Goal: Task Accomplishment & Management: Use online tool/utility

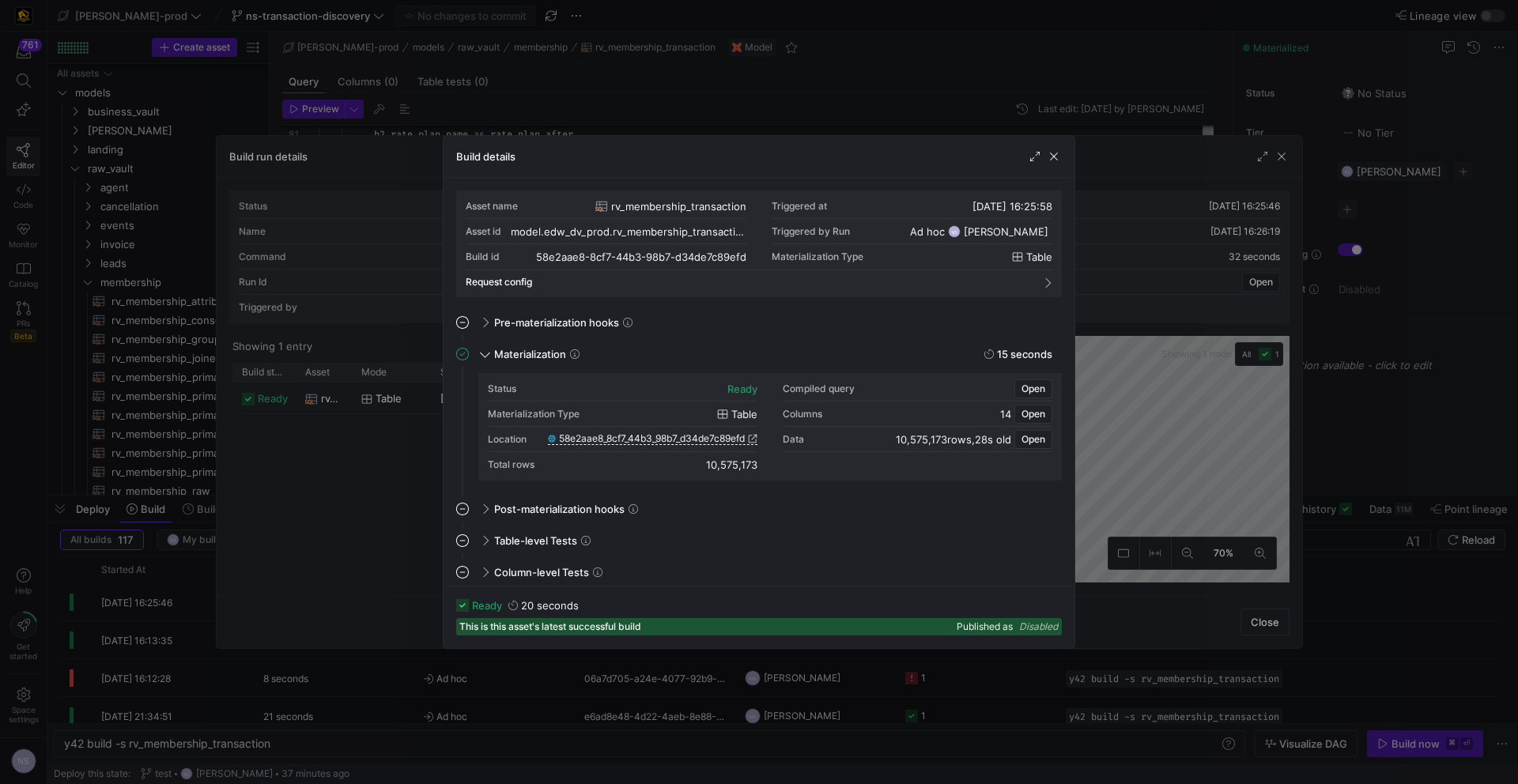
scroll to position [143, 0]
drag, startPoint x: 1155, startPoint y: 289, endPoint x: 1282, endPoint y: 287, distance: 127.0
click at [1156, 289] on div at bounding box center [759, 392] width 1518 height 784
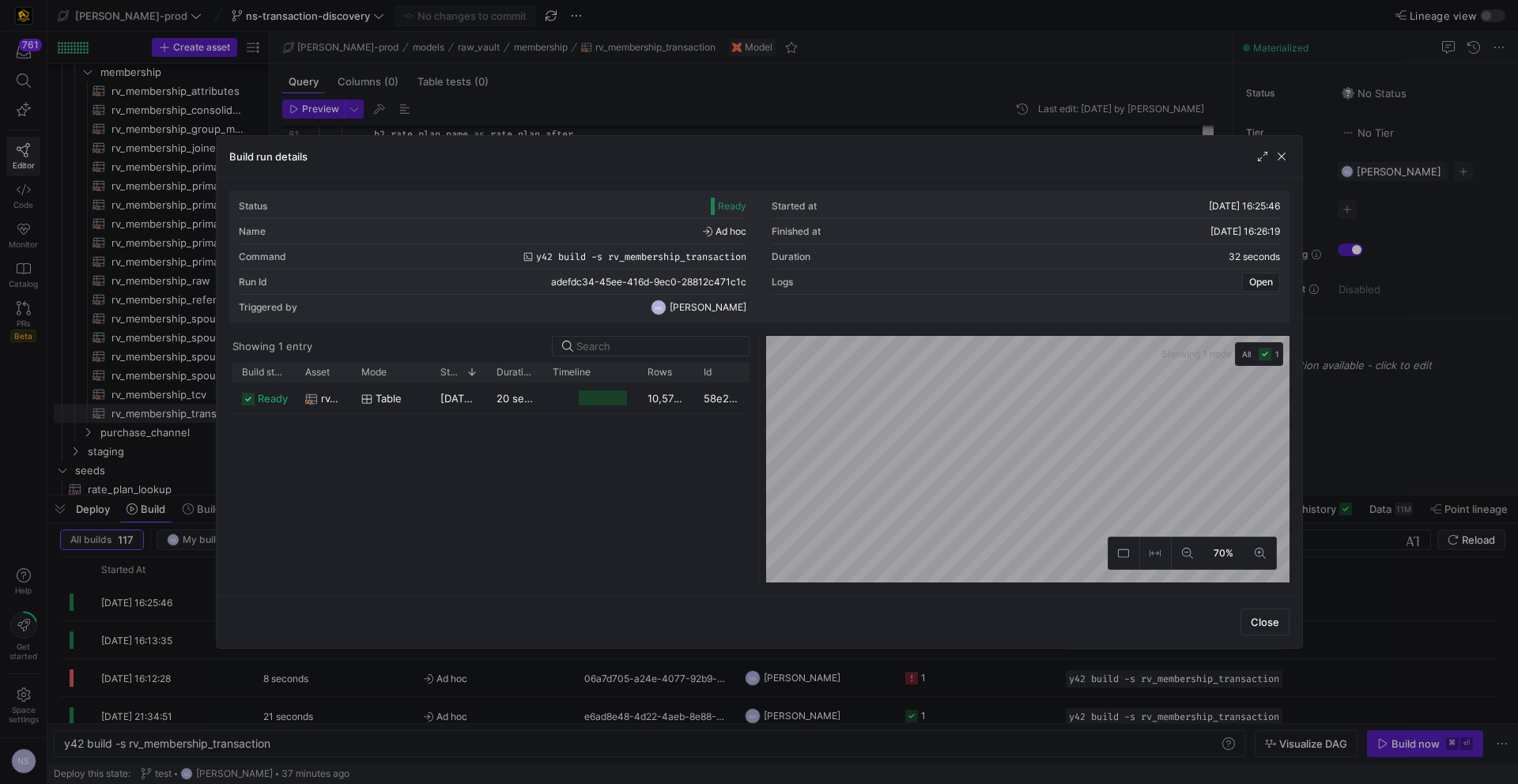
click at [1467, 287] on div at bounding box center [759, 392] width 1518 height 784
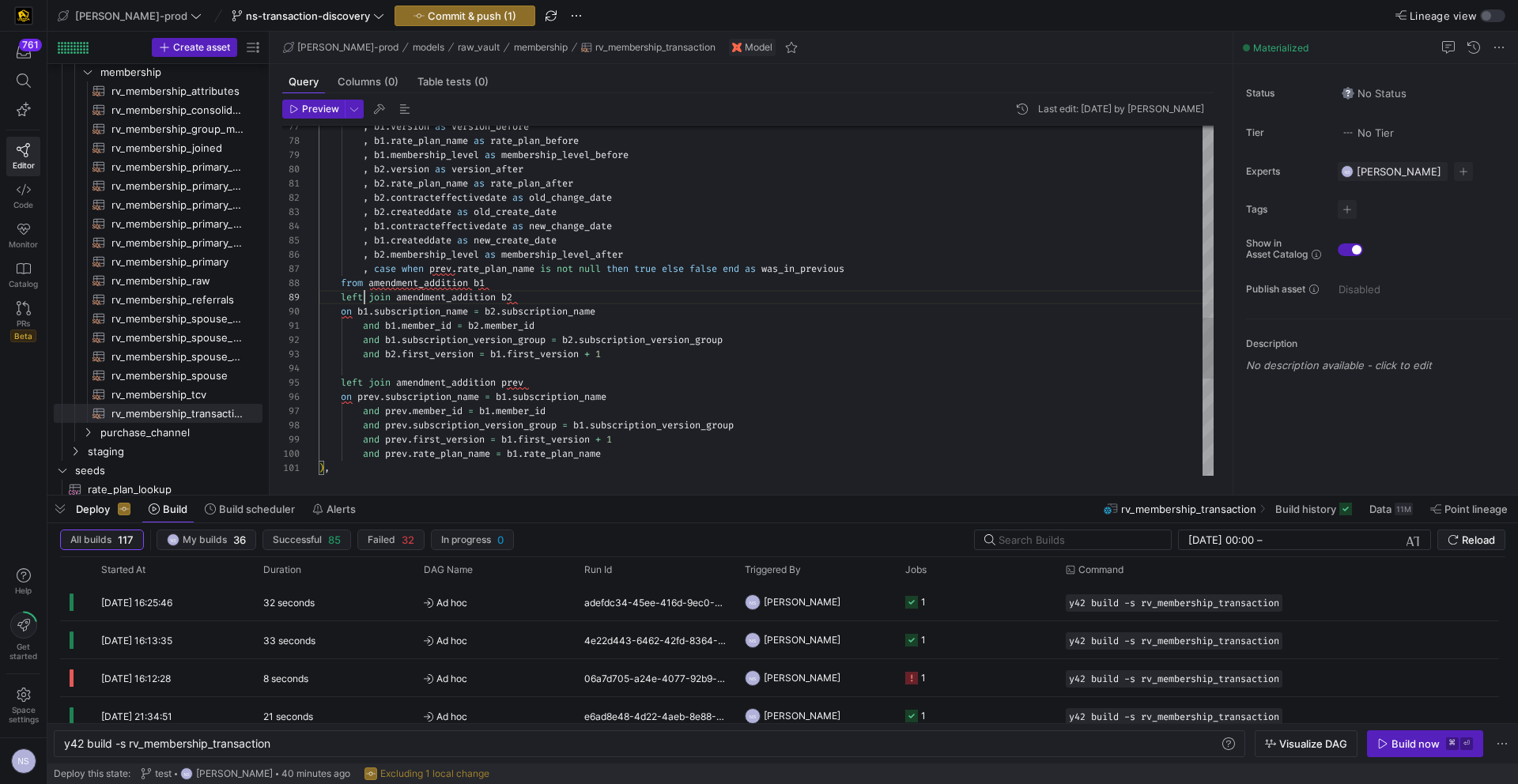
click at [798, 270] on div ") , and prev . rate_plan_name = b1 . rate_plan_name and prev . first_version = …" at bounding box center [766, 27] width 895 height 2005
click at [507, 283] on div ") , and prev . rate_plan_name = b1 . rate_plan_name and prev . first_version = …" at bounding box center [766, 27] width 895 height 2005
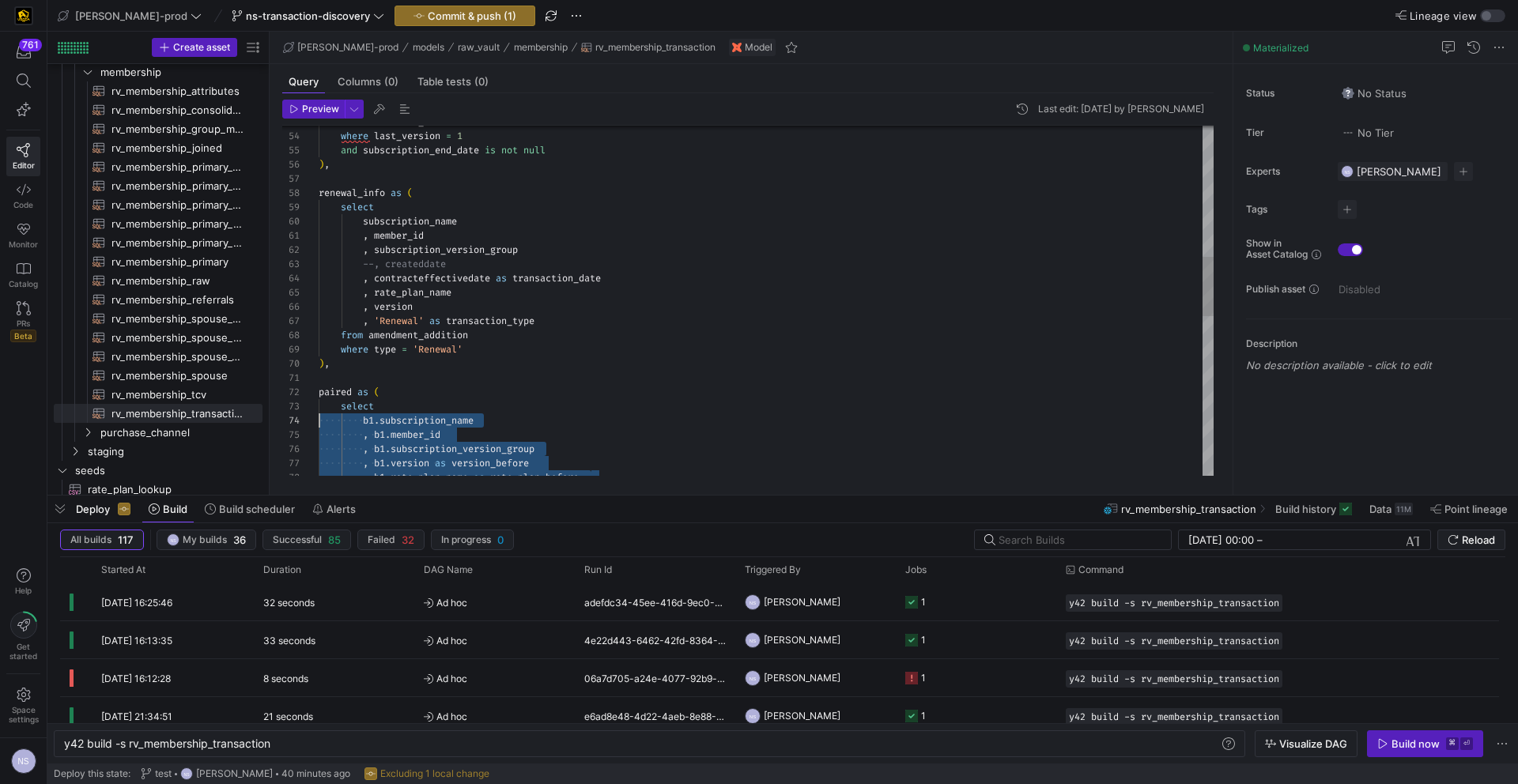
scroll to position [29, 0]
drag, startPoint x: 634, startPoint y: 372, endPoint x: 303, endPoint y: 410, distance: 333.2
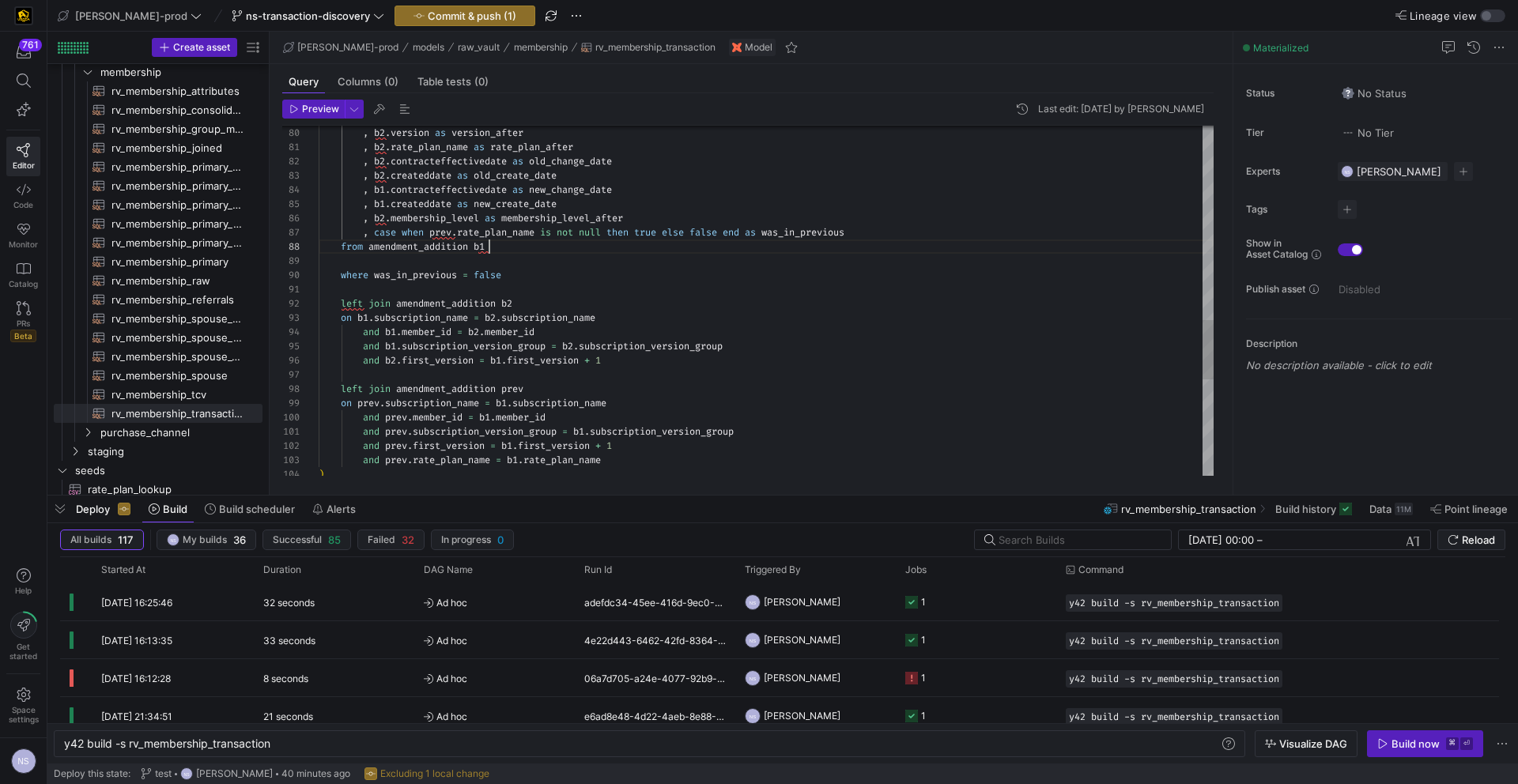
scroll to position [99, 171]
click at [640, 249] on div ", b2 . version as version_after , b2 . rate_plan_name as rate_plan_after , b2 .…" at bounding box center [766, 12] width 895 height 2048
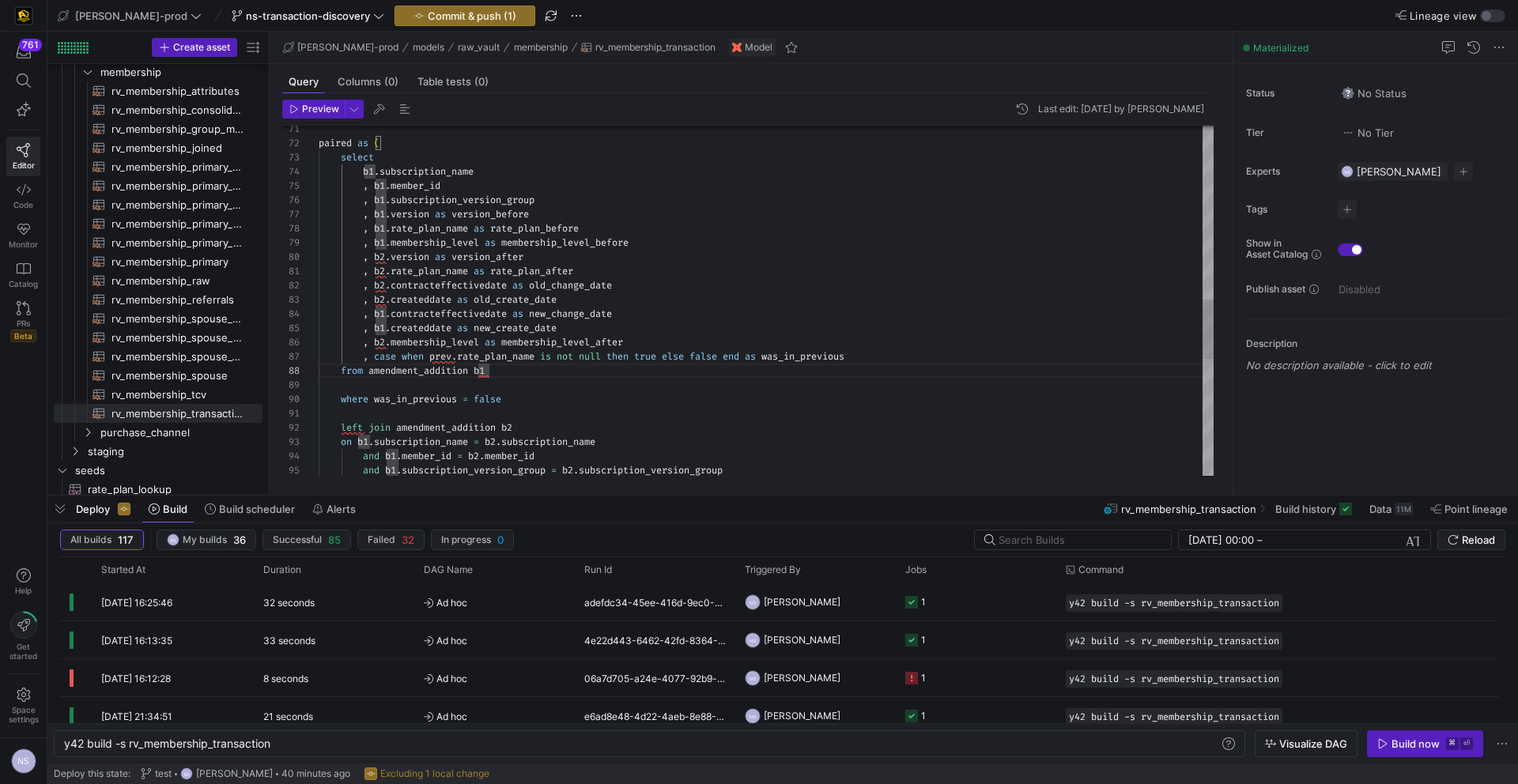
scroll to position [86, 46]
click at [364, 214] on div ", b2 . version as version_after , b2 . rate_plan_name as rate_plan_after , b2 .…" at bounding box center [766, 137] width 895 height 2048
click at [515, 361] on div ", b2 . membership_level as membership_level_after , case when prev . rate_plan_…" at bounding box center [766, 131] width 895 height 2048
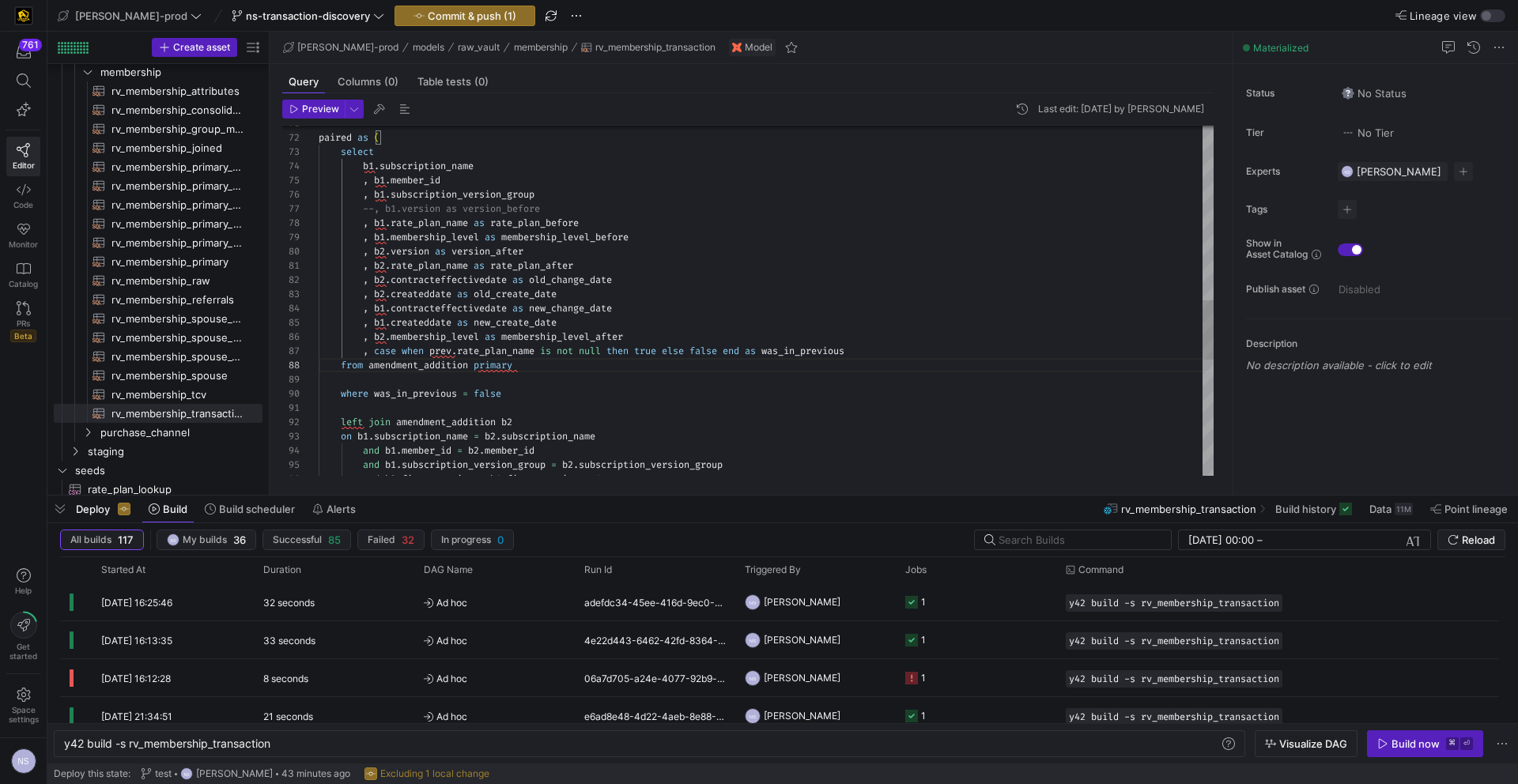
click at [539, 425] on div ", b2 . membership_level as membership_level_after , case when prev . rate_plan_…" at bounding box center [766, 131] width 895 height 2048
click at [493, 367] on div ", b2 . membership_level as membership_level_after , case when prev . rate_plan_…" at bounding box center [766, 131] width 895 height 2048
drag, startPoint x: 493, startPoint y: 367, endPoint x: 485, endPoint y: 371, distance: 8.9
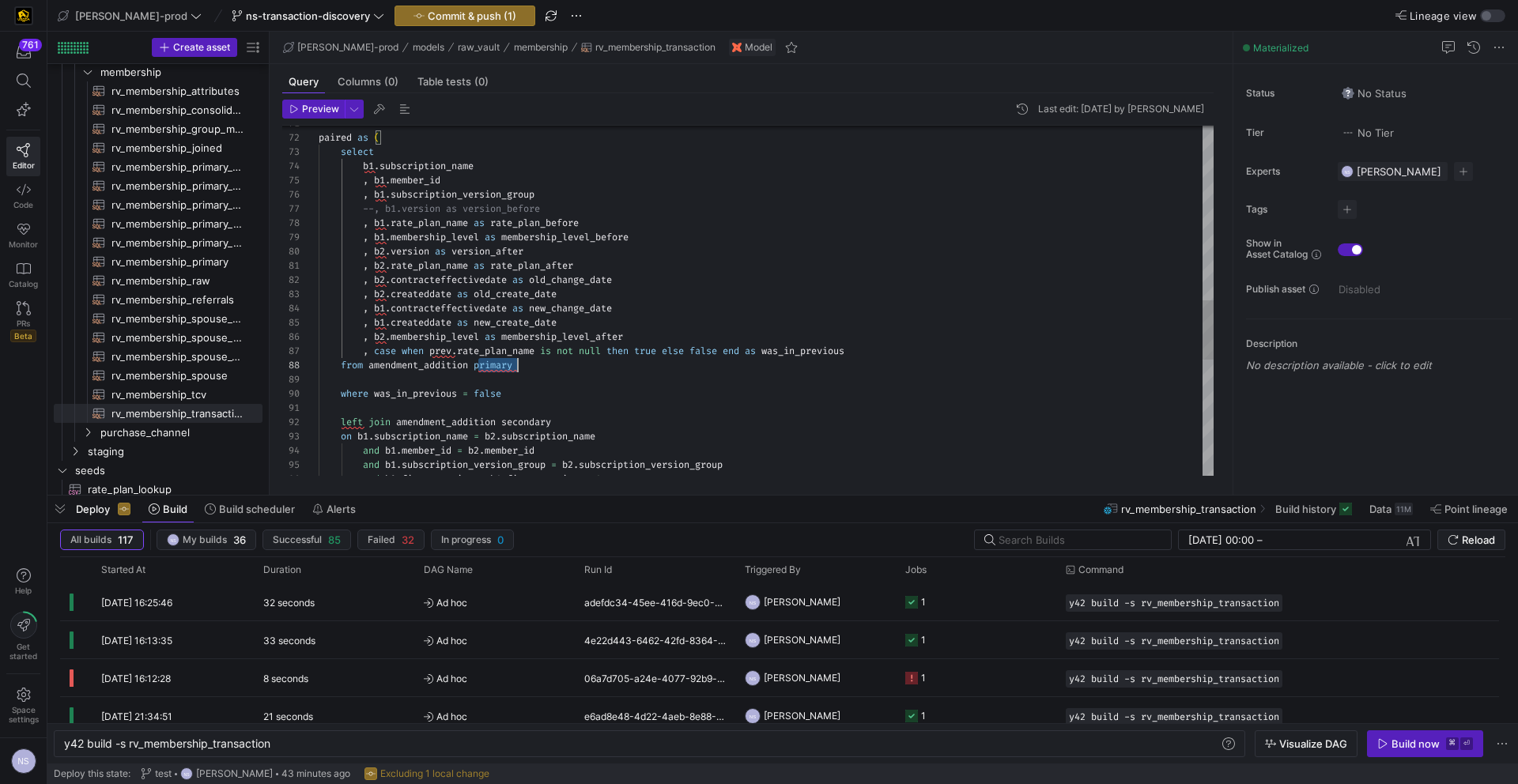
click at [493, 367] on div ", b2 . membership_level as membership_level_after , case when prev . rate_plan_…" at bounding box center [766, 131] width 895 height 2048
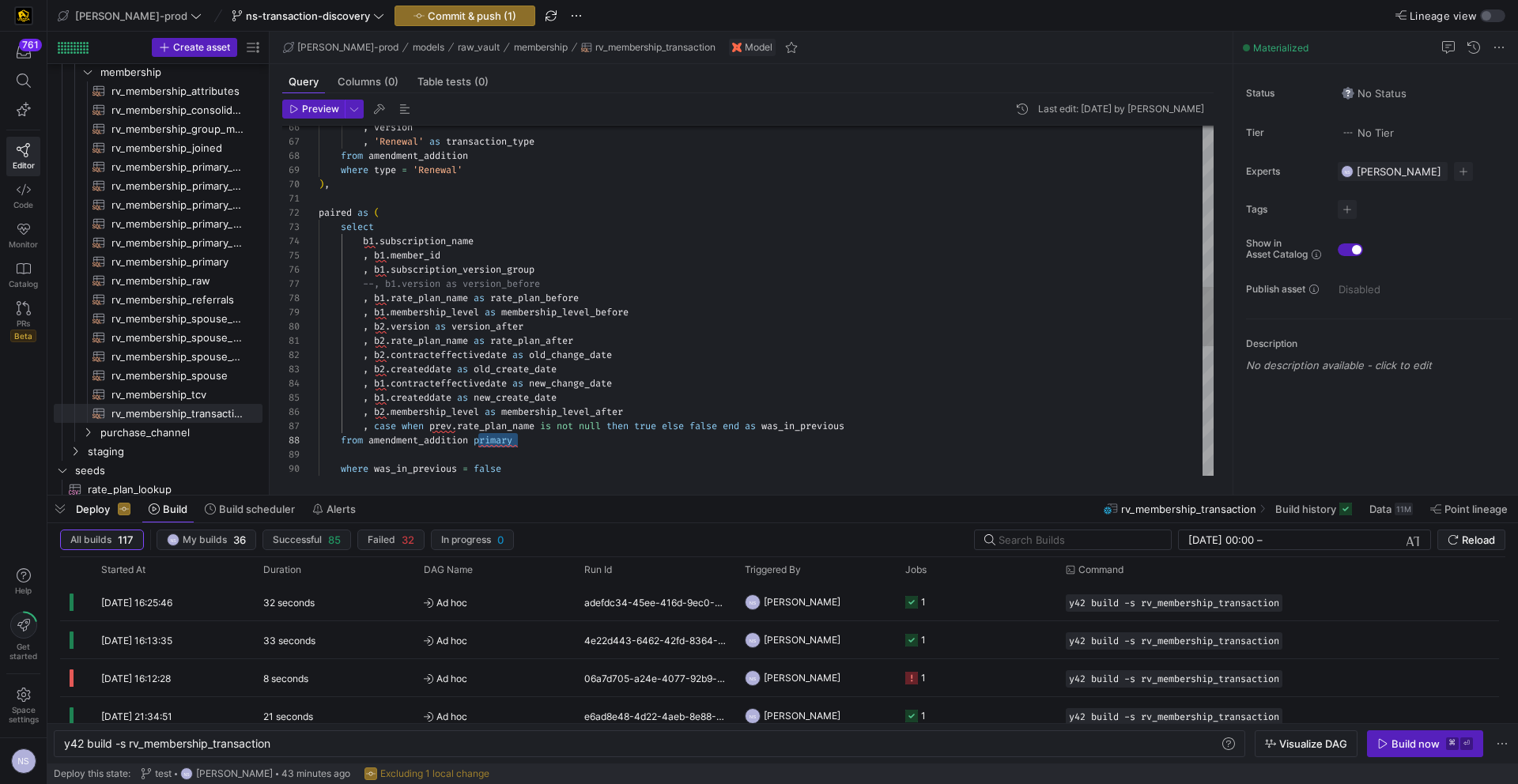
type textarea ", b2.rate_plan_name as rate_plan_after , b2.contracteffectivedate as old_change…"
click at [866, 139] on div "Toggle Replace" at bounding box center [870, 138] width 14 height 26
click at [899, 161] on textarea "Replace" at bounding box center [963, 160] width 171 height 18
paste textarea "primary"
type textarea "primary"
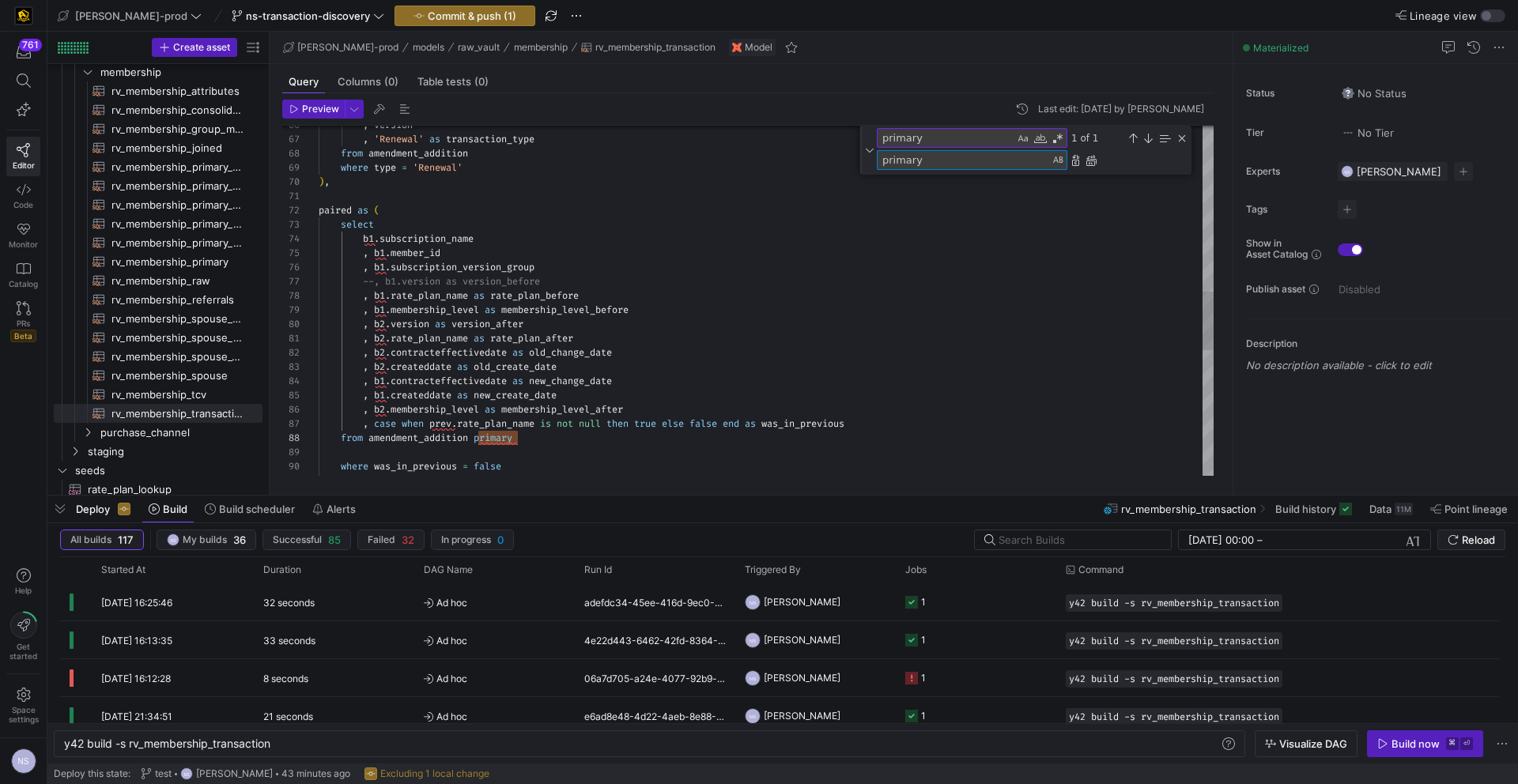
click at [900, 137] on textarea "primary" at bounding box center [946, 137] width 137 height 18
type textarea "left join amendment_addition secondary on b1.subscription_name = b2.subscriptio…"
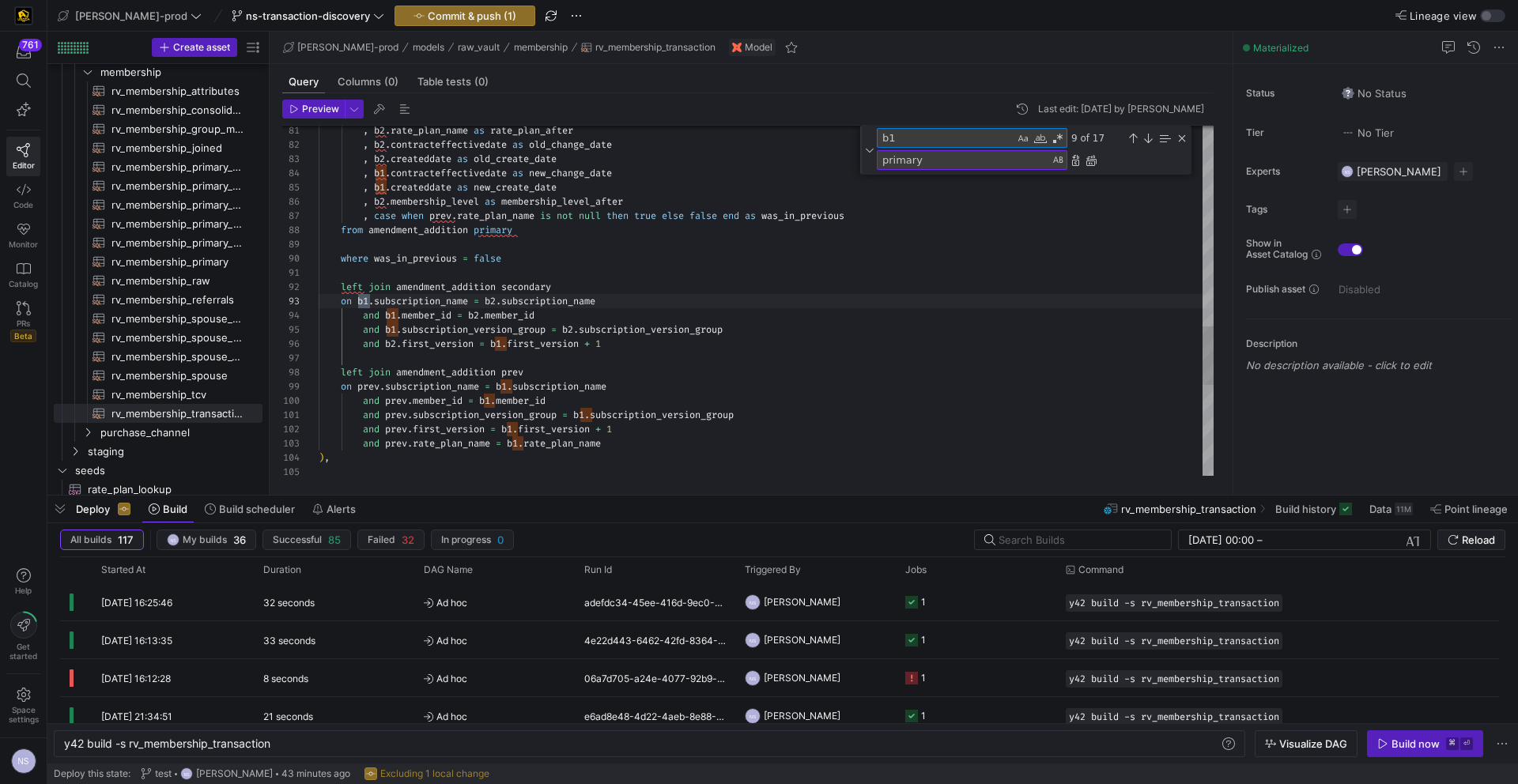
scroll to position [143, 51]
type textarea "b1"
click at [1092, 160] on div "Replace All (⌘Enter)" at bounding box center [1091, 160] width 13 height 13
type textarea "left join amendment_addition secondary on primary.subscription_name = b2.subscr…"
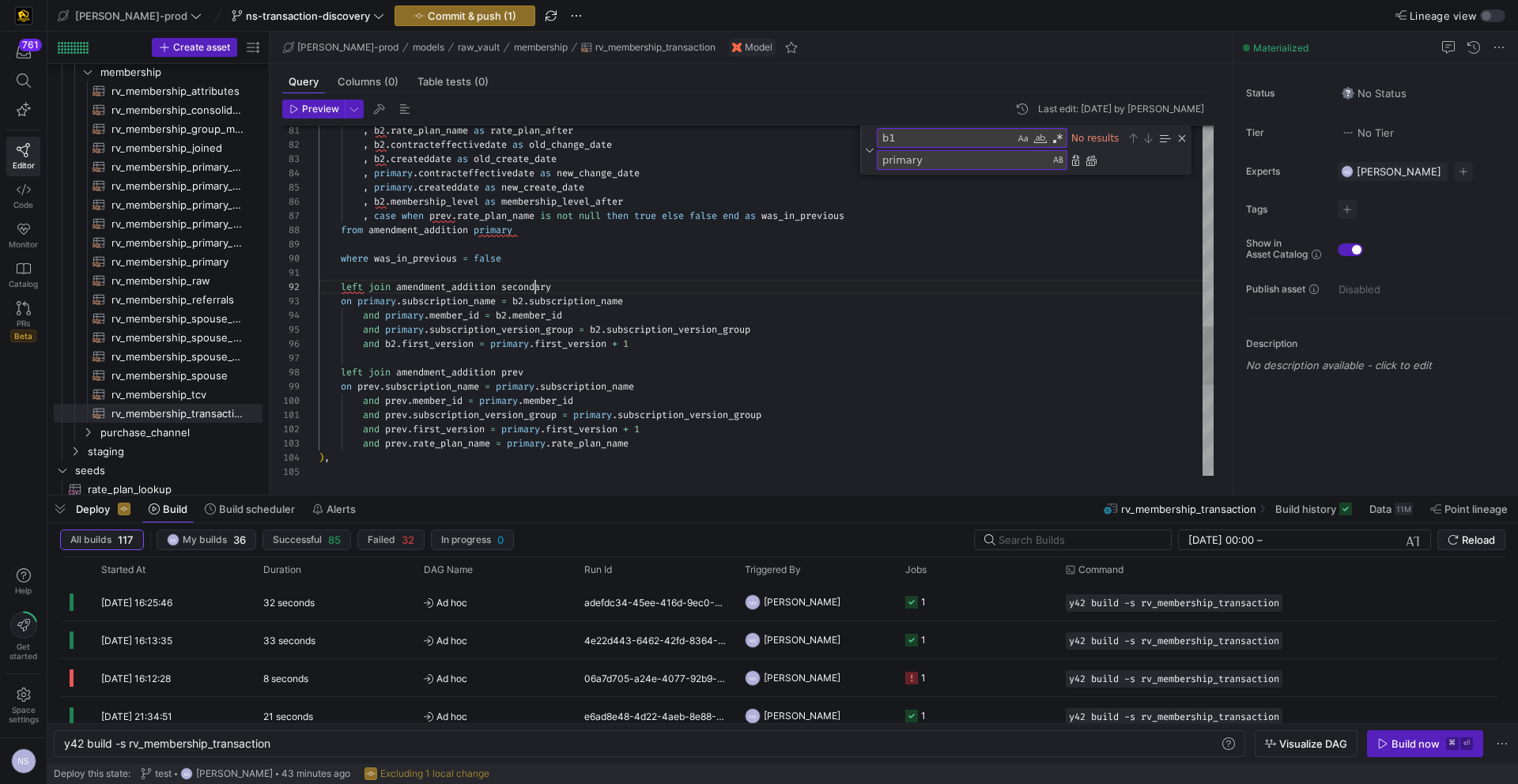
scroll to position [14, 239]
click at [914, 162] on textarea "primary" at bounding box center [963, 160] width 171 height 18
paste textarea "second"
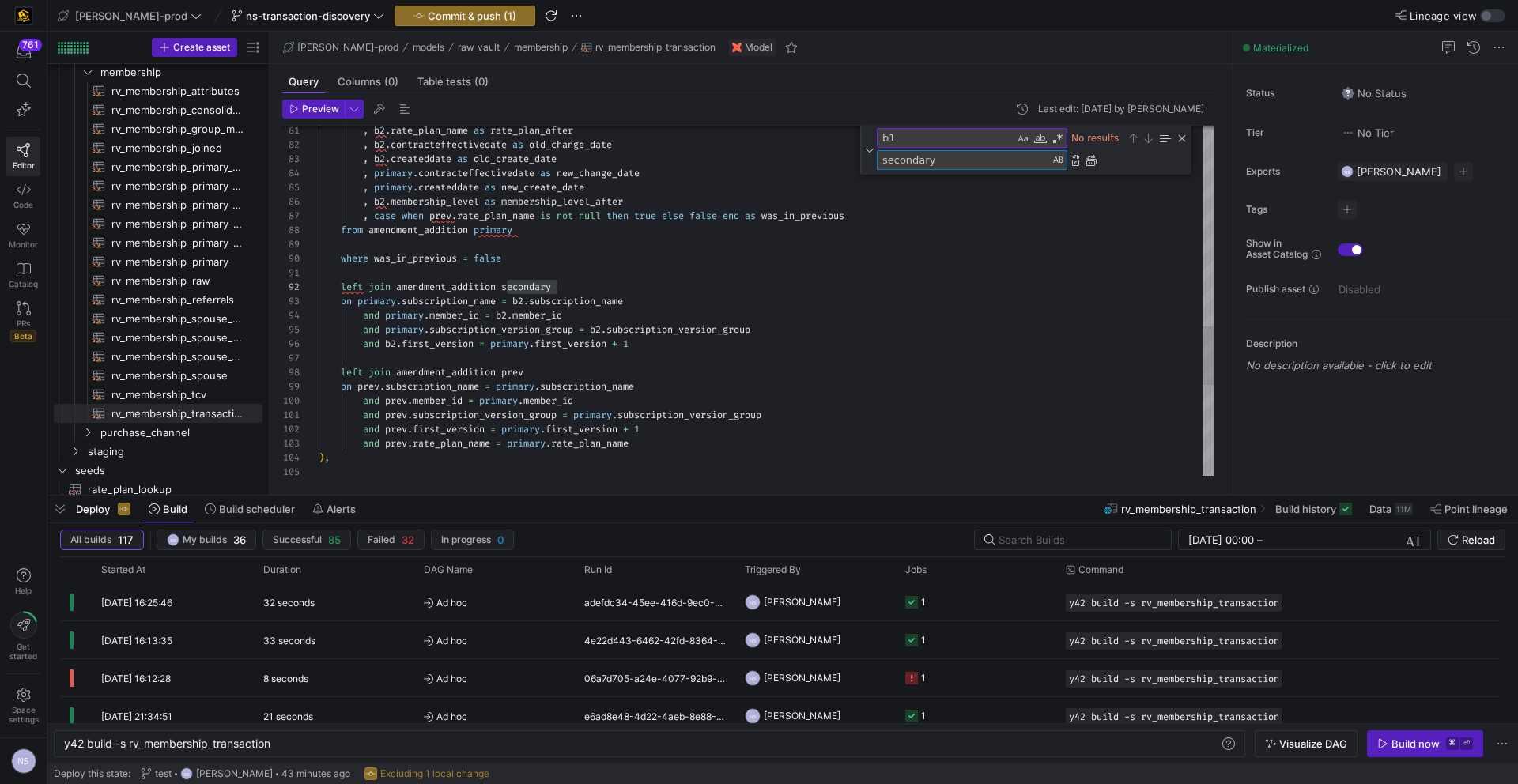
type textarea "secondary"
click at [908, 138] on textarea "b1" at bounding box center [946, 137] width 137 height 18
type textarea "b2"
click at [1097, 162] on div "Replace All (⌘Enter)" at bounding box center [1091, 160] width 13 height 13
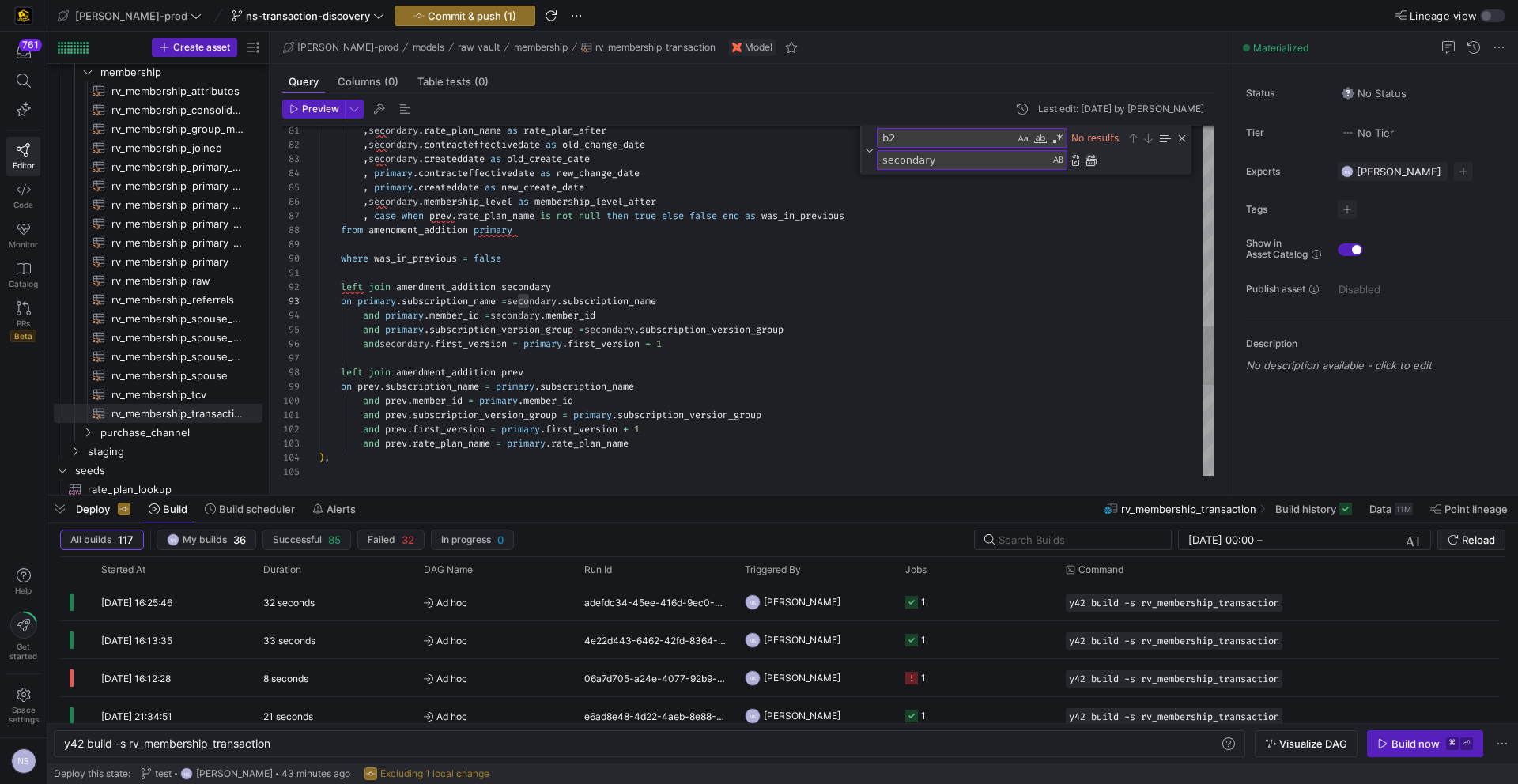
scroll to position [143, 210]
click at [1178, 136] on div "Close (Escape)" at bounding box center [1182, 138] width 13 height 13
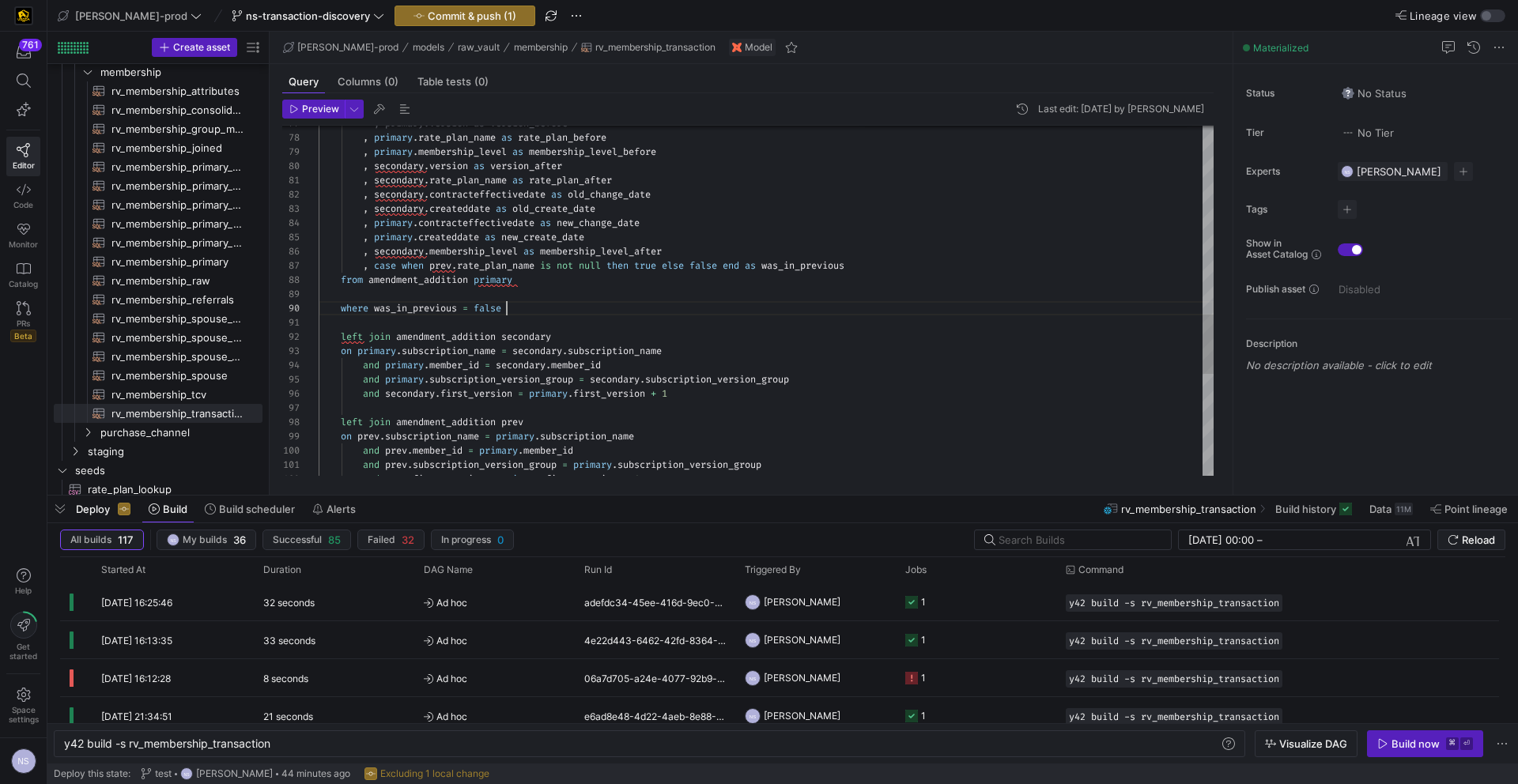
scroll to position [114, 0]
drag, startPoint x: 513, startPoint y: 306, endPoint x: 285, endPoint y: 293, distance: 228.4
click at [319, 293] on div ", secondary . membership_level as membership_level_after , case when prev . rat…" at bounding box center [766, 46] width 895 height 2048
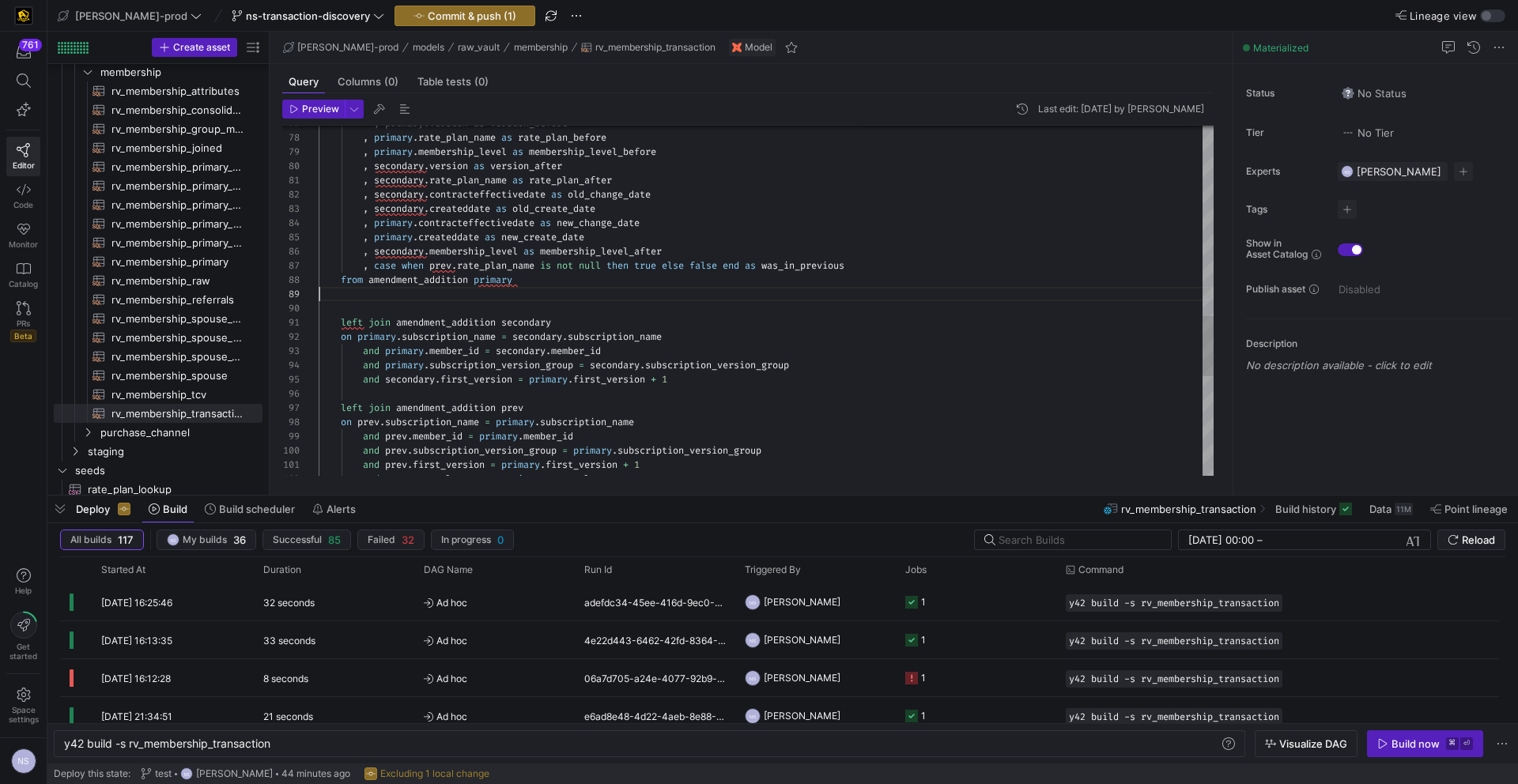
scroll to position [99, 199]
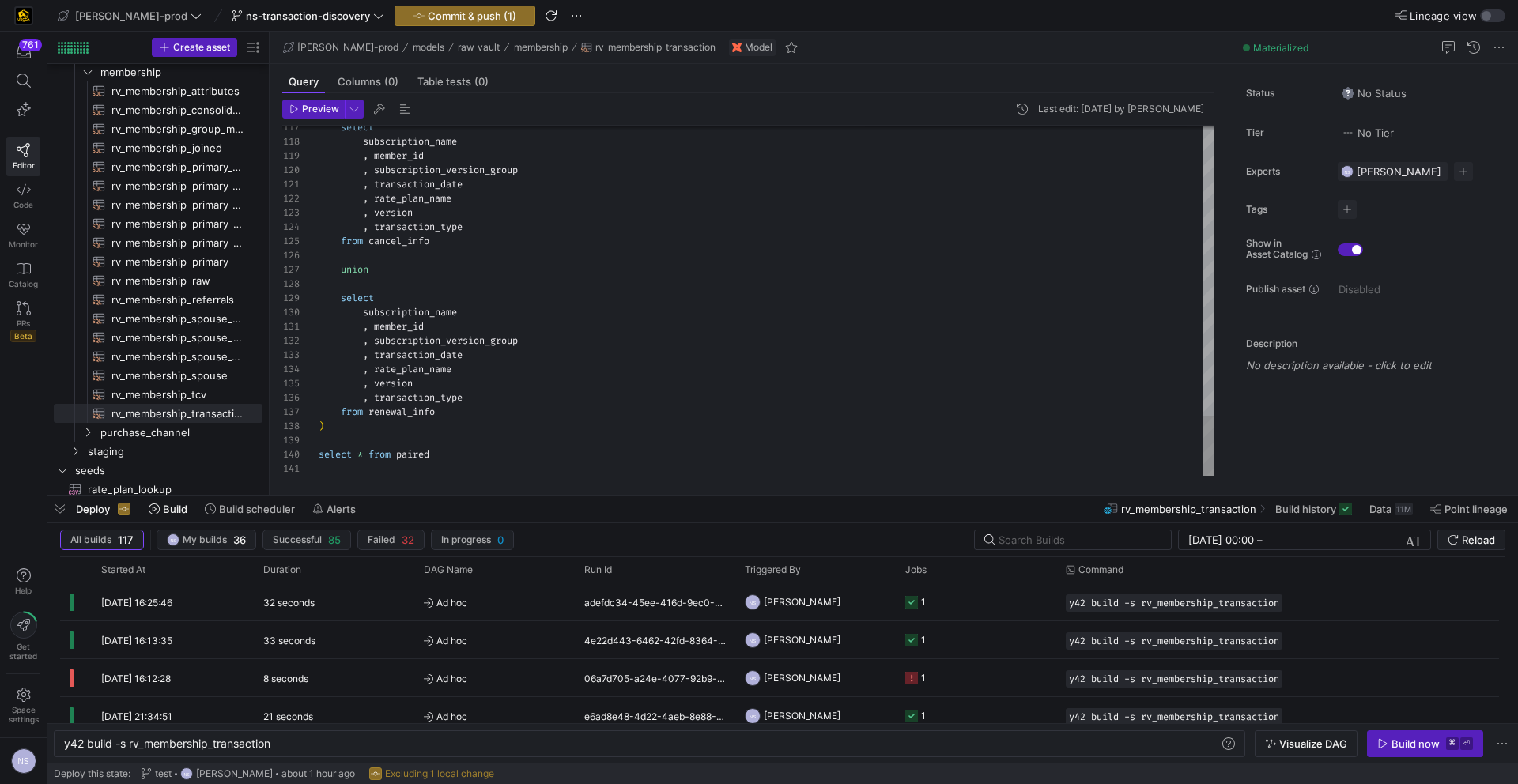
type textarea ", member_id , subscription_version_group , transaction_date , rate_plan_name , …"
click at [440, 460] on div "select * from paired" at bounding box center [766, 455] width 895 height 14
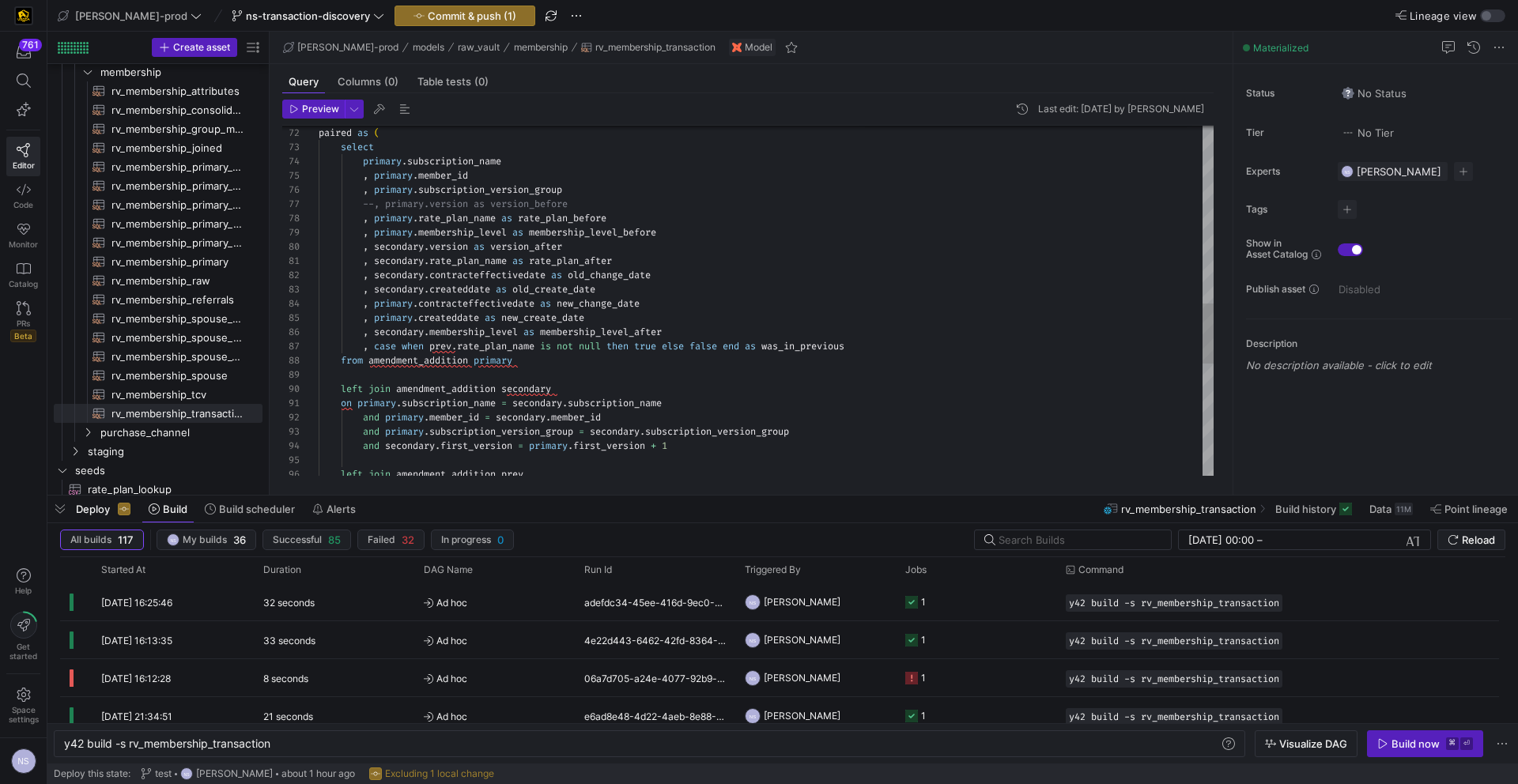
type textarea ", secondary.rate_plan_name as rate_plan_after , secondary.contracteffectivedate…"
click at [813, 347] on div "left join amendment_addition prev and primary . subscription_version_group = se…" at bounding box center [766, 112] width 895 height 2019
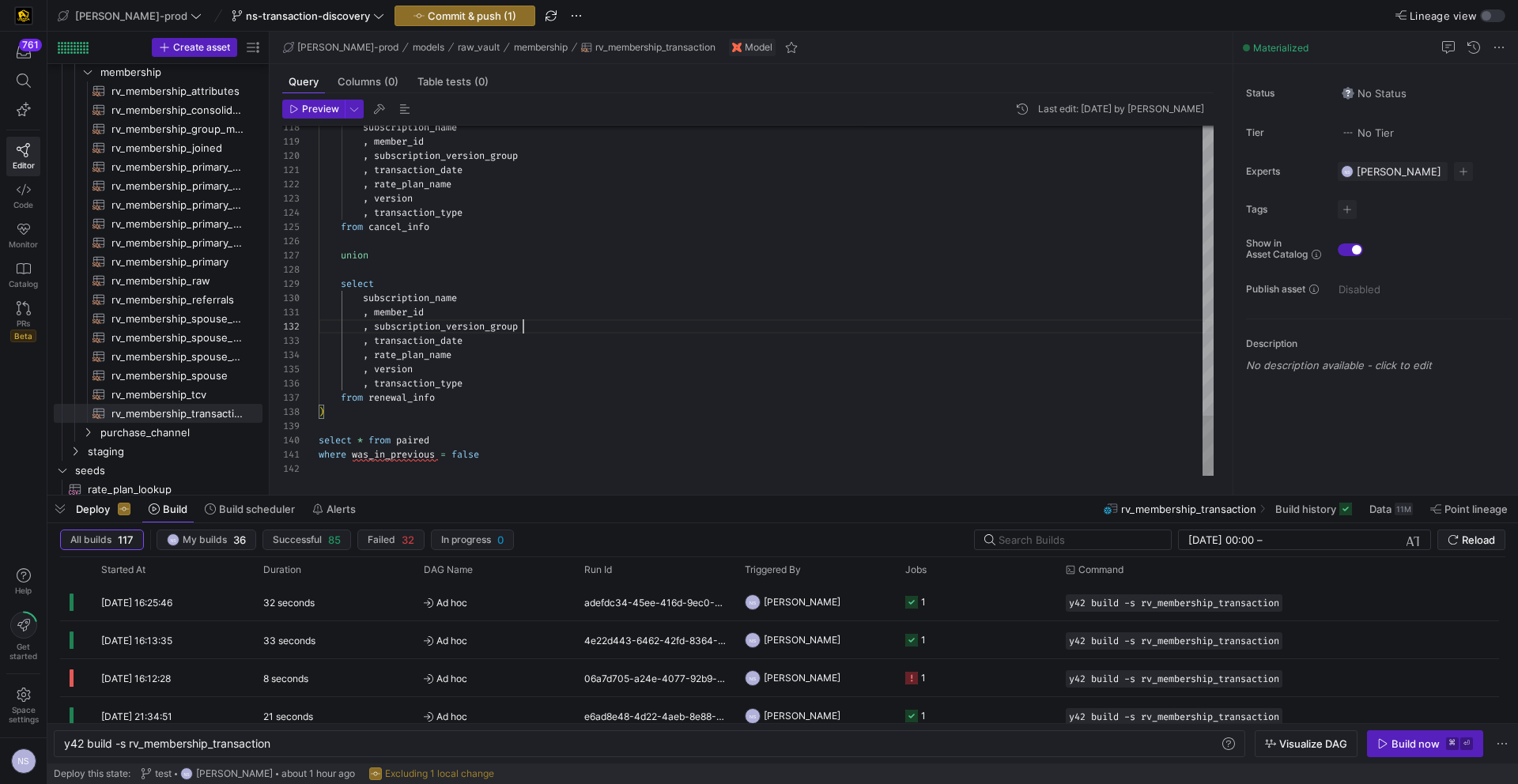
scroll to position [14, 204]
type textarea ", member_id , subscription_version_group , transaction_date , rate_plan_name , …"
click at [437, 10] on span "Commit & push (1)" at bounding box center [472, 16] width 88 height 13
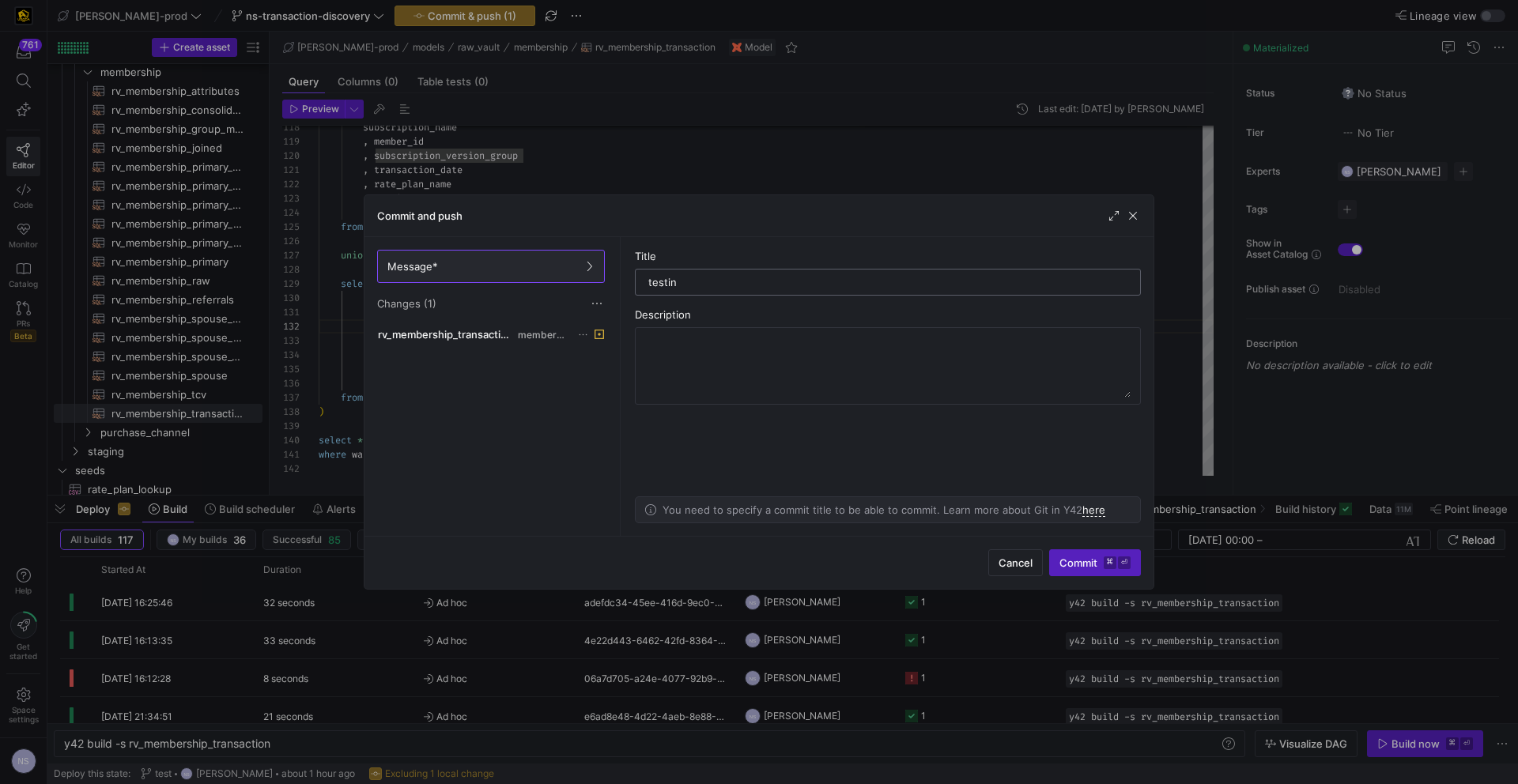
type input "testing"
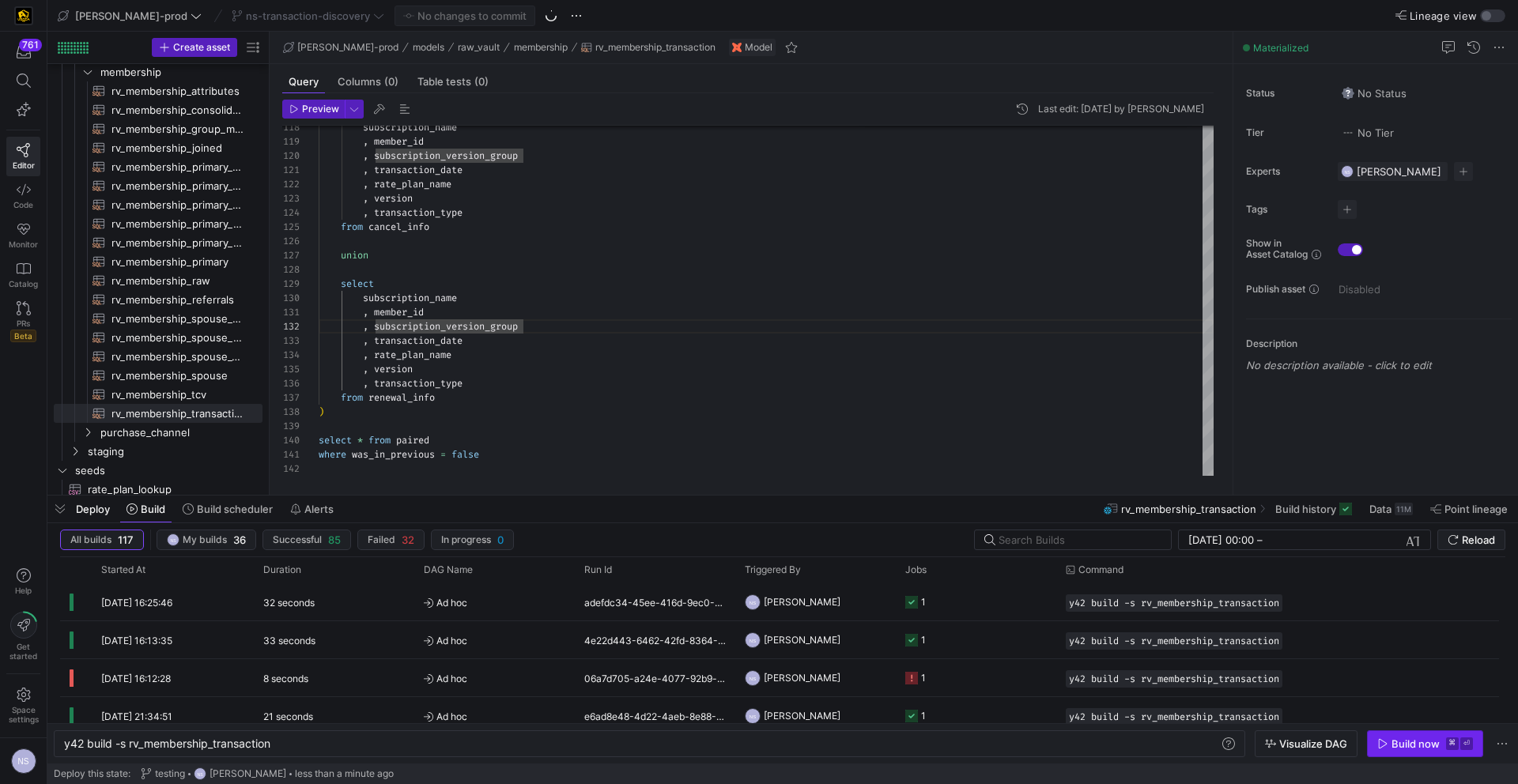
click at [1438, 746] on div "Build now" at bounding box center [1416, 743] width 48 height 13
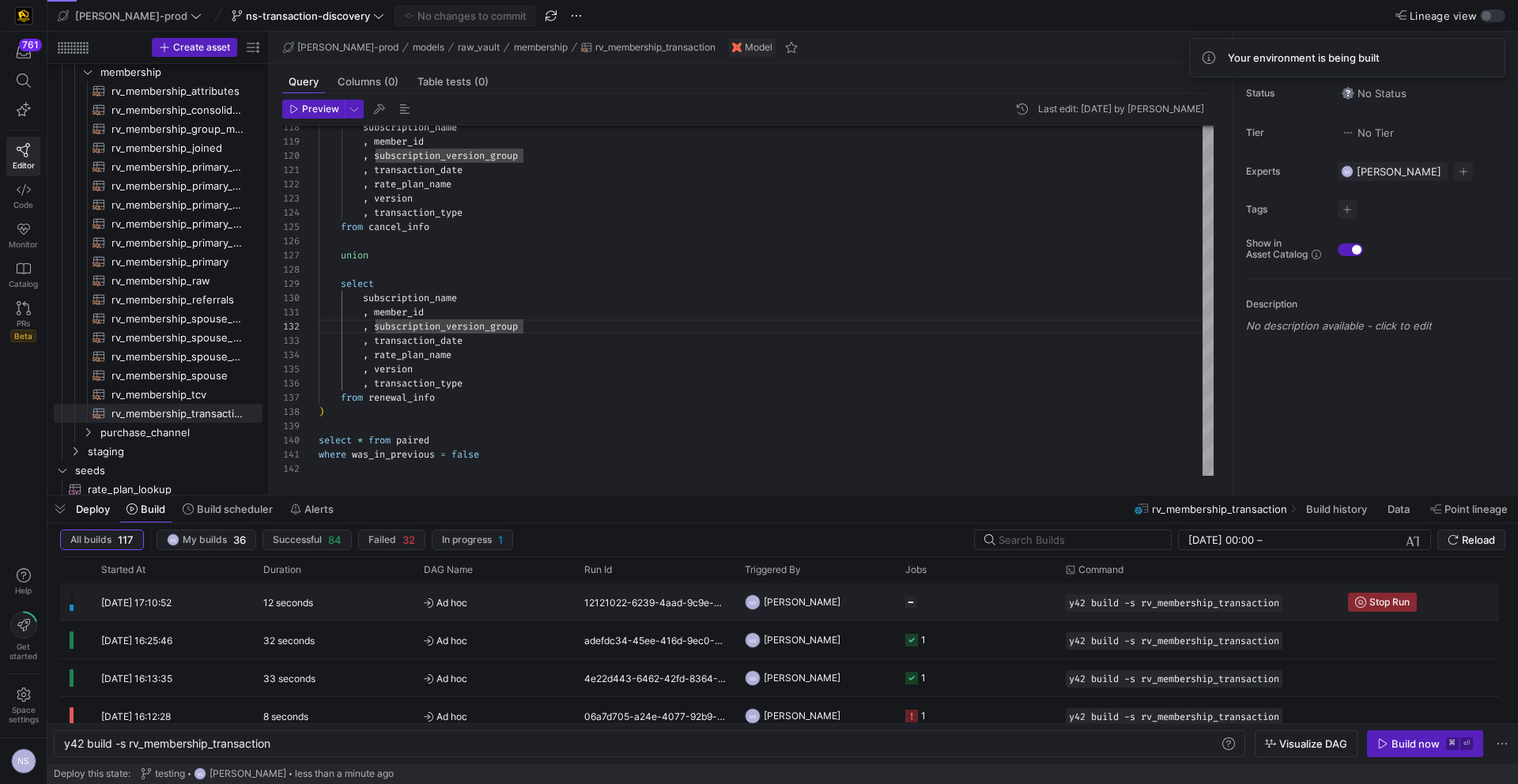
click at [1007, 600] on y42-job-status-cell-renderer at bounding box center [976, 602] width 142 height 35
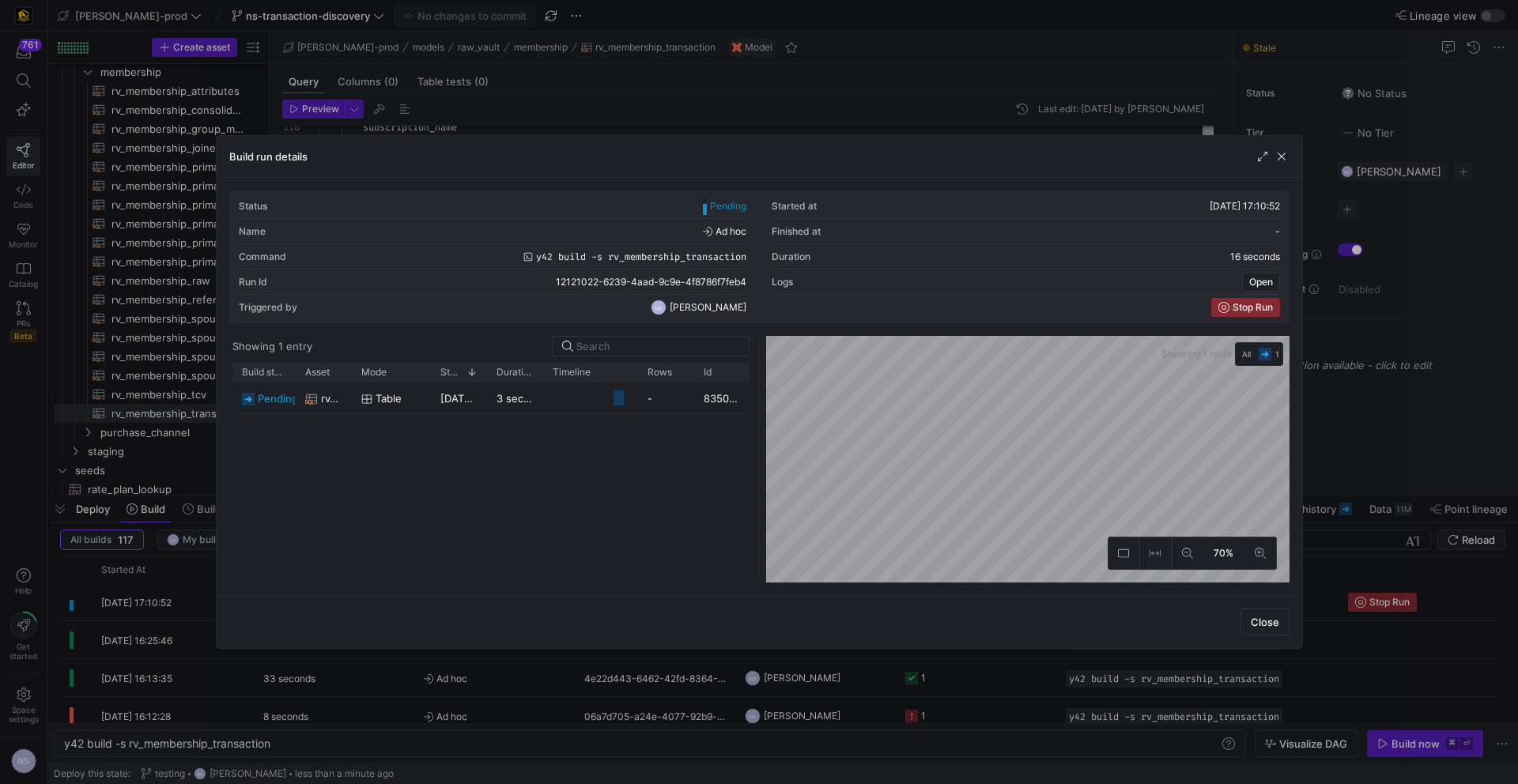
click at [1347, 402] on div at bounding box center [759, 392] width 1518 height 784
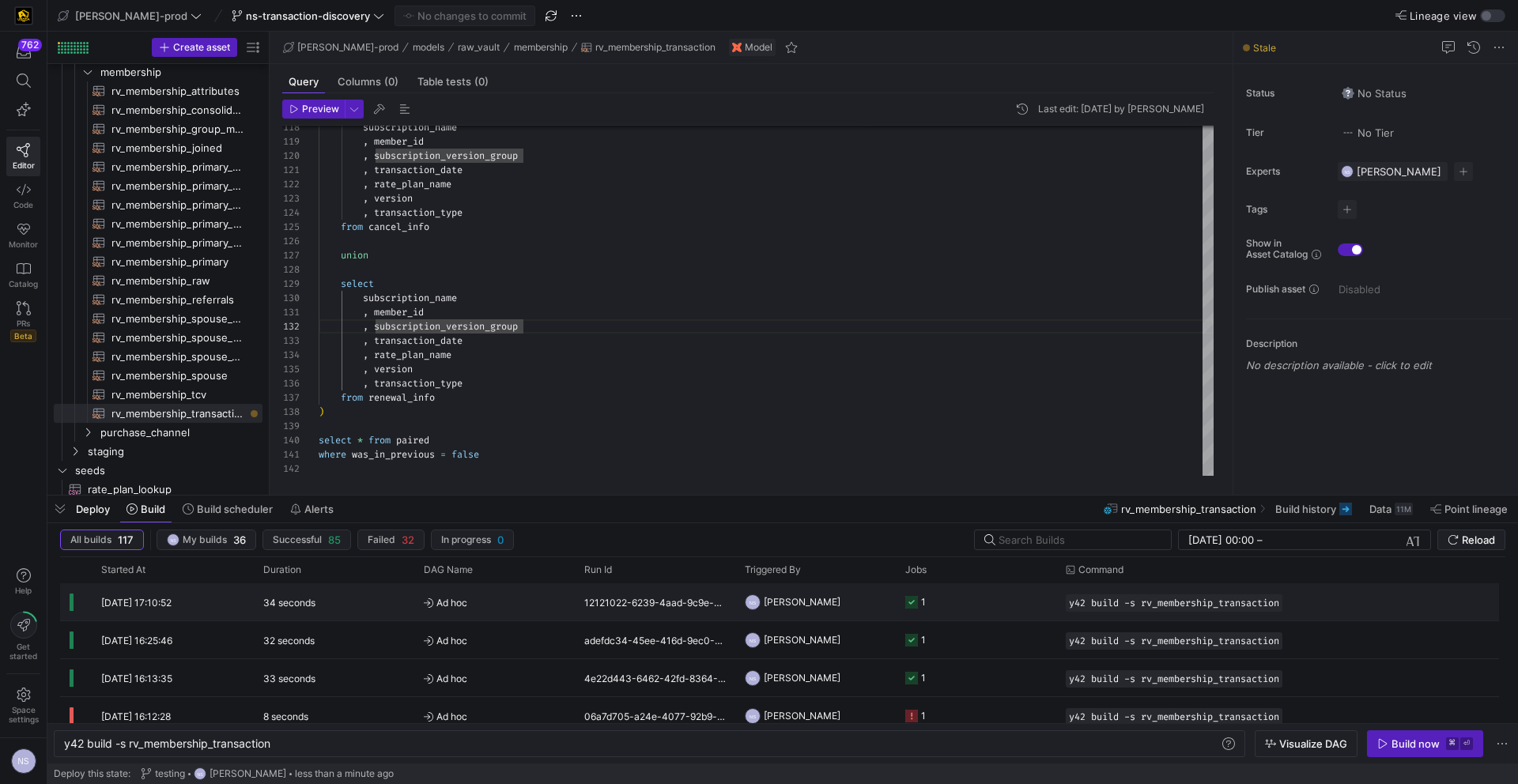
click at [954, 612] on y42-job-status-cell-renderer "1" at bounding box center [976, 602] width 142 height 35
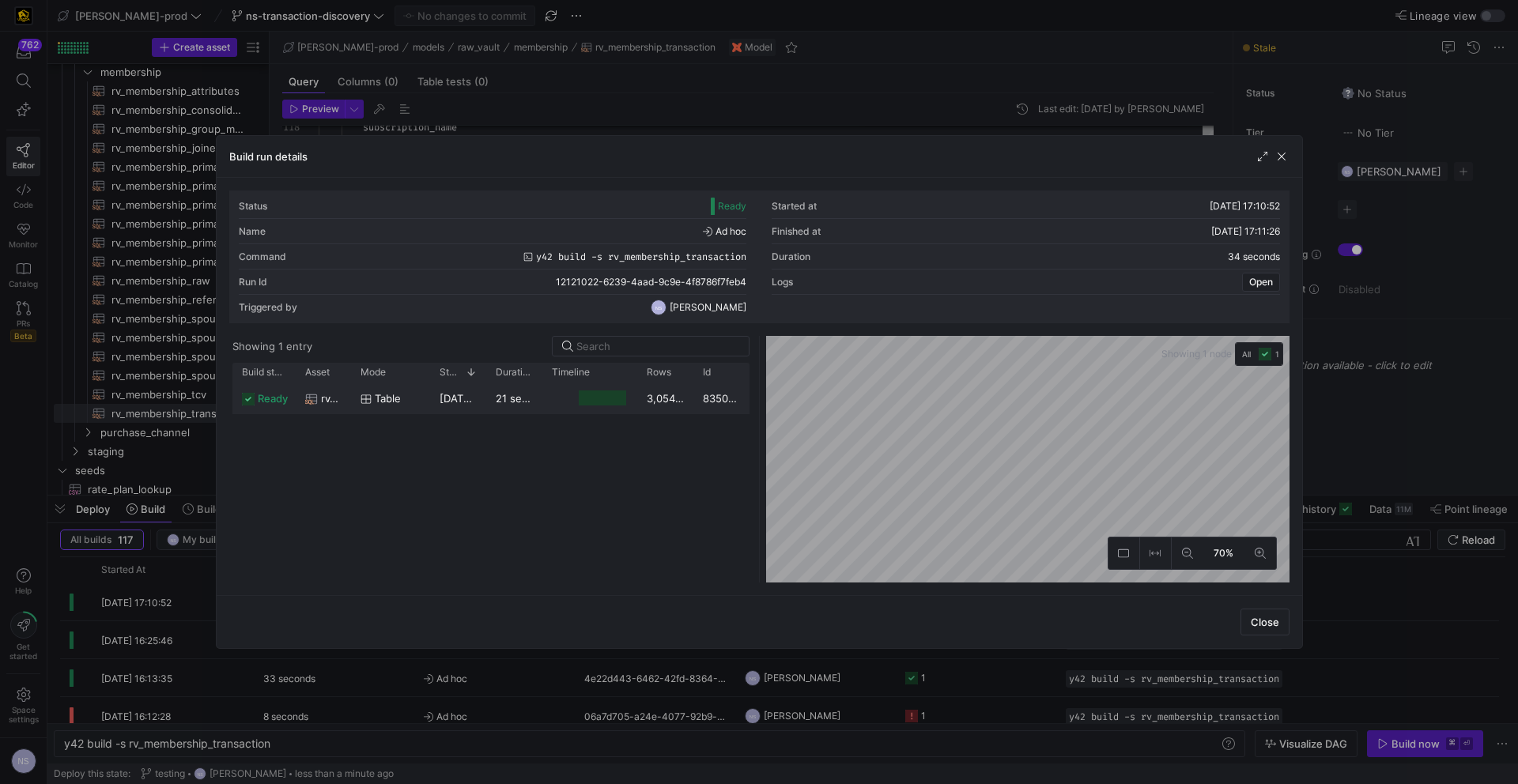
click at [632, 410] on div at bounding box center [590, 398] width 95 height 31
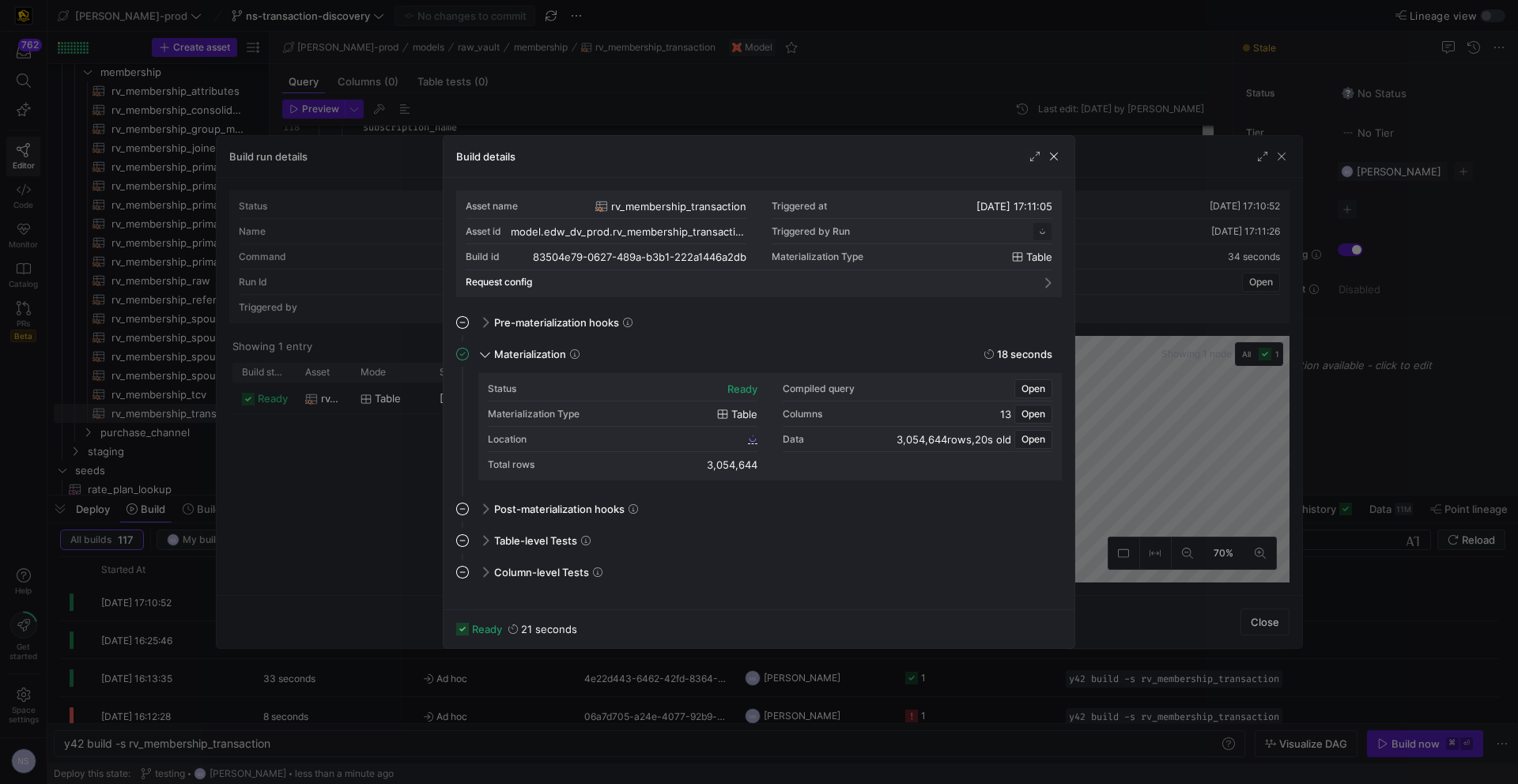
scroll to position [143, 0]
click at [705, 437] on span "83504e79_0627_489a_b3b1_222a1446a2db" at bounding box center [647, 438] width 194 height 11
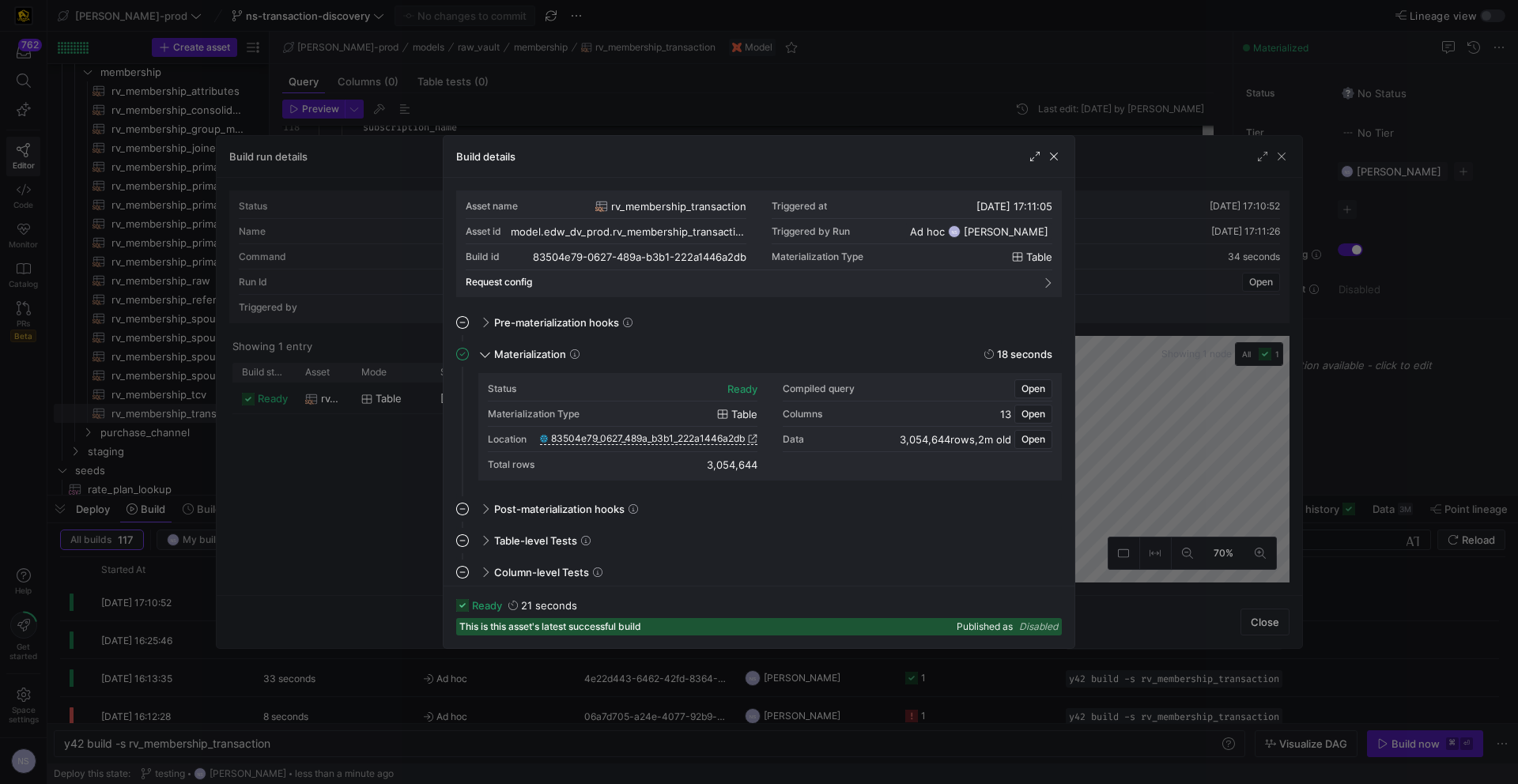
drag, startPoint x: 1160, startPoint y: 436, endPoint x: 1366, endPoint y: 399, distance: 209.3
click at [1163, 435] on div at bounding box center [759, 392] width 1518 height 784
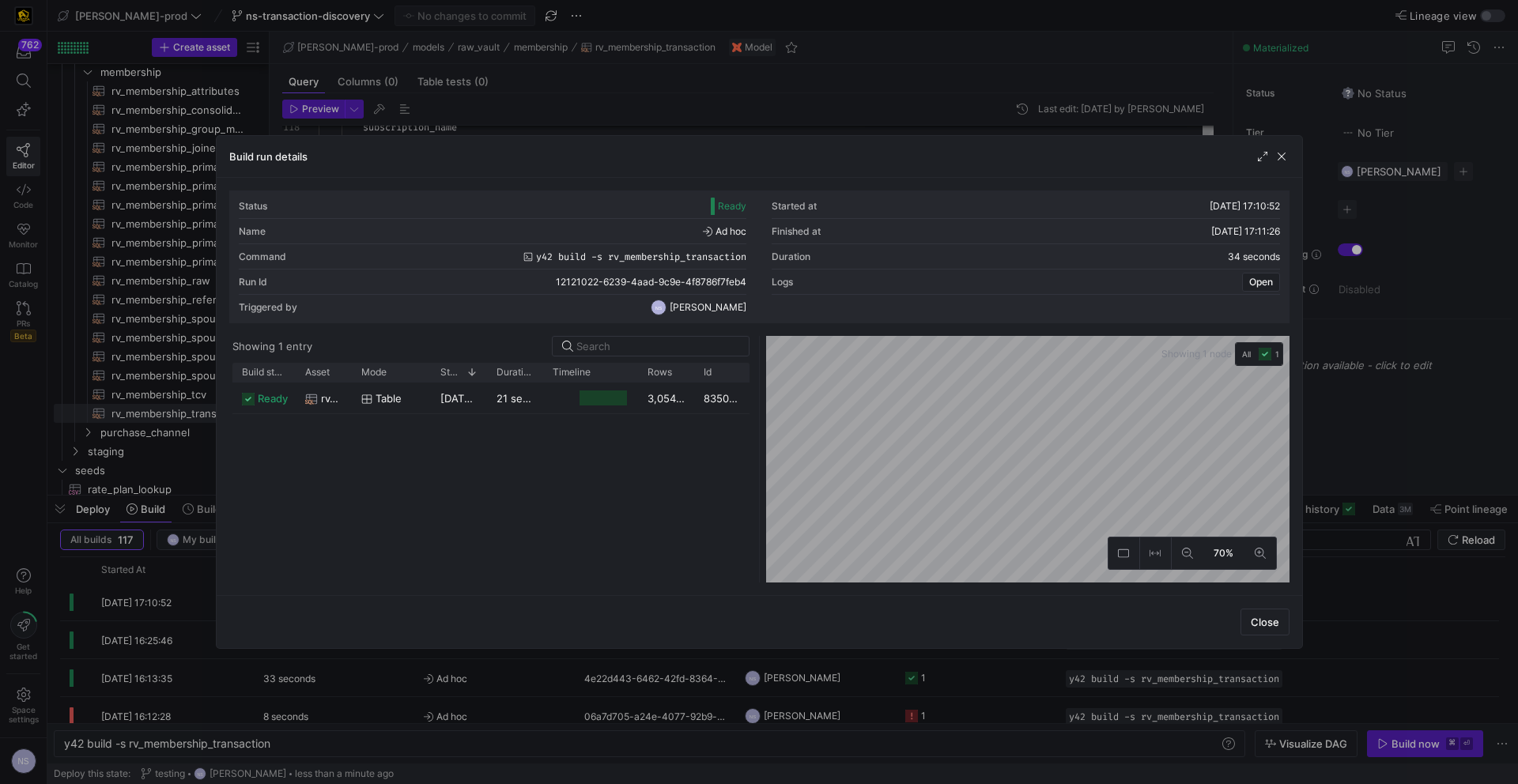
click at [1390, 392] on div at bounding box center [759, 392] width 1518 height 784
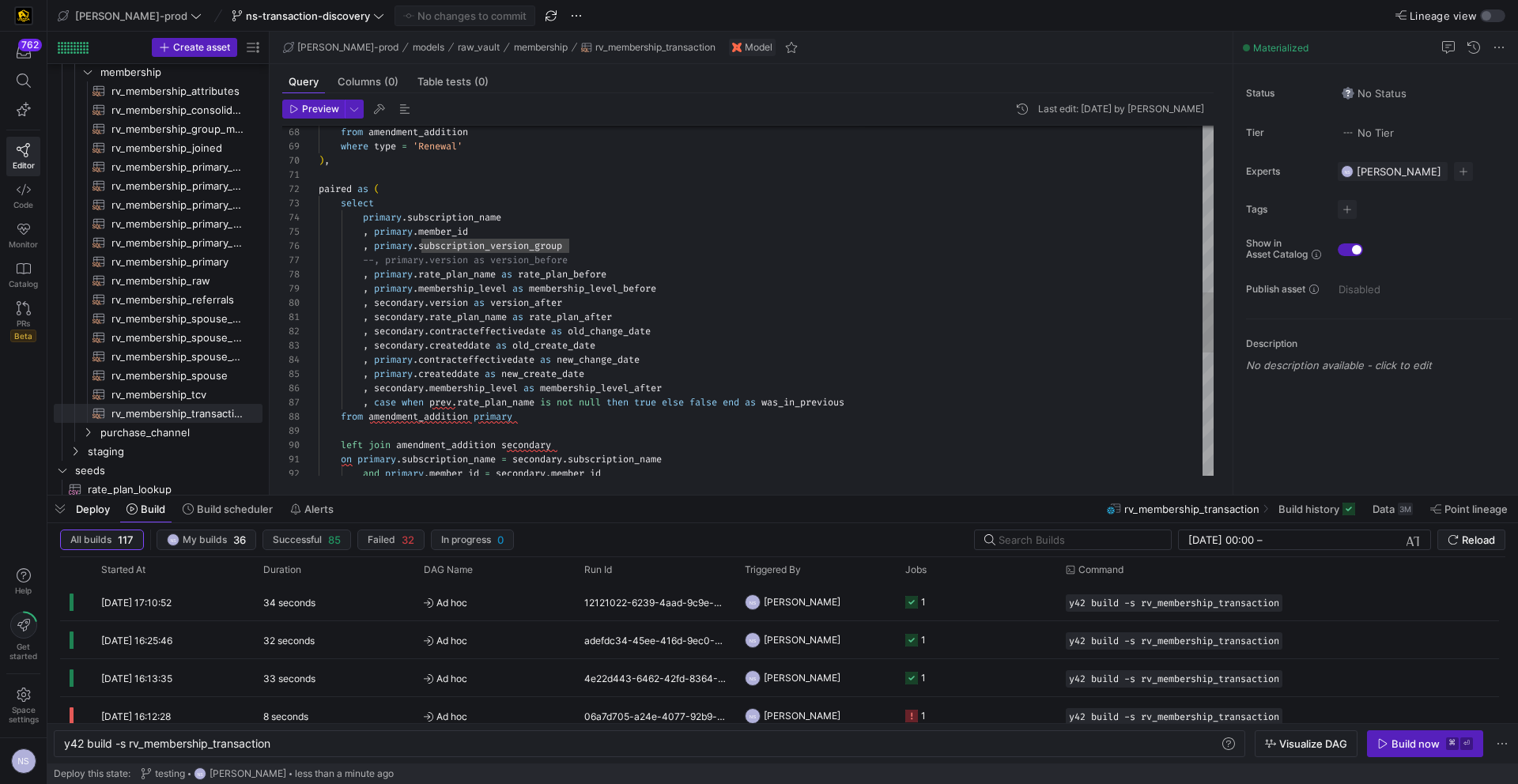
click at [597, 319] on div "on primary . subscription_name = secondary . subscription_name and primary . me…" at bounding box center [766, 175] width 895 height 2033
click at [572, 320] on div "on primary . subscription_name = secondary . subscription_name left join amendm…" at bounding box center [766, 180] width 895 height 2033
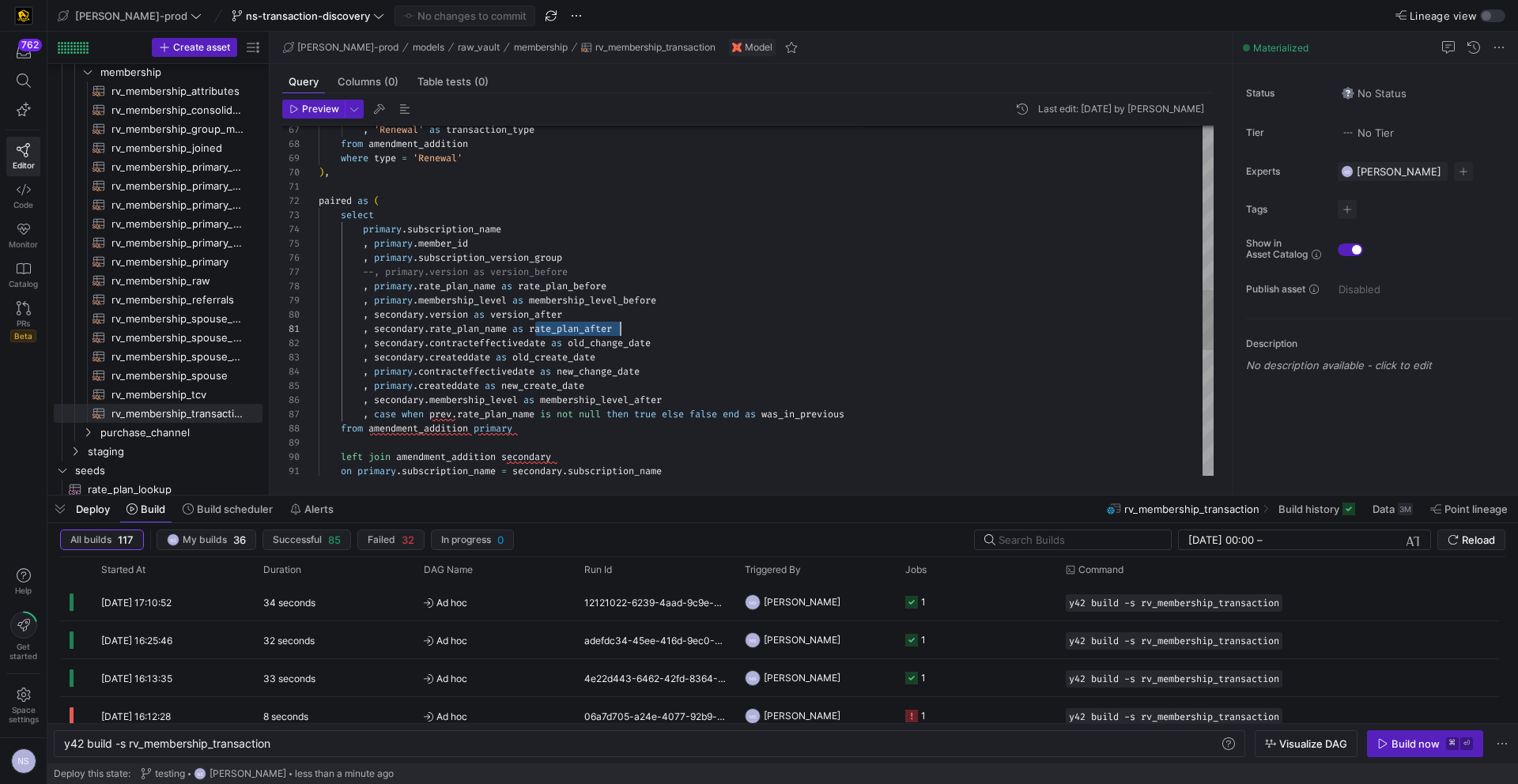
scroll to position [0, 302]
click at [572, 320] on div "on primary . subscription_name = secondary . subscription_name left join amendm…" at bounding box center [766, 188] width 895 height 2033
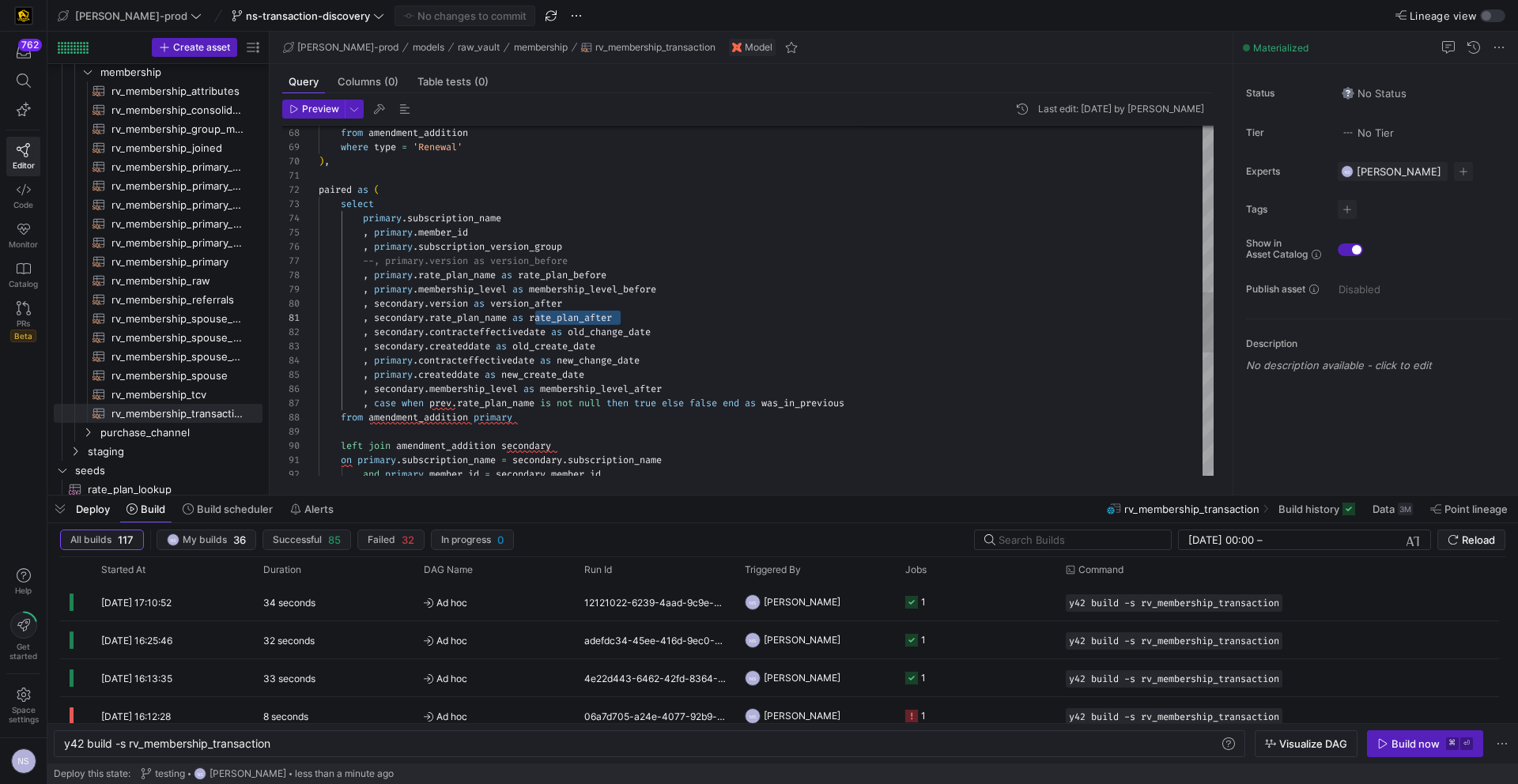
click at [609, 329] on div "on primary . subscription_name = secondary . subscription_name left join amendm…" at bounding box center [766, 176] width 895 height 2033
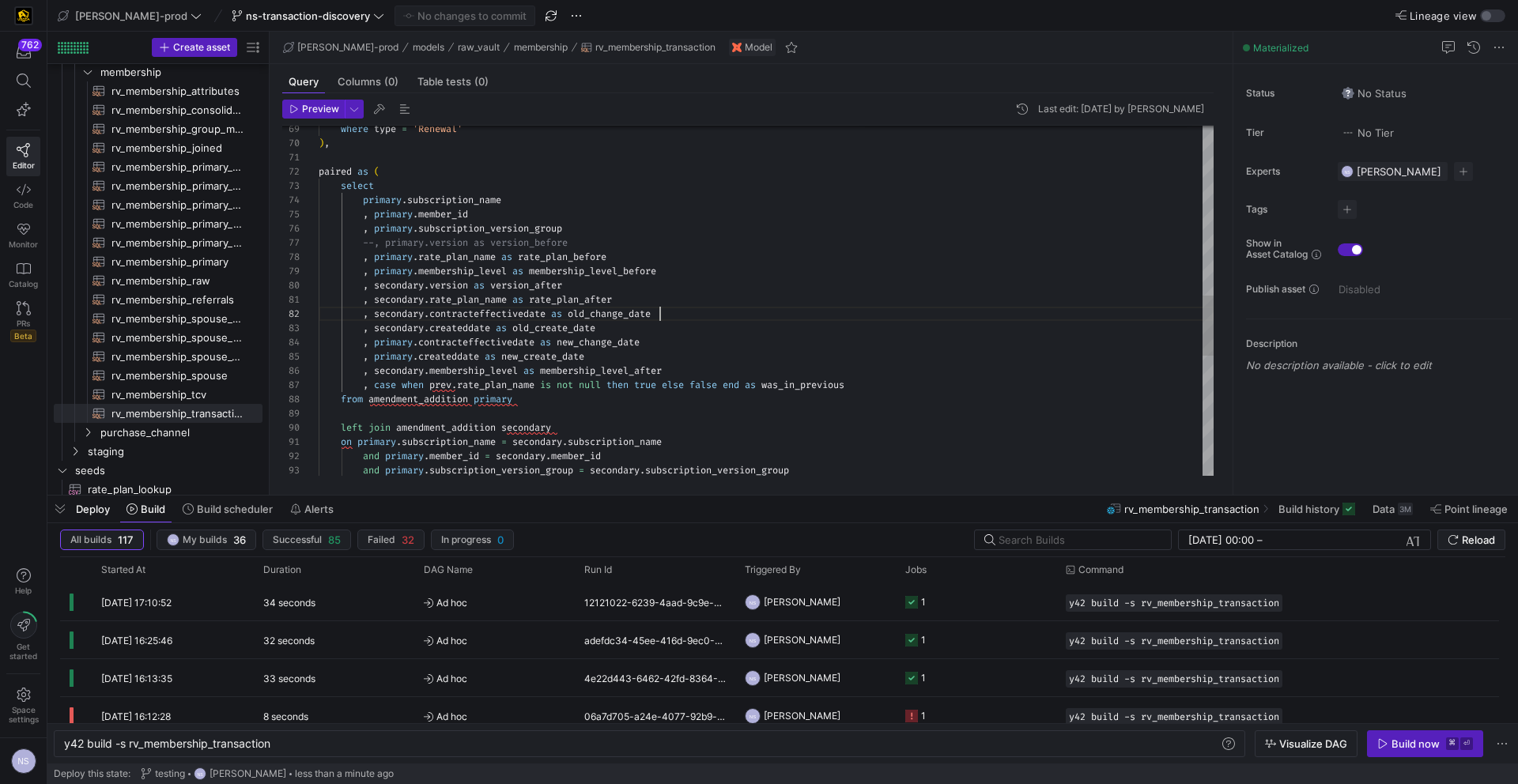
click at [692, 312] on div "on primary . subscription_name = secondary . subscription_name left join amendm…" at bounding box center [766, 158] width 895 height 2033
click at [594, 312] on div "on primary . subscription_name = secondary . subscription_name left join amendm…" at bounding box center [766, 165] width 895 height 2033
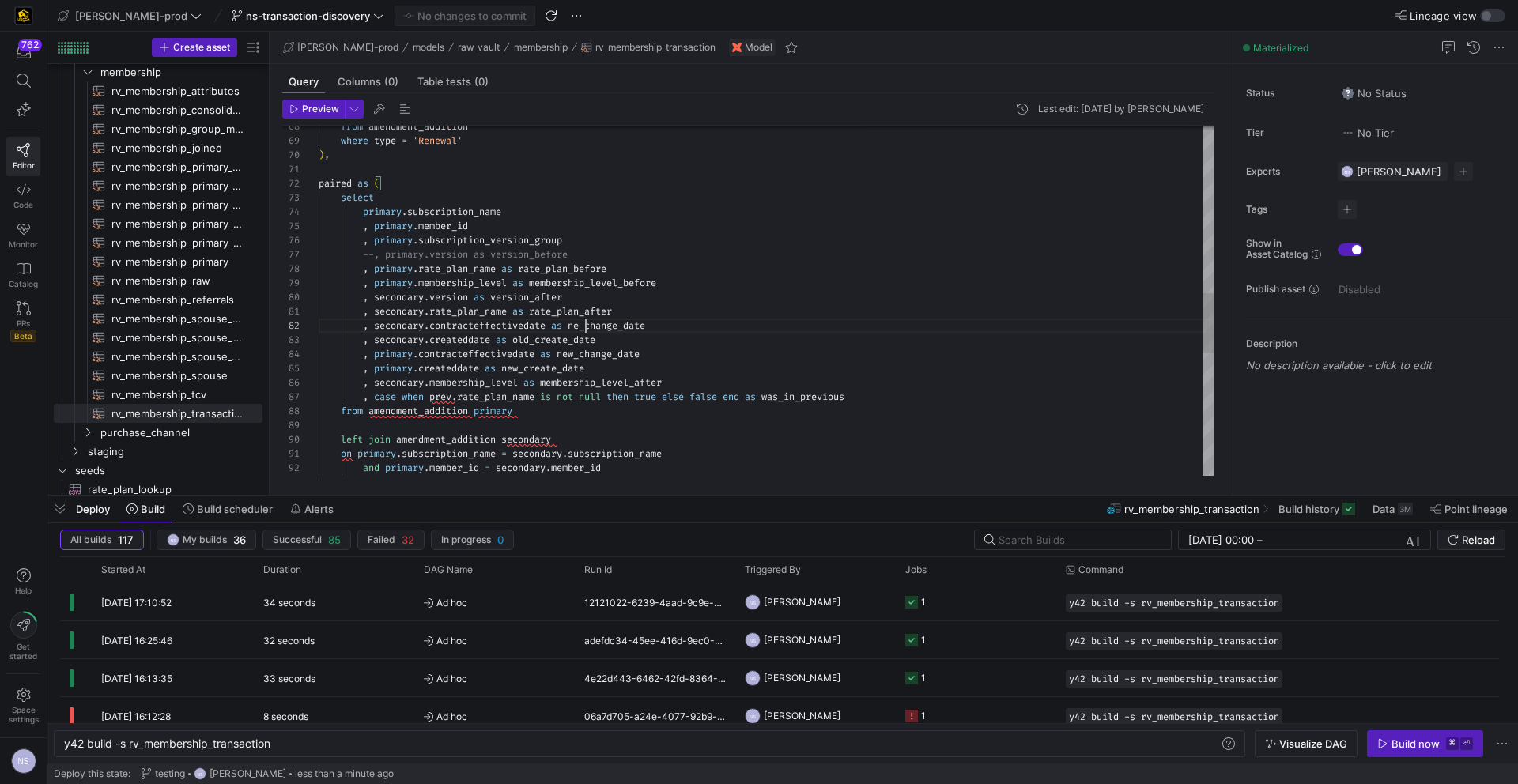
scroll to position [14, 273]
click at [533, 338] on div "on primary . subscription_name = secondary . subscription_name left join amendm…" at bounding box center [766, 169] width 895 height 2033
click at [578, 354] on div "on primary . subscription_name = secondary . subscription_name left join amendm…" at bounding box center [766, 169] width 895 height 2033
click at [522, 367] on div "on primary . subscription_name = secondary . subscription_name left join amendm…" at bounding box center [766, 169] width 895 height 2033
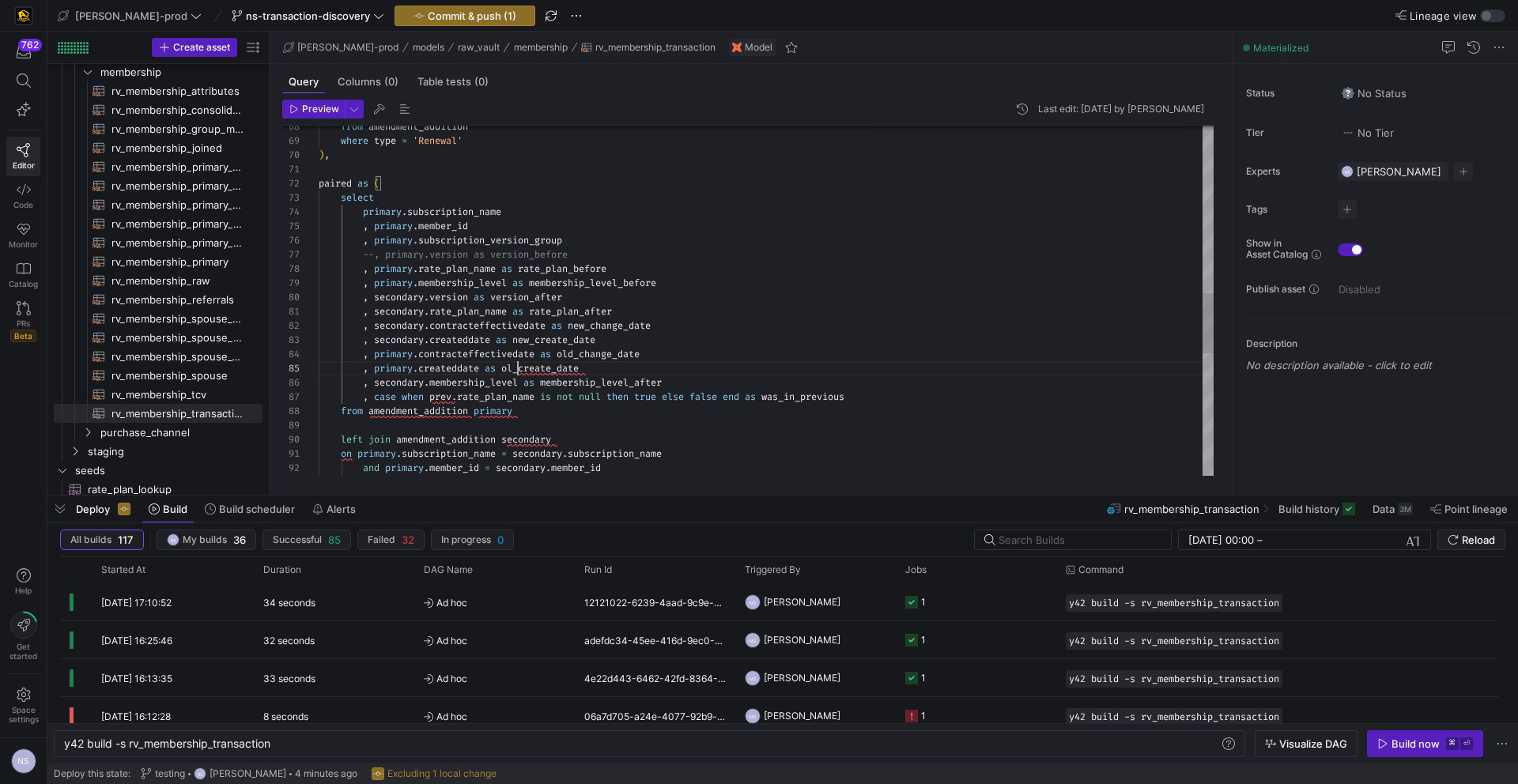
scroll to position [57, 205]
type textarea ", secondary.rate_plan_name as rate_plan_after , secondary.contracteffectivedate…"
click at [428, 16] on span "Commit & push (1)" at bounding box center [472, 16] width 88 height 13
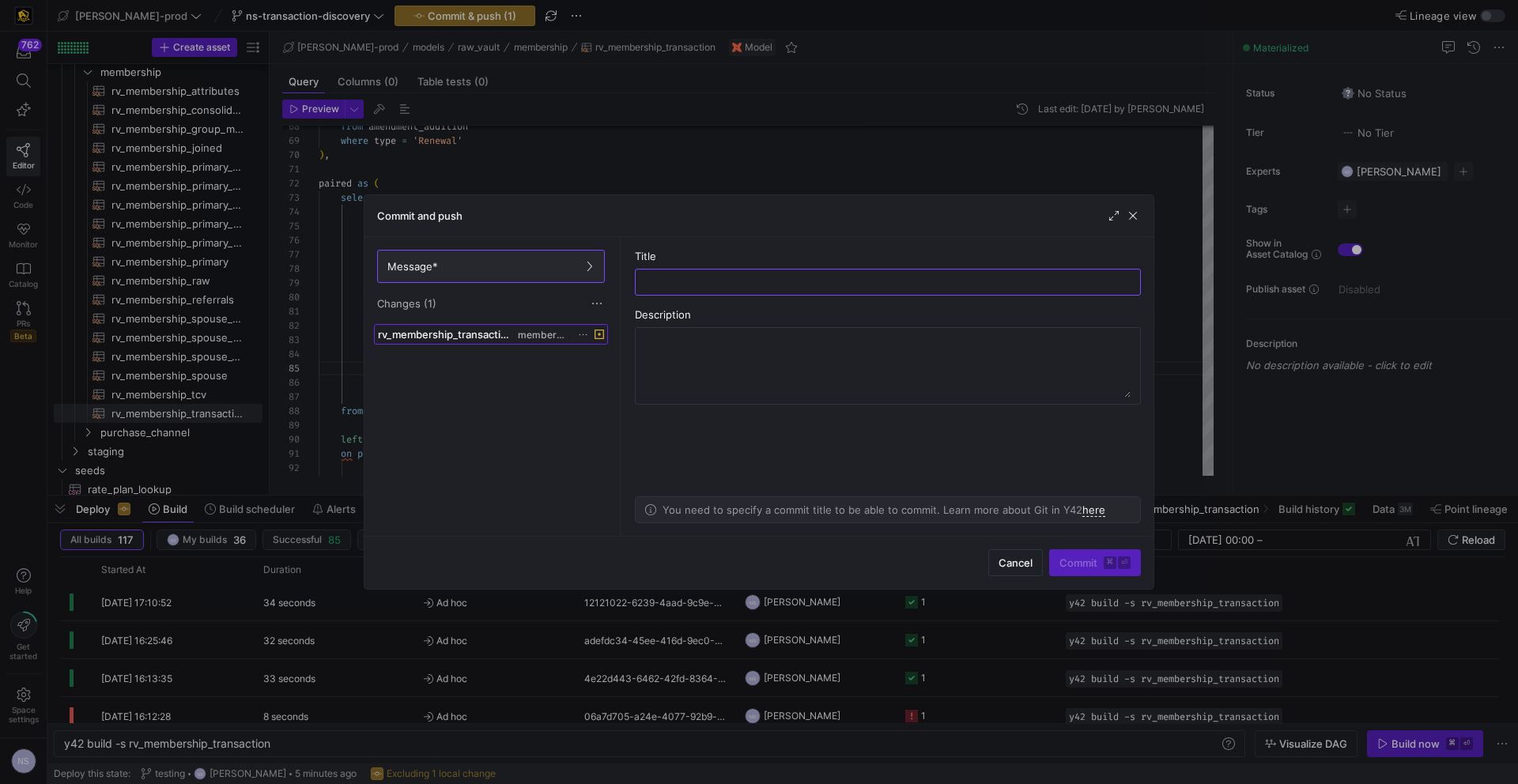
click at [495, 330] on span "rv_membership_transaction.sql" at bounding box center [446, 335] width 137 height 13
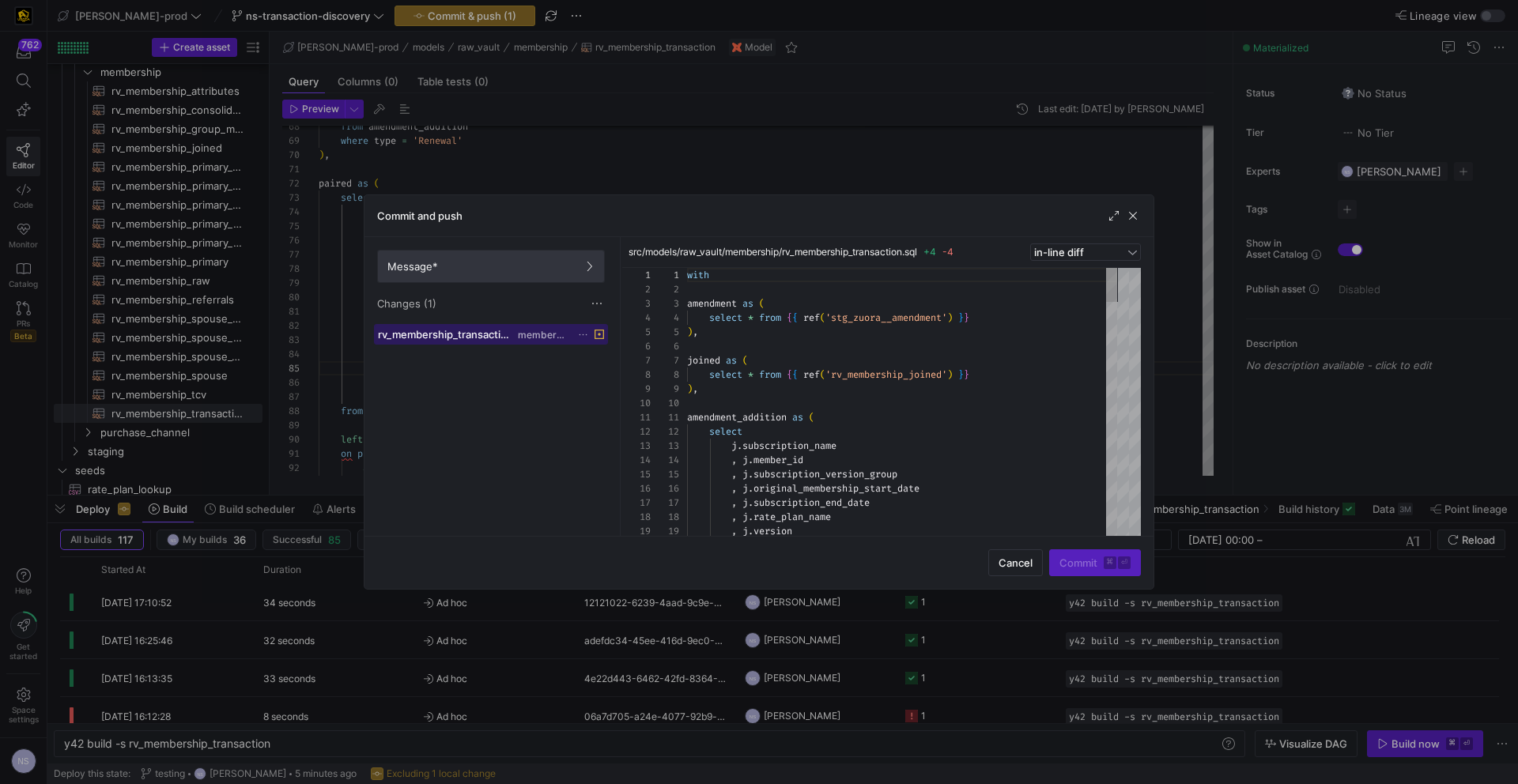
scroll to position [143, 0]
click at [519, 261] on span "Message*" at bounding box center [491, 266] width 207 height 13
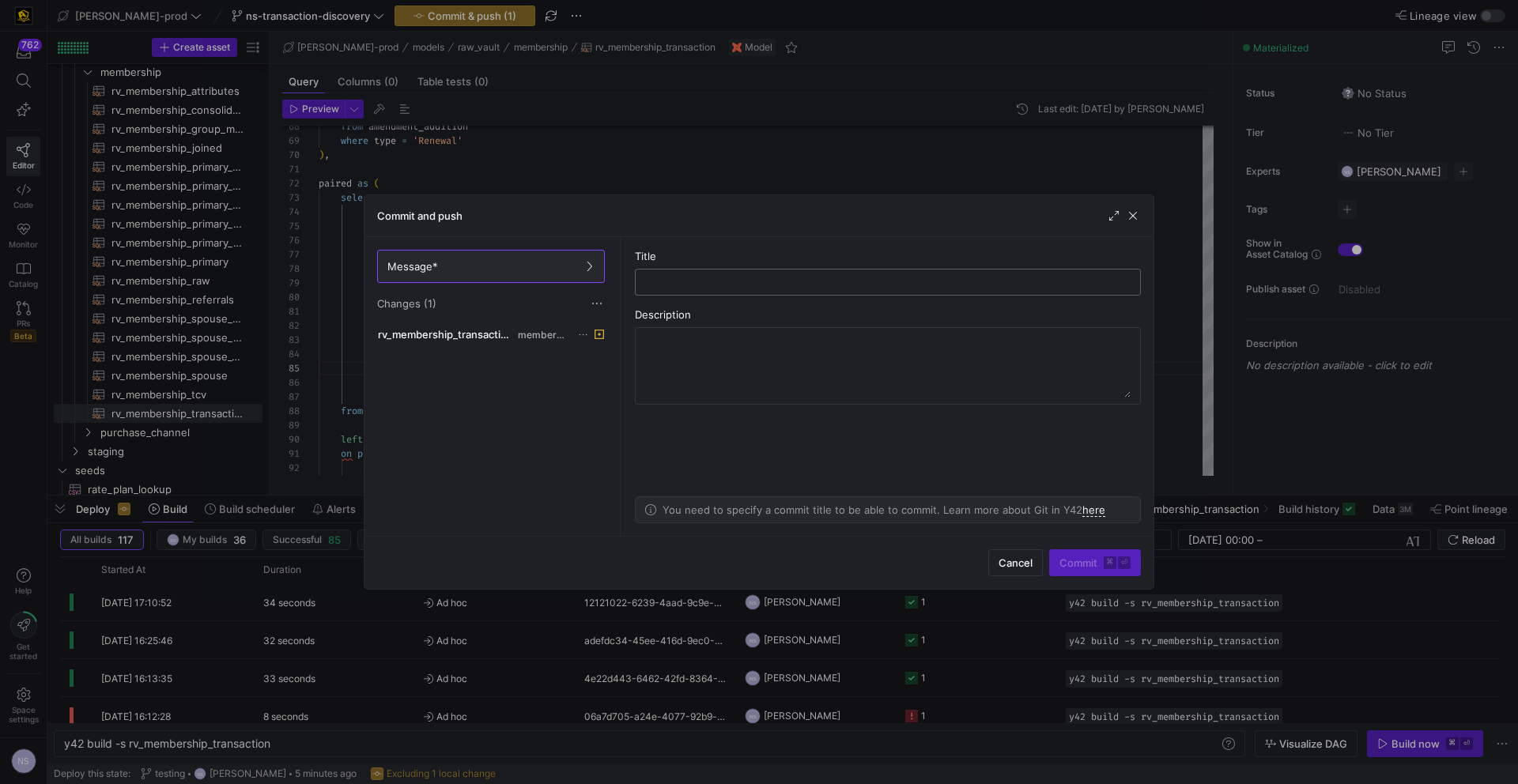
click at [667, 271] on div at bounding box center [888, 282] width 479 height 25
type input "fixing errors"
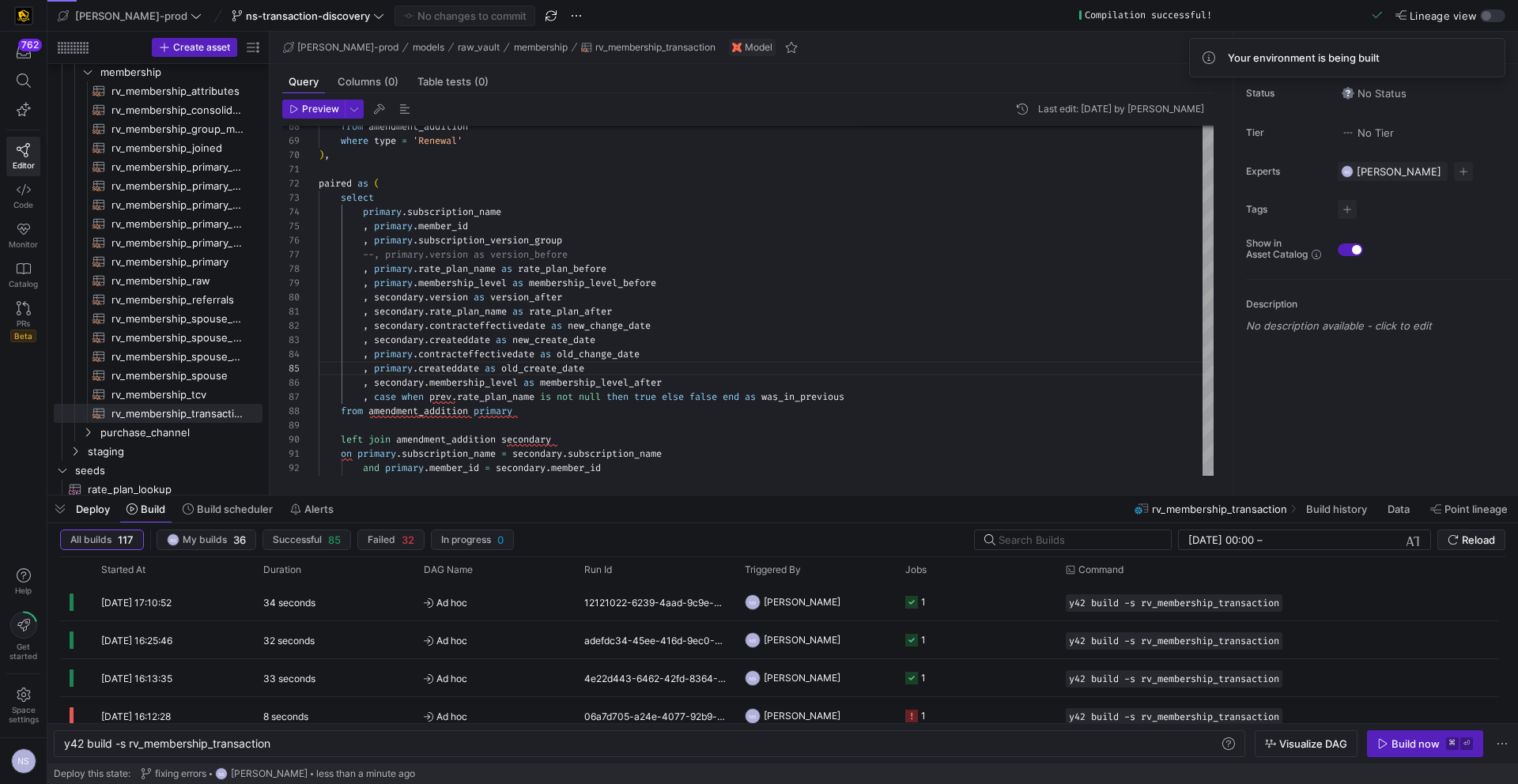
click at [1375, 740] on span "button" at bounding box center [1425, 743] width 115 height 25
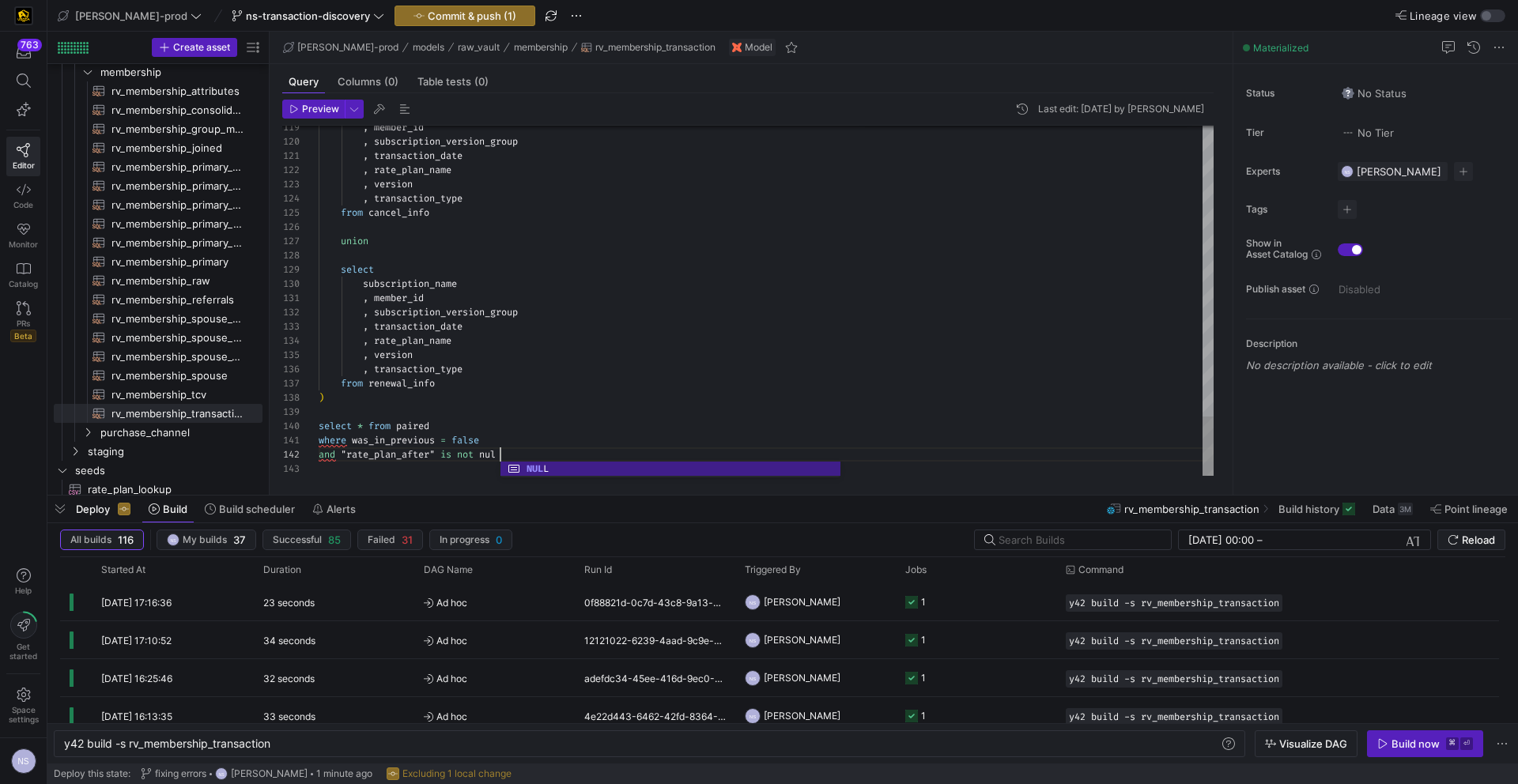
scroll to position [14, 188]
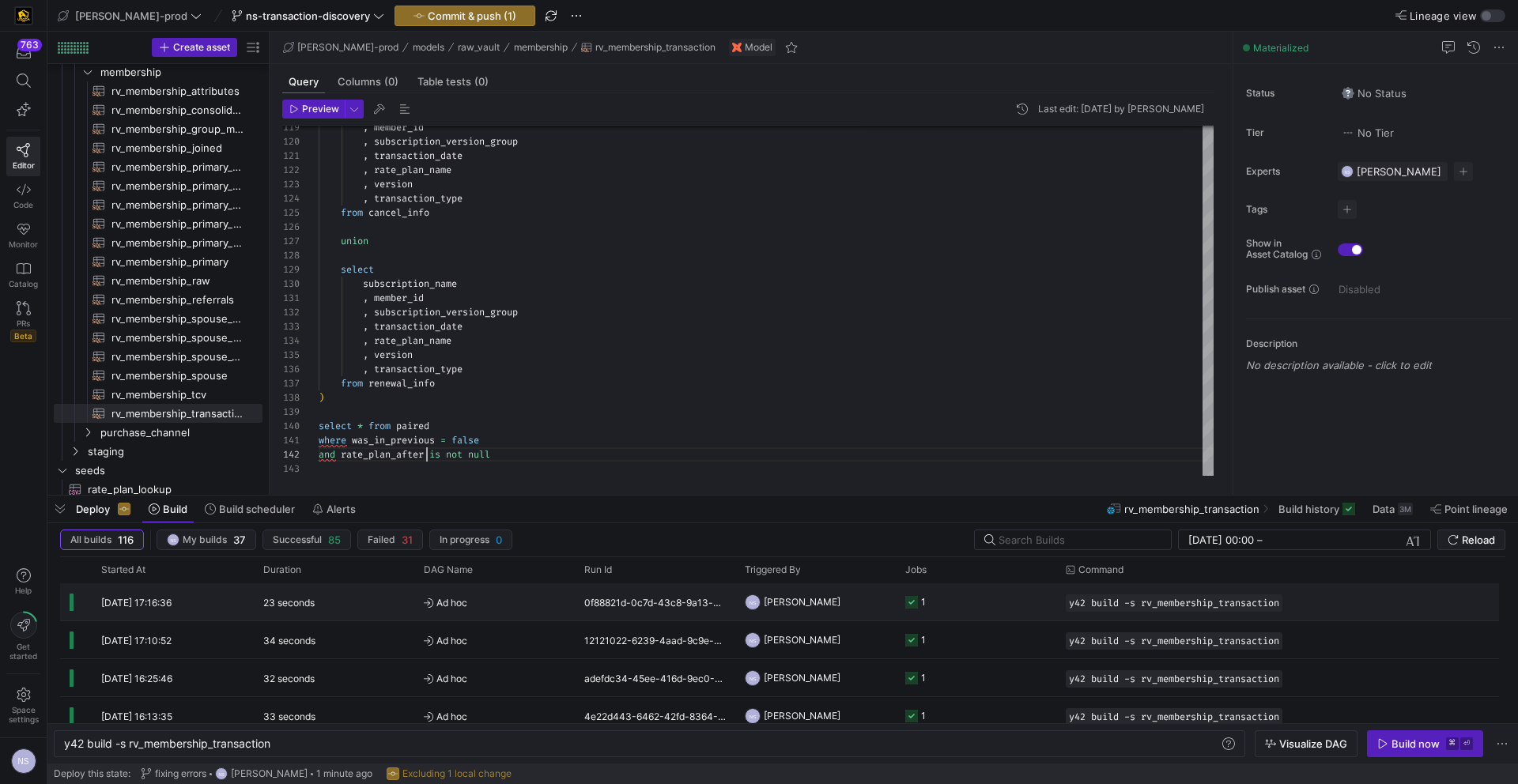
click at [952, 598] on y42-job-status-cell-renderer "1" at bounding box center [976, 602] width 142 height 35
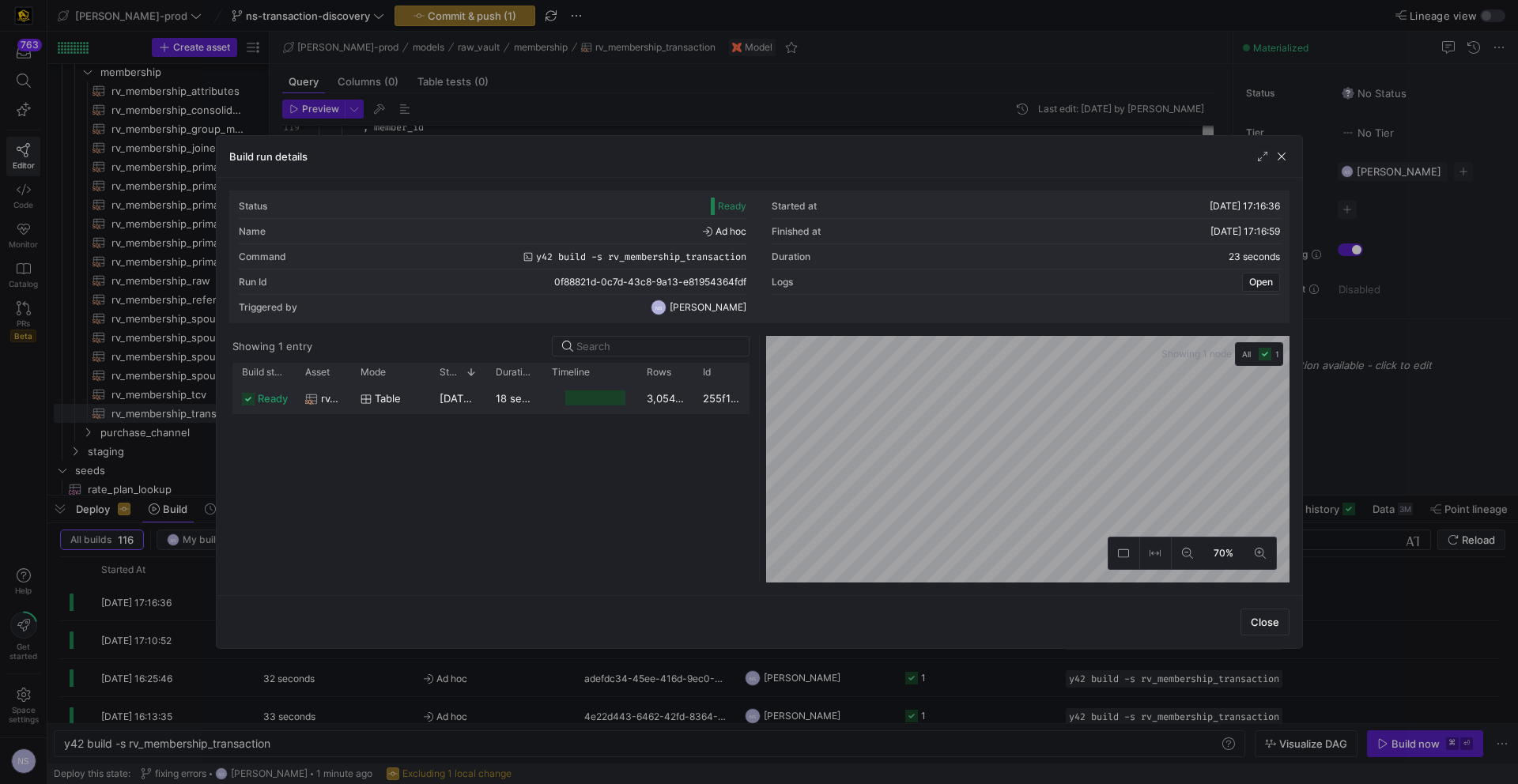
click at [640, 402] on div "3,054,644" at bounding box center [665, 398] width 56 height 31
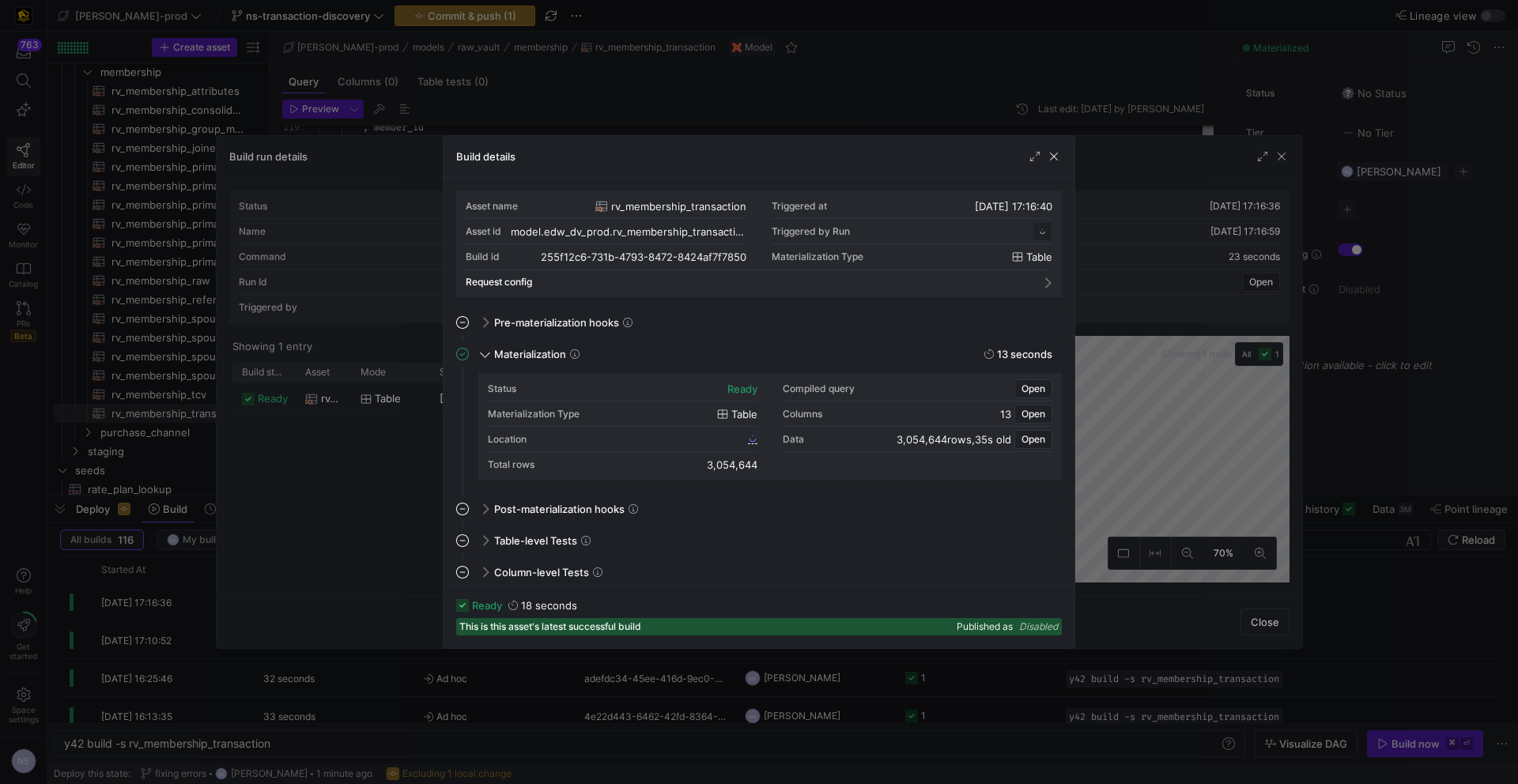
scroll to position [143, 0]
click at [727, 439] on div "Location" at bounding box center [622, 439] width 270 height 25
click at [743, 440] on span "255f12c6_731b_4793_8472_8424af7f7850" at bounding box center [652, 438] width 187 height 11
click at [660, 101] on div at bounding box center [759, 392] width 1518 height 784
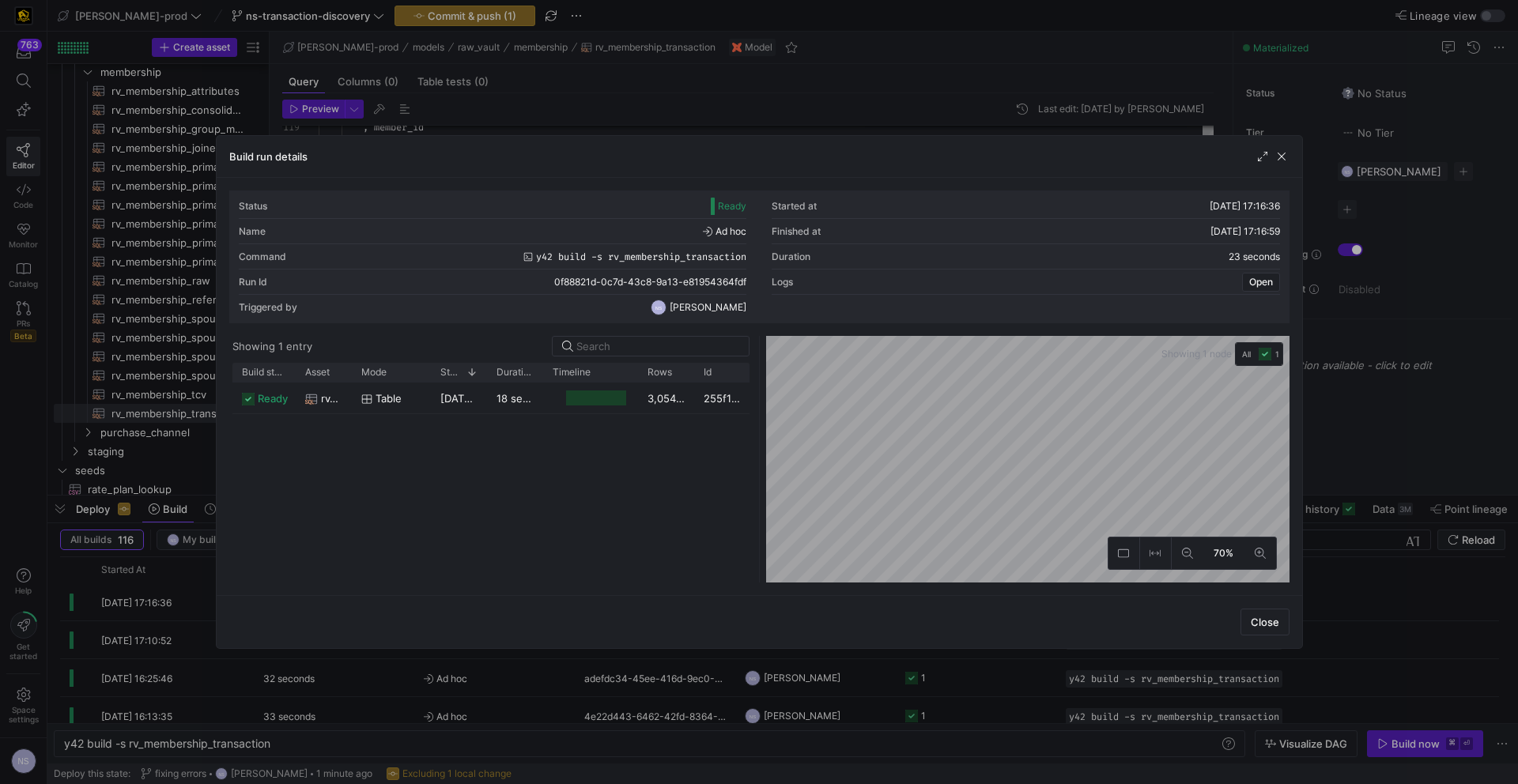
click at [708, 108] on div at bounding box center [759, 392] width 1518 height 784
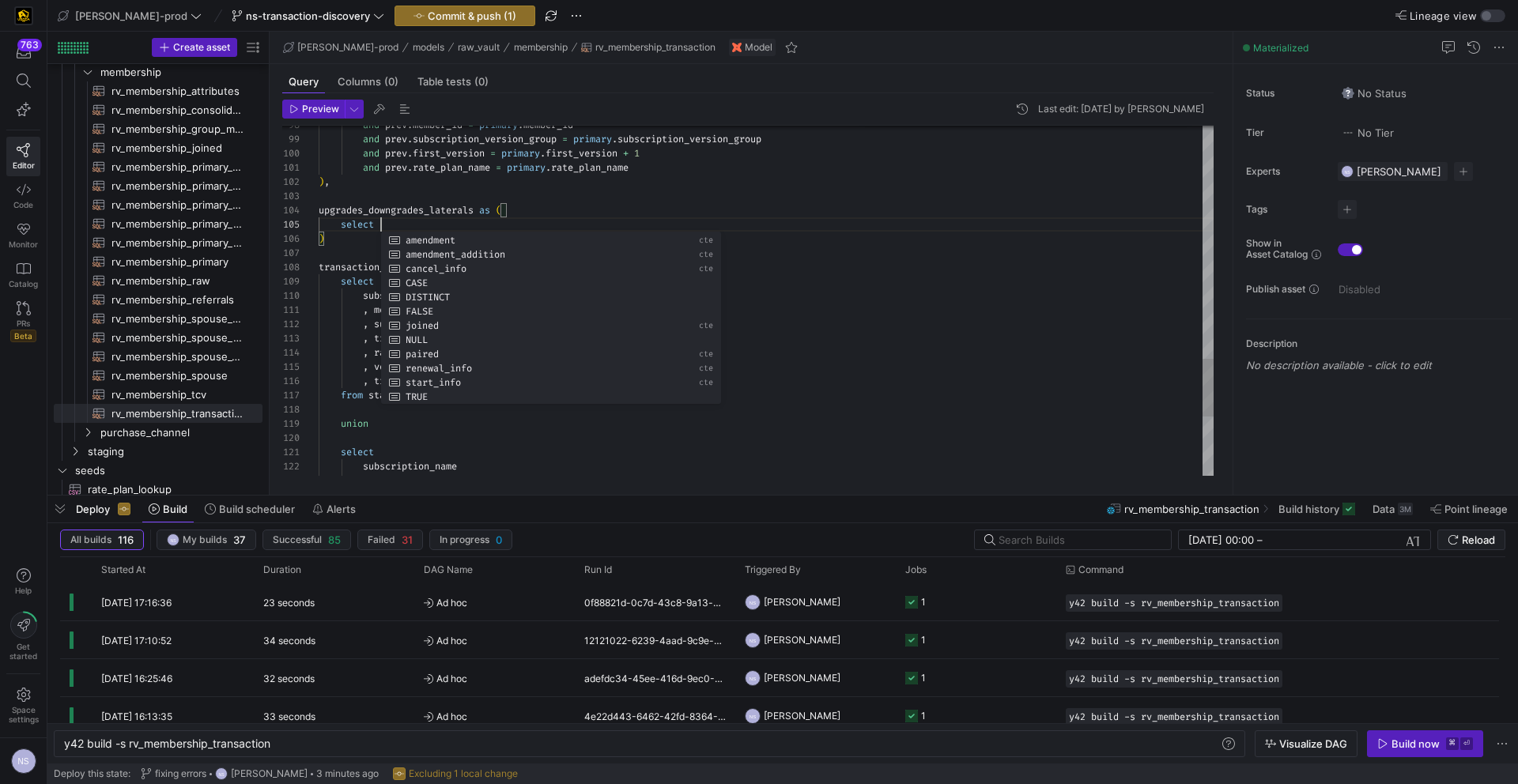
scroll to position [128, 0]
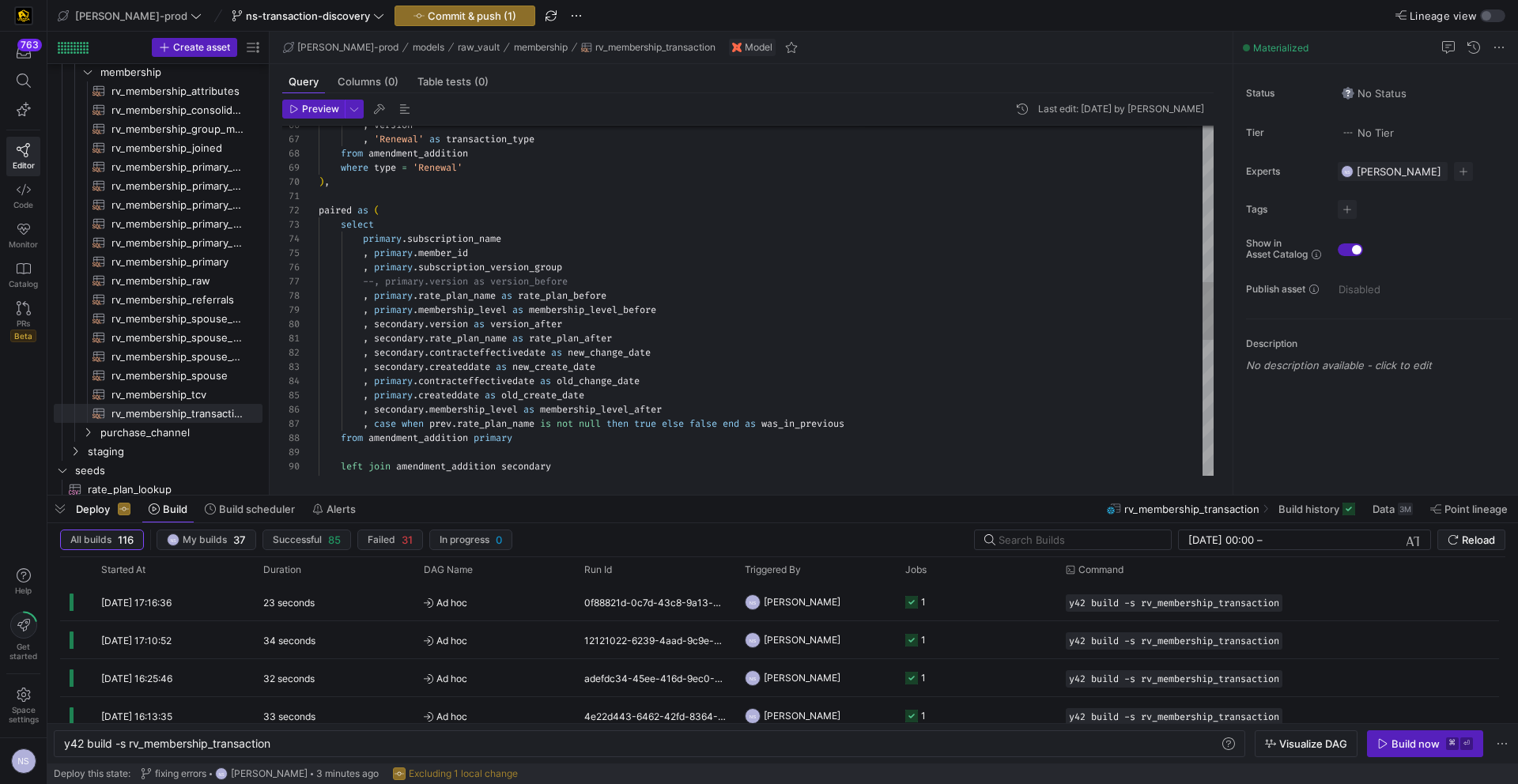
click at [331, 209] on div "on primary . subscription_name = secondary . subscription_name left join amendm…" at bounding box center [766, 239] width 895 height 2119
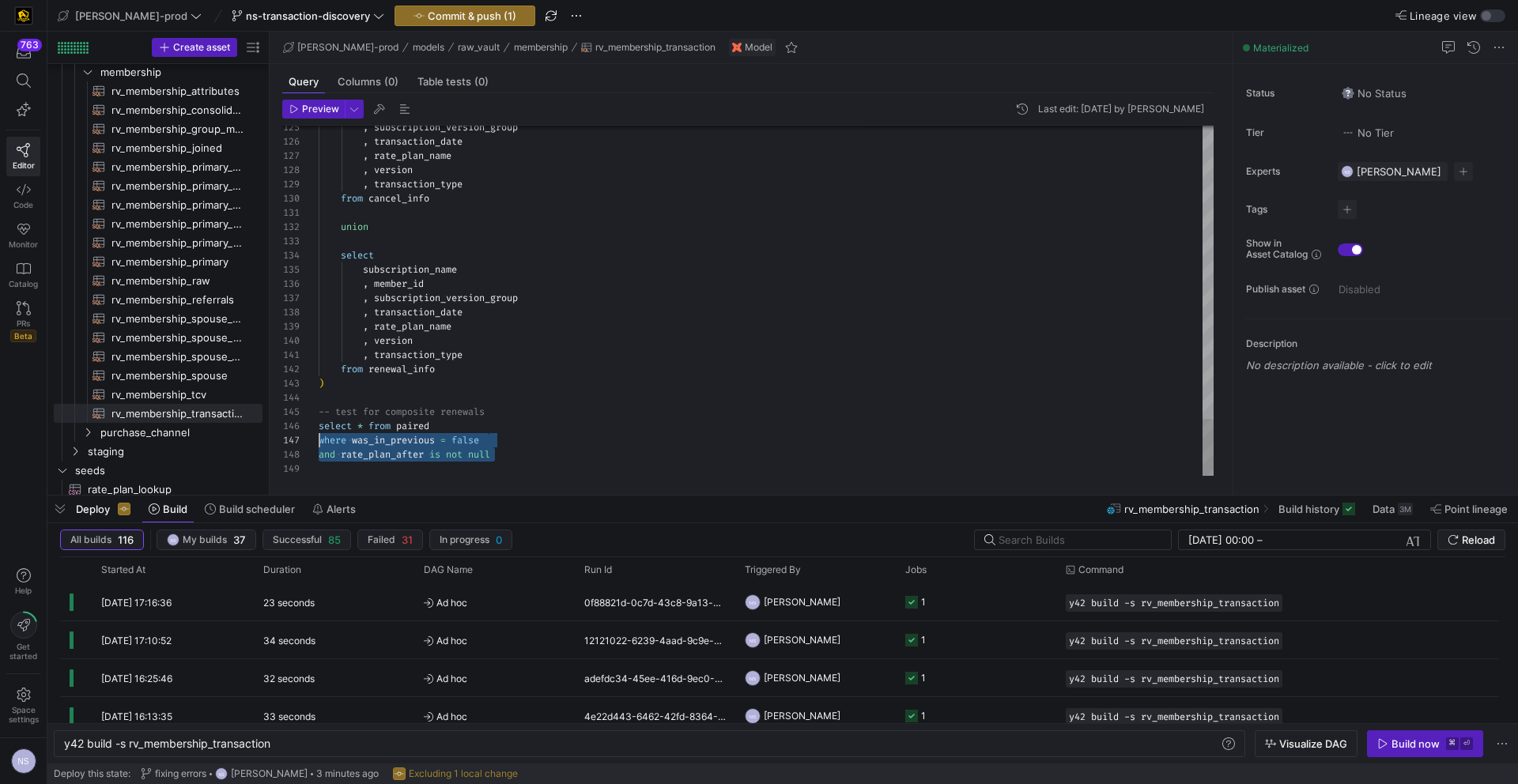
scroll to position [86, 0]
drag, startPoint x: 519, startPoint y: 453, endPoint x: 285, endPoint y: 441, distance: 234.3
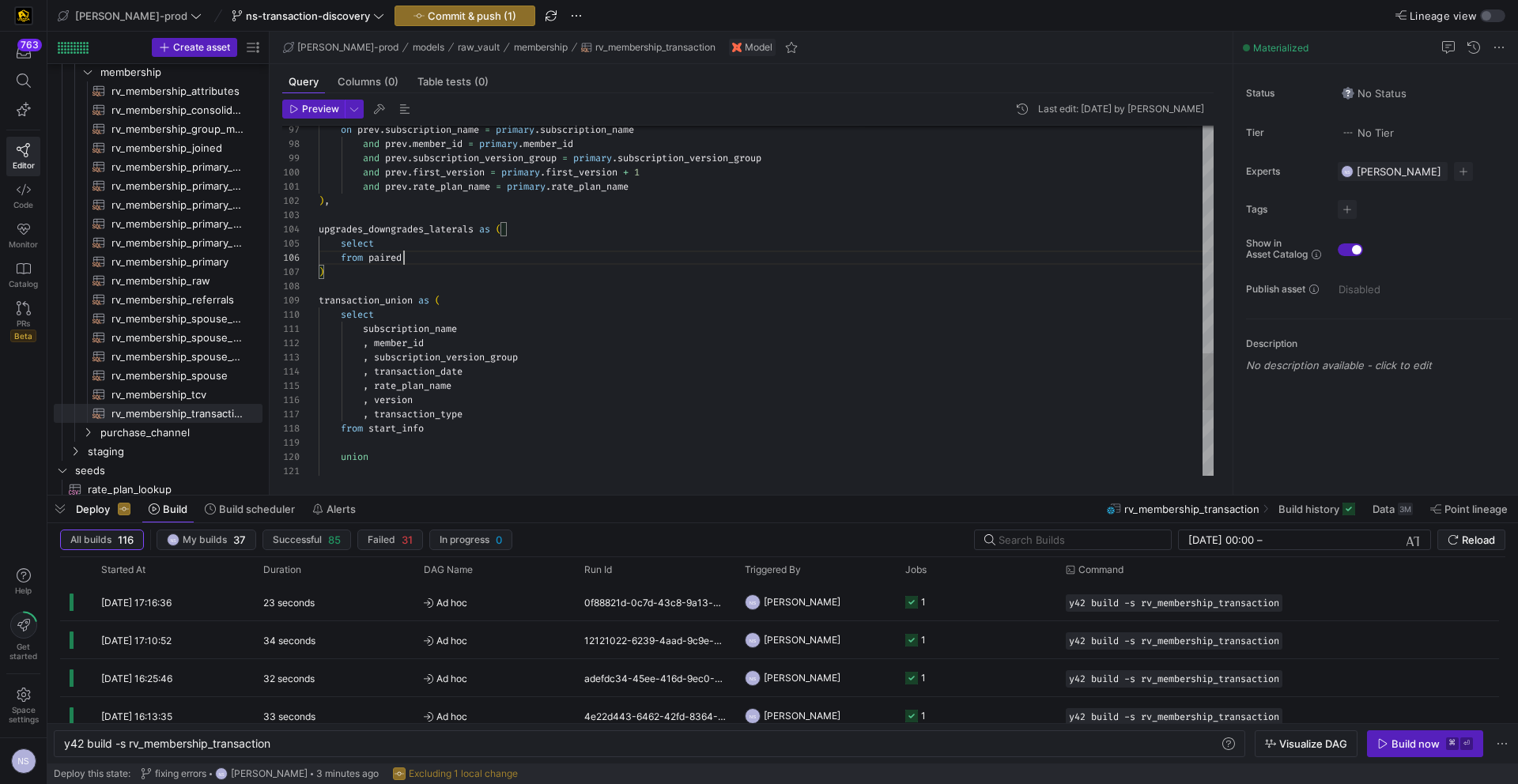
scroll to position [71, 86]
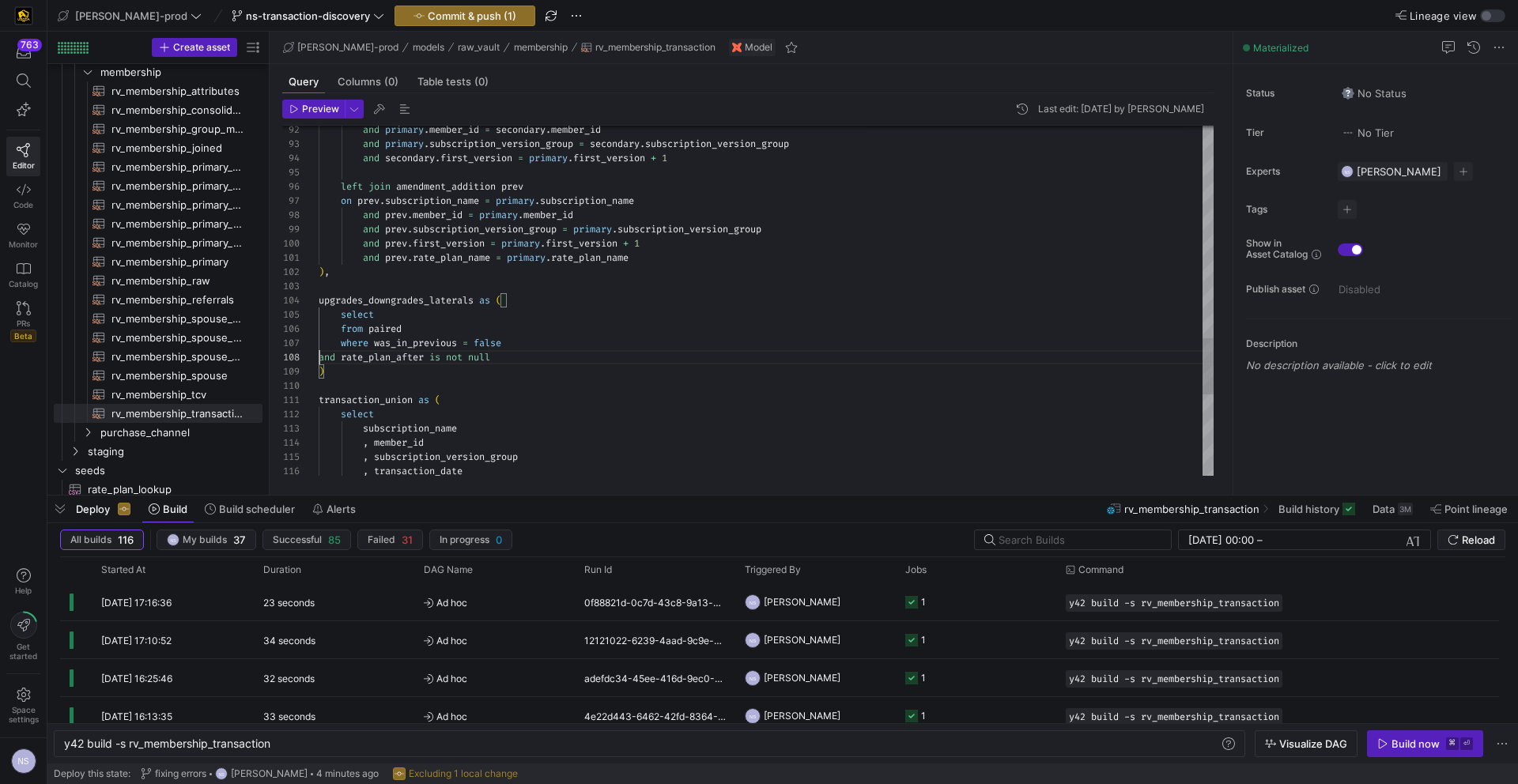
scroll to position [99, 0]
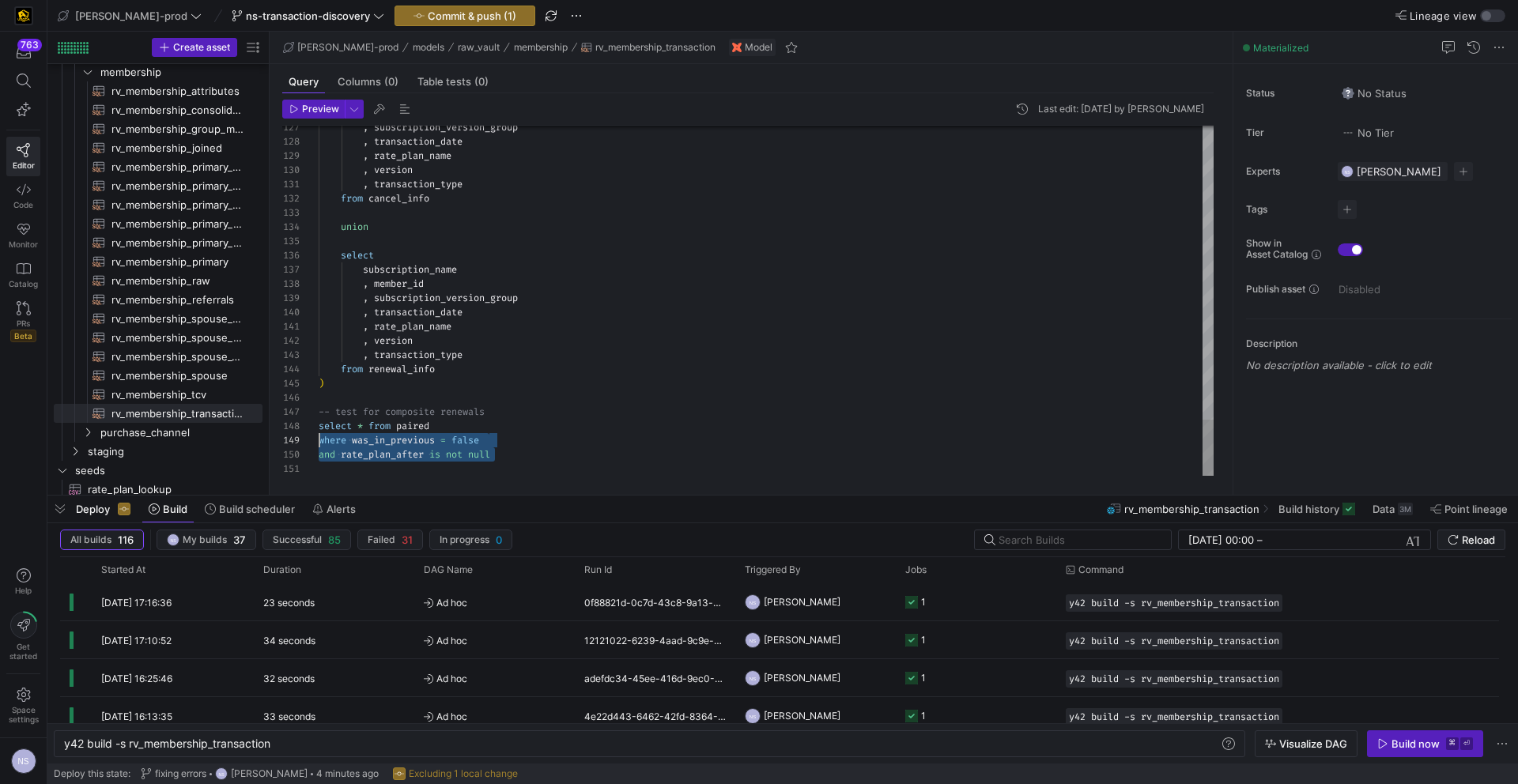
scroll to position [114, 0]
drag, startPoint x: 518, startPoint y: 454, endPoint x: 309, endPoint y: 439, distance: 209.5
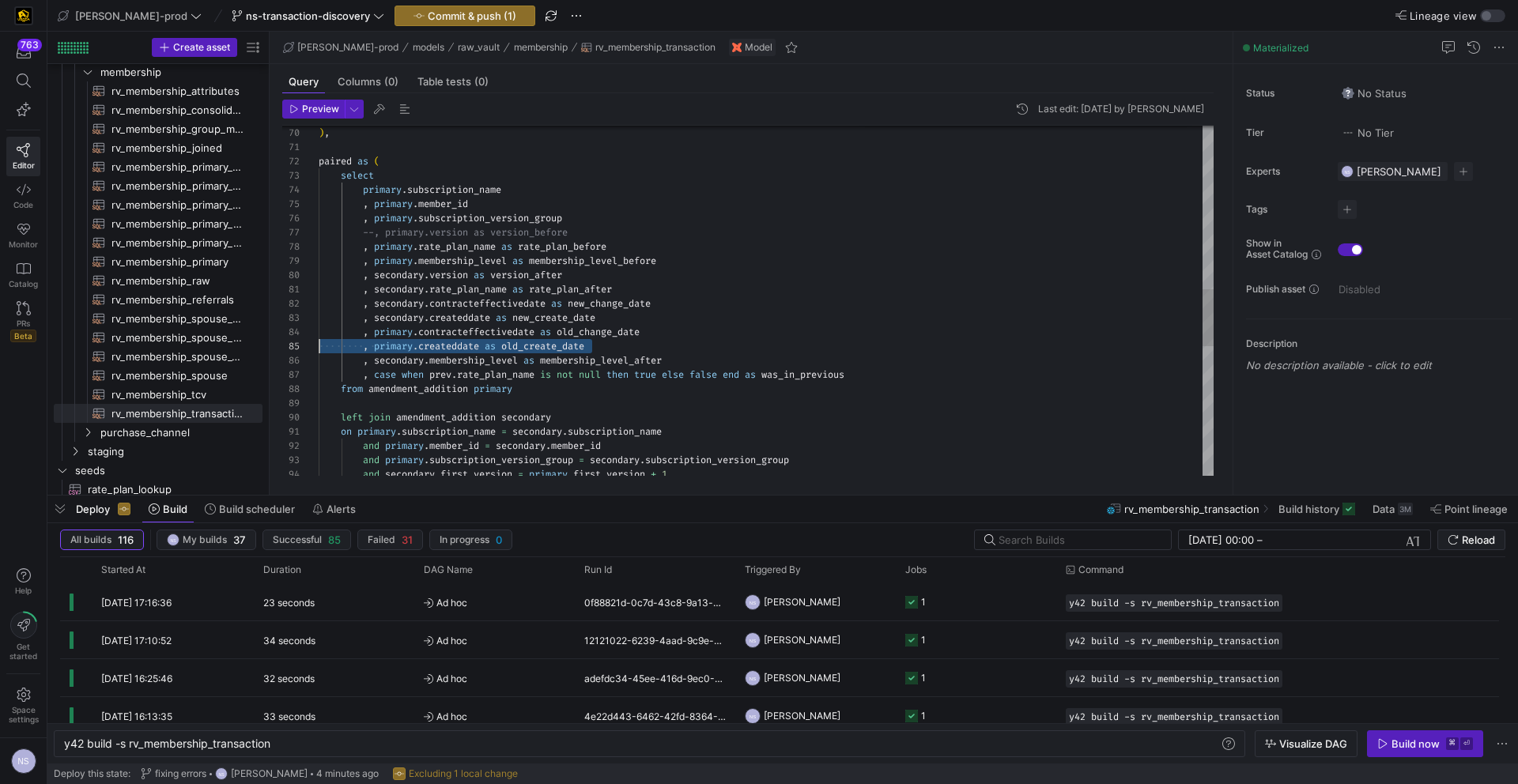
scroll to position [42, 0]
drag, startPoint x: 616, startPoint y: 341, endPoint x: 248, endPoint y: 335, distance: 368.0
click at [319, 335] on div "and primary . subscription_version_group = secondary . subscription_version_gro…" at bounding box center [766, 198] width 895 height 2133
click at [329, 354] on div "and primary . subscription_version_group = secondary . subscription_version_gro…" at bounding box center [766, 200] width 895 height 2133
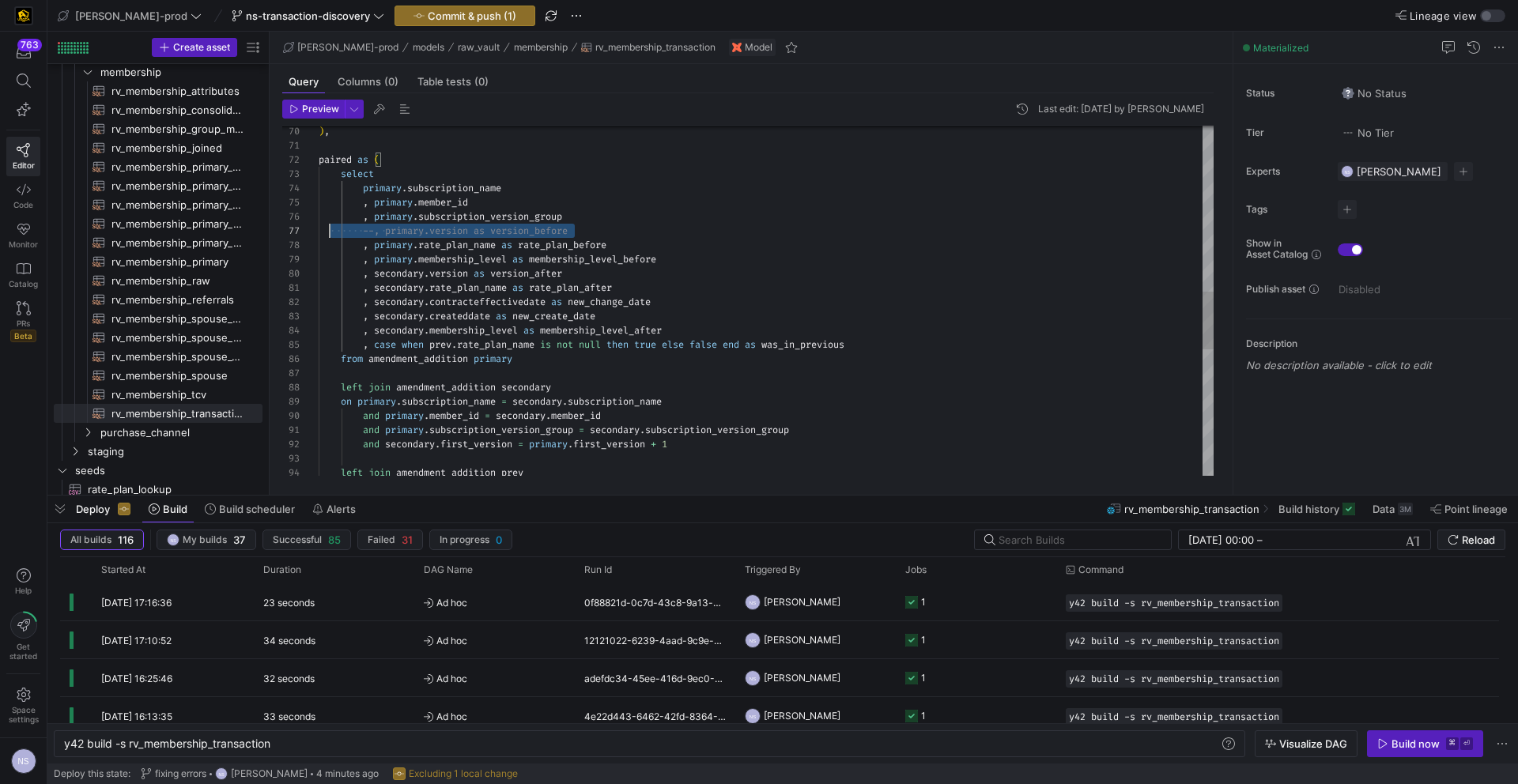
scroll to position [86, 0]
drag, startPoint x: 594, startPoint y: 227, endPoint x: 277, endPoint y: 231, distance: 317.0
click at [319, 231] on div "and primary . subscription_version_group = secondary . subscription_version_gro…" at bounding box center [766, 182] width 895 height 2105
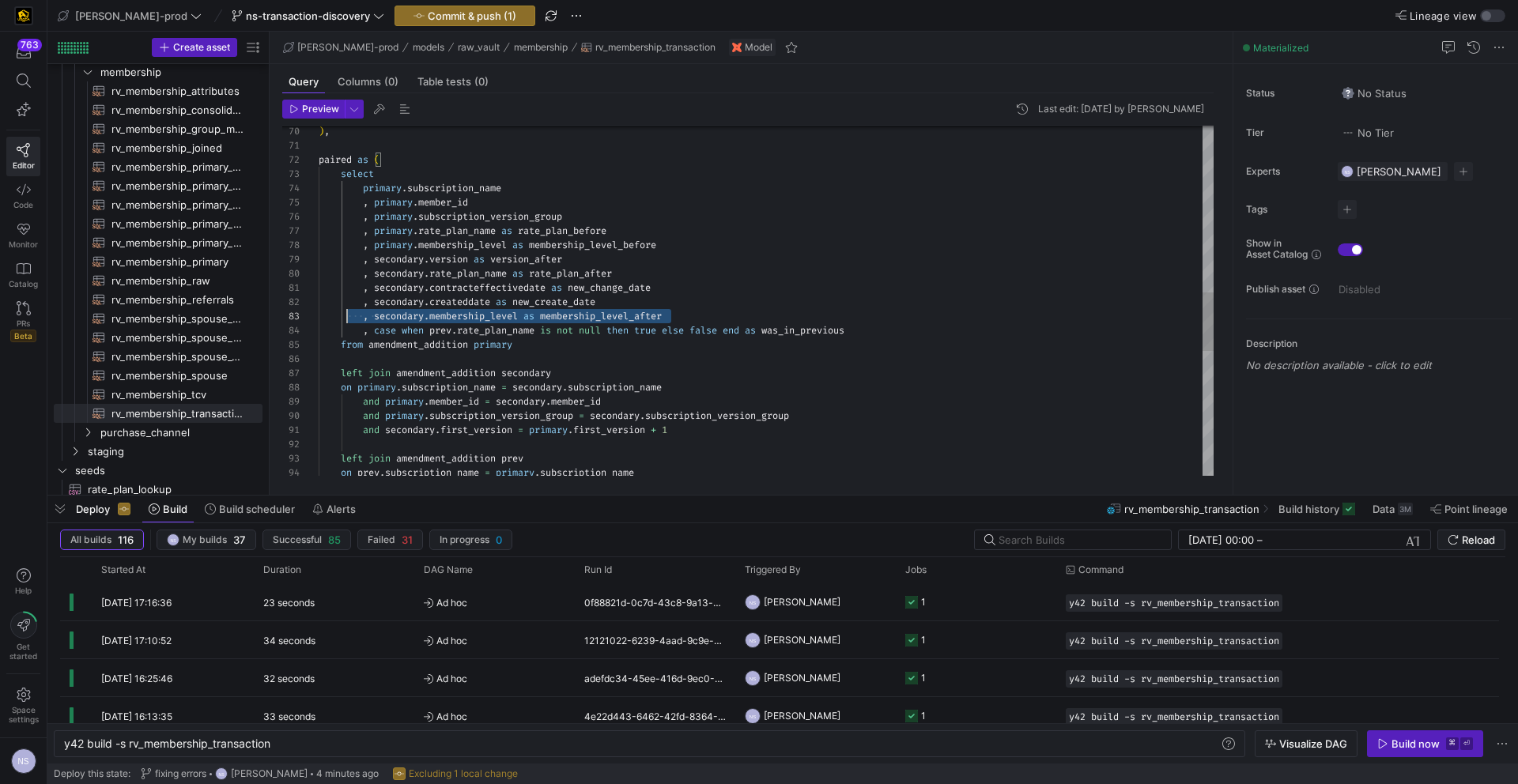
scroll to position [29, 0]
drag, startPoint x: 693, startPoint y: 315, endPoint x: 233, endPoint y: 315, distance: 460.0
click at [319, 315] on div "and primary . subscription_version_group = secondary . subscription_version_gro…" at bounding box center [766, 175] width 895 height 2090
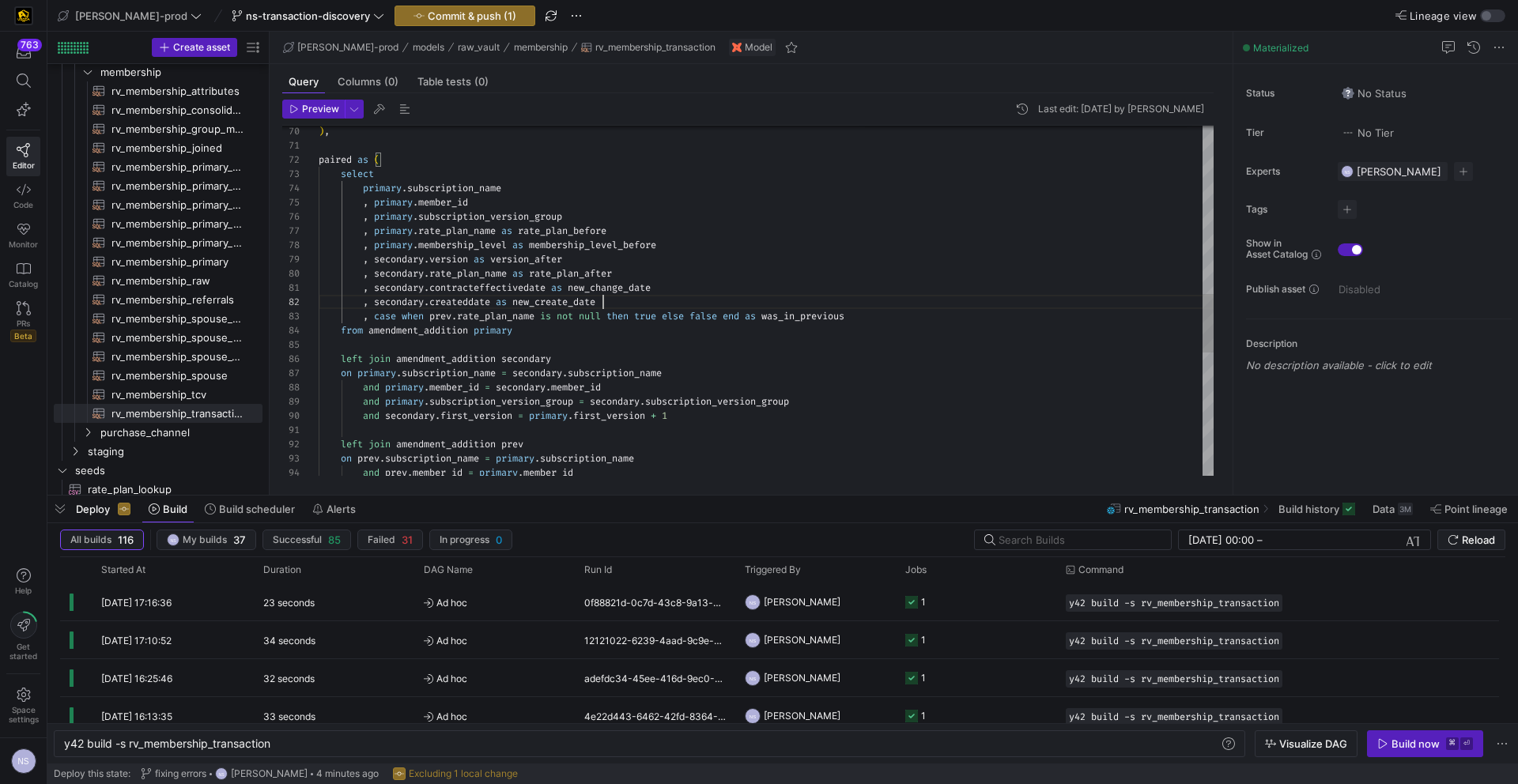
scroll to position [14, 284]
click at [661, 270] on div "and primary . subscription_version_group = secondary . subscription_version_gro…" at bounding box center [766, 168] width 895 height 2076
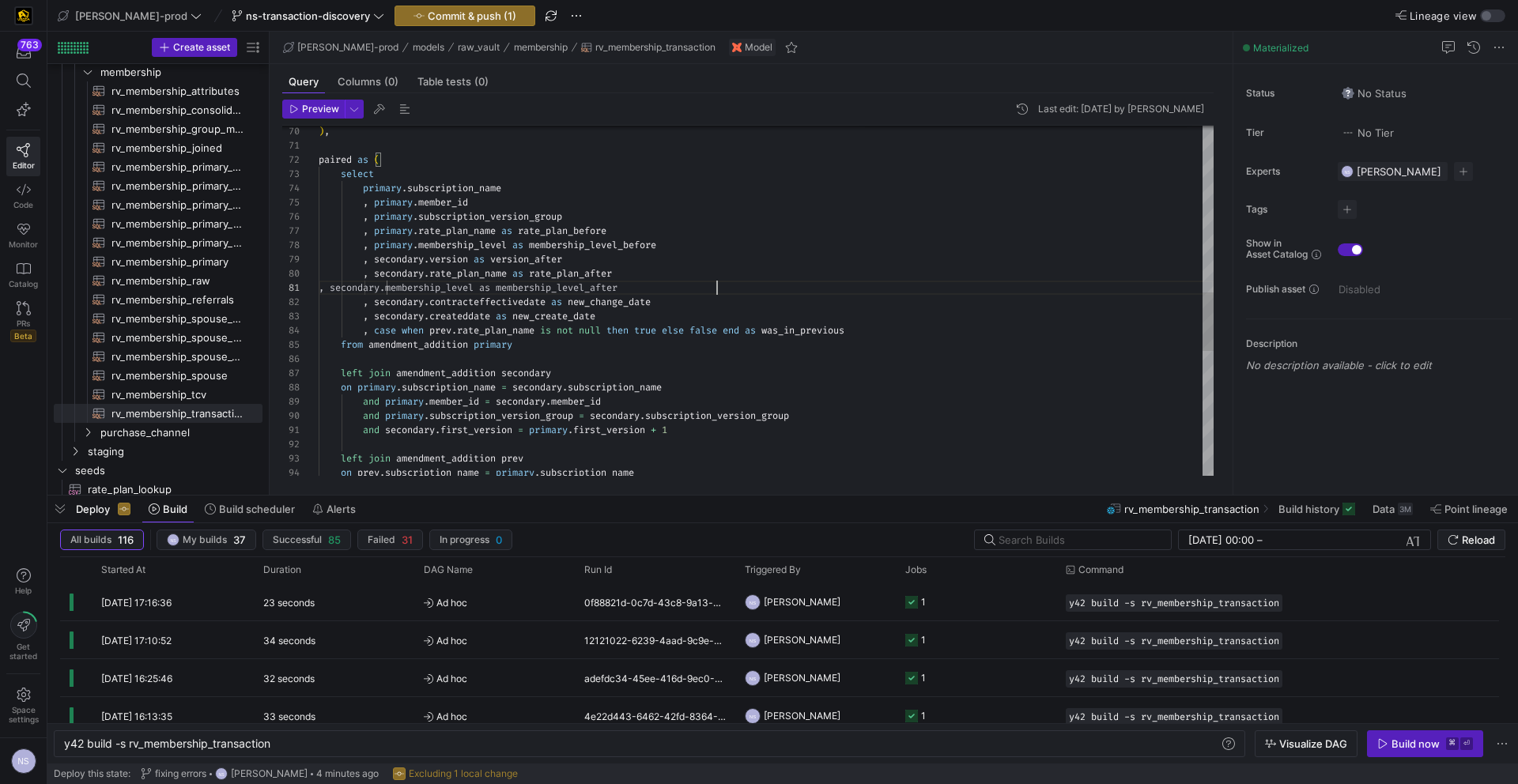
scroll to position [0, 399]
click at [410, 284] on div "and primary . subscription_version_group = secondary . subscription_version_gro…" at bounding box center [766, 175] width 895 height 2090
click at [666, 316] on div "and primary . subscription_version_group = secondary . subscription_version_gro…" at bounding box center [766, 175] width 895 height 2090
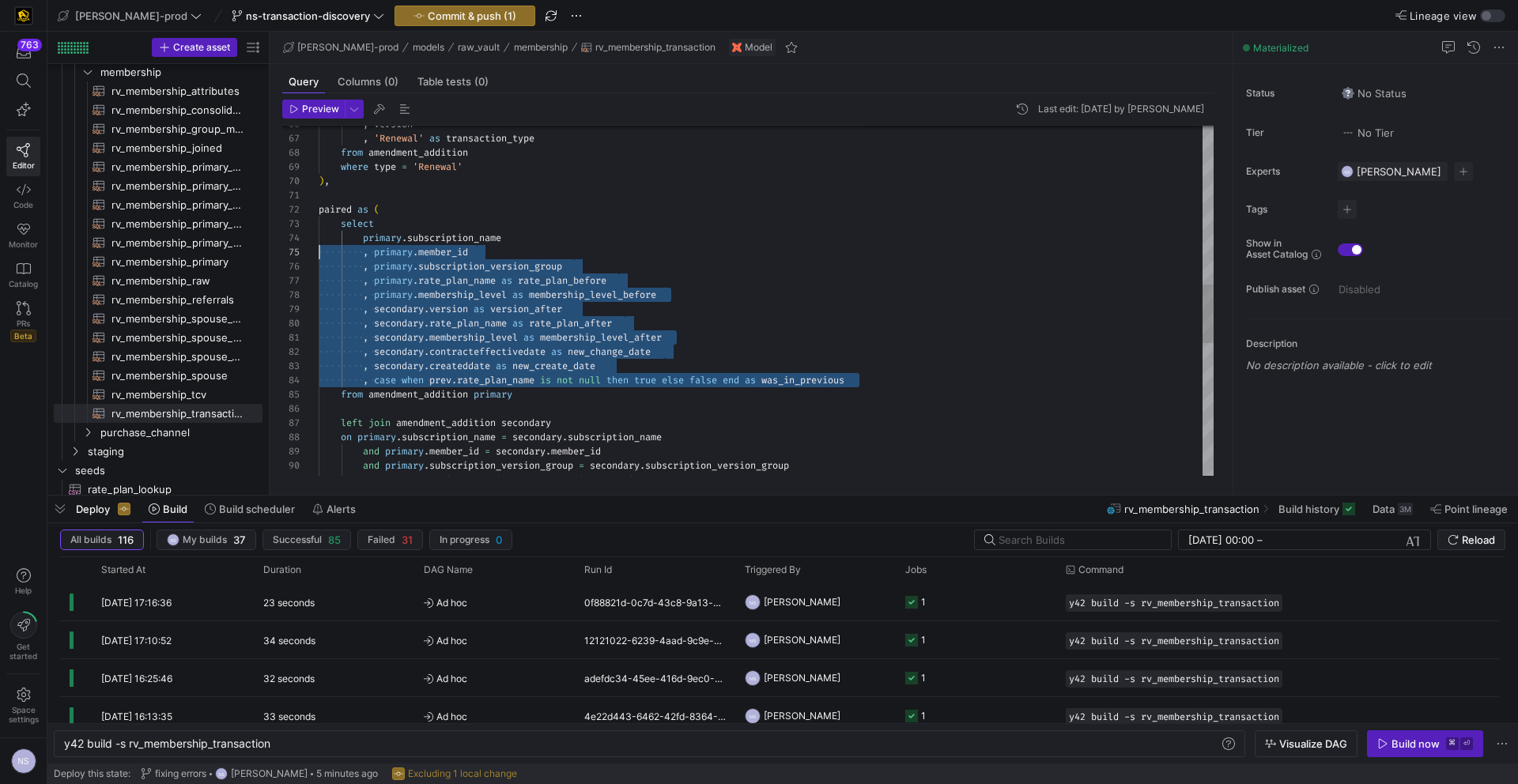
scroll to position [42, 0]
drag, startPoint x: 880, startPoint y: 378, endPoint x: 265, endPoint y: 239, distance: 630.5
click at [319, 239] on div "and primary . subscription_version_group = secondary . subscription_version_gro…" at bounding box center [766, 225] width 895 height 2090
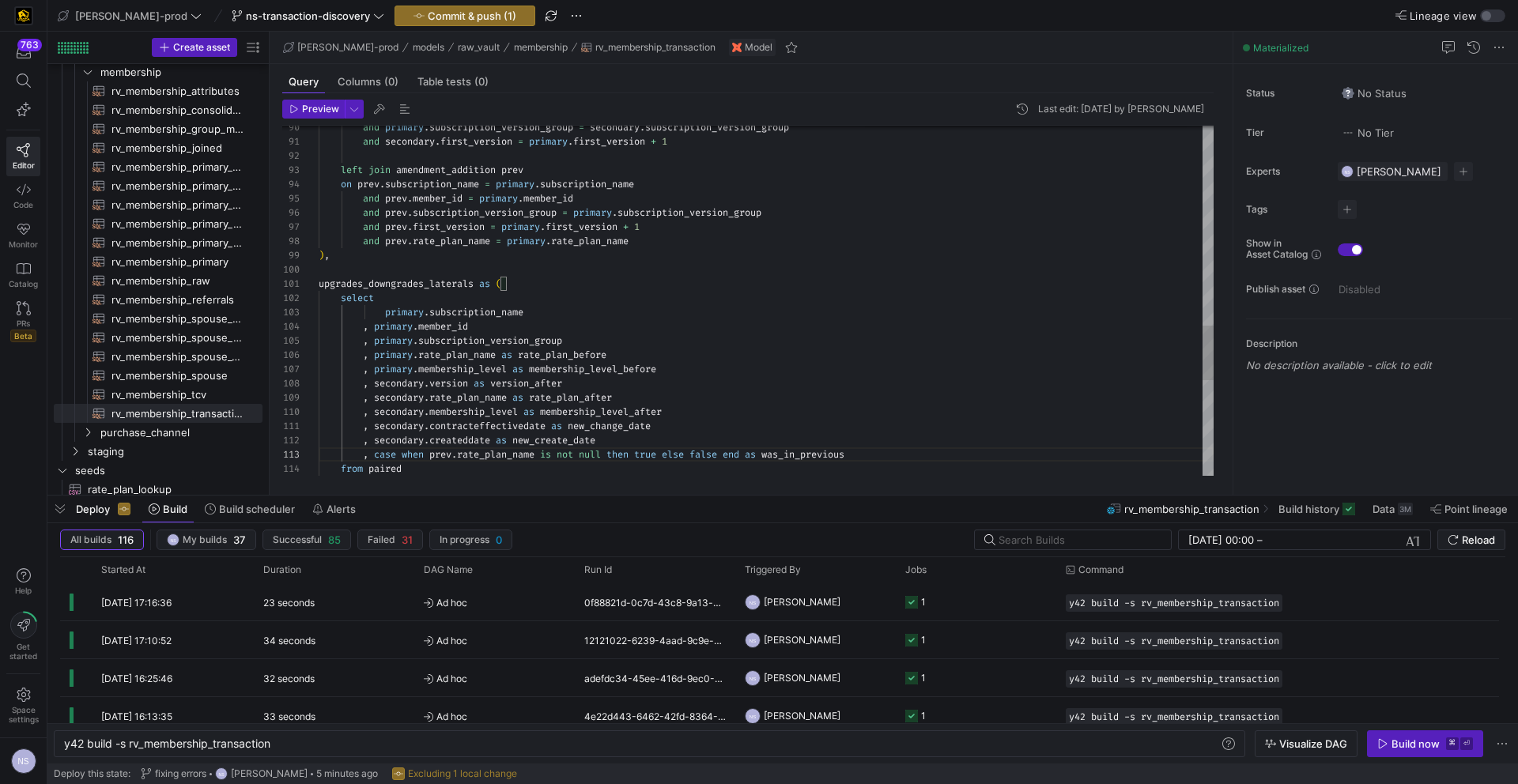
drag, startPoint x: 421, startPoint y: 324, endPoint x: 375, endPoint y: 440, distance: 124.8
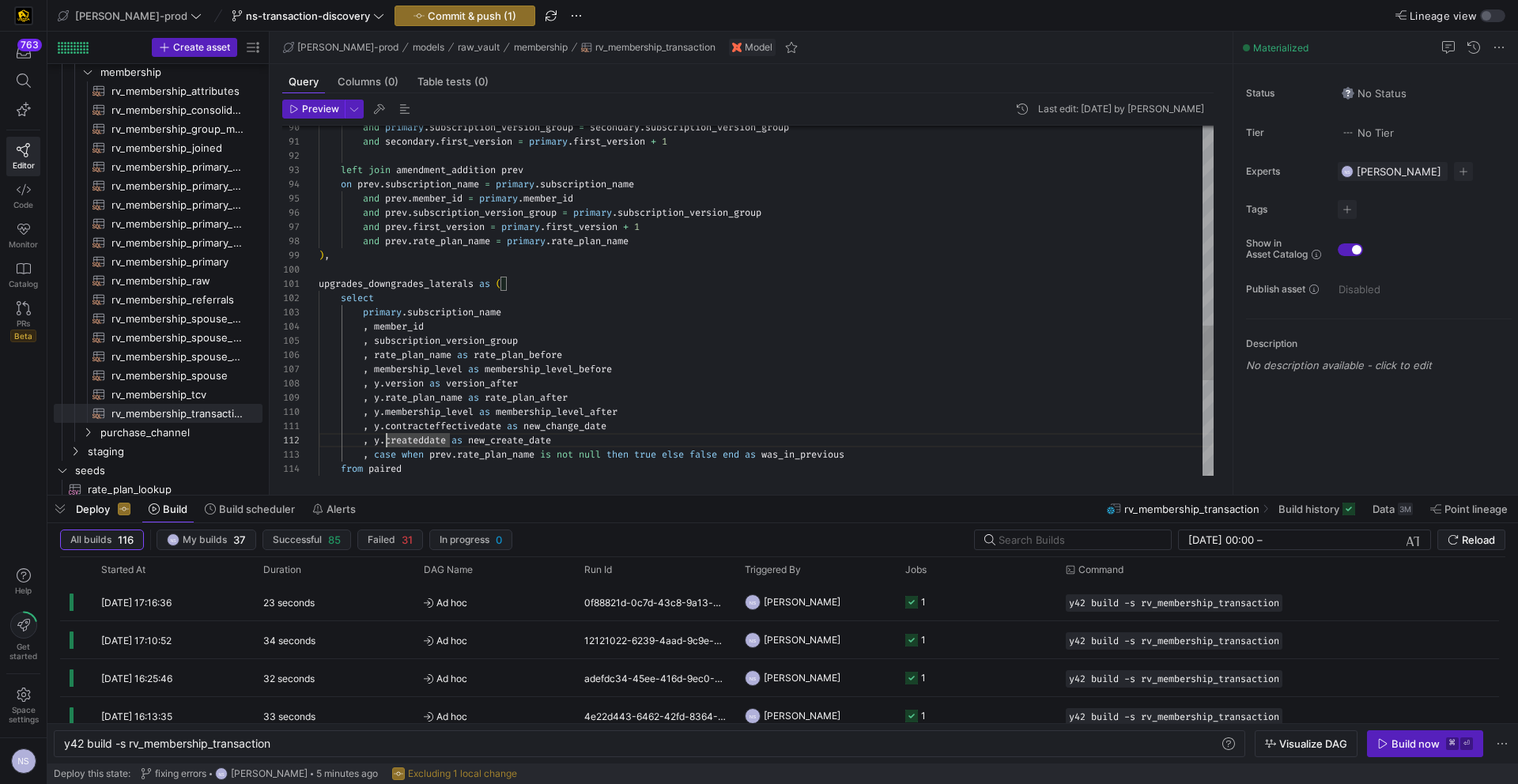
drag, startPoint x: 385, startPoint y: 442, endPoint x: 383, endPoint y: 380, distance: 62.0
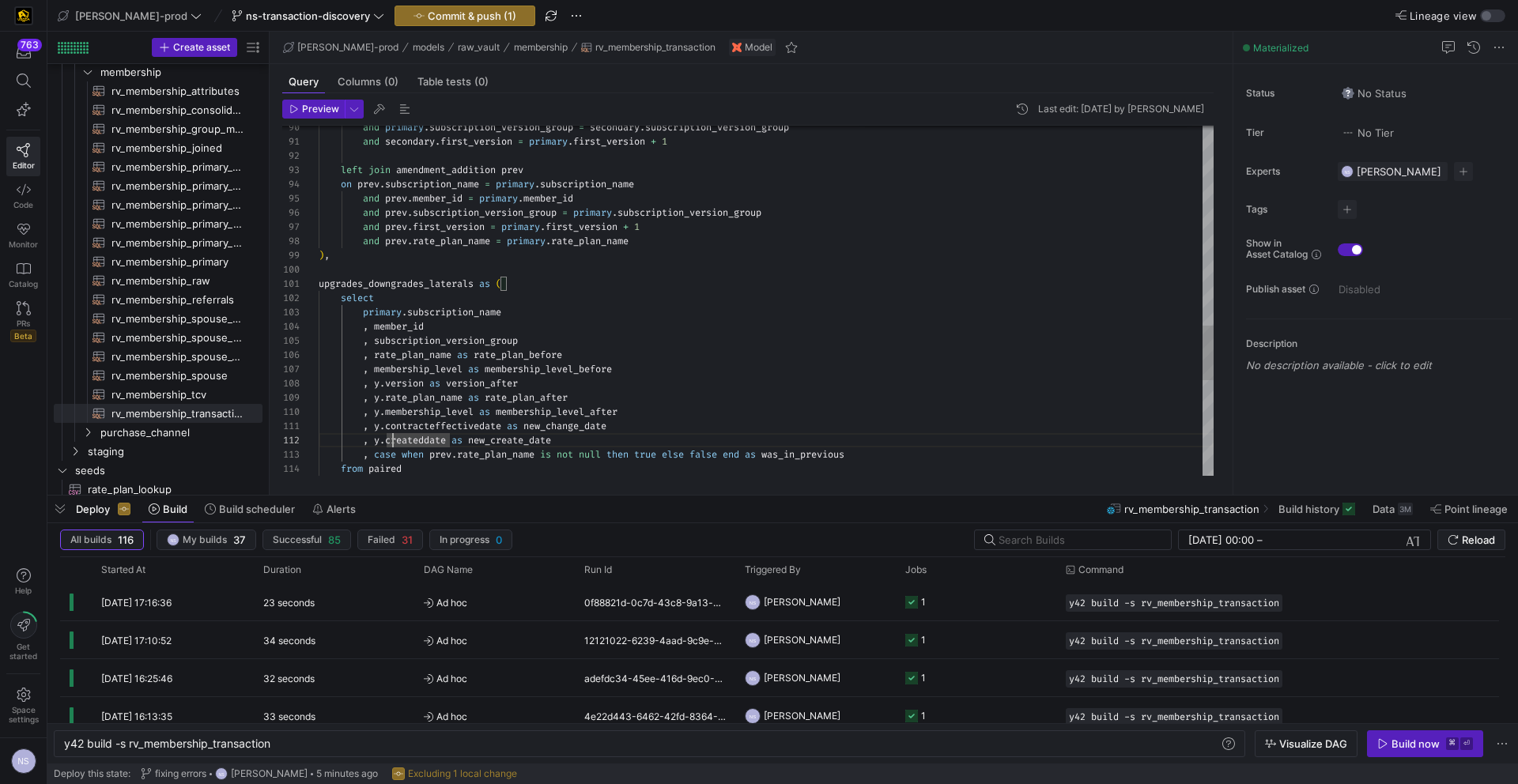
drag, startPoint x: 388, startPoint y: 439, endPoint x: 375, endPoint y: 386, distance: 54.6
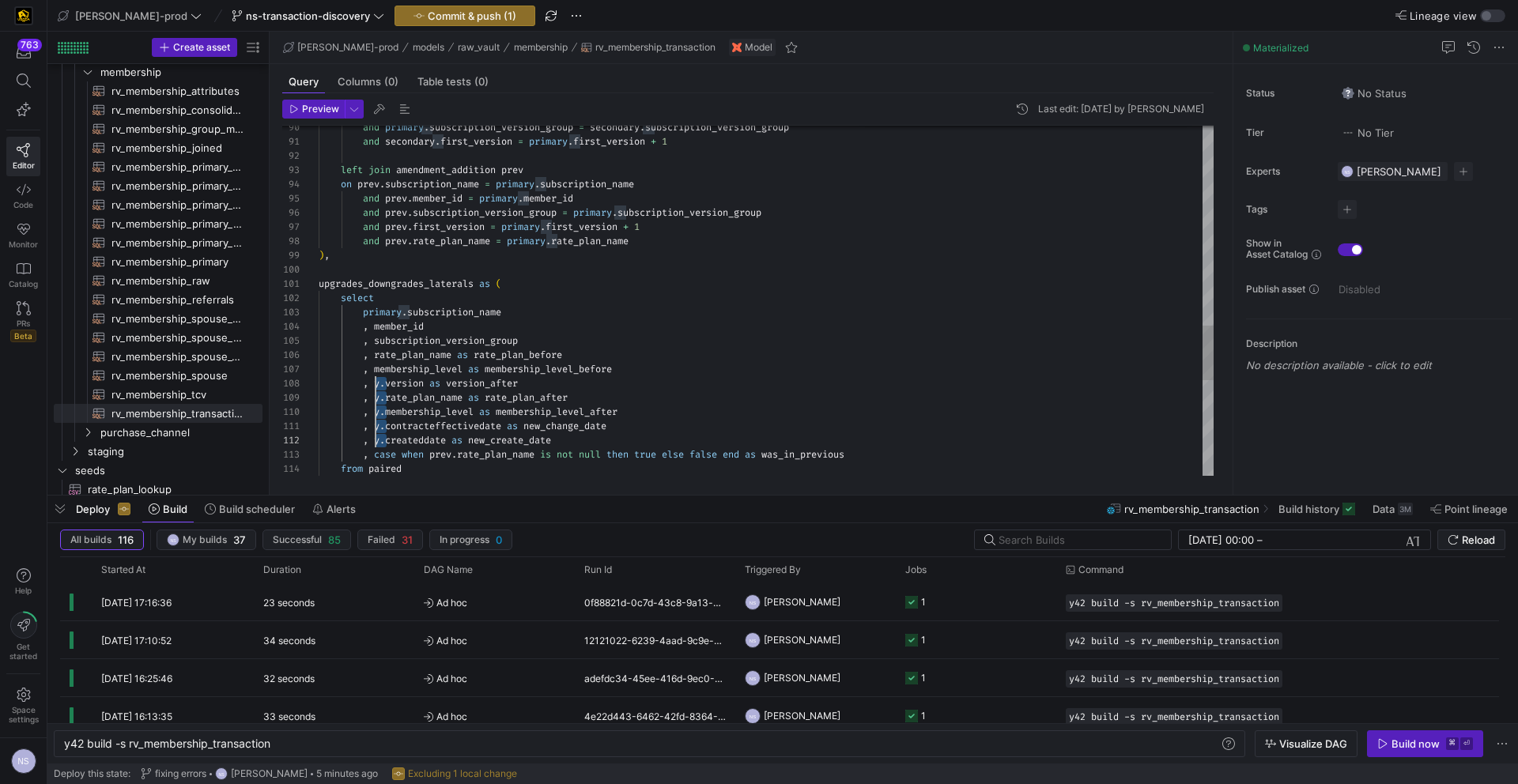
drag, startPoint x: 410, startPoint y: 310, endPoint x: 366, endPoint y: 309, distance: 44.0
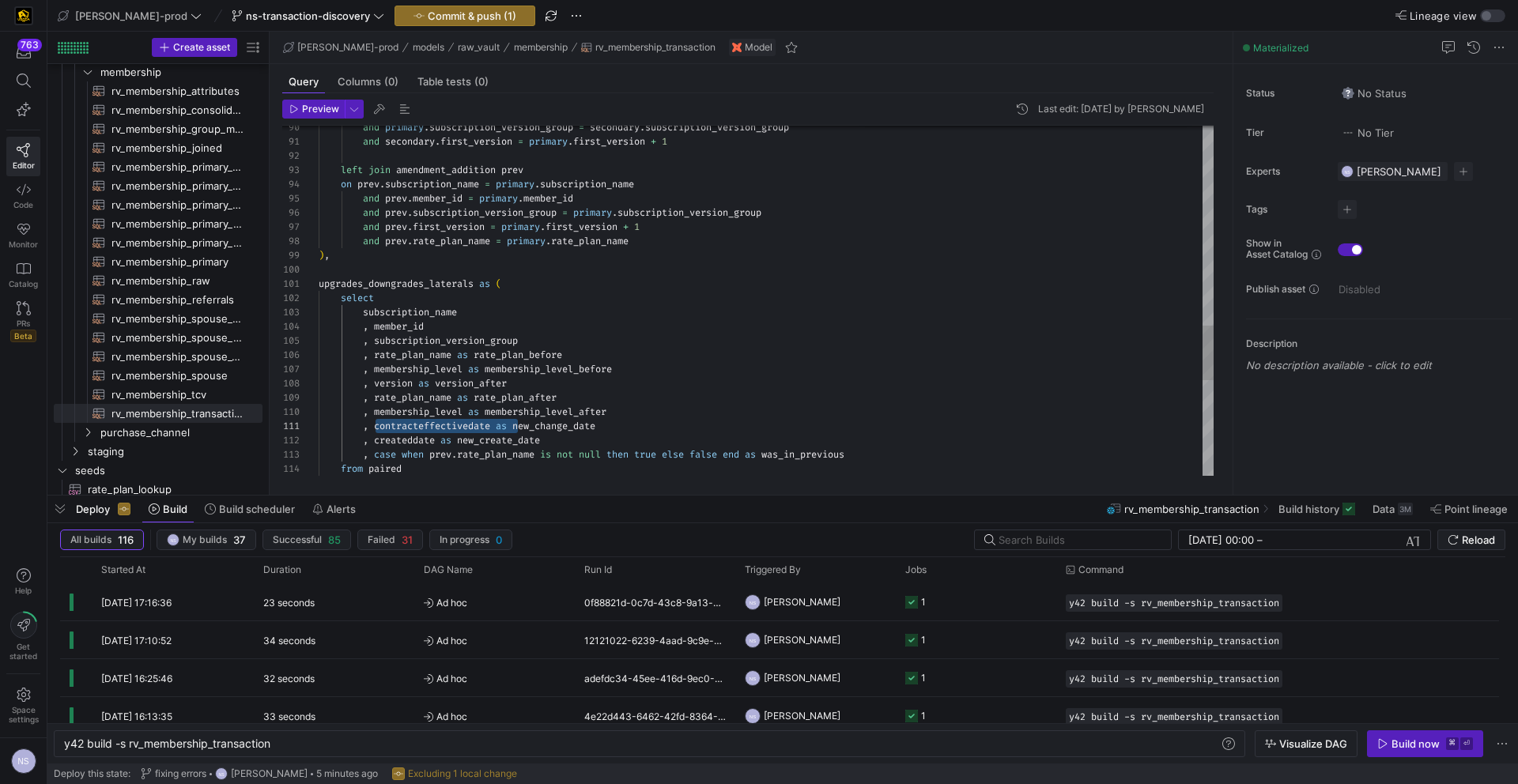
drag, startPoint x: 519, startPoint y: 424, endPoint x: 378, endPoint y: 422, distance: 141.0
drag, startPoint x: 462, startPoint y: 440, endPoint x: 376, endPoint y: 439, distance: 86.0
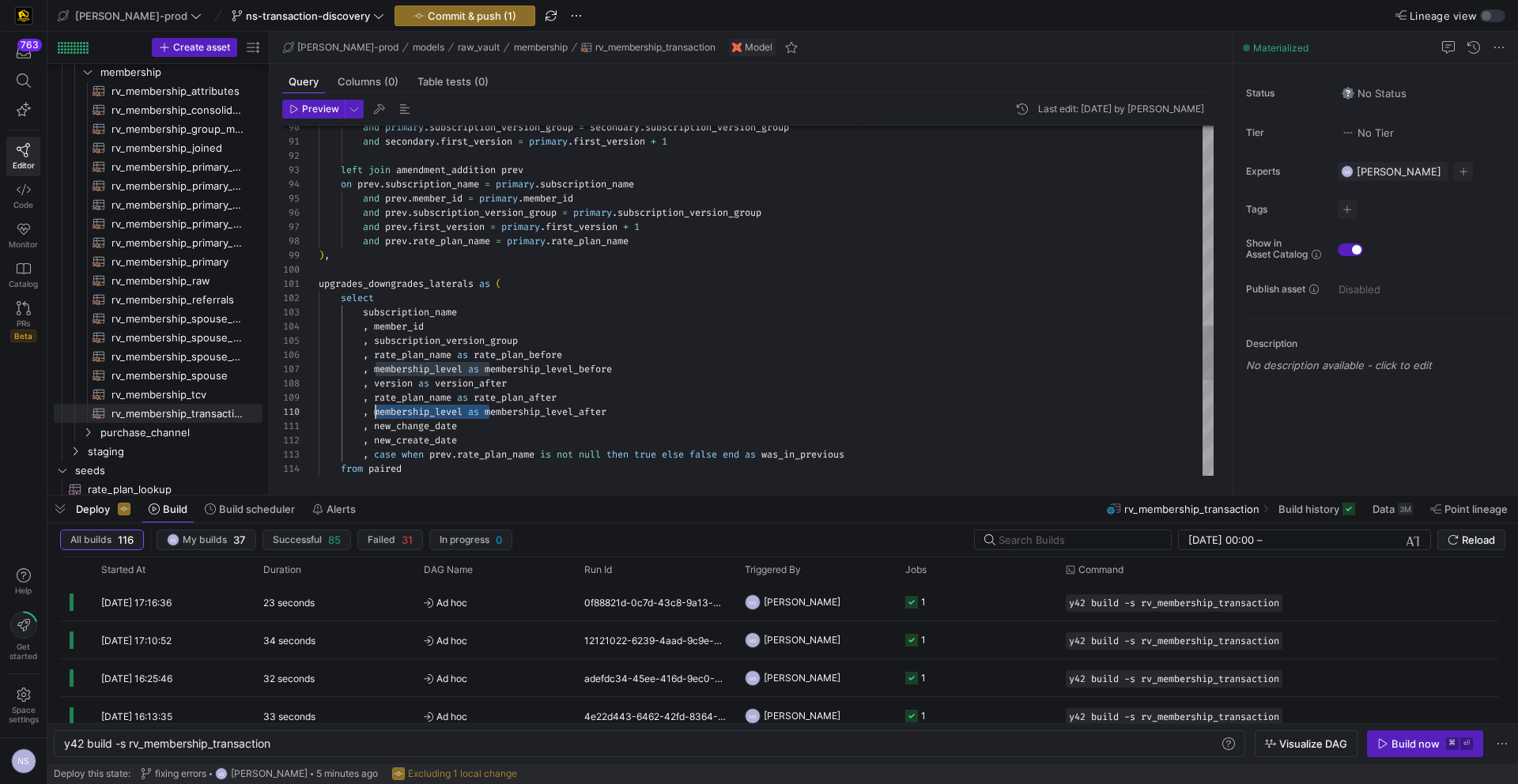
scroll to position [128, 57]
drag, startPoint x: 489, startPoint y: 411, endPoint x: 375, endPoint y: 414, distance: 114.0
drag, startPoint x: 478, startPoint y: 398, endPoint x: 377, endPoint y: 401, distance: 101.0
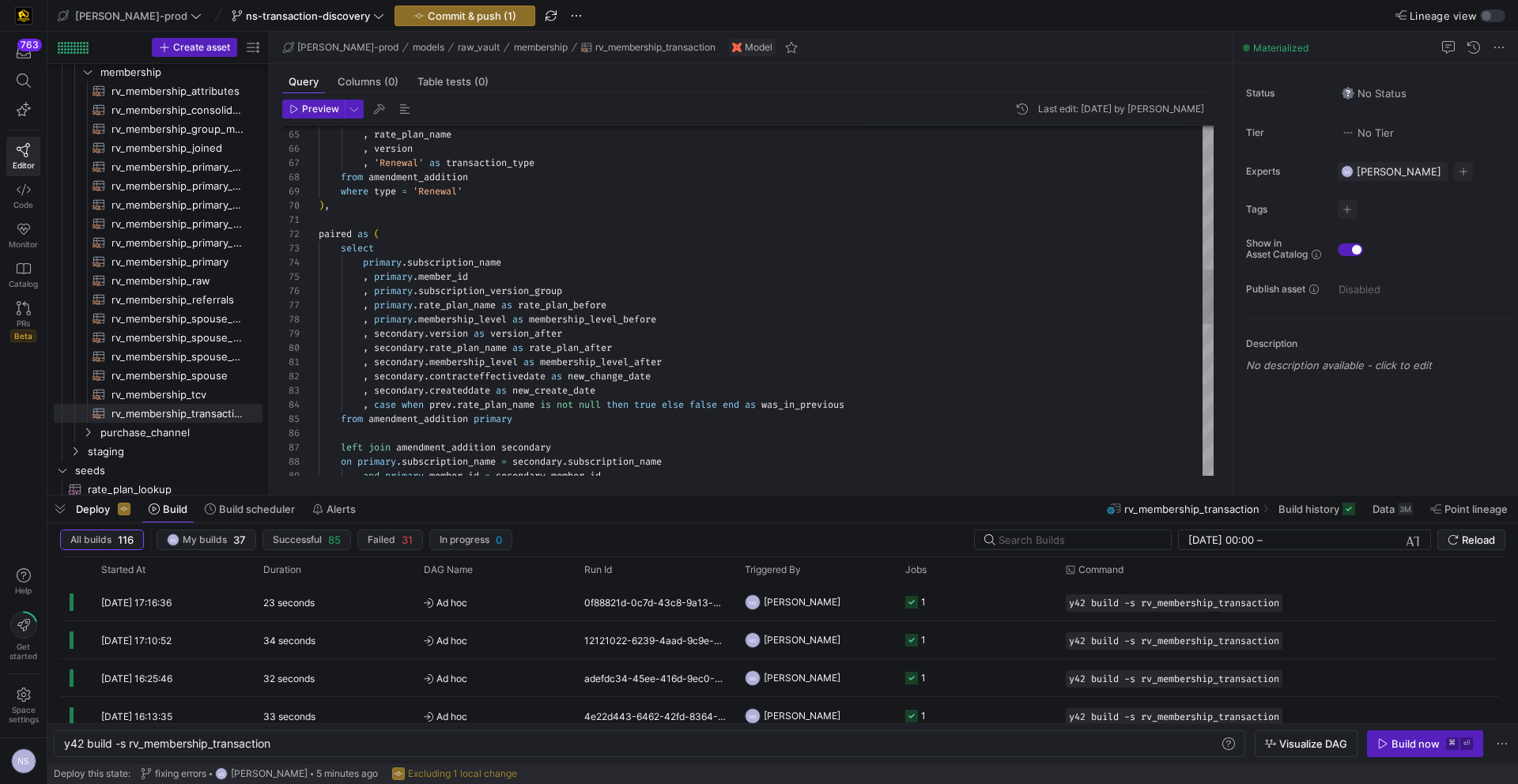
click at [542, 334] on div "and primary . member_id = secondary . member_id left join amendment_addition se…" at bounding box center [766, 327] width 895 height 2247
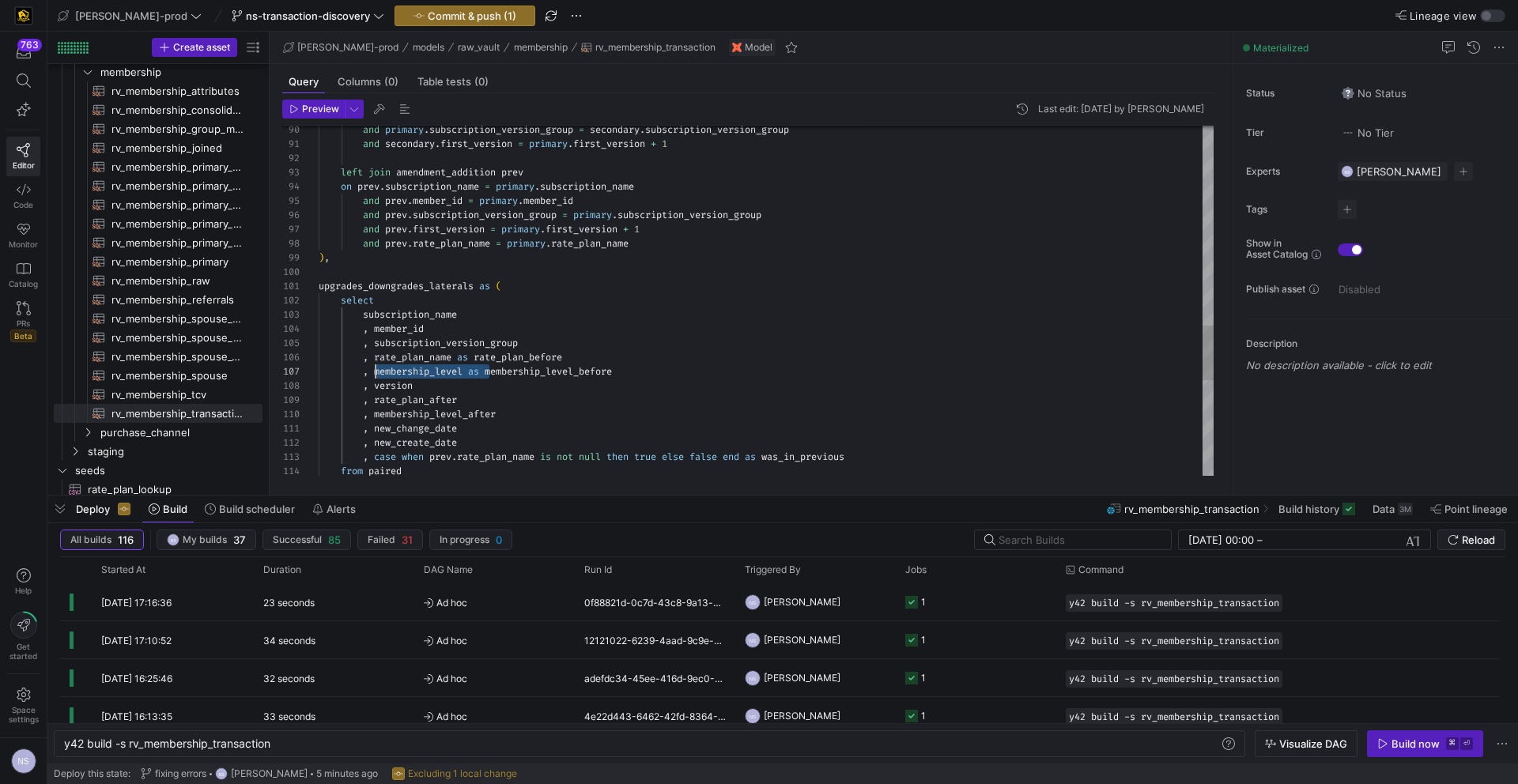
scroll to position [86, 57]
drag, startPoint x: 491, startPoint y: 371, endPoint x: 375, endPoint y: 375, distance: 116.1
drag, startPoint x: 479, startPoint y: 355, endPoint x: 375, endPoint y: 357, distance: 104.0
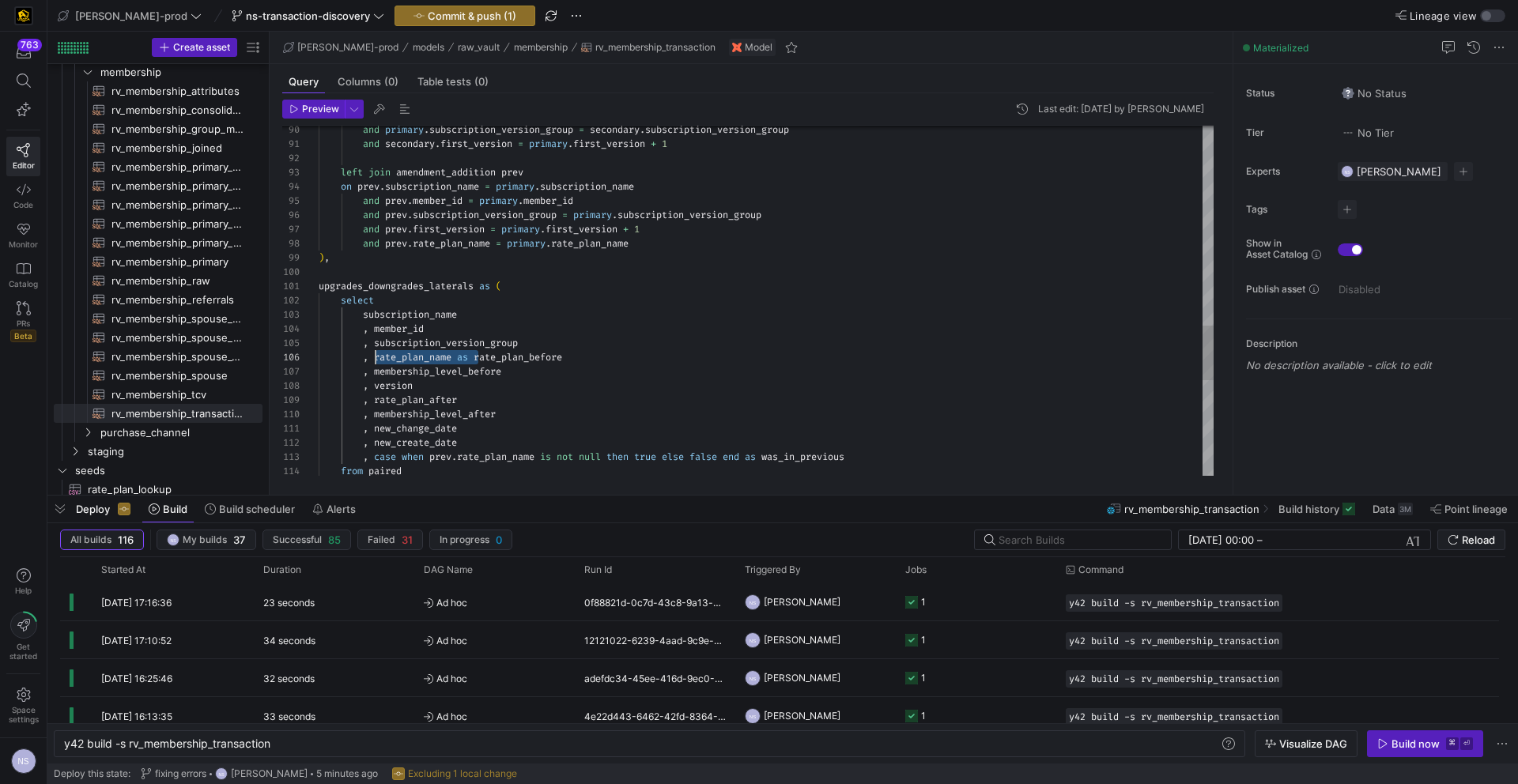
drag, startPoint x: 515, startPoint y: 358, endPoint x: 455, endPoint y: 356, distance: 60.0
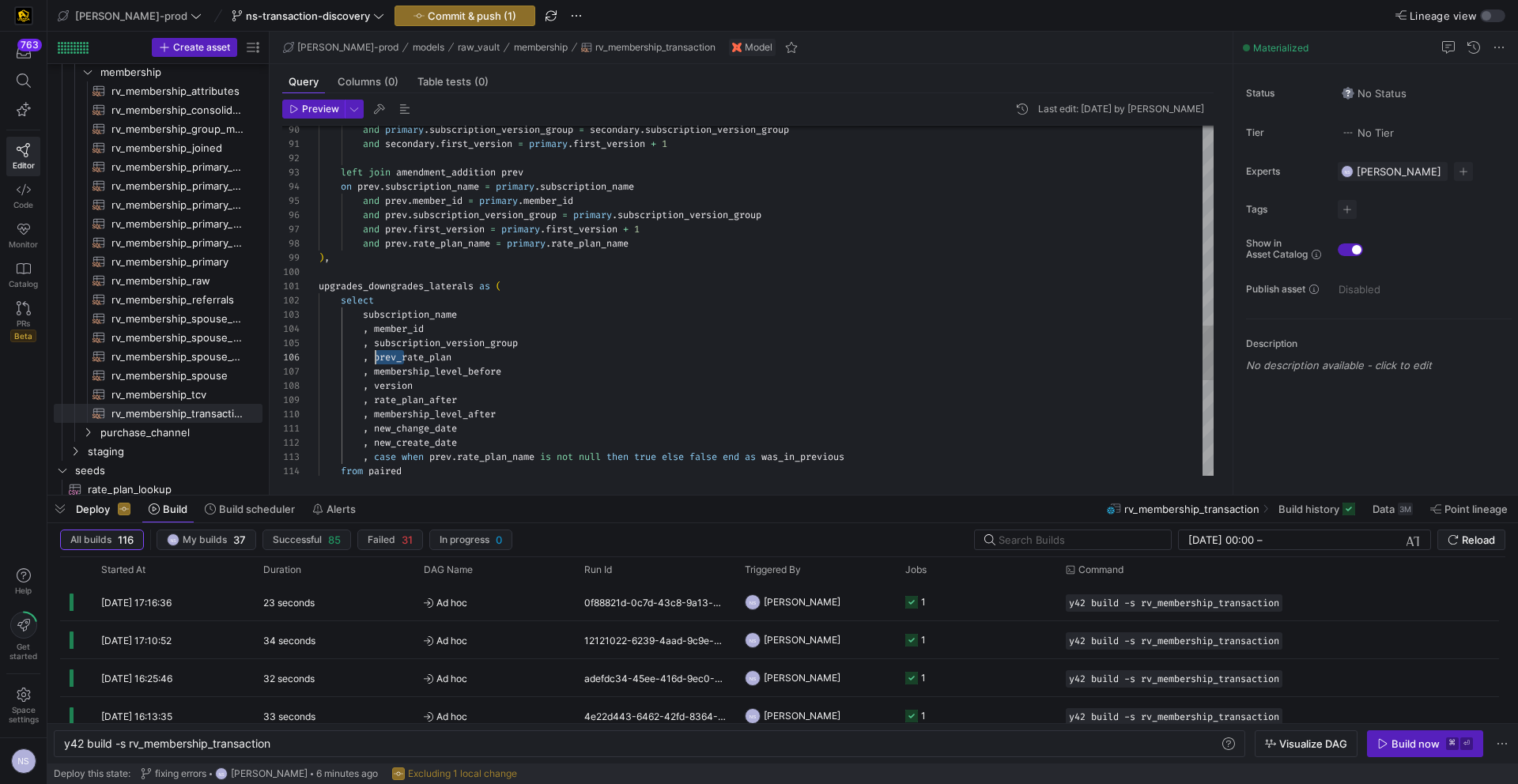
drag, startPoint x: 404, startPoint y: 356, endPoint x: 376, endPoint y: 356, distance: 28.0
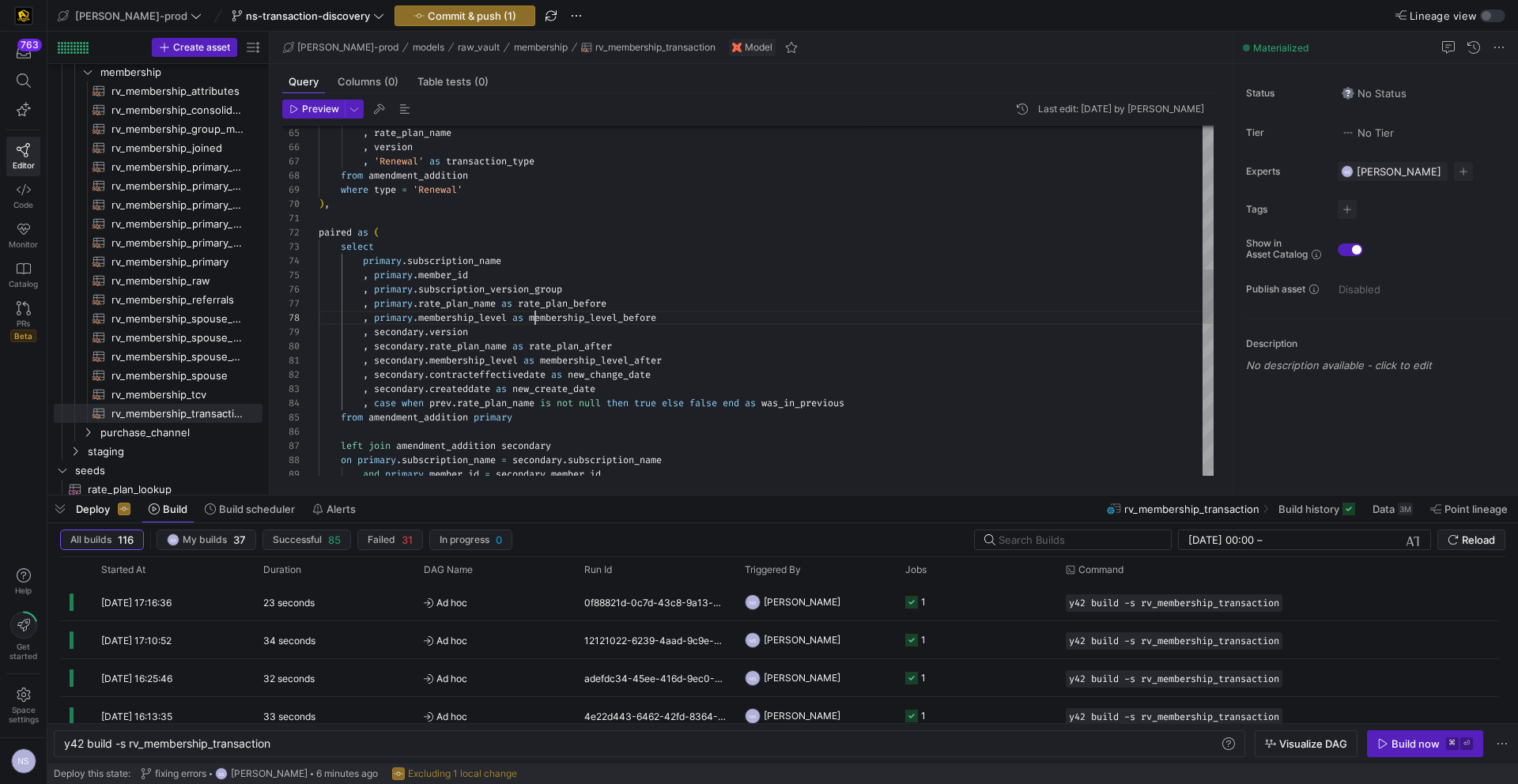
click at [536, 316] on div "from amendment_addition primary , case when prev . rate_plan_name is not null t…" at bounding box center [766, 325] width 895 height 2247
click at [523, 303] on div "from amendment_addition primary , case when prev . rate_plan_name is not null t…" at bounding box center [766, 325] width 895 height 2247
drag, startPoint x: 700, startPoint y: 314, endPoint x: 656, endPoint y: 316, distance: 44.0
click at [656, 316] on div "from amendment_addition primary , case when prev . rate_plan_name is not null t…" at bounding box center [766, 325] width 895 height 2247
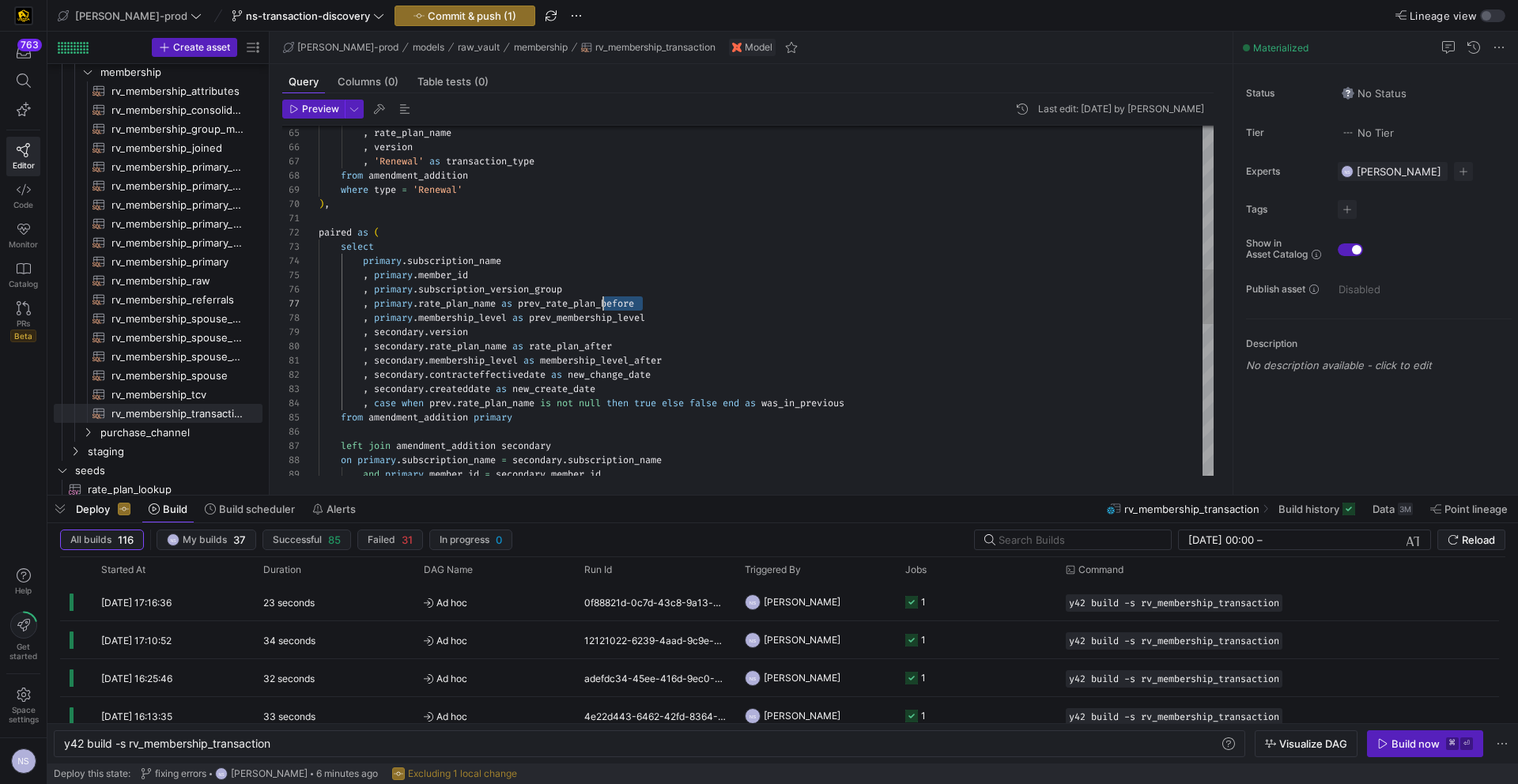
scroll to position [86, 284]
drag, startPoint x: 658, startPoint y: 302, endPoint x: 604, endPoint y: 303, distance: 54.0
click at [604, 303] on div "from amendment_addition primary , case when prev . rate_plan_name is not null t…" at bounding box center [766, 325] width 895 height 2247
click at [535, 344] on div "from amendment_addition primary , case when prev . rate_plan_name is not null t…" at bounding box center [766, 325] width 895 height 2247
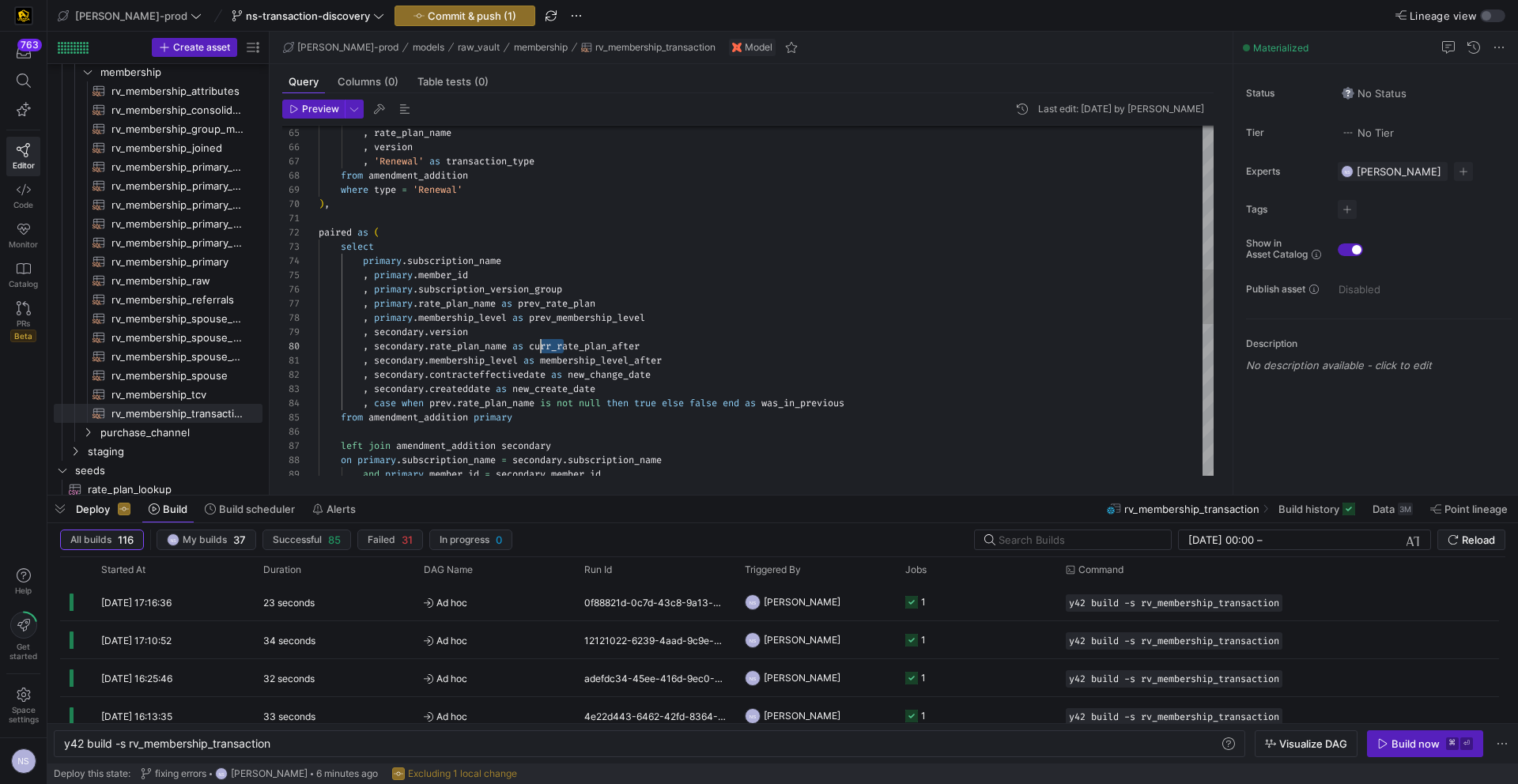
drag, startPoint x: 564, startPoint y: 347, endPoint x: 539, endPoint y: 347, distance: 25.0
click at [539, 347] on div "from amendment_addition primary , case when prev . rate_plan_name is not null t…" at bounding box center [766, 325] width 895 height 2247
click at [591, 347] on div "from amendment_addition primary , case when prev . rate_plan_name is not null t…" at bounding box center [766, 325] width 895 height 2247
click at [556, 346] on div "from amendment_addition primary , case when prev . rate_plan_name is not null t…" at bounding box center [766, 325] width 895 height 2247
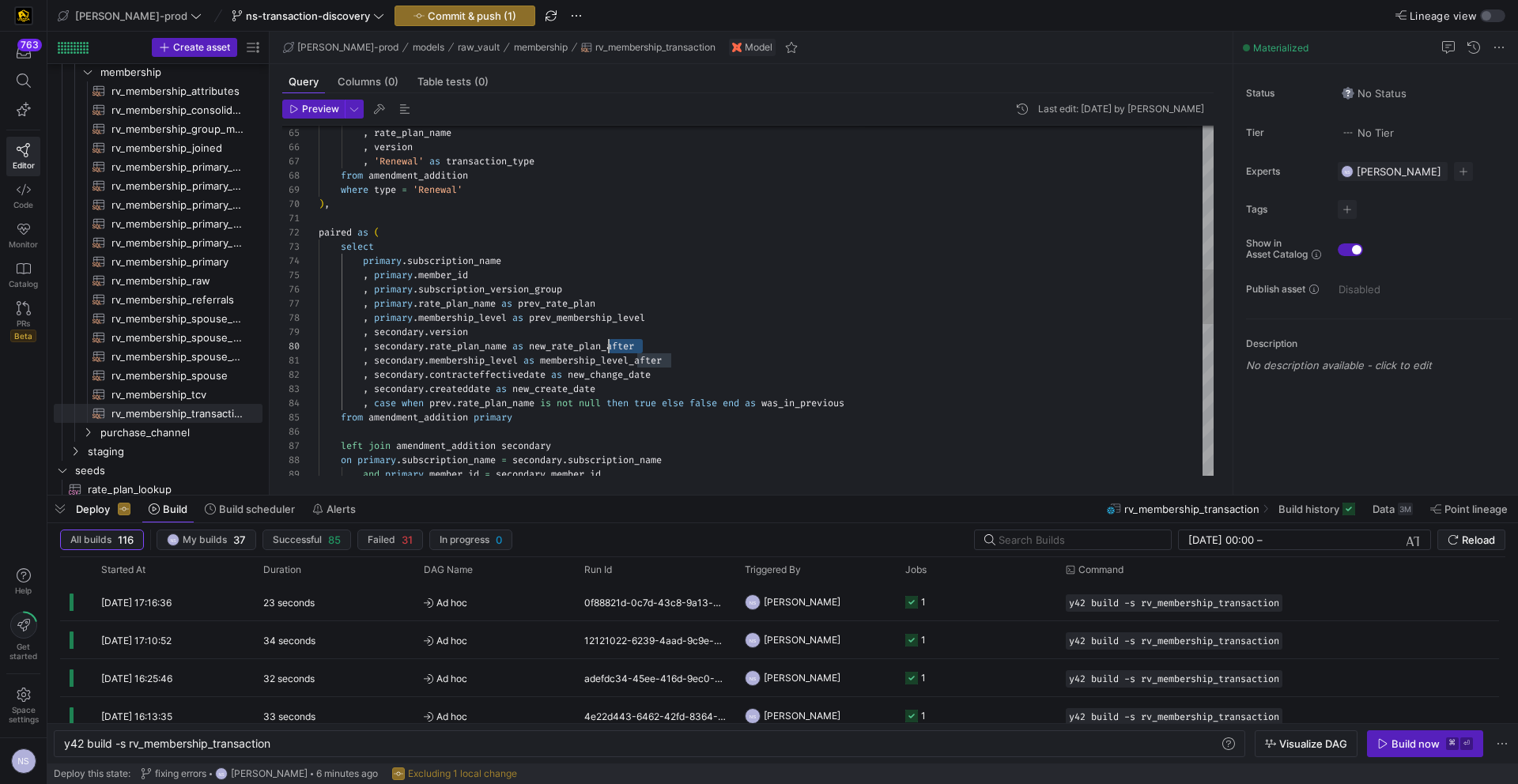
scroll to position [128, 290]
drag, startPoint x: 657, startPoint y: 347, endPoint x: 608, endPoint y: 345, distance: 49.0
click at [608, 345] on div "from amendment_addition primary , case when prev . rate_plan_name is not null t…" at bounding box center [766, 325] width 895 height 2247
drag, startPoint x: 685, startPoint y: 360, endPoint x: 638, endPoint y: 360, distance: 47.0
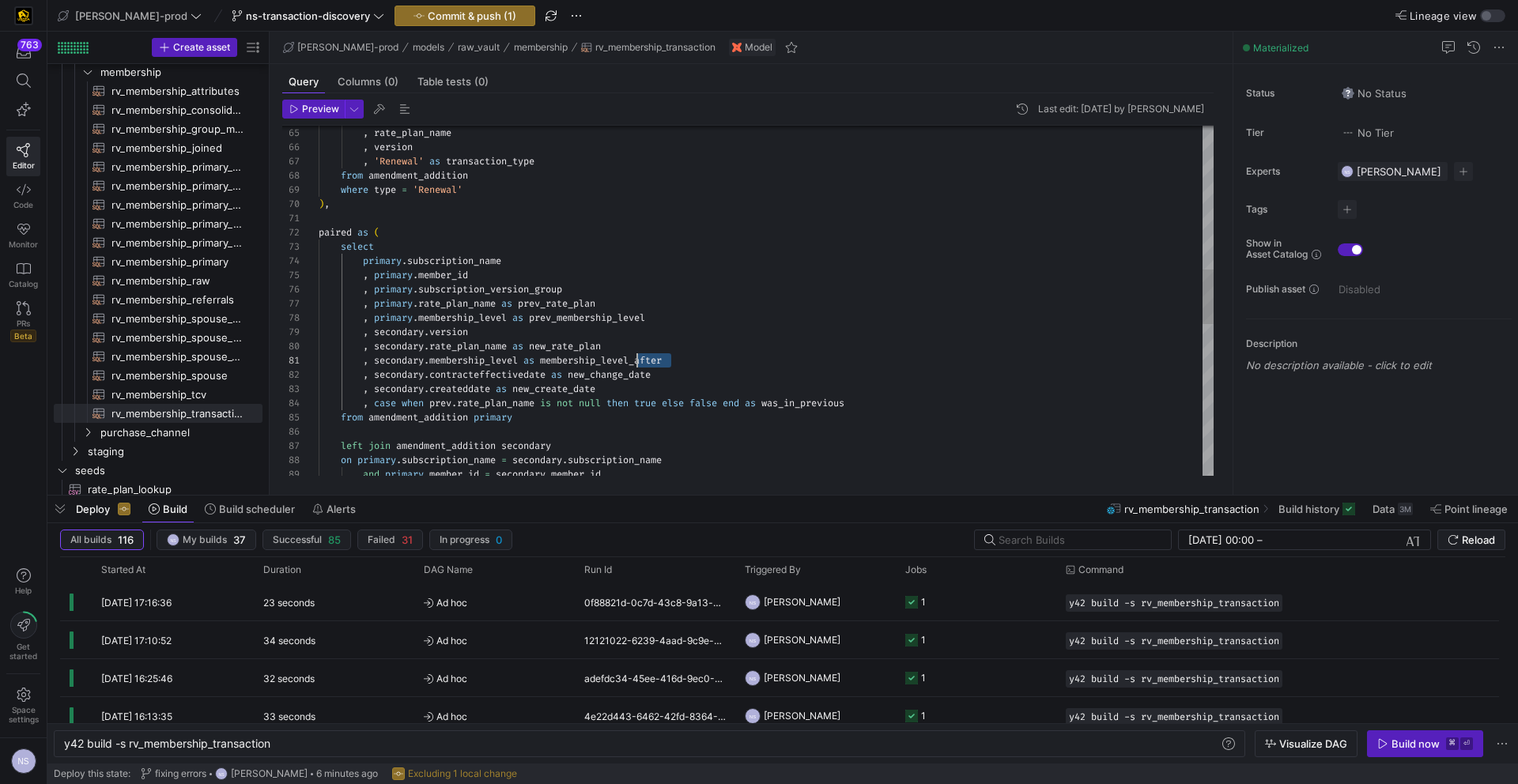
click at [638, 360] on div "from amendment_addition primary , case when prev . rate_plan_name is not null t…" at bounding box center [766, 325] width 895 height 2247
drag, startPoint x: 558, startPoint y: 346, endPoint x: 533, endPoint y: 345, distance: 25.0
click at [533, 345] on div "from amendment_addition primary , case when prev . rate_plan_name is not null t…" at bounding box center [766, 325] width 895 height 2247
click at [546, 357] on div "from amendment_addition primary , case when prev . rate_plan_name is not null t…" at bounding box center [766, 325] width 895 height 2247
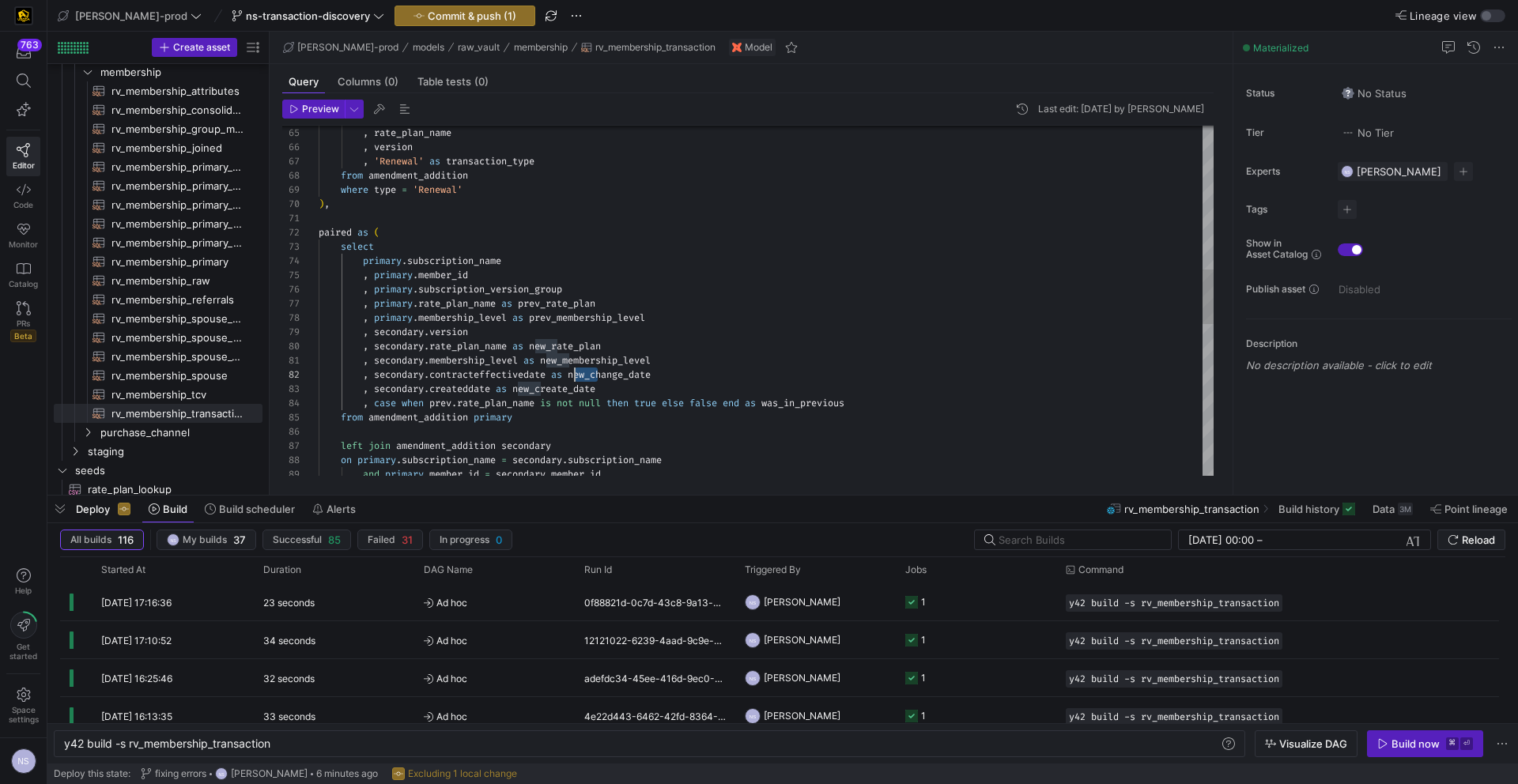
scroll to position [14, 256]
drag, startPoint x: 600, startPoint y: 373, endPoint x: 574, endPoint y: 374, distance: 26.0
click at [574, 374] on div "from amendment_addition primary , case when prev . rate_plan_name is not null t…" at bounding box center [766, 325] width 895 height 2247
drag, startPoint x: 542, startPoint y: 389, endPoint x: 521, endPoint y: 390, distance: 21.0
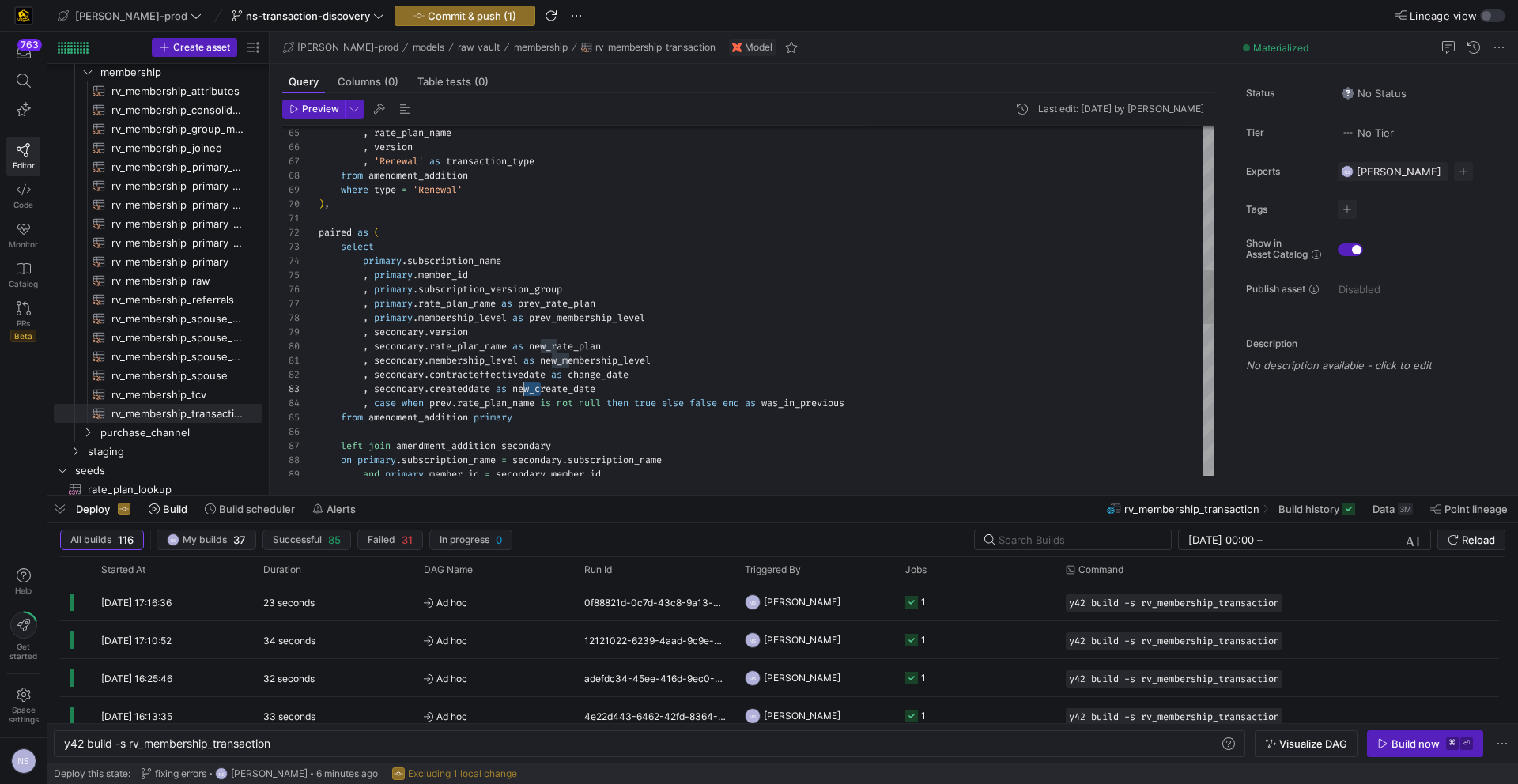
click at [521, 390] on div "from amendment_addition primary , case when prev . rate_plan_name is not null t…" at bounding box center [766, 325] width 895 height 2247
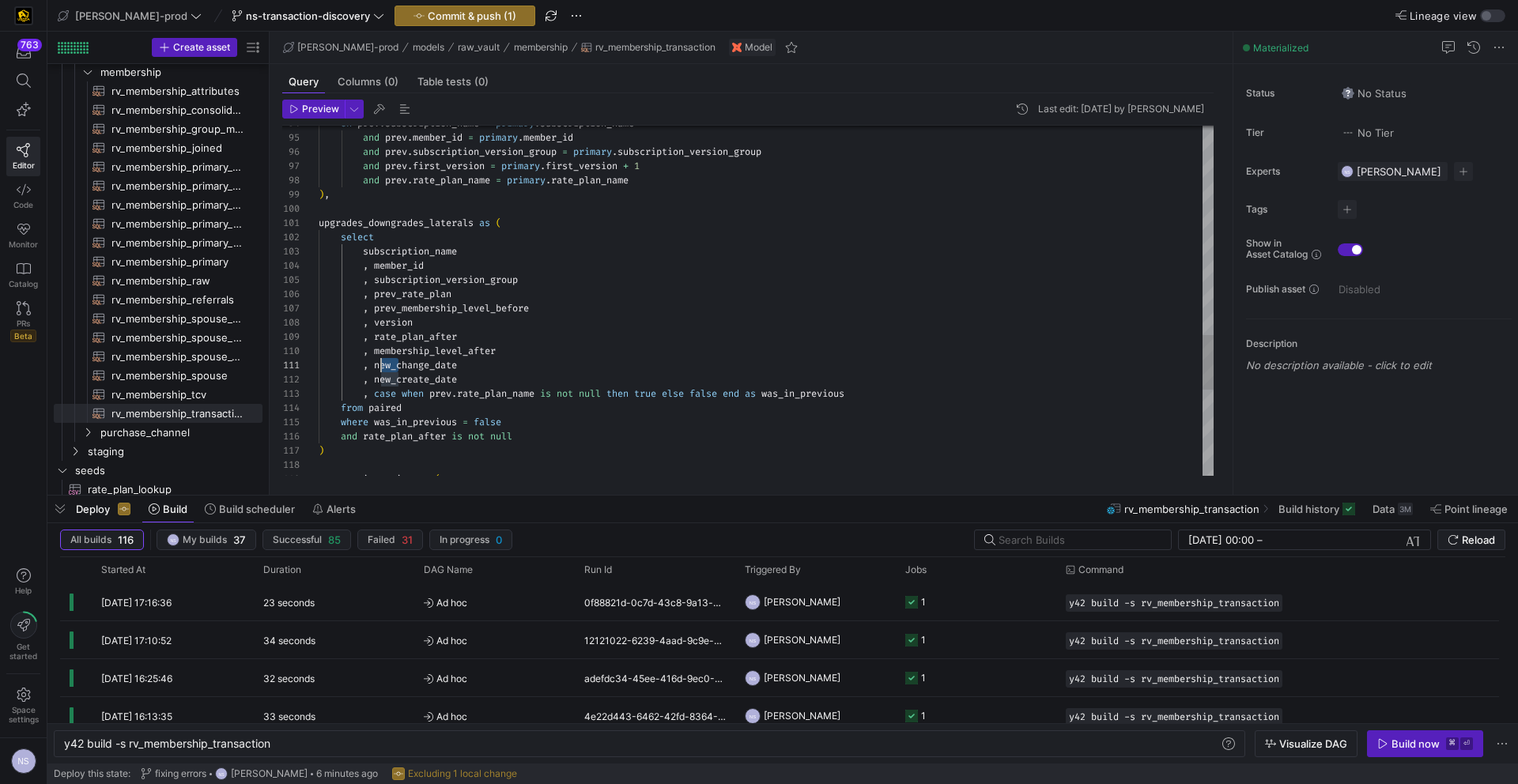
scroll to position [0, 57]
drag, startPoint x: 400, startPoint y: 366, endPoint x: 375, endPoint y: 366, distance: 25.0
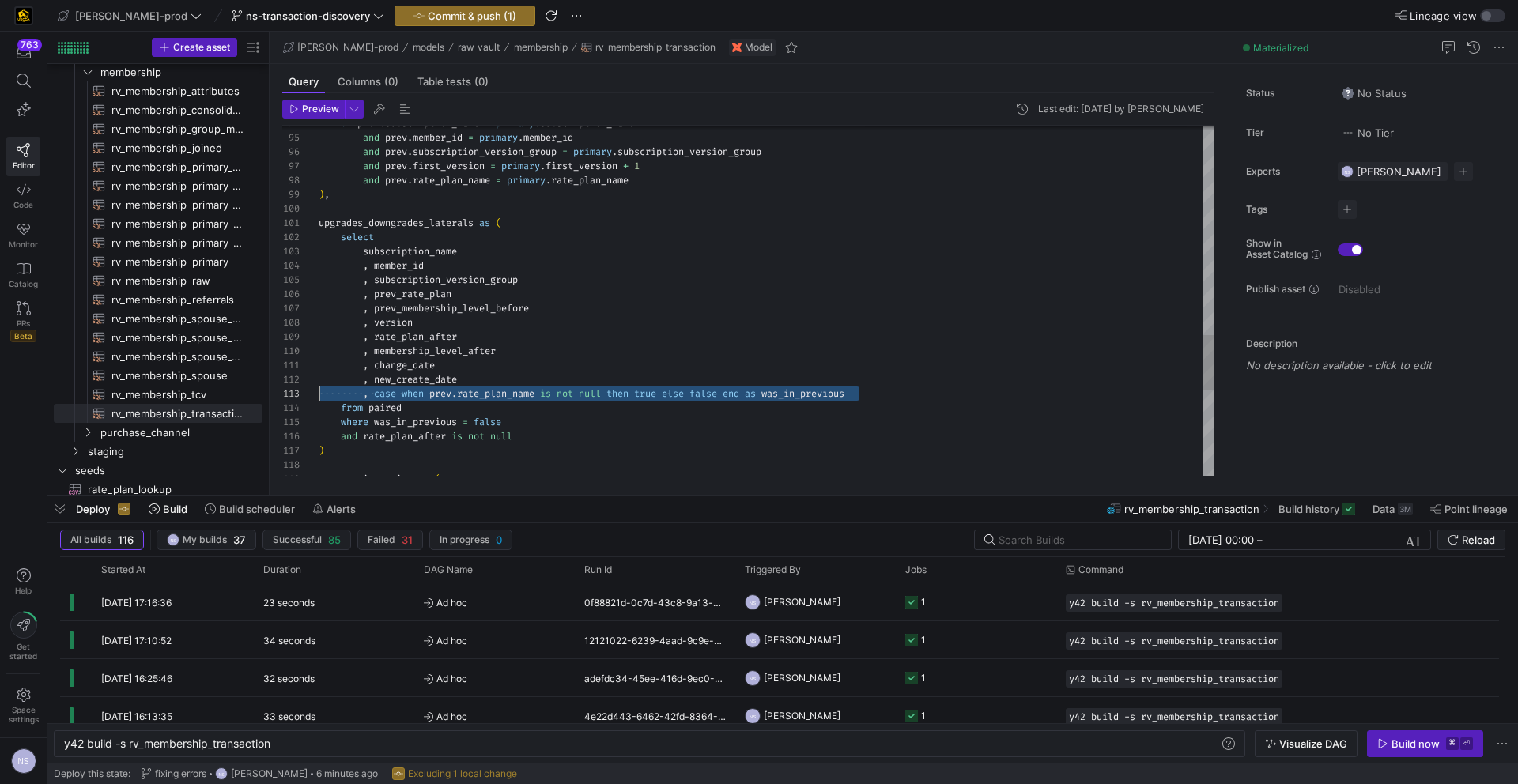
scroll to position [29, 0]
drag, startPoint x: 880, startPoint y: 394, endPoint x: 244, endPoint y: 395, distance: 636.0
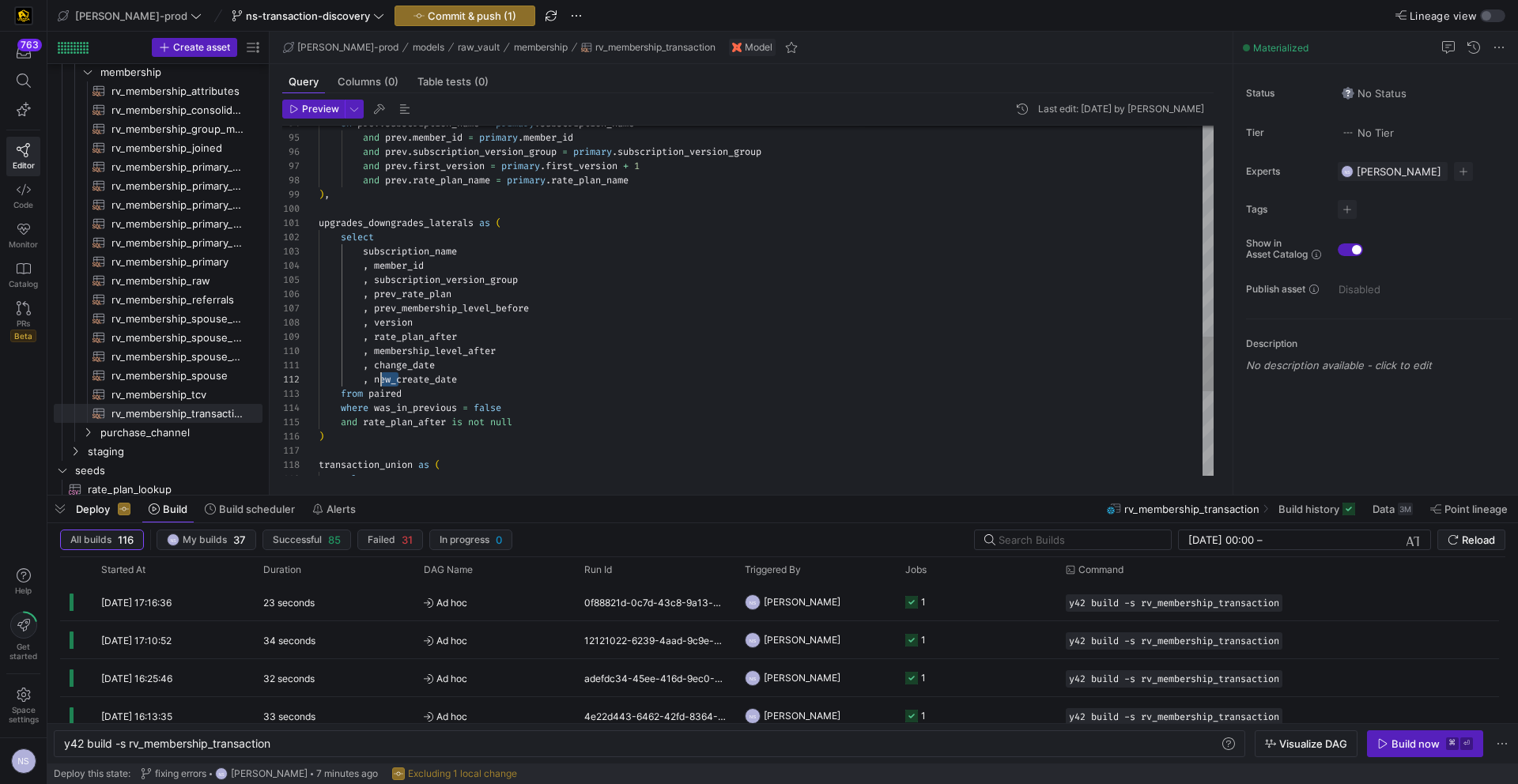
scroll to position [14, 57]
drag, startPoint x: 399, startPoint y: 379, endPoint x: 375, endPoint y: 378, distance: 24.0
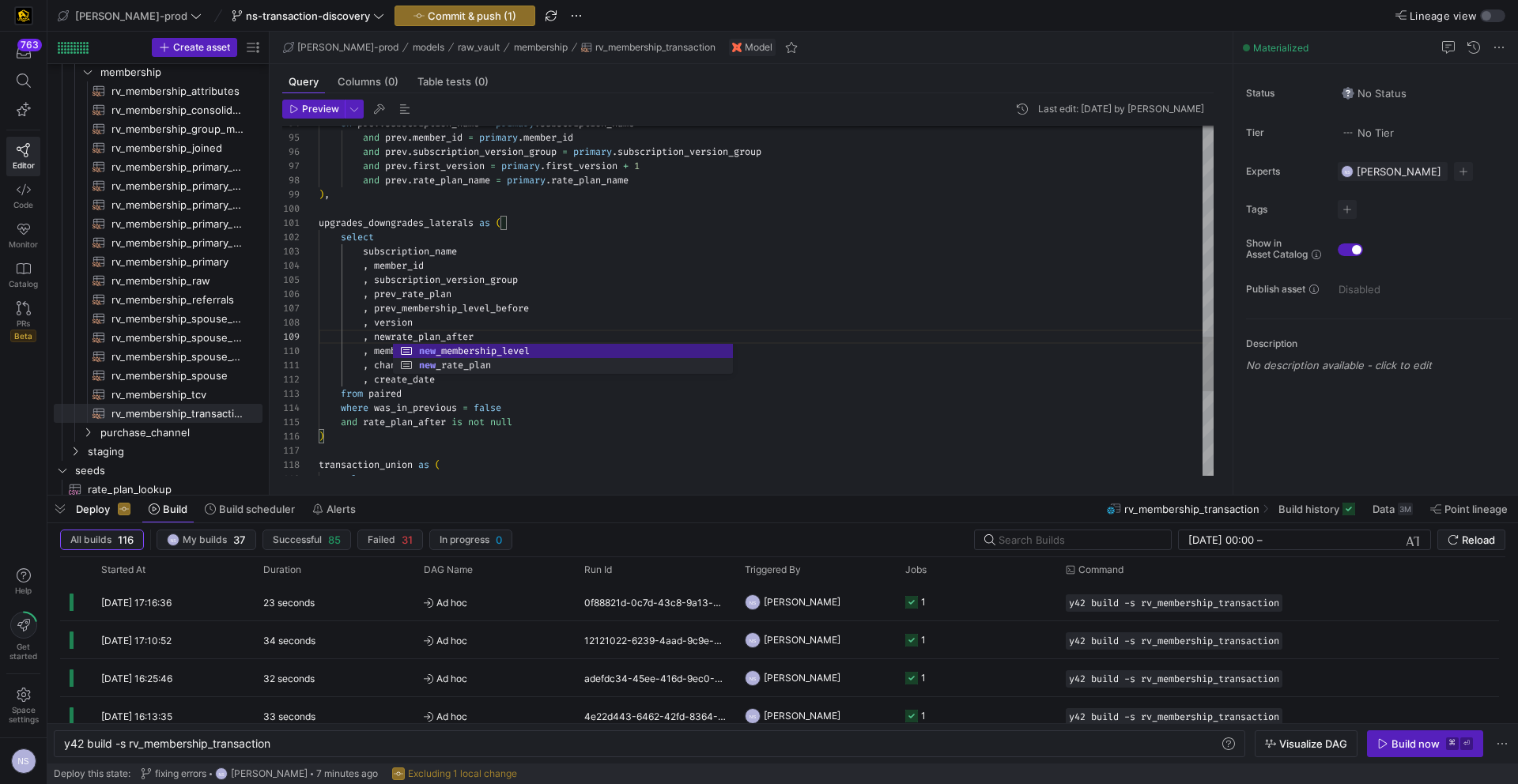
scroll to position [114, 80]
drag, startPoint x: 399, startPoint y: 334, endPoint x: 377, endPoint y: 335, distance: 22.0
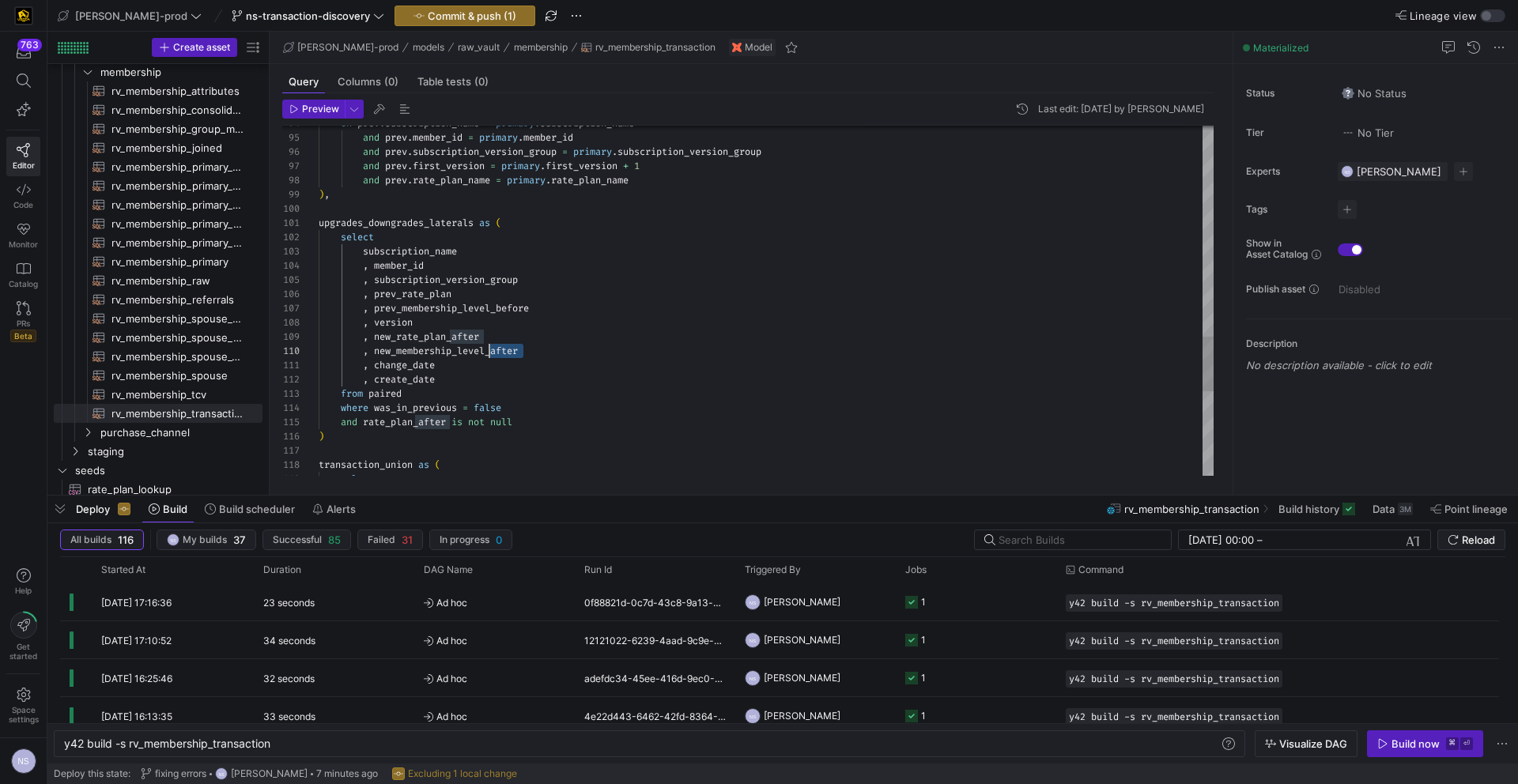
drag, startPoint x: 546, startPoint y: 351, endPoint x: 489, endPoint y: 351, distance: 57.0
drag, startPoint x: 494, startPoint y: 340, endPoint x: 449, endPoint y: 341, distance: 45.0
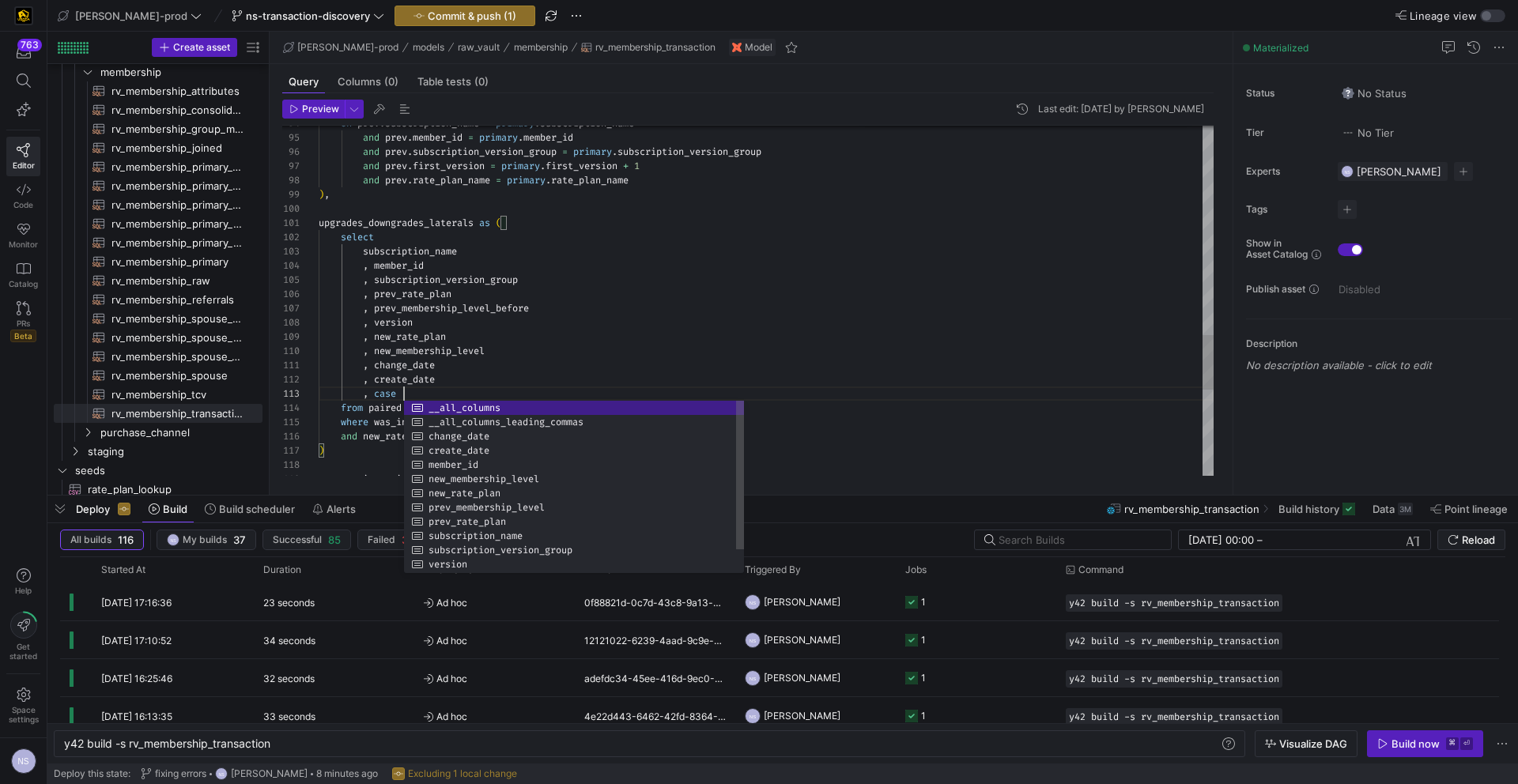
scroll to position [29, 80]
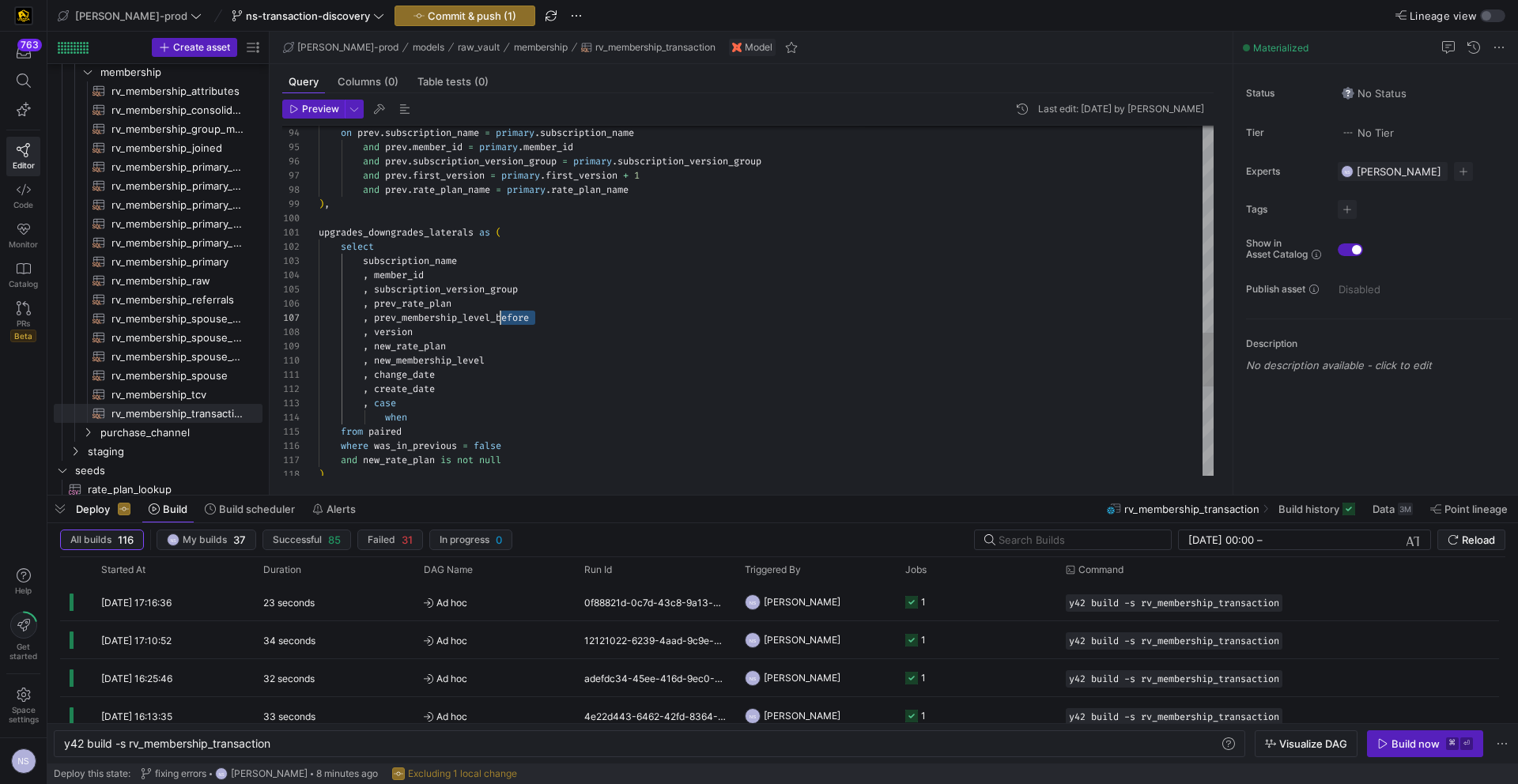
scroll to position [86, 176]
drag, startPoint x: 550, startPoint y: 321, endPoint x: 495, endPoint y: 319, distance: 55.0
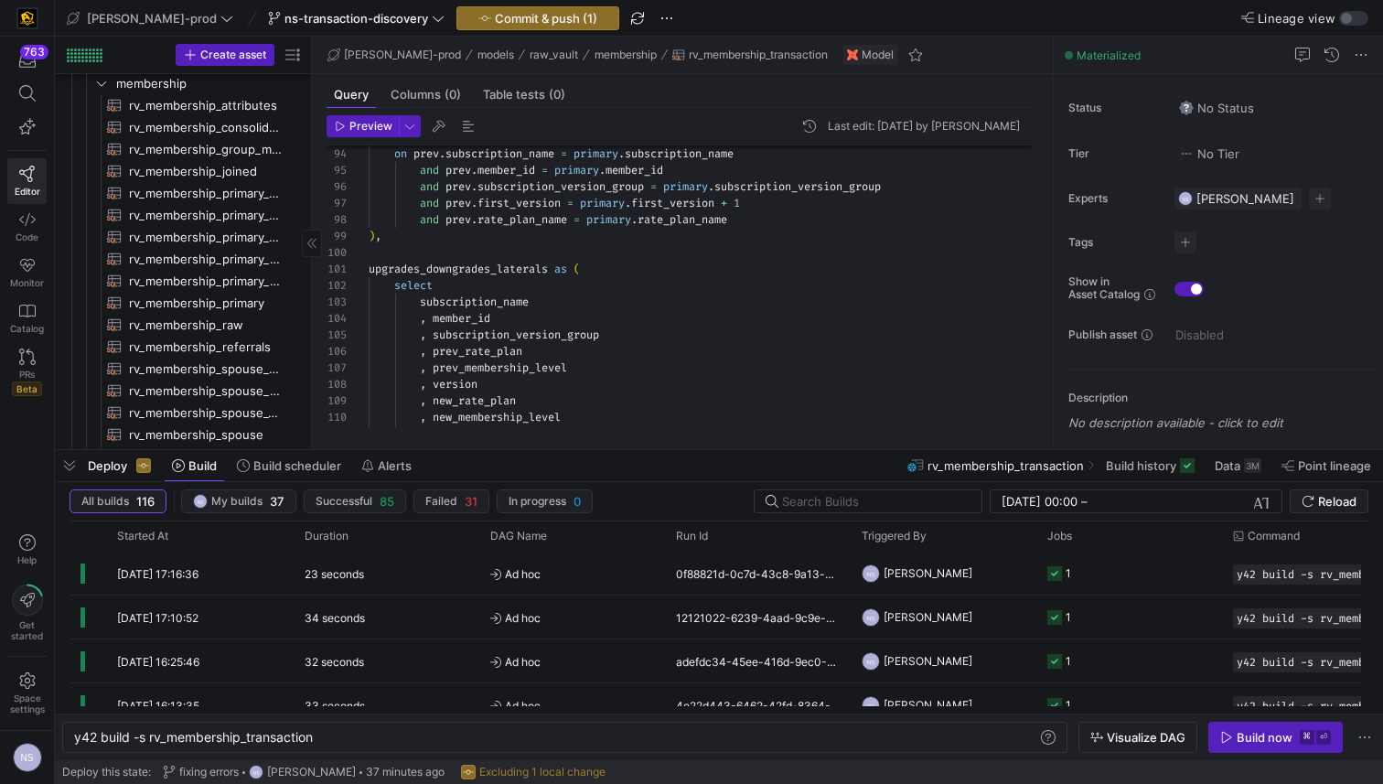
scroll to position [66, 263]
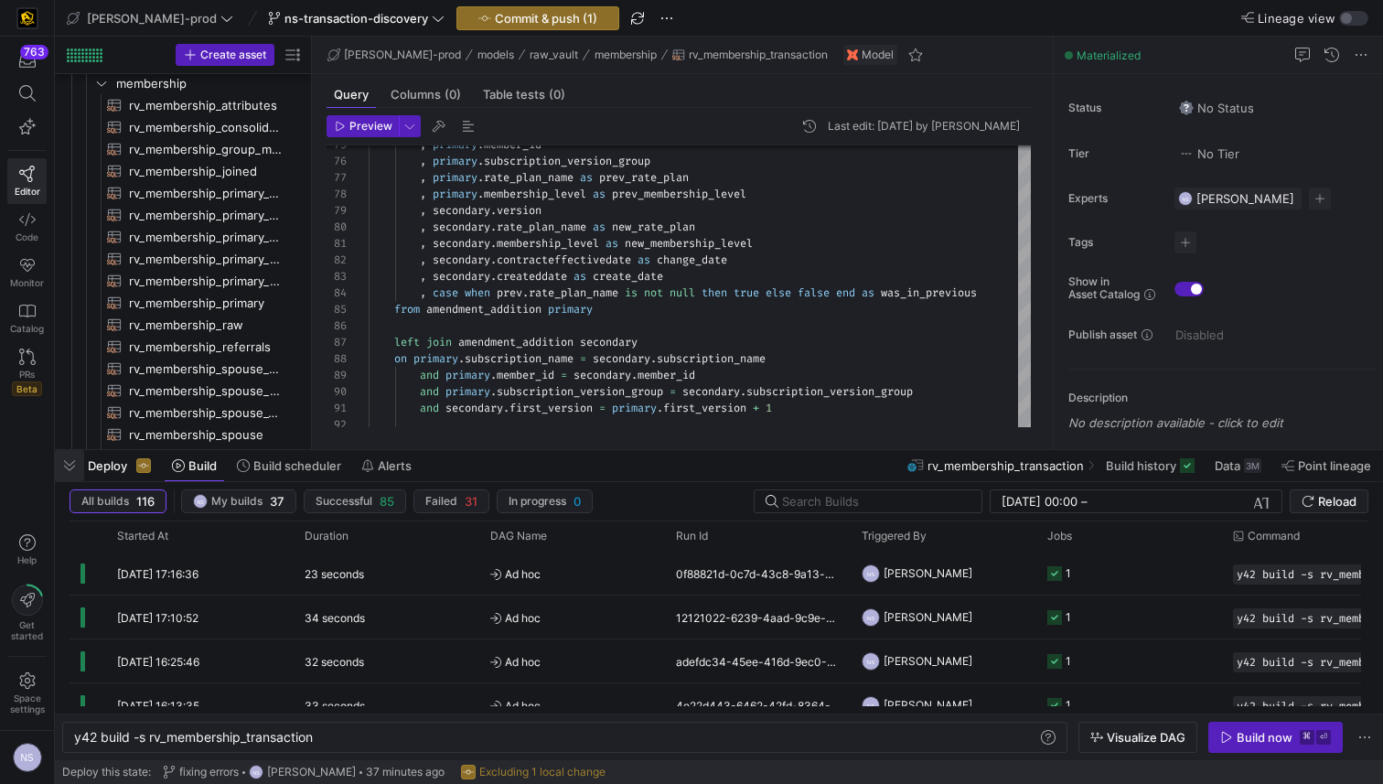
click at [74, 476] on span "button" at bounding box center [69, 465] width 29 height 31
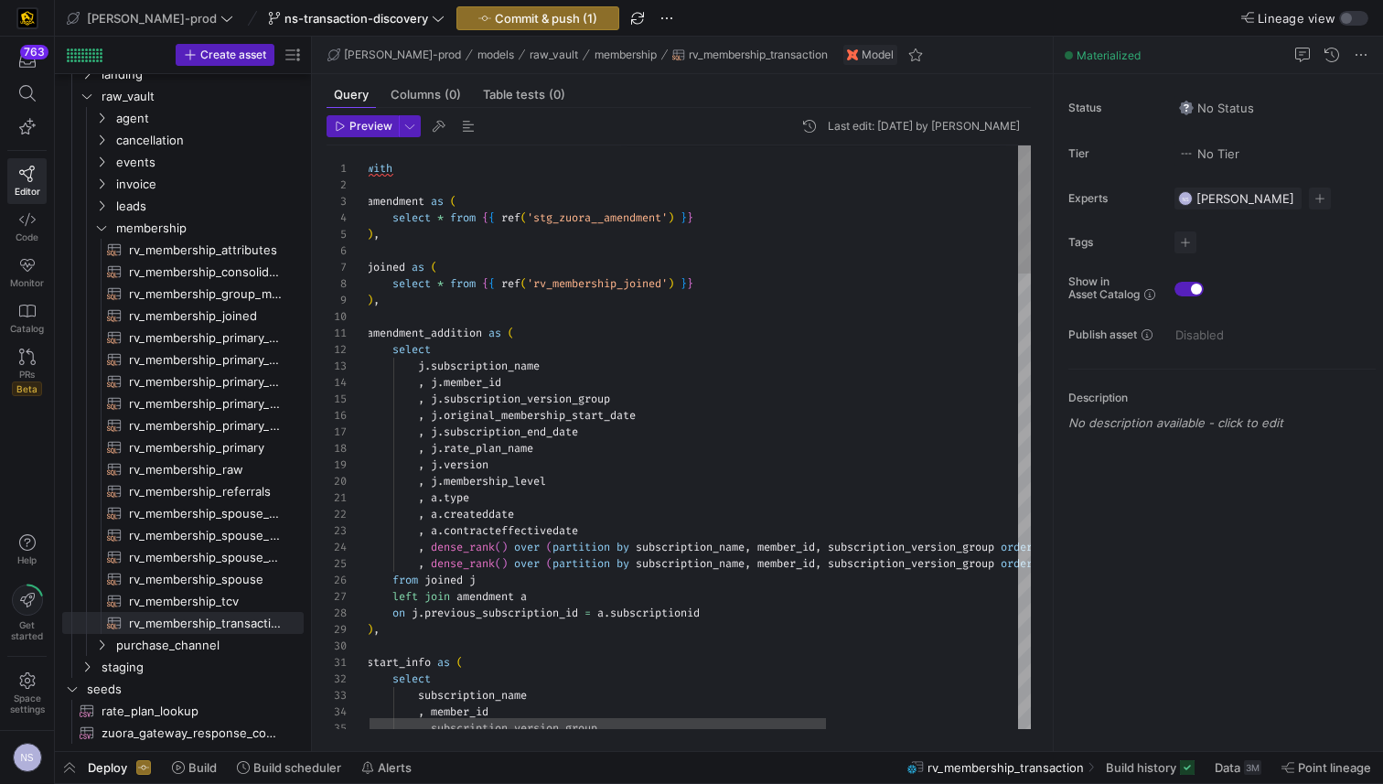
scroll to position [132, 13]
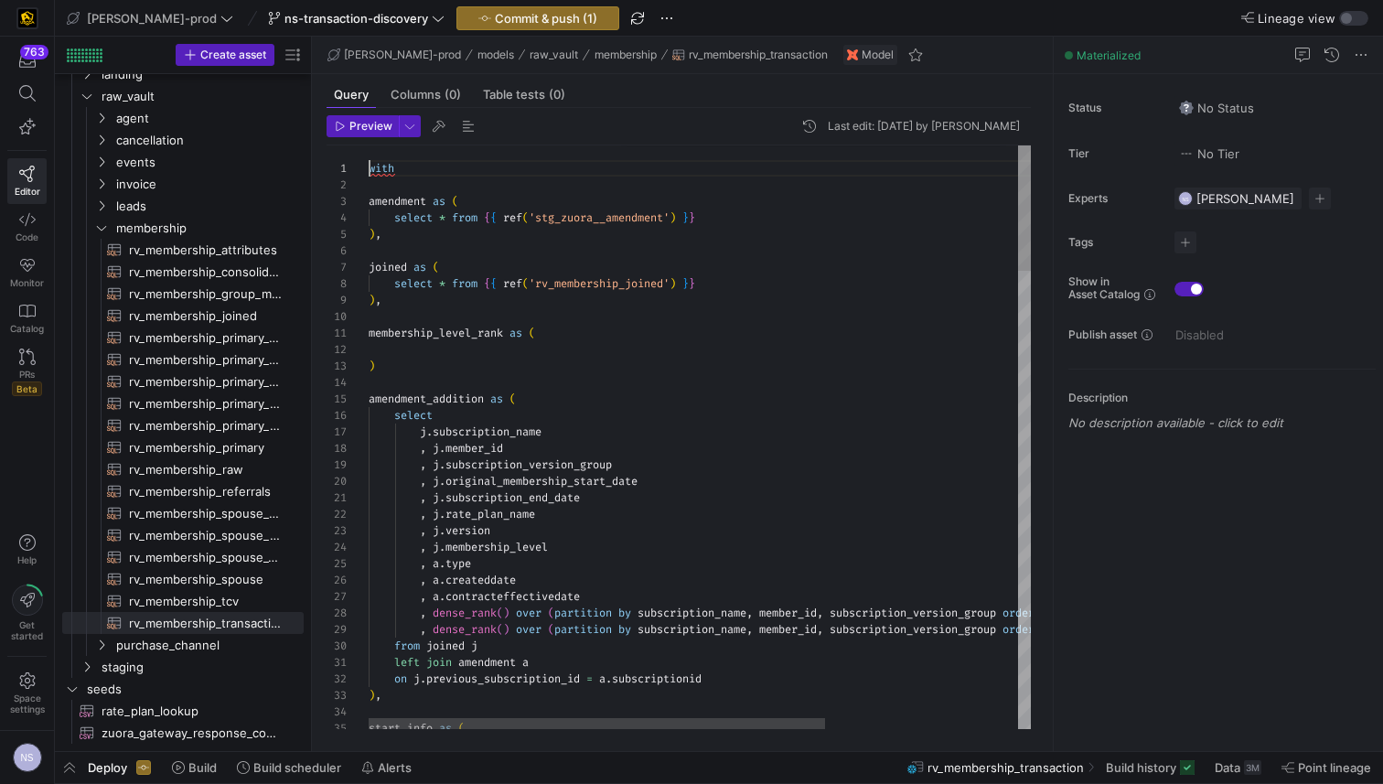
scroll to position [16, 27]
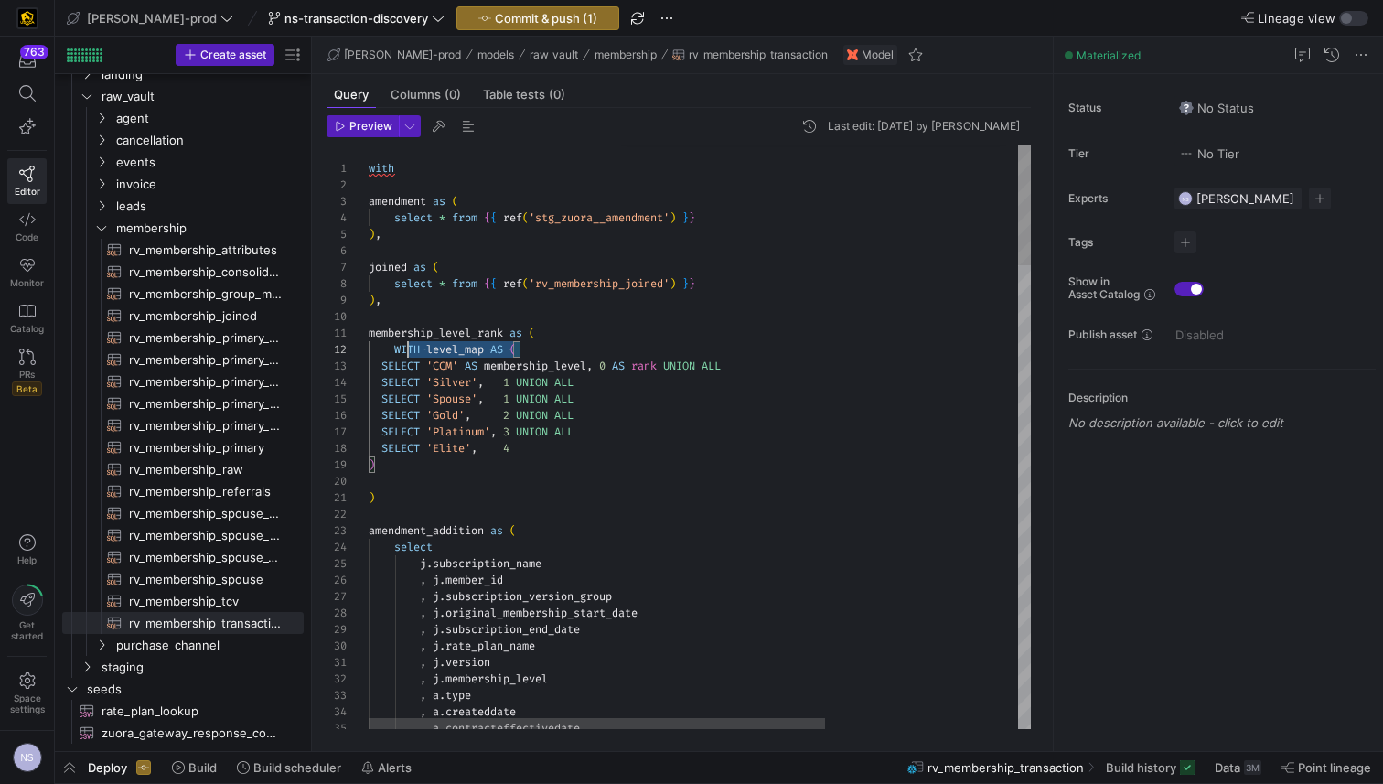
scroll to position [16, 0]
drag, startPoint x: 544, startPoint y: 348, endPoint x: 338, endPoint y: 351, distance: 205.8
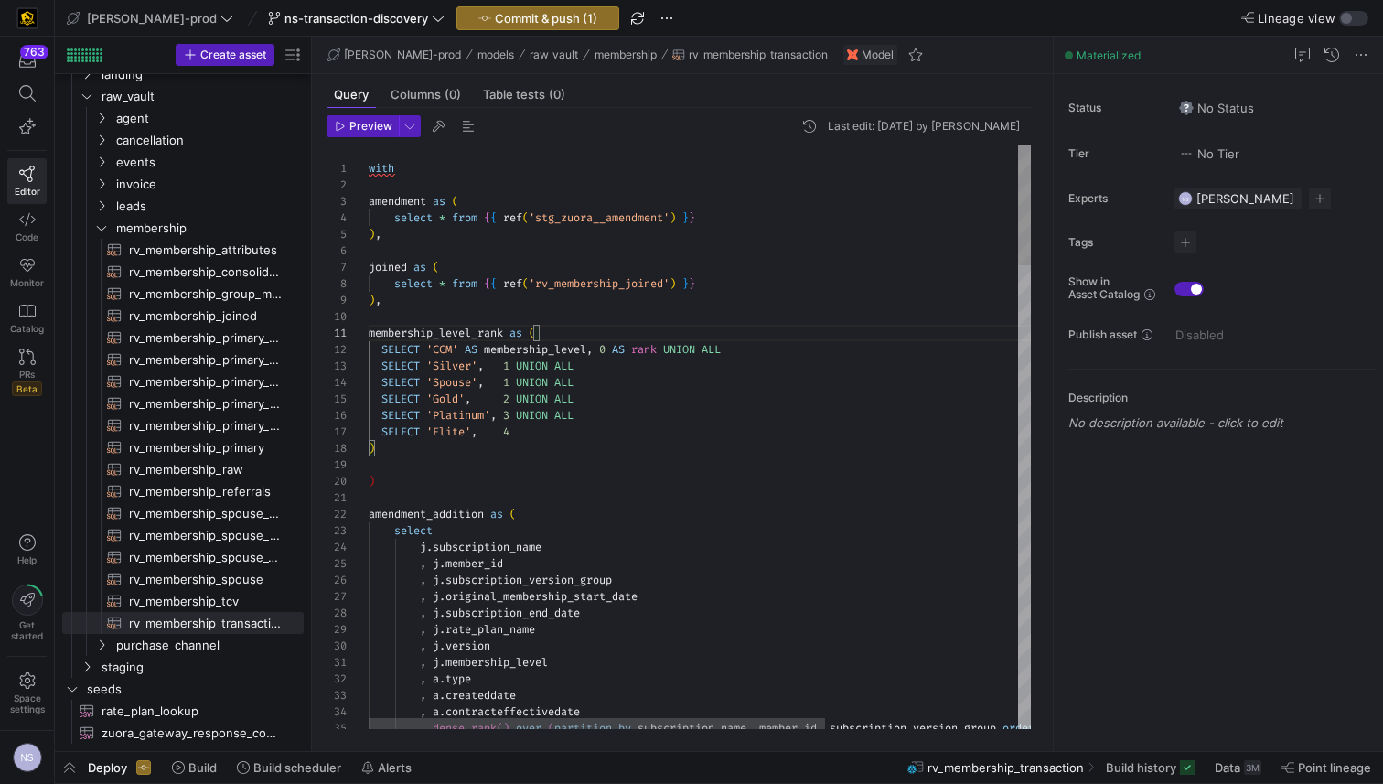
scroll to position [115, 6]
drag, startPoint x: 416, startPoint y: 448, endPoint x: 351, endPoint y: 451, distance: 65.0
drag, startPoint x: 388, startPoint y: 463, endPoint x: 366, endPoint y: 453, distance: 24.1
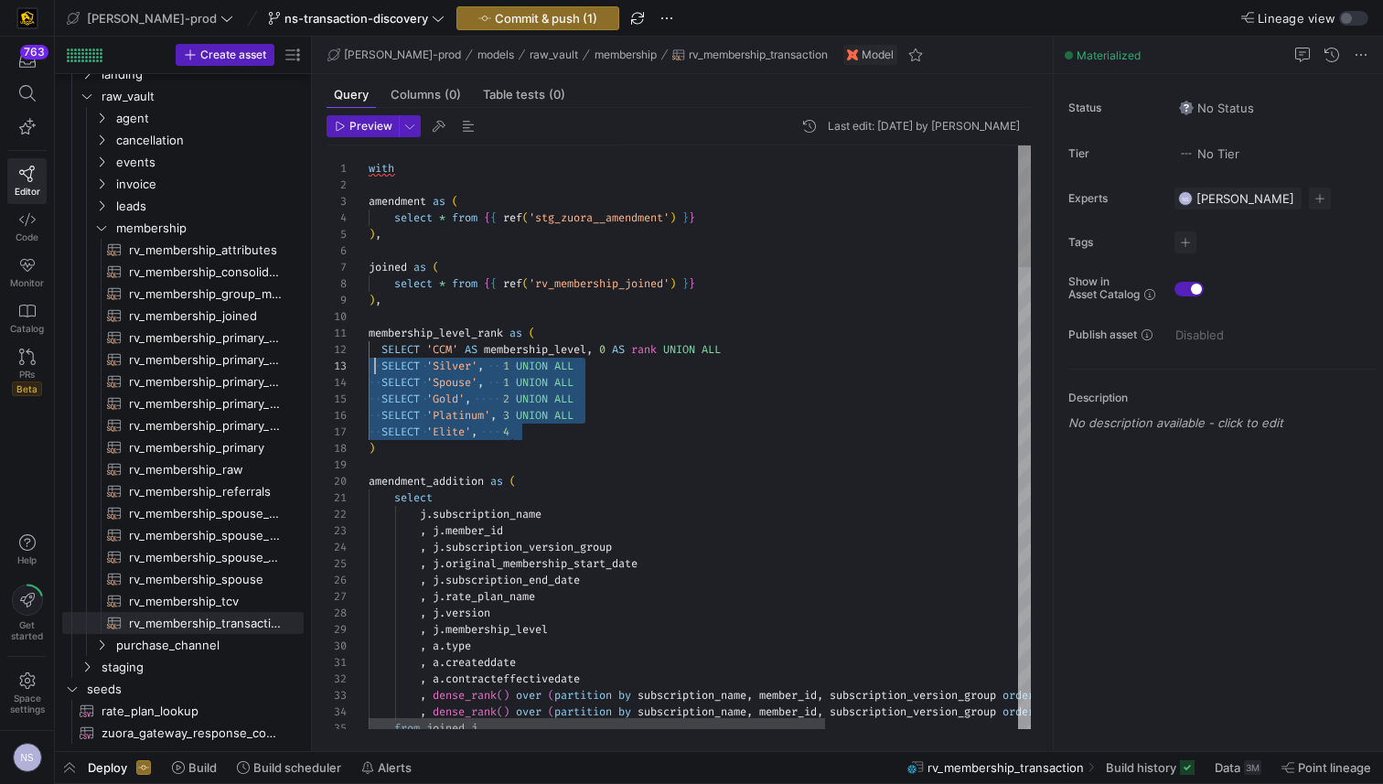
scroll to position [16, 0]
drag, startPoint x: 553, startPoint y: 436, endPoint x: 360, endPoint y: 351, distance: 210.9
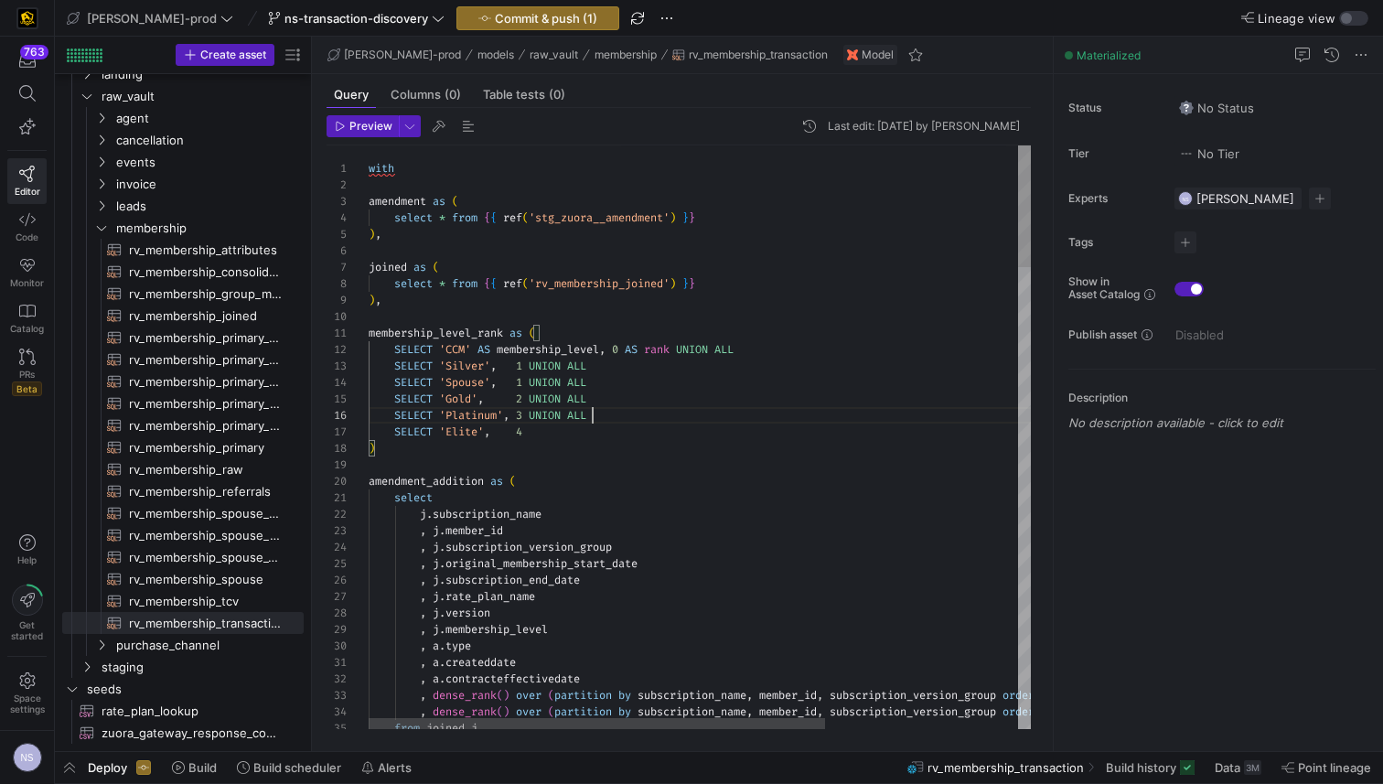
scroll to position [82, 224]
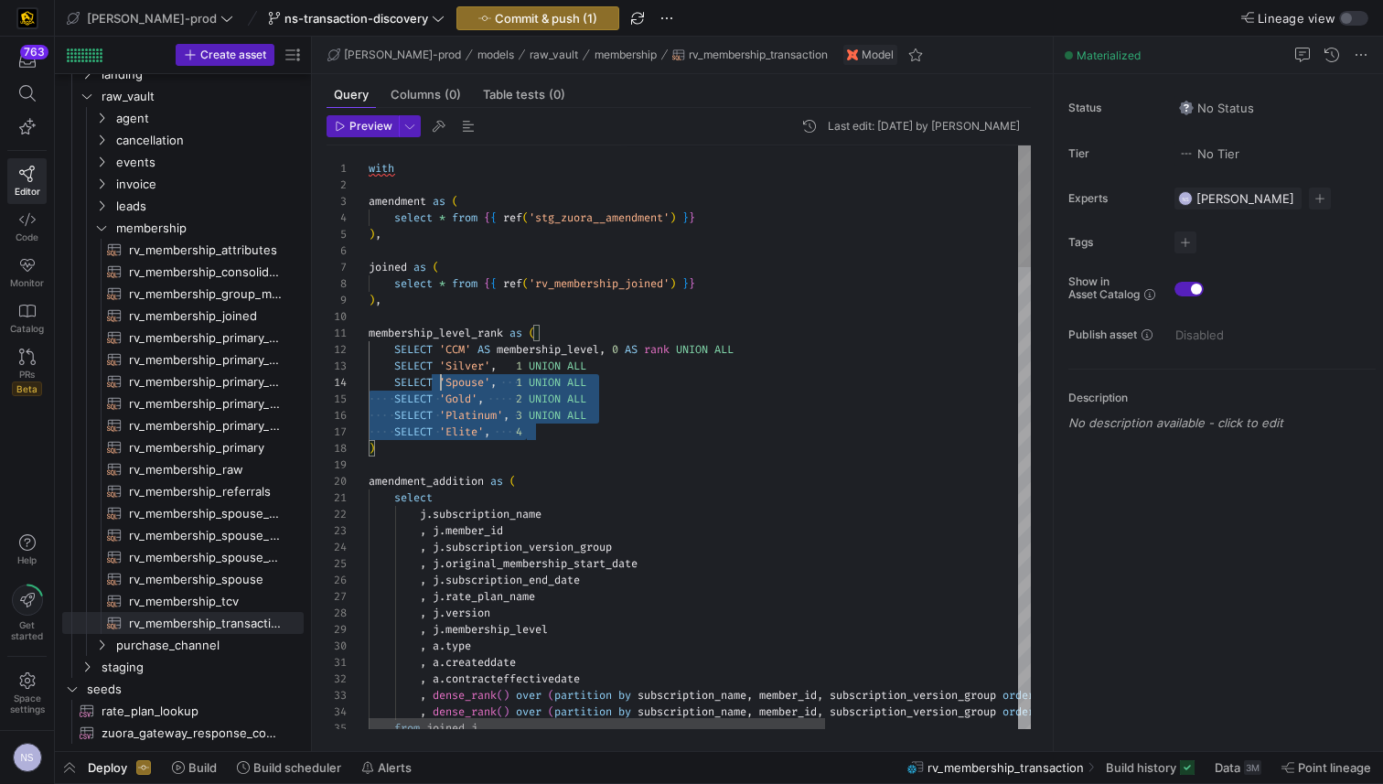
drag, startPoint x: 558, startPoint y: 428, endPoint x: 436, endPoint y: 380, distance: 130.9
drag, startPoint x: 405, startPoint y: 450, endPoint x: 369, endPoint y: 356, distance: 100.7
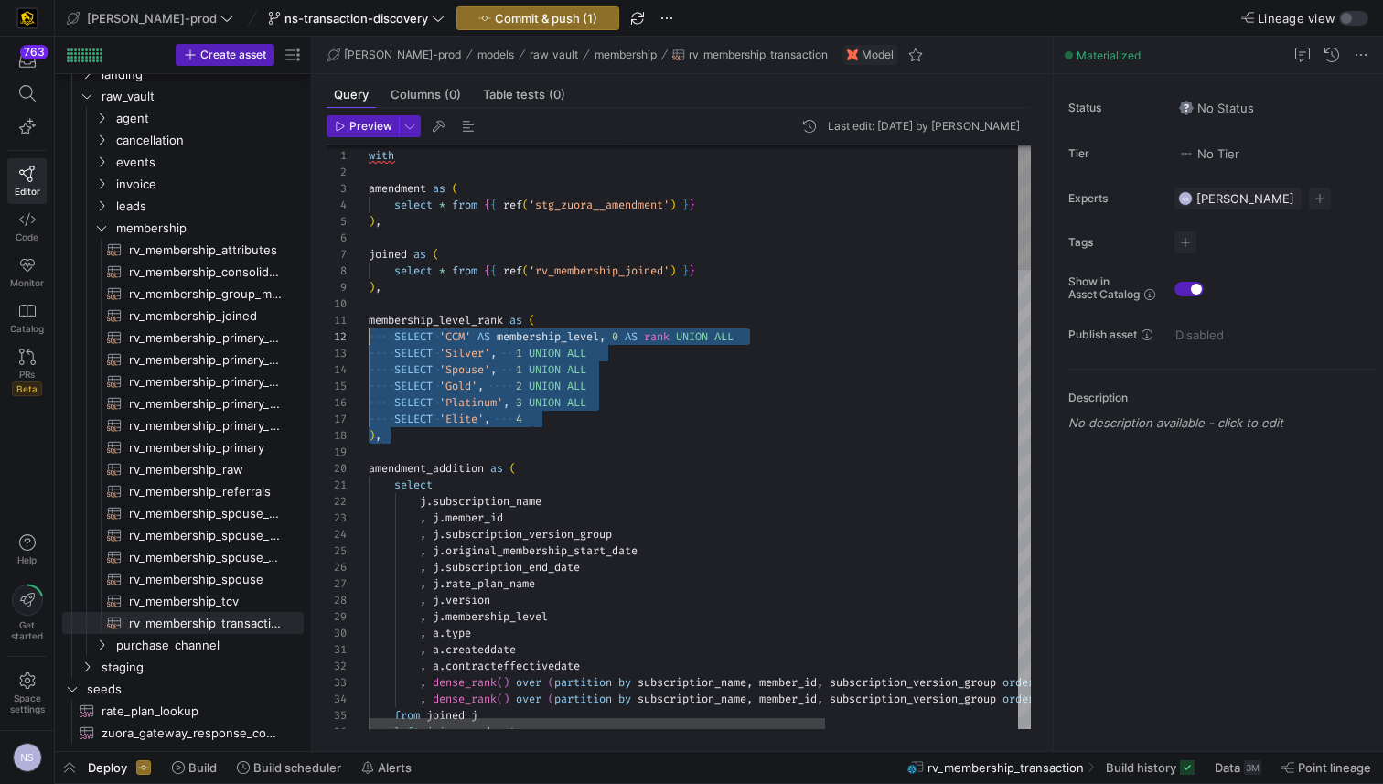
scroll to position [0, 0]
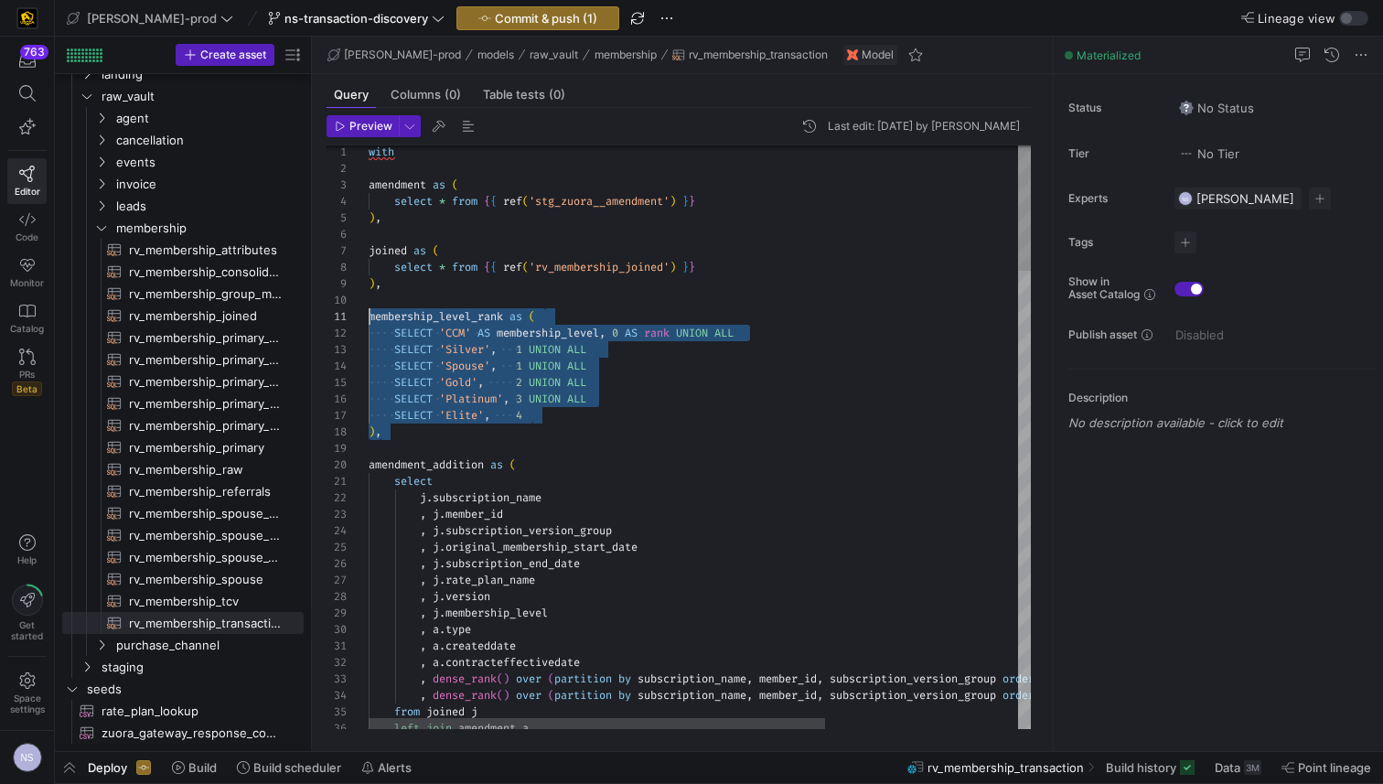
drag, startPoint x: 429, startPoint y: 435, endPoint x: 354, endPoint y: 318, distance: 139.0
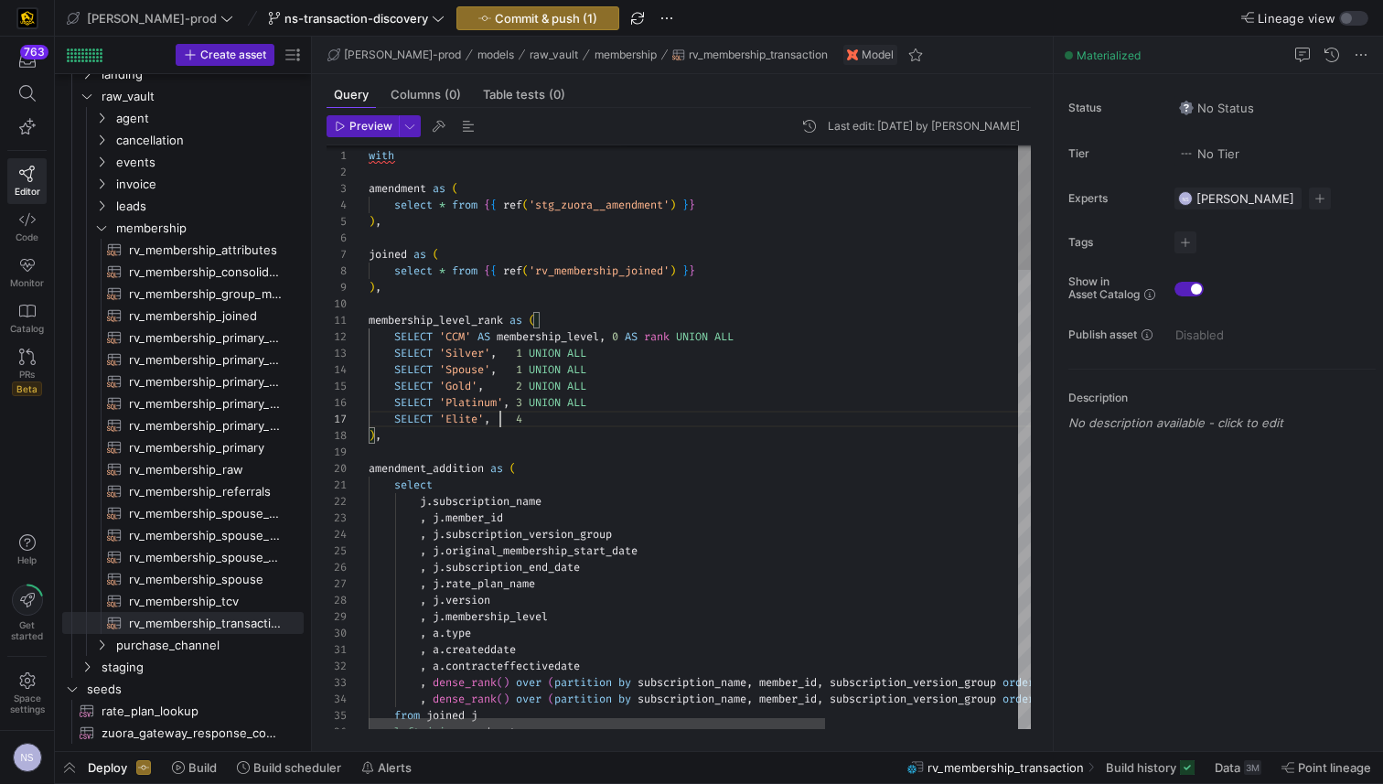
scroll to position [99, 158]
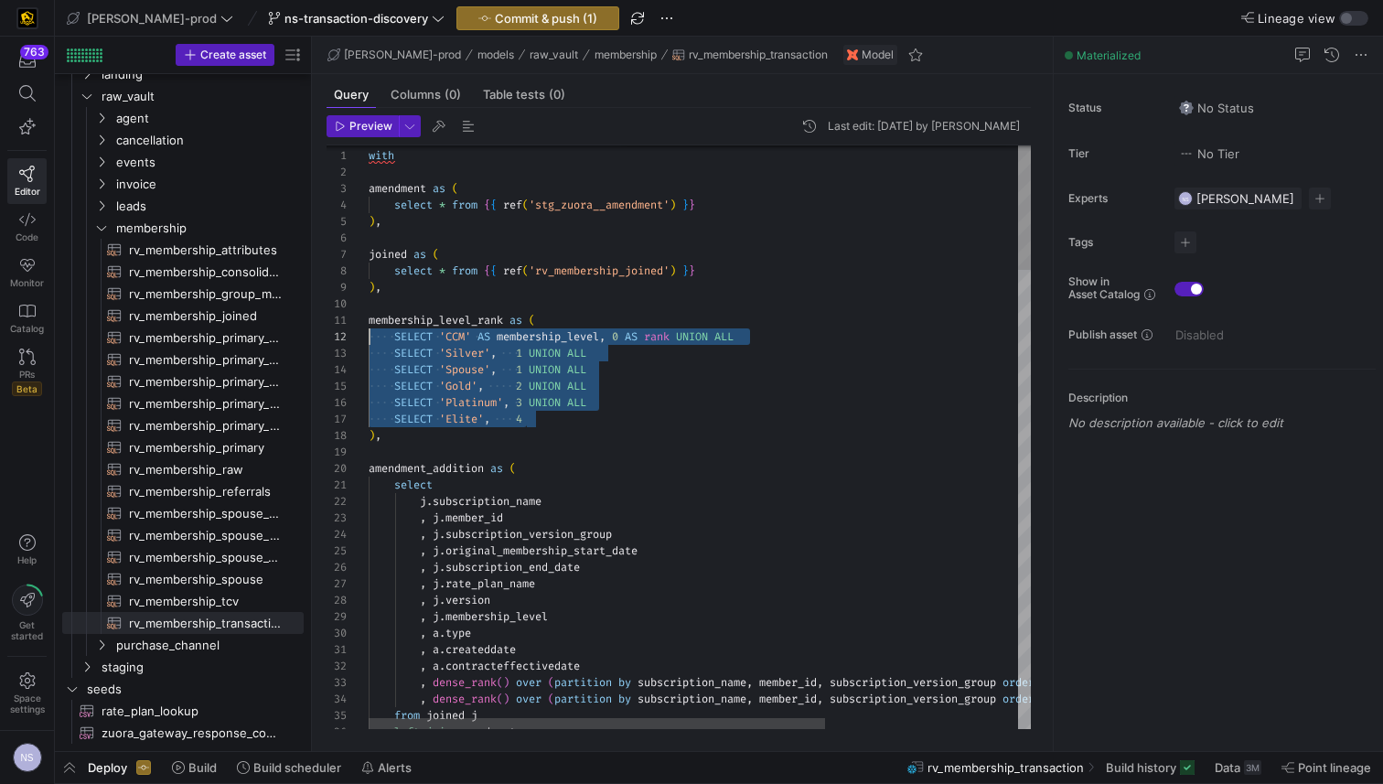
drag, startPoint x: 578, startPoint y: 416, endPoint x: 331, endPoint y: 338, distance: 258.9
drag, startPoint x: 422, startPoint y: 442, endPoint x: 358, endPoint y: 323, distance: 135.0
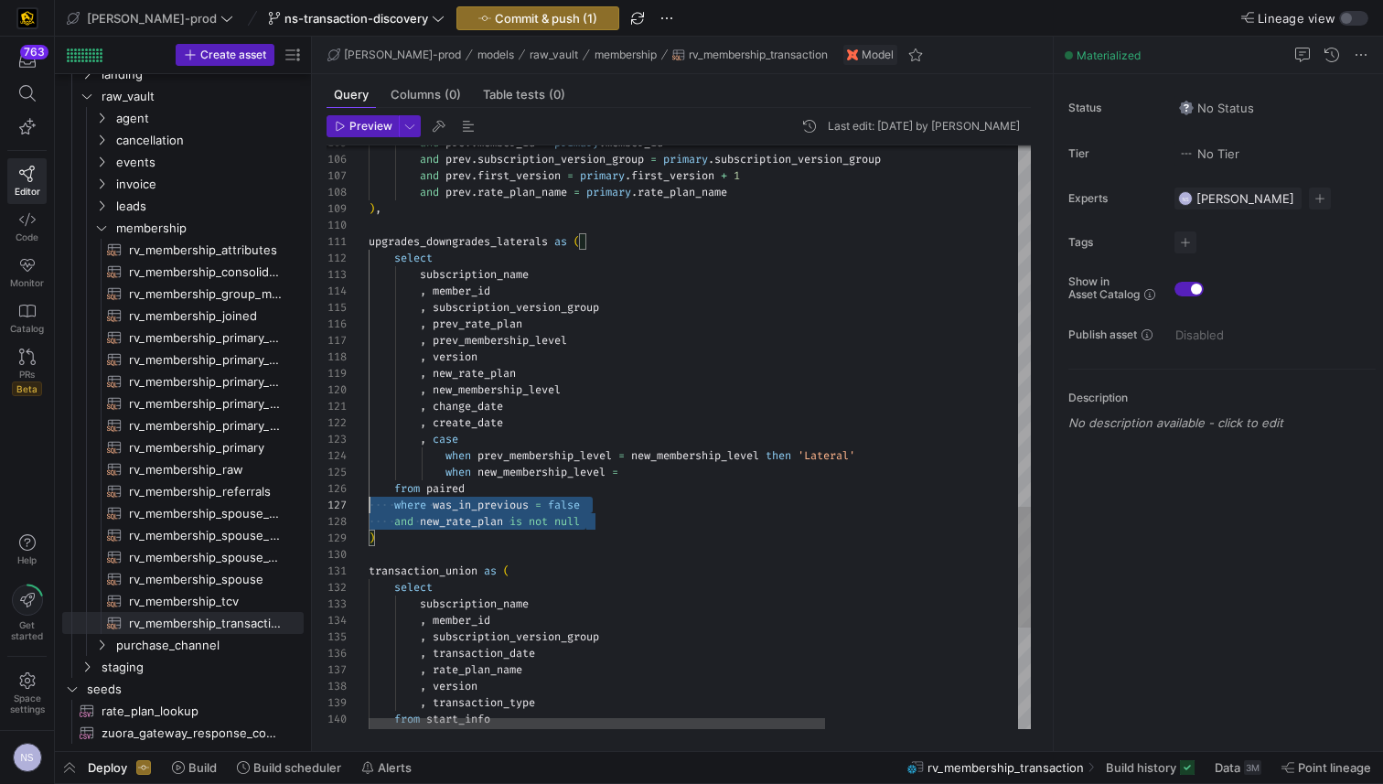
scroll to position [99, 0]
drag, startPoint x: 616, startPoint y: 521, endPoint x: 327, endPoint y: 502, distance: 290.6
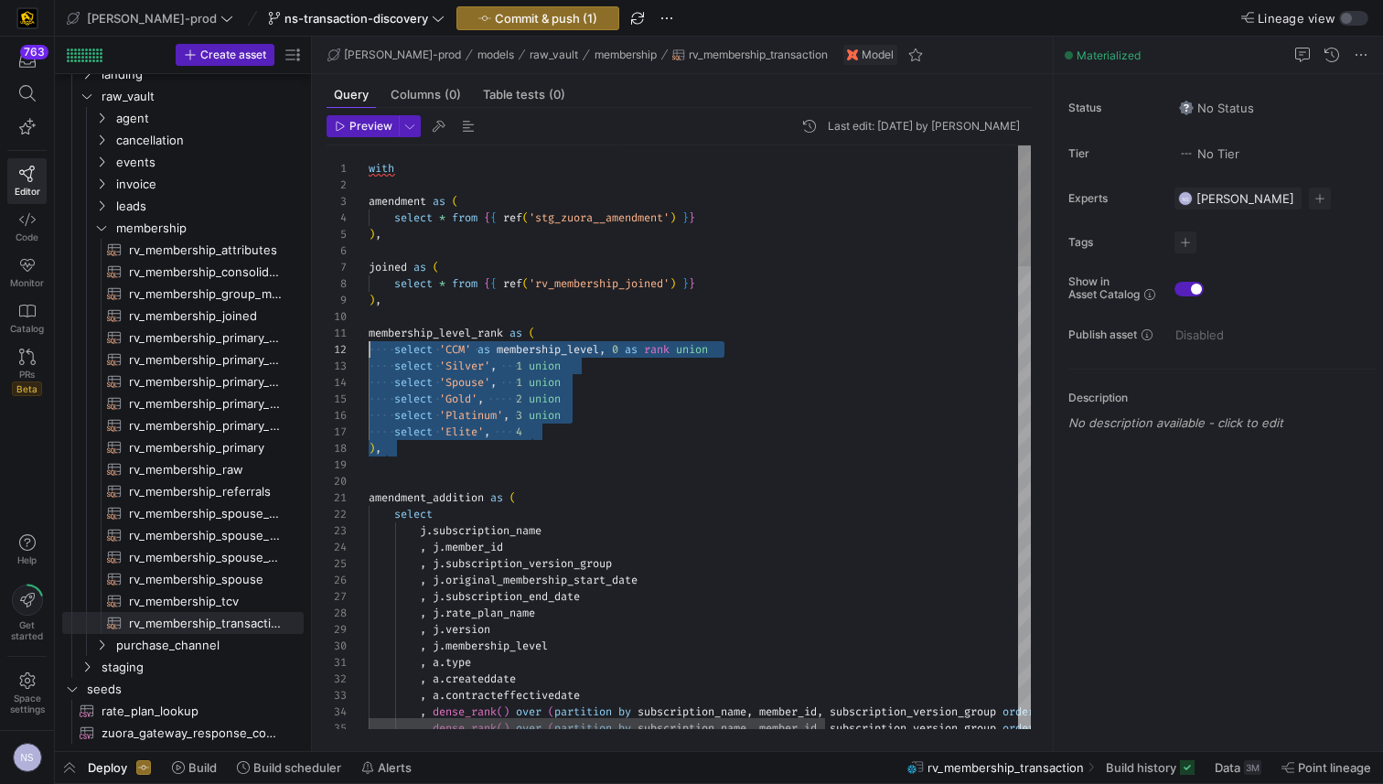
scroll to position [0, 0]
drag, startPoint x: 413, startPoint y: 456, endPoint x: 341, endPoint y: 336, distance: 140.7
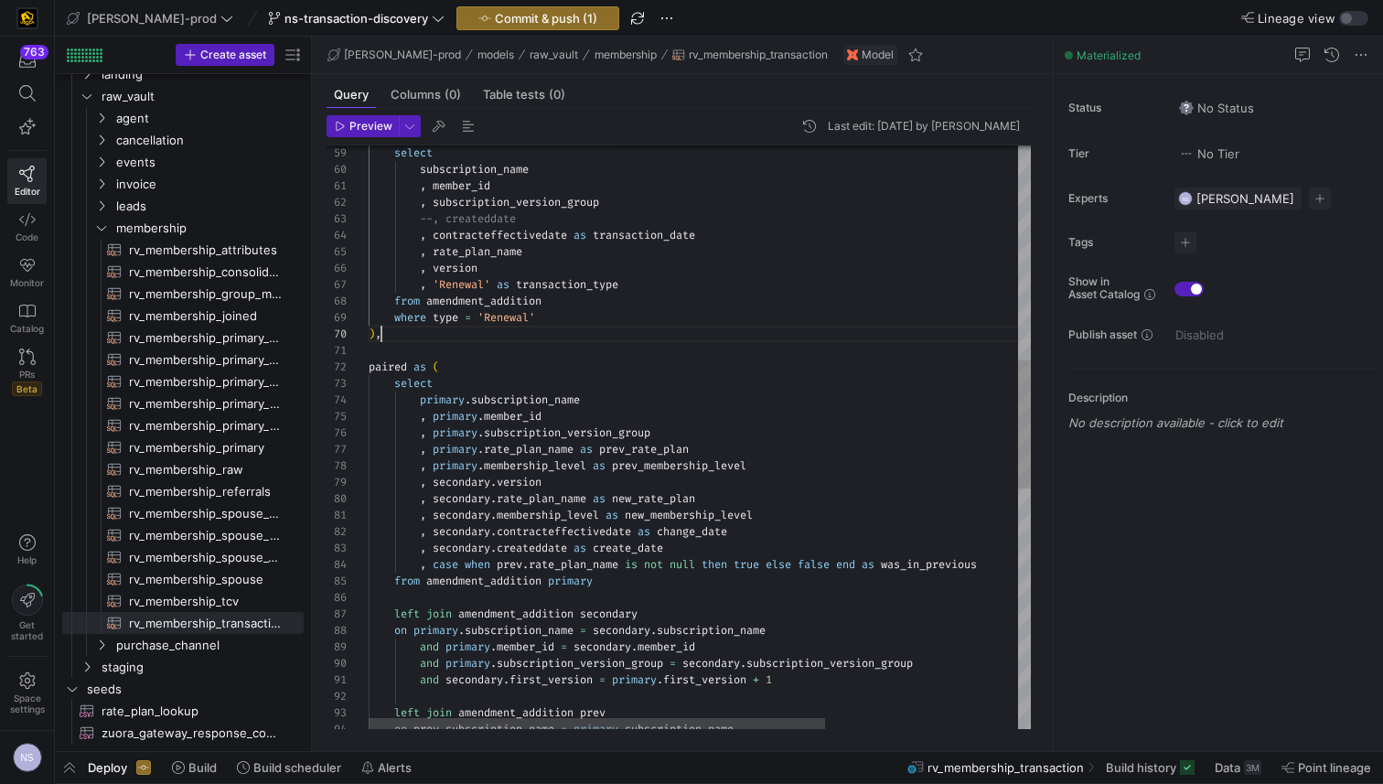
scroll to position [148, 13]
click at [403, 335] on div "left join amendment_addition prev on prev . subscription_name = primary . subsc…" at bounding box center [839, 496] width 941 height 2643
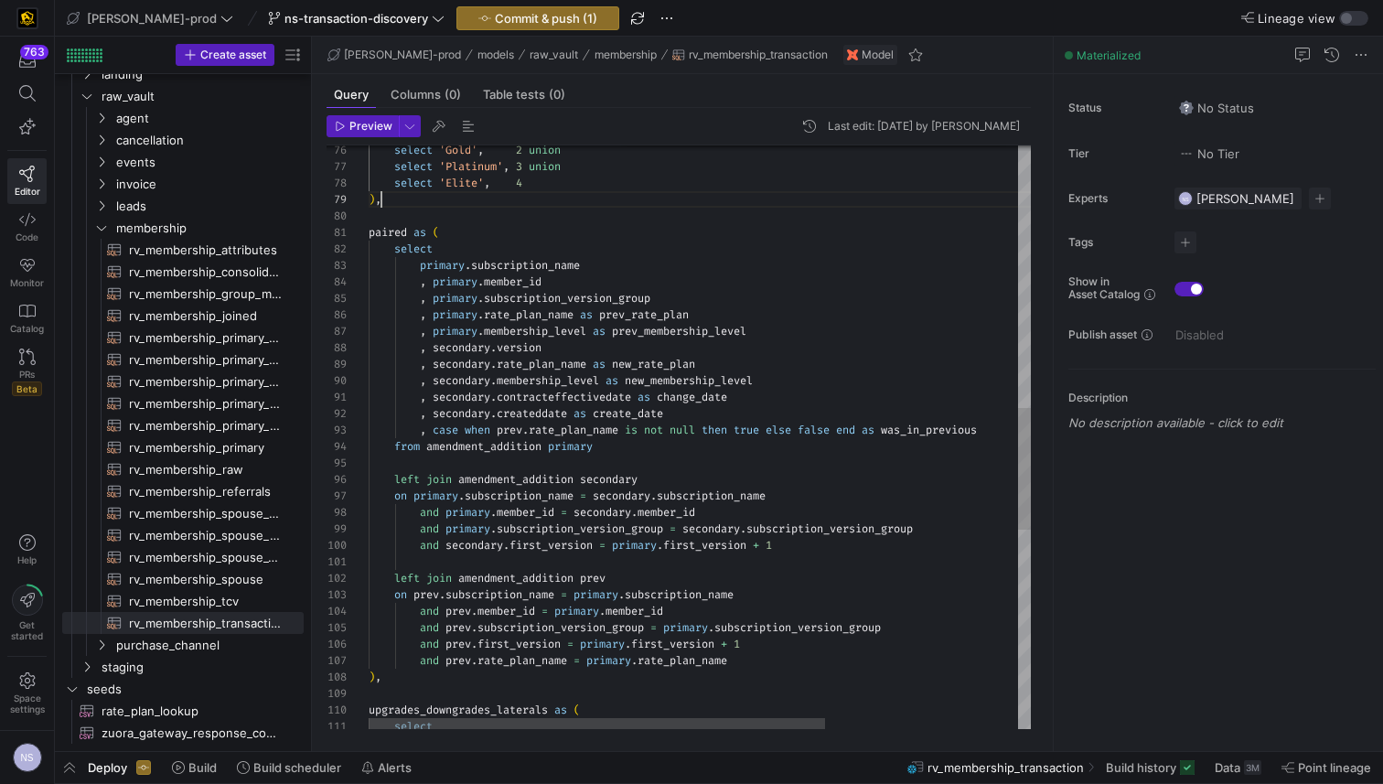
scroll to position [99, 369]
click at [757, 663] on div ", case when prev . rate_plan_name is not null then true else false end as was_i…" at bounding box center [839, 287] width 941 height 2791
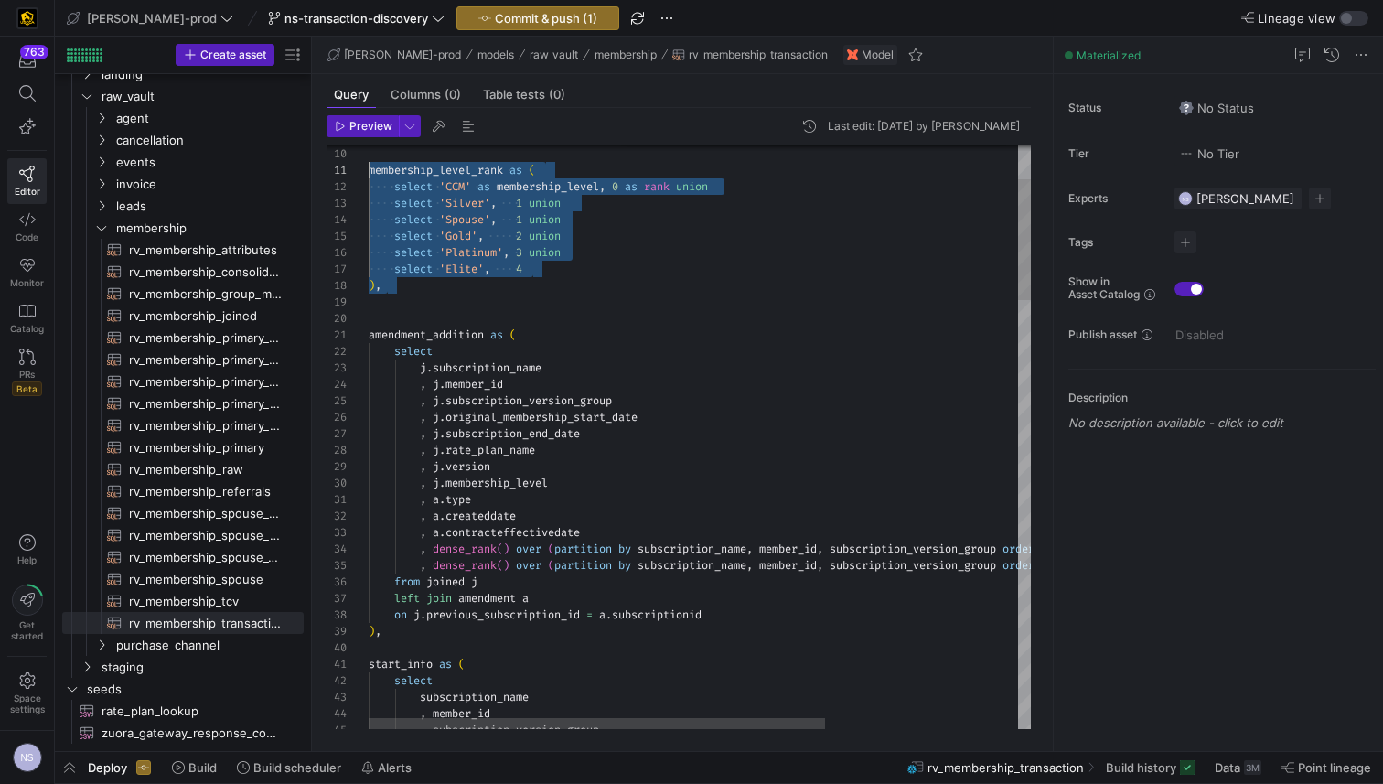
scroll to position [132, 0]
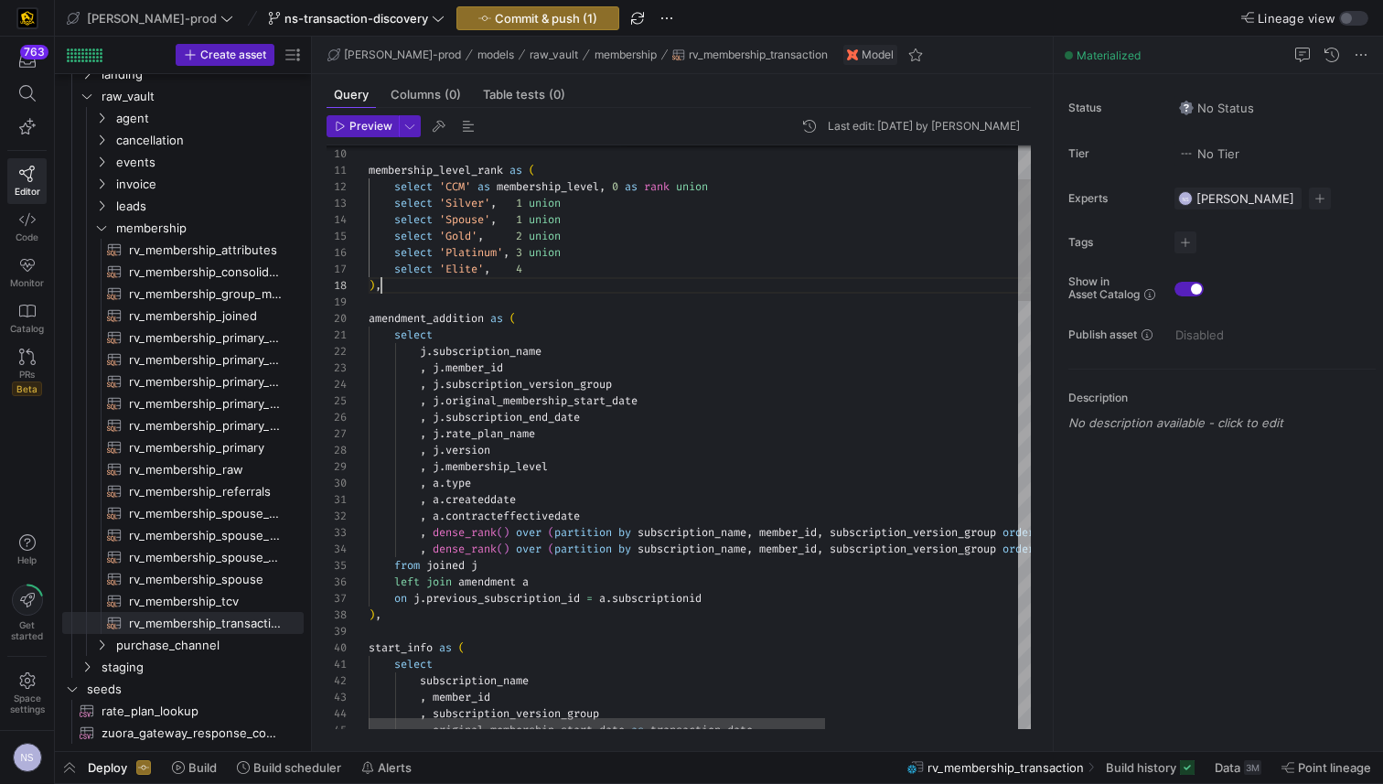
scroll to position [115, 13]
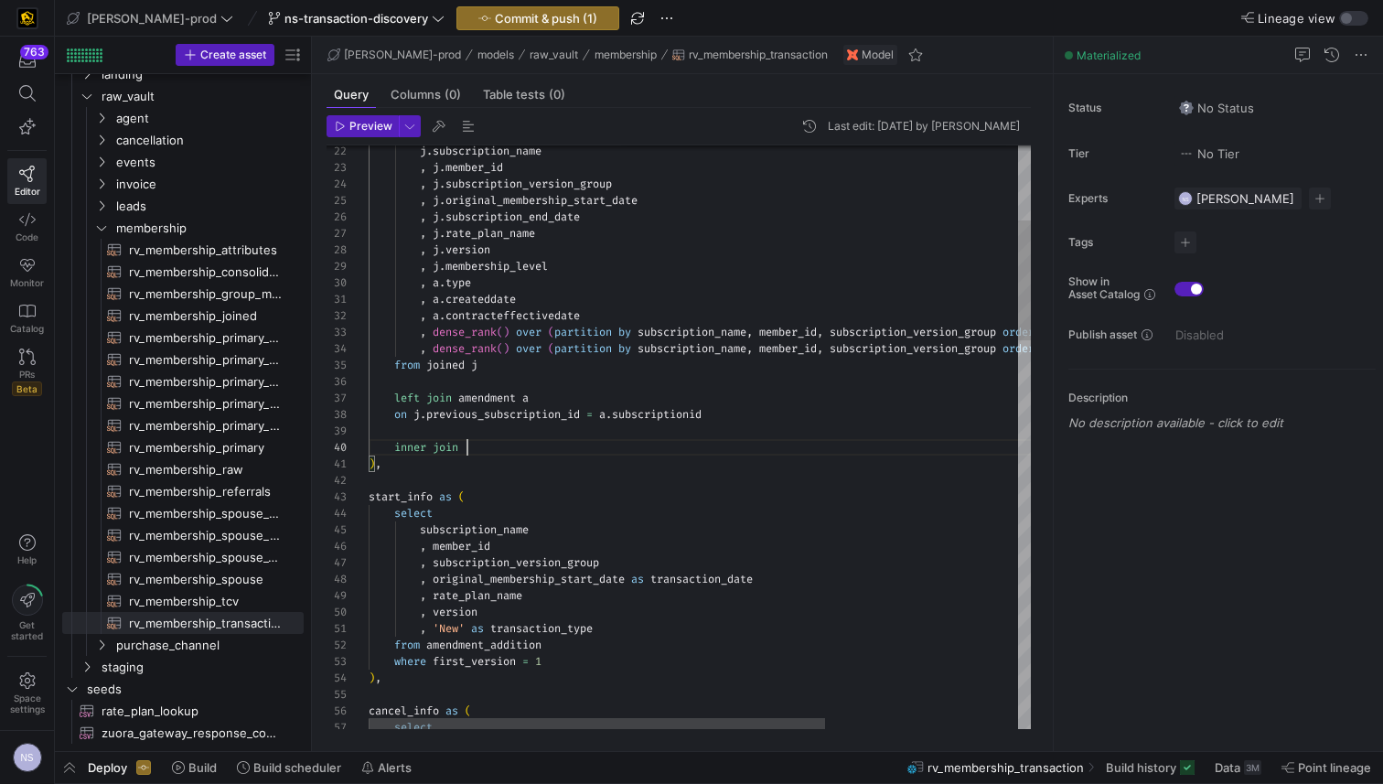
scroll to position [148, 99]
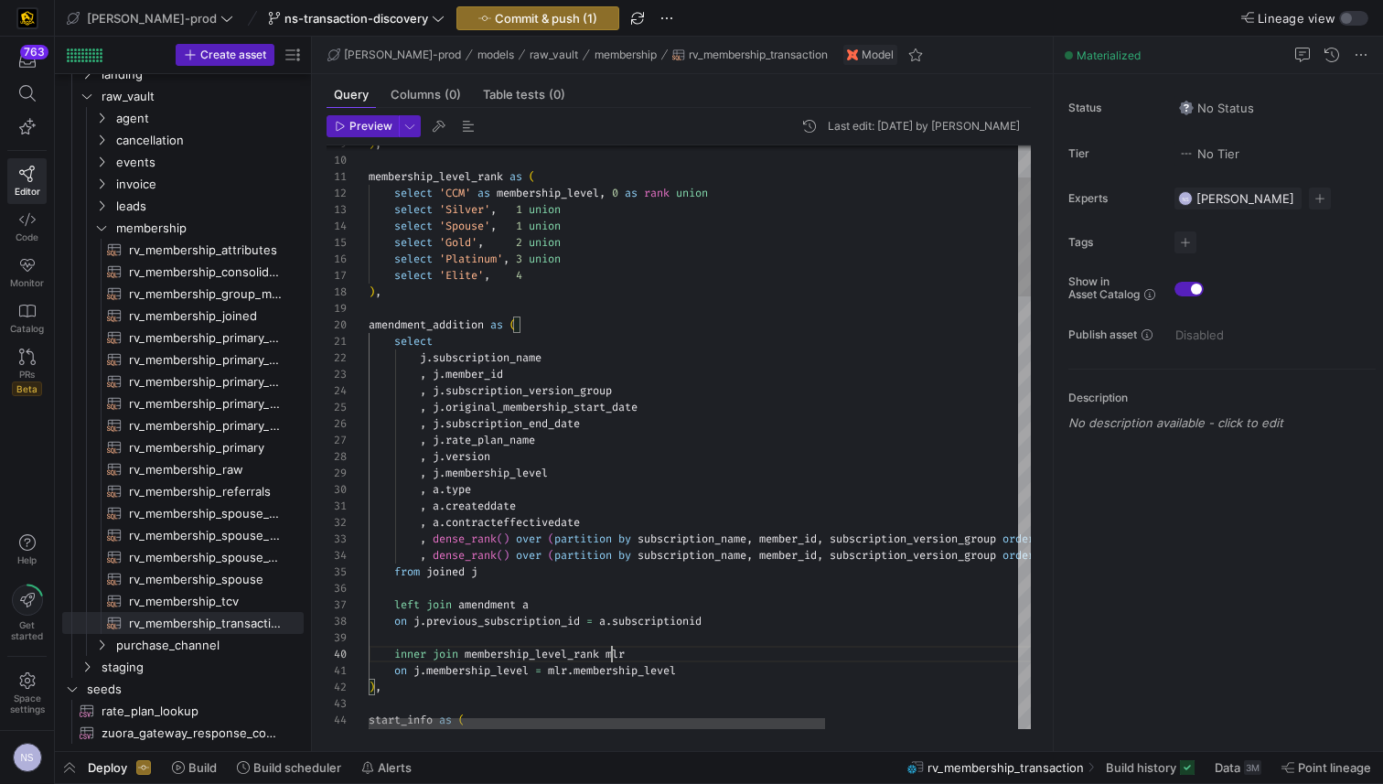
scroll to position [148, 263]
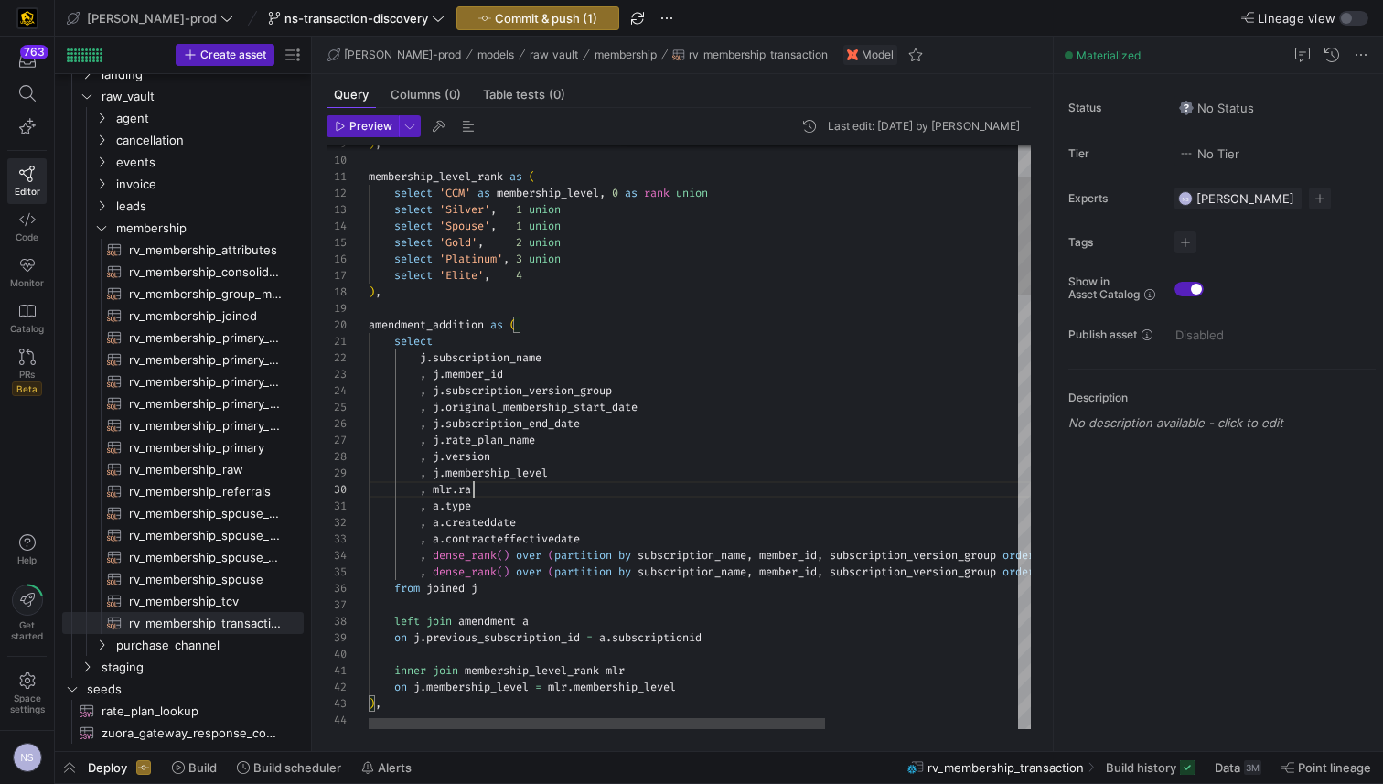
scroll to position [148, 119]
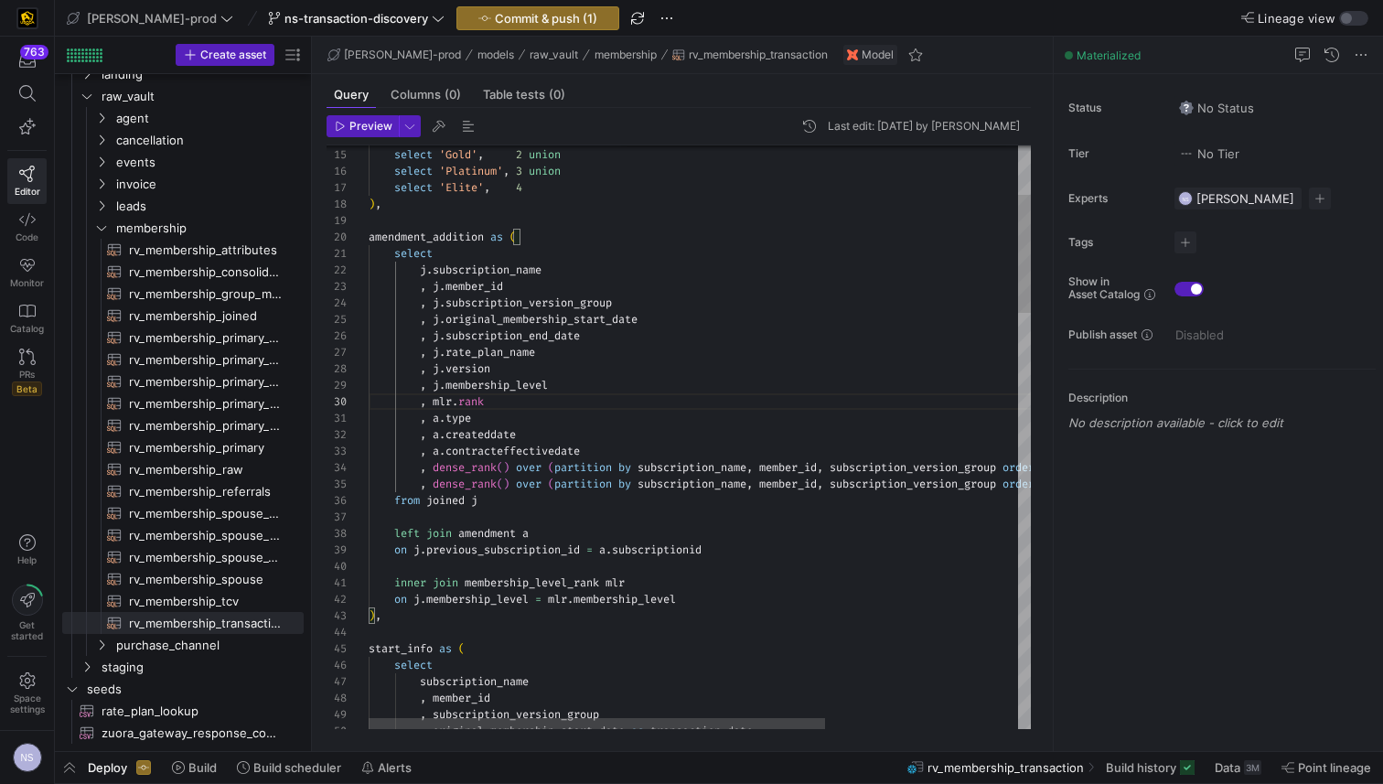
drag, startPoint x: 475, startPoint y: 400, endPoint x: 541, endPoint y: 402, distance: 65.9
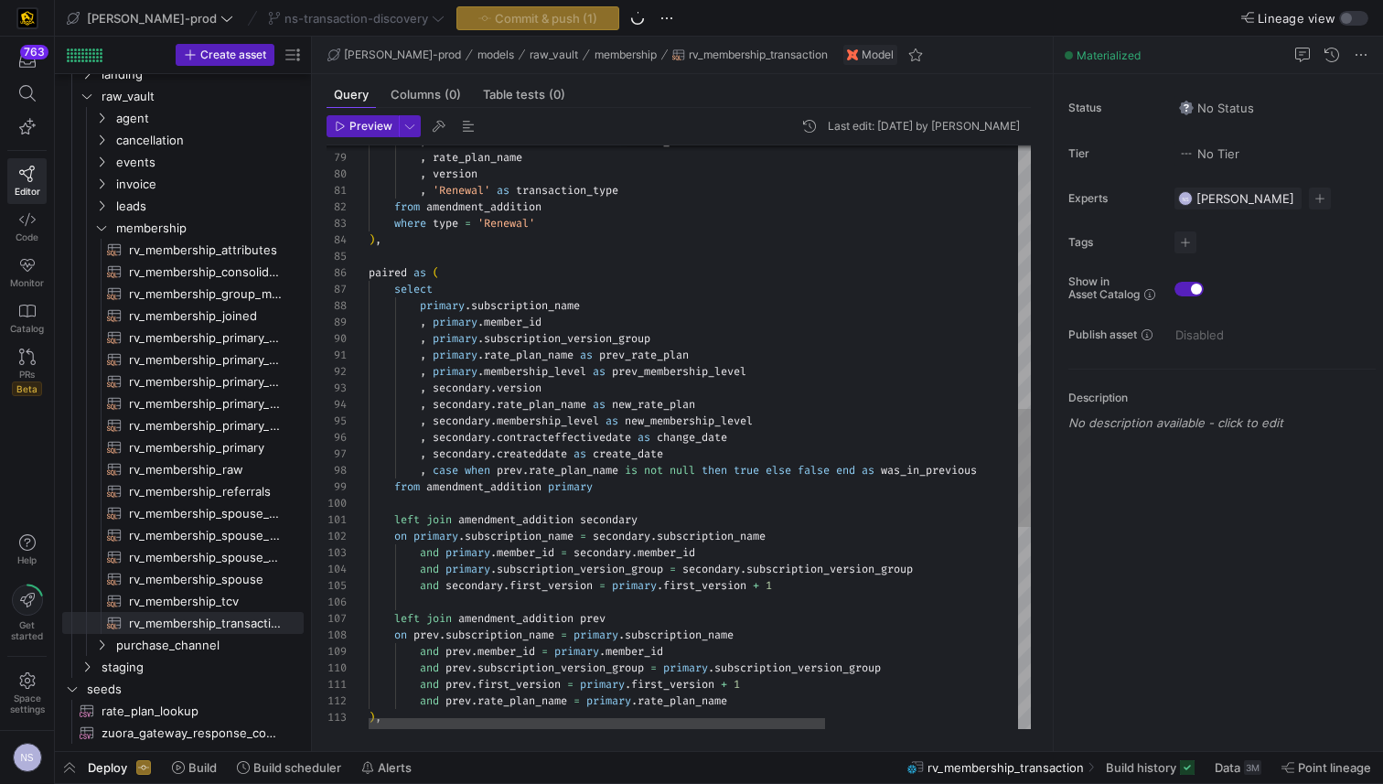
scroll to position [16, 389]
click at [775, 369] on div ", contracteffectivedate as transaction_date , rate_plan_name , version , 'Renew…" at bounding box center [839, 287] width 941 height 2874
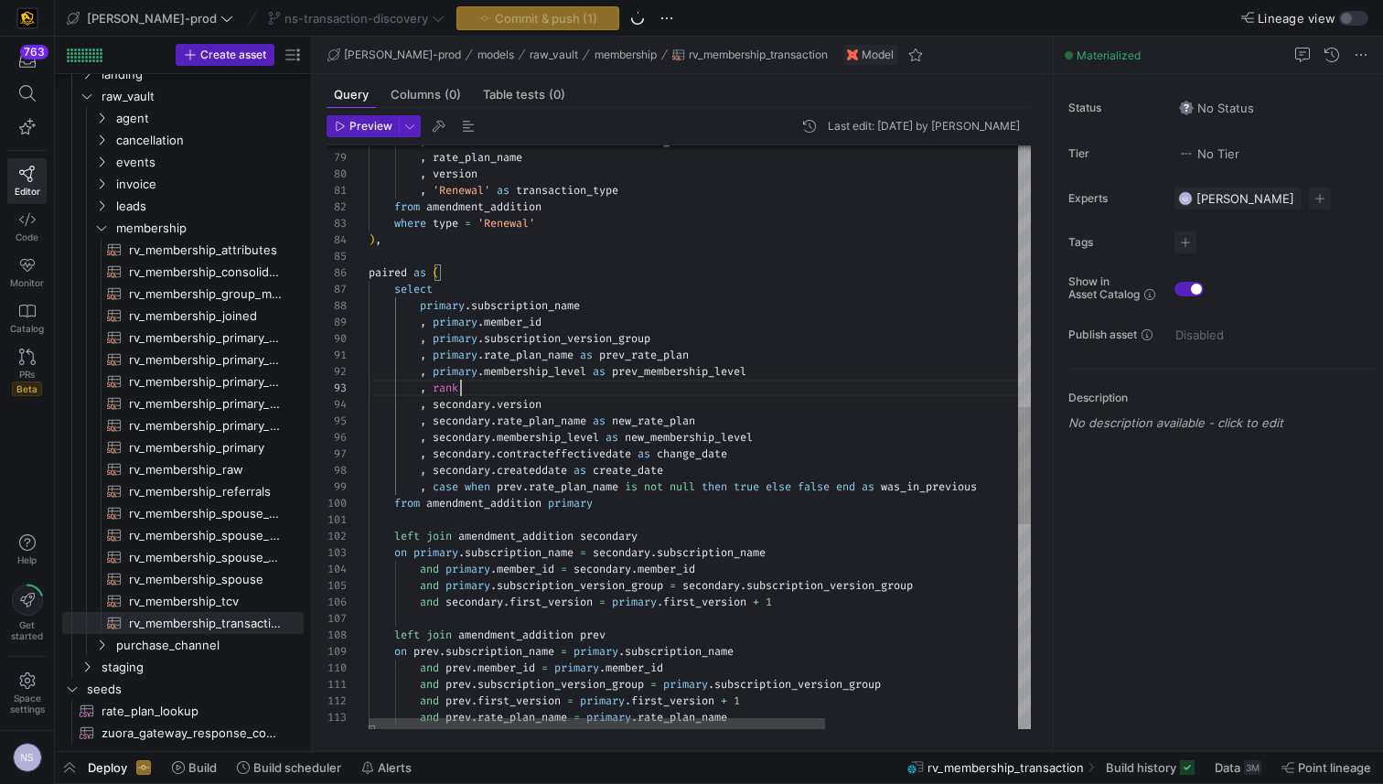
scroll to position [33, 92]
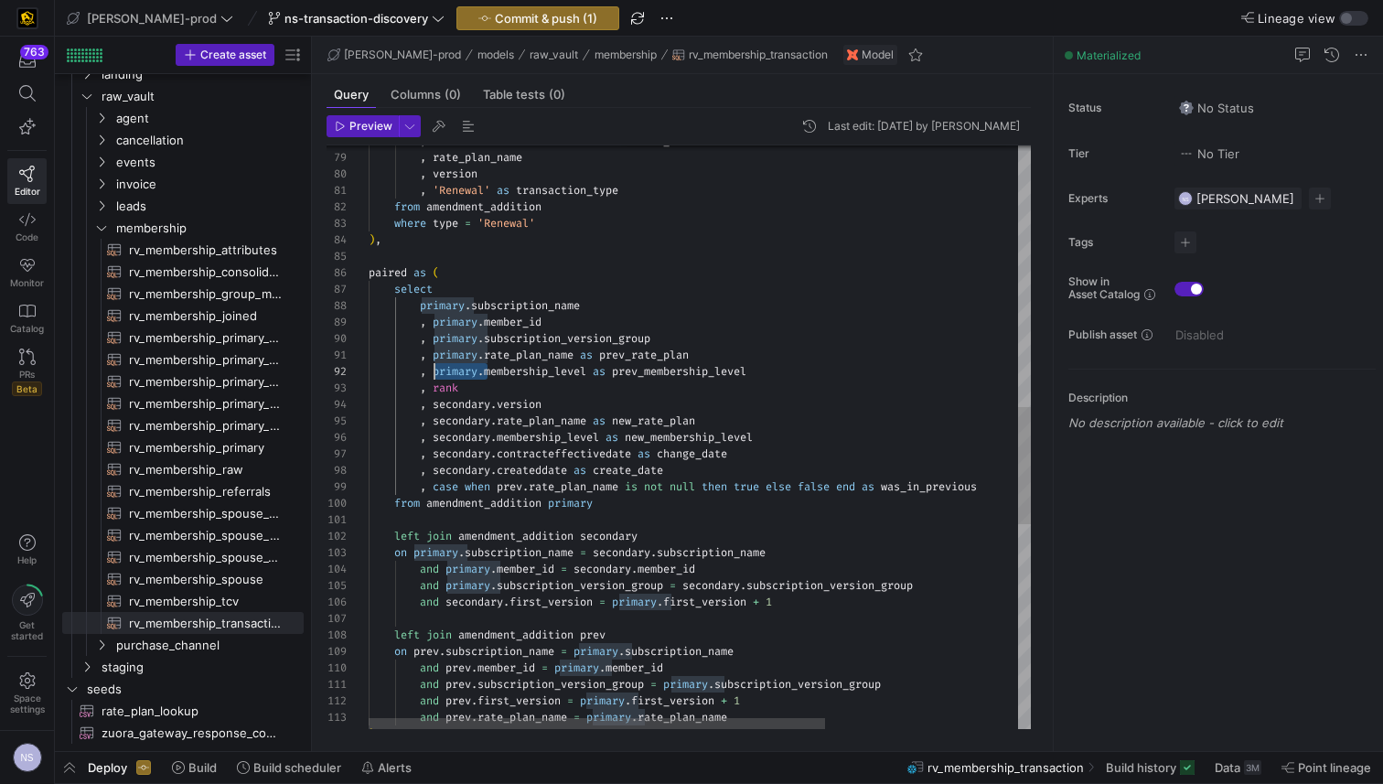
drag, startPoint x: 445, startPoint y: 371, endPoint x: 433, endPoint y: 371, distance: 12.8
click at [433, 371] on div ", contracteffectivedate as transaction_date , rate_plan_name , version , 'Renew…" at bounding box center [839, 295] width 941 height 2890
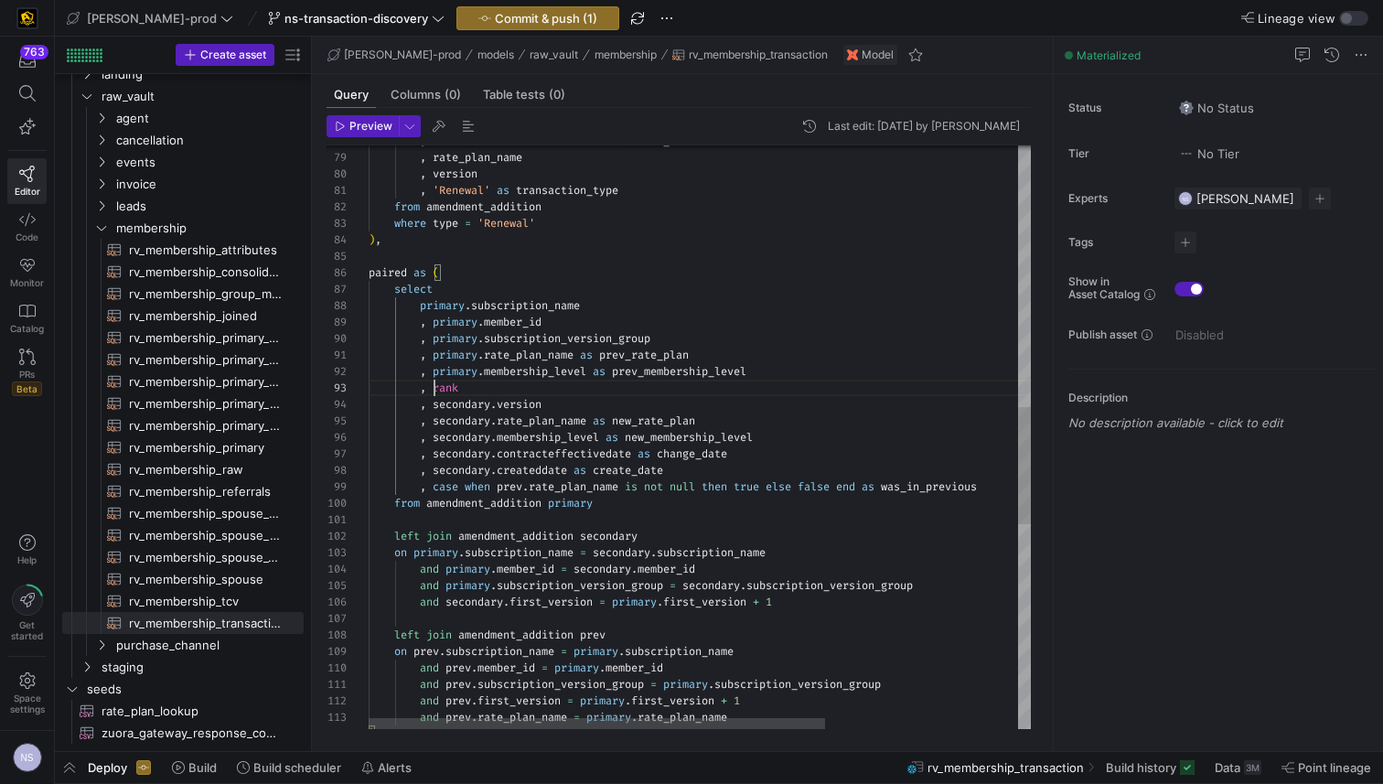
click at [434, 385] on div ", contracteffectivedate as transaction_date , rate_plan_name , version , 'Renew…" at bounding box center [839, 295] width 941 height 2890
click at [606, 390] on div ", contracteffectivedate as transaction_date , rate_plan_name , version , 'Renew…" at bounding box center [839, 295] width 941 height 2890
click at [421, 388] on div ", contracteffectivedate as transaction_date , rate_plan_name , version , 'Renew…" at bounding box center [839, 295] width 941 height 2890
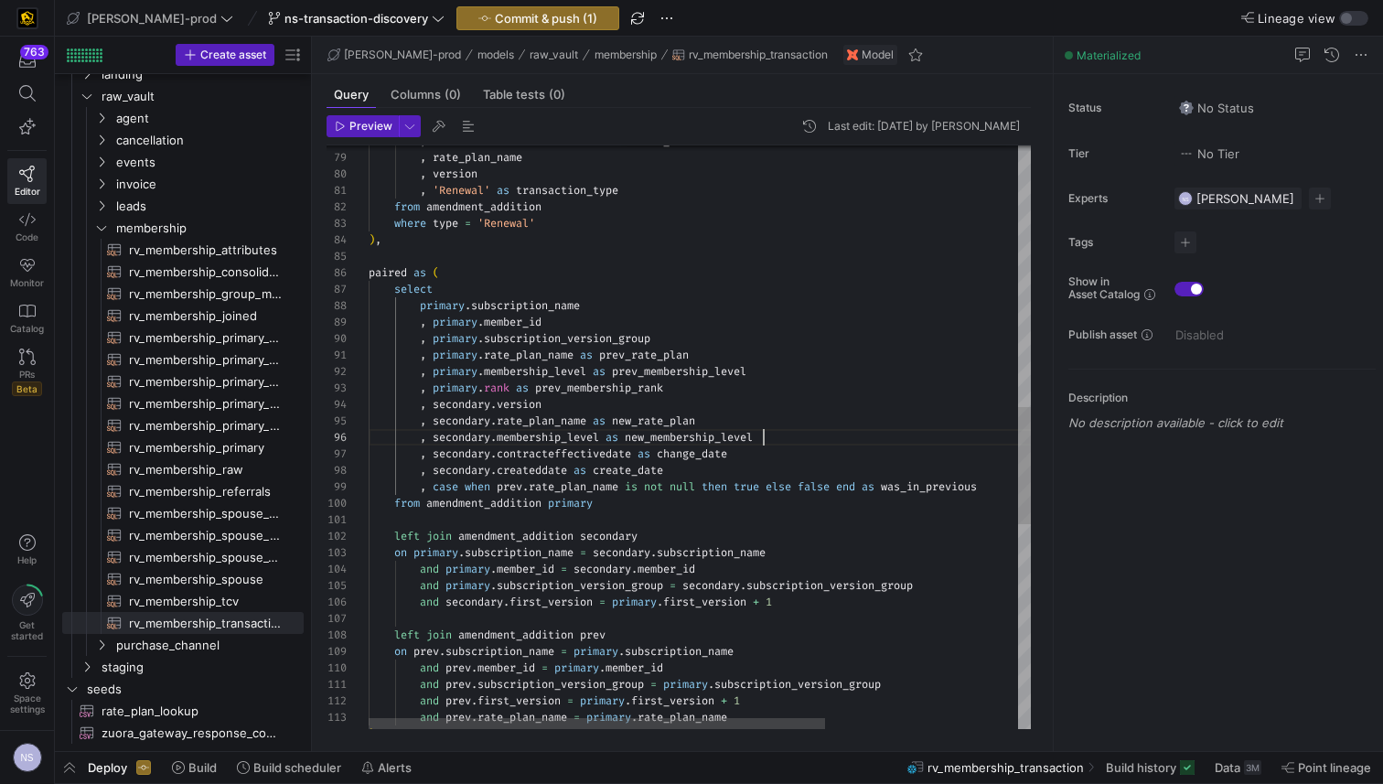
click at [775, 435] on div ", contracteffectivedate as transaction_date , rate_plan_name , version , 'Renew…" at bounding box center [839, 295] width 941 height 2890
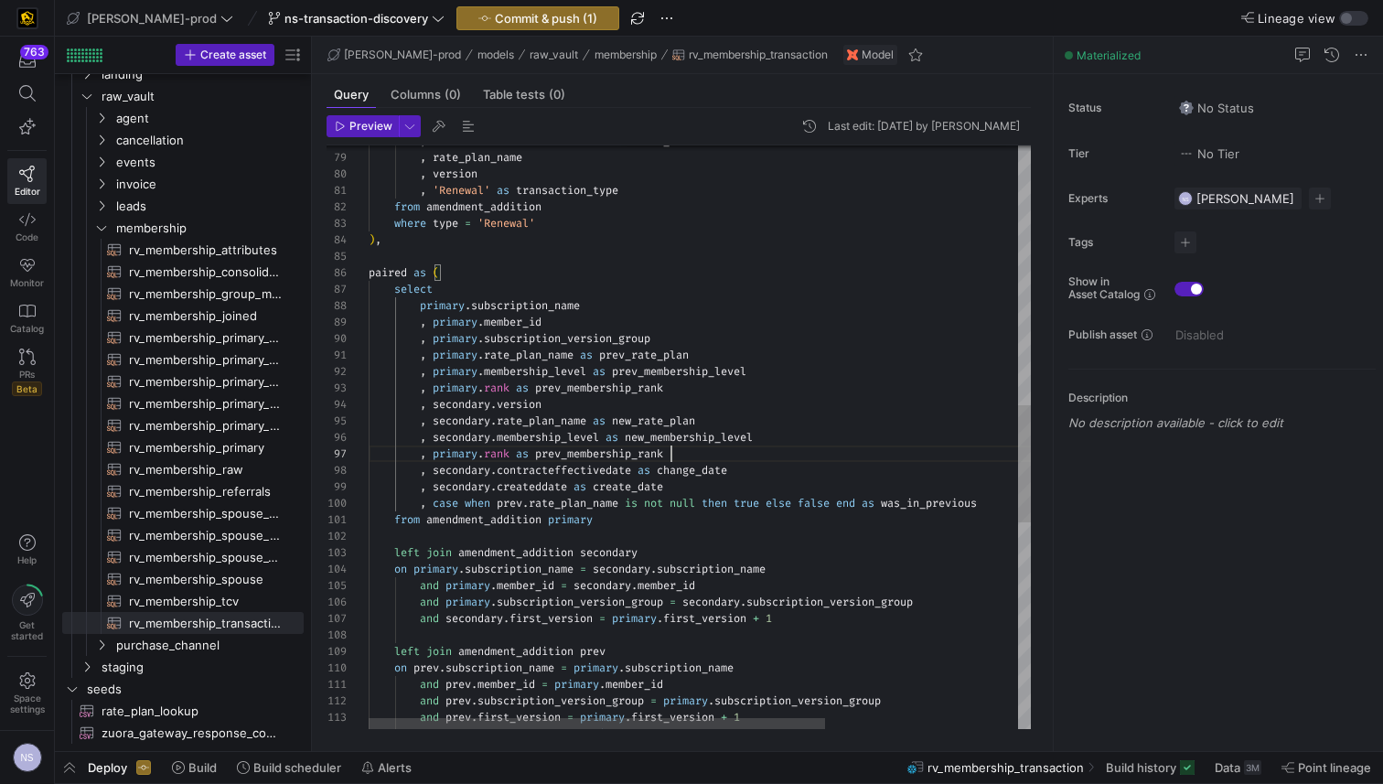
scroll to position [99, 303]
click at [475, 467] on div ", contracteffectivedate as transaction_date , rate_plan_name , version , 'Renew…" at bounding box center [839, 303] width 941 height 2907
click at [470, 455] on div ", contracteffectivedate as transaction_date , rate_plan_name , version , 'Renew…" at bounding box center [839, 303] width 941 height 2907
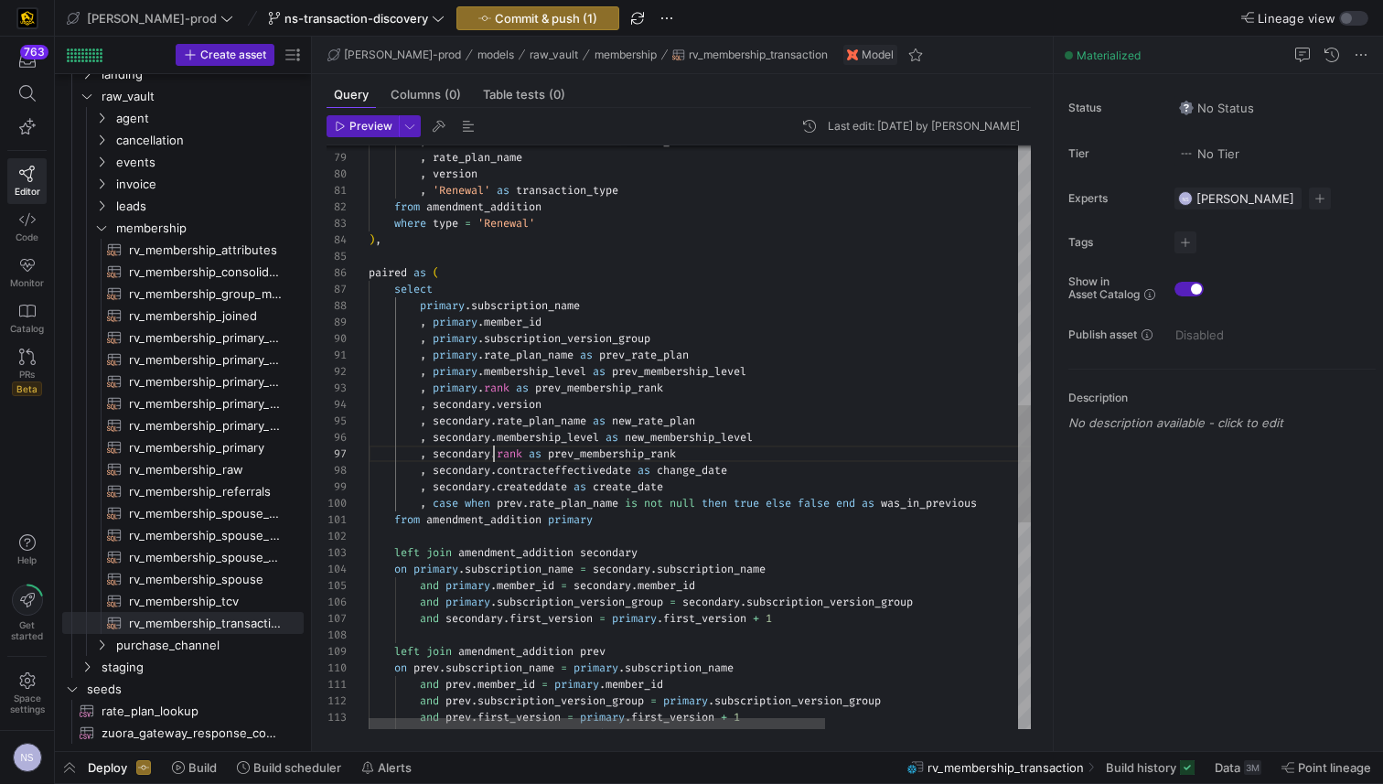
scroll to position [99, 125]
click at [552, 456] on div ", contracteffectivedate as transaction_date , rate_plan_name , version , 'Renew…" at bounding box center [839, 303] width 941 height 2907
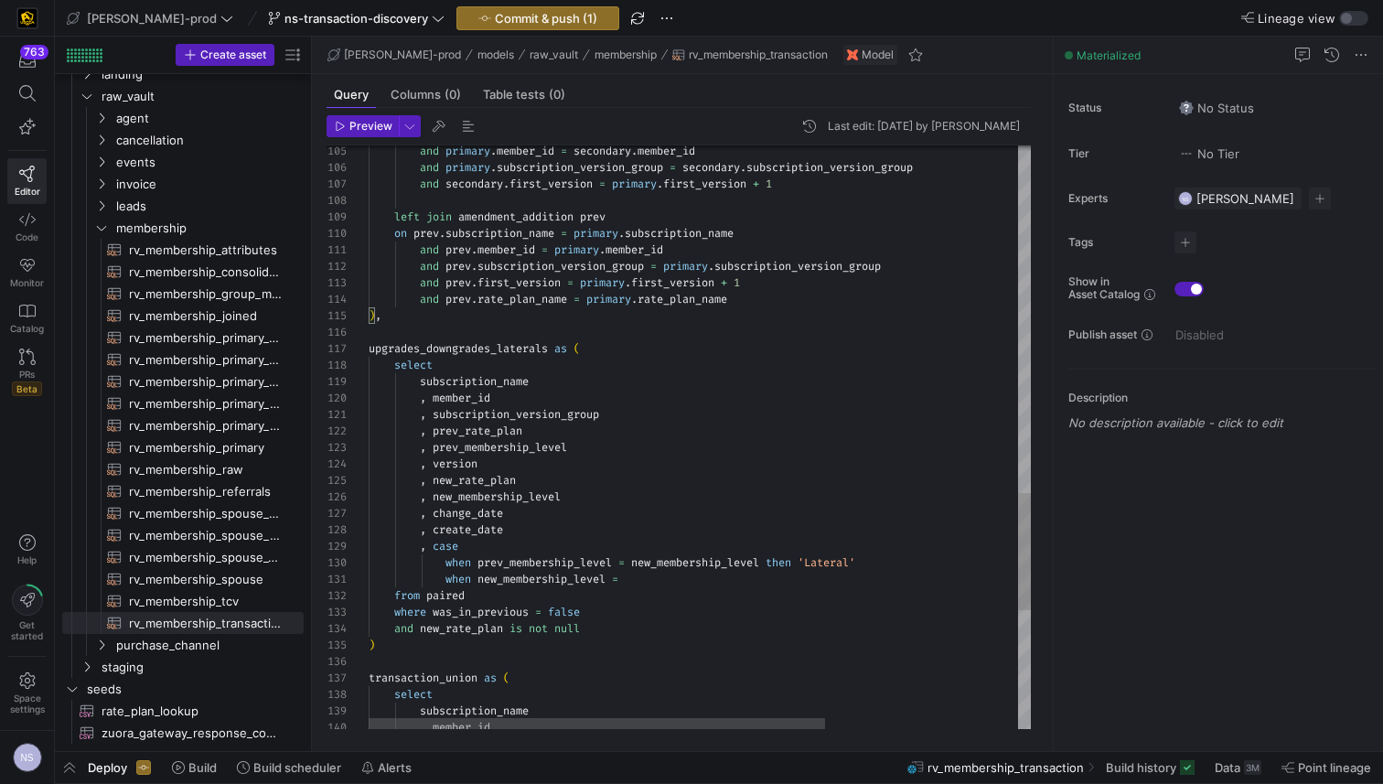
type textarea ", subscription_version_group , prev_rate_plan , prev_membership_level , version…"
drag, startPoint x: 586, startPoint y: 497, endPoint x: 194, endPoint y: 497, distance: 392.4
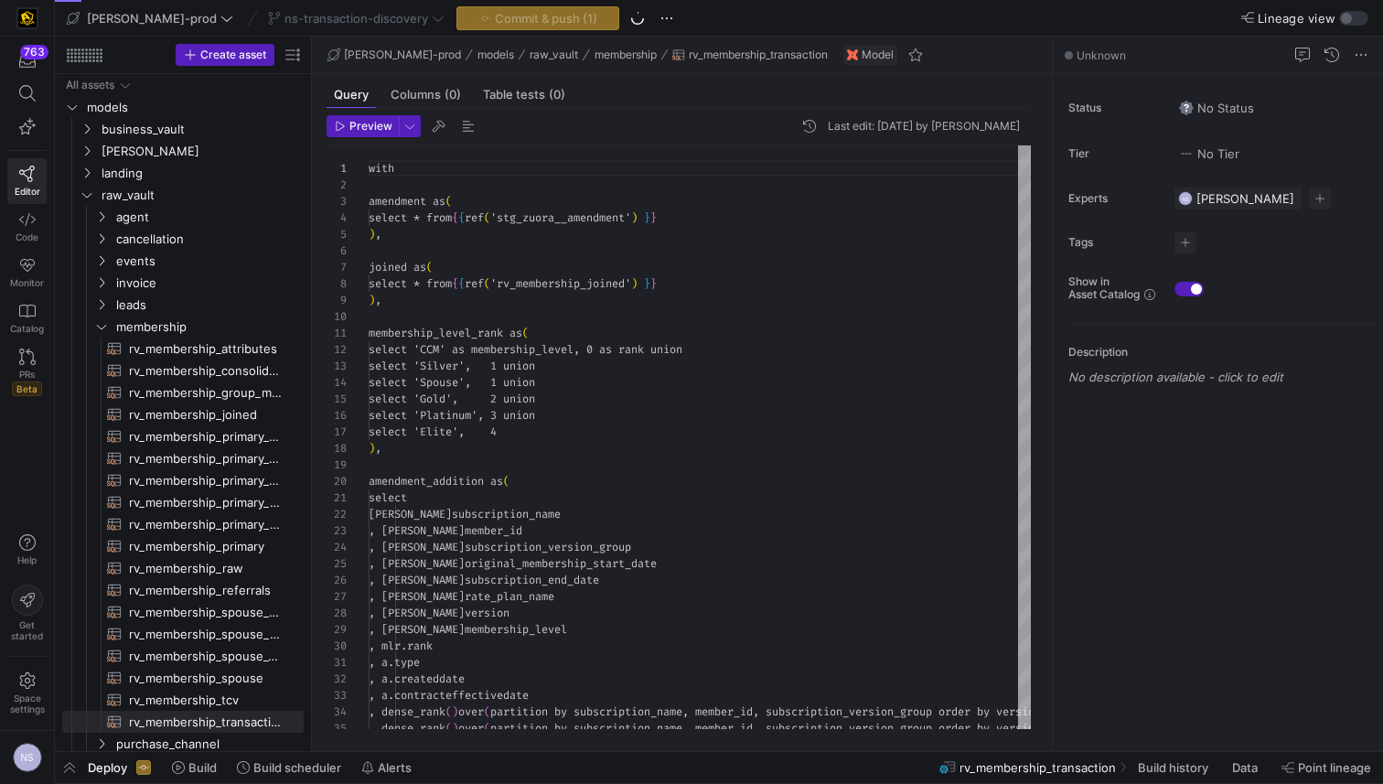
scroll to position [165, 0]
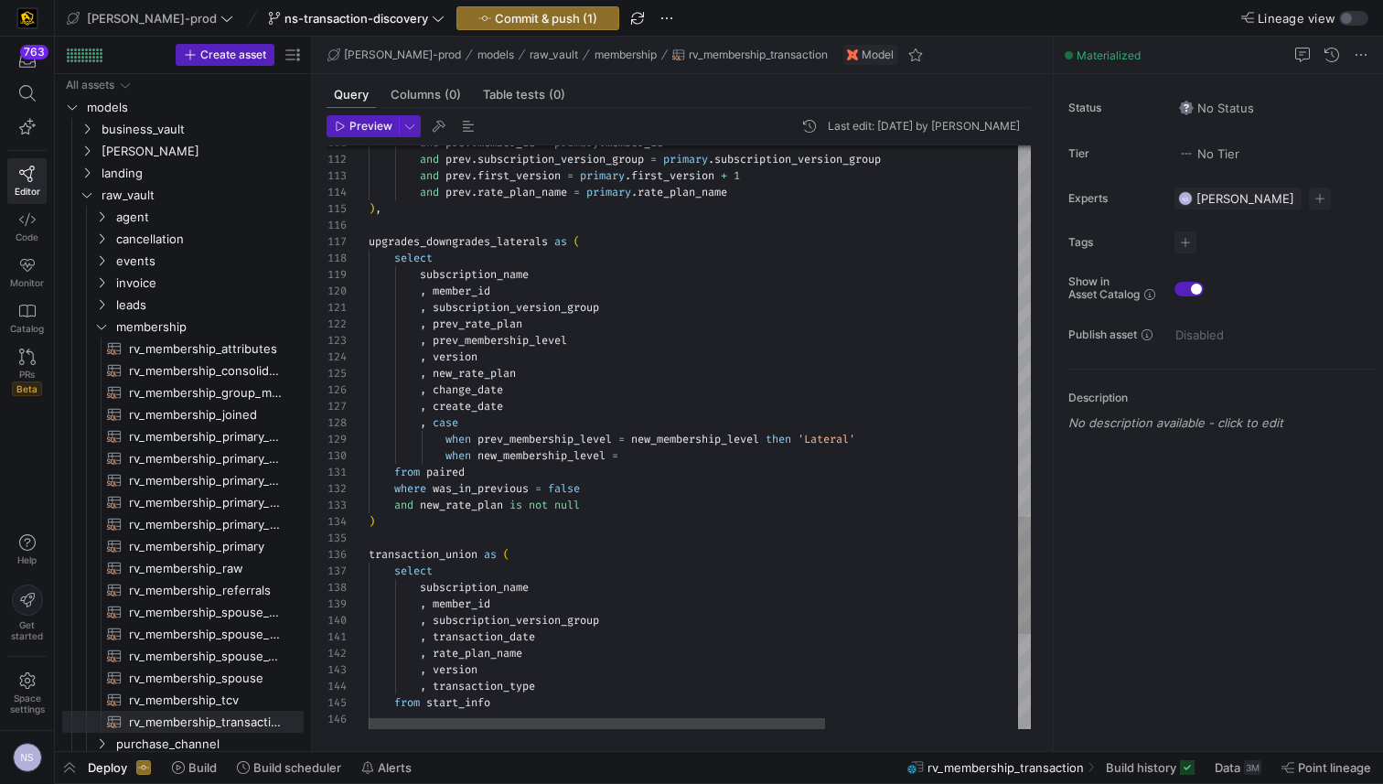
drag, startPoint x: 603, startPoint y: 373, endPoint x: 464, endPoint y: 375, distance: 139.0
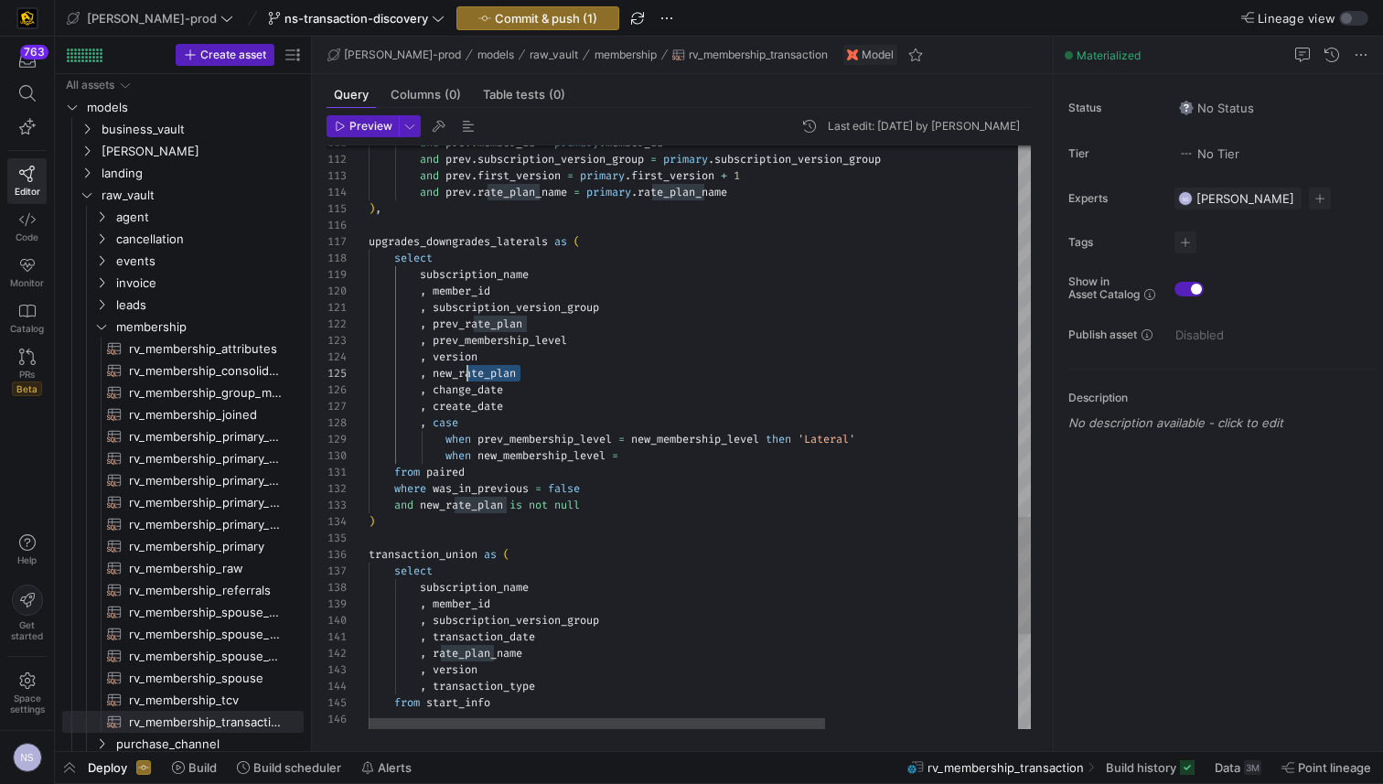
drag, startPoint x: 601, startPoint y: 339, endPoint x: 300, endPoint y: 343, distance: 300.9
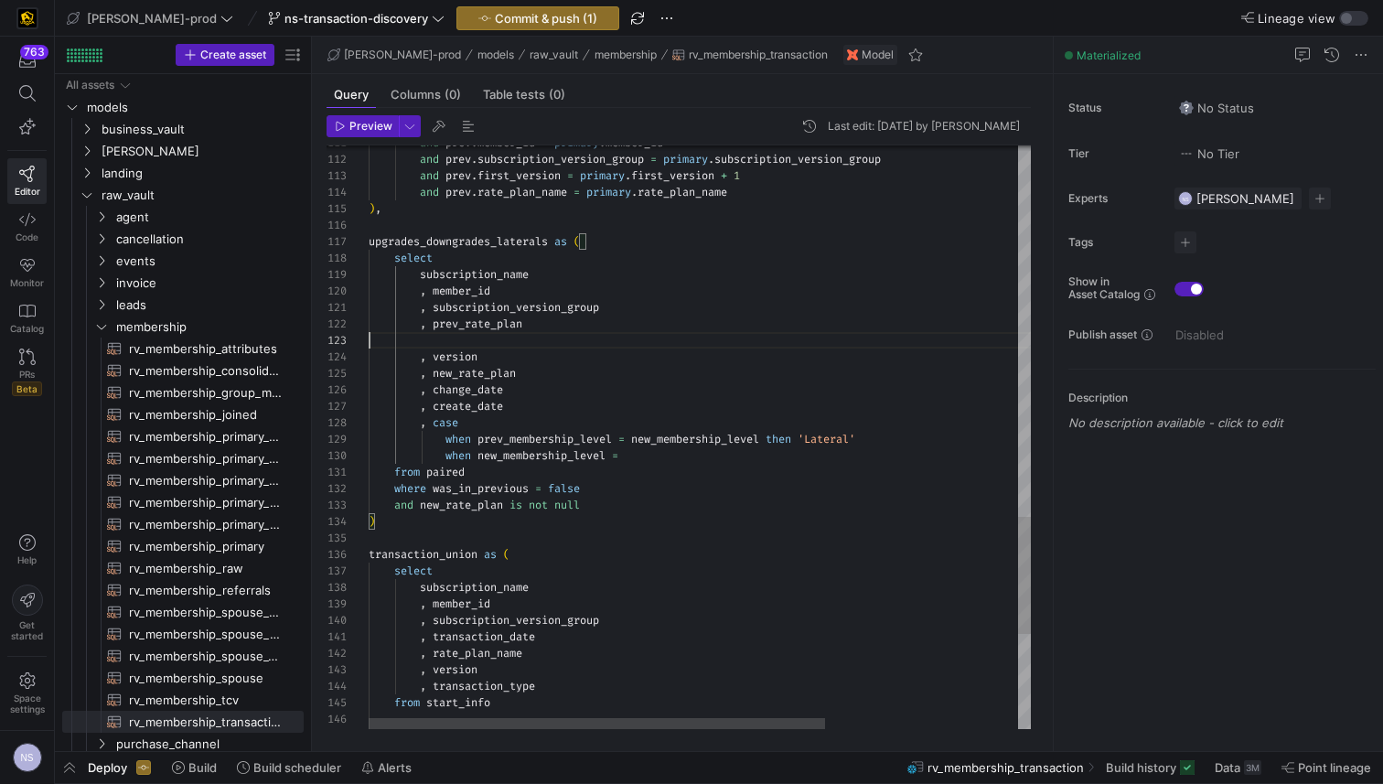
scroll to position [16, 158]
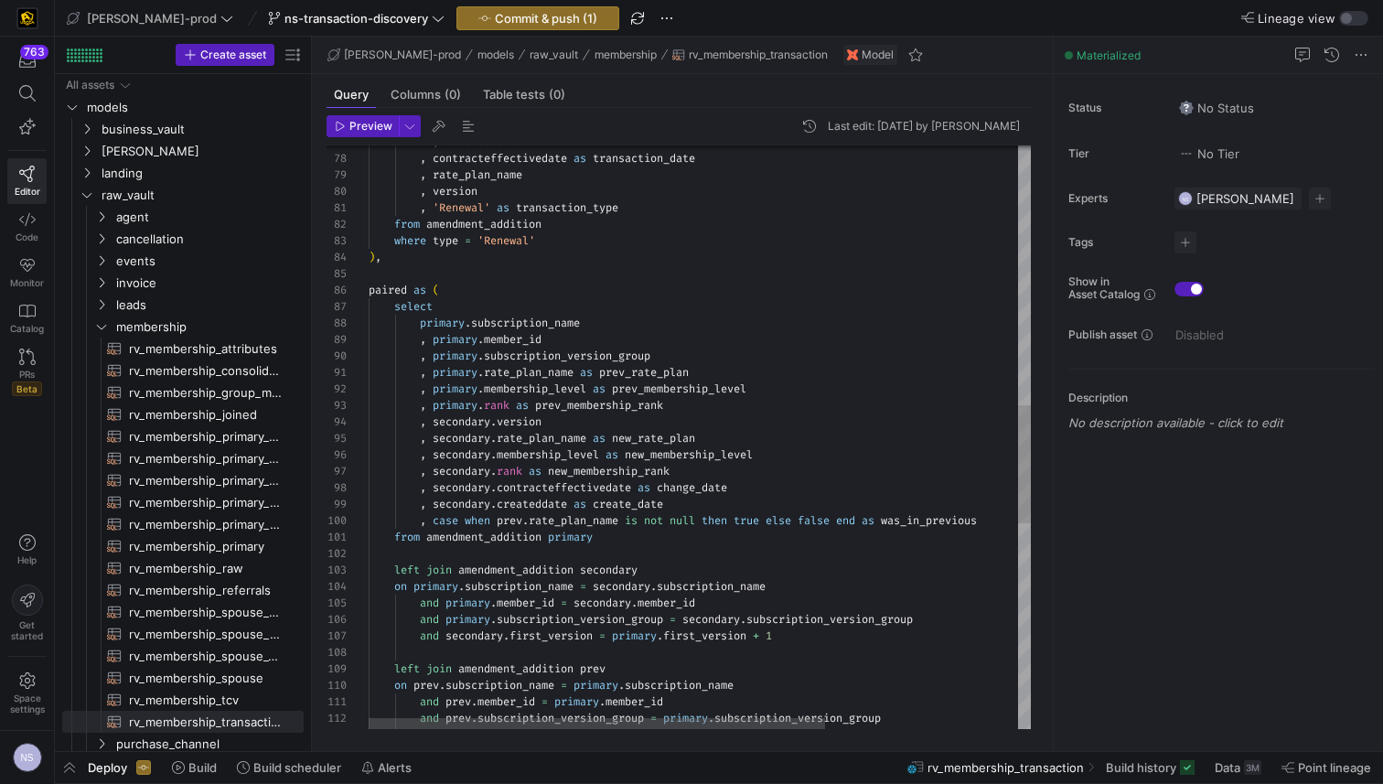
click at [605, 406] on div "and prev . first_version = primary . first_version + 1 and prev . subscription_…" at bounding box center [839, 305] width 941 height 2874
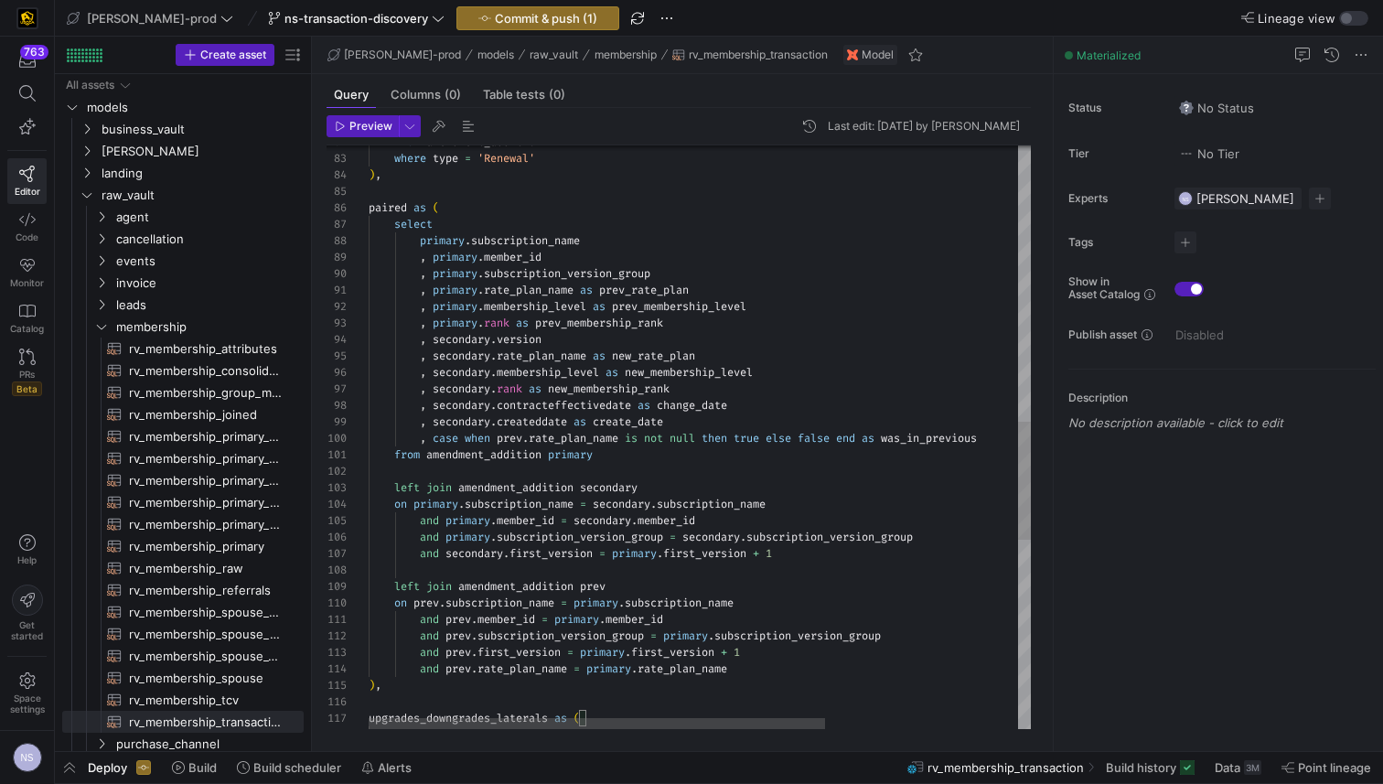
click at [656, 385] on div "and prev . first_version = primary . first_version + 1 and prev . rate_plan_nam…" at bounding box center [839, 222] width 941 height 2874
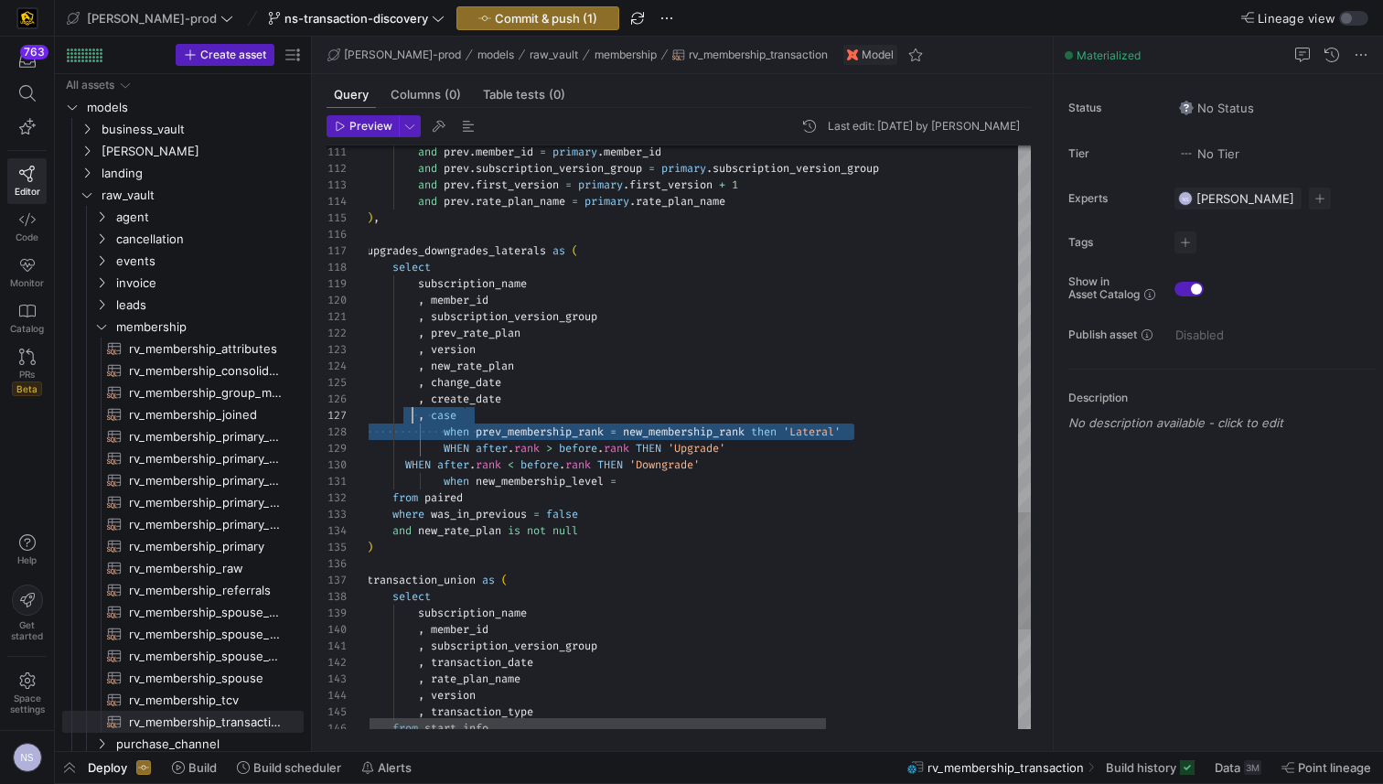
scroll to position [115, 79]
drag, startPoint x: 876, startPoint y: 431, endPoint x: 467, endPoint y: 427, distance: 408.8
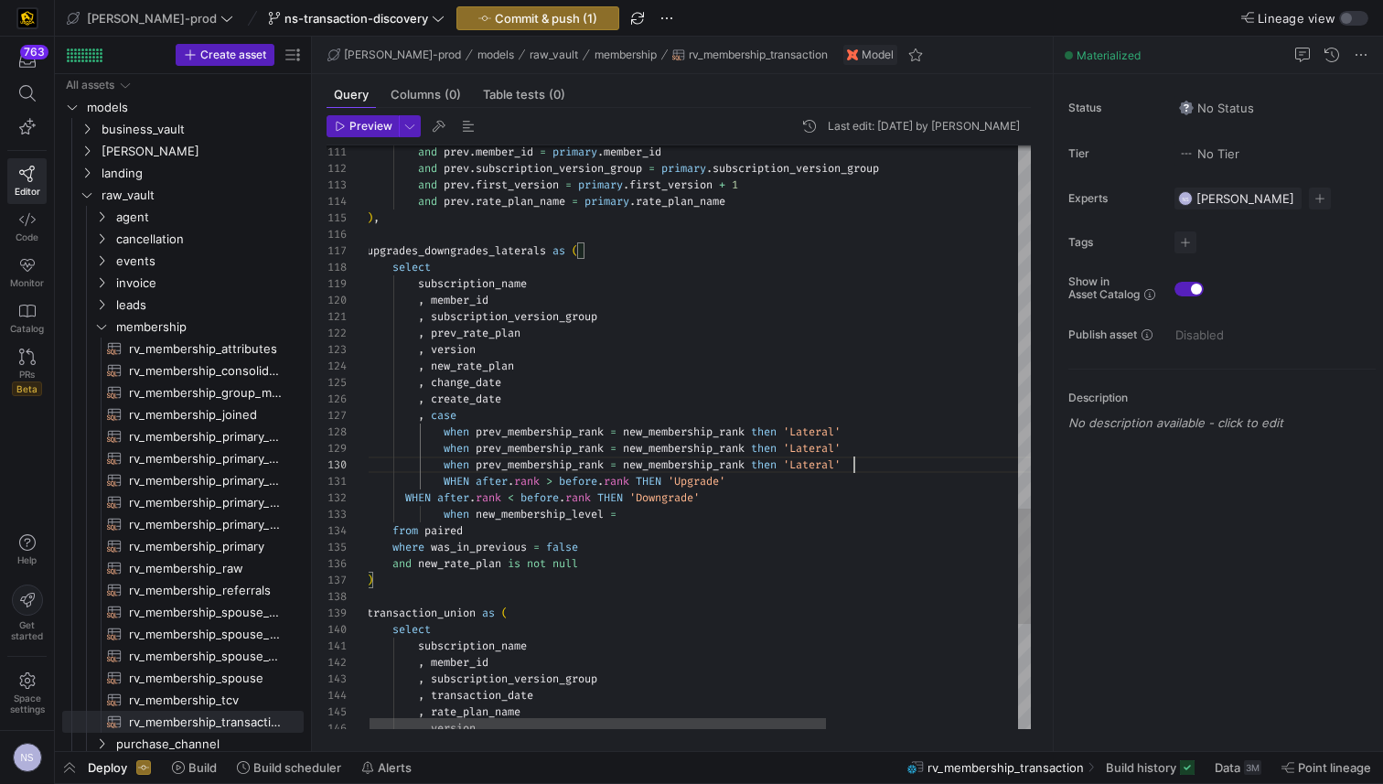
scroll to position [148, 487]
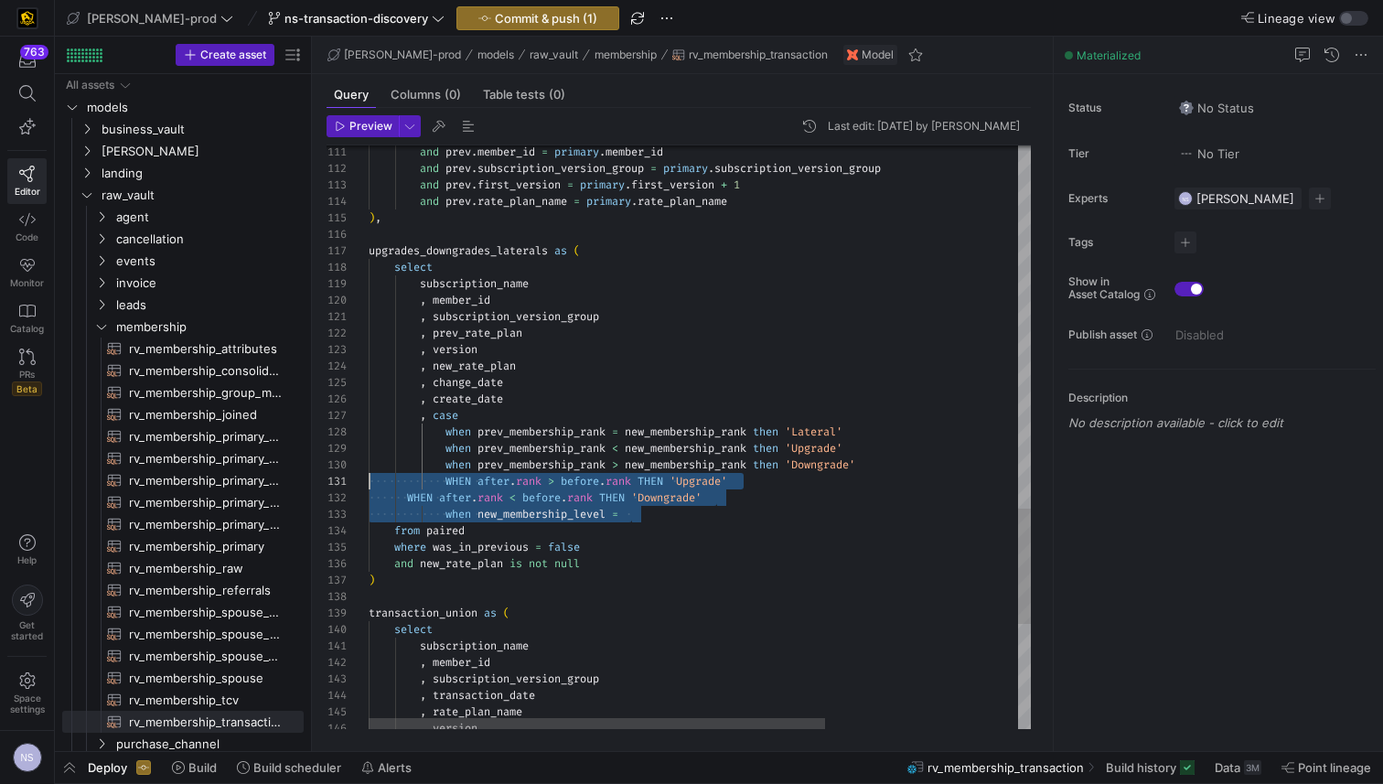
scroll to position [0, 0]
drag, startPoint x: 653, startPoint y: 514, endPoint x: 248, endPoint y: 483, distance: 406.4
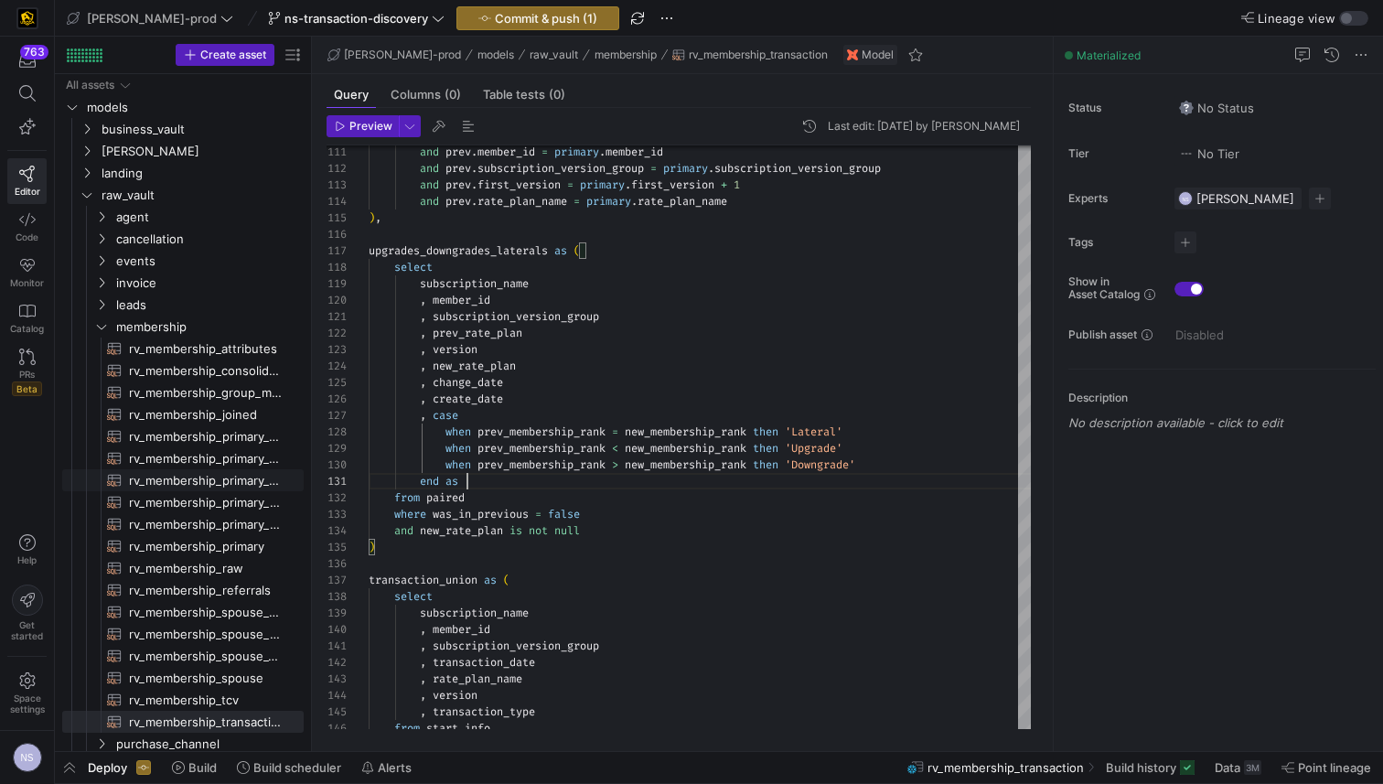
scroll to position [0, 99]
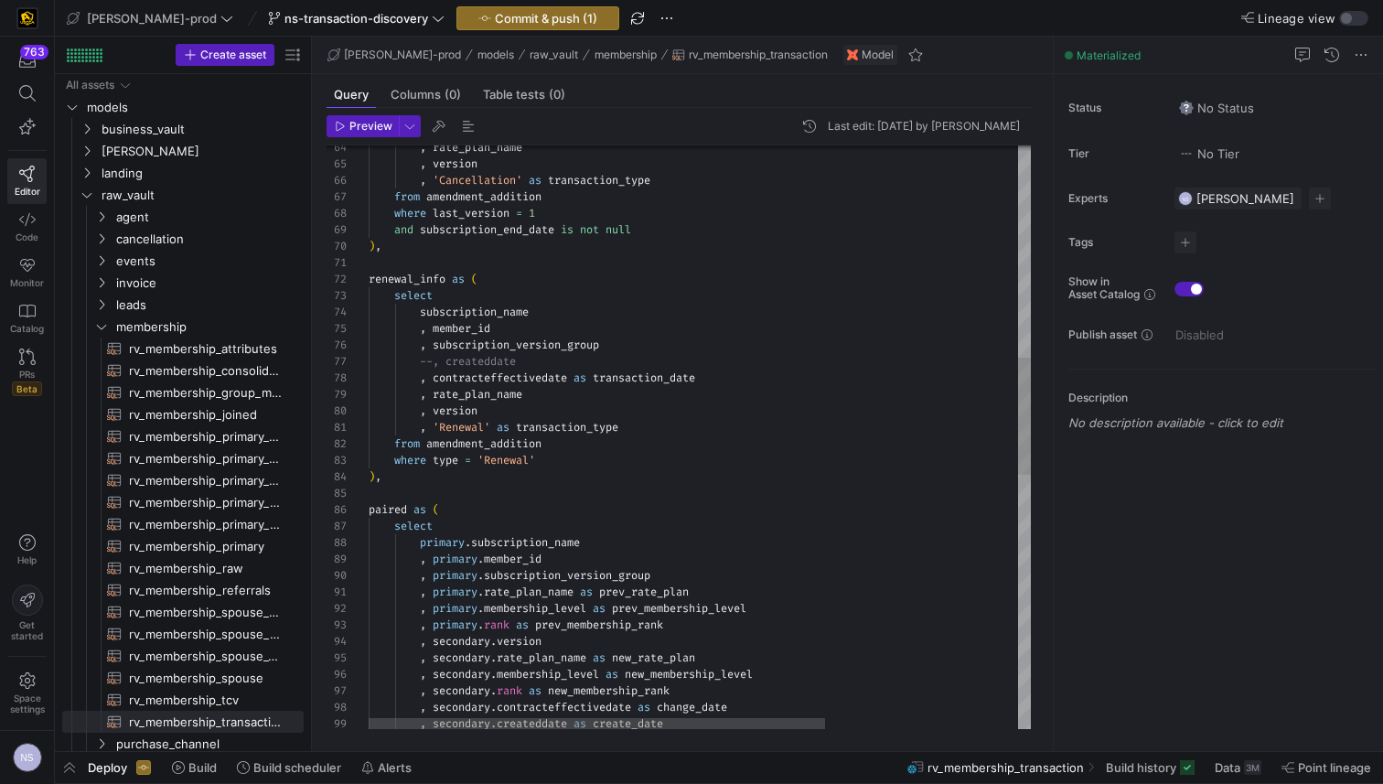
click at [573, 427] on div ", secondary . createddate as create_date , secondary . contracteffectivedate as…" at bounding box center [839, 540] width 941 height 2907
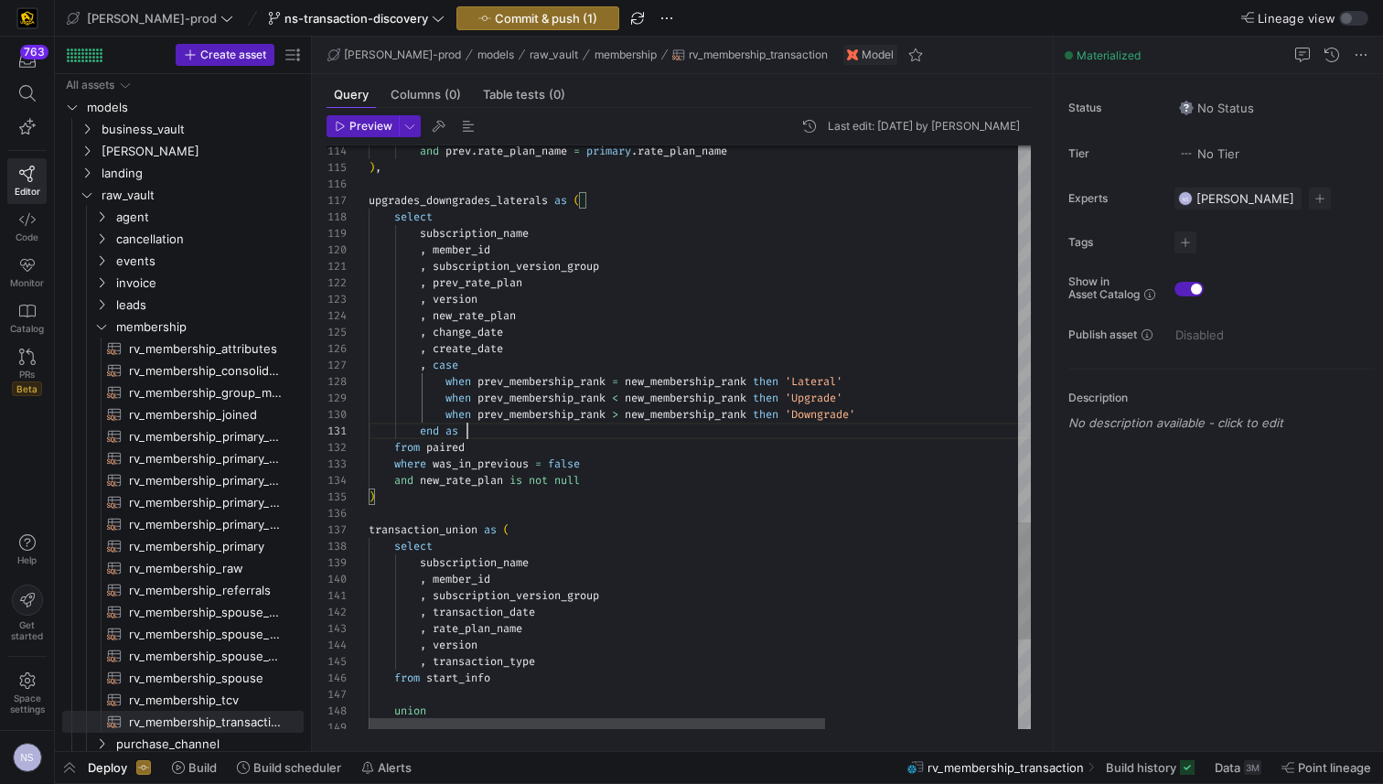
scroll to position [0, 99]
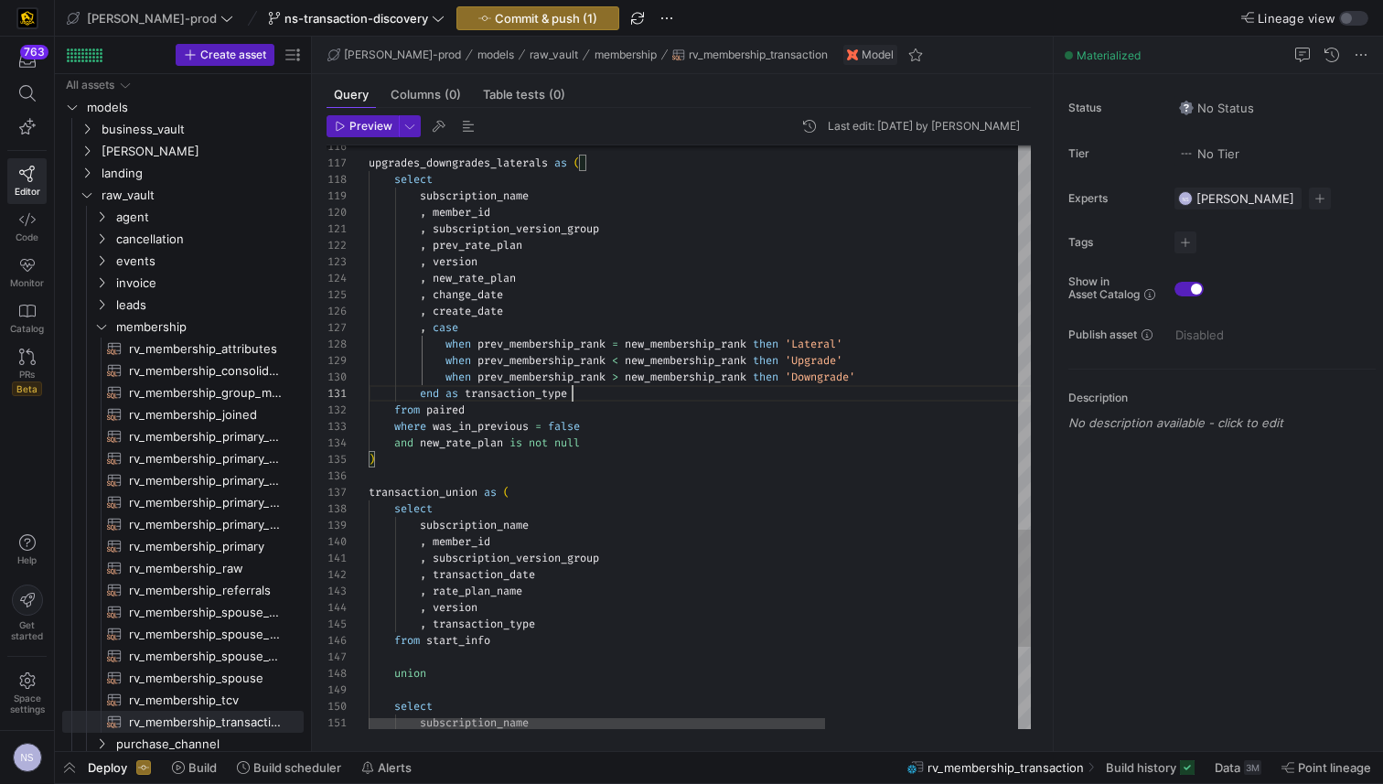
scroll to position [33, 112]
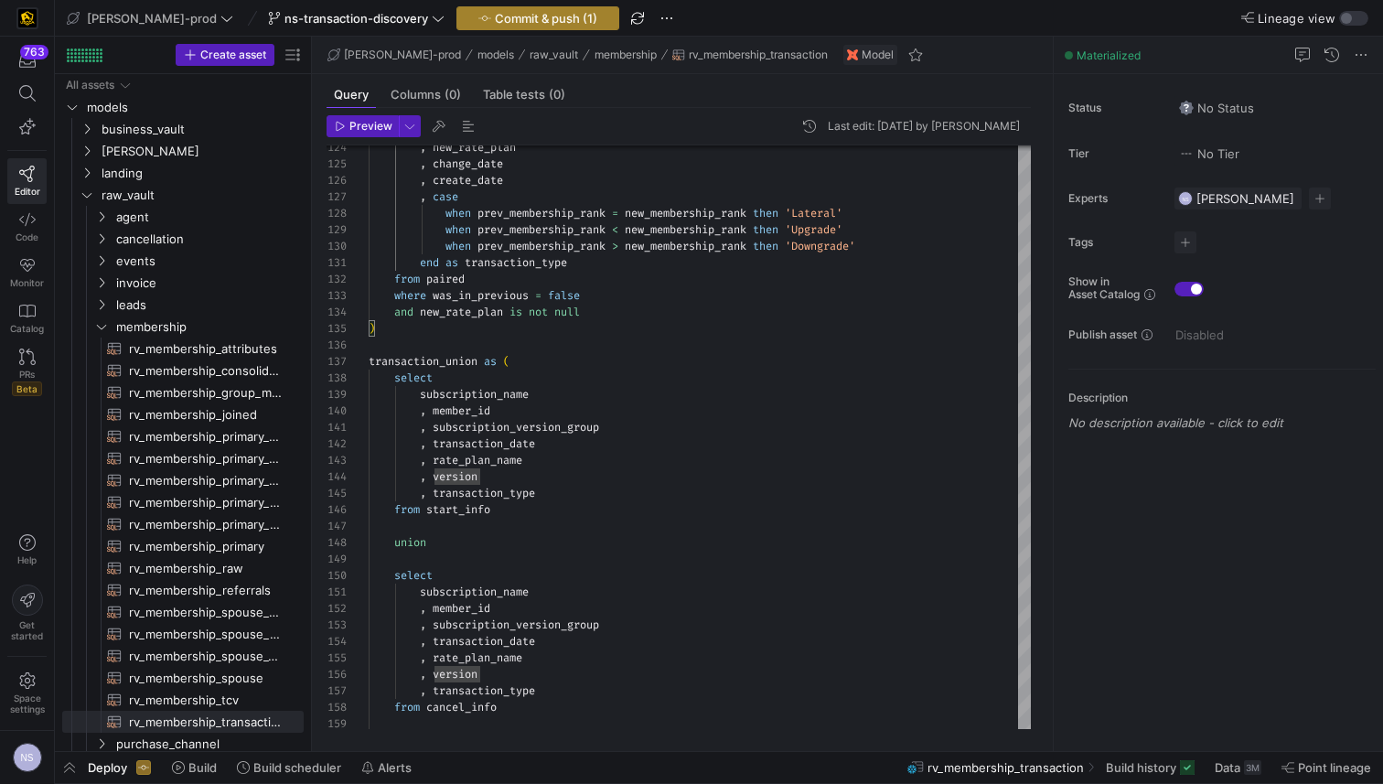
type textarea ", subscription_version_group , prev_rate_plan , version , new_rate_plan , chang…"
click at [503, 14] on span "Commit & push (1)" at bounding box center [546, 18] width 102 height 15
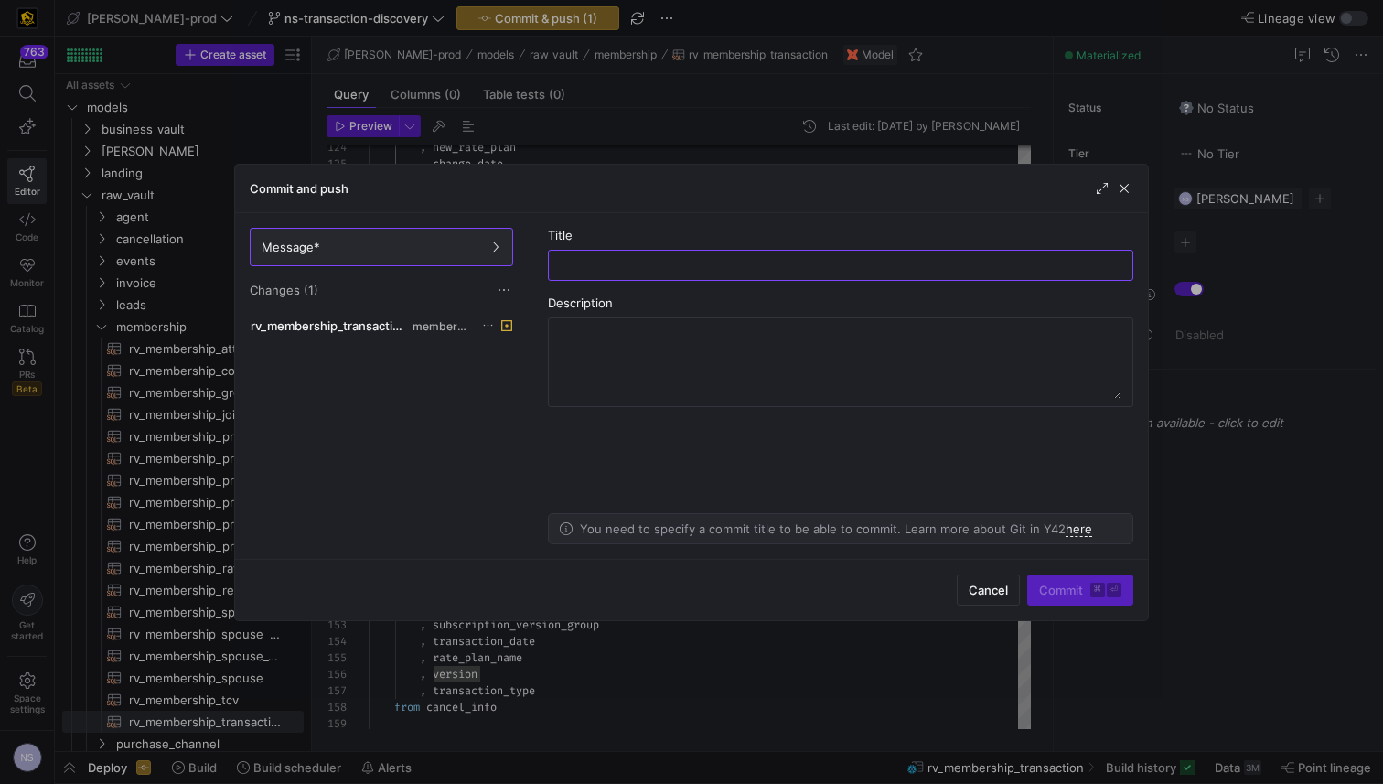
click at [413, 312] on div "Message* Changes (1)" at bounding box center [381, 263] width 293 height 101
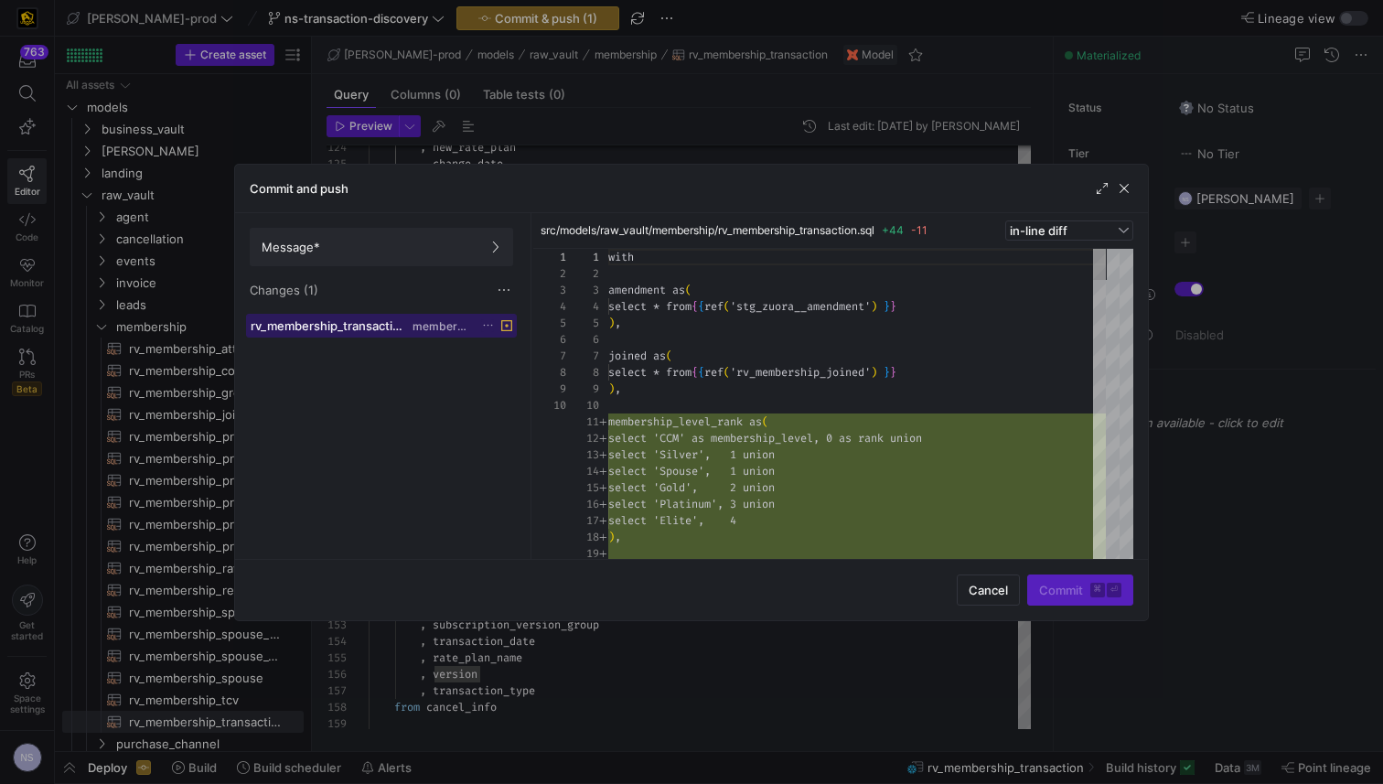
click at [412, 320] on span "membership" at bounding box center [441, 326] width 59 height 13
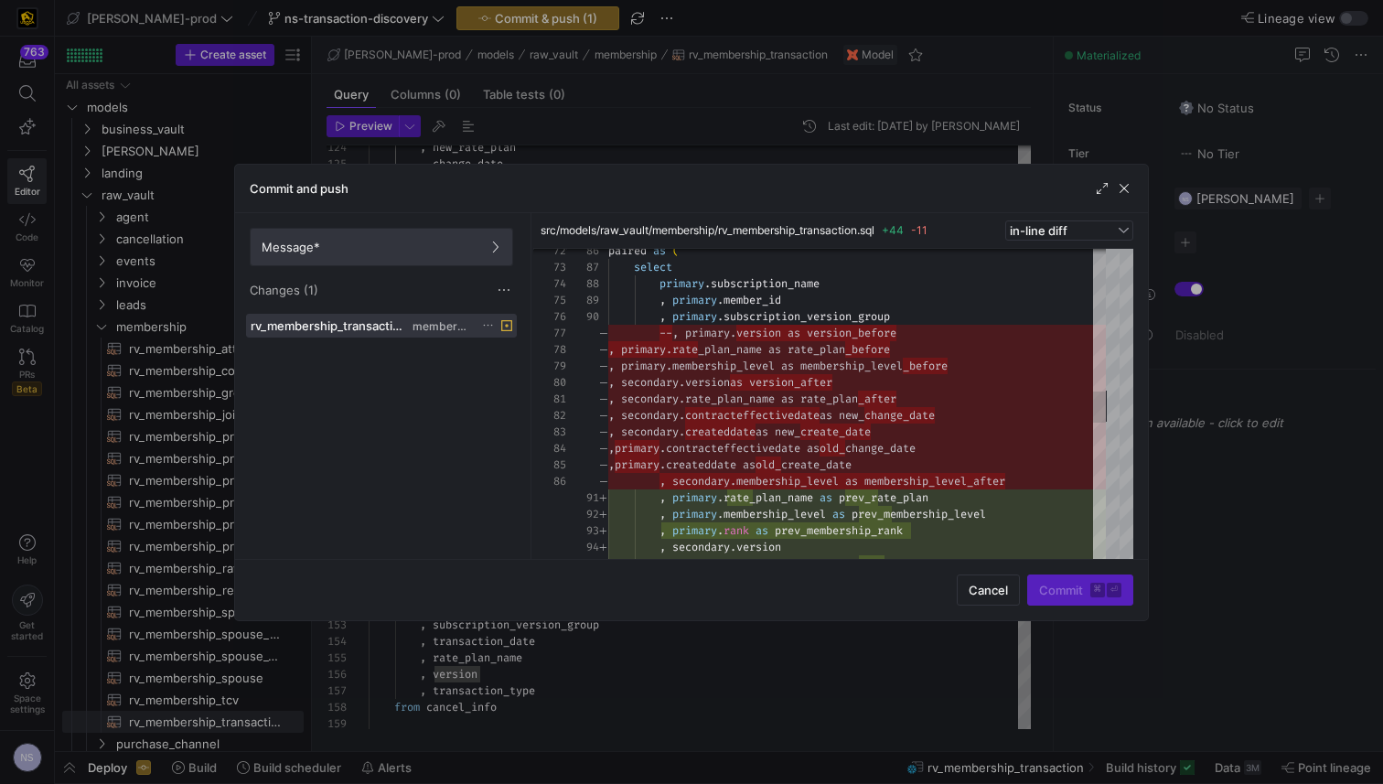
click at [438, 244] on span "Message*" at bounding box center [382, 247] width 240 height 15
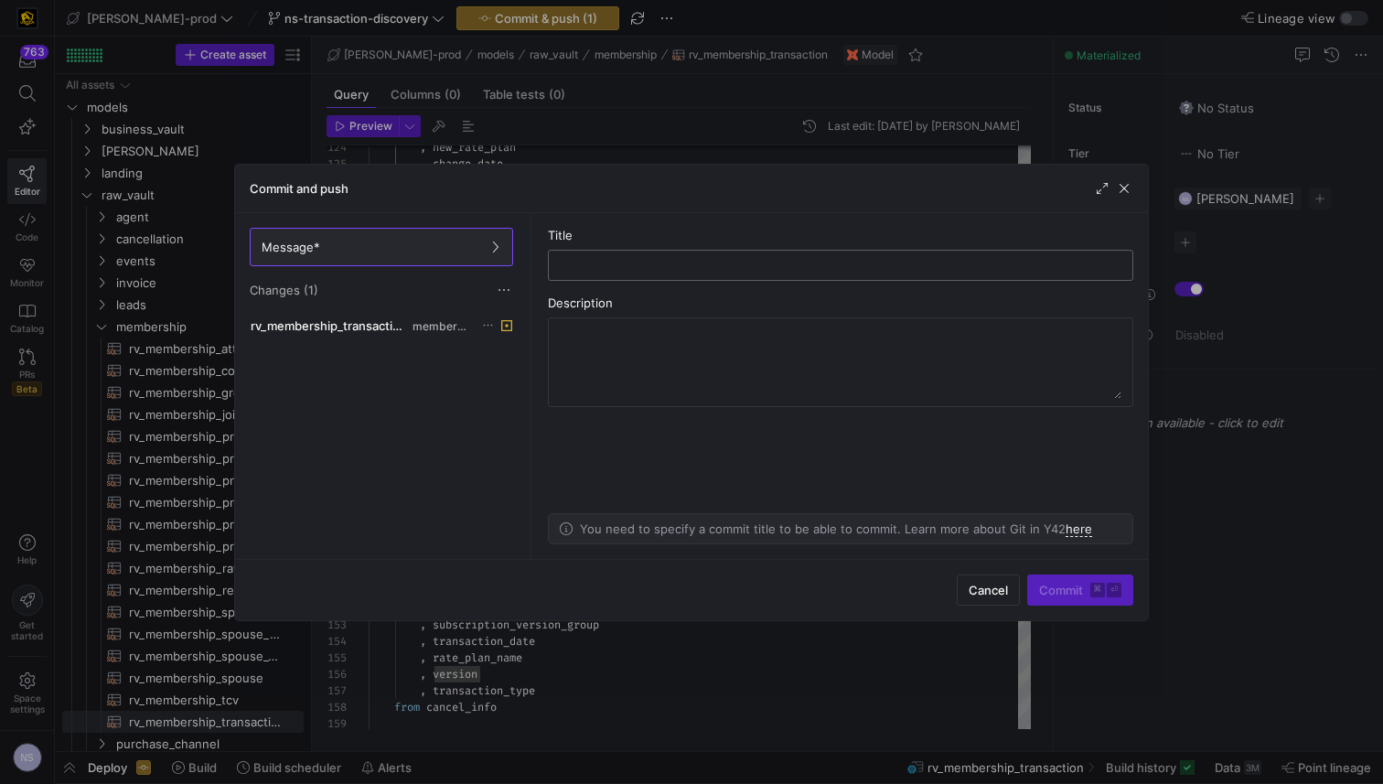
click at [642, 262] on input "text" at bounding box center [840, 265] width 554 height 15
type input "cleaning up transaction"
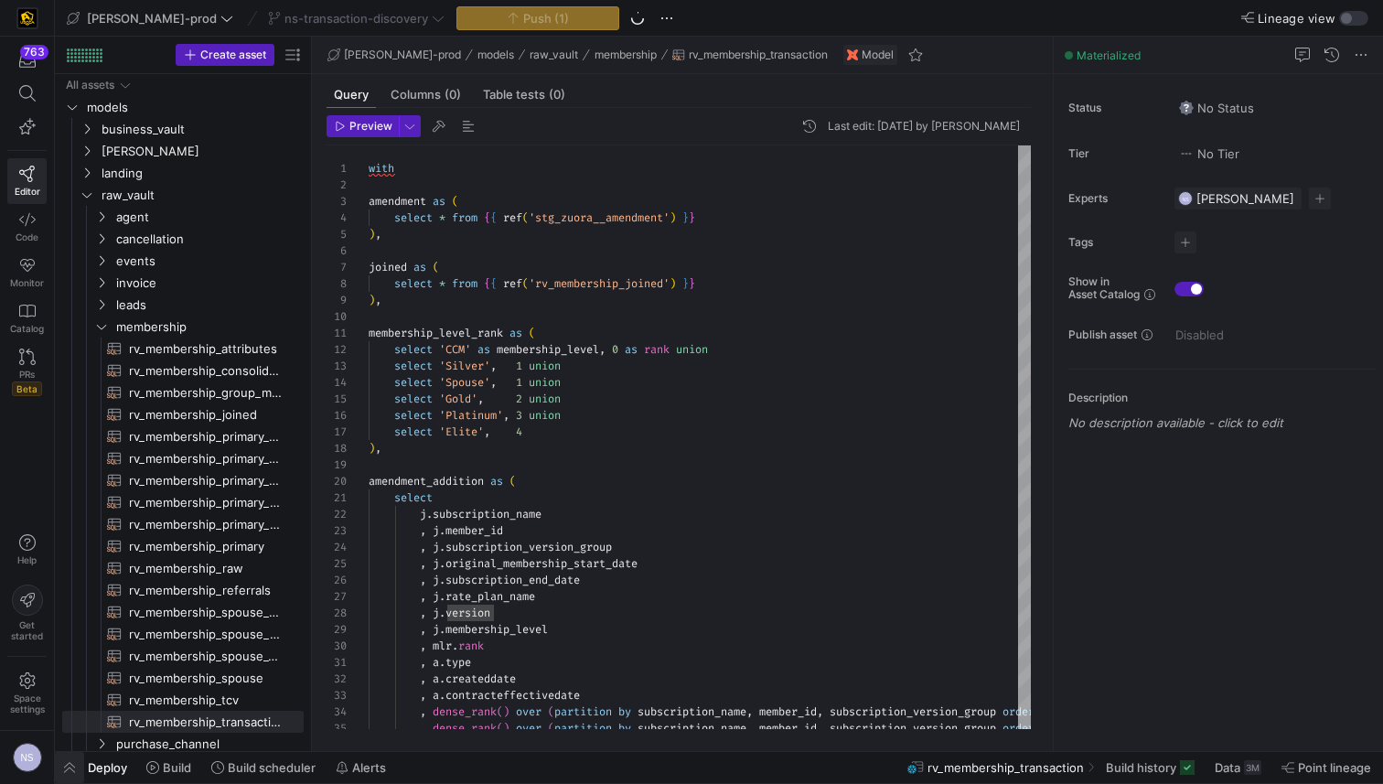
click at [75, 771] on span "button" at bounding box center [69, 767] width 29 height 31
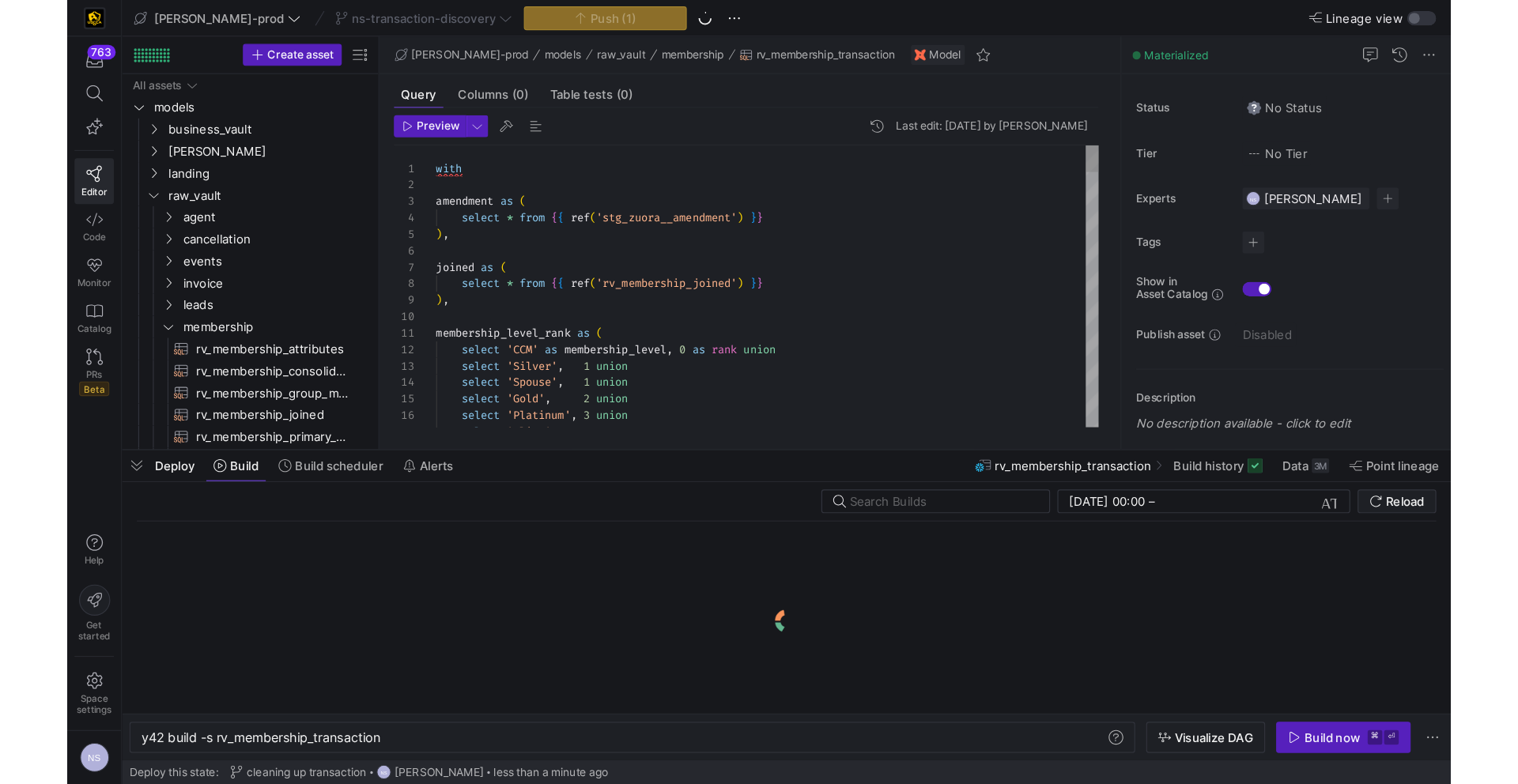
scroll to position [0, 208]
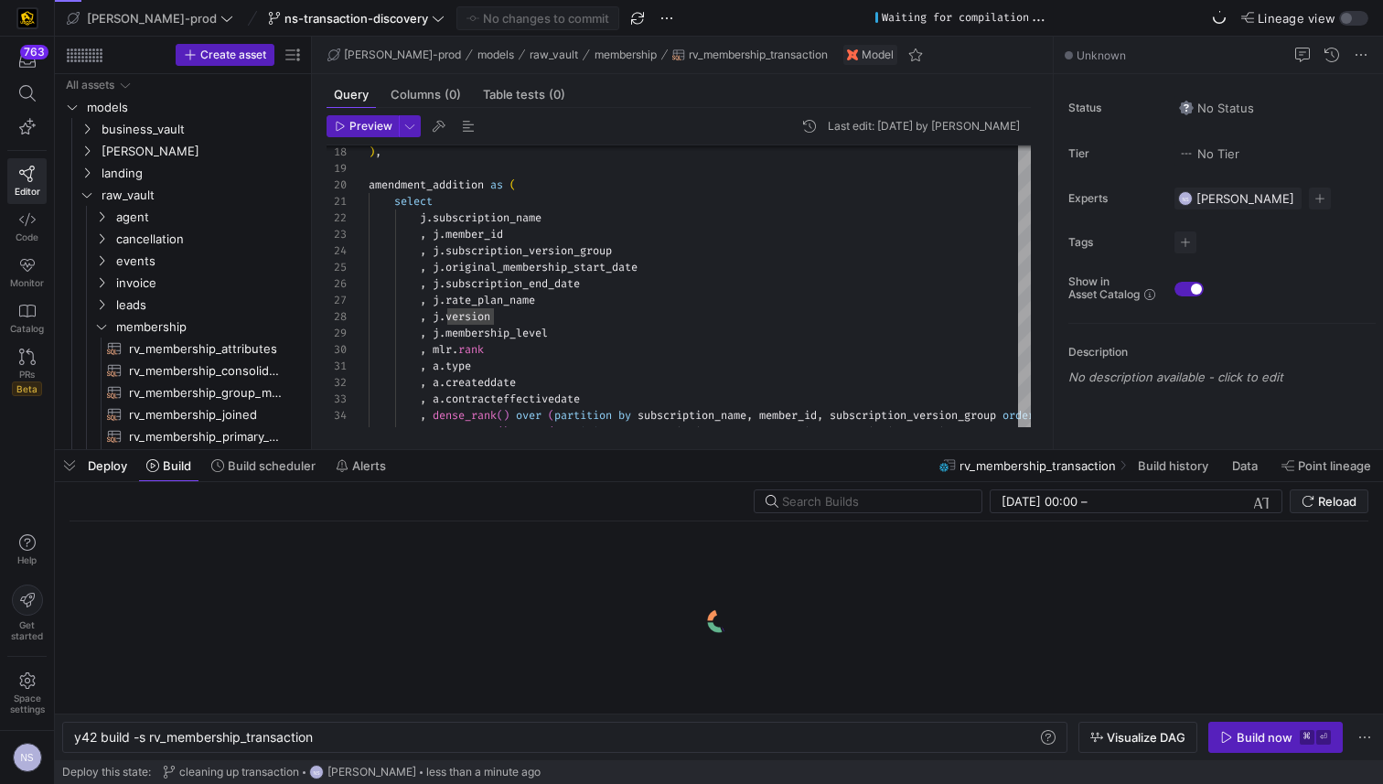
drag, startPoint x: 1284, startPoint y: 738, endPoint x: 1275, endPoint y: 742, distance: 9.9
click at [1283, 738] on div "Build now" at bounding box center [1265, 737] width 56 height 15
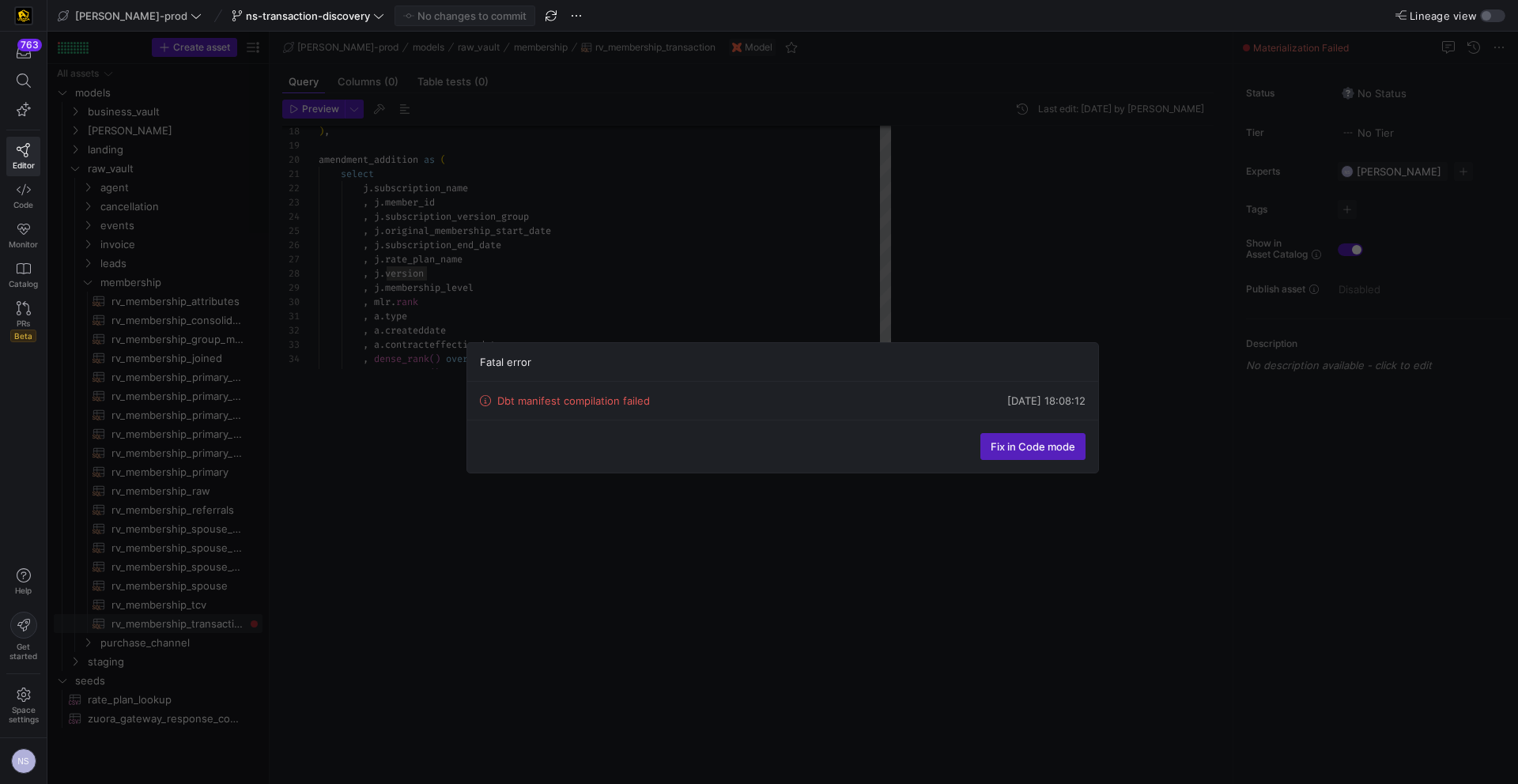
scroll to position [29, 97]
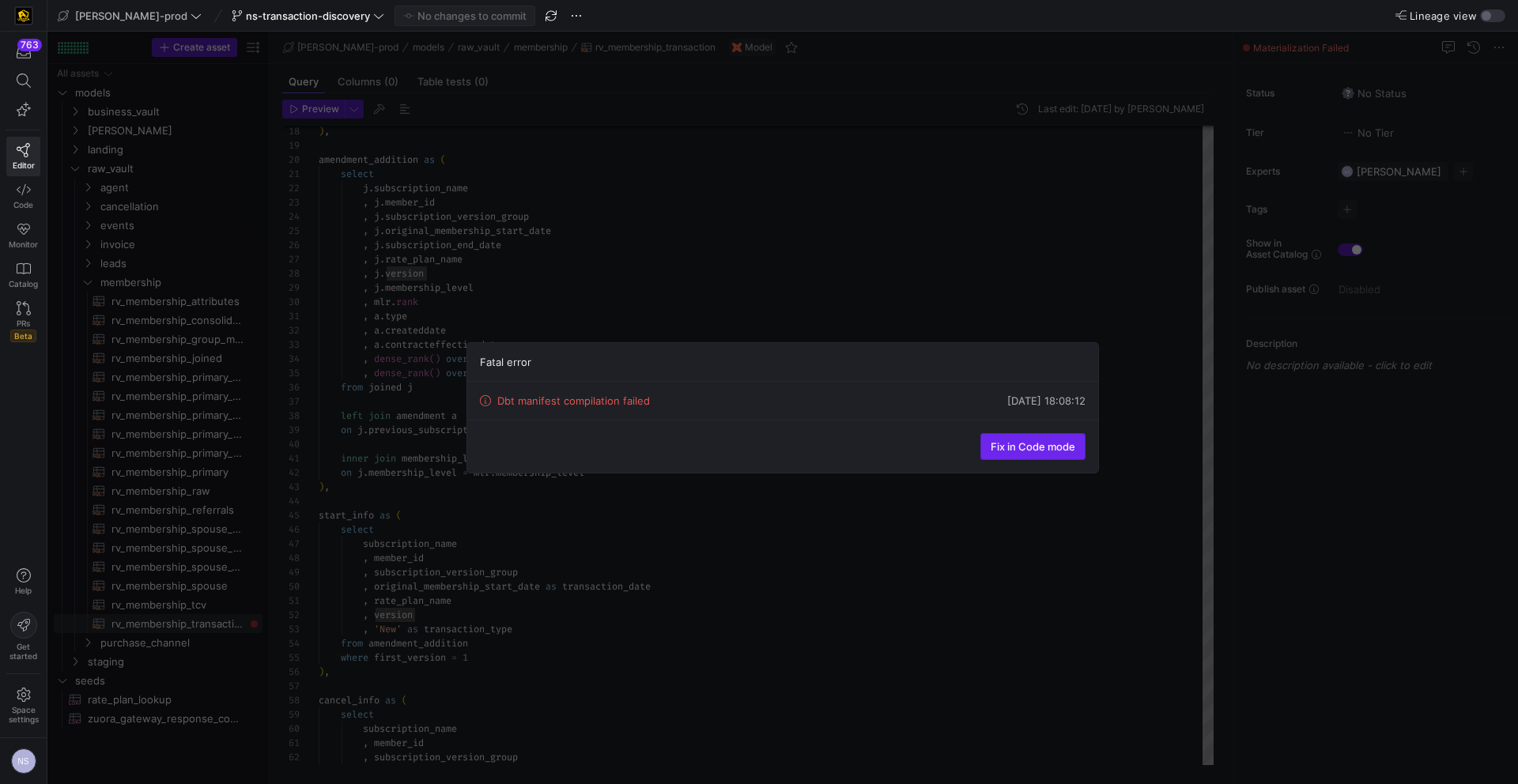
drag, startPoint x: 993, startPoint y: 462, endPoint x: 998, endPoint y: 456, distance: 7.8
click at [993, 462] on div "Fix in Code mode" at bounding box center [783, 446] width 631 height 53
click at [1010, 449] on span "Fix in Code mode" at bounding box center [1033, 446] width 85 height 13
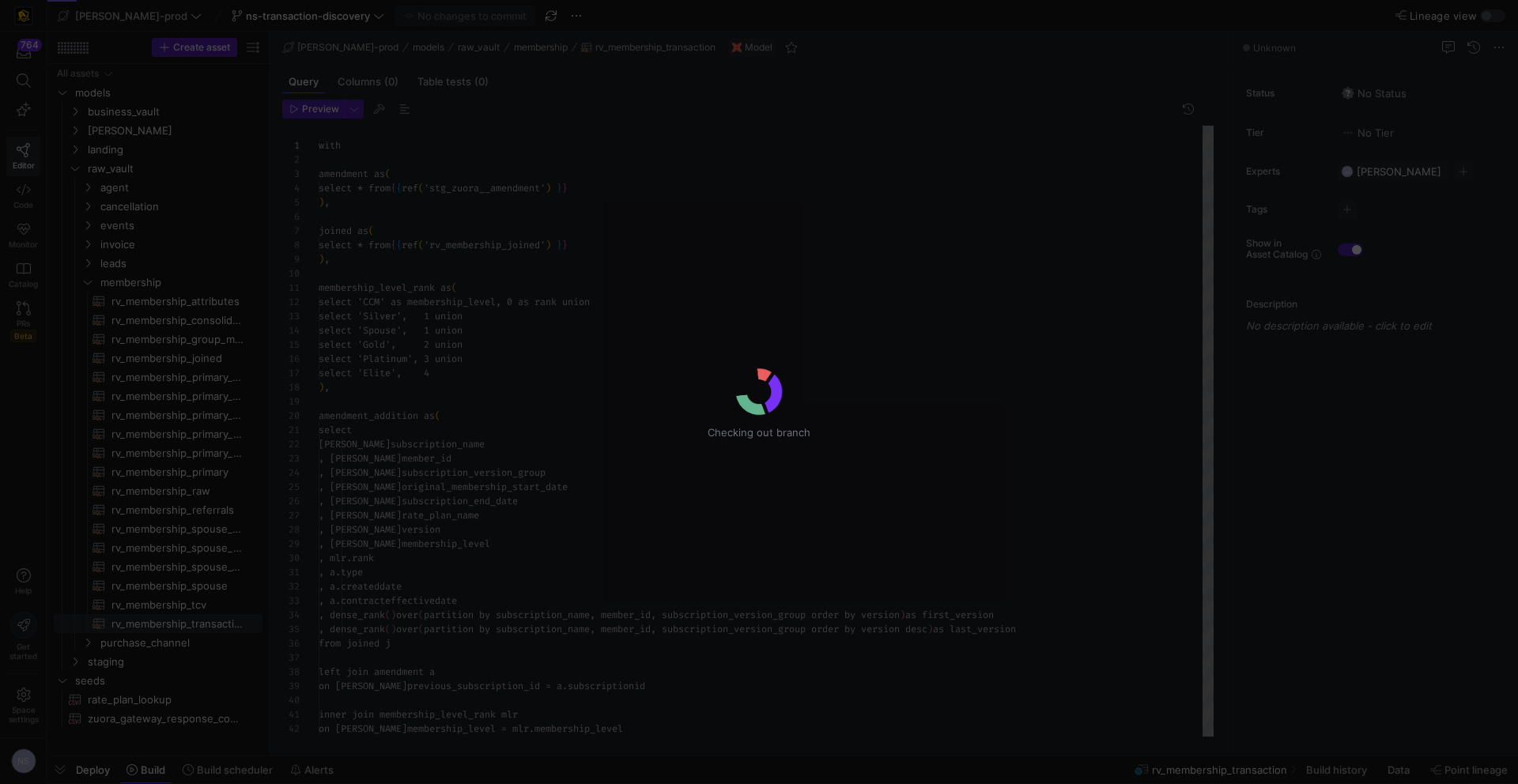
scroll to position [143, 0]
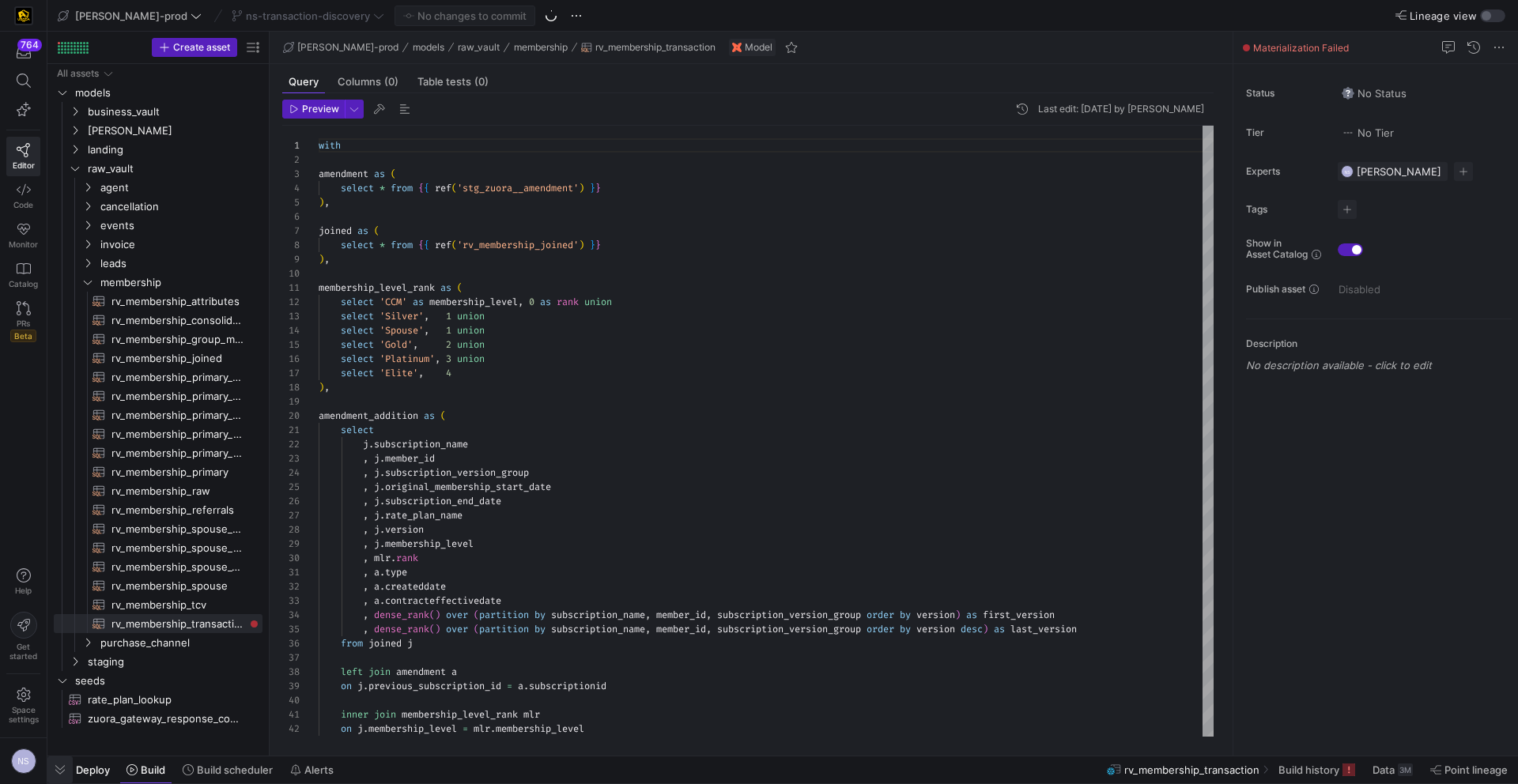
click at [62, 677] on span "button" at bounding box center [60, 769] width 25 height 27
click at [59, 677] on span "button" at bounding box center [60, 769] width 25 height 27
click at [61, 677] on span "button" at bounding box center [60, 769] width 25 height 27
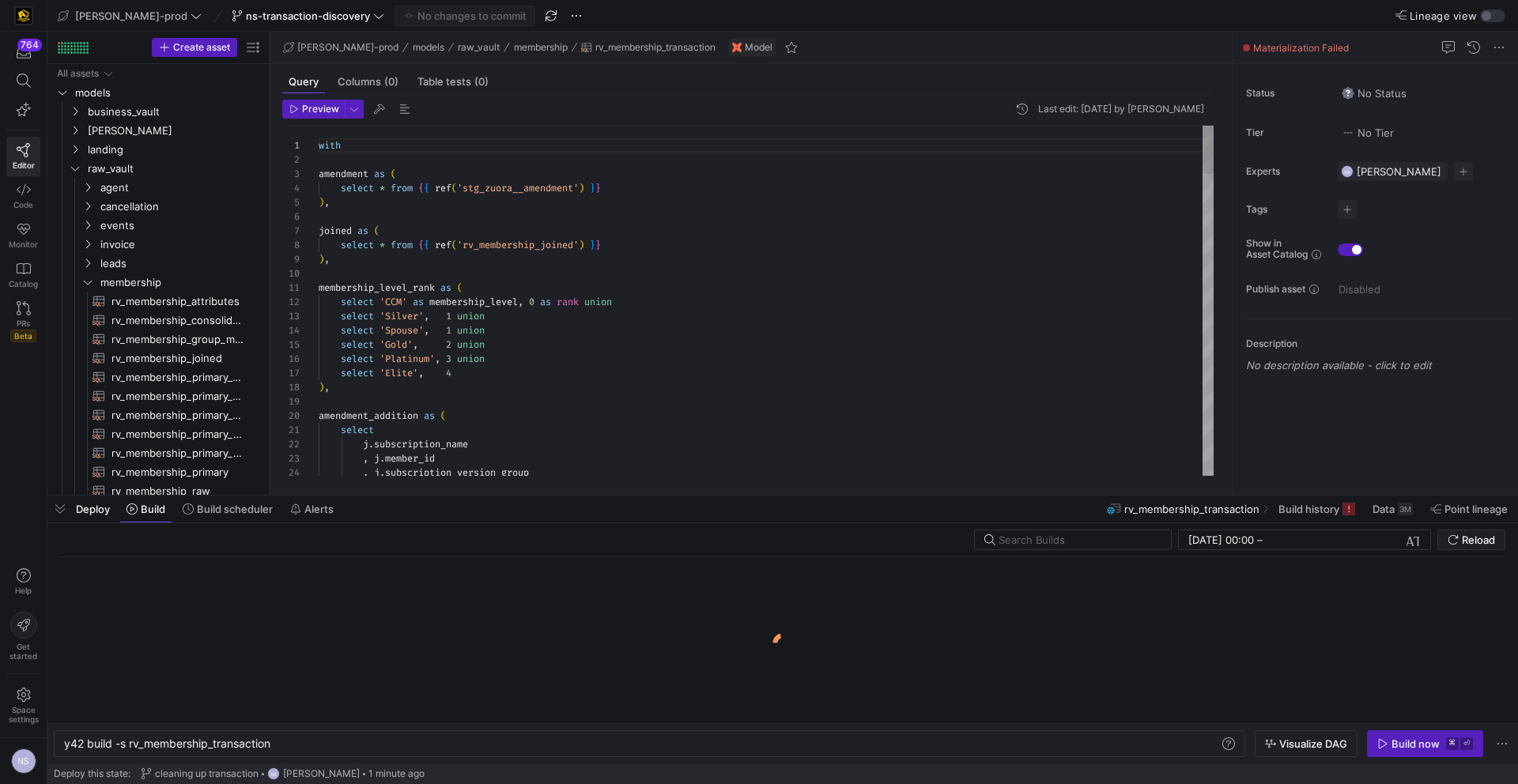
scroll to position [0, 208]
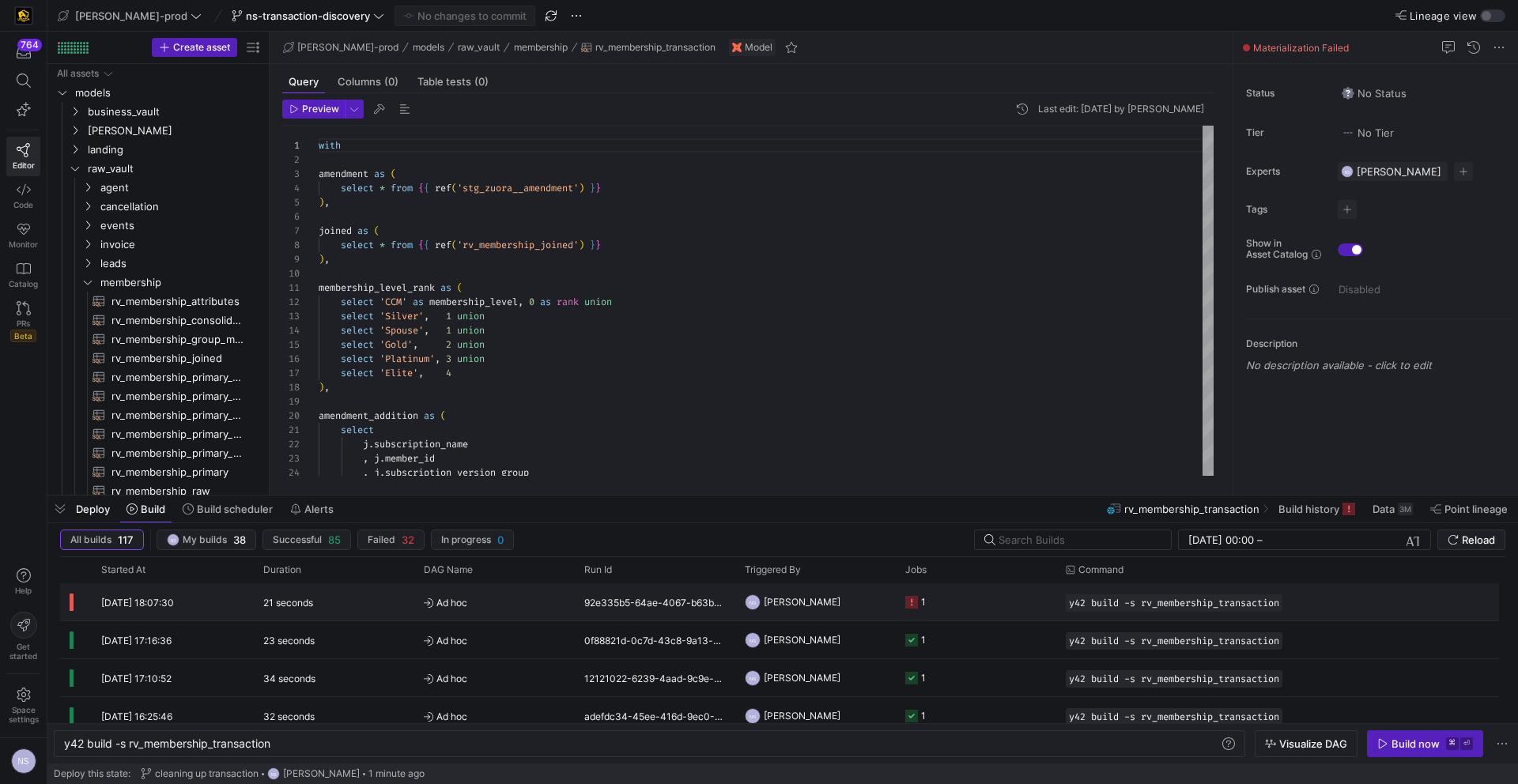
click at [988, 597] on y42-job-status-cell-renderer "1" at bounding box center [976, 602] width 142 height 35
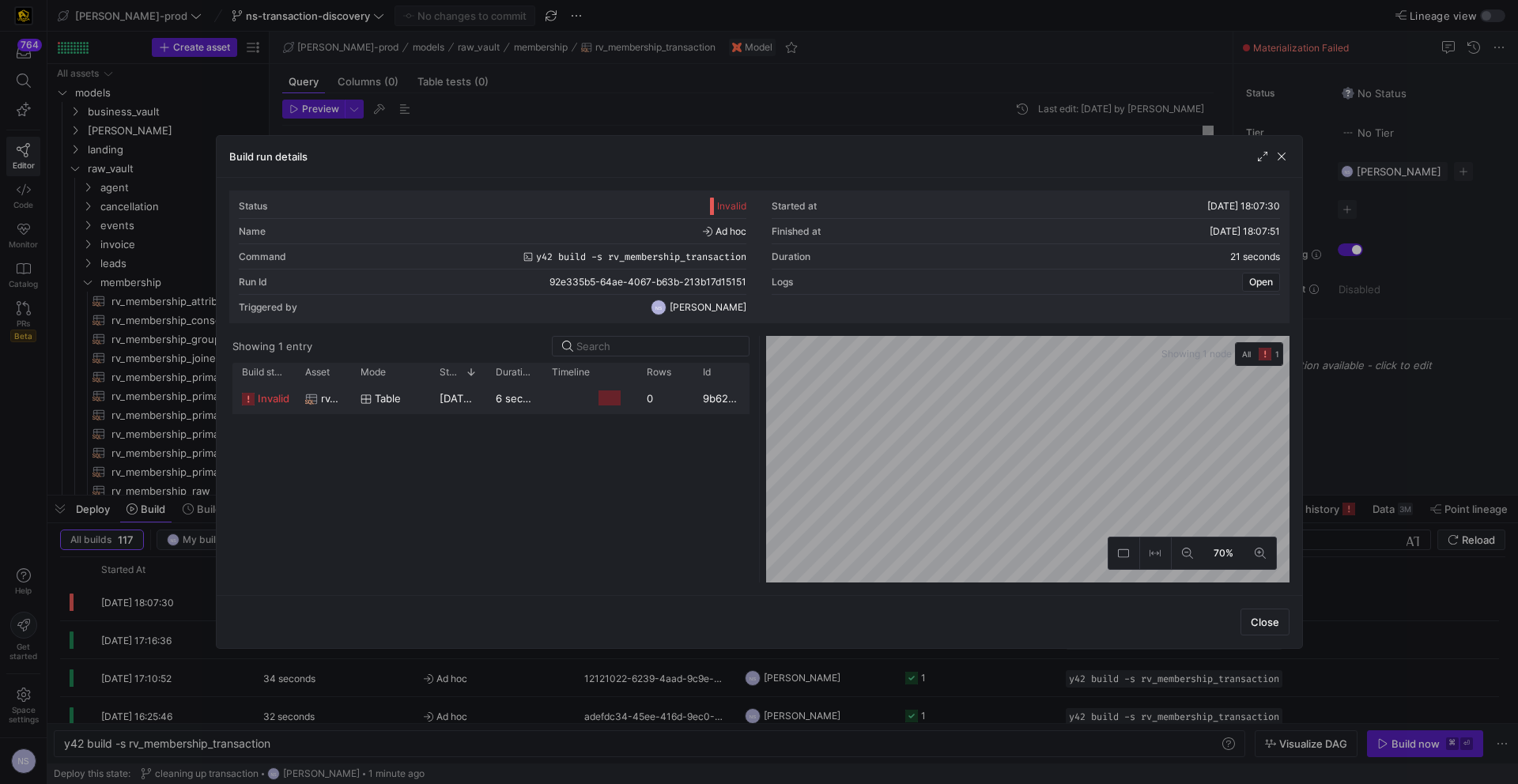
click at [622, 391] on y42-job-duration-timeline-cell-renderer at bounding box center [590, 398] width 76 height 29
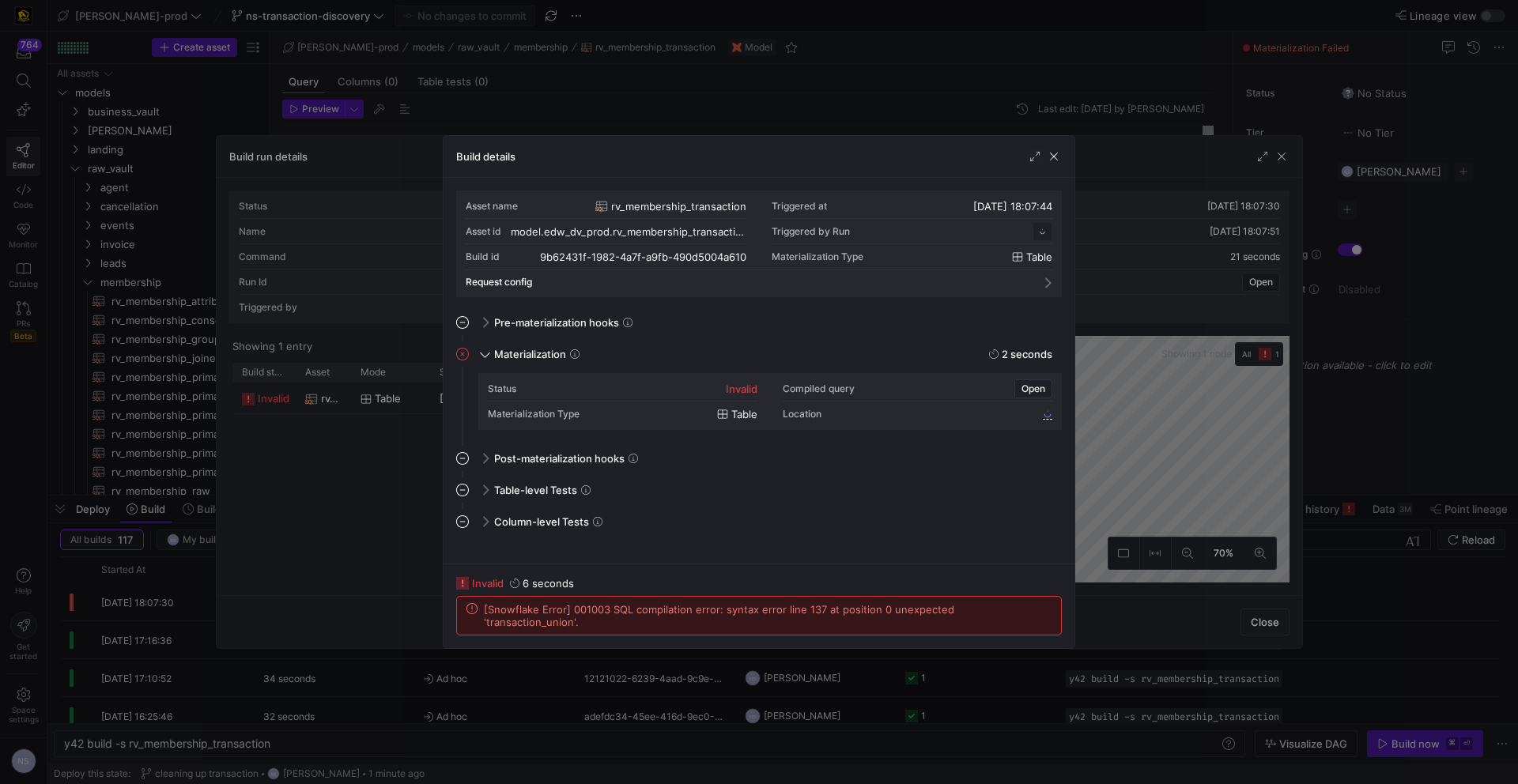
scroll to position [143, 0]
click at [1137, 474] on div at bounding box center [759, 392] width 1518 height 784
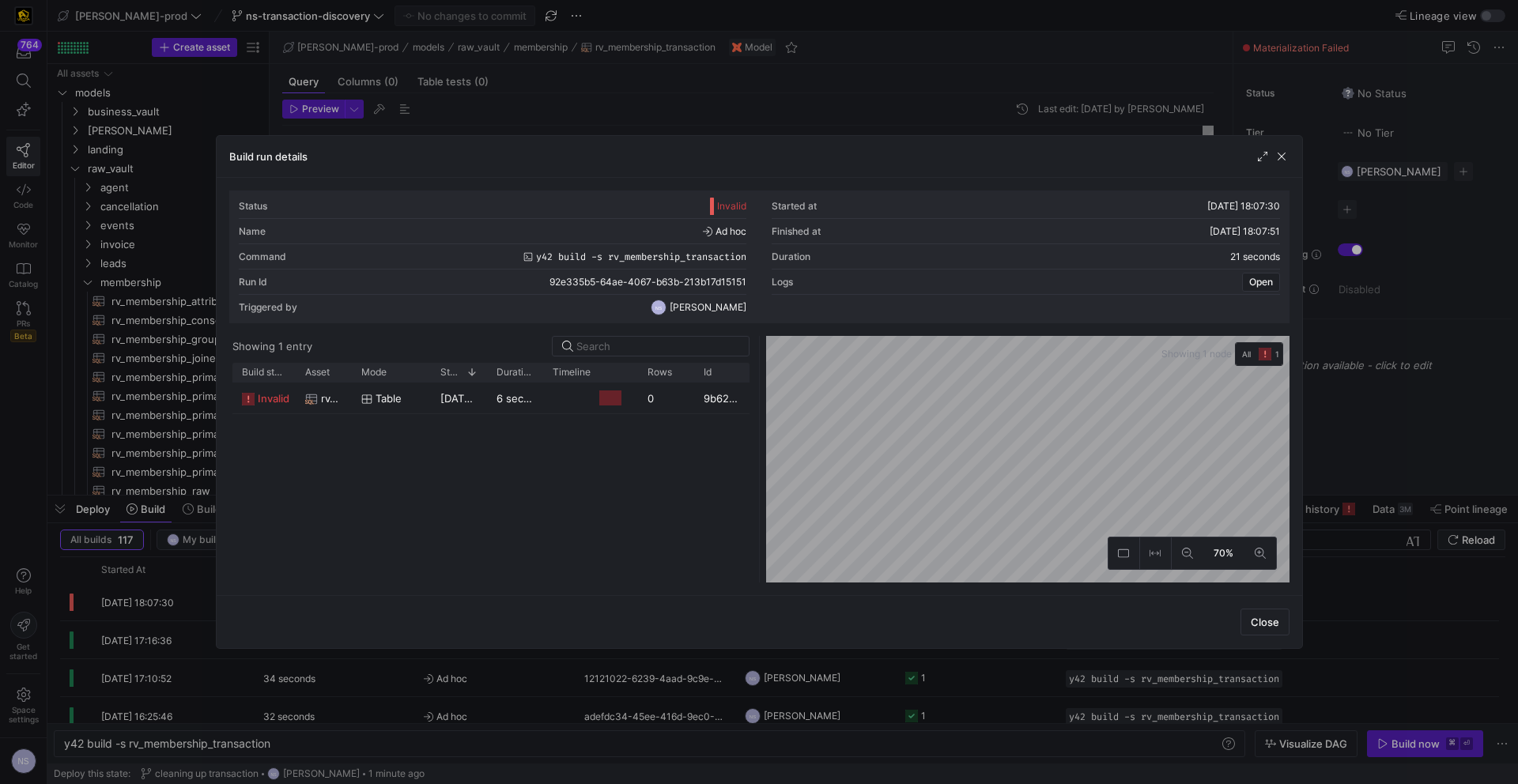
click at [1195, 442] on div at bounding box center [759, 392] width 1518 height 784
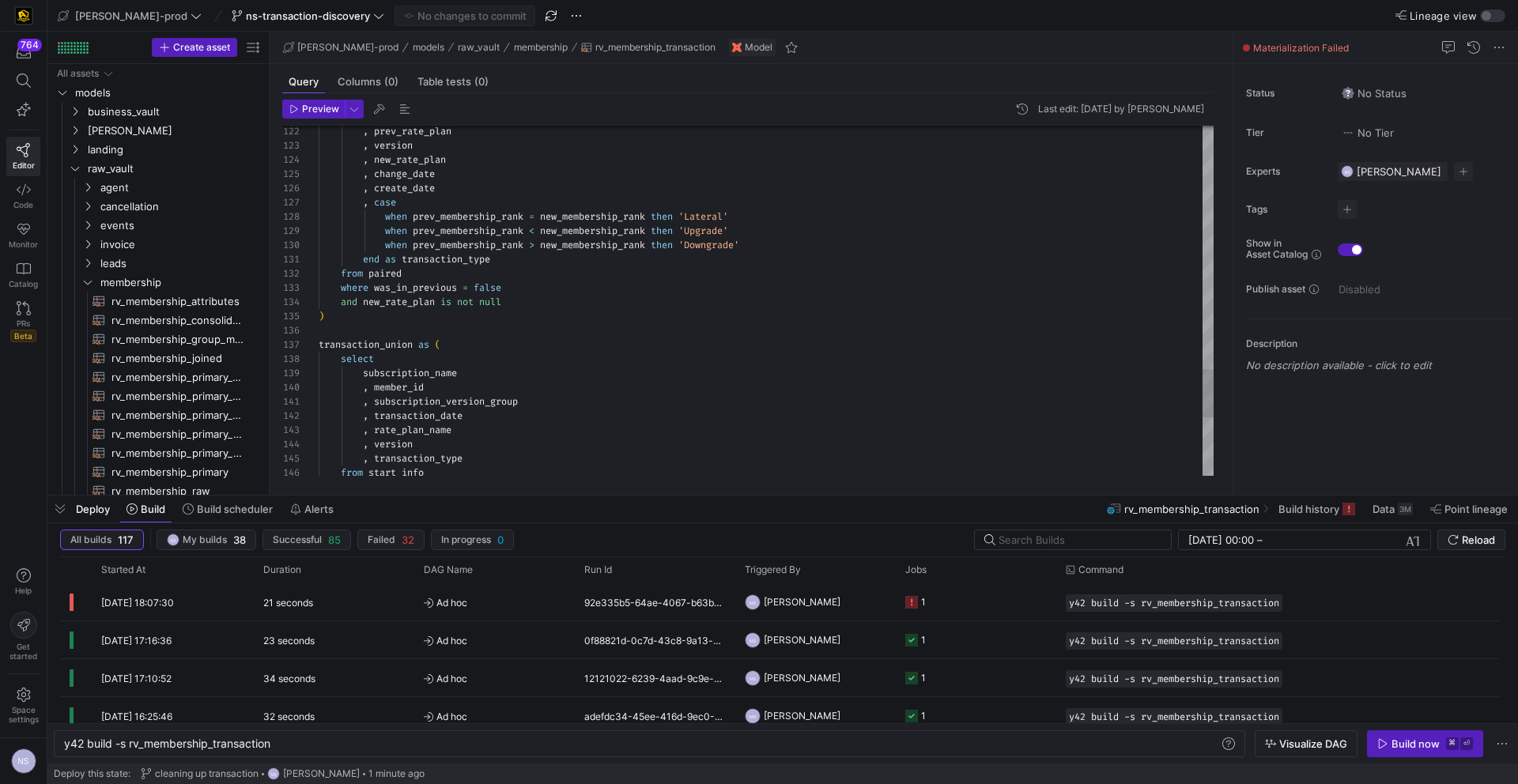
scroll to position [57, 5]
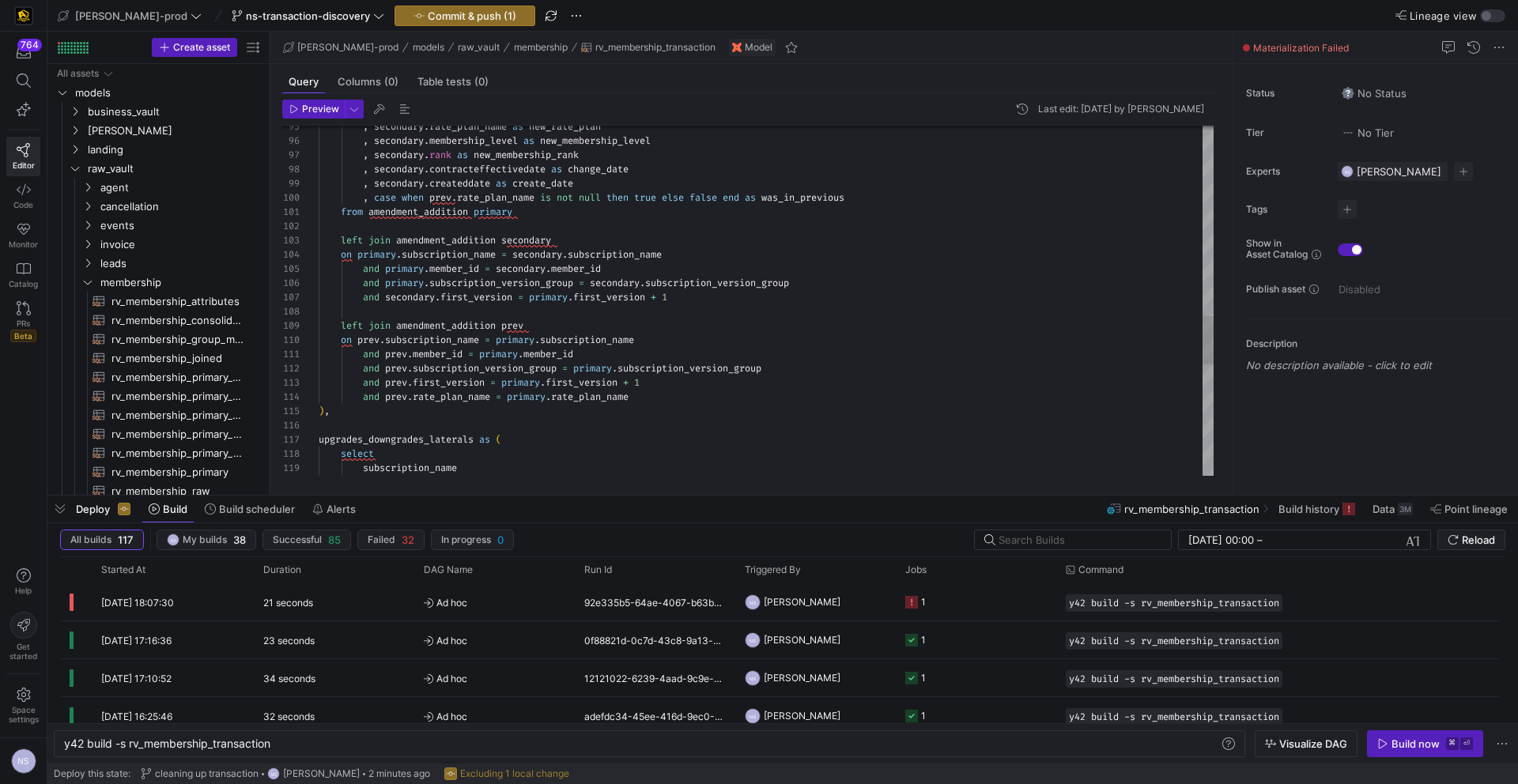
scroll to position [29, 239]
click at [593, 242] on div "left join amendment_addition prev and secondary . first_version = primary . fir…" at bounding box center [766, 21] width 895 height 2503
drag, startPoint x: 546, startPoint y: 325, endPoint x: 606, endPoint y: 328, distance: 60.1
click at [546, 325] on div "left join amendment_addition prev" at bounding box center [766, 326] width 895 height 14
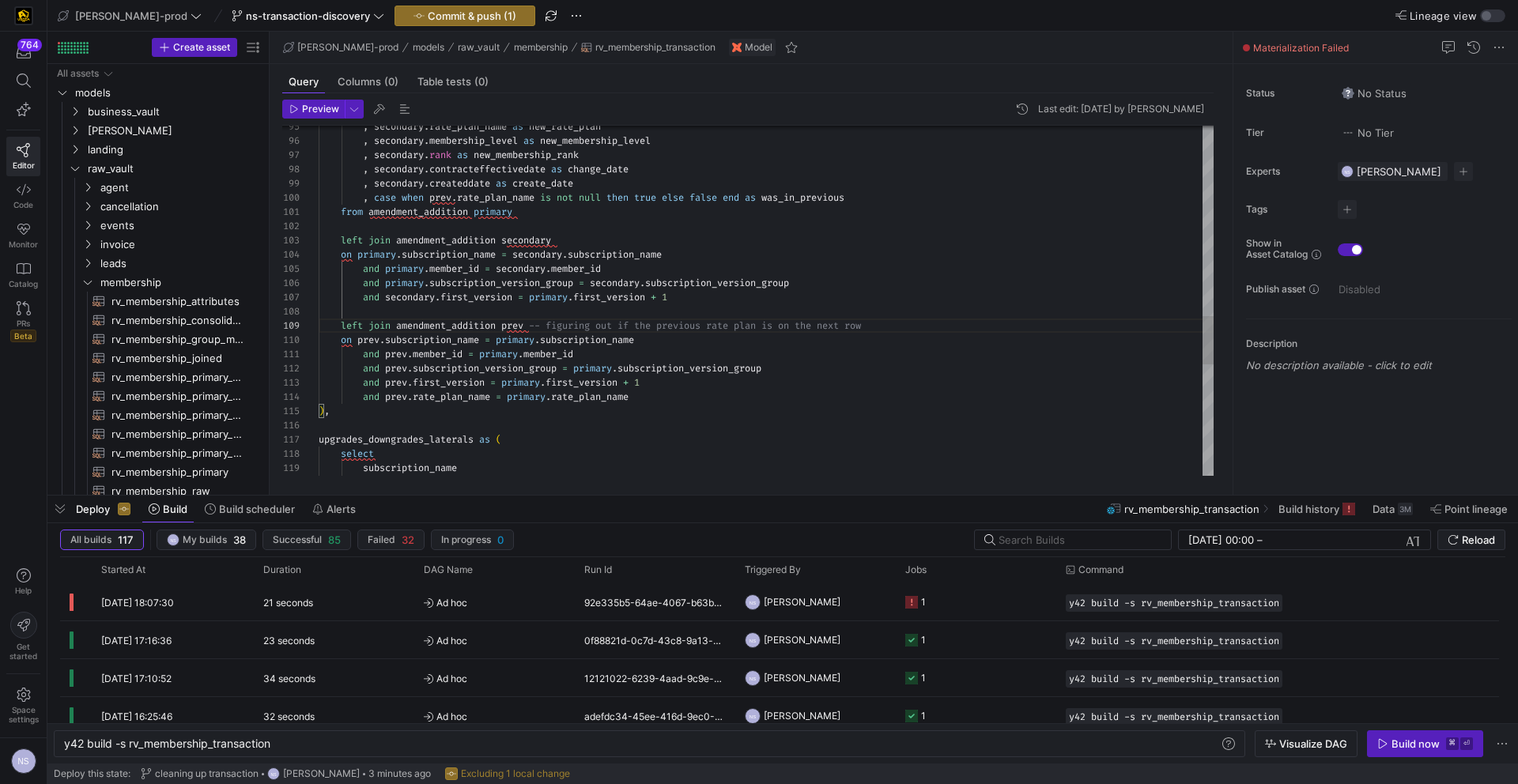
click at [601, 233] on div "left join amendment_addition prev -- figuring out if the previous rate plan is …" at bounding box center [766, 21] width 895 height 2503
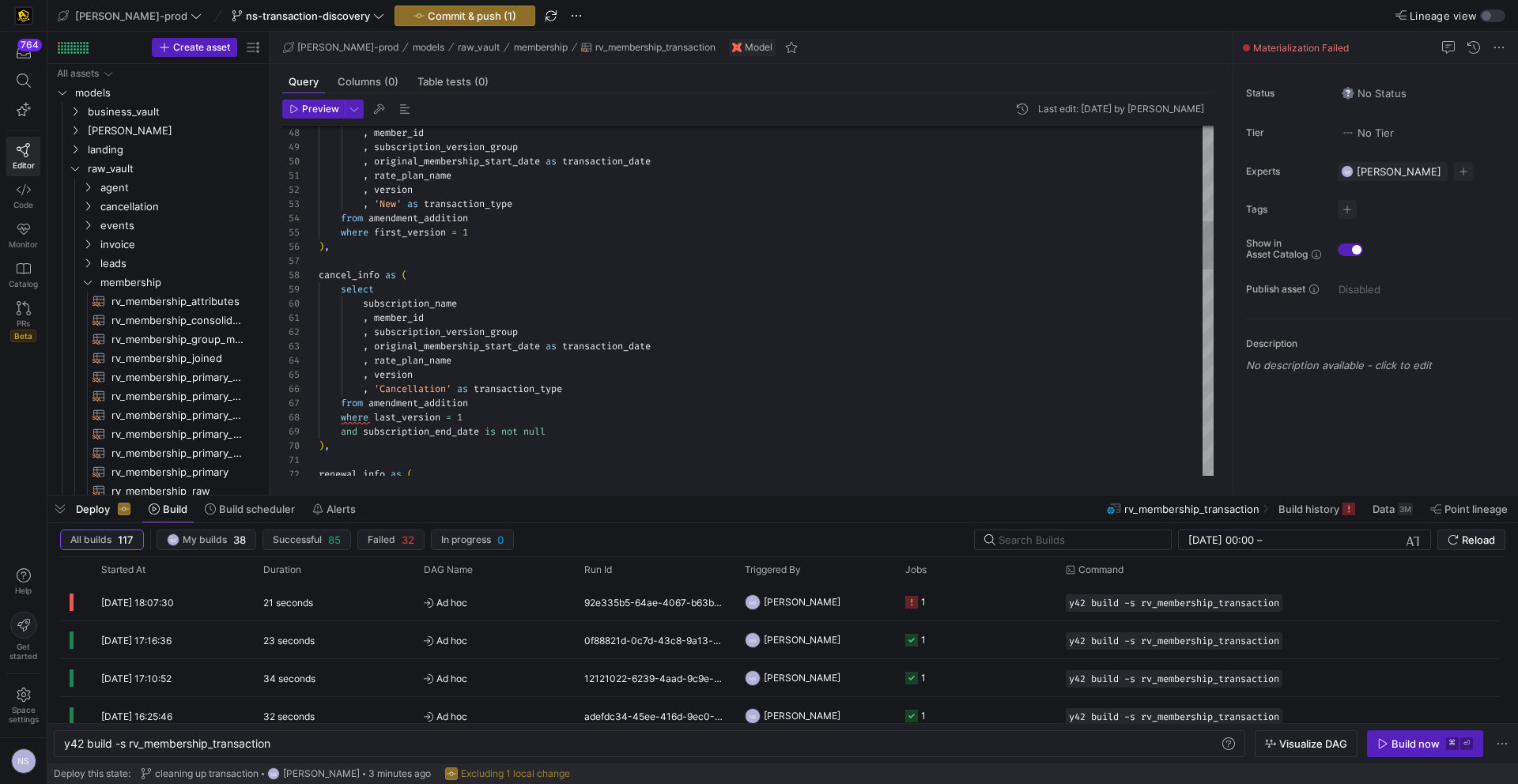
scroll to position [42, 137]
click at [510, 361] on div "renewal_info as ( ) , and subscription_end_date is not null where last_version …" at bounding box center [766, 696] width 895 height 2503
click at [412, 356] on div "renewal_info as ( ) , and subscription_end_date is not null where last_version …" at bounding box center [766, 696] width 895 height 2503
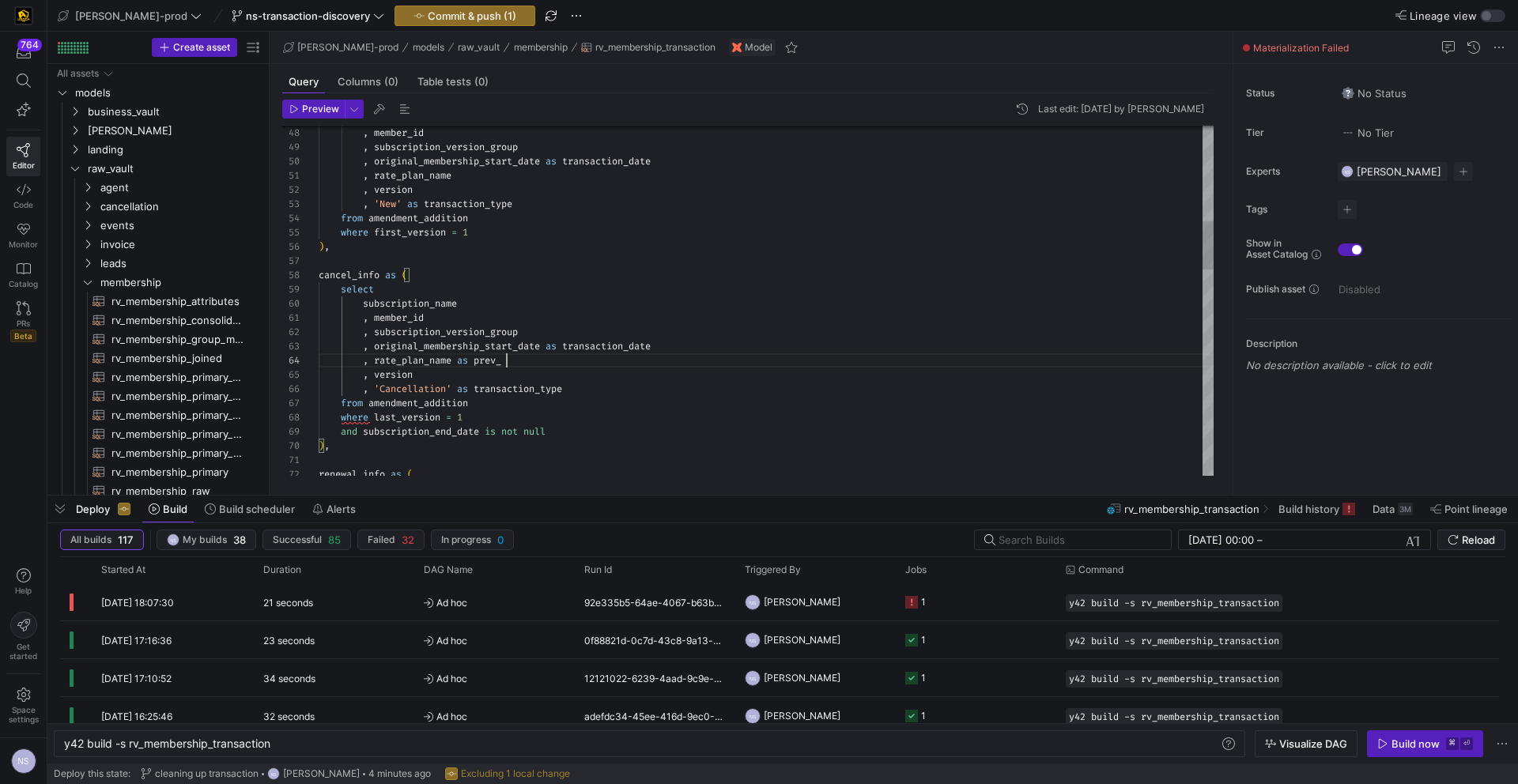
click at [592, 355] on div "renewal_info as ( ) , and subscription_end_date is not null where last_version …" at bounding box center [766, 696] width 895 height 2503
drag, startPoint x: 612, startPoint y: 361, endPoint x: 363, endPoint y: 358, distance: 249.0
click at [363, 358] on div "renewal_info as ( ) , and subscription_end_date is not null where last_version …" at bounding box center [766, 696] width 895 height 2503
click at [610, 357] on div "renewal_info as ( ) , and subscription_end_date is not null where last_version …" at bounding box center [766, 696] width 895 height 2503
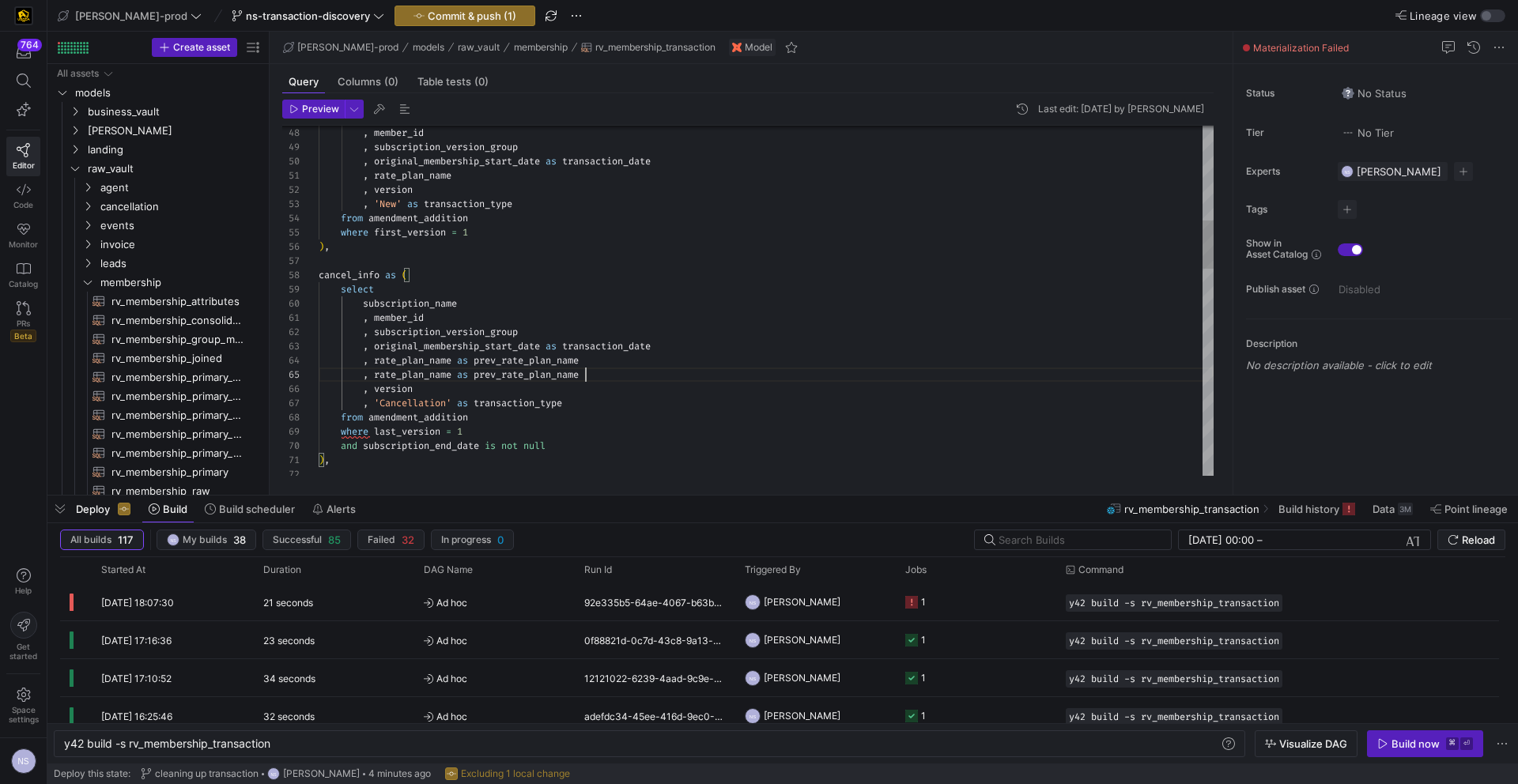
scroll to position [57, 267]
click at [499, 372] on div ") , and subscription_end_date is not null where last_version = 1 from amendment…" at bounding box center [766, 703] width 895 height 2517
drag, startPoint x: 591, startPoint y: 375, endPoint x: 361, endPoint y: 362, distance: 230.4
click at [361, 362] on div ") , and subscription_end_date is not null where last_version = 1 from amendment…" at bounding box center [766, 703] width 895 height 2517
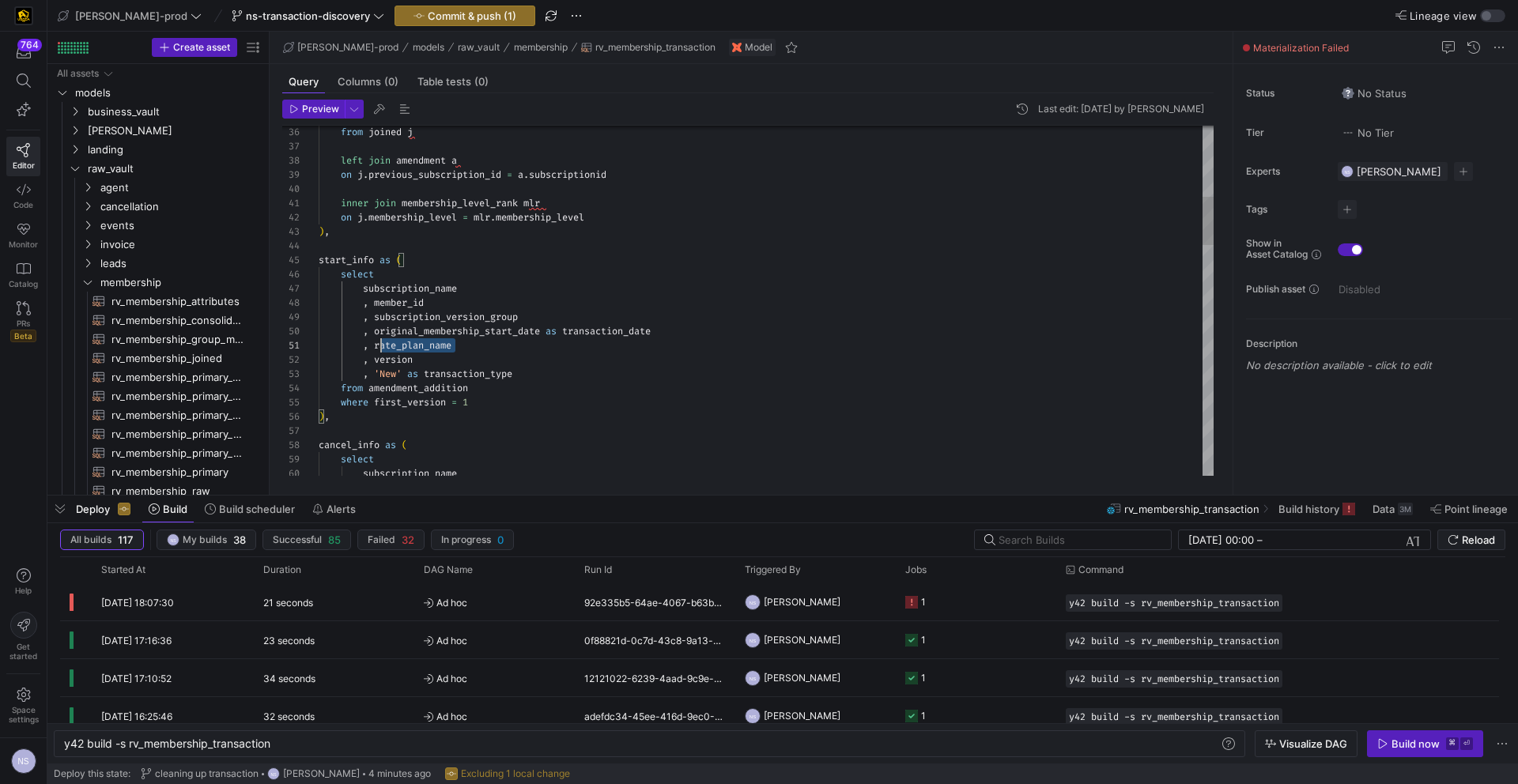
scroll to position [0, 46]
drag, startPoint x: 475, startPoint y: 343, endPoint x: 361, endPoint y: 342, distance: 114.0
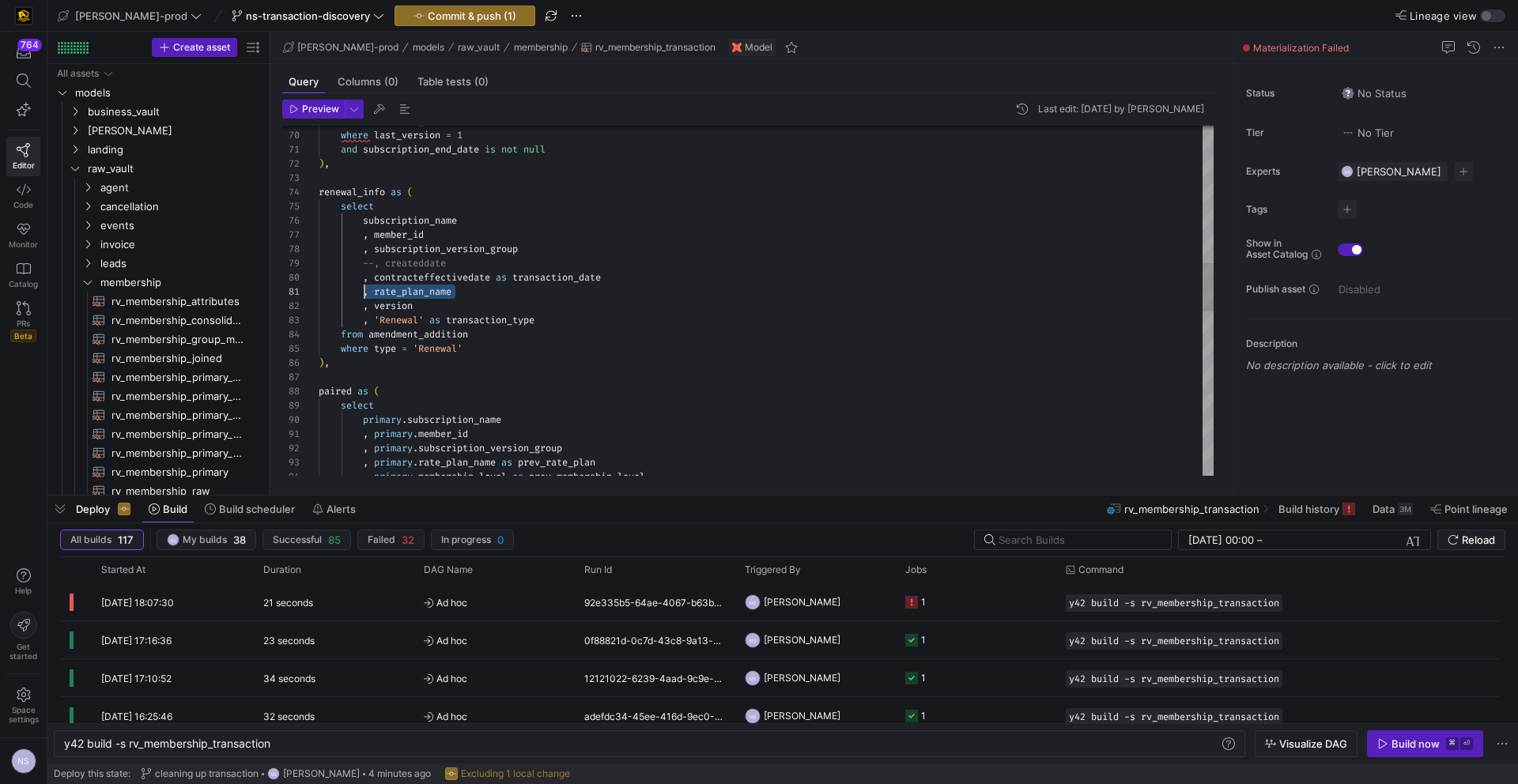
drag, startPoint x: 475, startPoint y: 291, endPoint x: 364, endPoint y: 290, distance: 111.0
click at [364, 290] on div "from amendment_addition where last_version = 1 and subscription_end_date is not…" at bounding box center [766, 399] width 895 height 2532
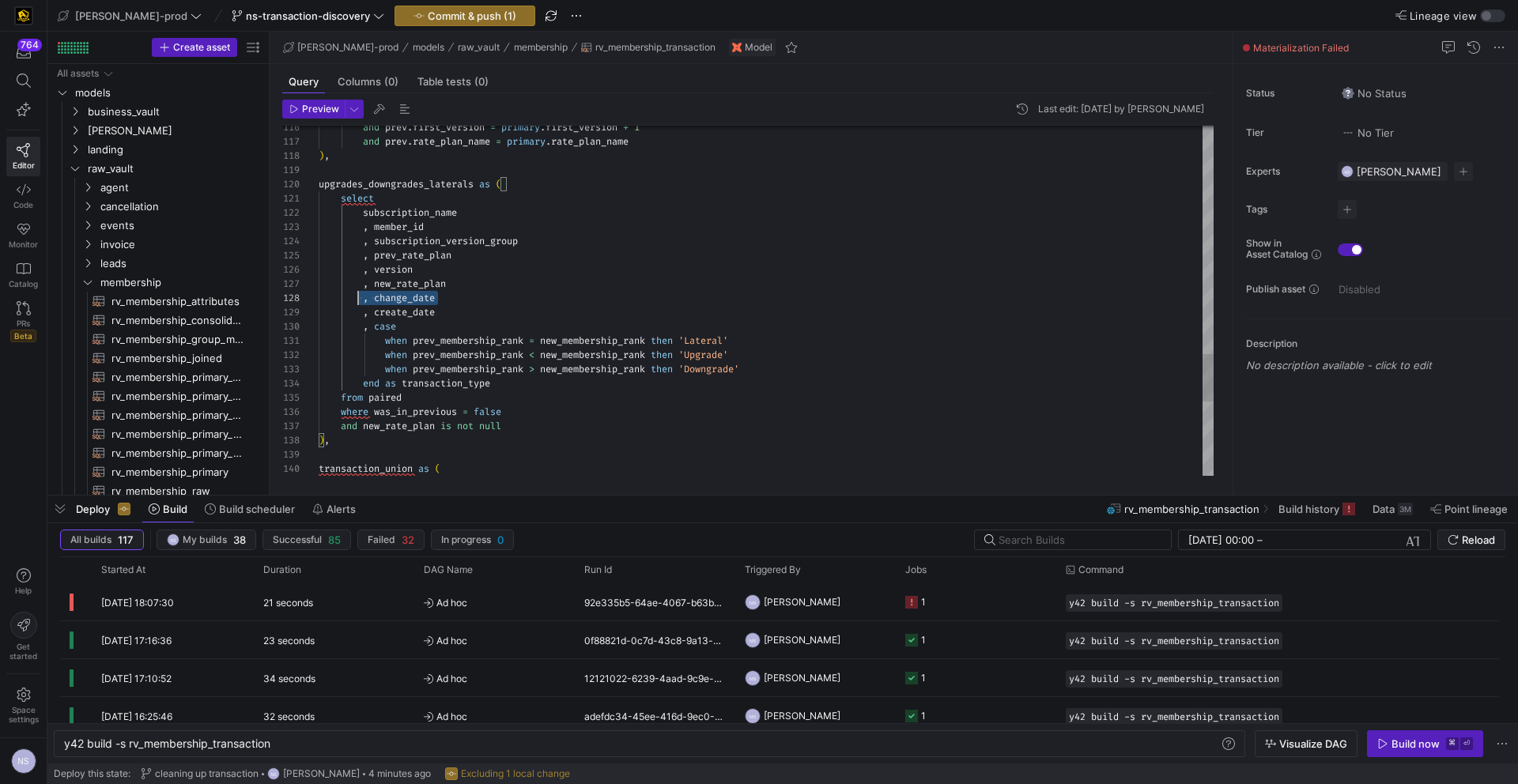
scroll to position [99, 0]
drag, startPoint x: 447, startPoint y: 301, endPoint x: 267, endPoint y: 302, distance: 180.0
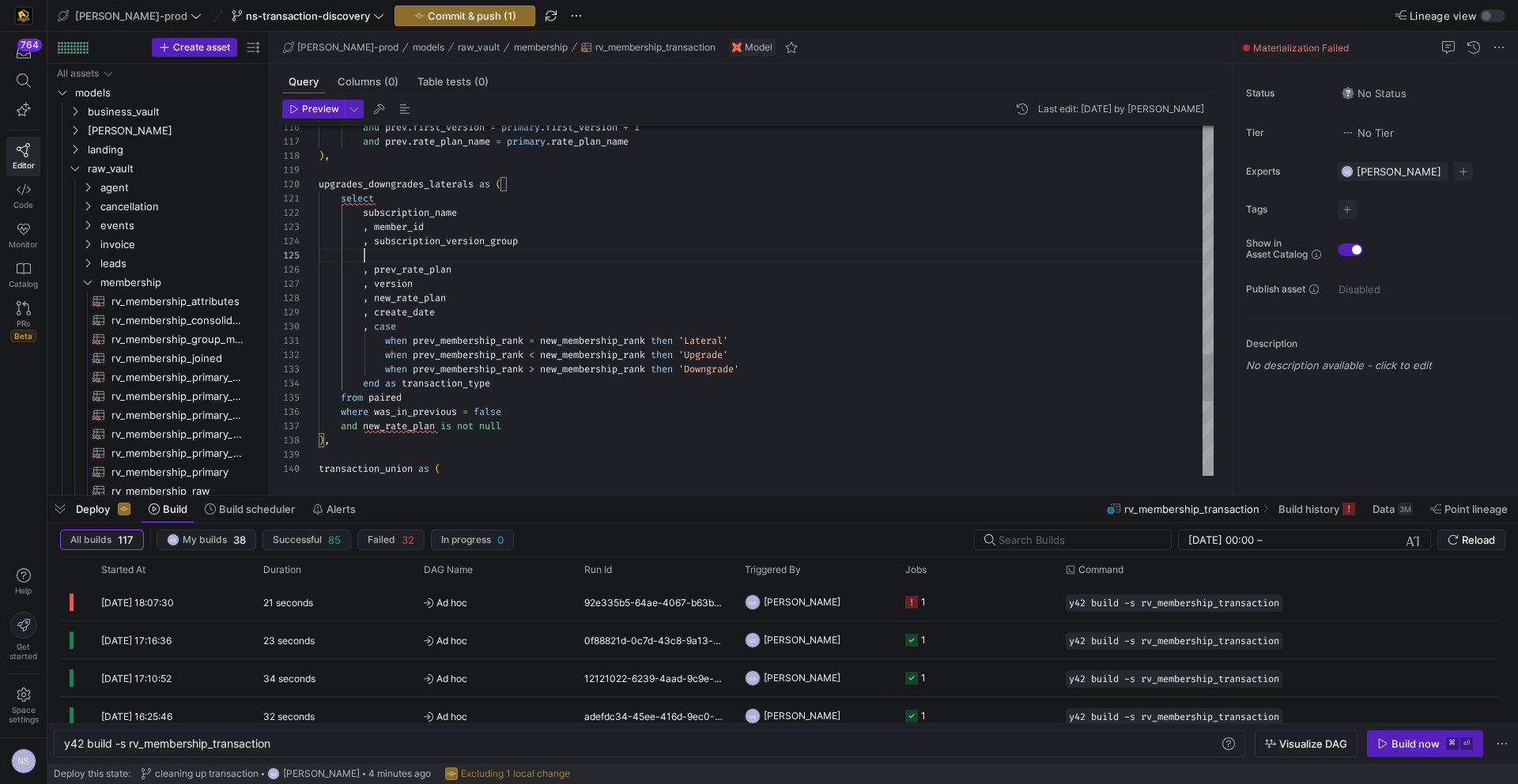
scroll to position [57, 165]
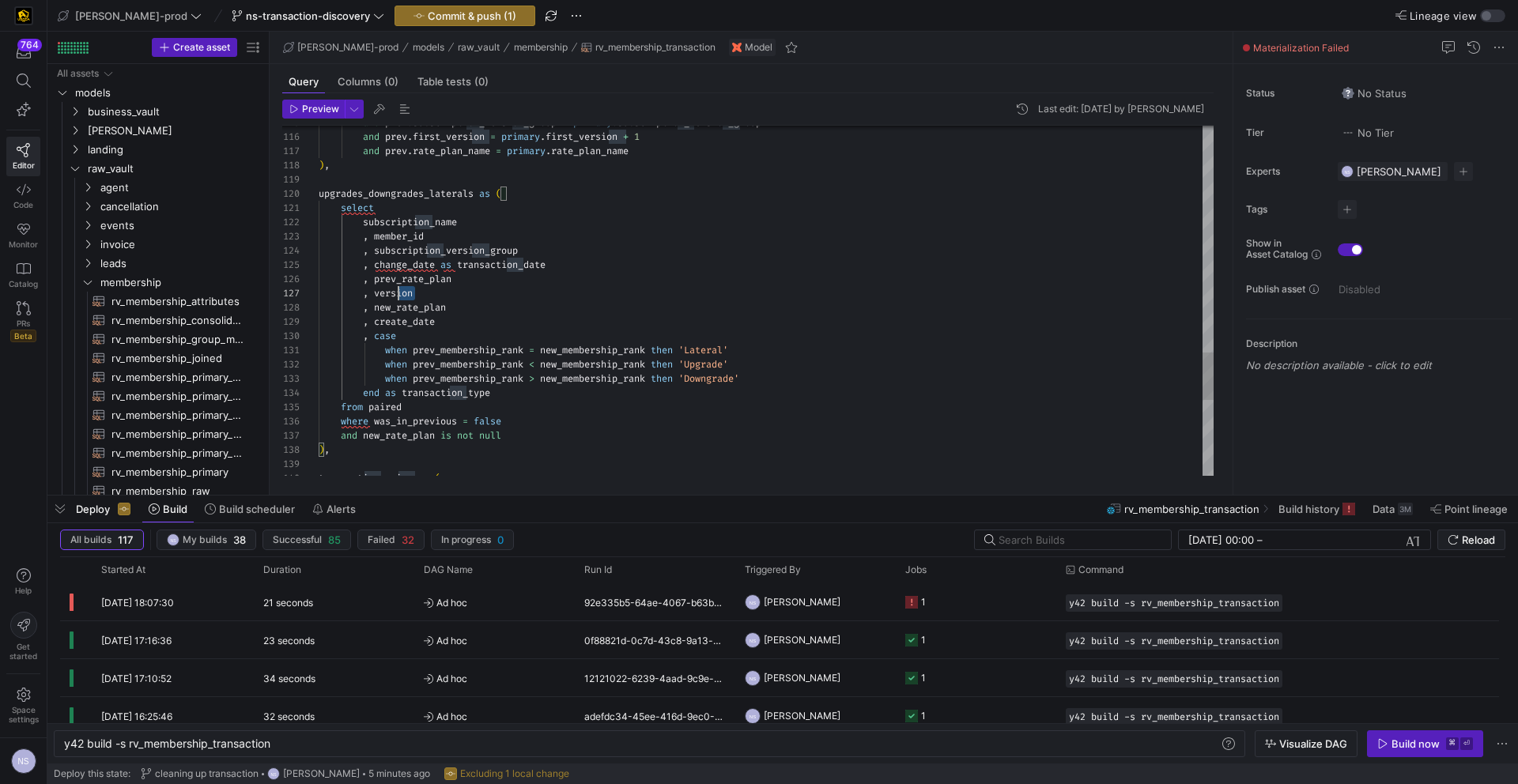
scroll to position [86, 0]
drag, startPoint x: 438, startPoint y: 292, endPoint x: 236, endPoint y: 296, distance: 202.0
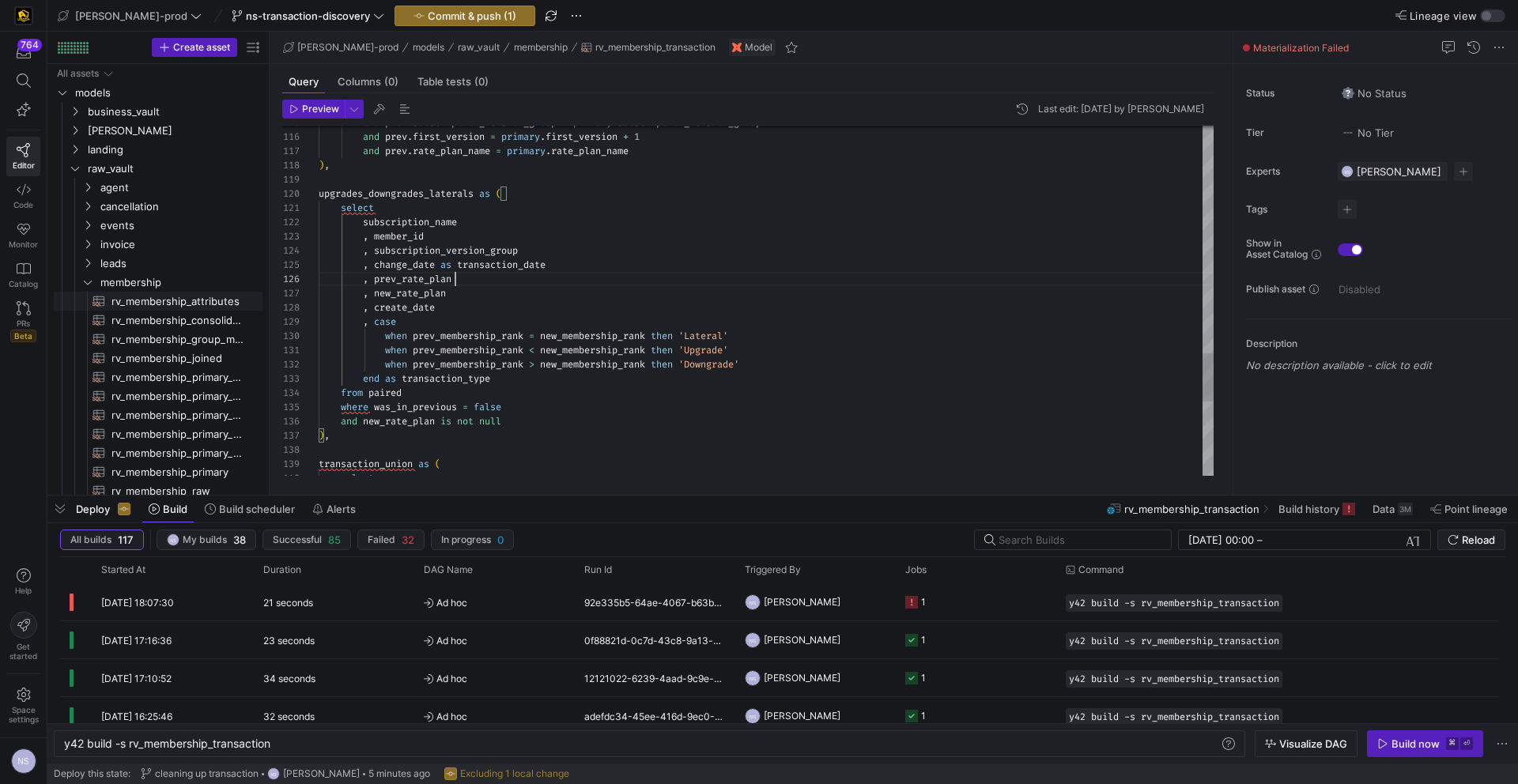
scroll to position [71, 137]
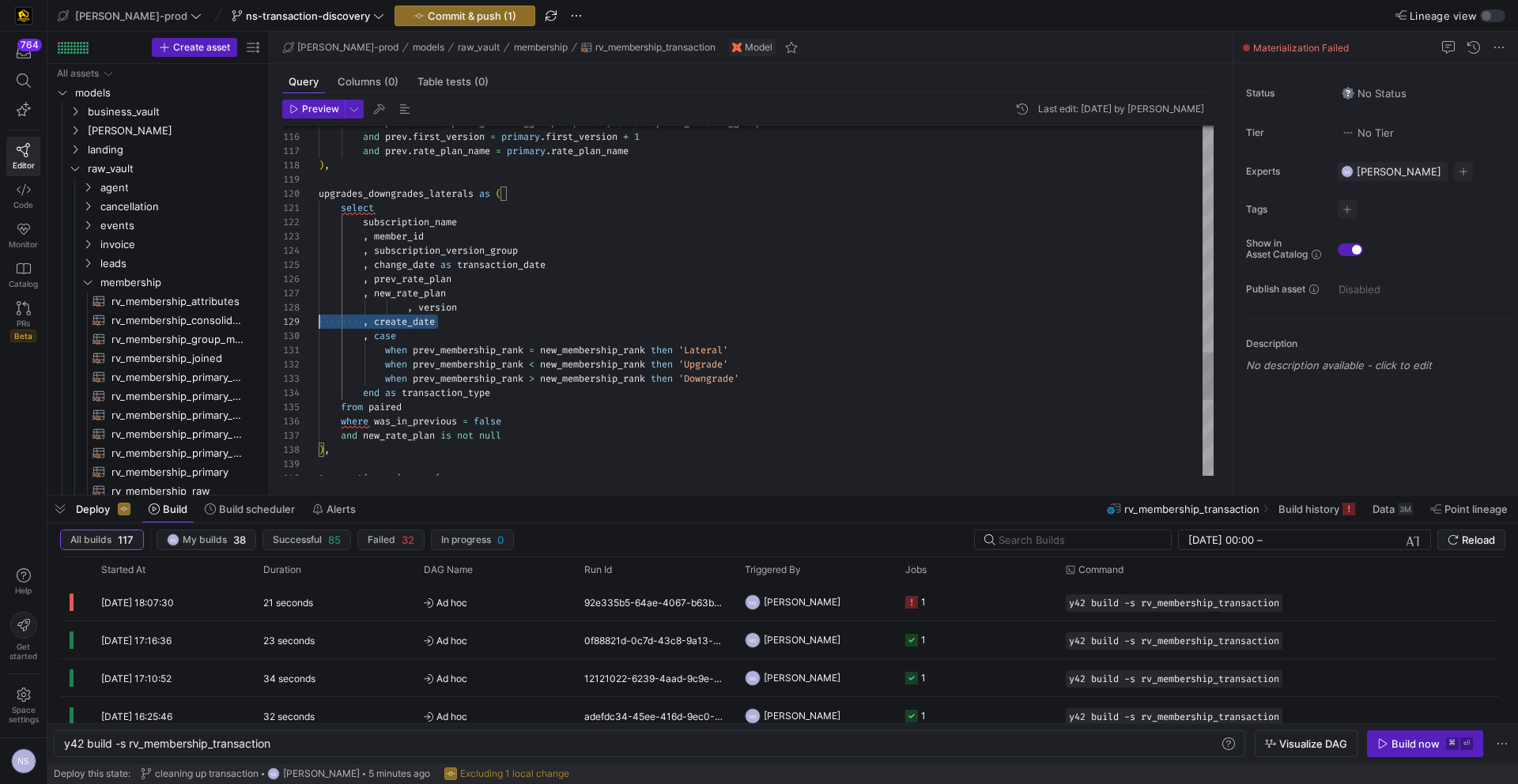
scroll to position [114, 0]
drag, startPoint x: 458, startPoint y: 318, endPoint x: 194, endPoint y: 318, distance: 264.0
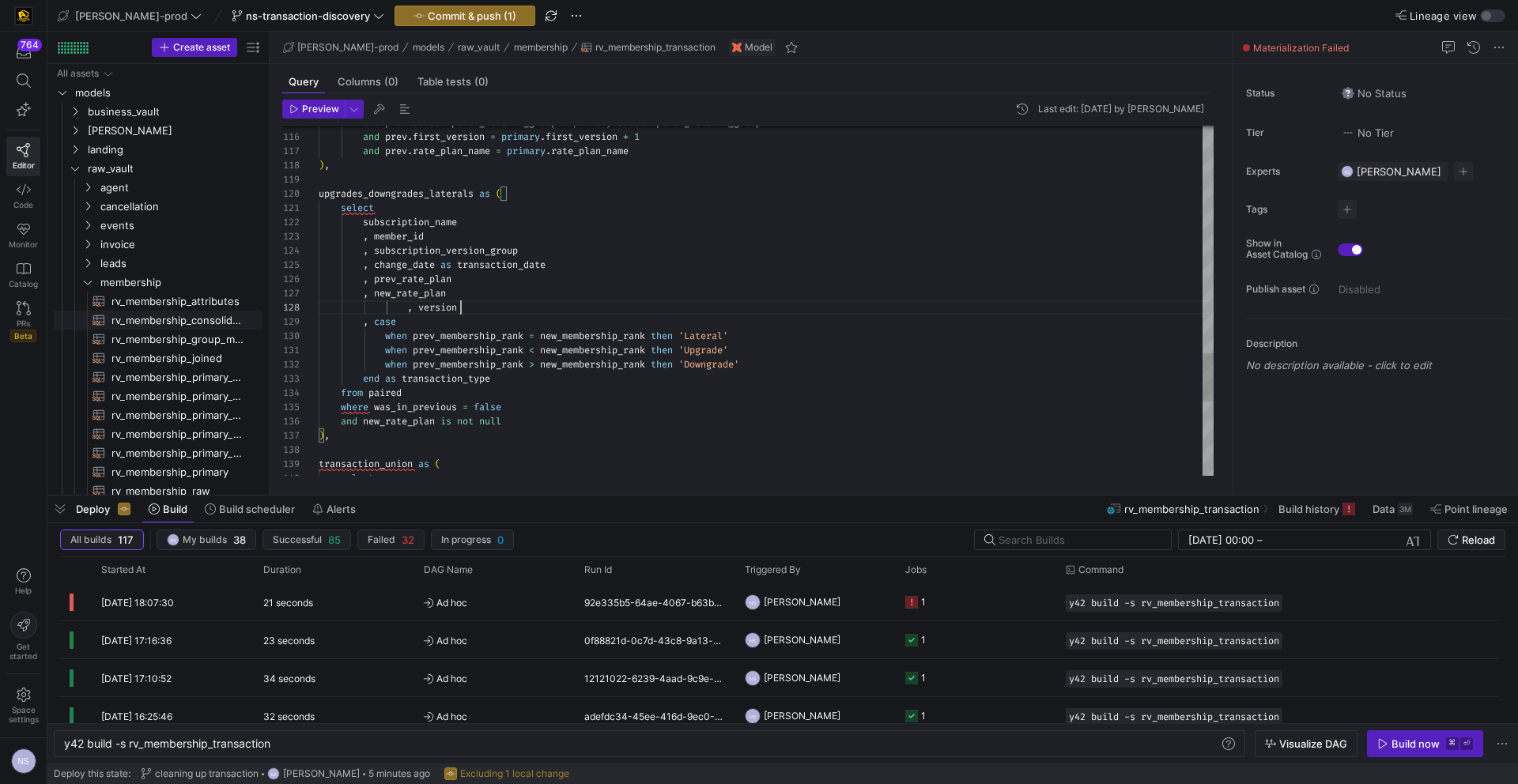
scroll to position [99, 143]
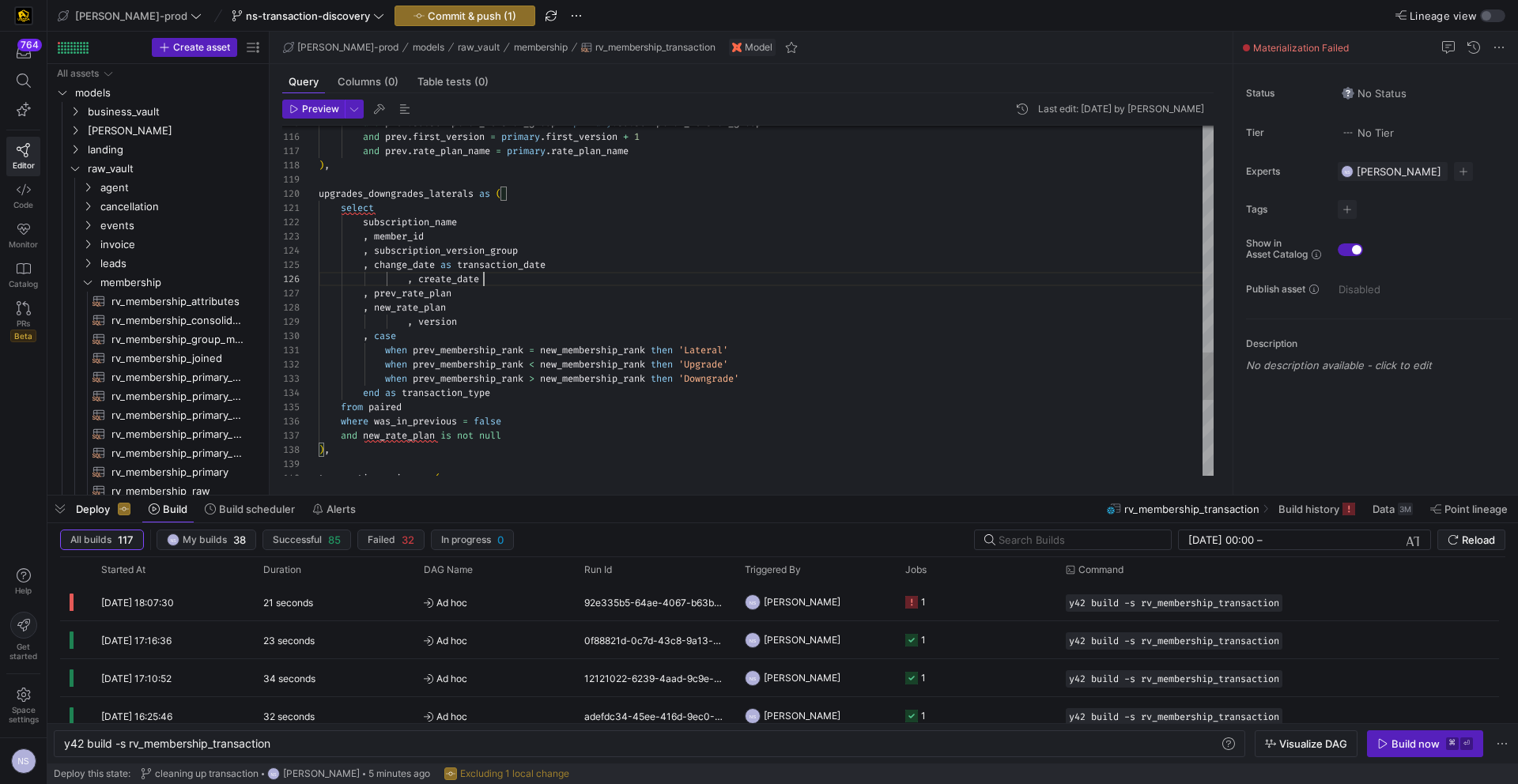
scroll to position [71, 165]
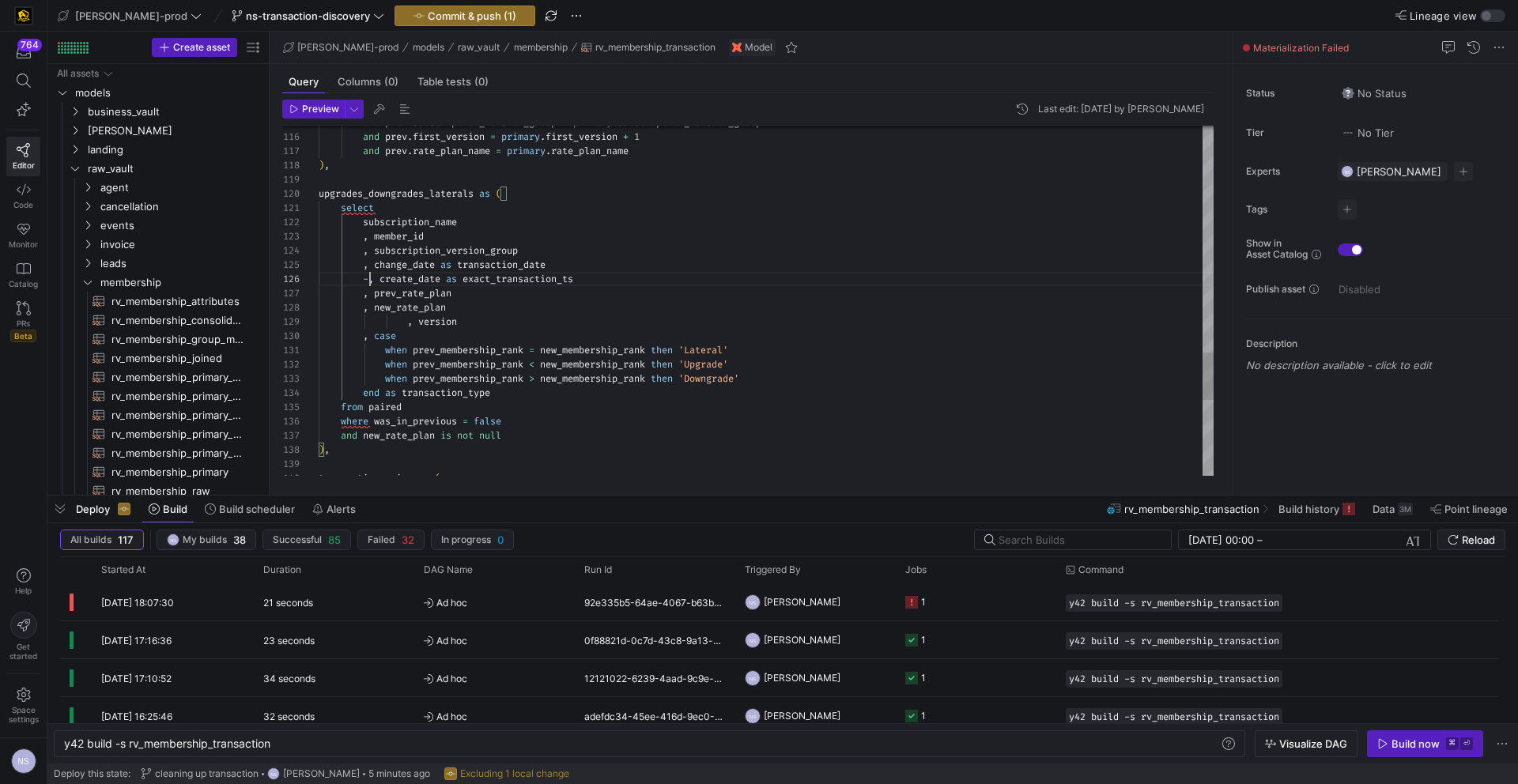
scroll to position [71, 57]
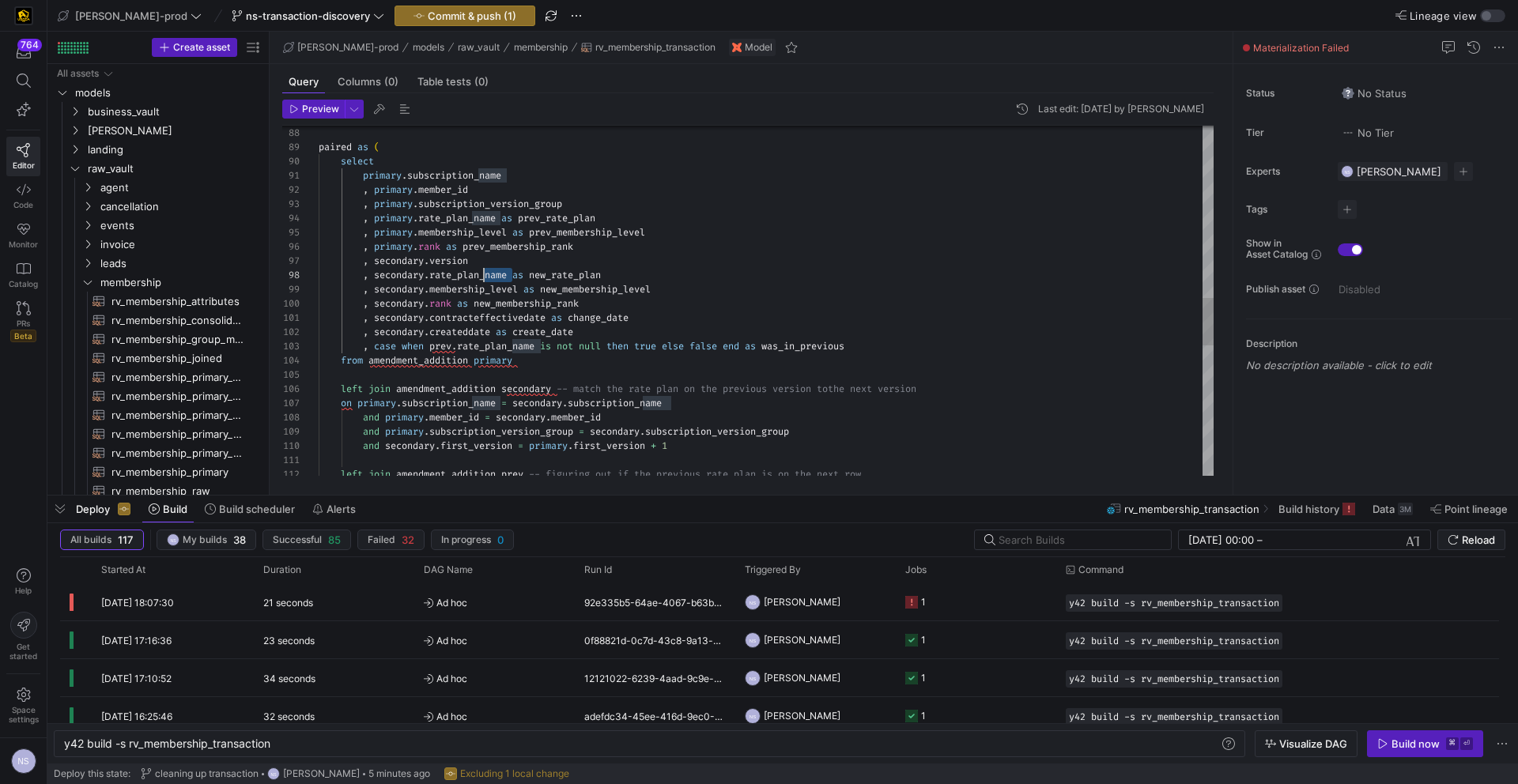
drag, startPoint x: 513, startPoint y: 276, endPoint x: 485, endPoint y: 277, distance: 28.0
click at [485, 277] on div "left join amendment_addition prev -- figuring out if the previous rate plan is …" at bounding box center [766, 148] width 895 height 2546
click at [616, 274] on div "left join amendment_addition prev -- figuring out if the previous rate plan is …" at bounding box center [766, 148] width 895 height 2546
click at [615, 218] on div "left join amendment_addition prev -- figuring out if the previous rate plan is …" at bounding box center [766, 148] width 895 height 2546
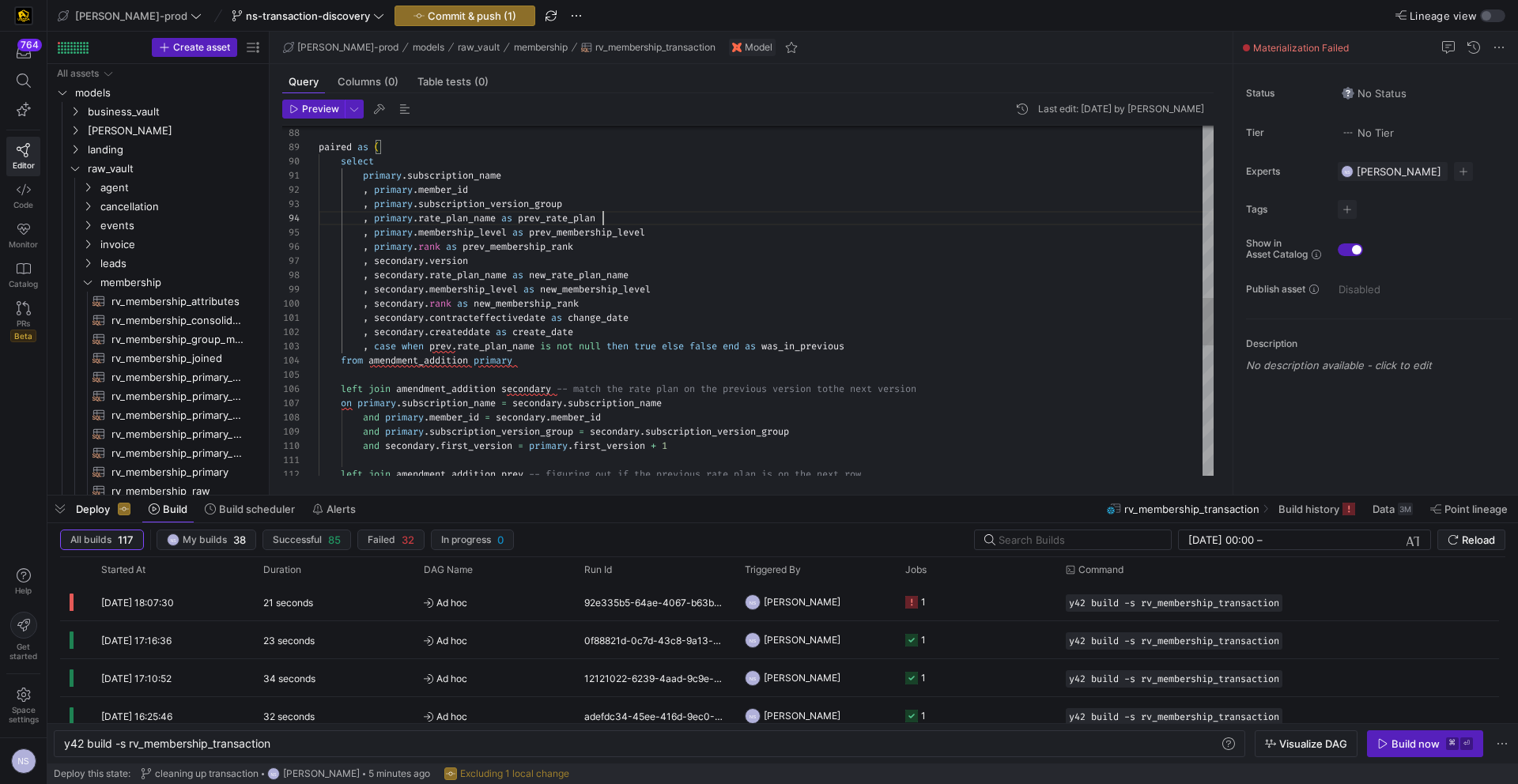
scroll to position [42, 313]
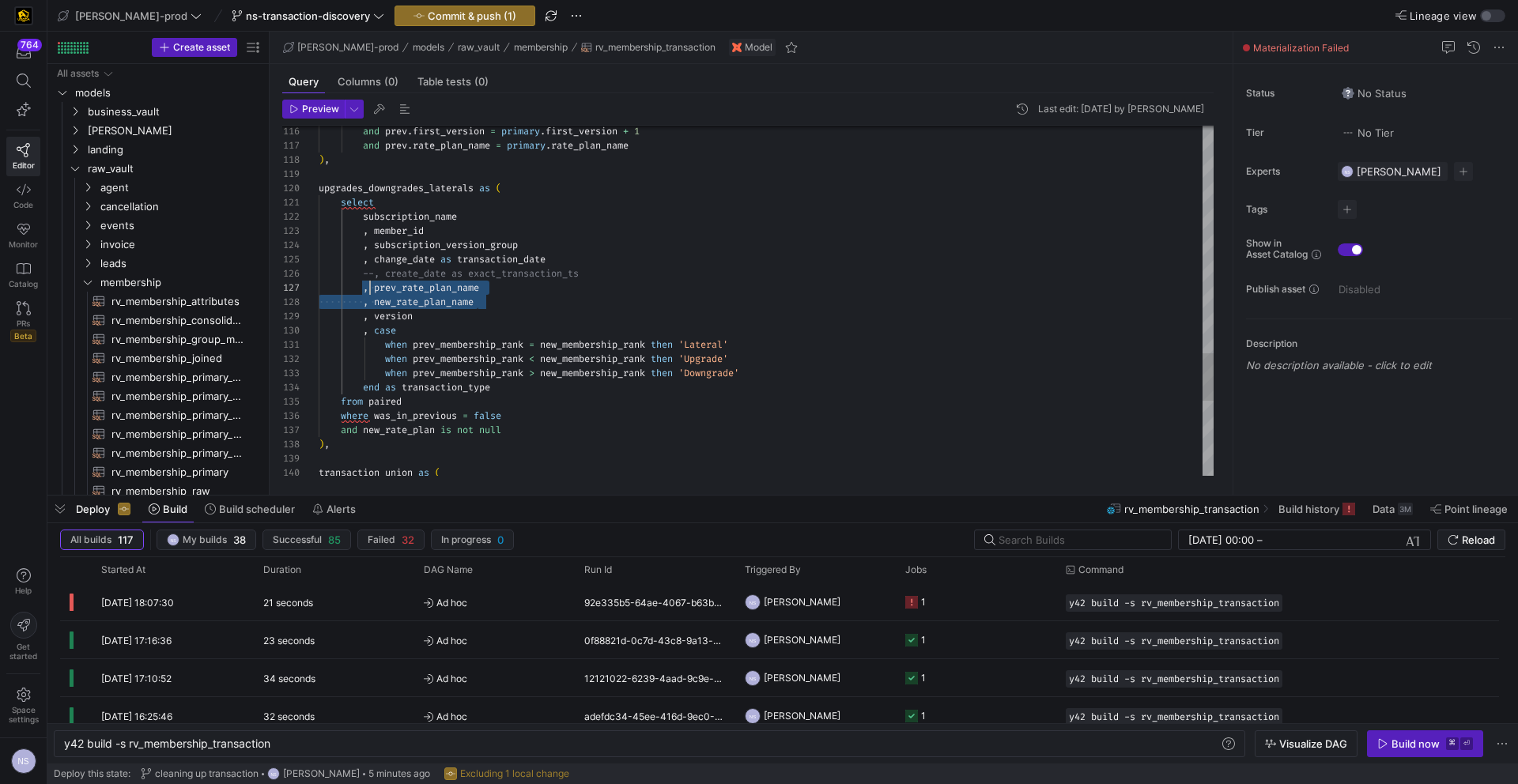
scroll to position [86, 57]
drag, startPoint x: 496, startPoint y: 304, endPoint x: 376, endPoint y: 286, distance: 121.3
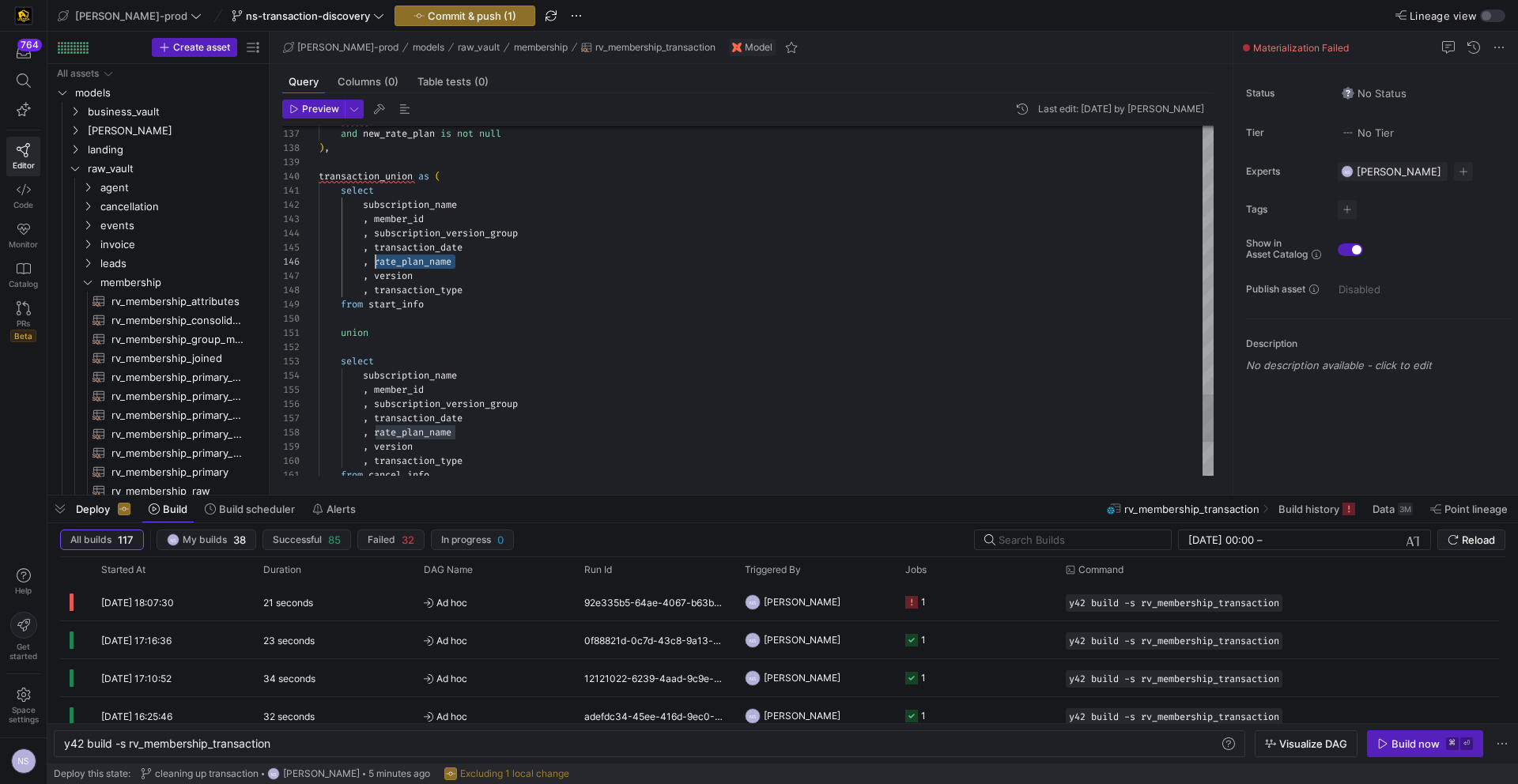
drag, startPoint x: 466, startPoint y: 259, endPoint x: 375, endPoint y: 259, distance: 91.0
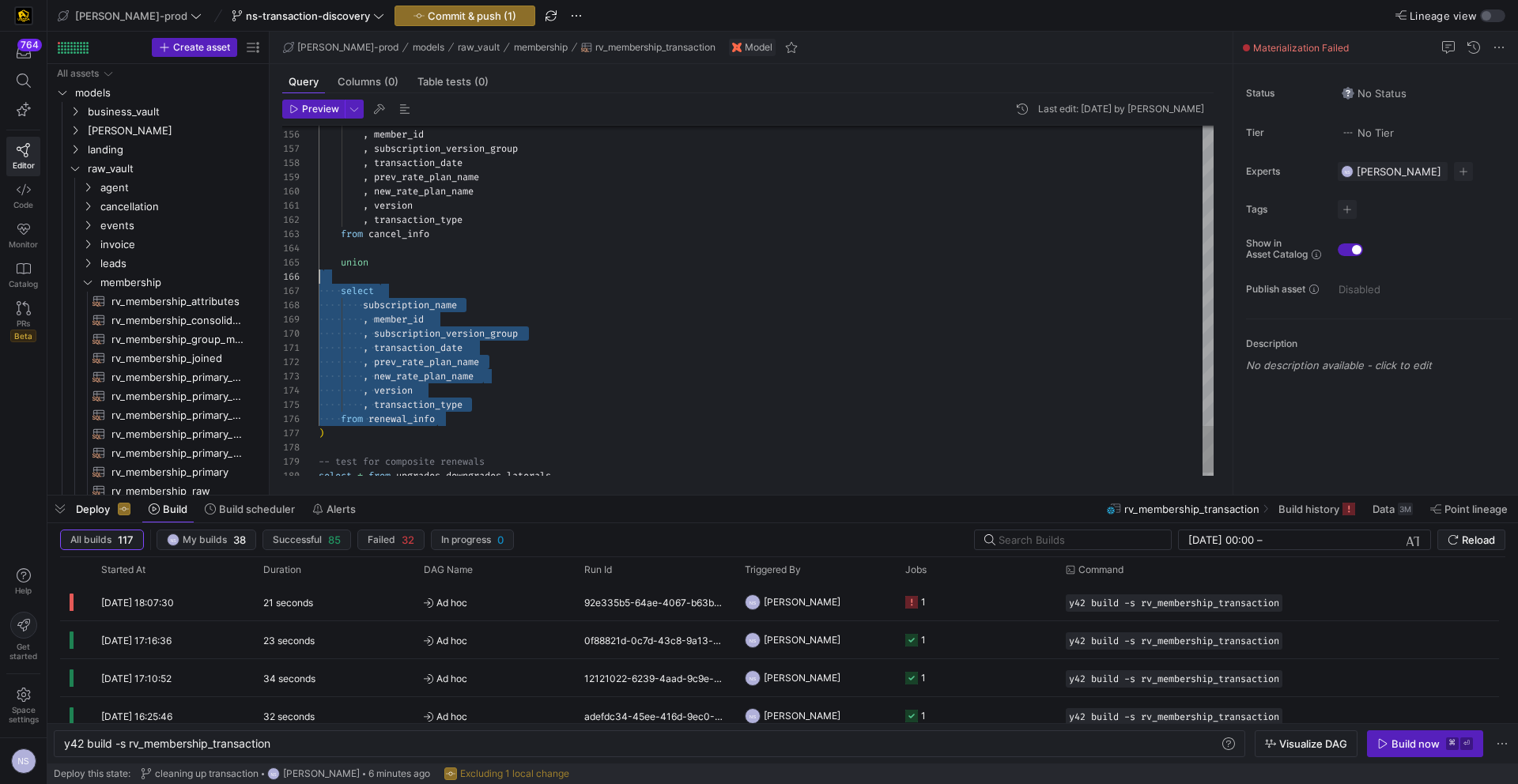
scroll to position [57, 0]
drag, startPoint x: 459, startPoint y: 411, endPoint x: 297, endPoint y: 265, distance: 218.1
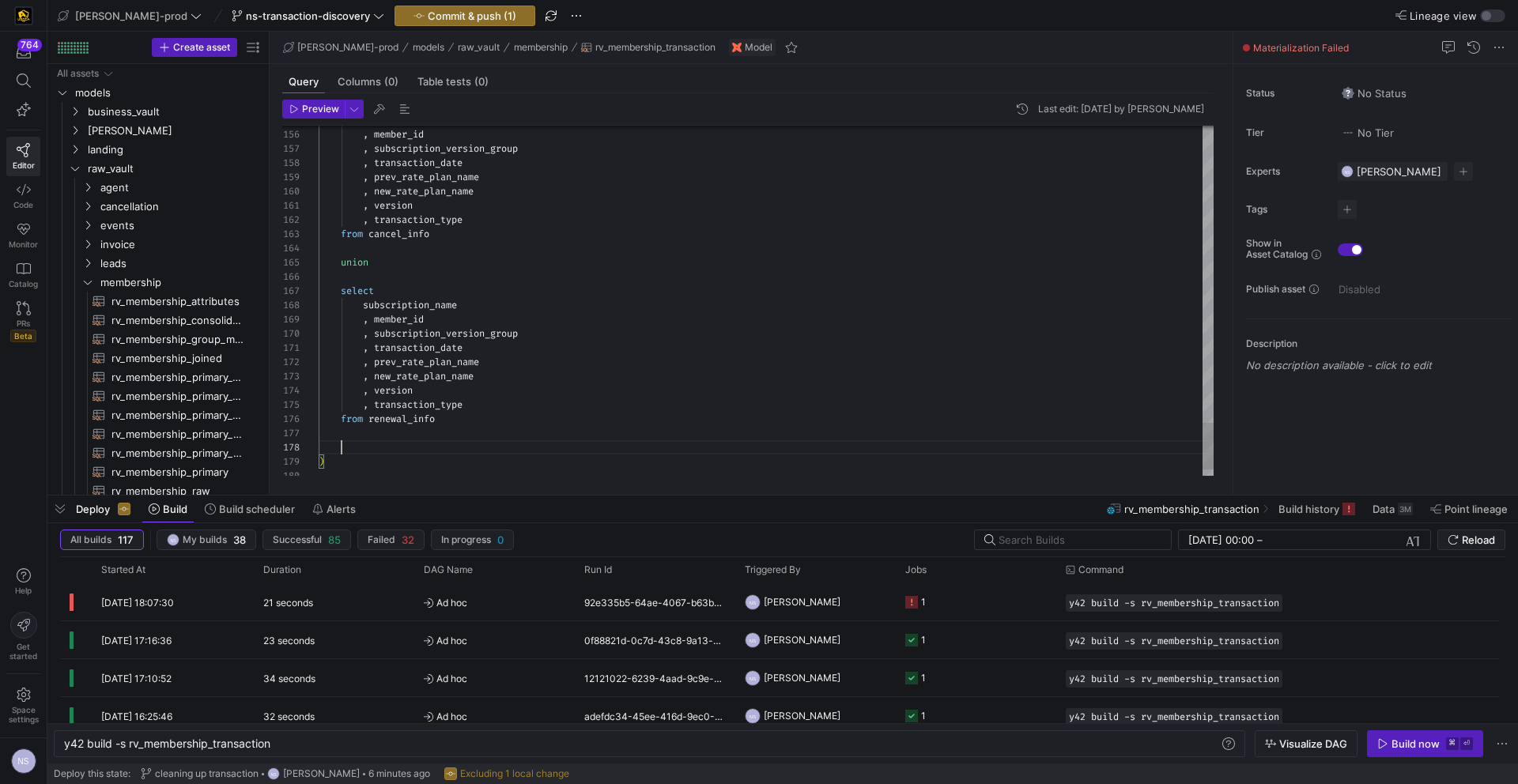
scroll to position [114, 119]
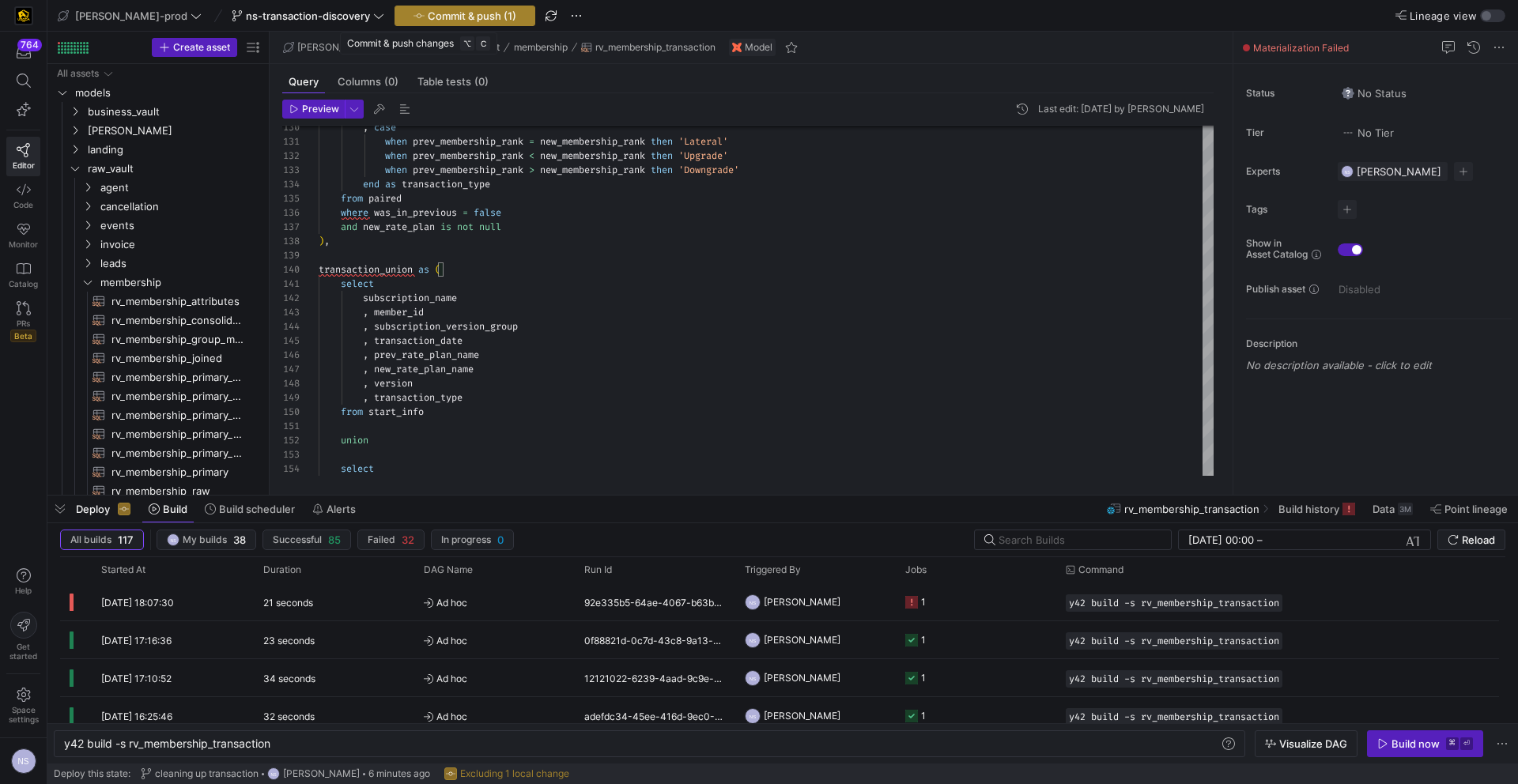
type textarea "subscription_name , member_id , subscription_version_group , transaction_date ,…"
click at [428, 19] on span "Commit & push (1)" at bounding box center [472, 16] width 88 height 13
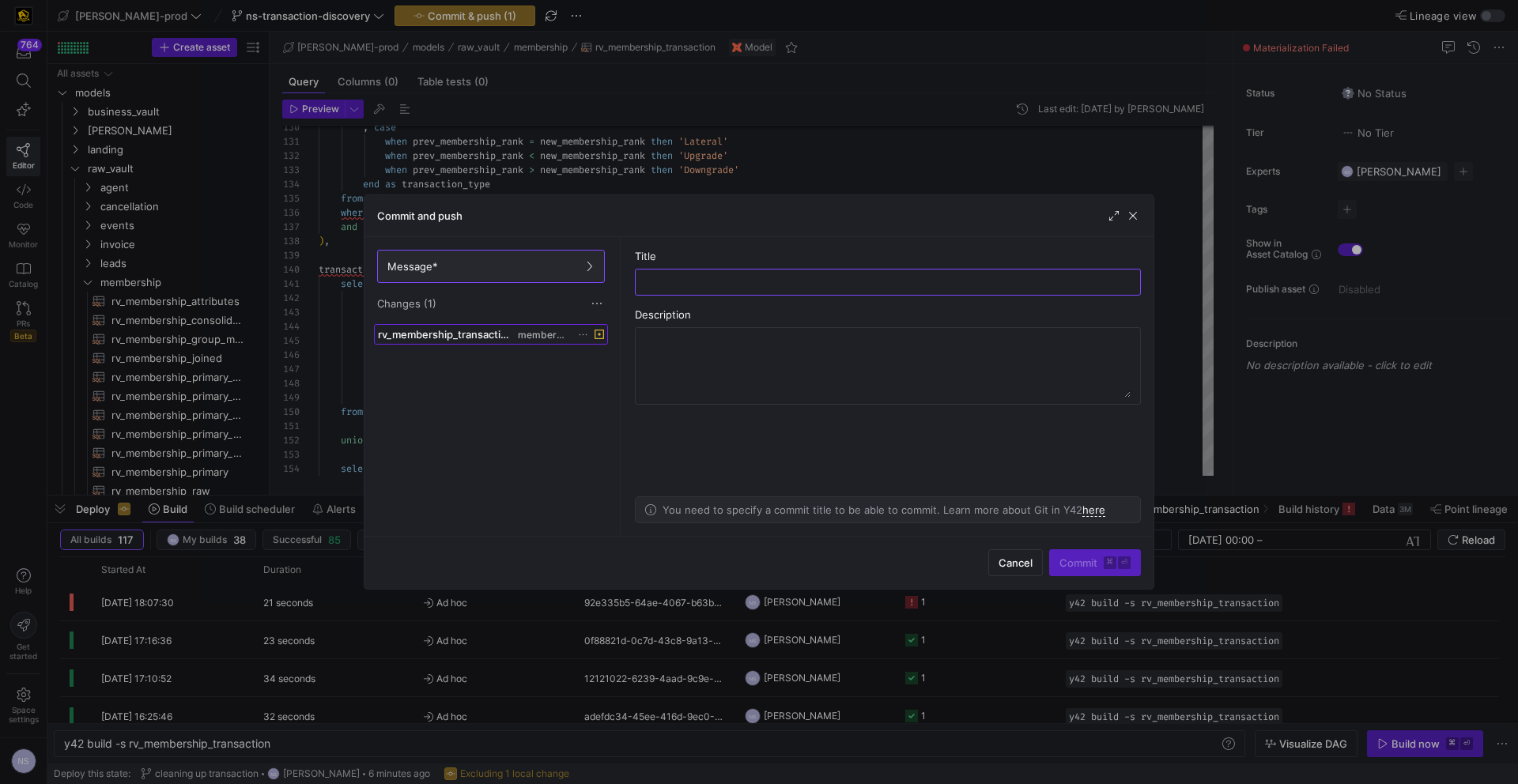
click at [518, 330] on span "membership" at bounding box center [543, 335] width 51 height 11
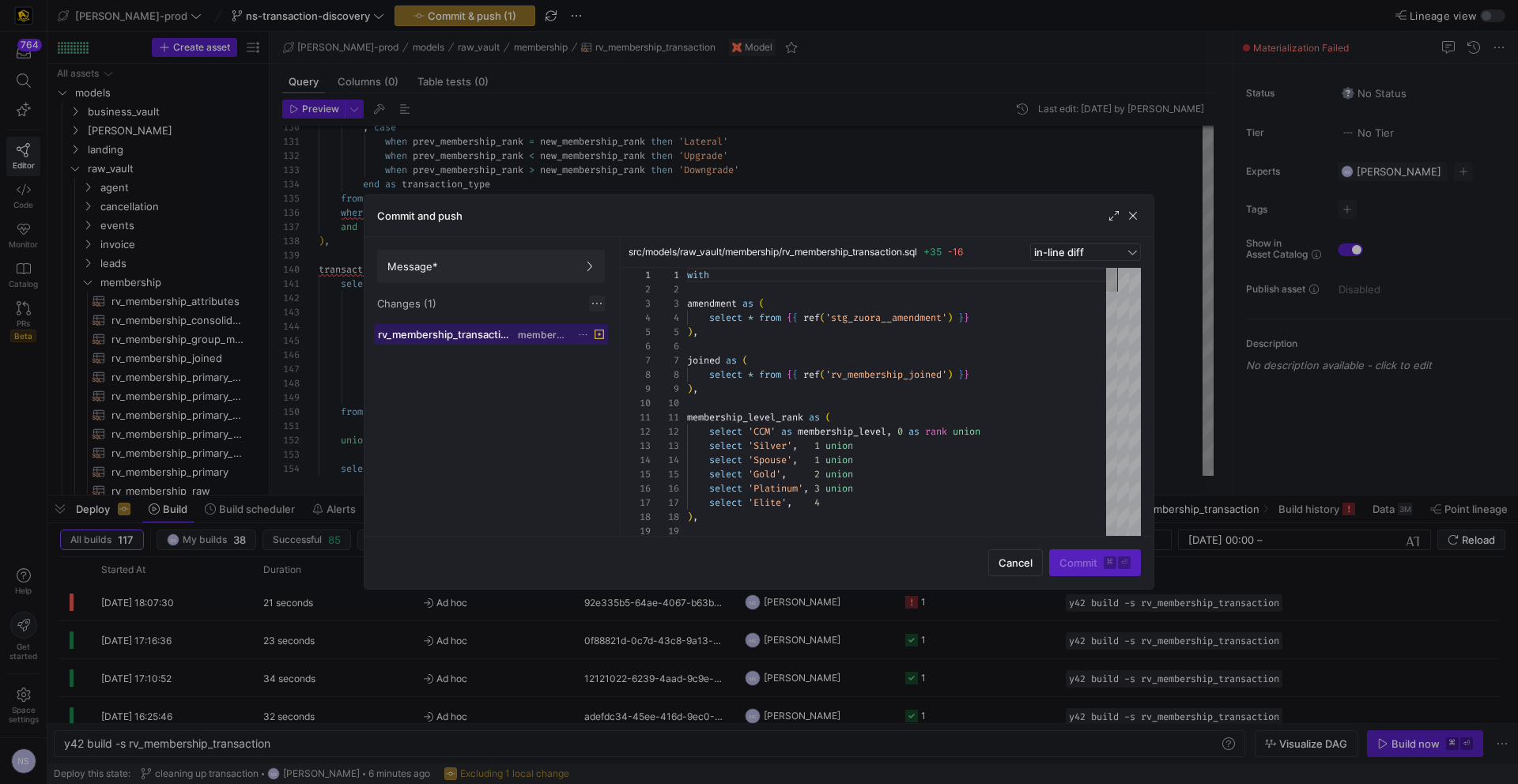
scroll to position [143, 0]
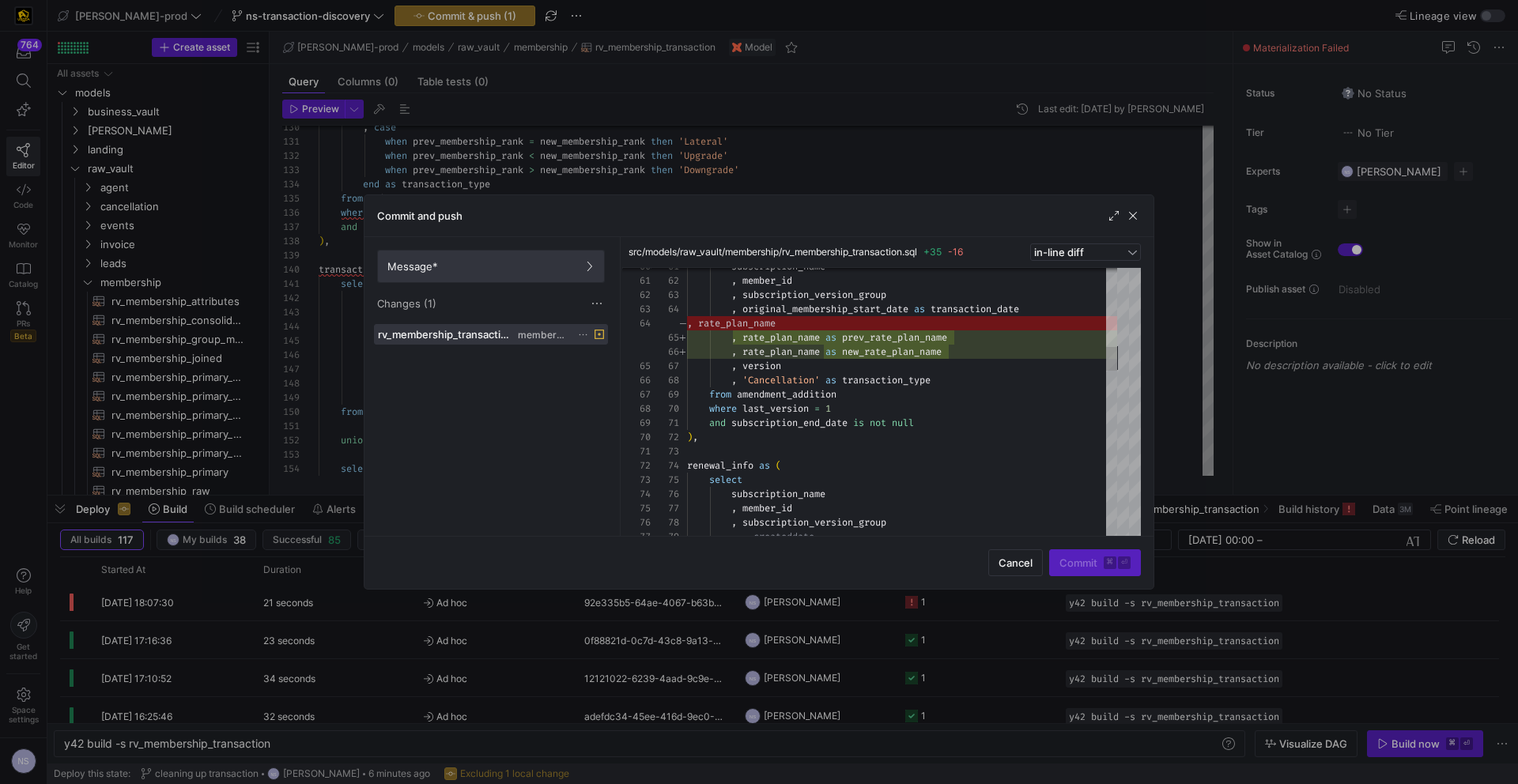
click at [549, 261] on span "Message*" at bounding box center [491, 266] width 207 height 13
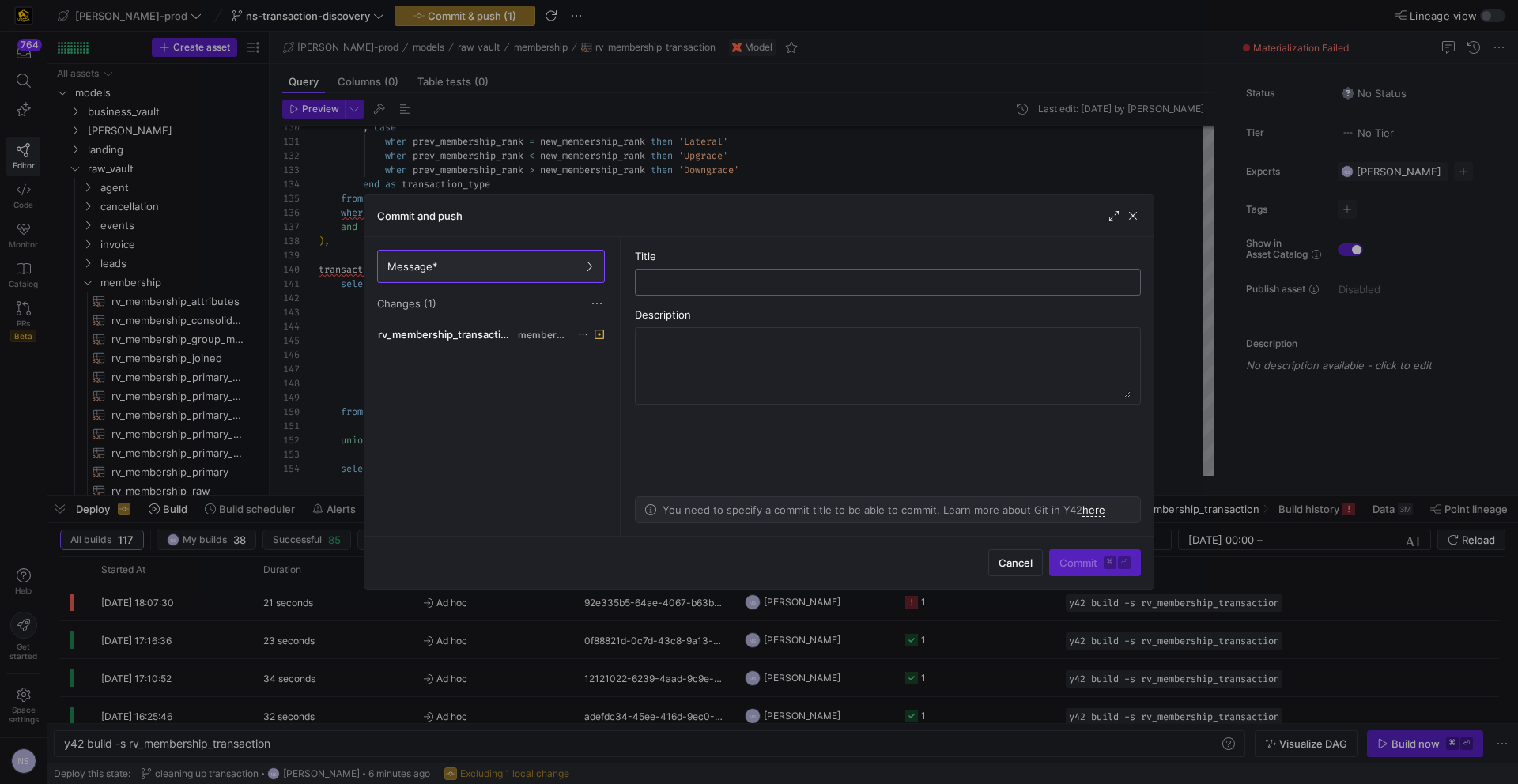
click at [736, 284] on input "text" at bounding box center [888, 282] width 479 height 13
type input "updating the logic"
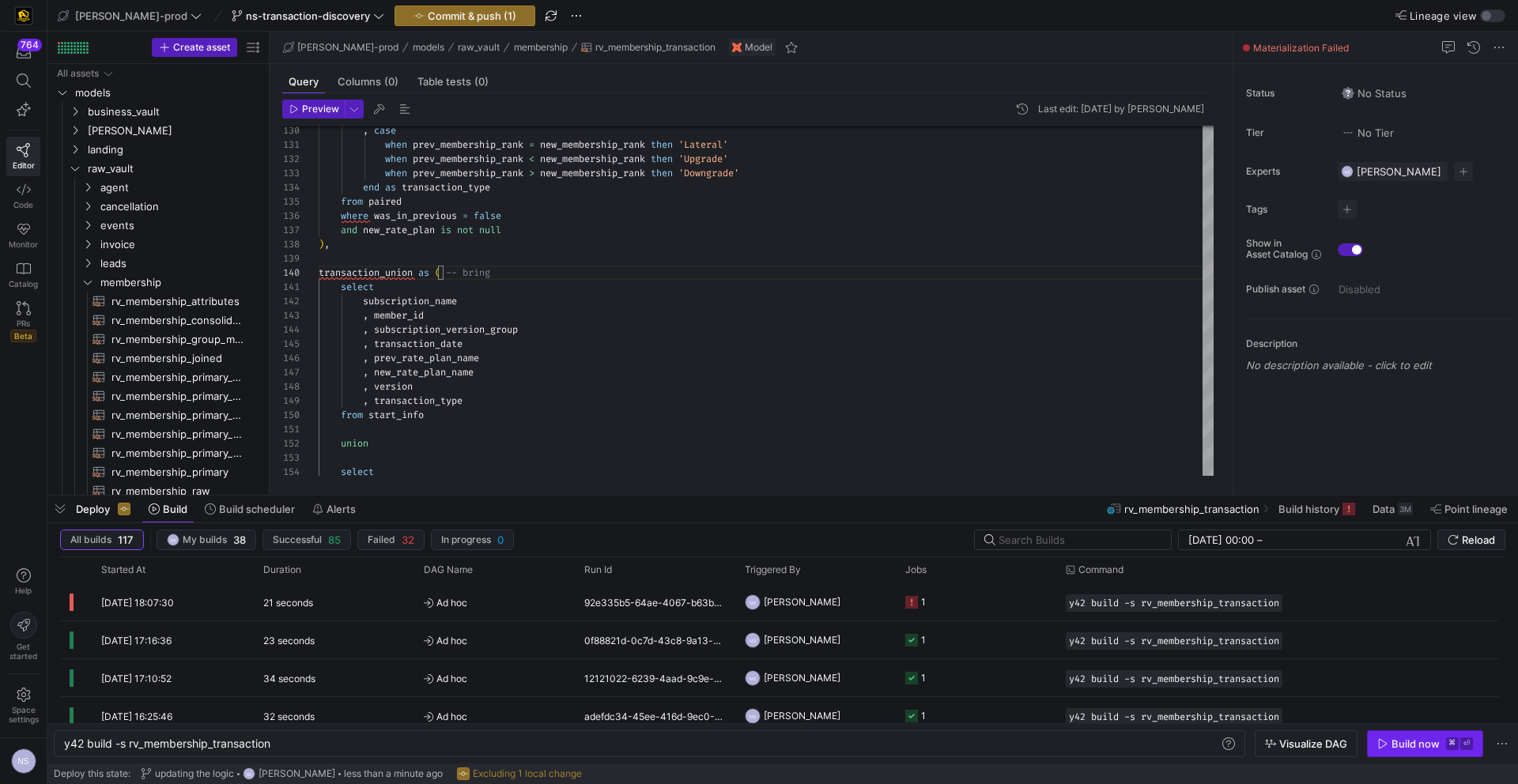
click at [1195, 677] on div "Build now" at bounding box center [1416, 743] width 48 height 13
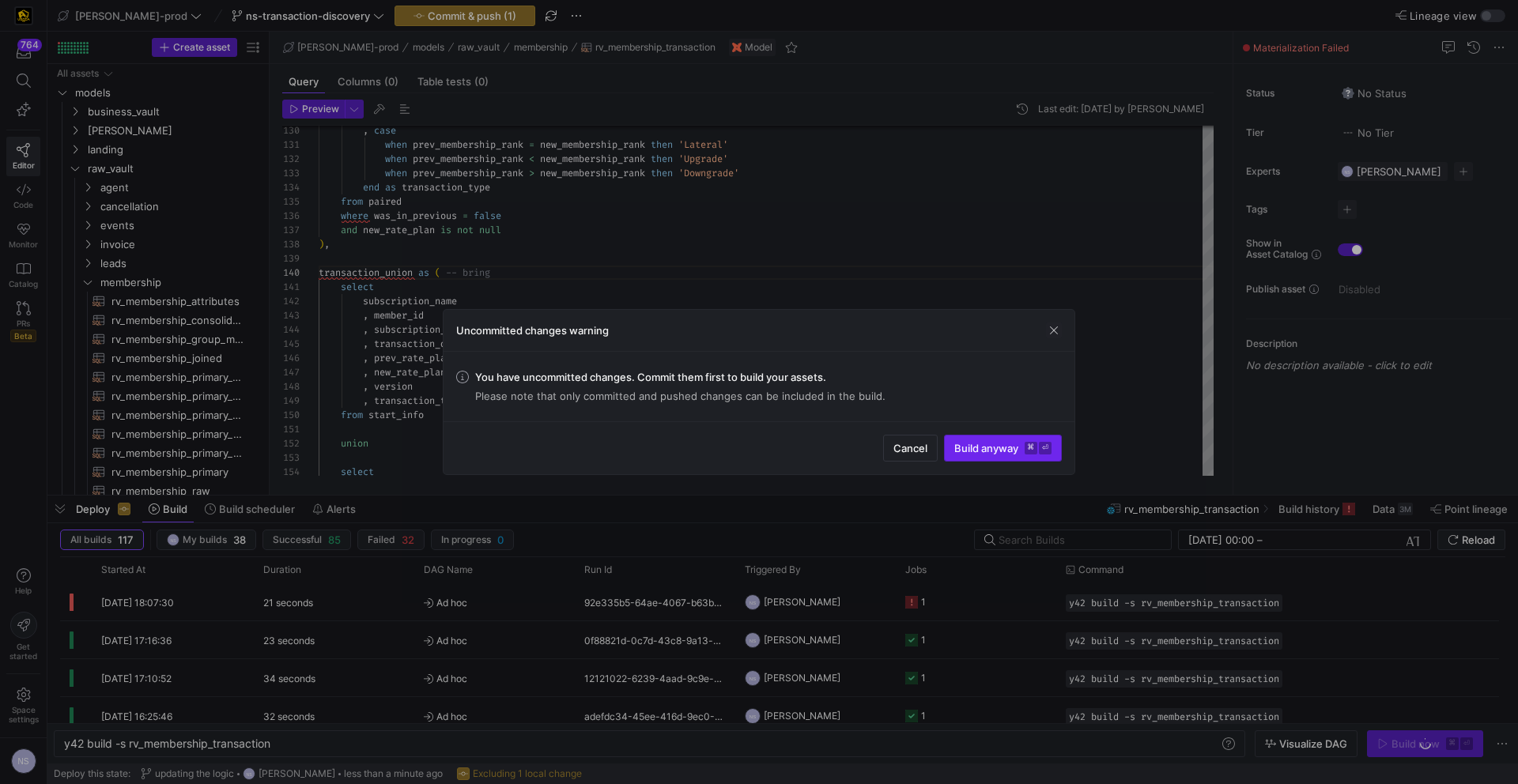
click at [997, 450] on span "Build anyway ⌘ ⏎" at bounding box center [1003, 448] width 97 height 13
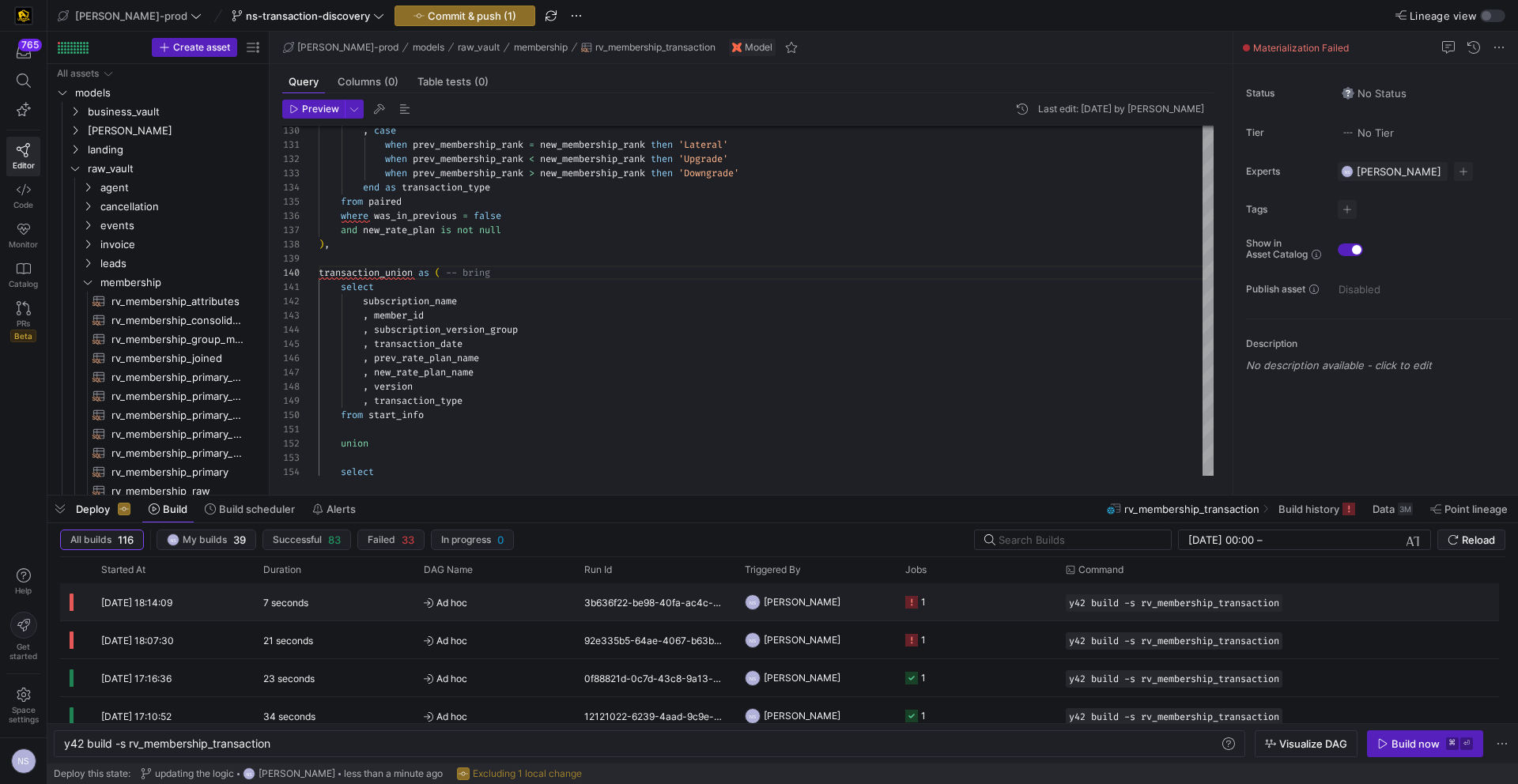
click at [963, 600] on y42-job-status-cell-renderer "1" at bounding box center [976, 602] width 142 height 35
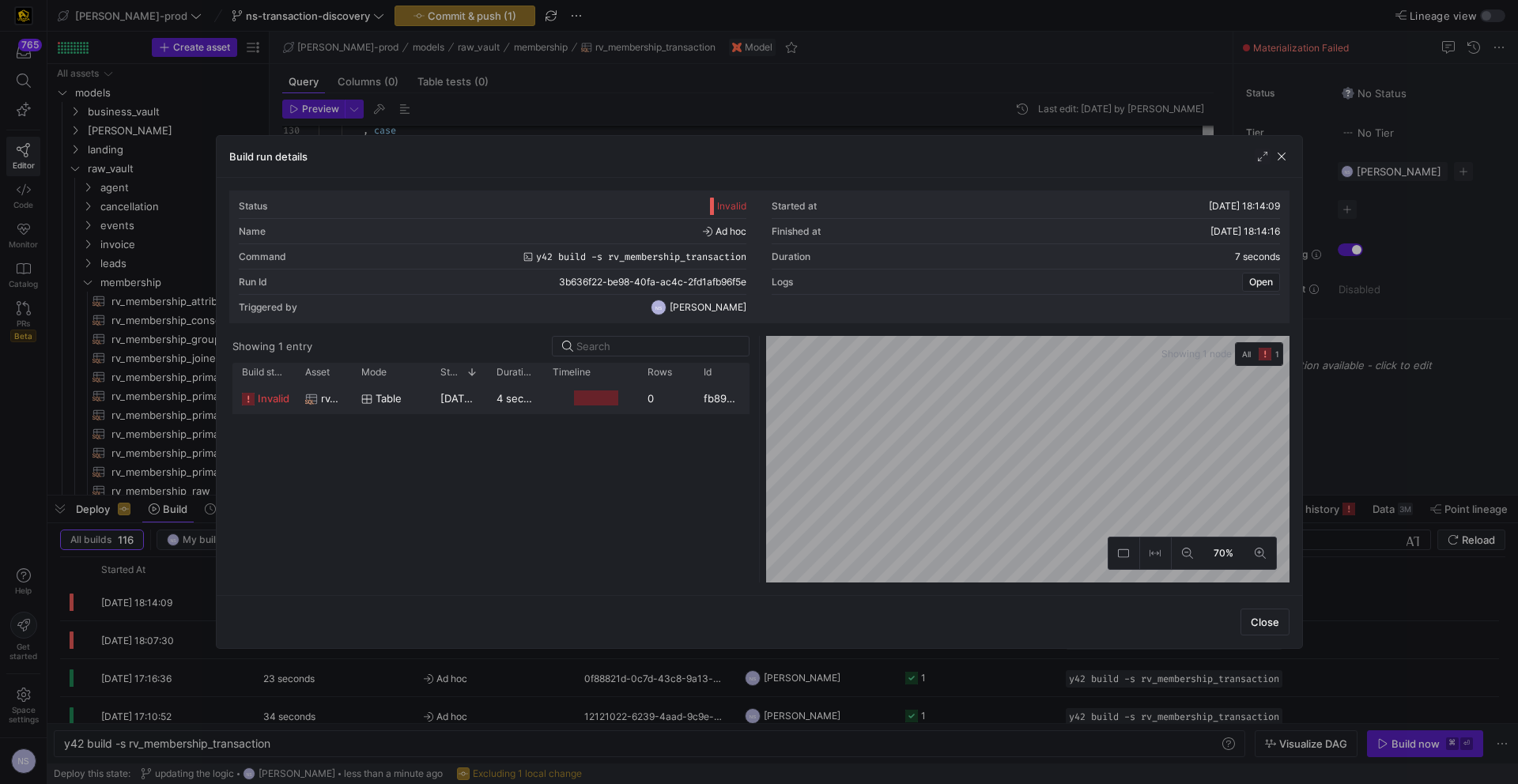
click at [501, 392] on y42-duration "4 seconds" at bounding box center [521, 398] width 51 height 13
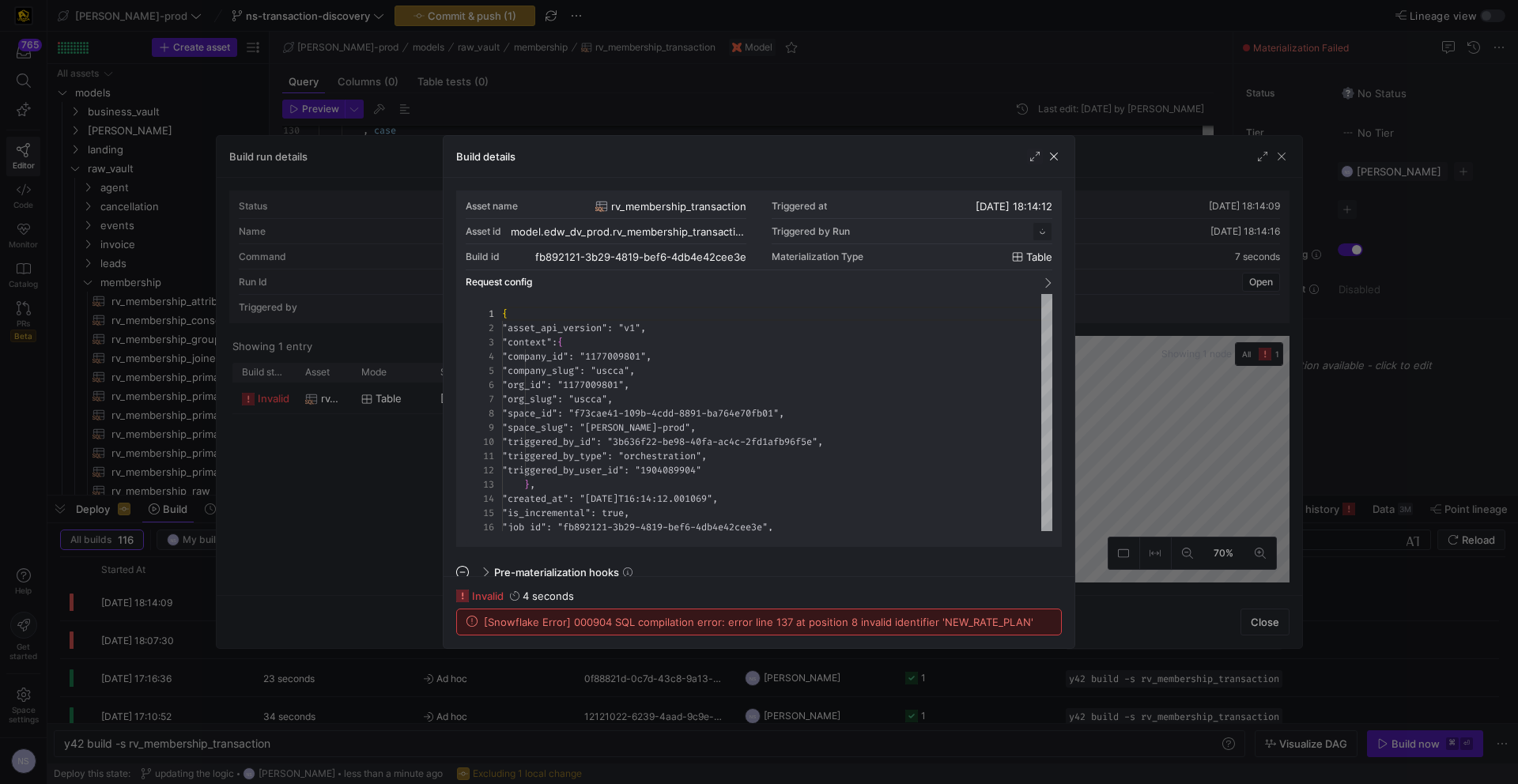
scroll to position [143, 0]
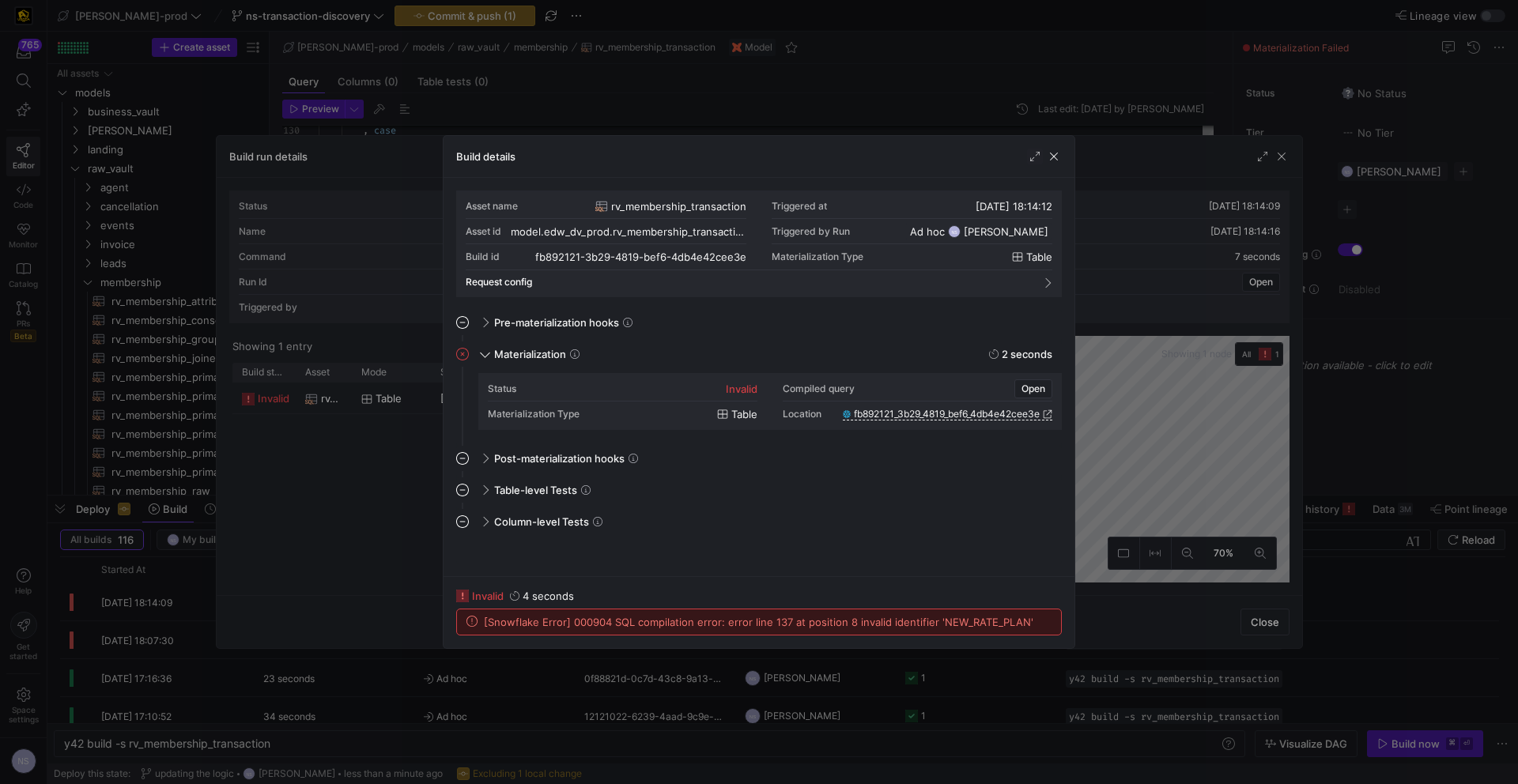
click at [1156, 430] on div at bounding box center [759, 392] width 1518 height 784
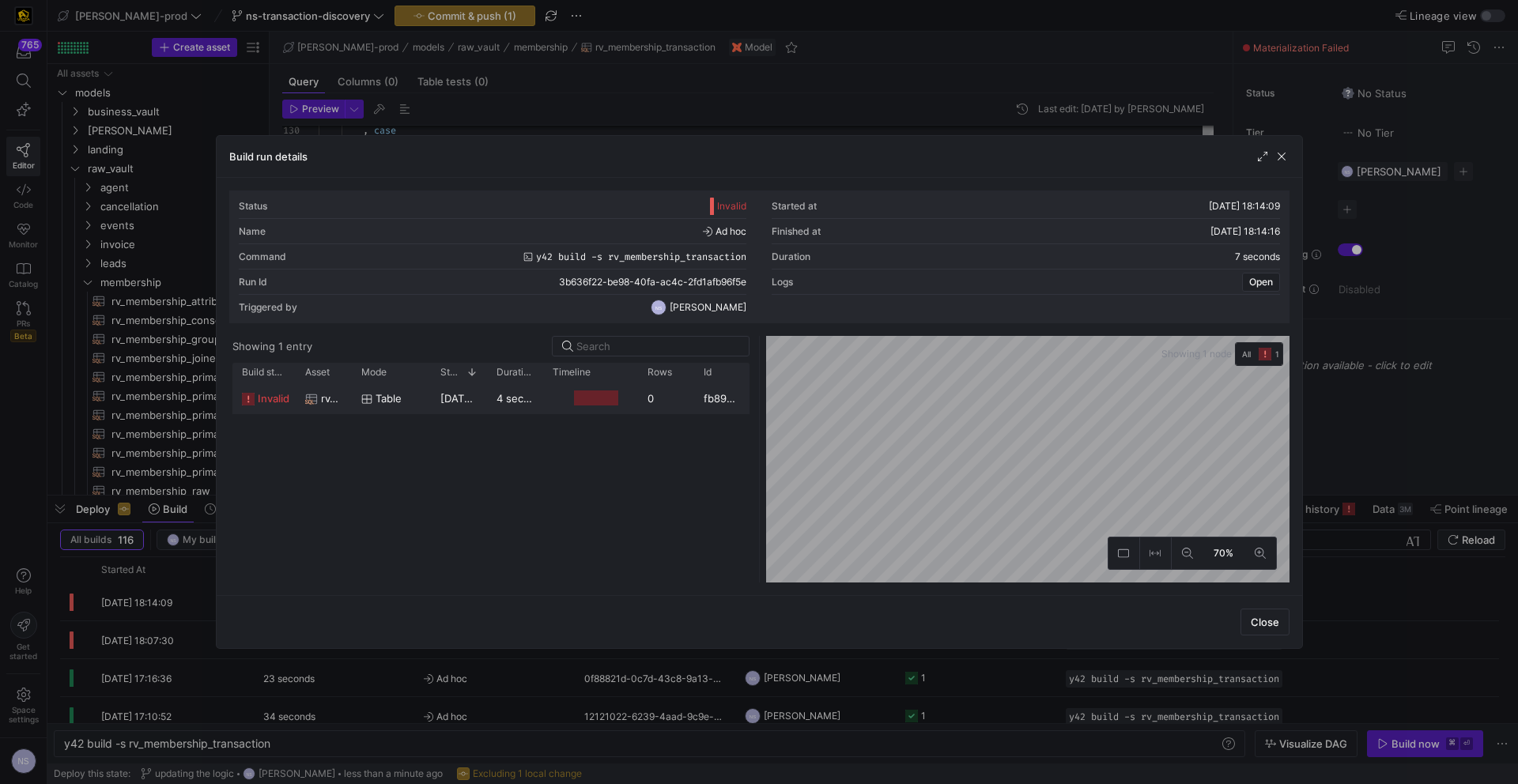
click at [584, 412] on div "Press SPACE to select this row." at bounding box center [590, 398] width 95 height 31
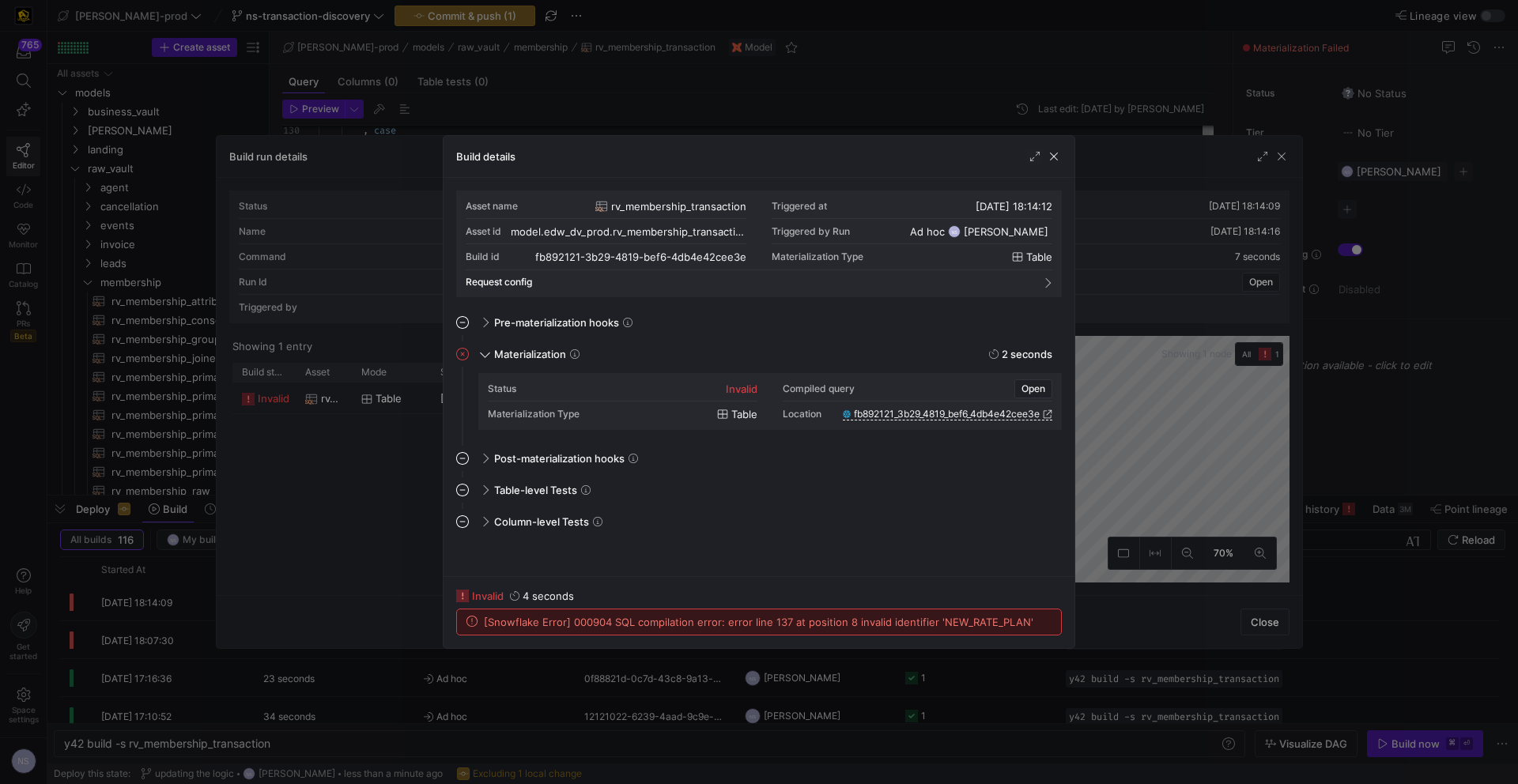
click at [1144, 479] on div at bounding box center [759, 392] width 1518 height 784
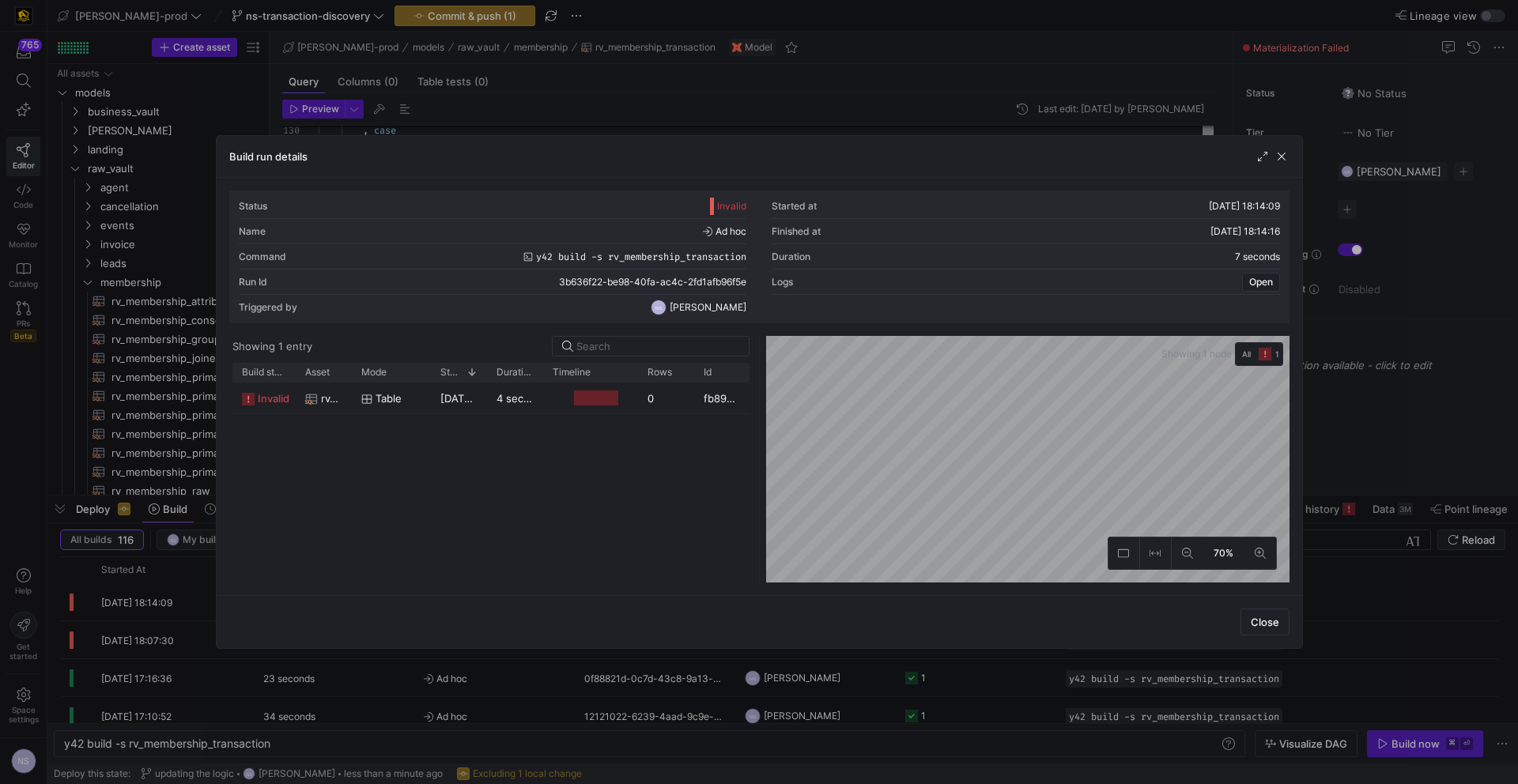
drag, startPoint x: 1401, startPoint y: 458, endPoint x: 1009, endPoint y: 424, distance: 393.5
click at [1195, 458] on div at bounding box center [759, 392] width 1518 height 784
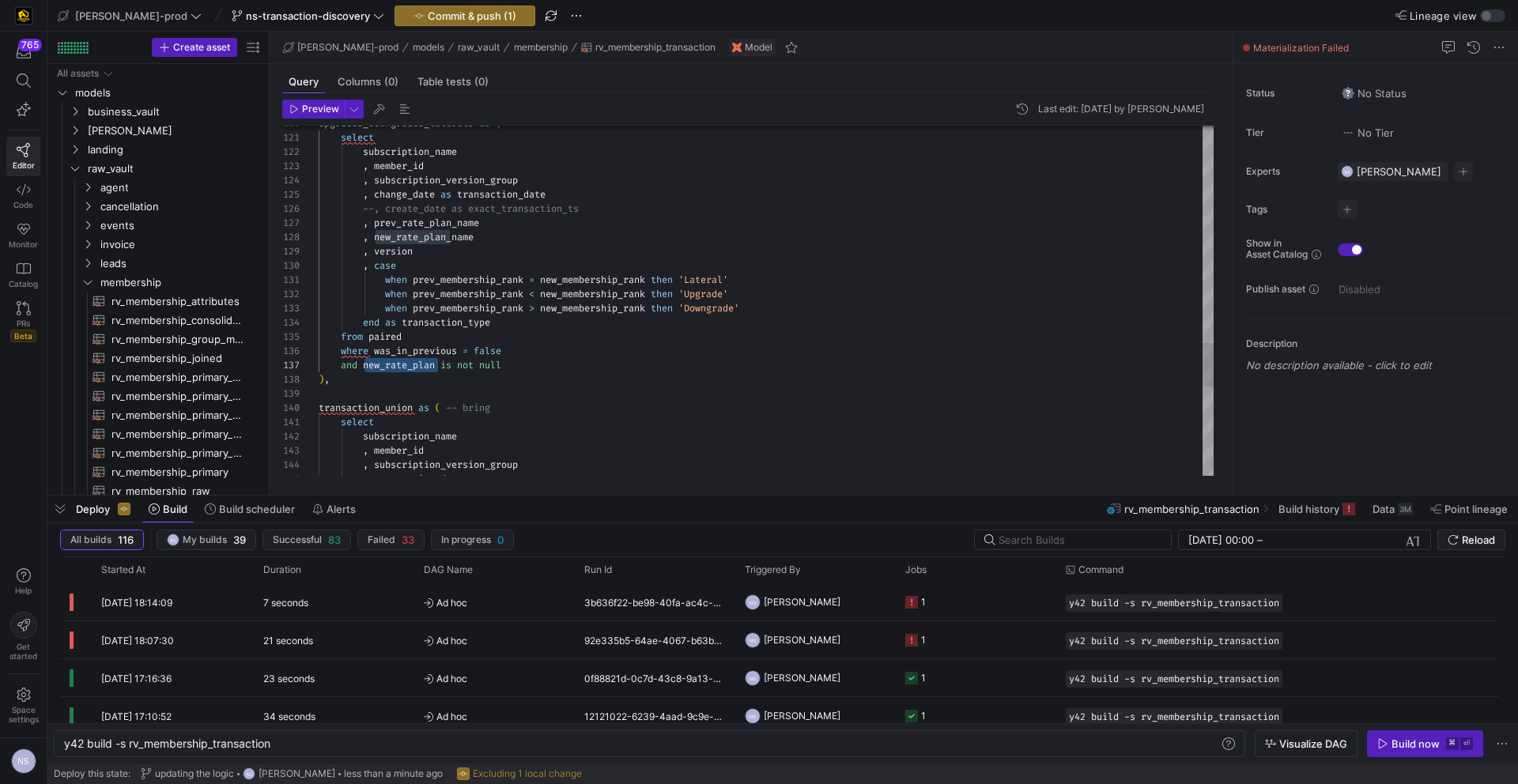
type textarea "when prev_membership_rank = new_membership_rank then 'Lateral' when prev_member…"
click at [444, 13] on span "Commit & push (1)" at bounding box center [472, 16] width 88 height 13
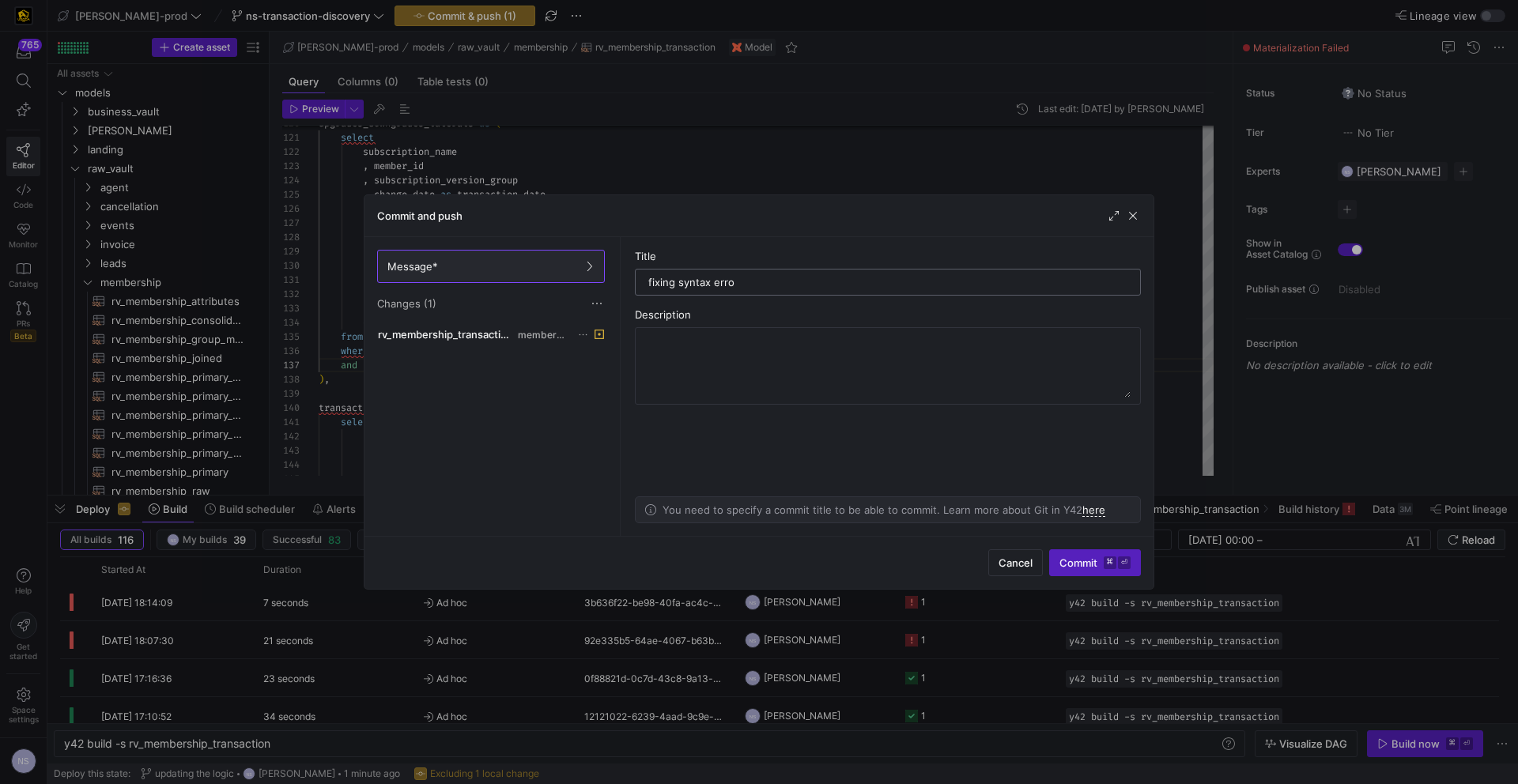
type input "fixing syntax error"
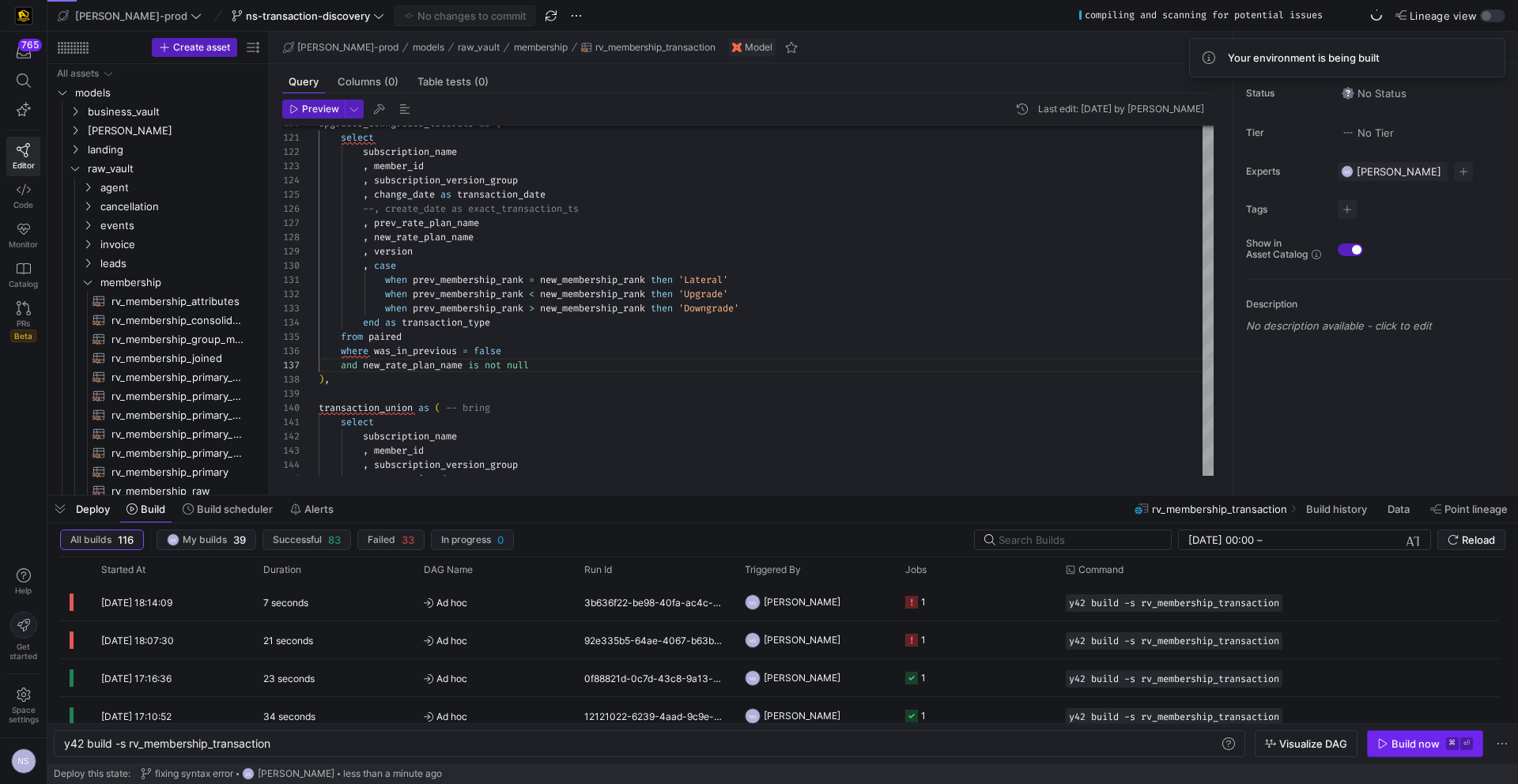
click at [1195, 677] on div "Build now" at bounding box center [1416, 743] width 48 height 13
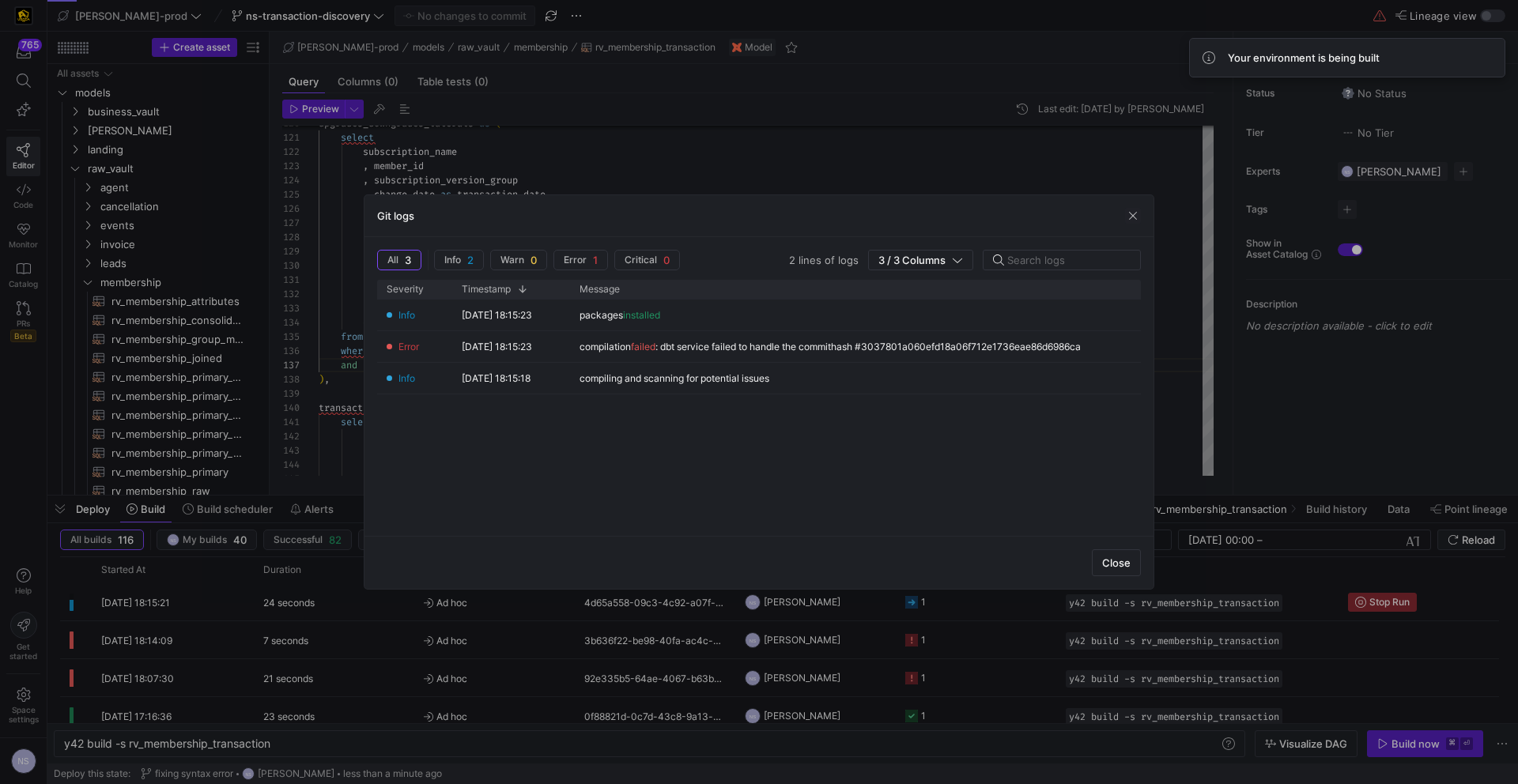
click at [1195, 525] on div at bounding box center [759, 392] width 1518 height 784
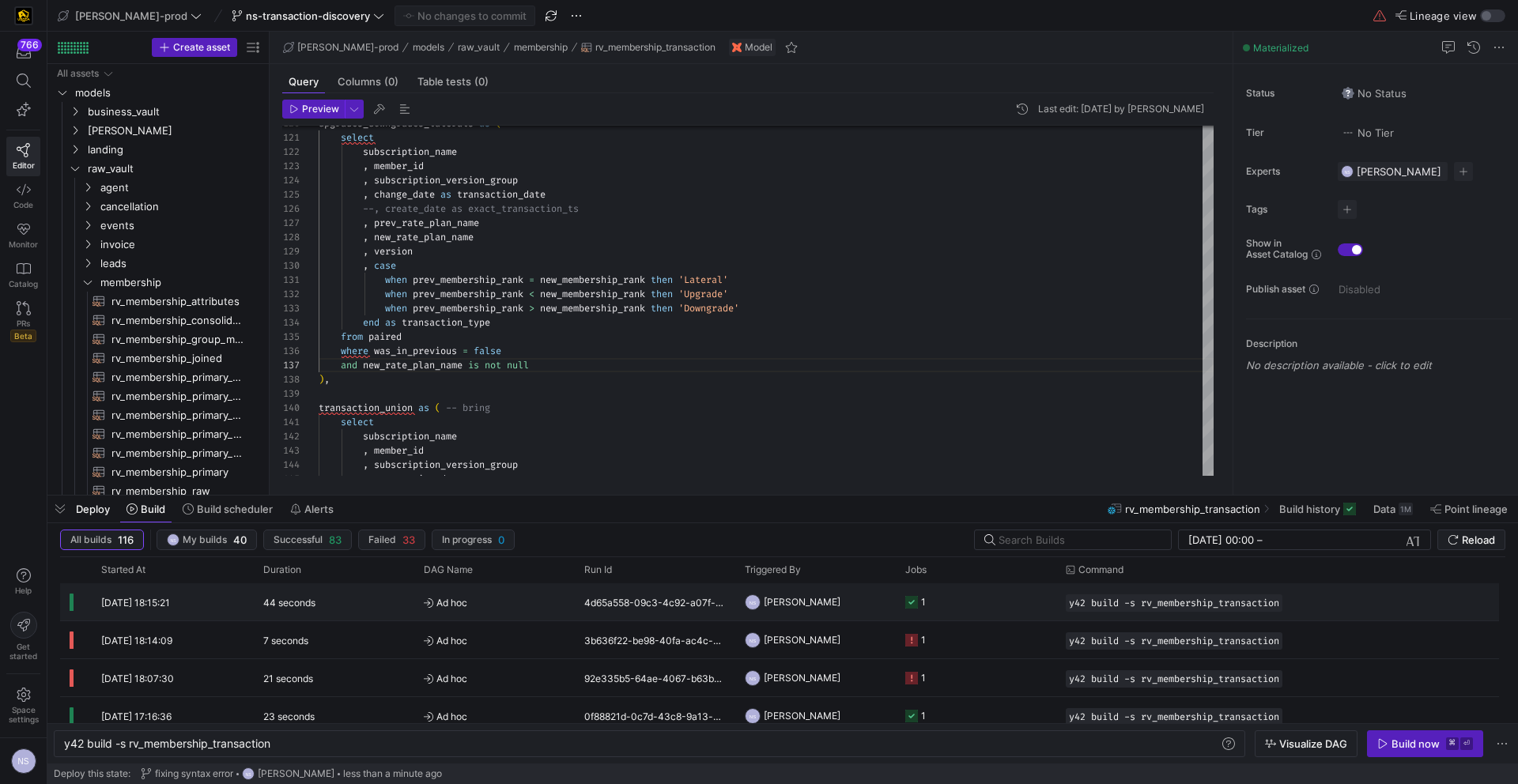
click at [955, 618] on y42-job-status-cell-renderer "1" at bounding box center [976, 602] width 142 height 35
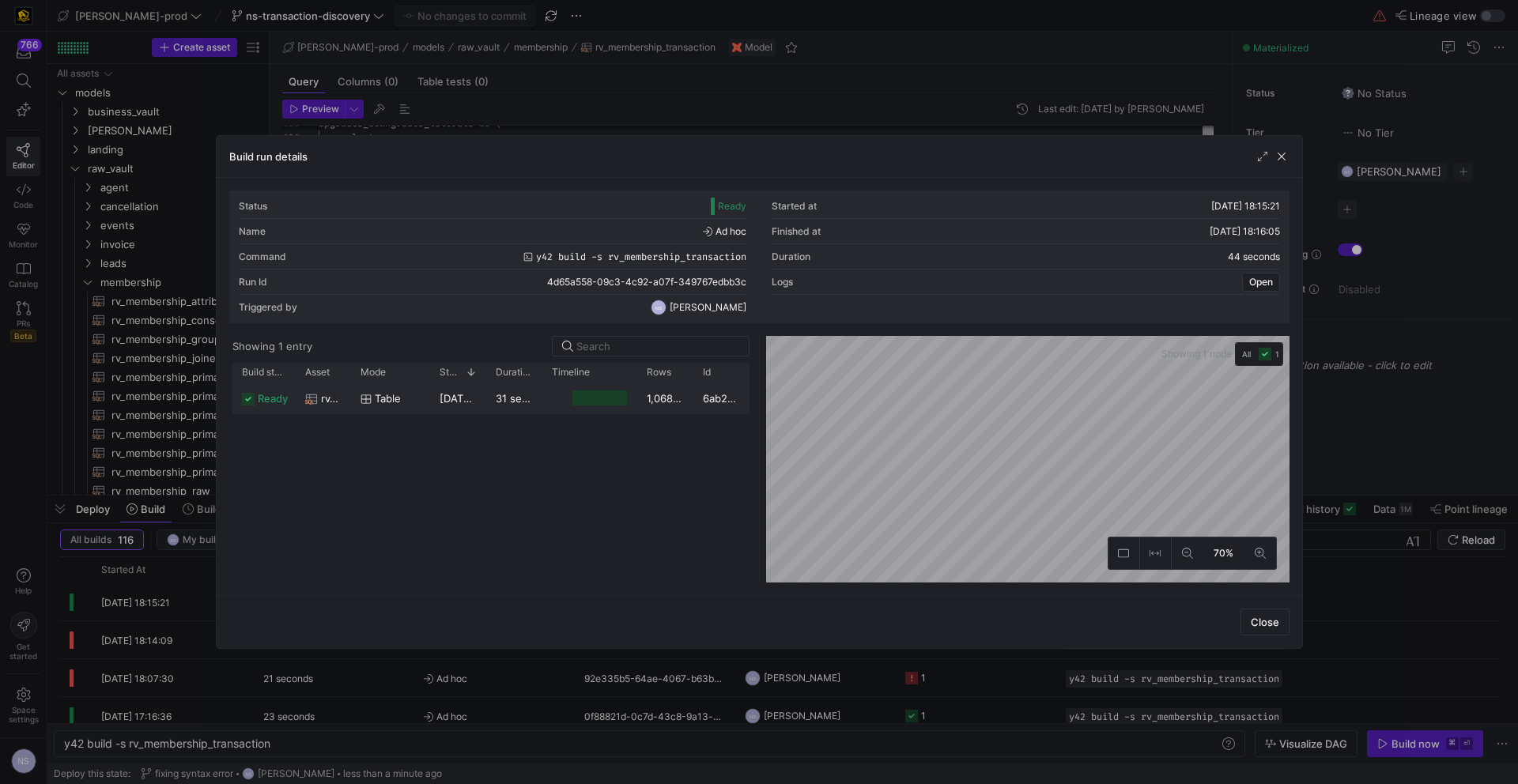
click at [606, 398] on div at bounding box center [599, 398] width 54 height 15
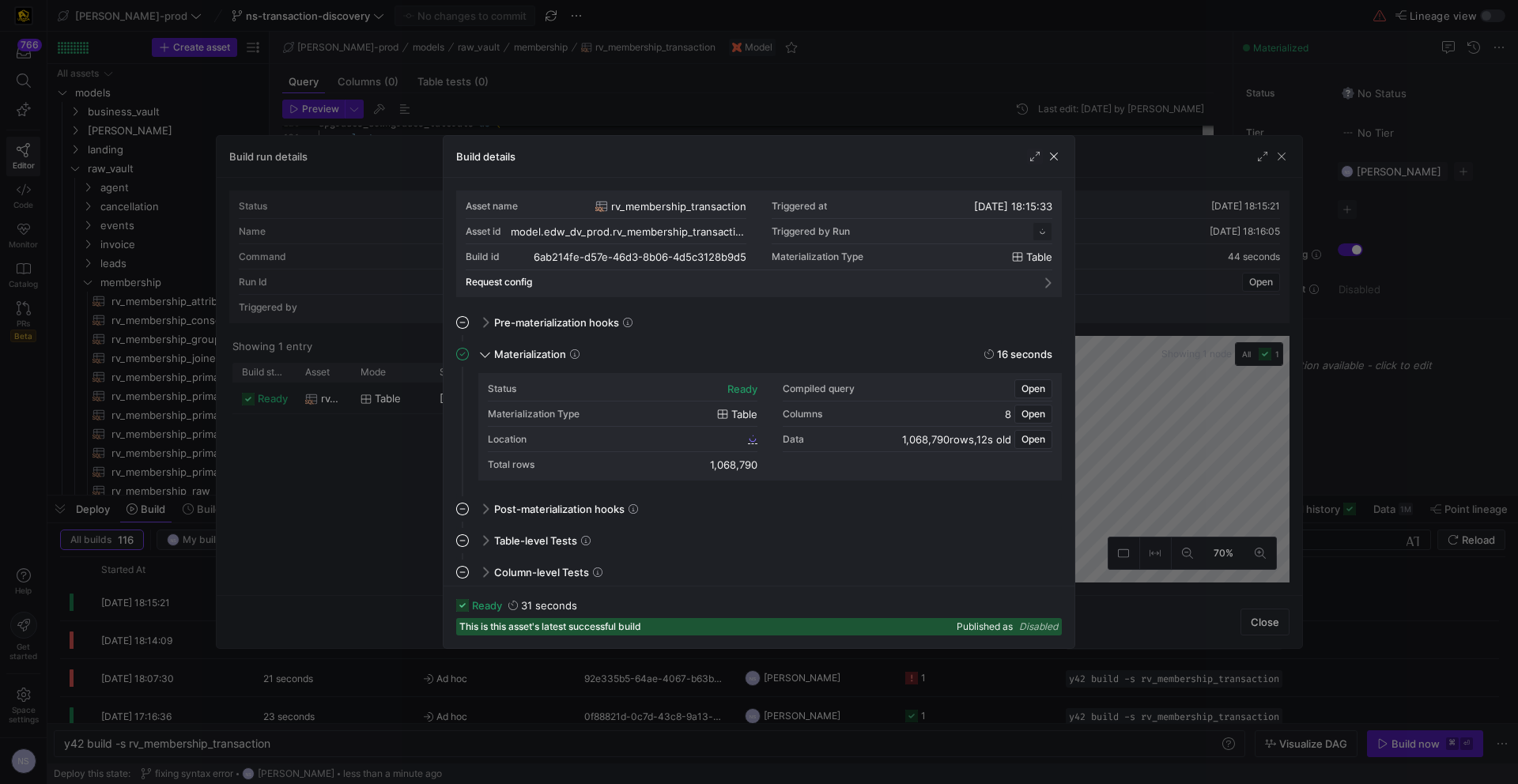
scroll to position [143, 0]
click at [751, 443] on div at bounding box center [752, 439] width 10 height 10
click at [750, 440] on icon at bounding box center [752, 438] width 10 height 10
click at [1195, 317] on div at bounding box center [759, 392] width 1518 height 784
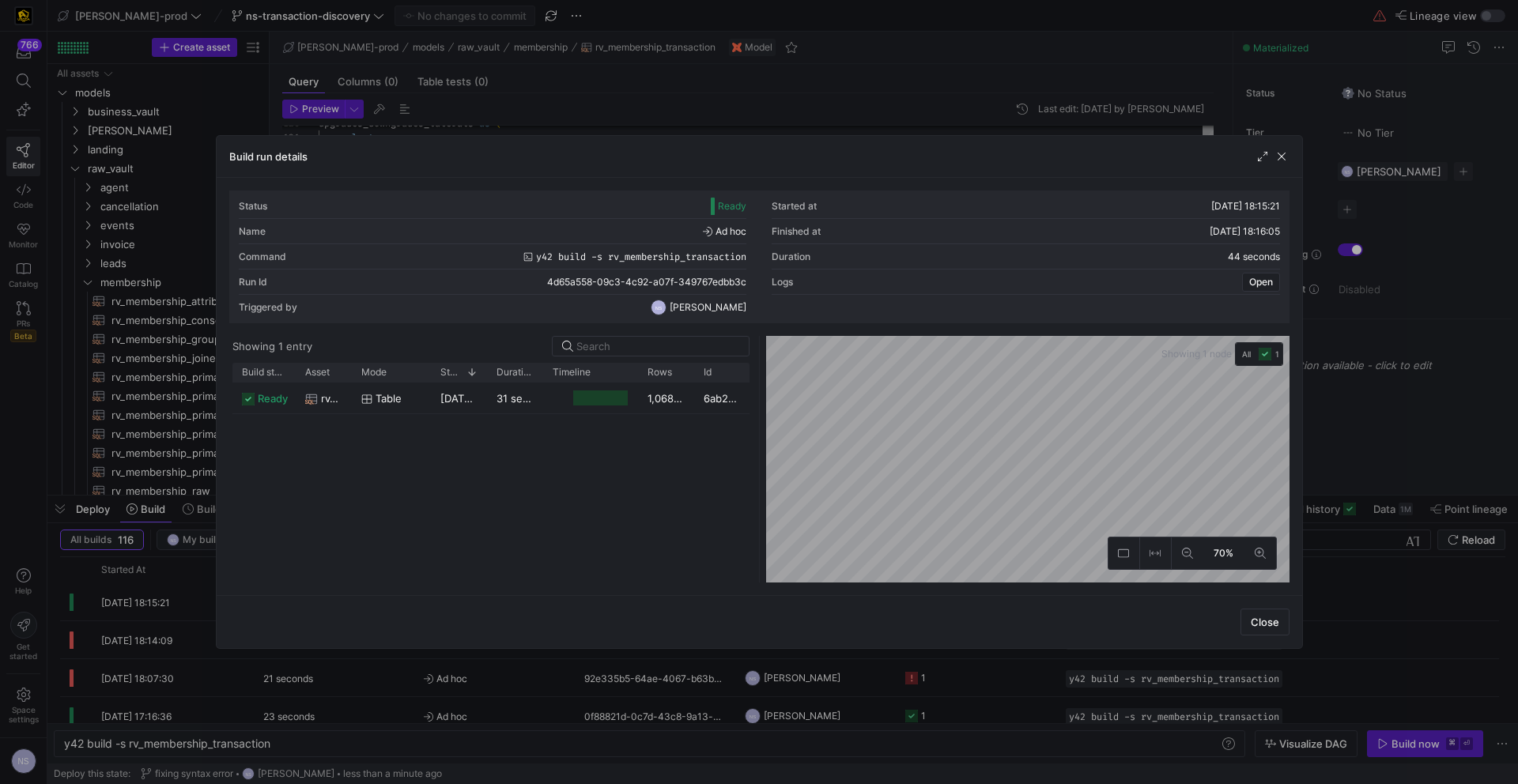
click at [1195, 317] on div at bounding box center [759, 392] width 1518 height 784
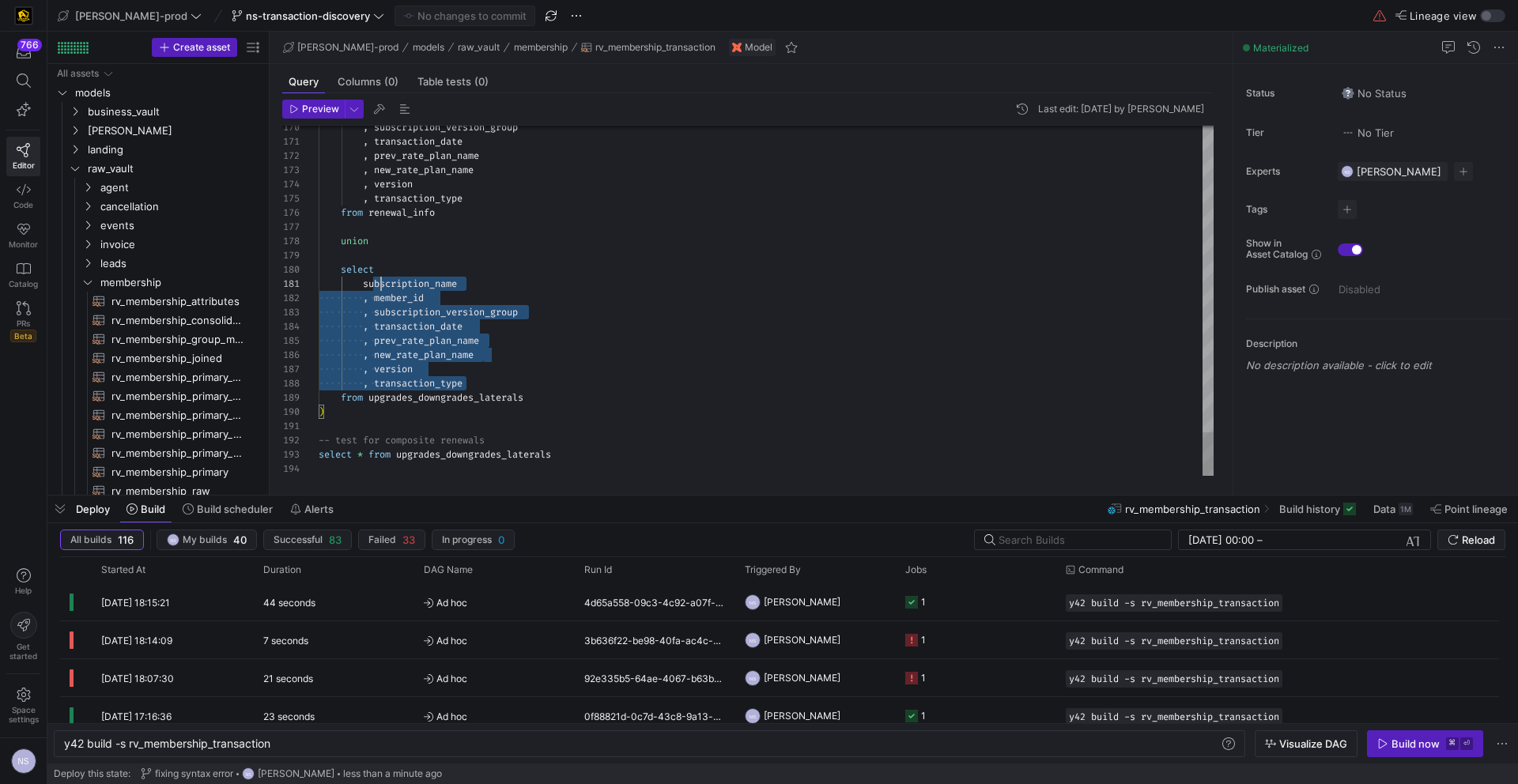
scroll to position [0, 46]
drag, startPoint x: 483, startPoint y: 382, endPoint x: 363, endPoint y: 288, distance: 152.4
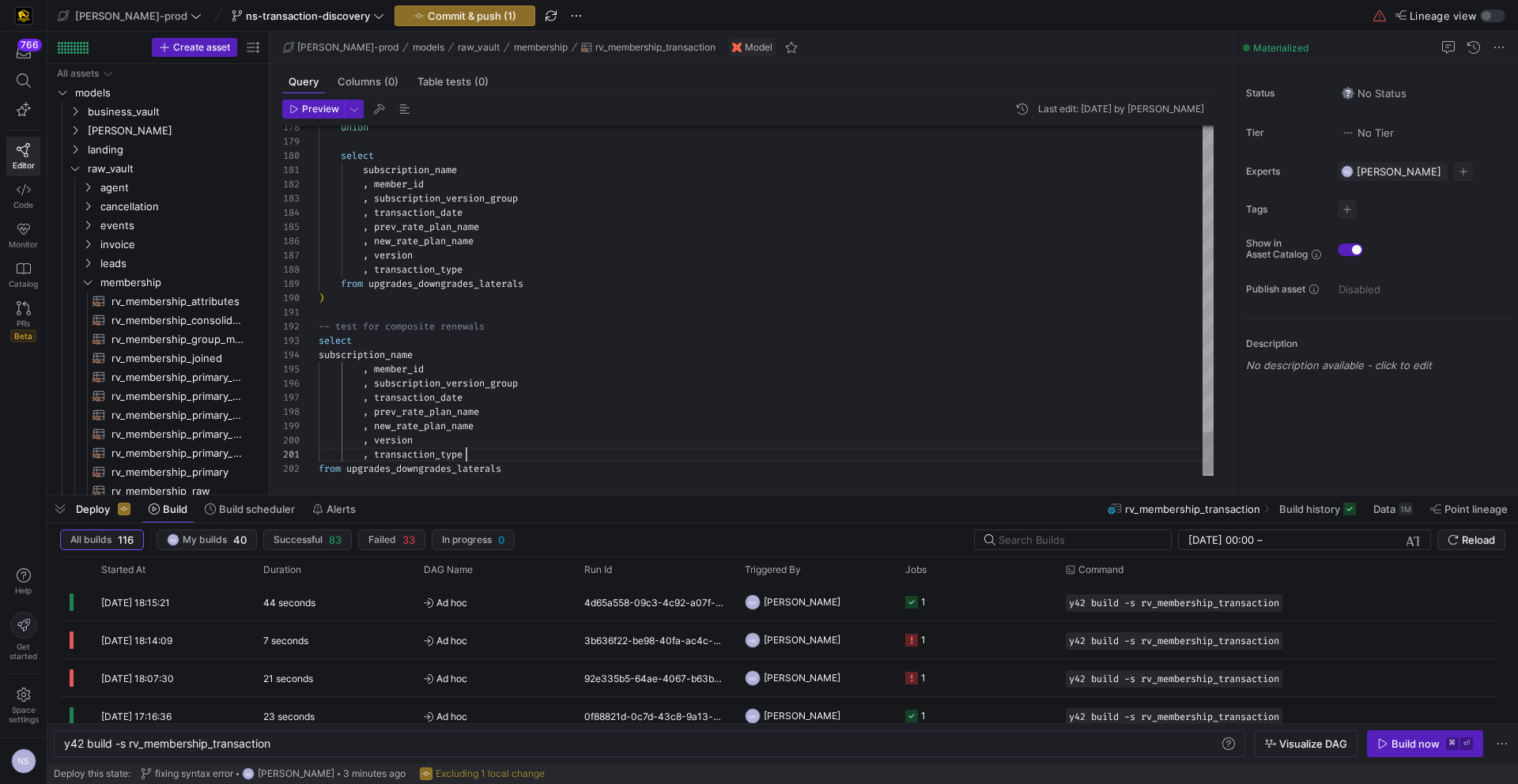
scroll to position [0, 148]
drag, startPoint x: 365, startPoint y: 367, endPoint x: 363, endPoint y: 449, distance: 82.0
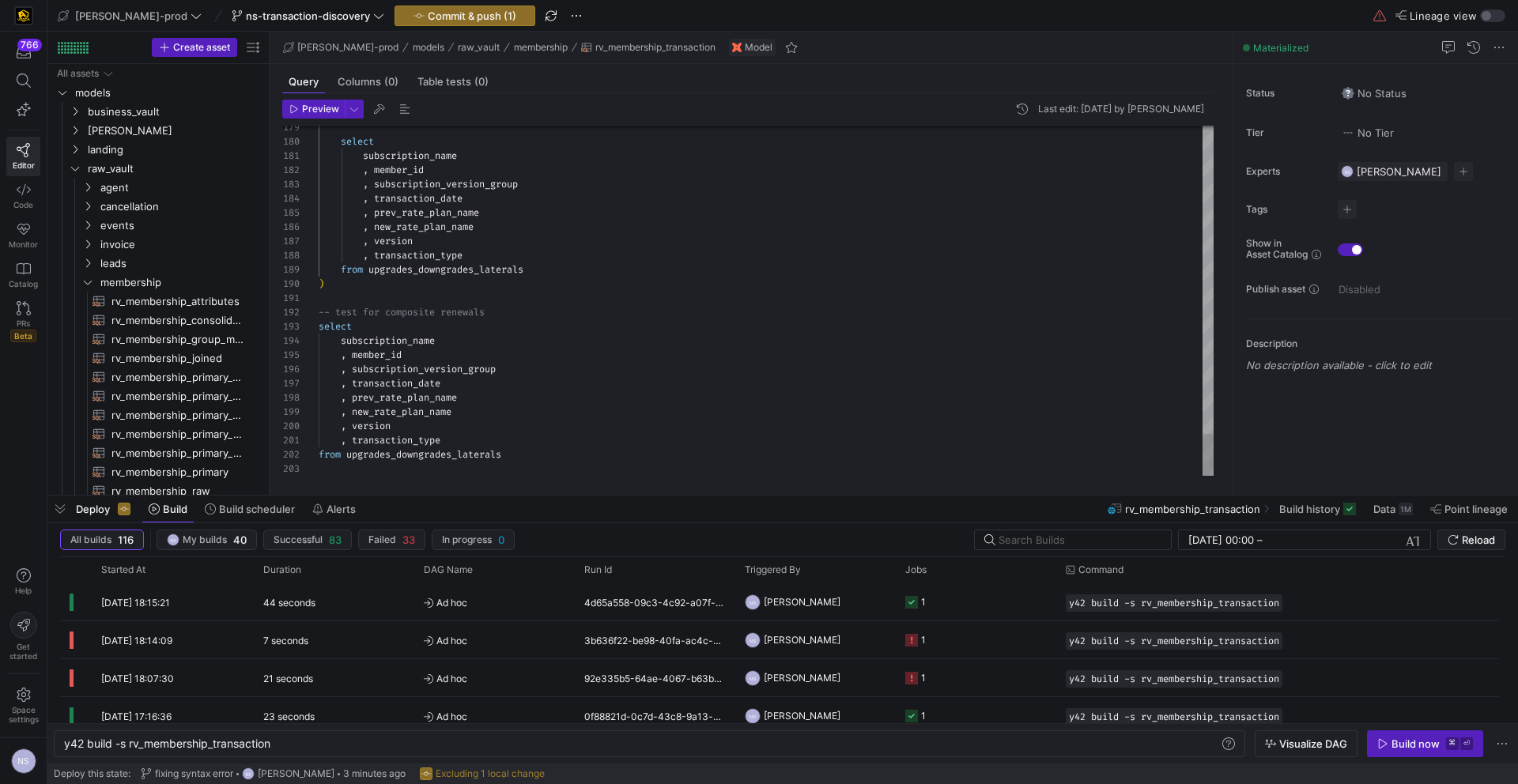
type textarea ", transaction_type from transaction_union"
click at [438, 14] on span "Commit & push (1)" at bounding box center [472, 16] width 88 height 13
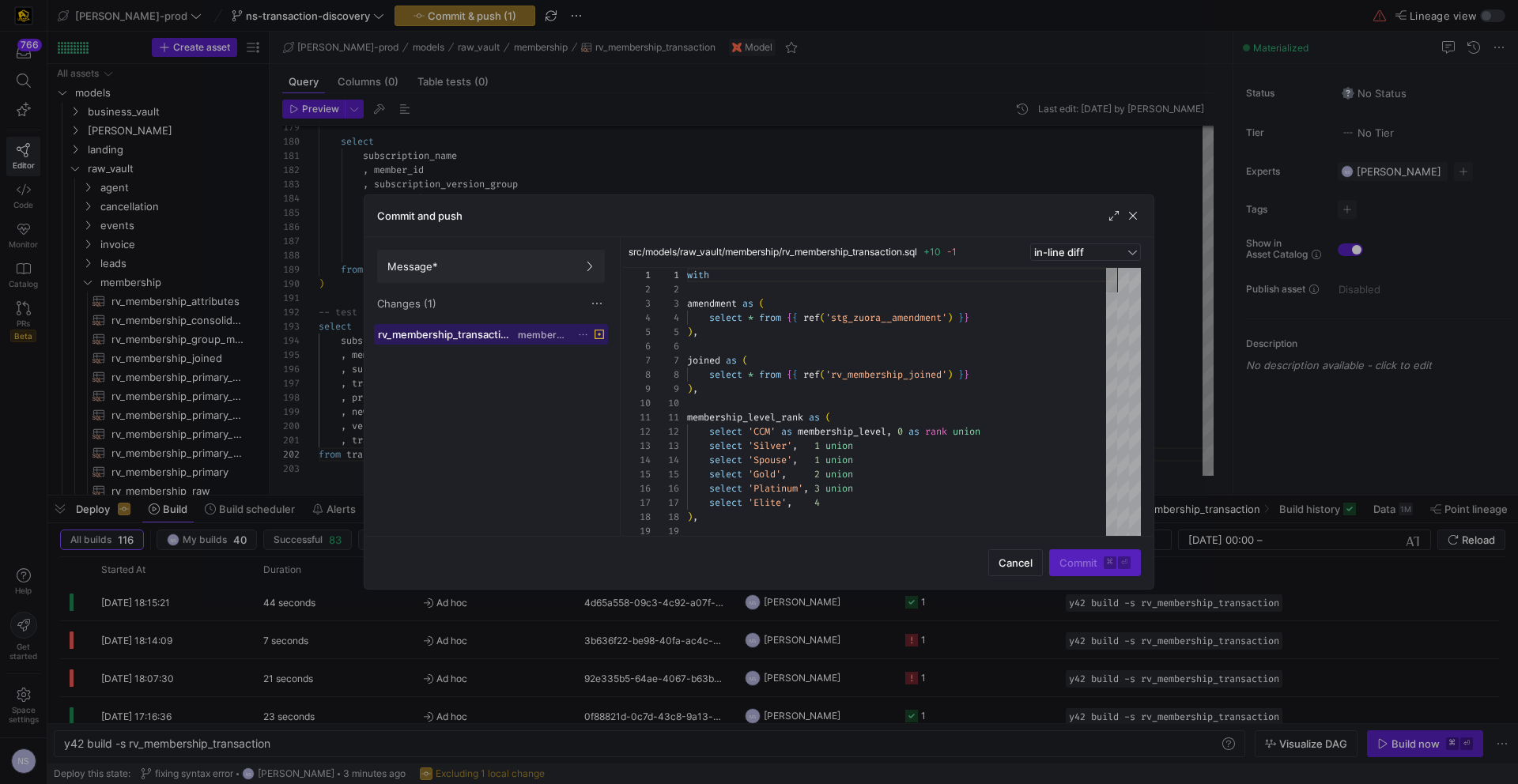
click at [513, 341] on span at bounding box center [491, 335] width 233 height 19
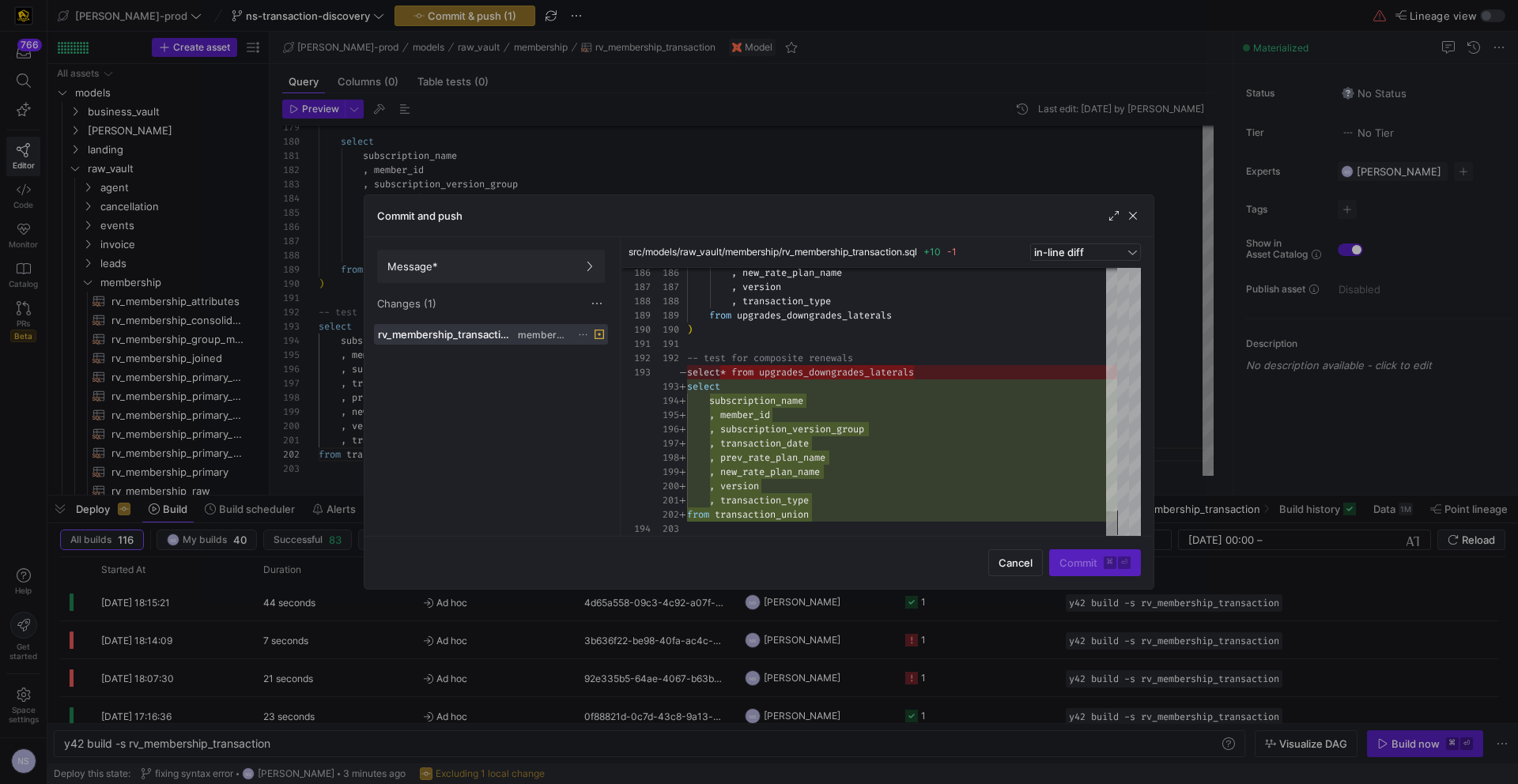
type textarea "-- test for composite renewals select subscription_name , member_id , subscript…"
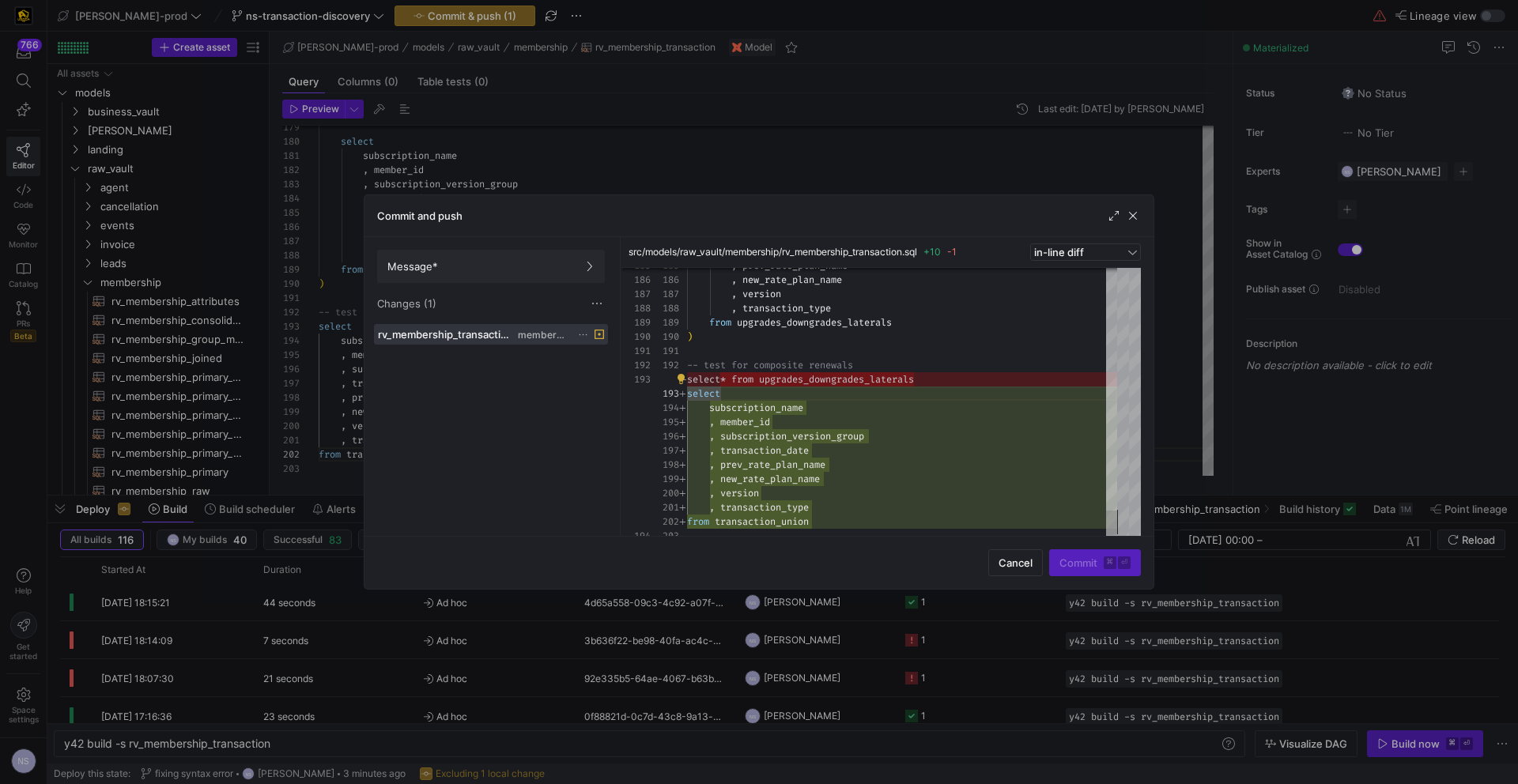
click at [1175, 354] on div at bounding box center [759, 392] width 1518 height 784
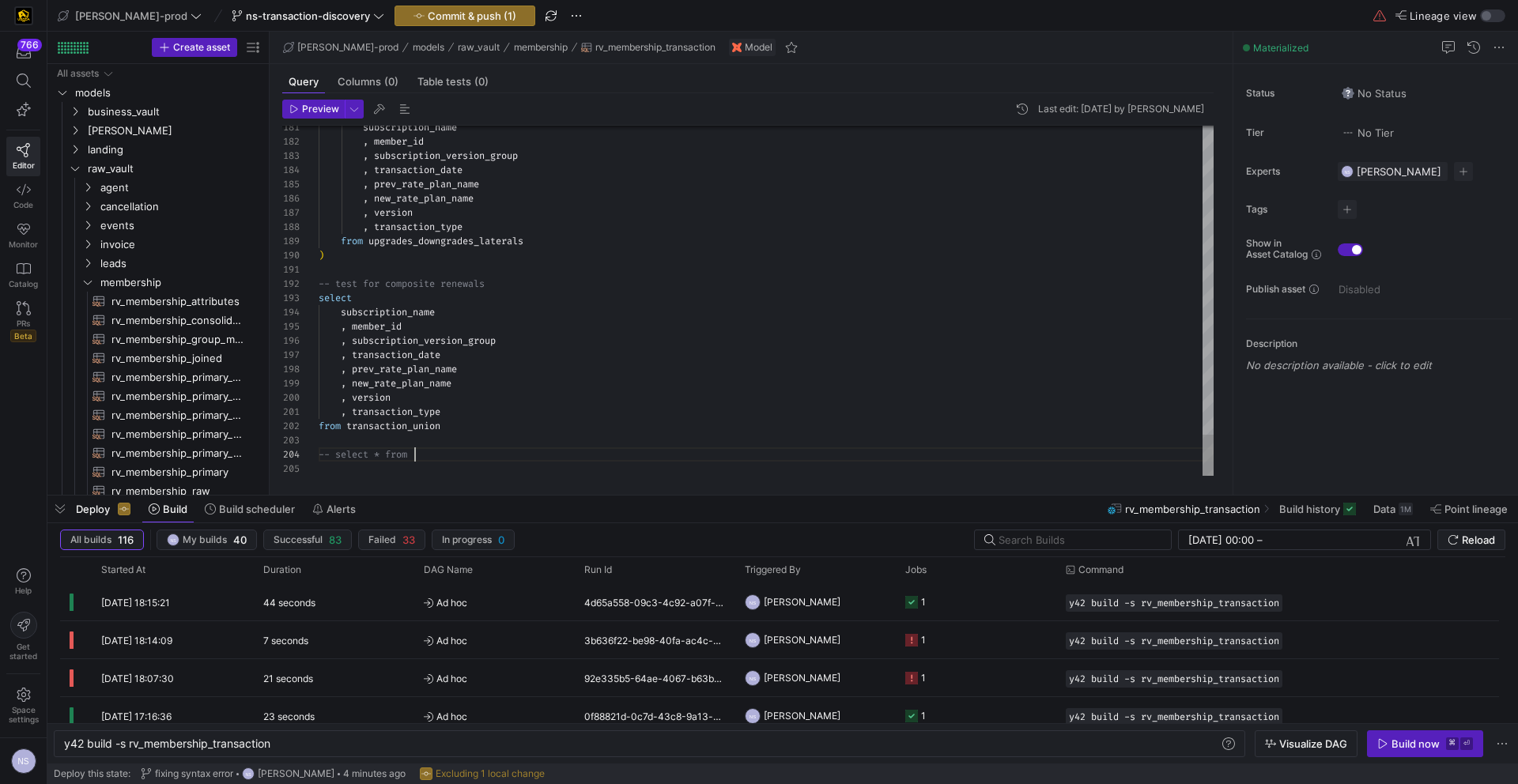
scroll to position [42, 255]
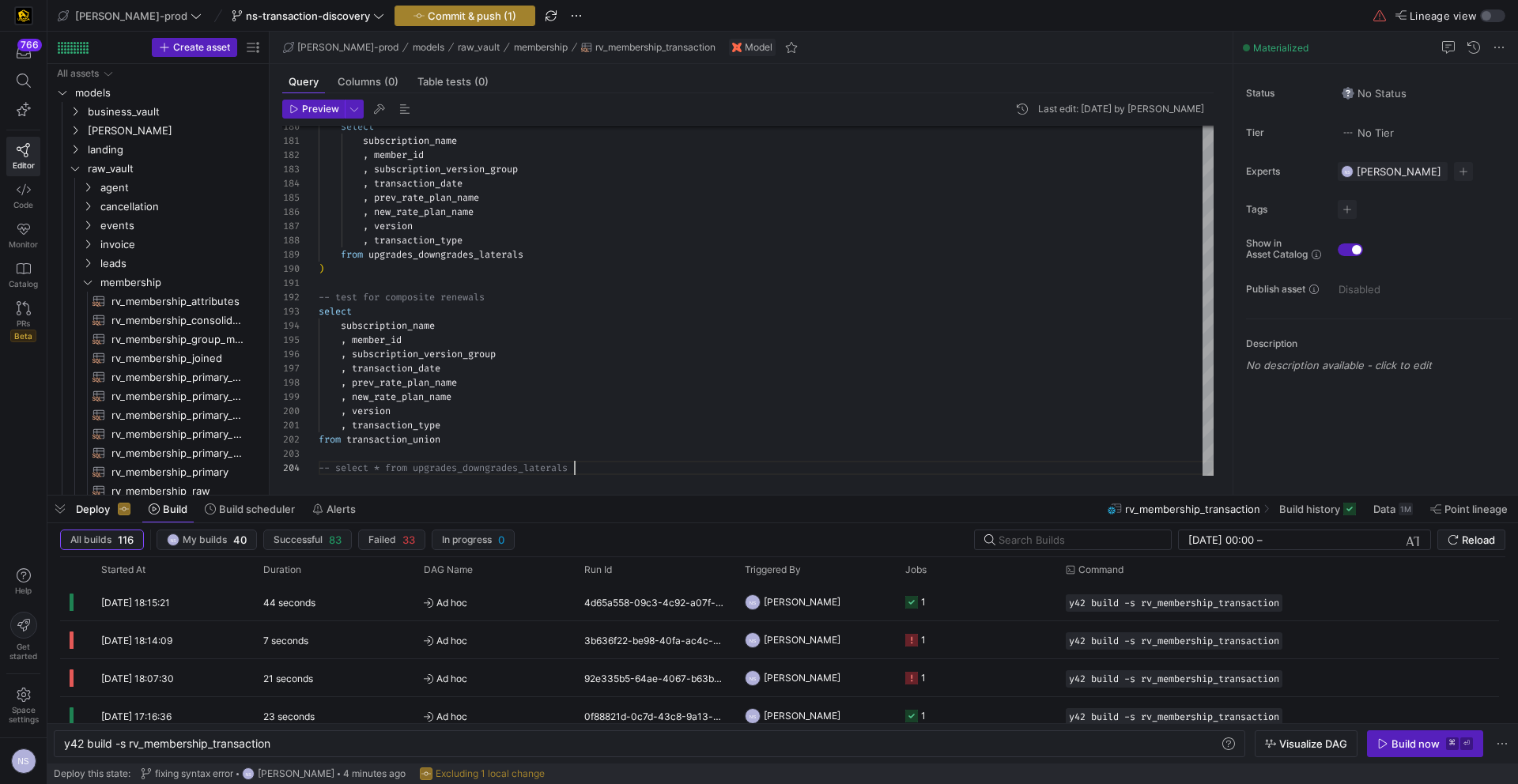
type textarea ", transaction_type from transaction_union -- select * from upgrades_downgrades_…"
click at [430, 19] on span "Commit & push (1)" at bounding box center [472, 16] width 88 height 13
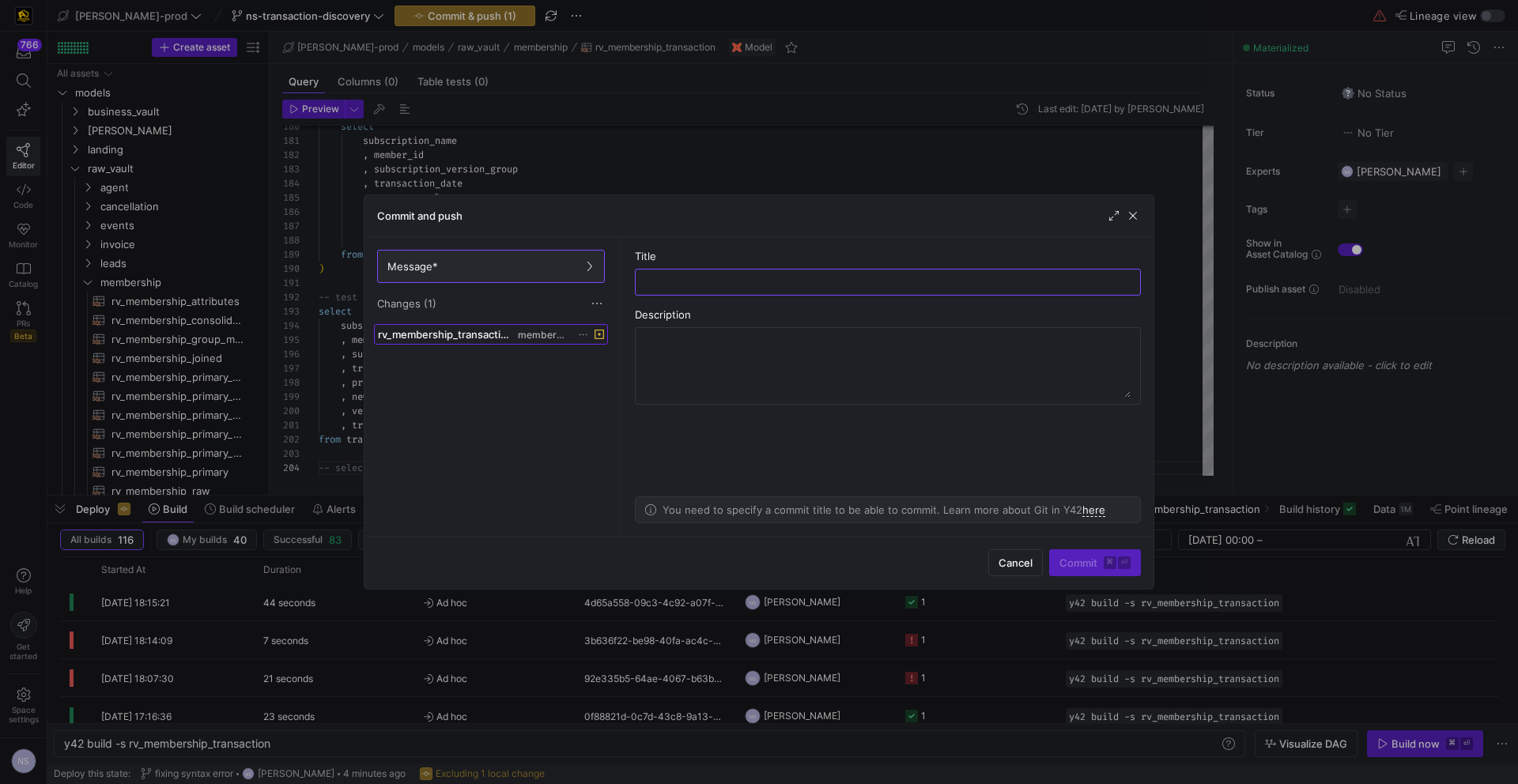
click at [497, 338] on span "rv_membership_transaction.sql" at bounding box center [446, 335] width 137 height 13
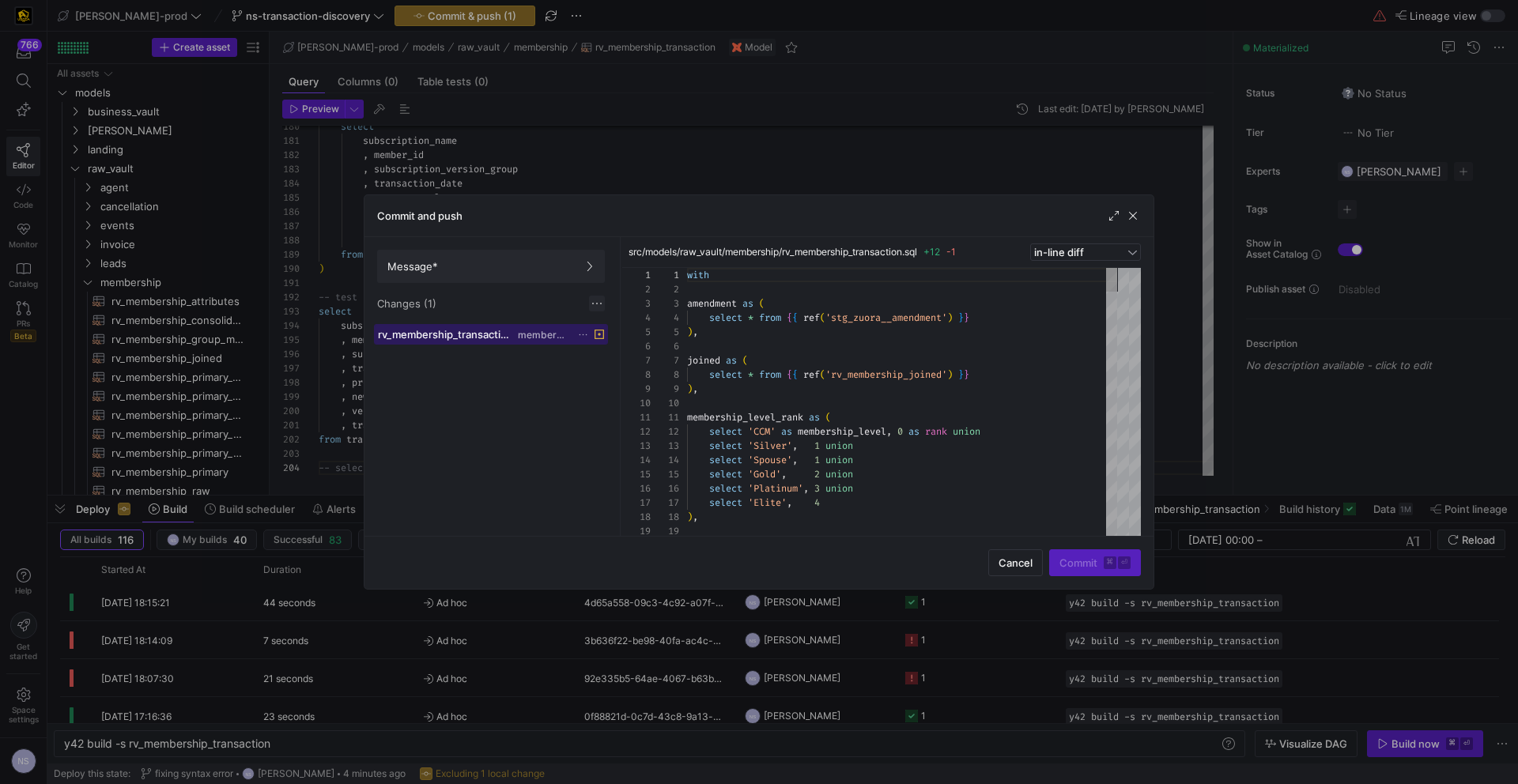
scroll to position [143, 0]
click at [530, 273] on span at bounding box center [491, 266] width 226 height 32
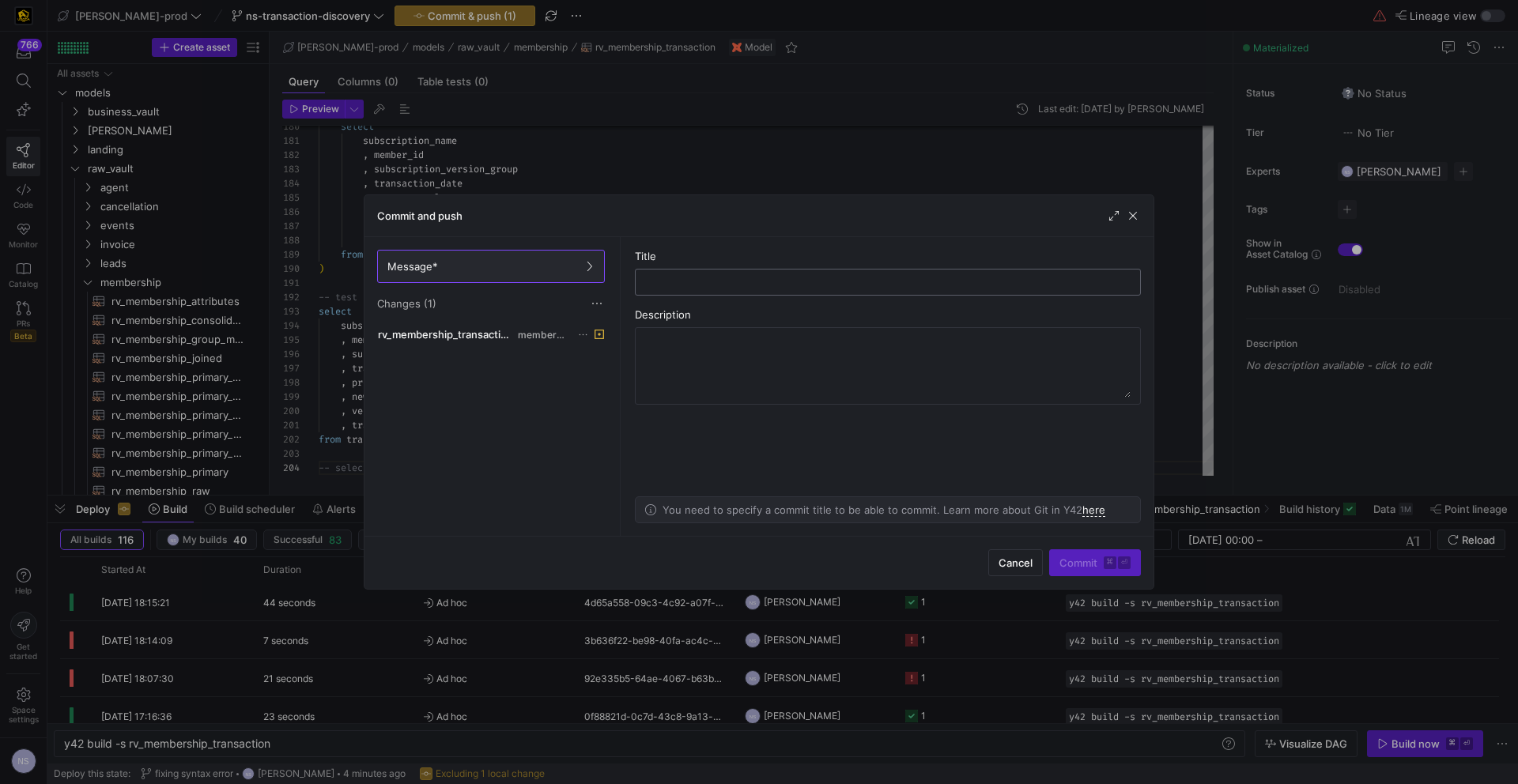
click at [760, 281] on input "text" at bounding box center [888, 282] width 479 height 13
type input "finalizing testing"
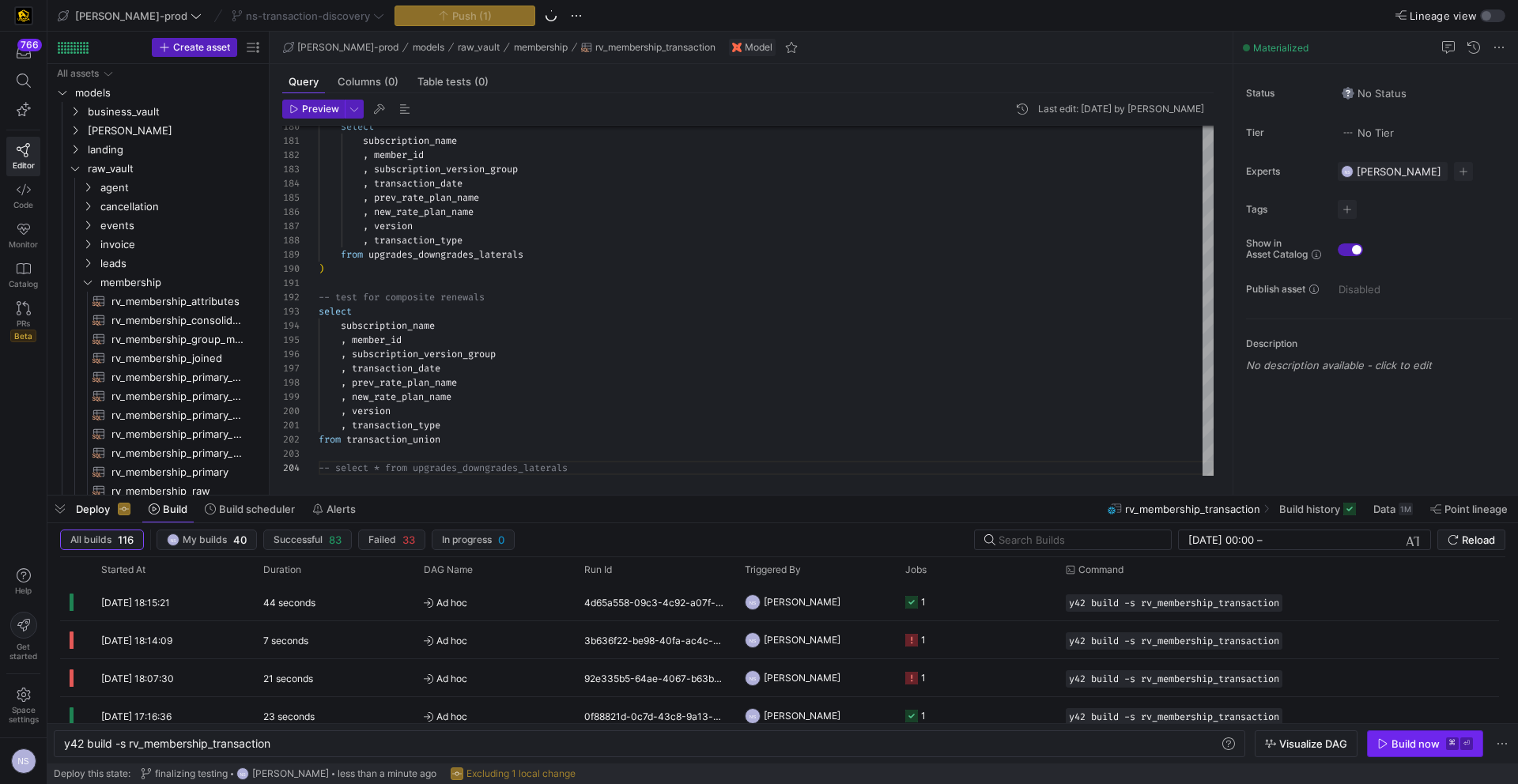
click at [1195, 677] on div "Build now" at bounding box center [1416, 743] width 48 height 13
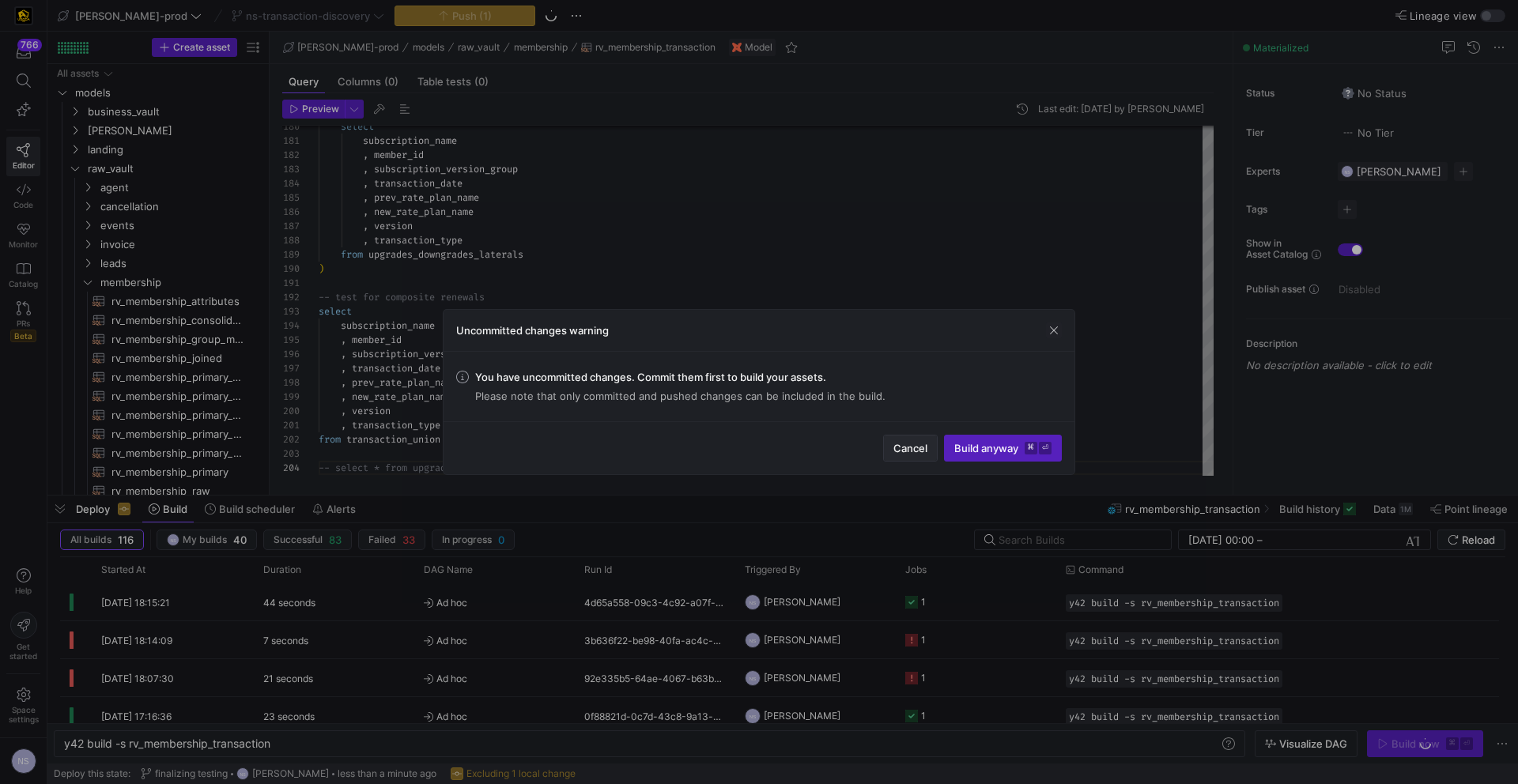
click at [906, 445] on span "Cancel" at bounding box center [909, 448] width 34 height 13
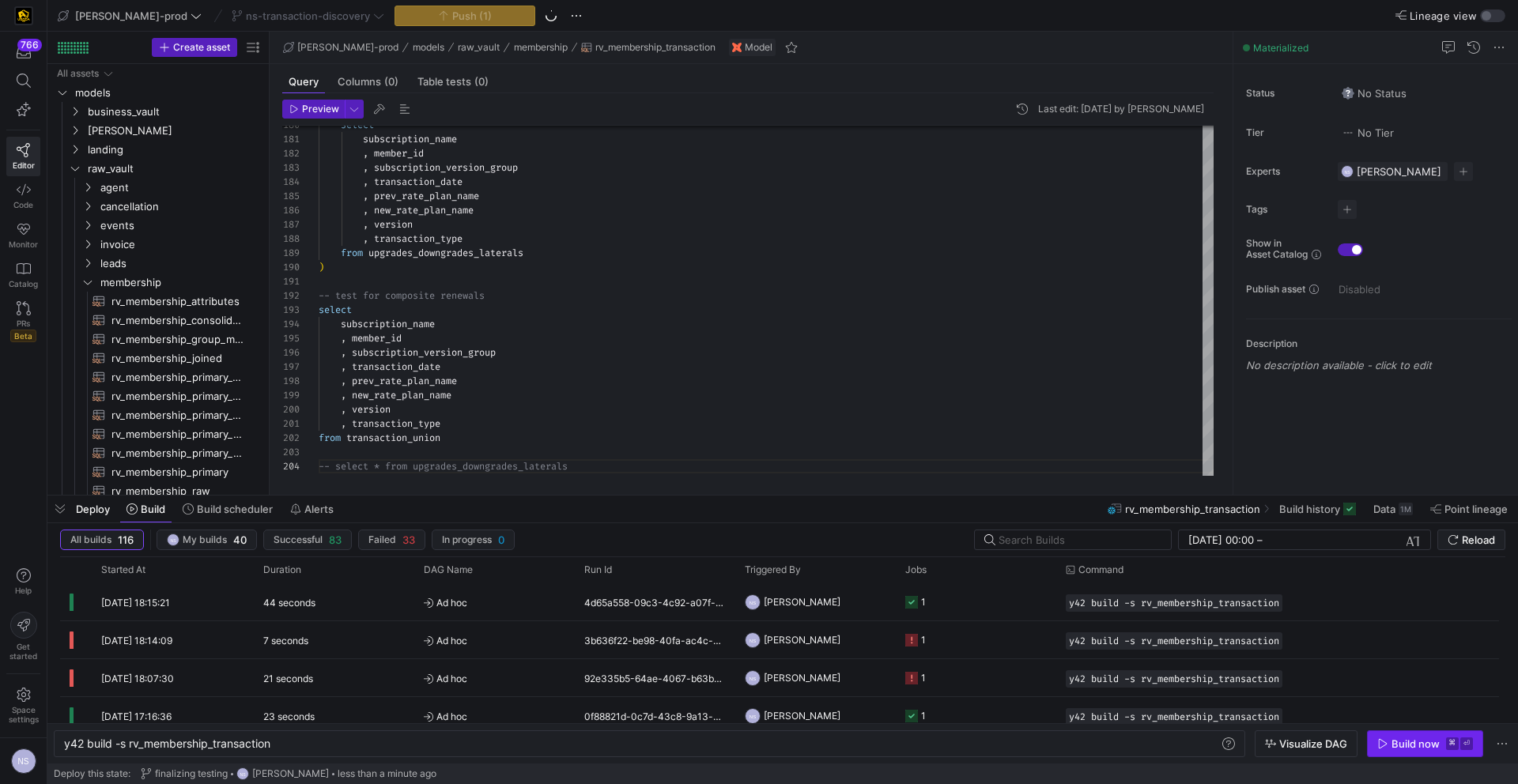
click at [1195, 677] on div "Build now" at bounding box center [1416, 743] width 48 height 13
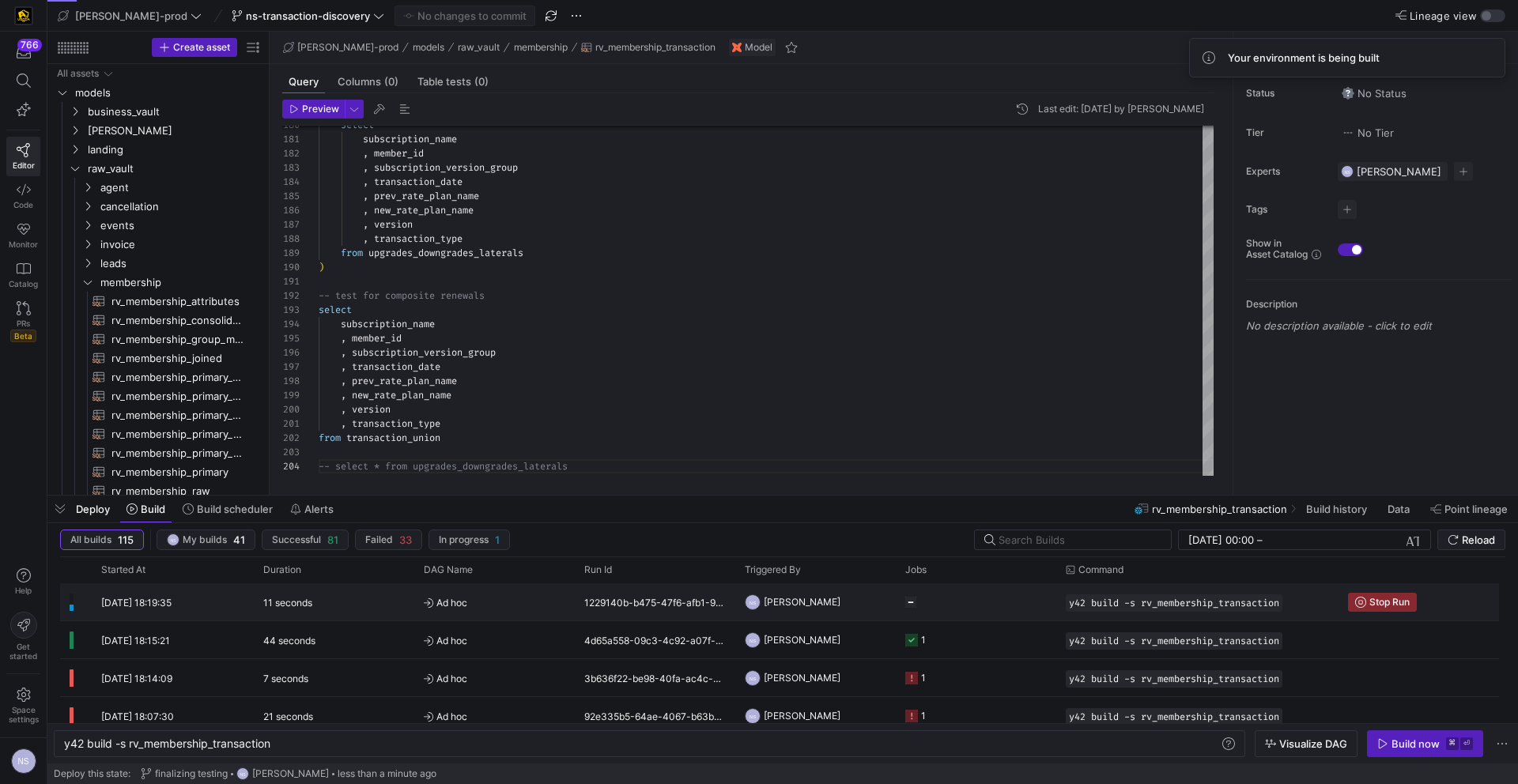
click at [864, 603] on y42-orchestration-triggered-by "NS [PERSON_NAME]" at bounding box center [816, 602] width 142 height 35
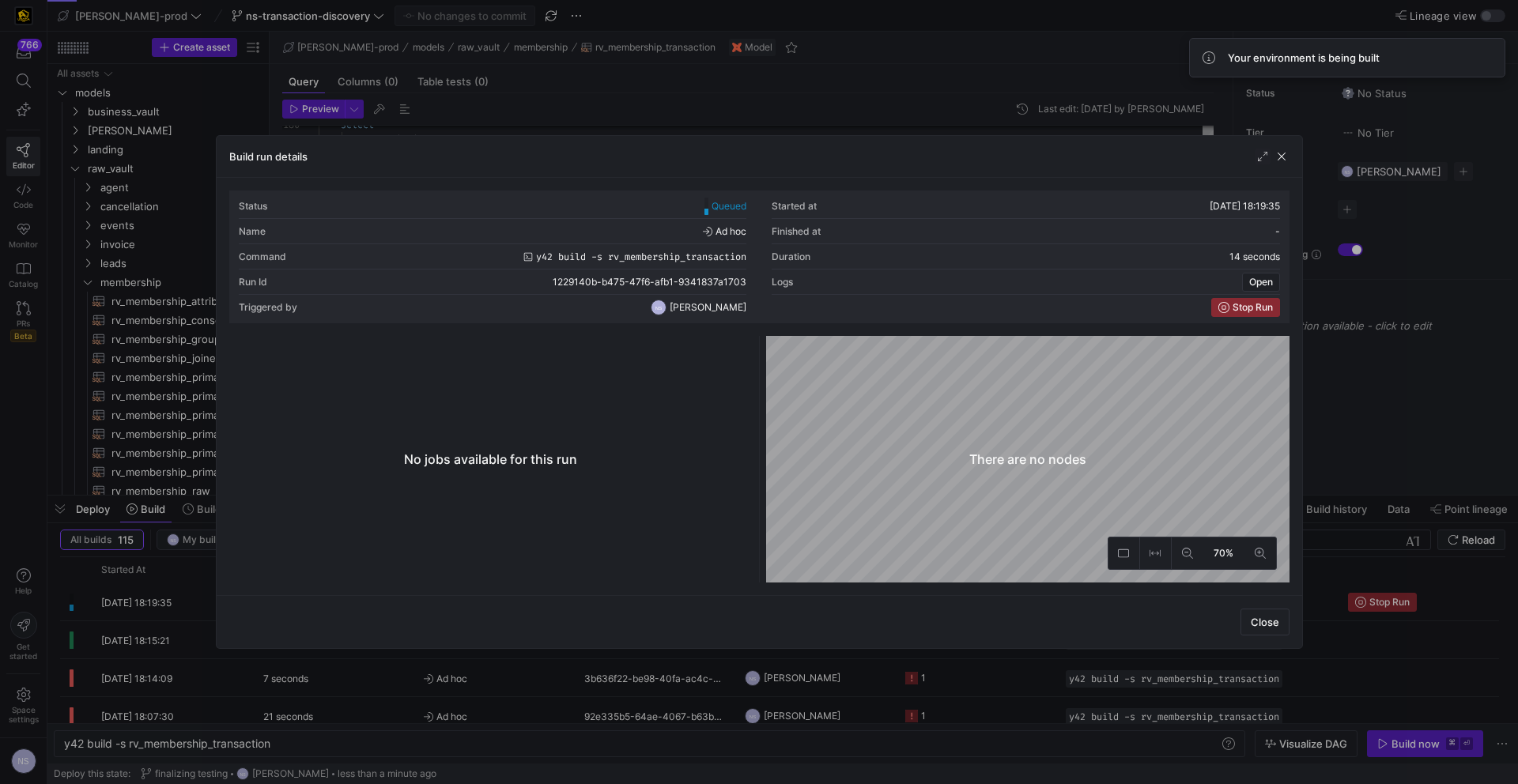
click at [1195, 403] on div at bounding box center [759, 392] width 1518 height 784
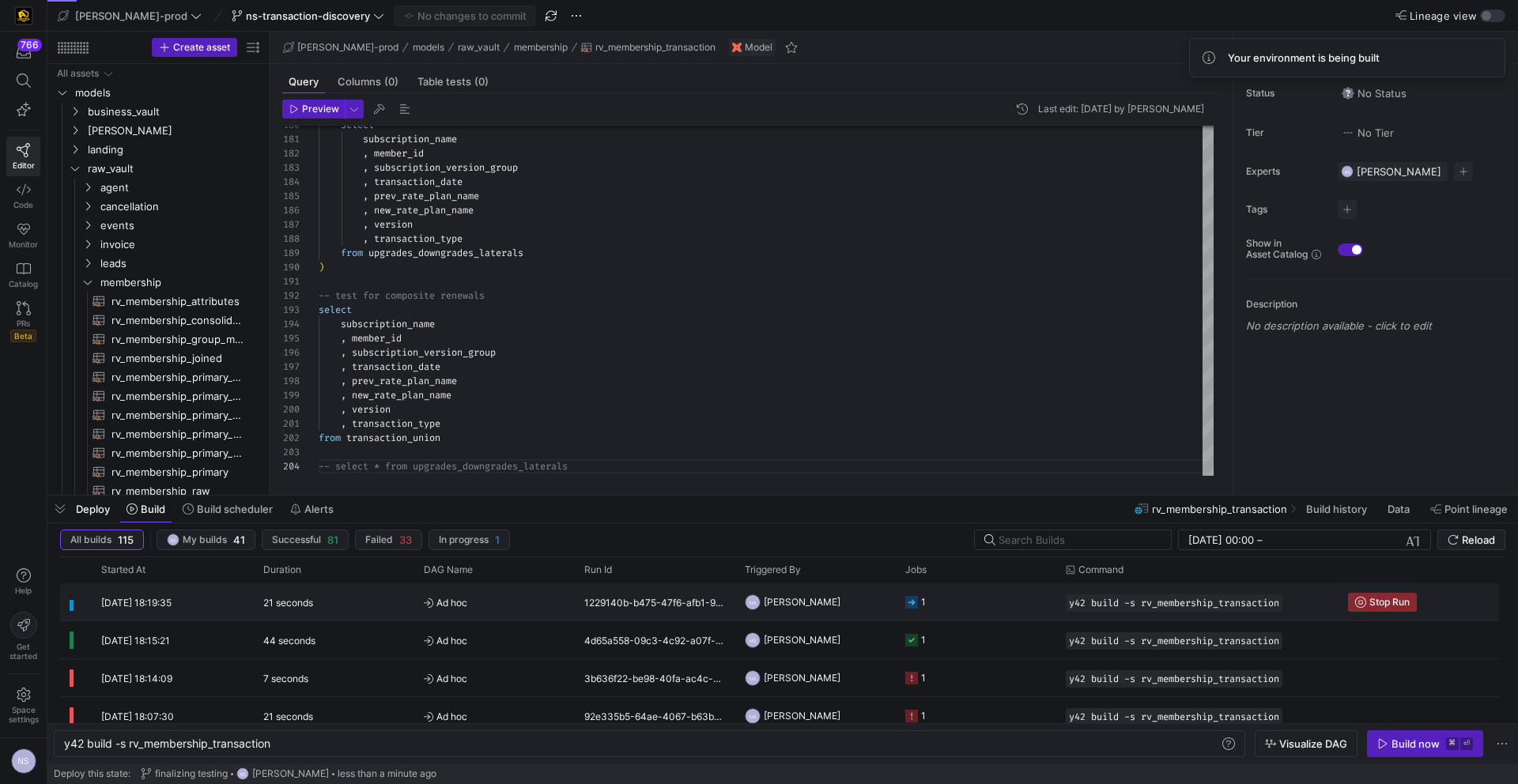
click at [844, 615] on y42-orchestration-triggered-by "NS [PERSON_NAME]" at bounding box center [816, 602] width 142 height 35
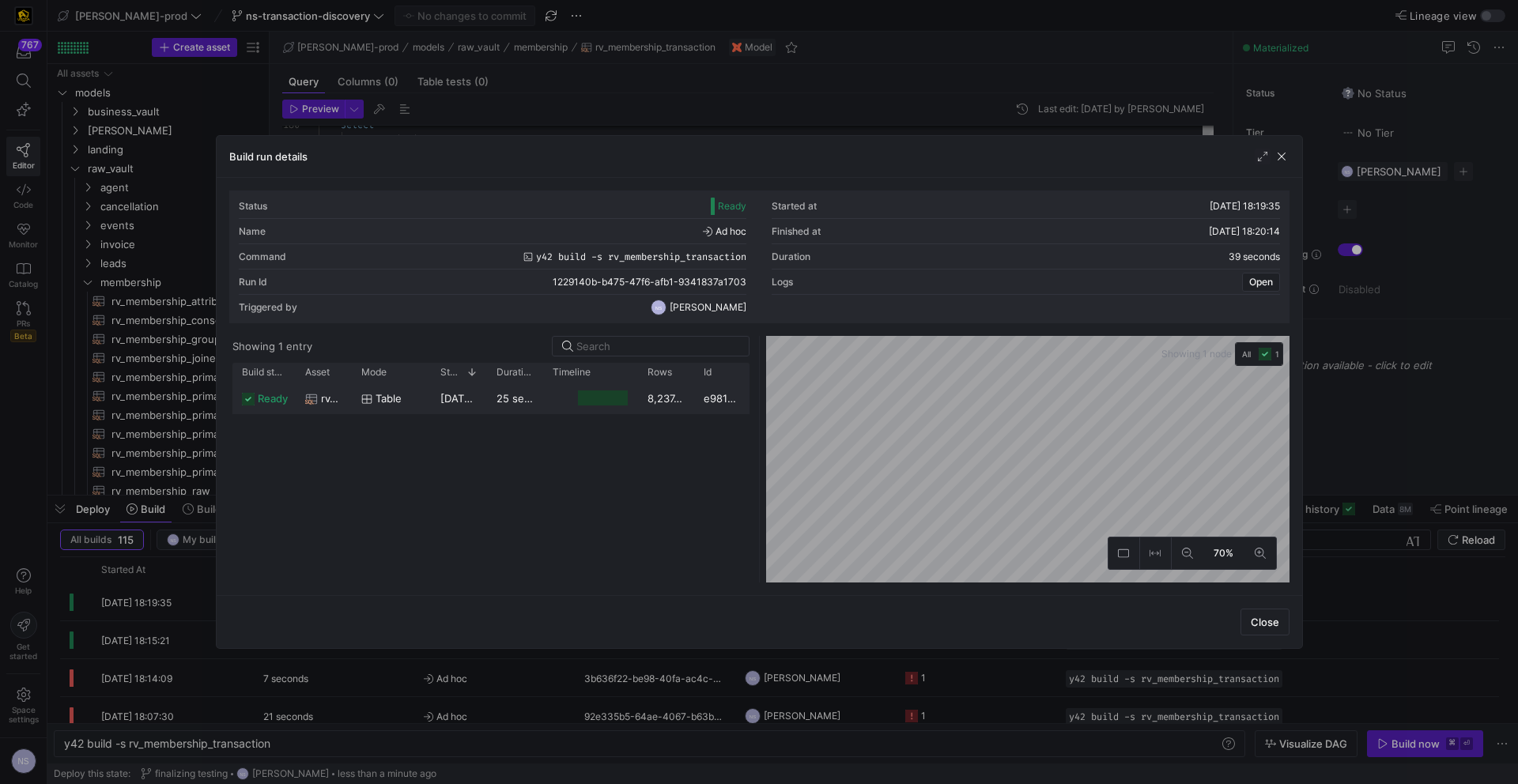
click at [613, 395] on div "Press SPACE to select this row." at bounding box center [603, 398] width 49 height 15
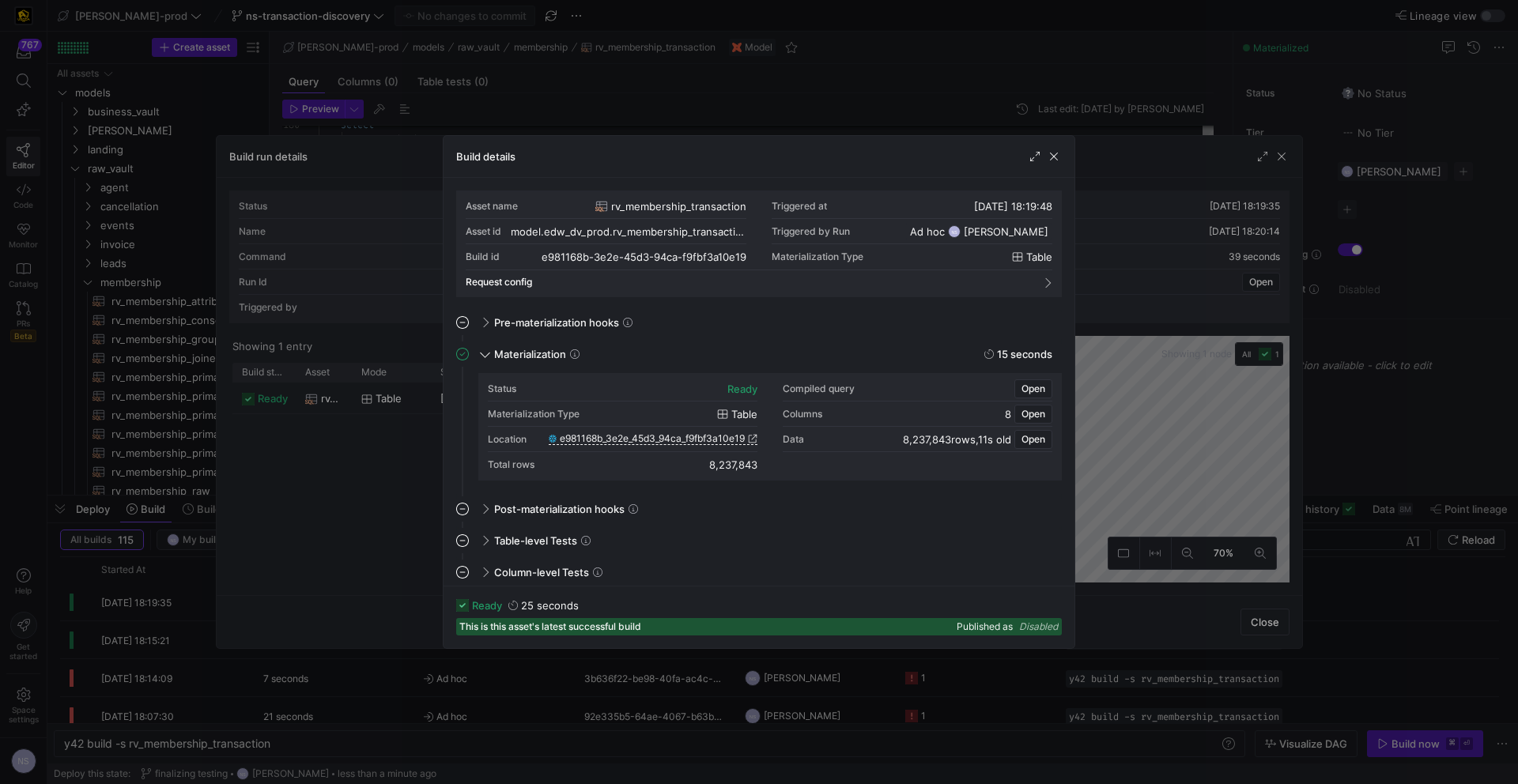
click at [724, 435] on span "e981168b_3e2e_45d3_94ca_f9fbf3a10e19" at bounding box center [653, 438] width 185 height 11
click at [1028, 390] on span "Open" at bounding box center [1033, 389] width 23 height 11
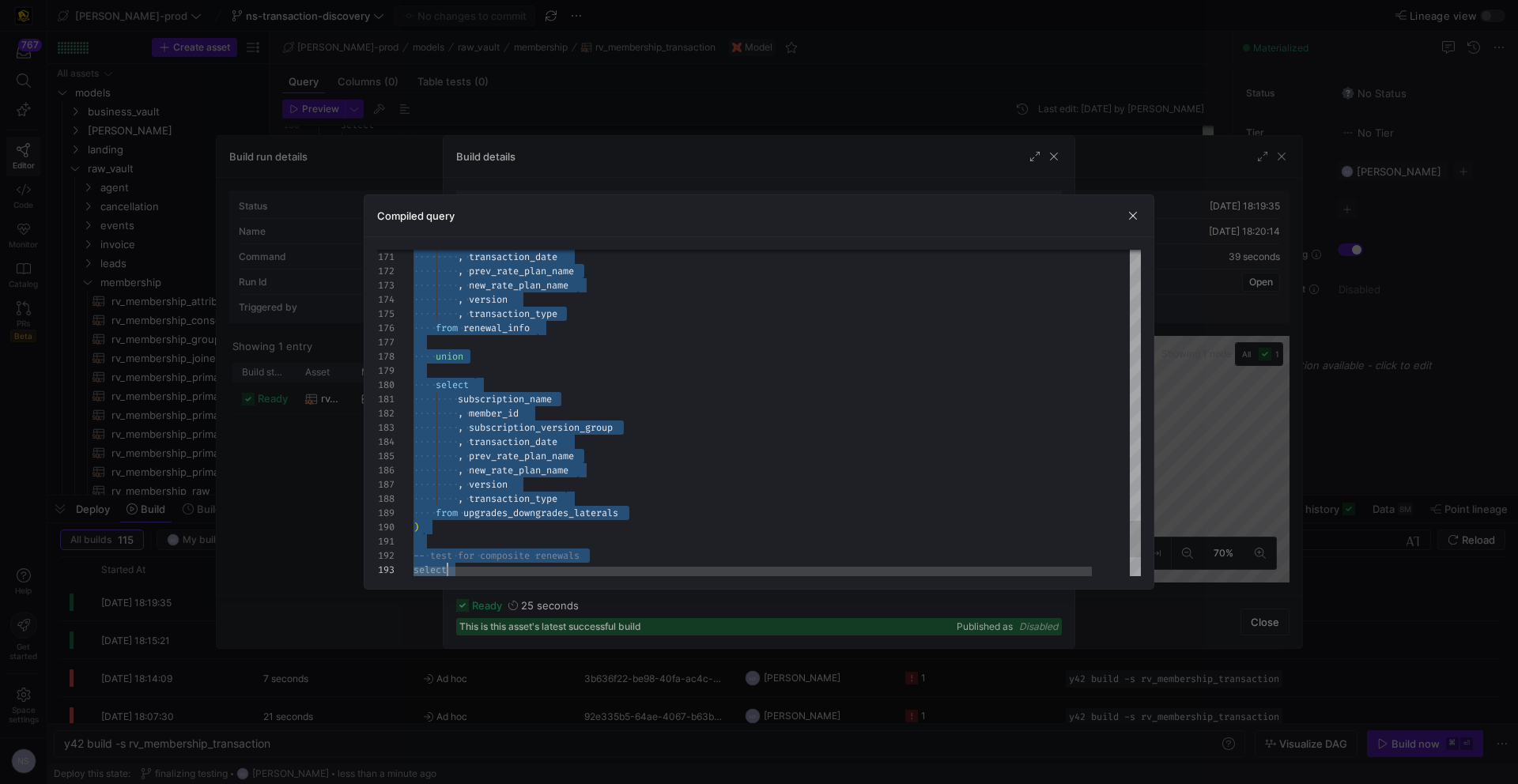
scroll to position [0, 262]
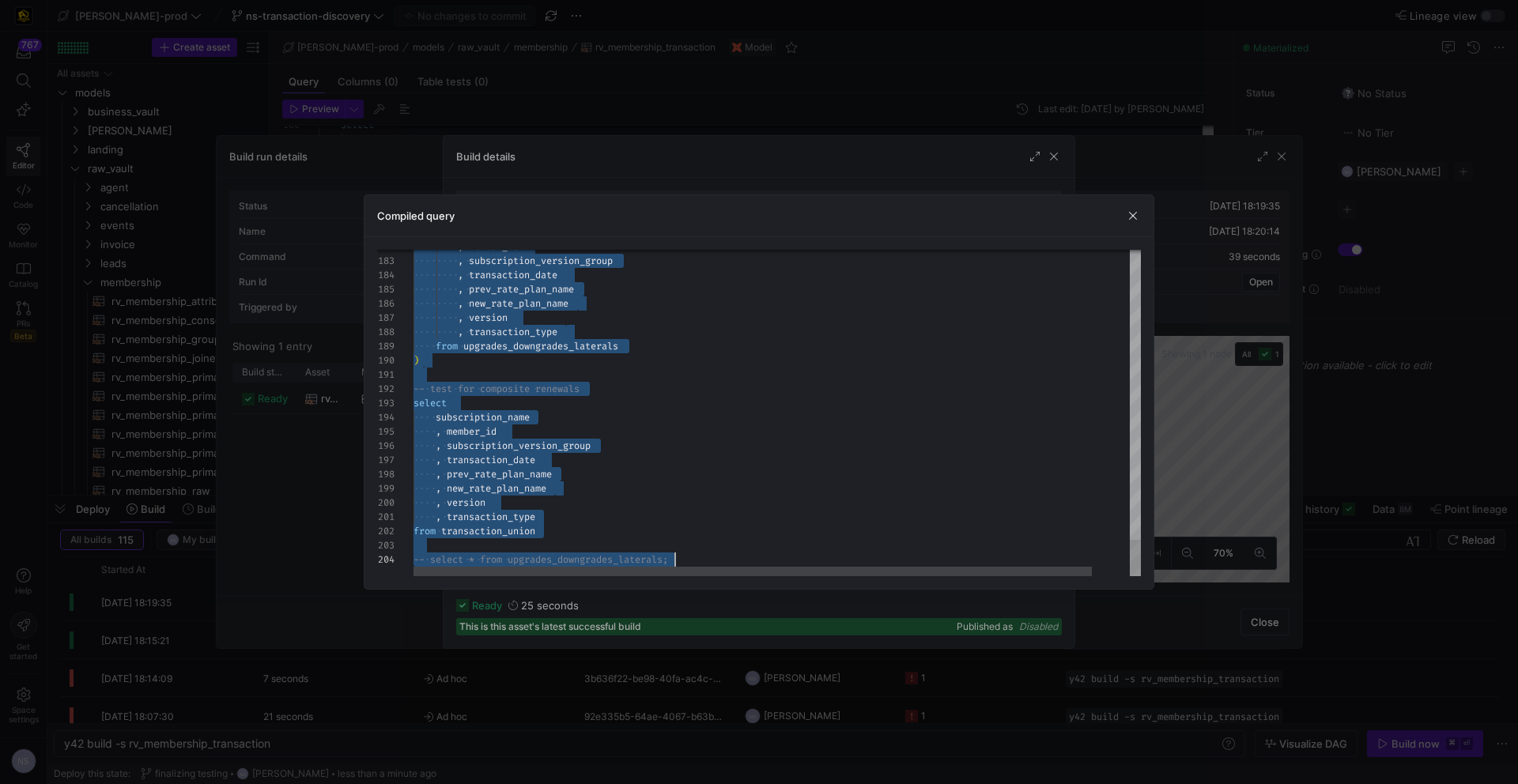
drag, startPoint x: 727, startPoint y: 272, endPoint x: 741, endPoint y: 783, distance: 511.2
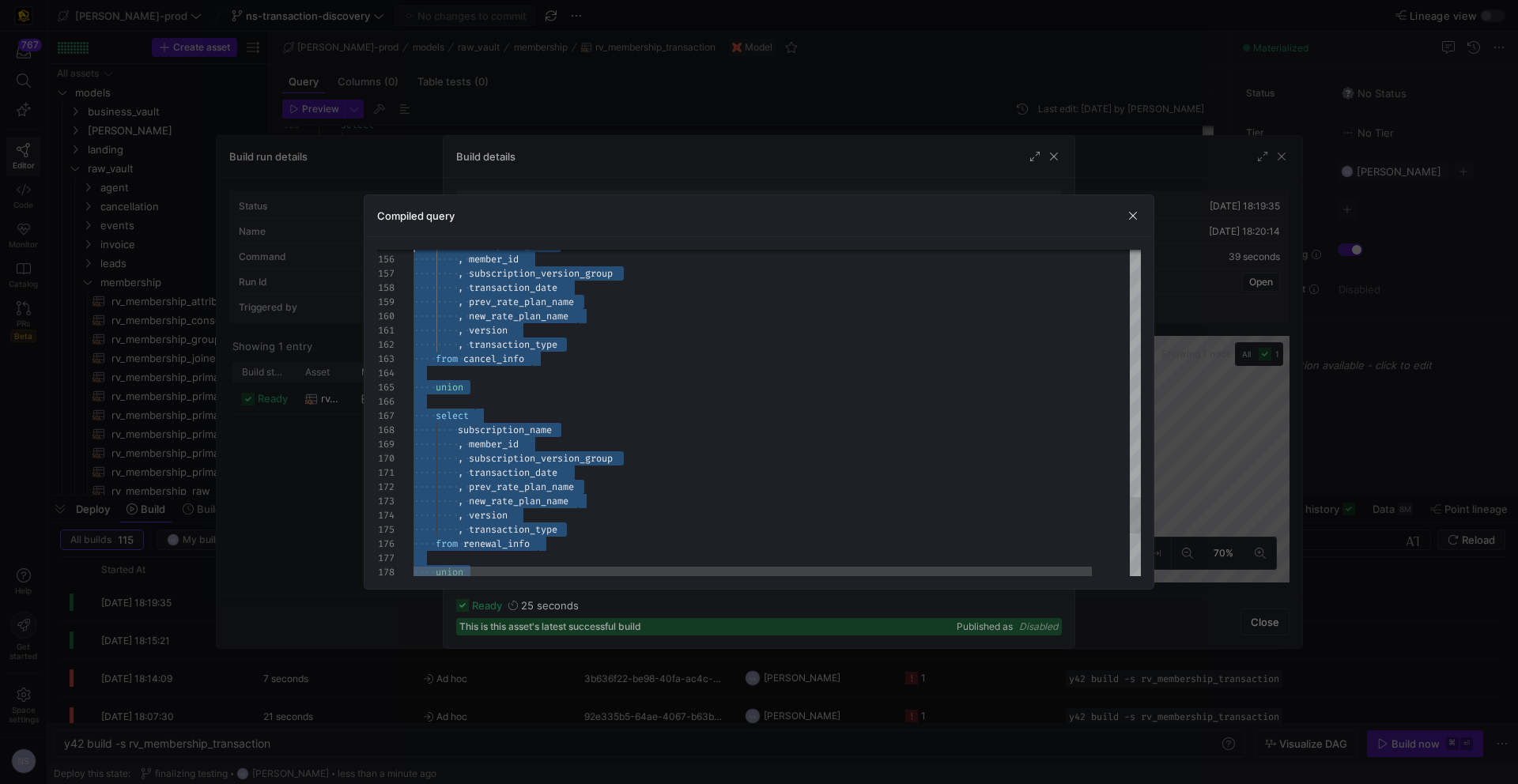
scroll to position [42, 0]
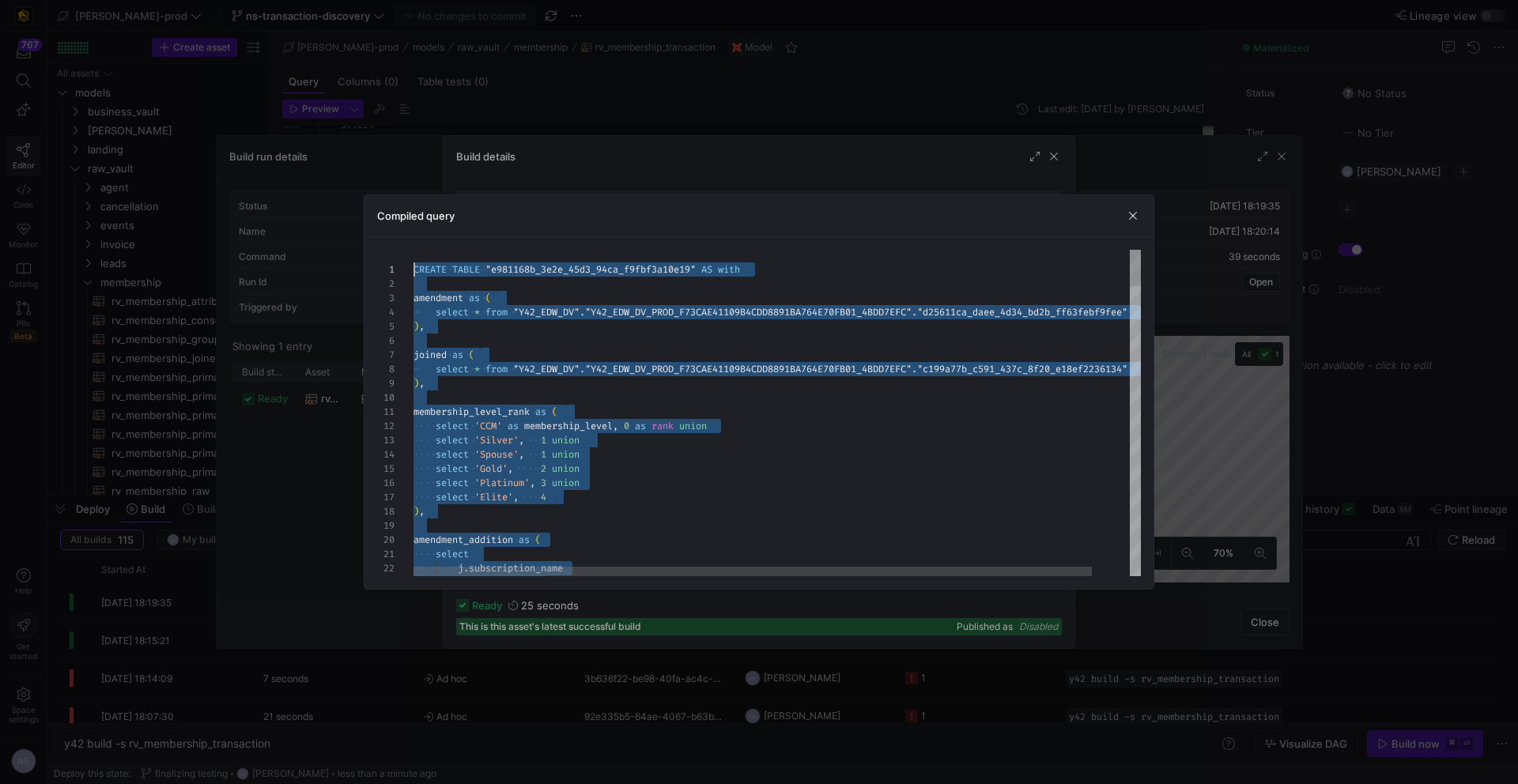
type textarea "CREATE TABLE "e981168b_3e2e_45d3_94ca_f9fbf3a10e19" AS with amendment as ( sele…"
drag, startPoint x: 688, startPoint y: 561, endPoint x: 727, endPoint y: 265, distance: 298.6
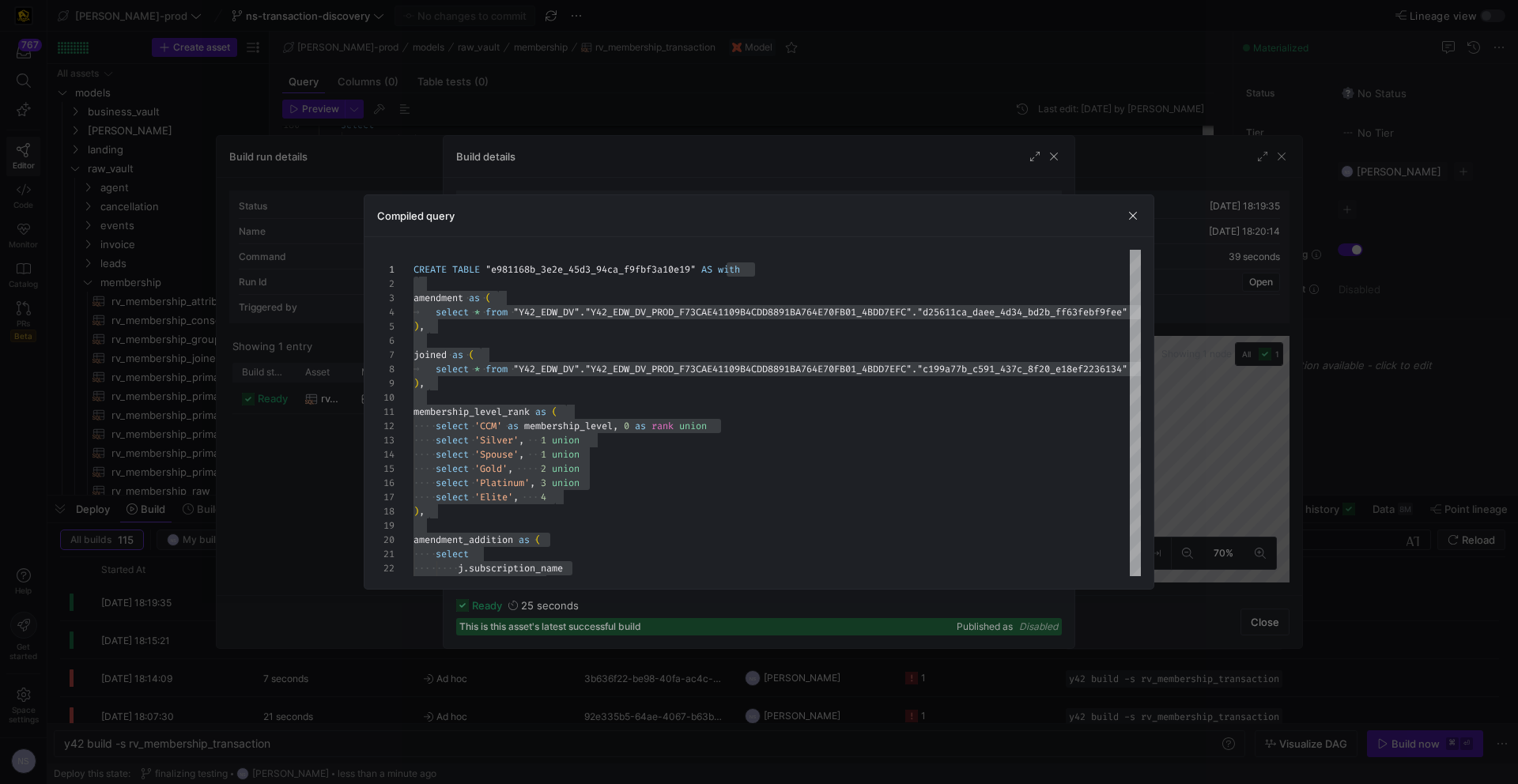
click at [1195, 497] on div at bounding box center [759, 392] width 1518 height 784
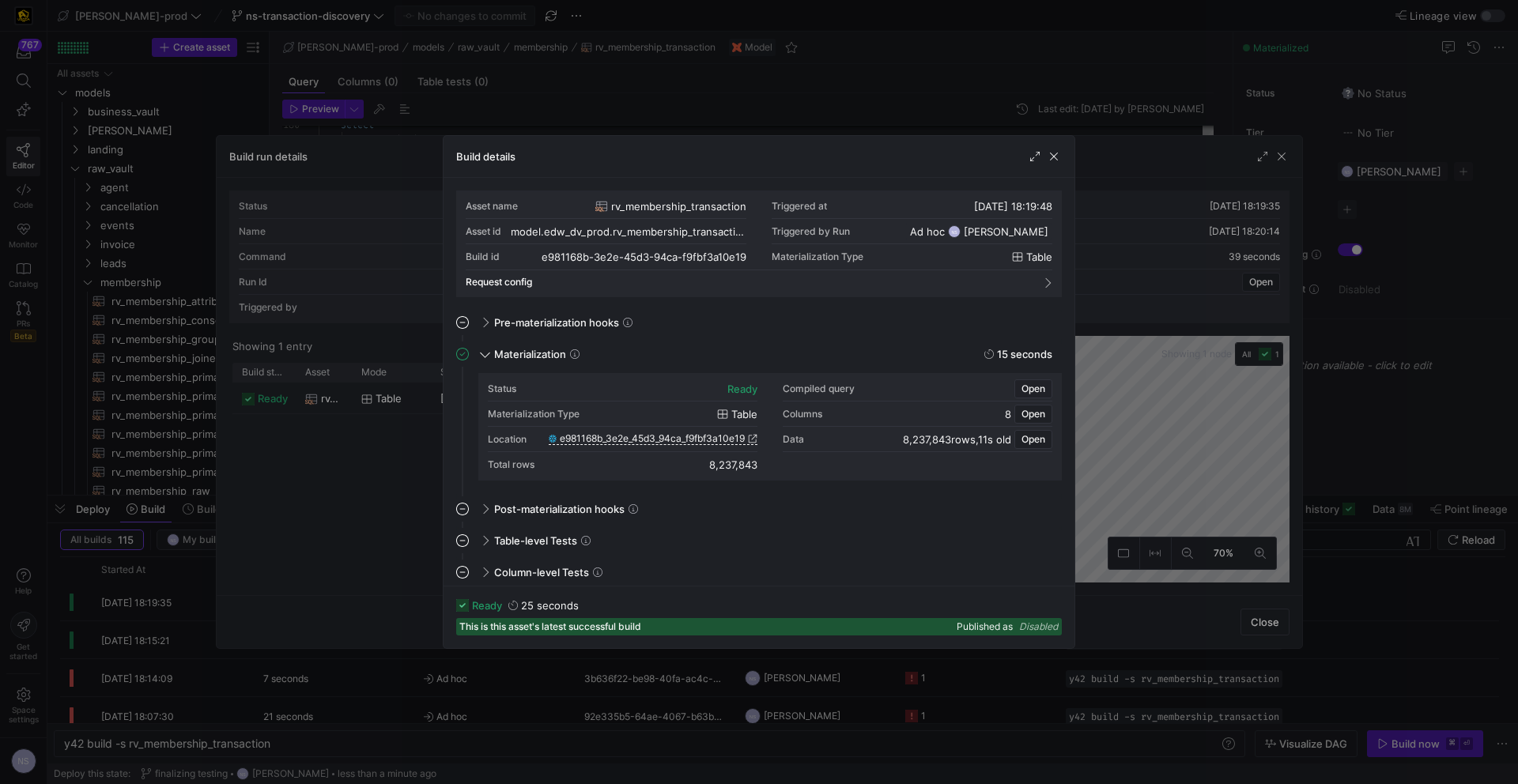
click at [1195, 497] on div at bounding box center [759, 392] width 1518 height 784
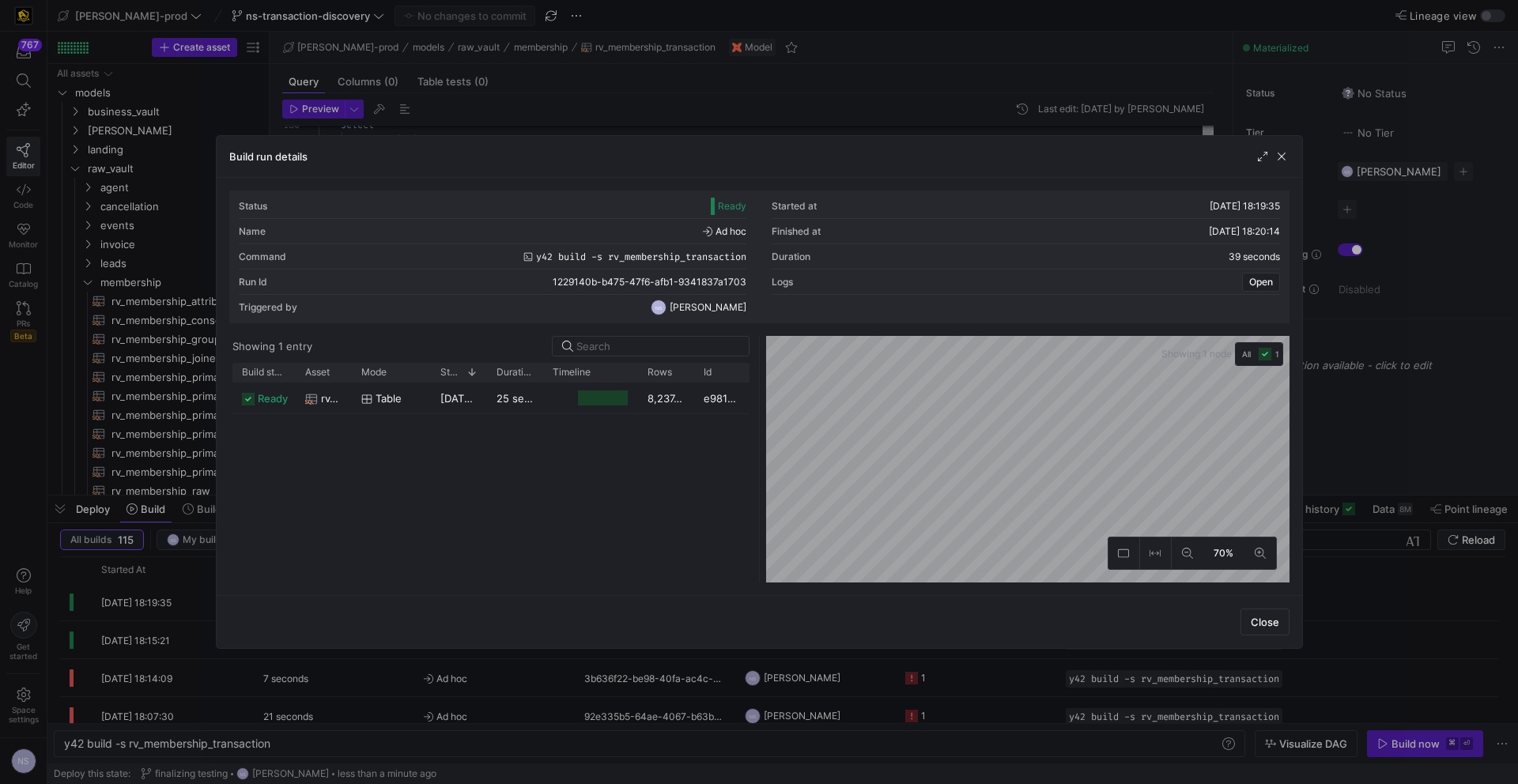
click at [1195, 459] on div at bounding box center [759, 392] width 1518 height 784
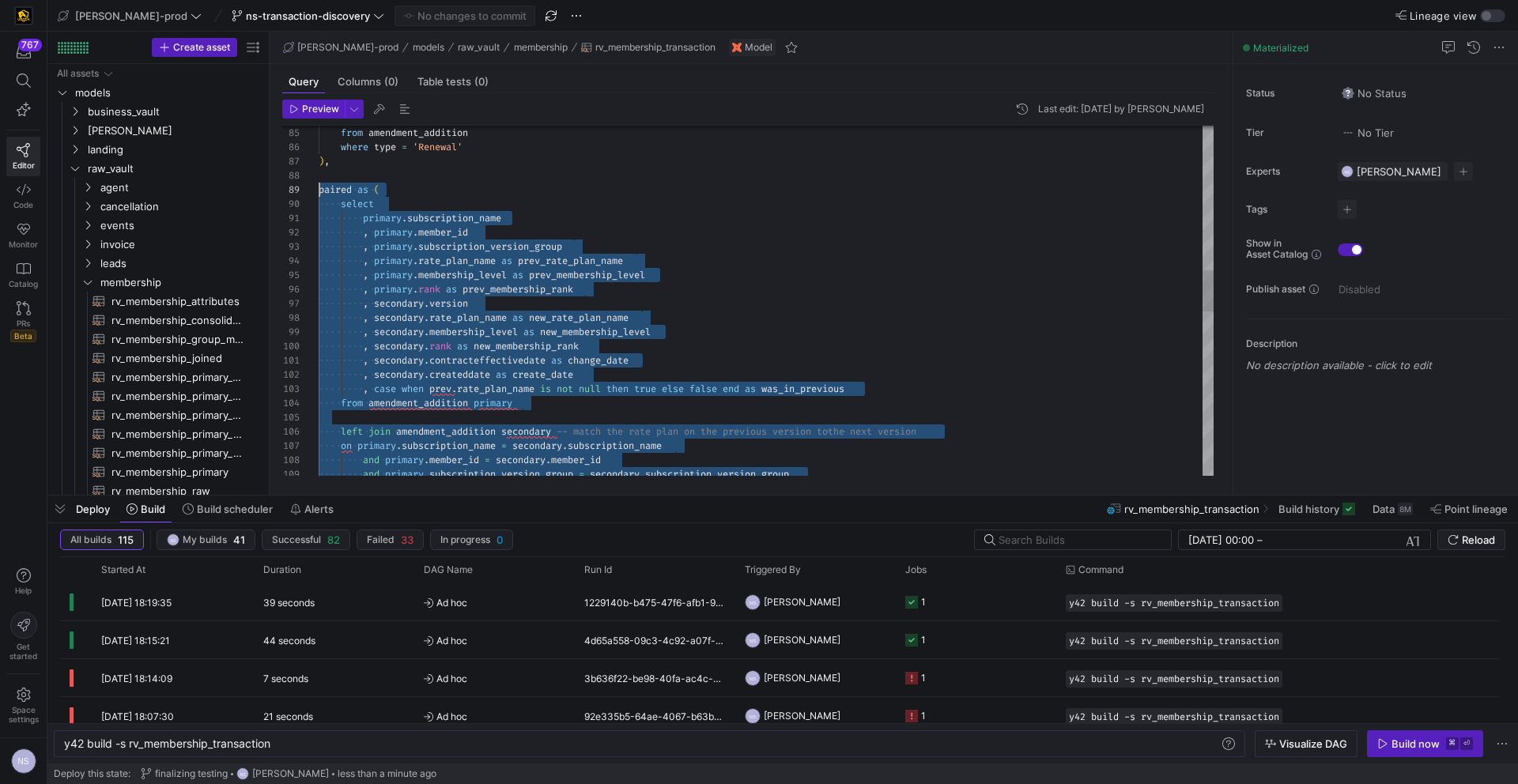
scroll to position [114, 0]
drag, startPoint x: 356, startPoint y: 444, endPoint x: 297, endPoint y: 191, distance: 259.8
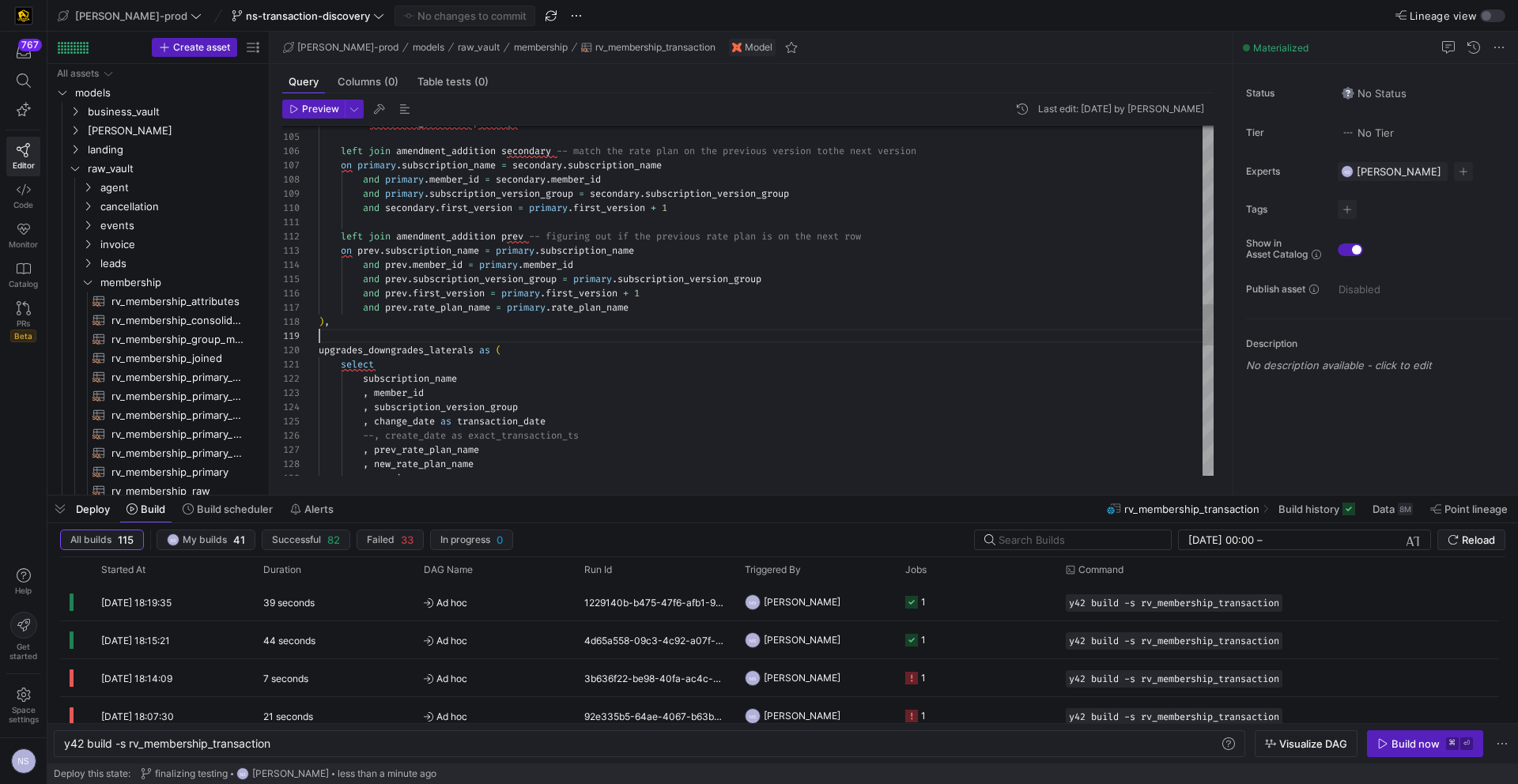
click at [664, 340] on div "and primary . subscription_version_group = secondary . subscription_version_gro…" at bounding box center [766, 102] width 895 height 2930
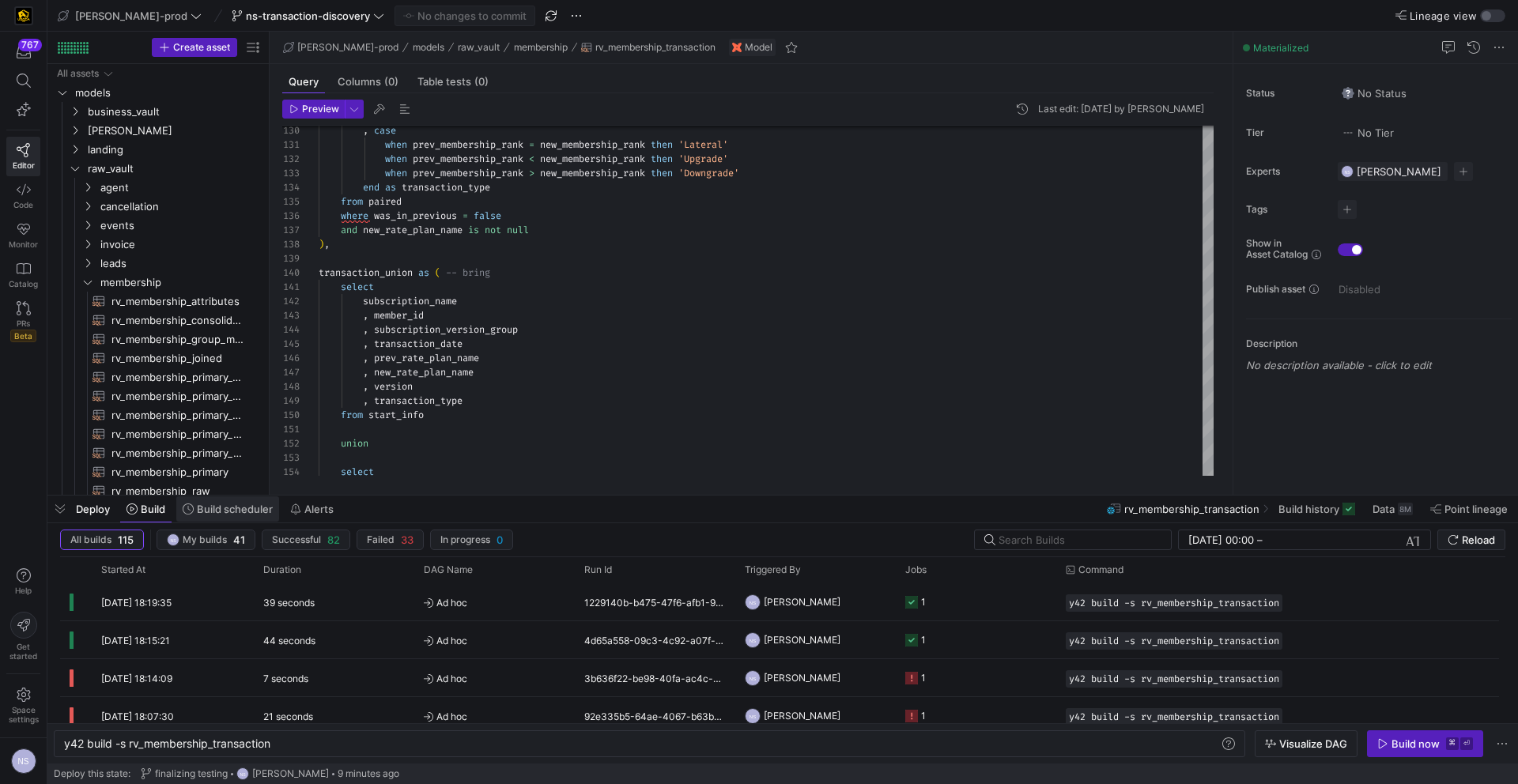
click at [224, 509] on span "Build scheduler" at bounding box center [235, 509] width 76 height 13
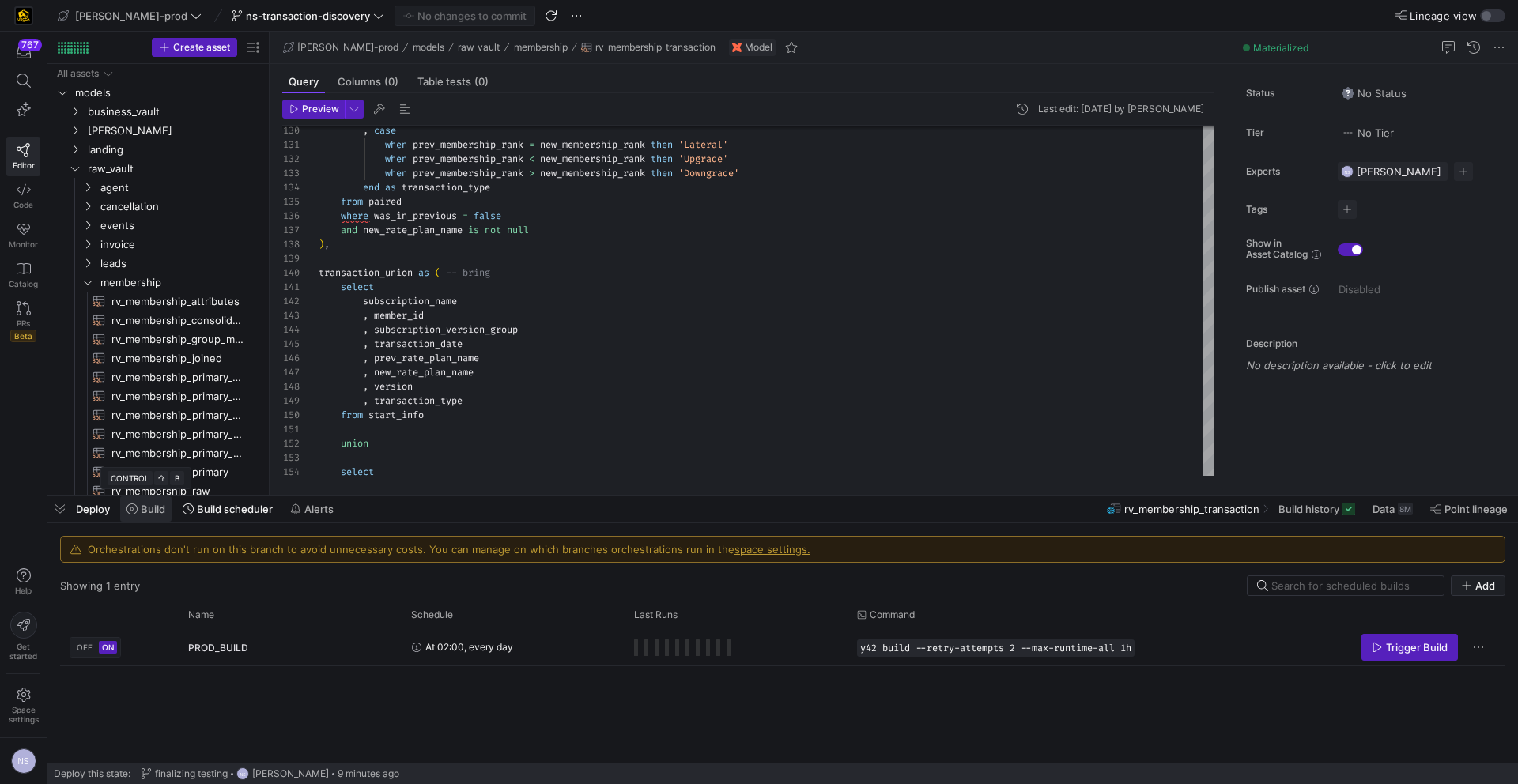
click at [143, 511] on span "Build" at bounding box center [153, 509] width 24 height 13
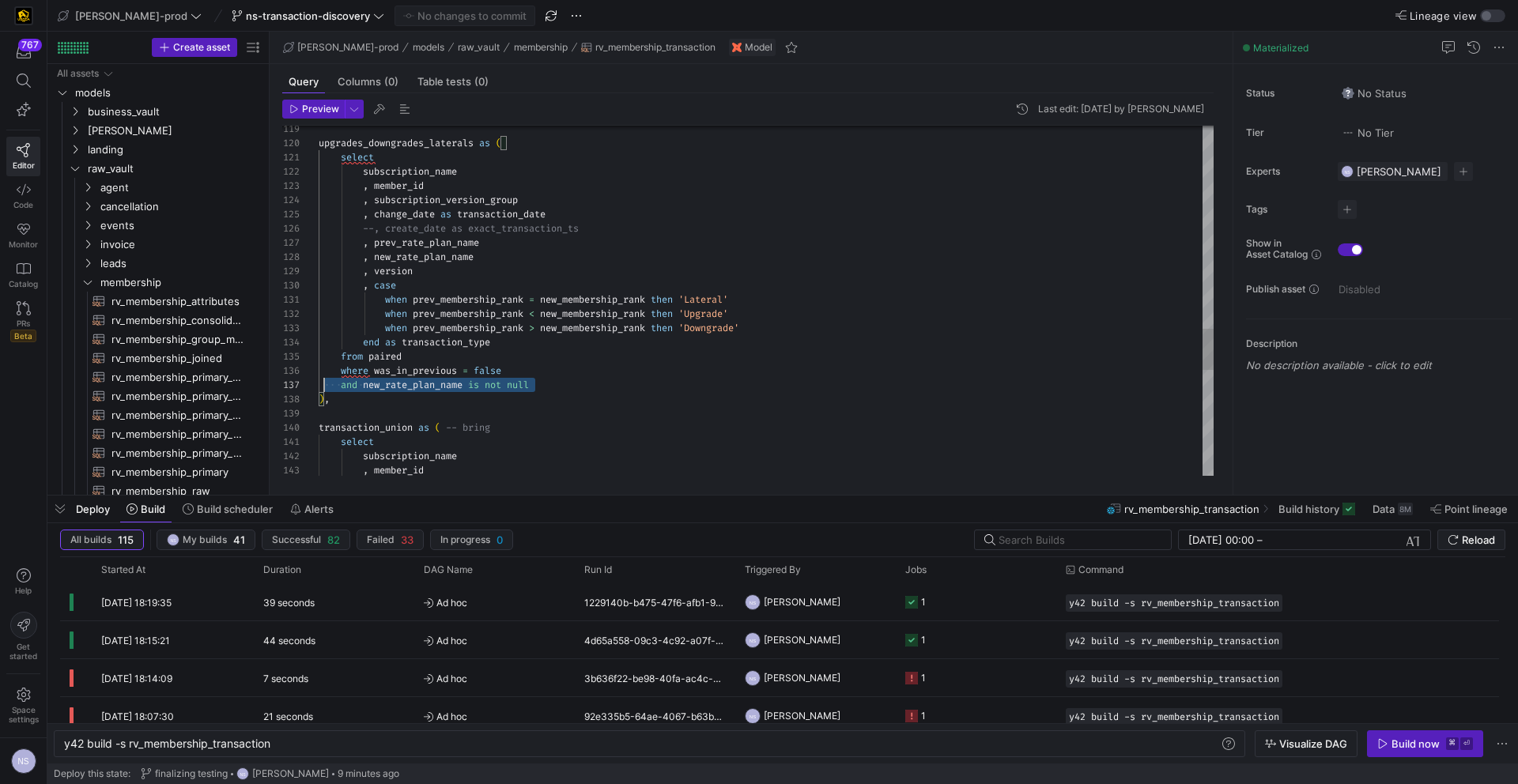
scroll to position [86, 0]
drag, startPoint x: 565, startPoint y: 384, endPoint x: 274, endPoint y: 381, distance: 291.0
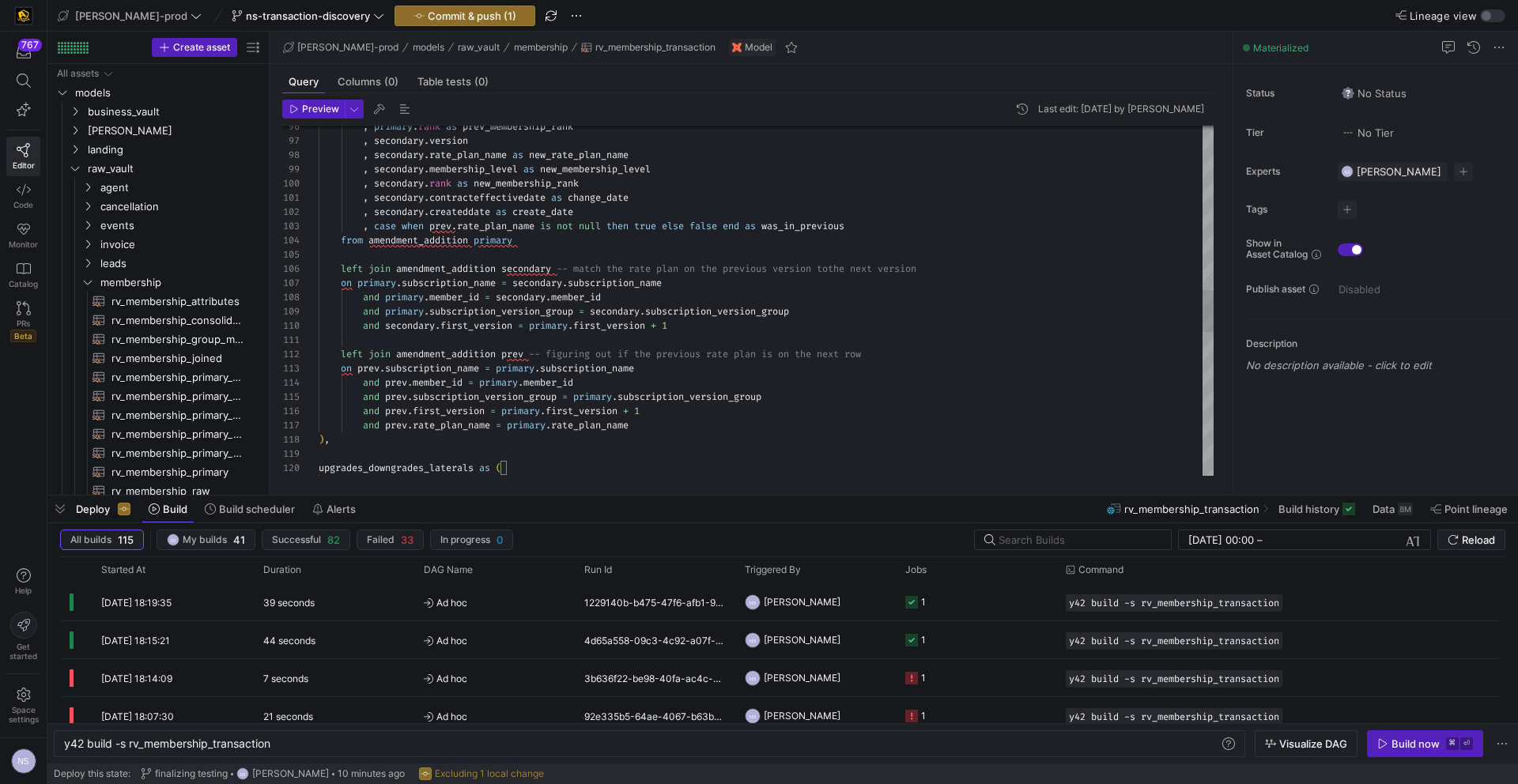
click at [352, 265] on div "select upgrades_downgrades_laterals as ( ) , and prev . rate_plan_name = primar…" at bounding box center [766, 213] width 895 height 2916
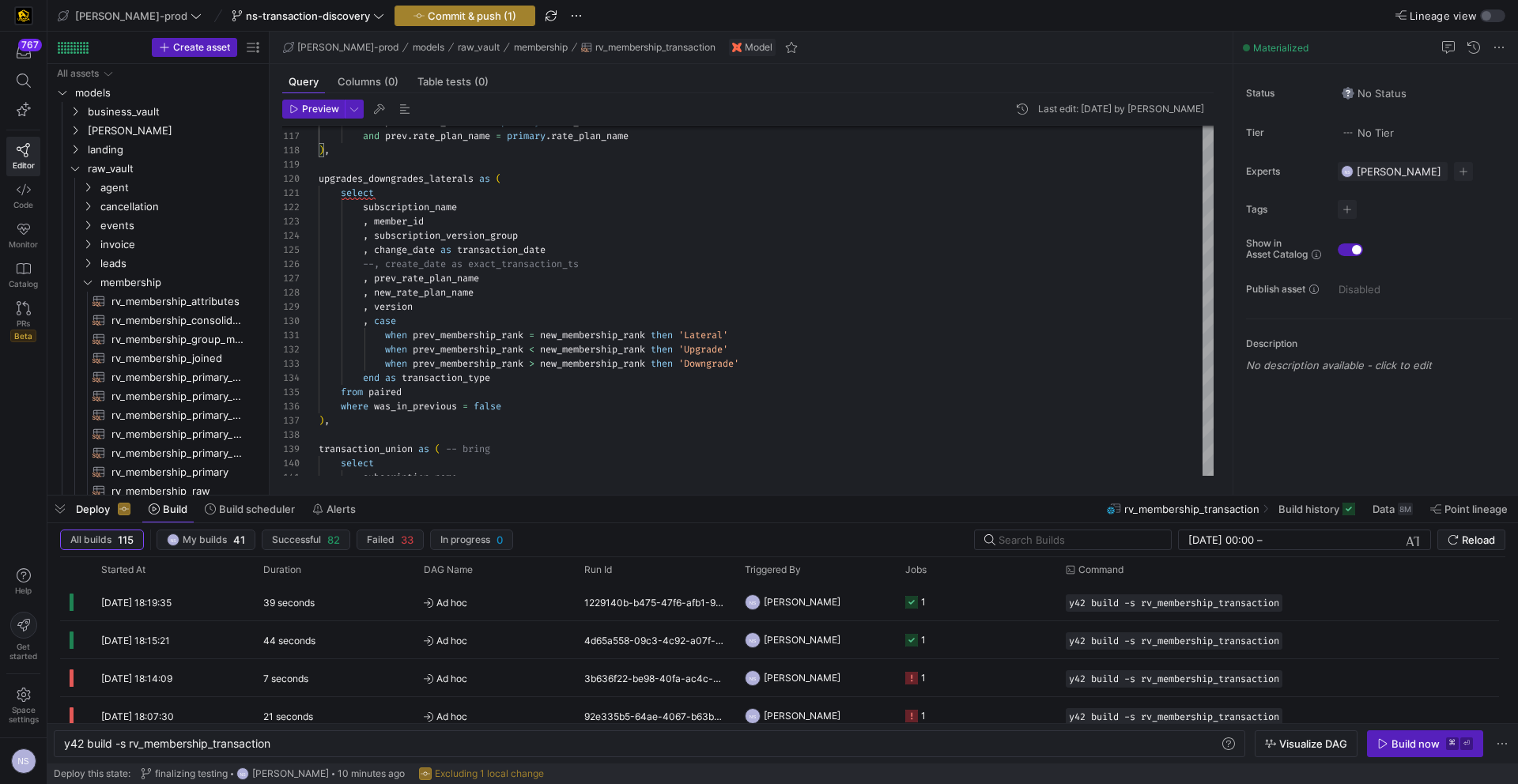
type textarea ", secondary.contracteffectivedate as change_date , secondary.createddate as cre…"
click at [442, 15] on span "Commit & push (1)" at bounding box center [472, 16] width 88 height 13
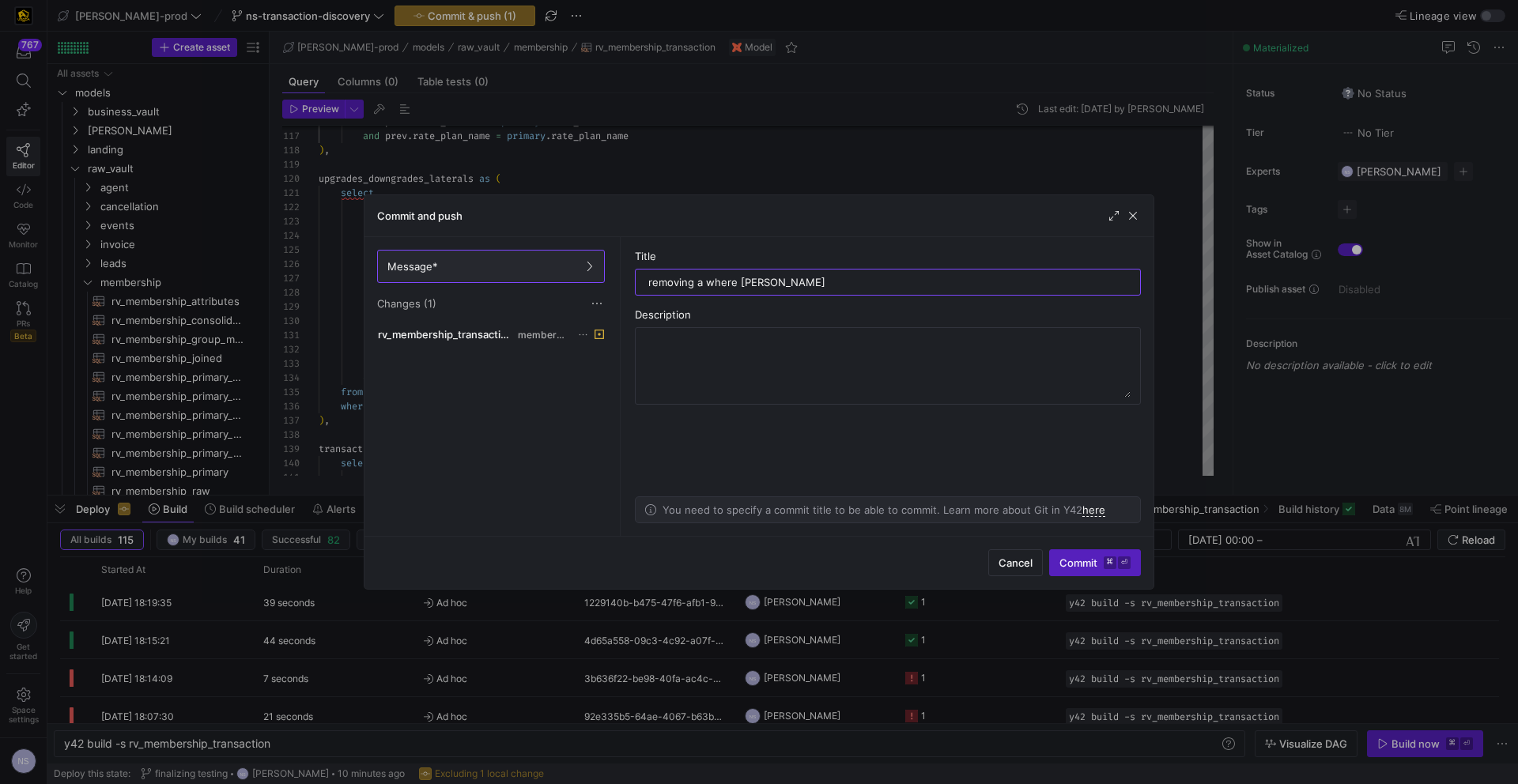
type input "removing a where clause"
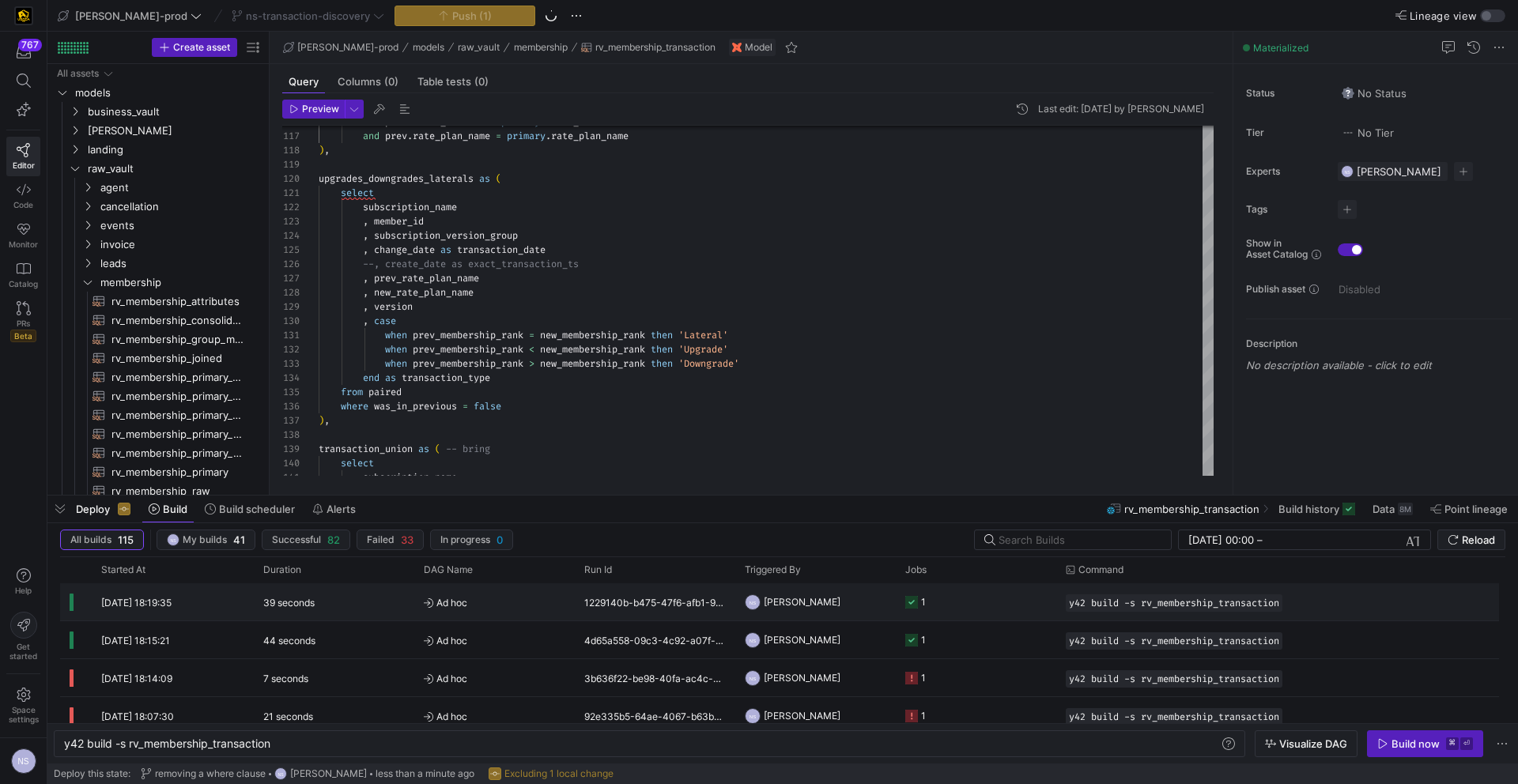
click at [922, 599] on div "1" at bounding box center [923, 602] width 4 height 37
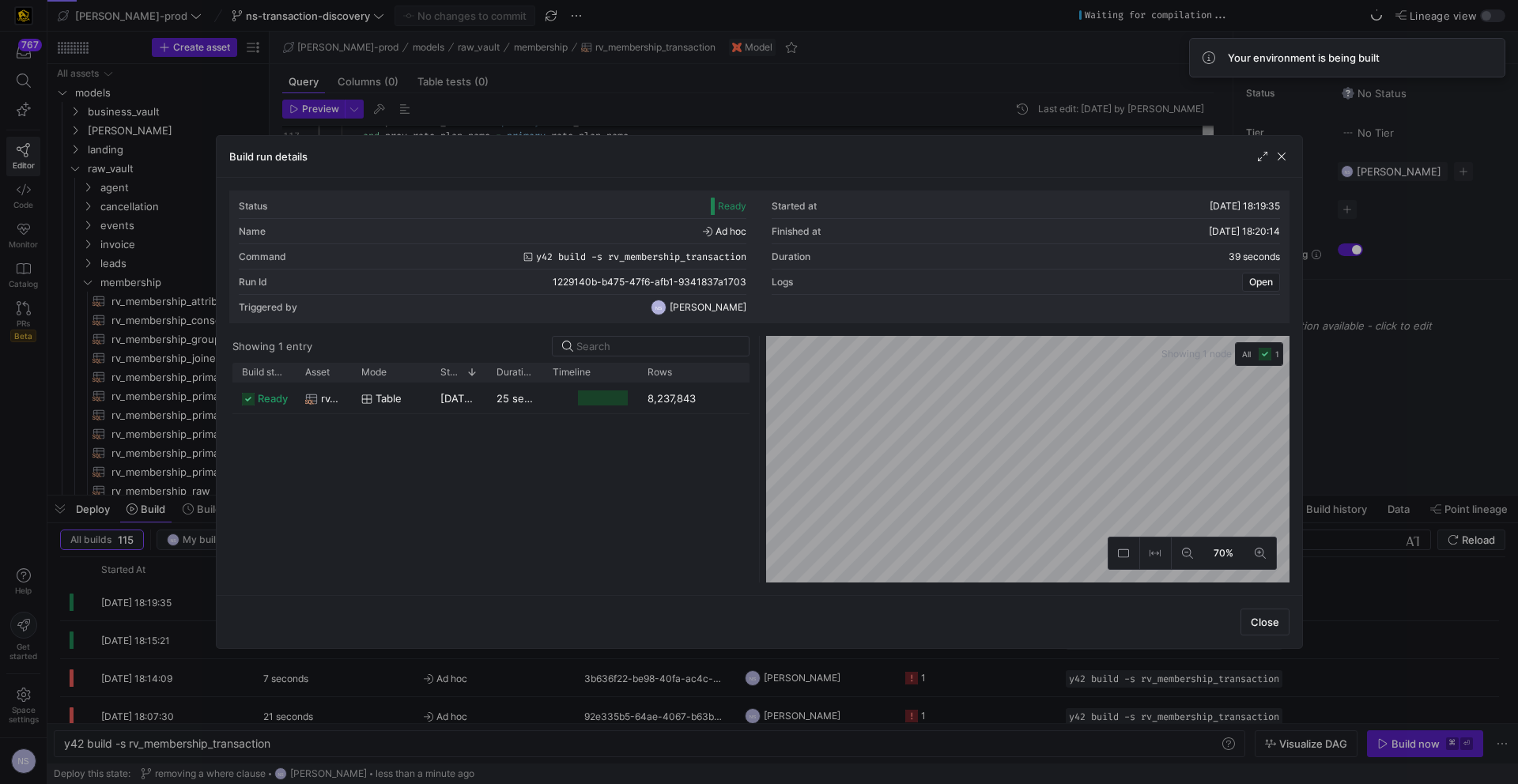
drag, startPoint x: 691, startPoint y: 373, endPoint x: 737, endPoint y: 372, distance: 46.0
click at [737, 372] on div at bounding box center [739, 373] width 6 height 19
click at [1195, 366] on div at bounding box center [759, 392] width 1518 height 784
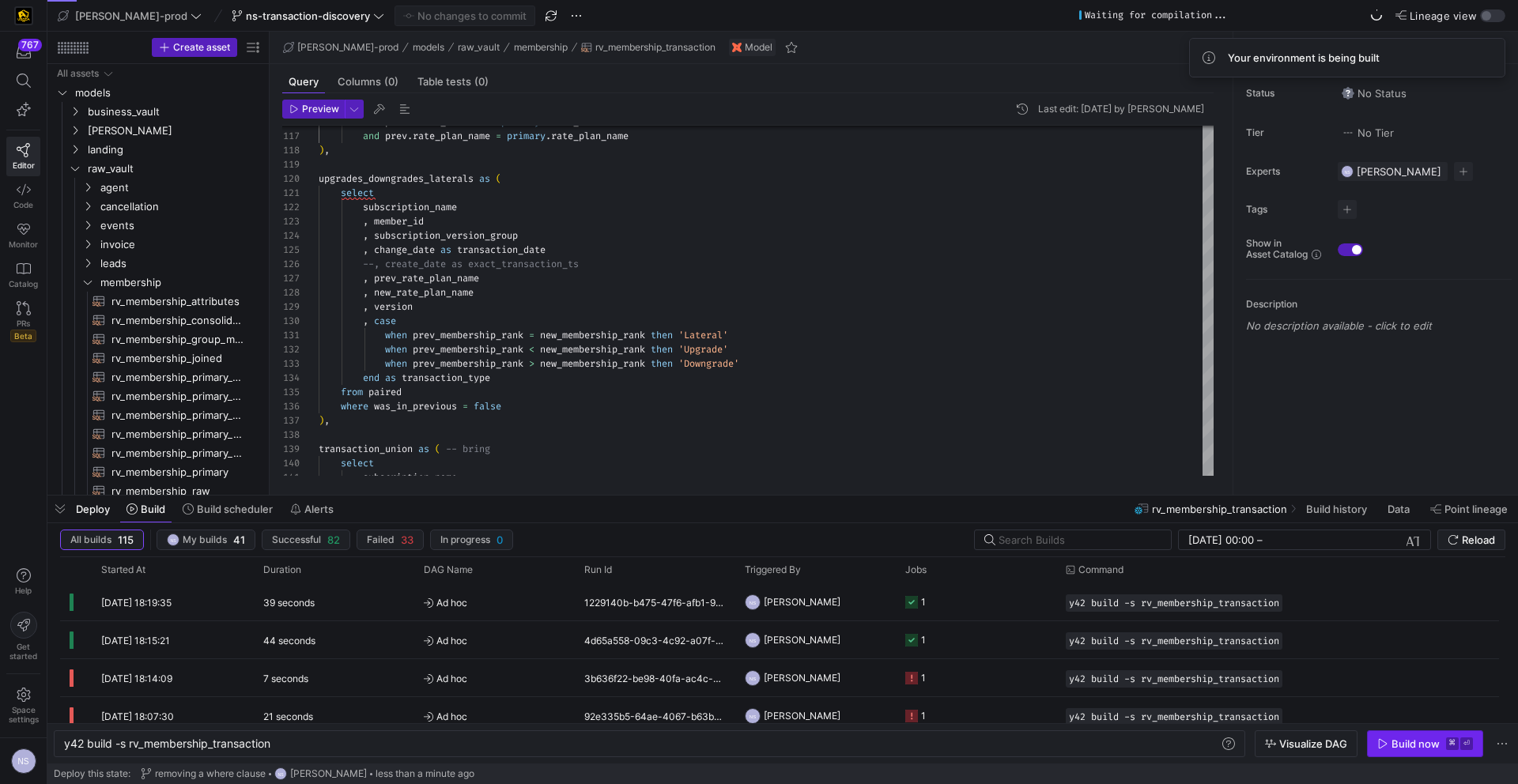
click at [1195, 677] on icon "button" at bounding box center [1382, 743] width 11 height 11
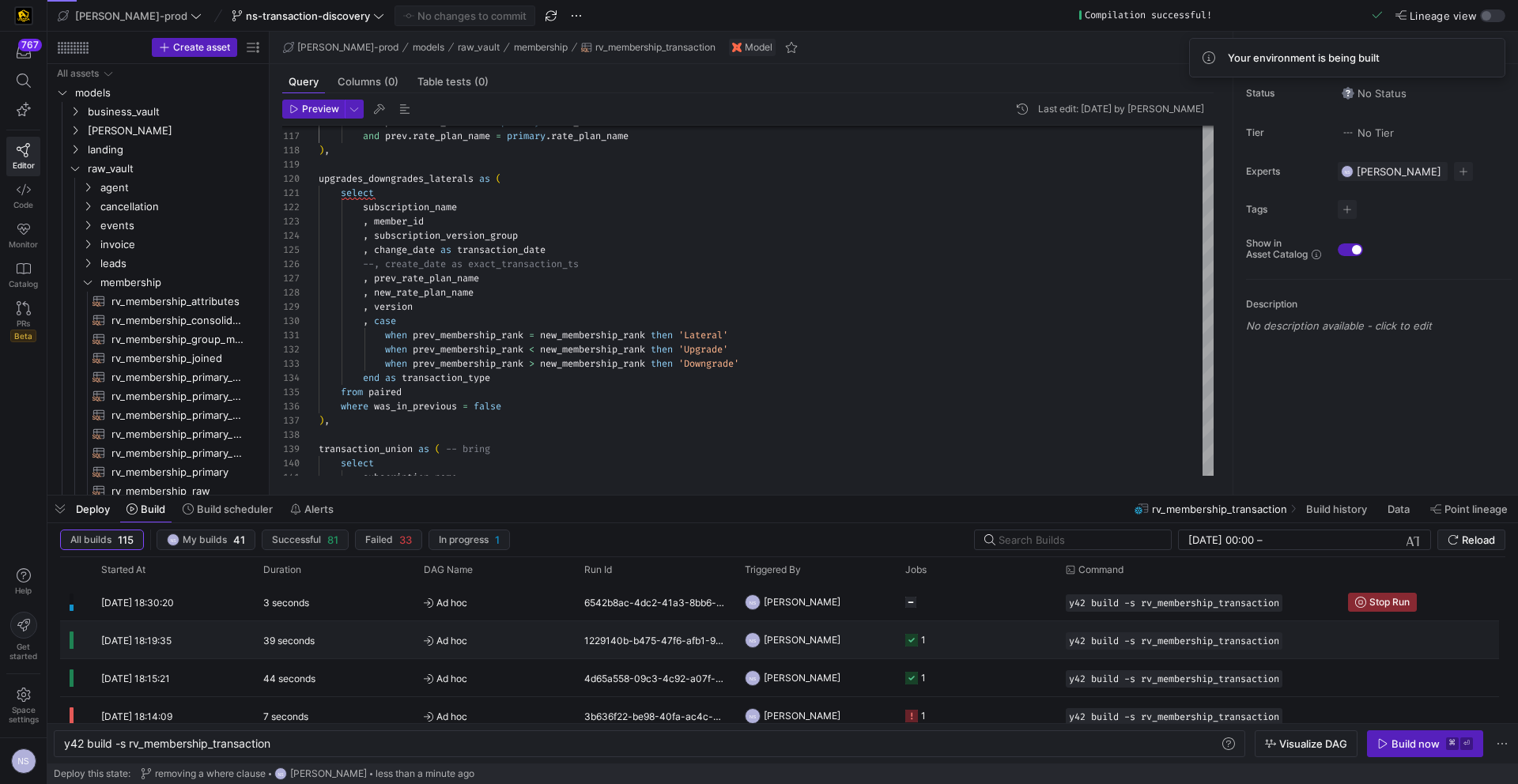
click at [959, 640] on y42-job-status-cell-renderer "1" at bounding box center [976, 640] width 142 height 35
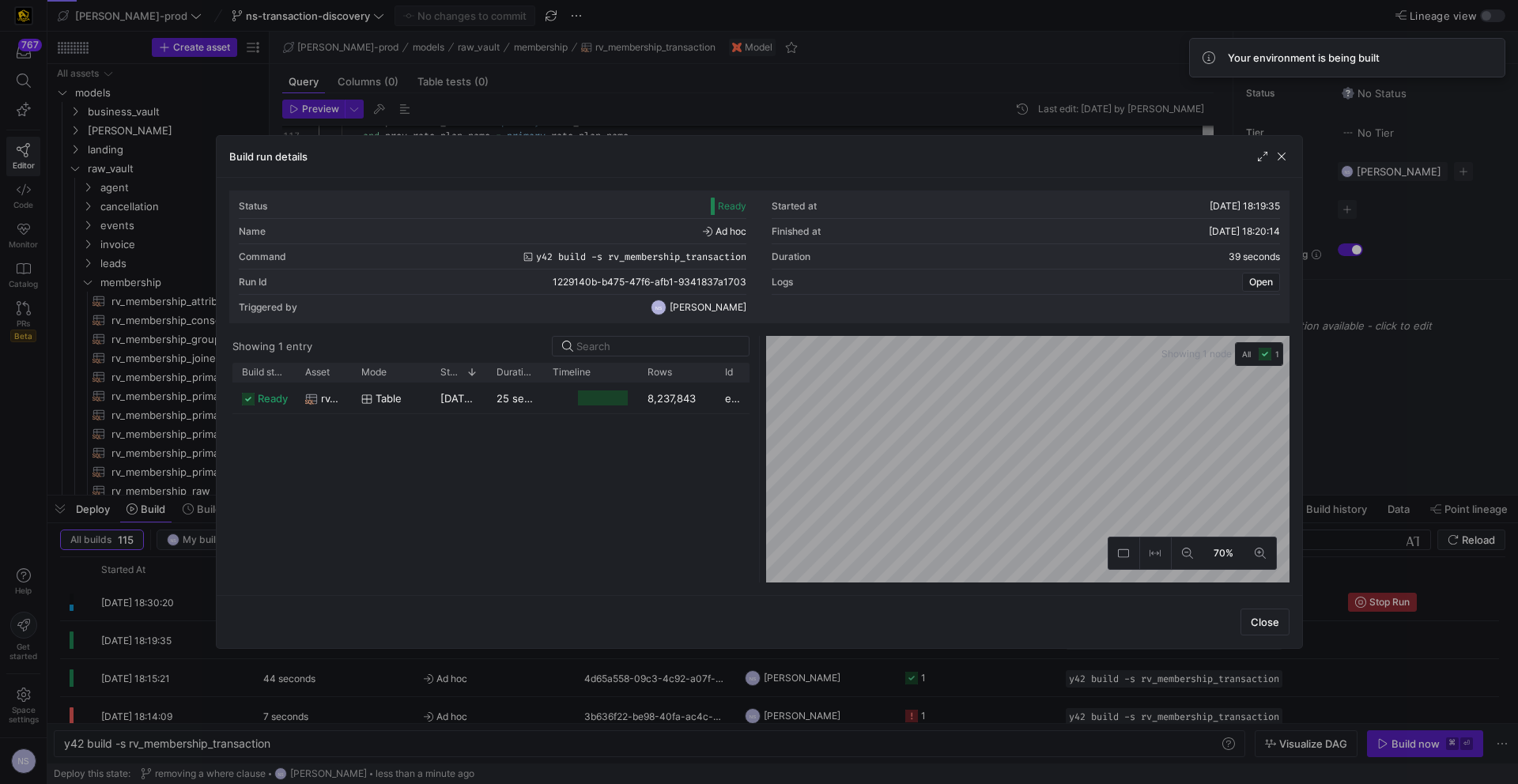
drag, startPoint x: 690, startPoint y: 373, endPoint x: 711, endPoint y: 376, distance: 21.2
click at [711, 376] on div "Rows" at bounding box center [677, 373] width 78 height 19
click at [1195, 439] on div at bounding box center [759, 392] width 1518 height 784
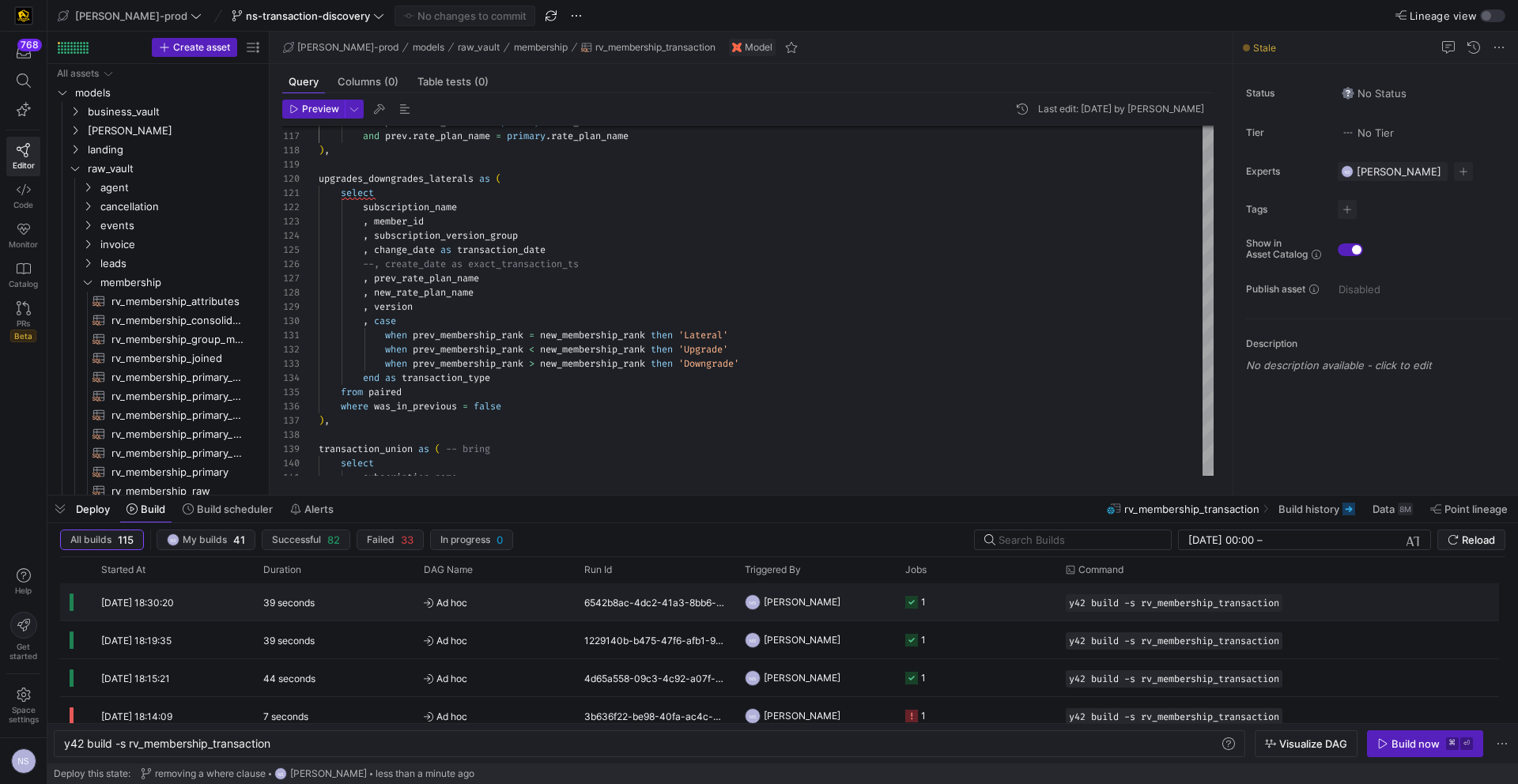
click at [856, 605] on y42-orchestration-triggered-by "NS [PERSON_NAME]" at bounding box center [816, 602] width 142 height 35
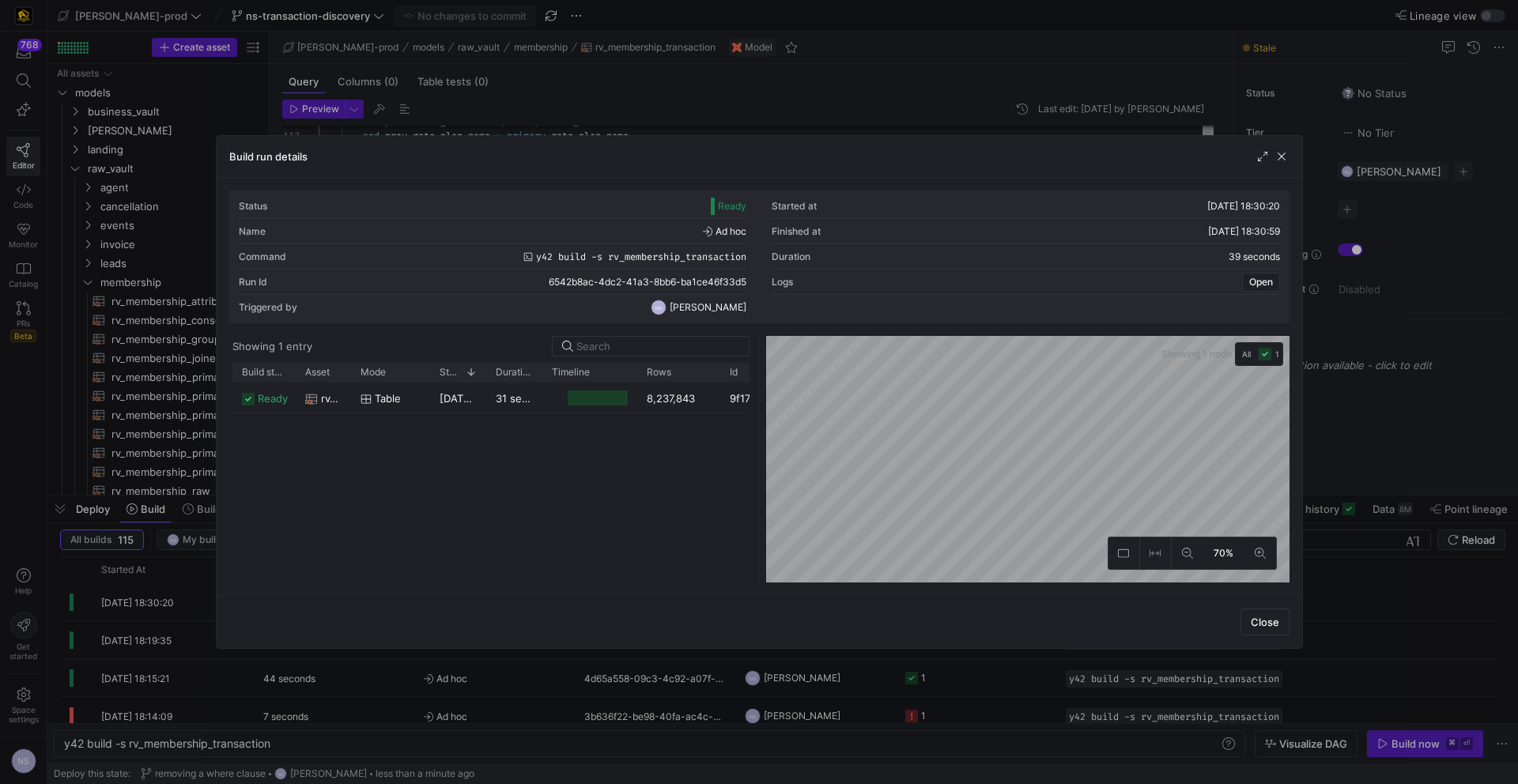
drag, startPoint x: 692, startPoint y: 377, endPoint x: 719, endPoint y: 375, distance: 27.1
click at [719, 375] on div "Build status Asset Mode 1 Rows" at bounding box center [504, 373] width 544 height 19
click at [1195, 364] on div at bounding box center [759, 392] width 1518 height 784
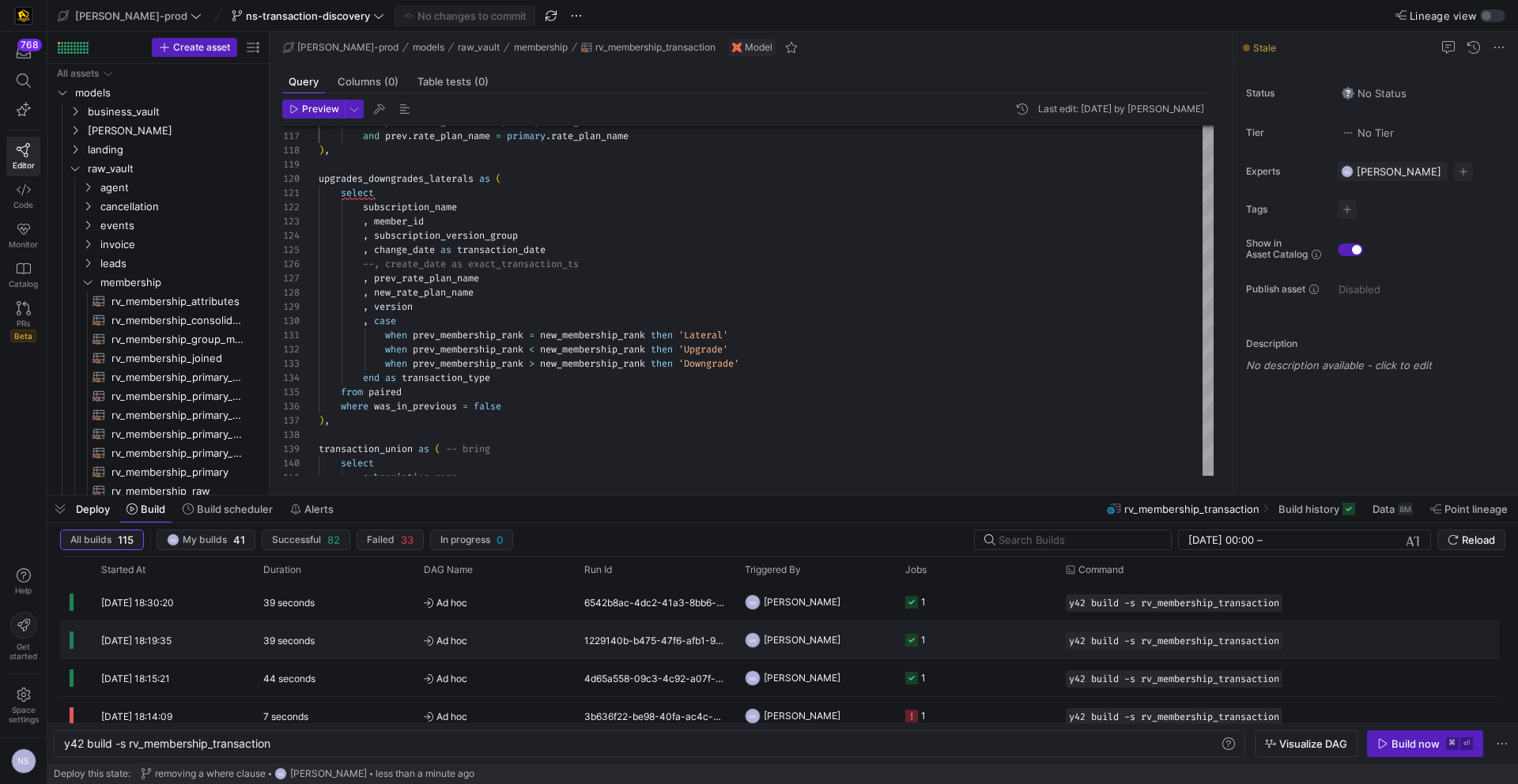
click at [903, 645] on div "1" at bounding box center [976, 640] width 161 height 37
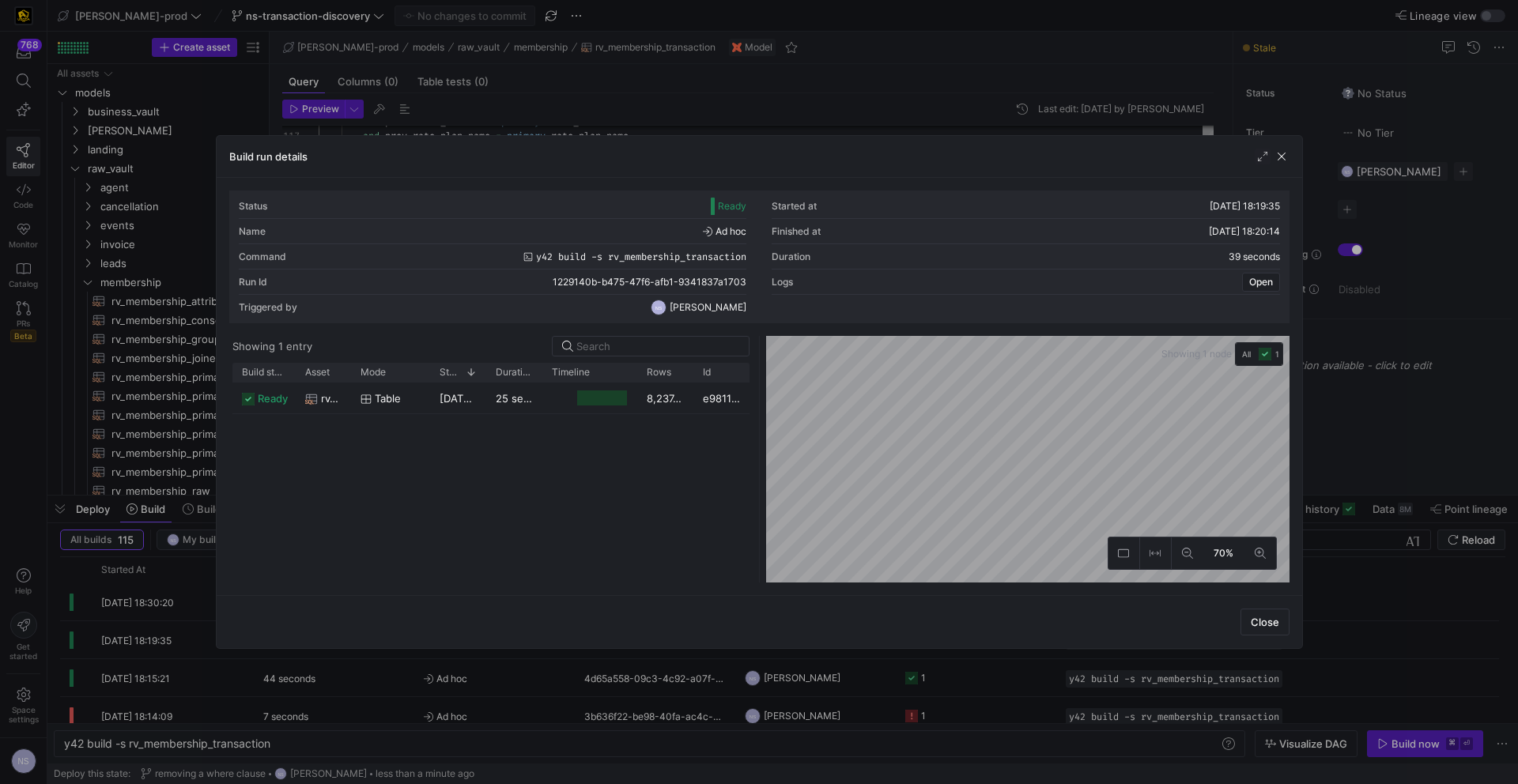
click at [1429, 445] on div at bounding box center [759, 392] width 1518 height 784
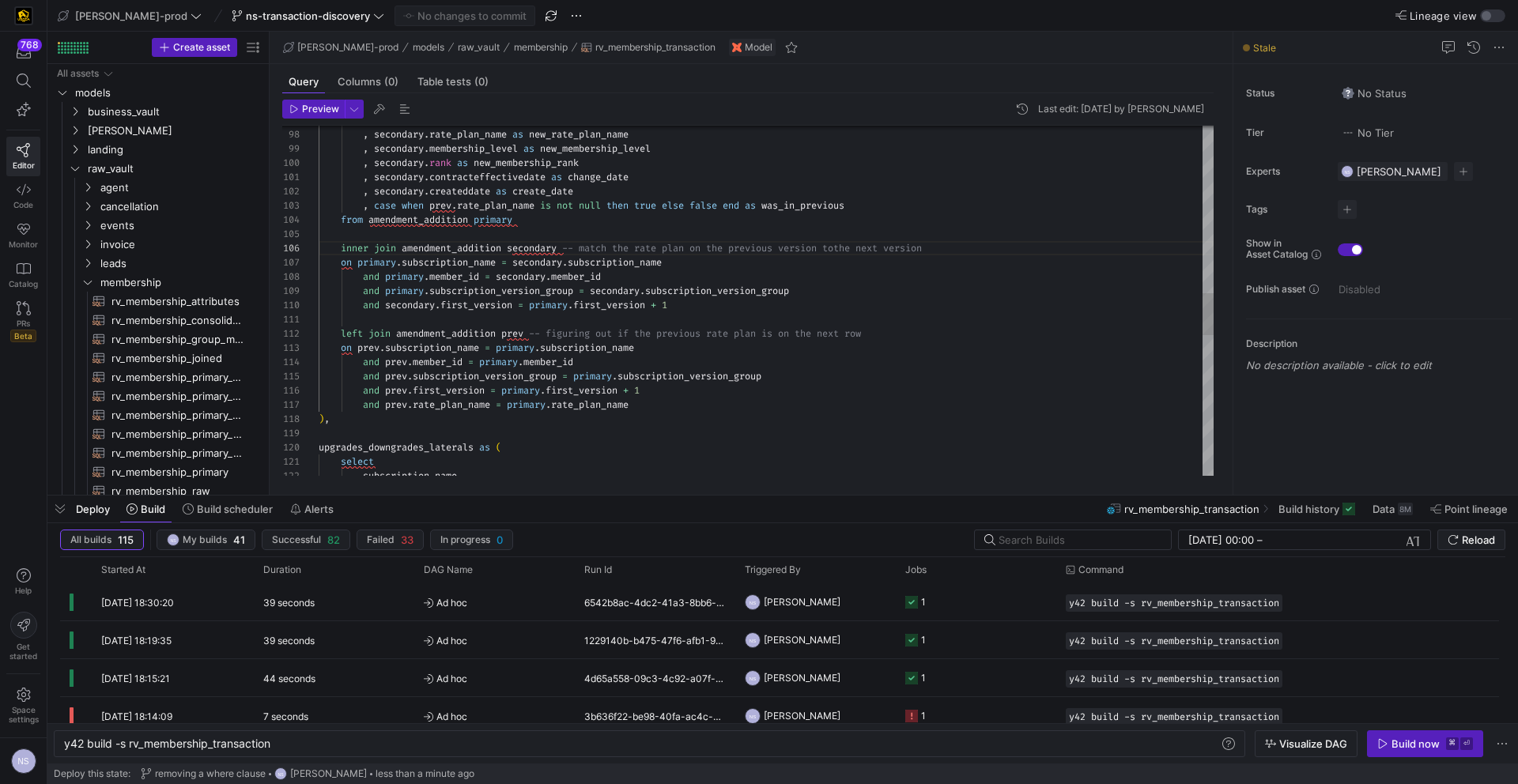
type textarea "left join amendment_addition prev -- figuring out if the previous rate plan is …"
click at [660, 400] on div "subscription_name select upgrades_downgrades_laterals as ( ) , and prev . rate_…" at bounding box center [766, 192] width 895 height 2916
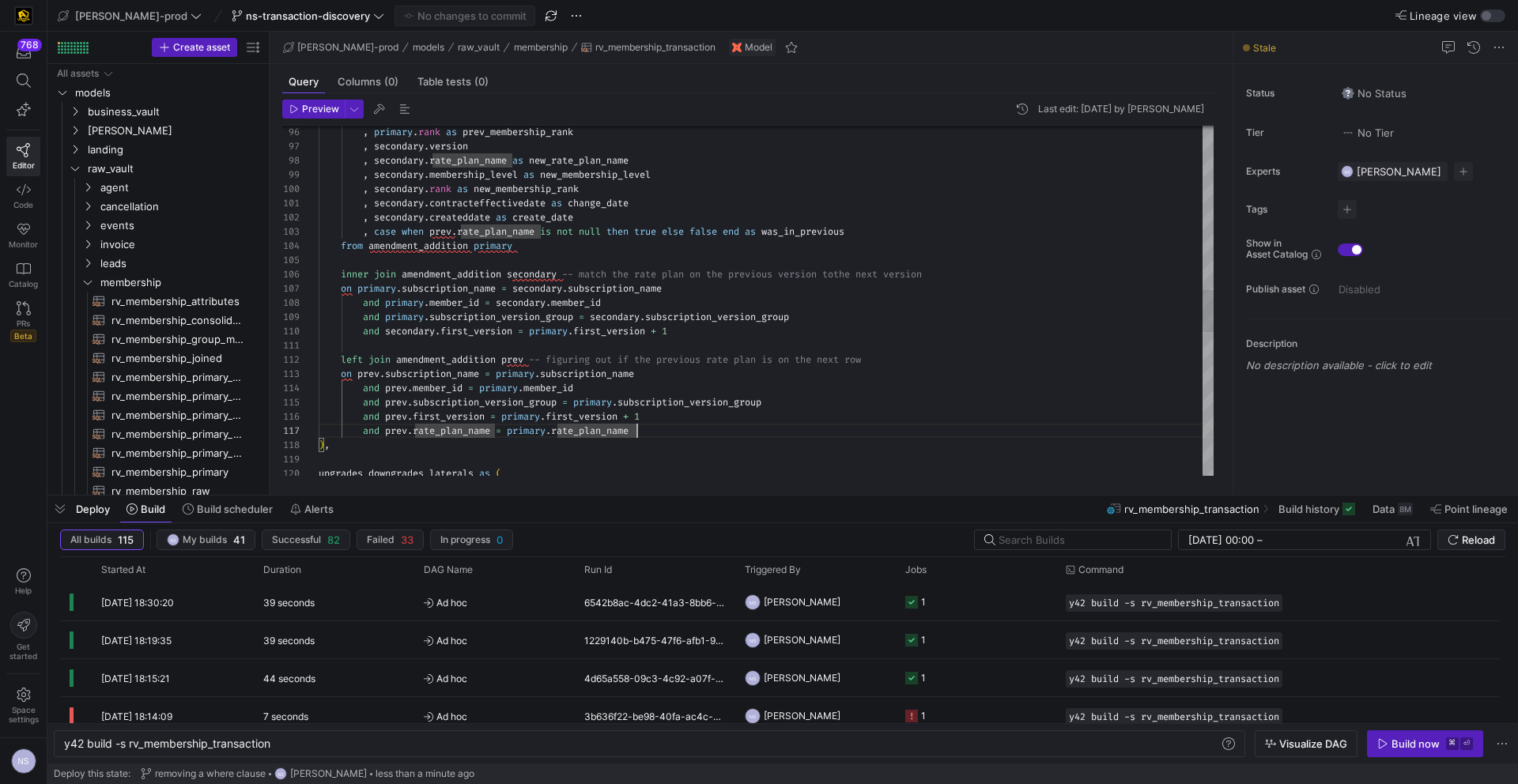
scroll to position [71, 330]
click at [786, 412] on div "and prev . rate_plan_name = primary . rate_plan_name and prev . first_version =…" at bounding box center [766, 218] width 895 height 2916
click at [739, 427] on div "and prev . rate_plan_name = primary . rate_plan_name and prev . first_version =…" at bounding box center [766, 218] width 895 height 2916
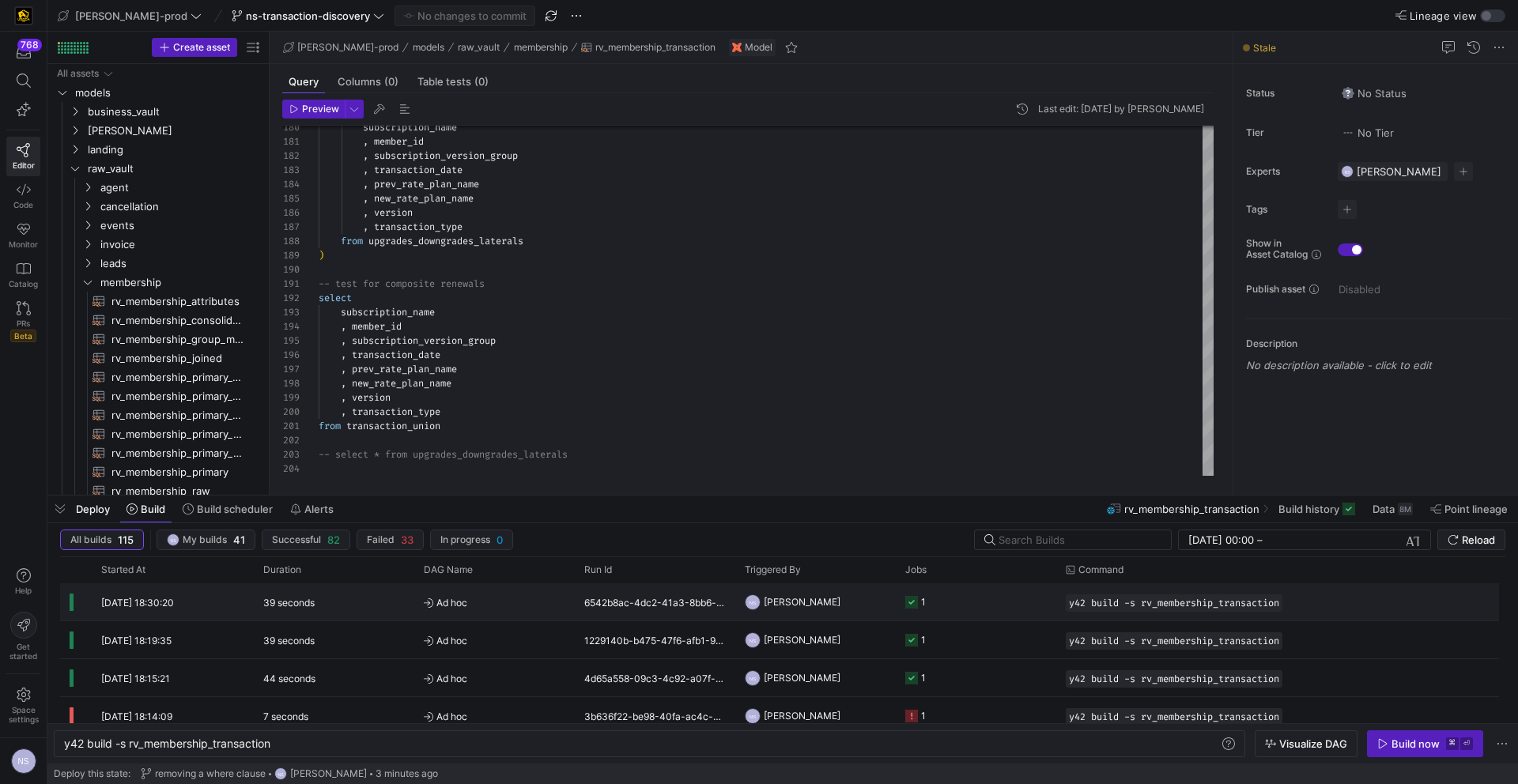
click at [817, 610] on span "[PERSON_NAME]" at bounding box center [802, 602] width 77 height 37
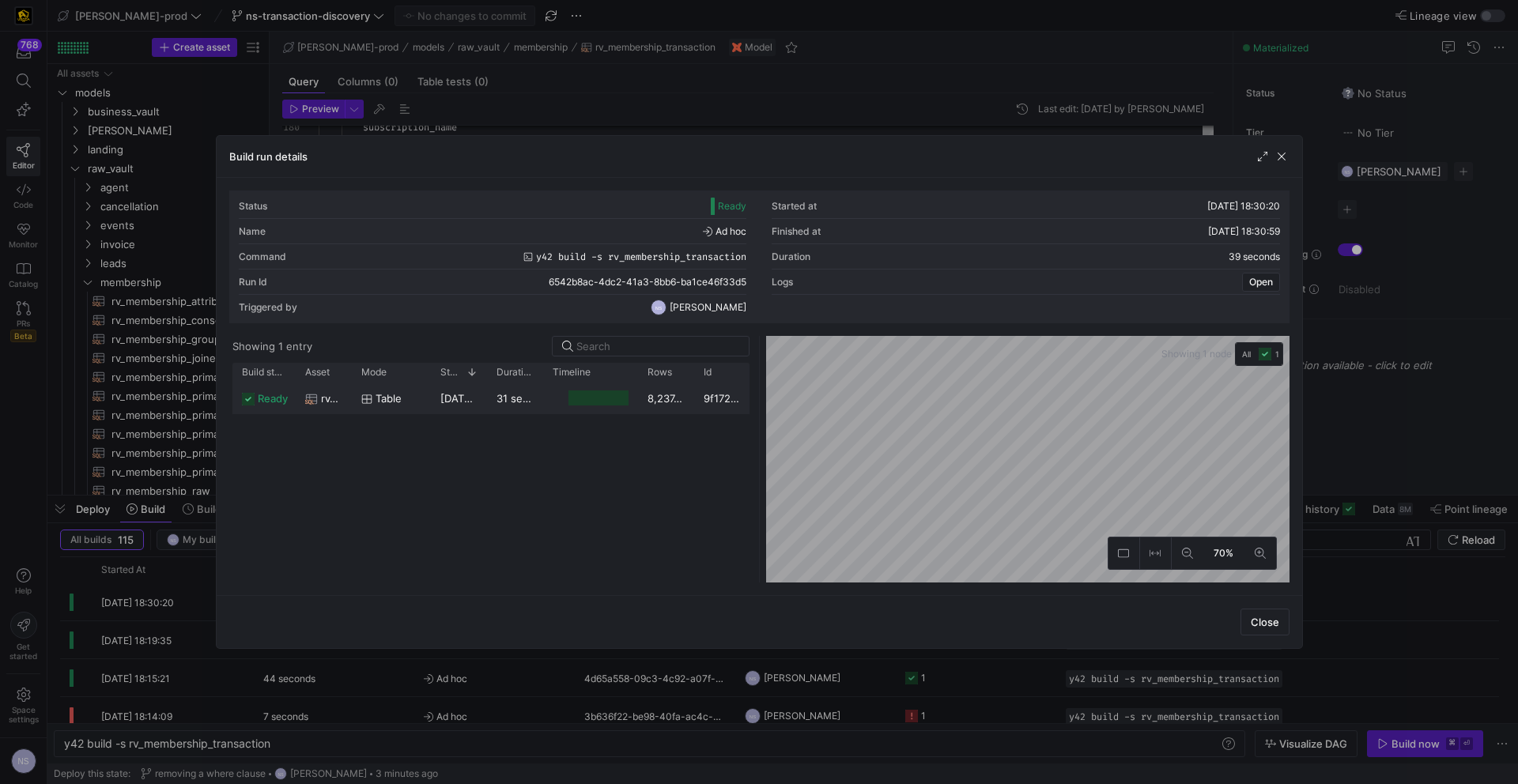
click at [523, 410] on div "31 seconds" at bounding box center [514, 398] width 56 height 31
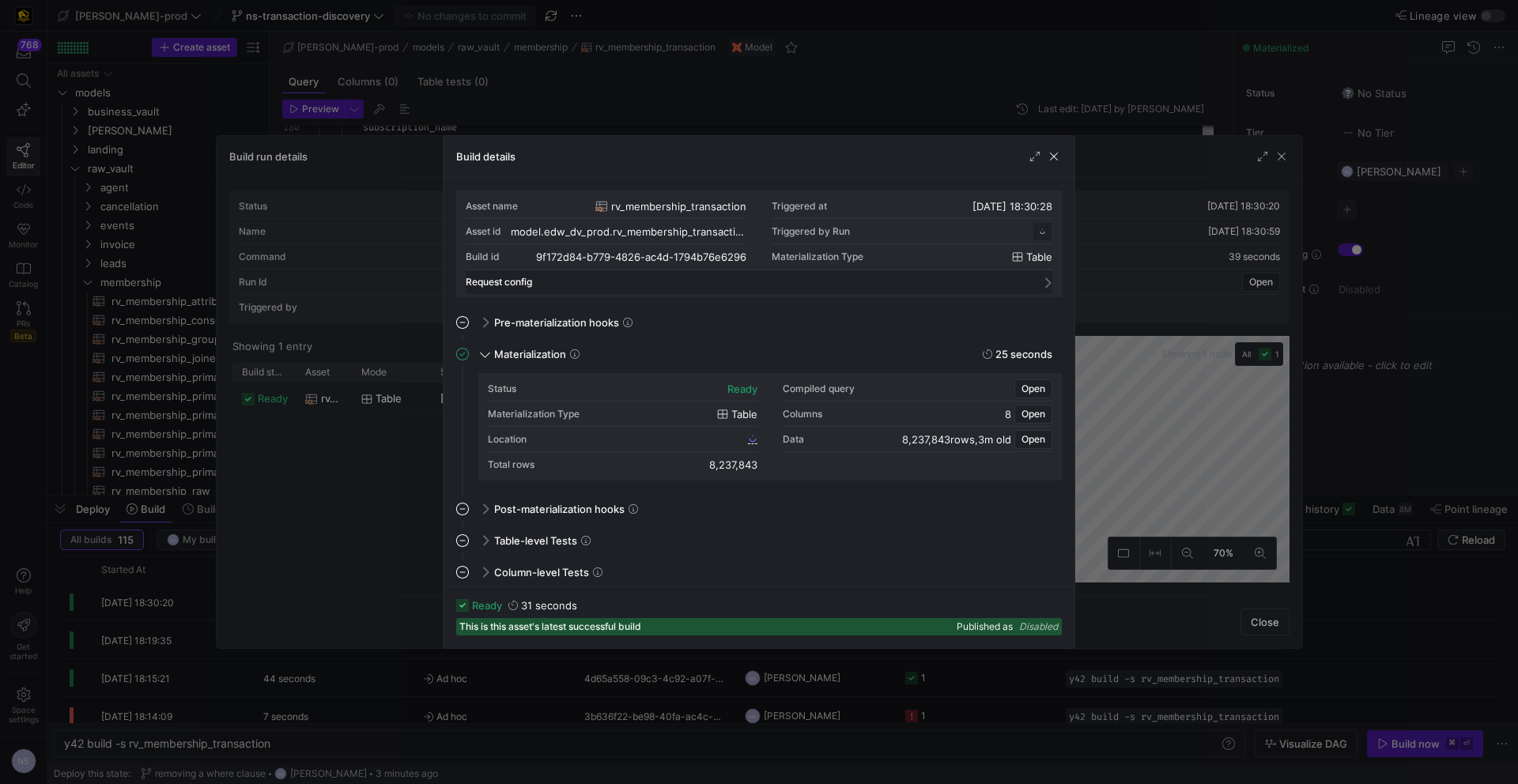
scroll to position [143, 0]
click at [709, 442] on span "9f172d84_b779_4826_ac4d_1794b76e6296" at bounding box center [650, 438] width 189 height 11
click at [1260, 413] on div at bounding box center [759, 392] width 1518 height 784
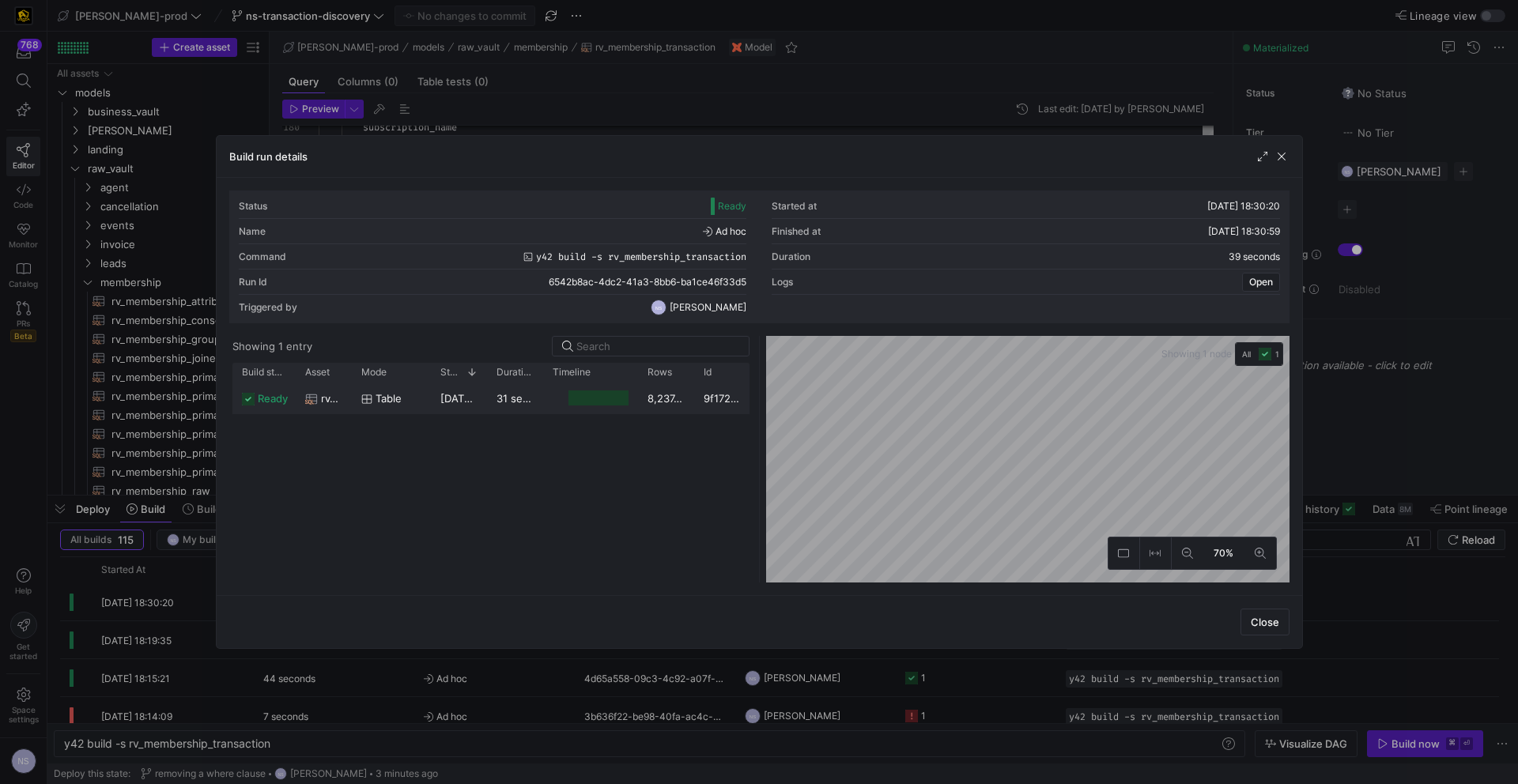
click at [682, 391] on div "8,237,843" at bounding box center [666, 398] width 56 height 31
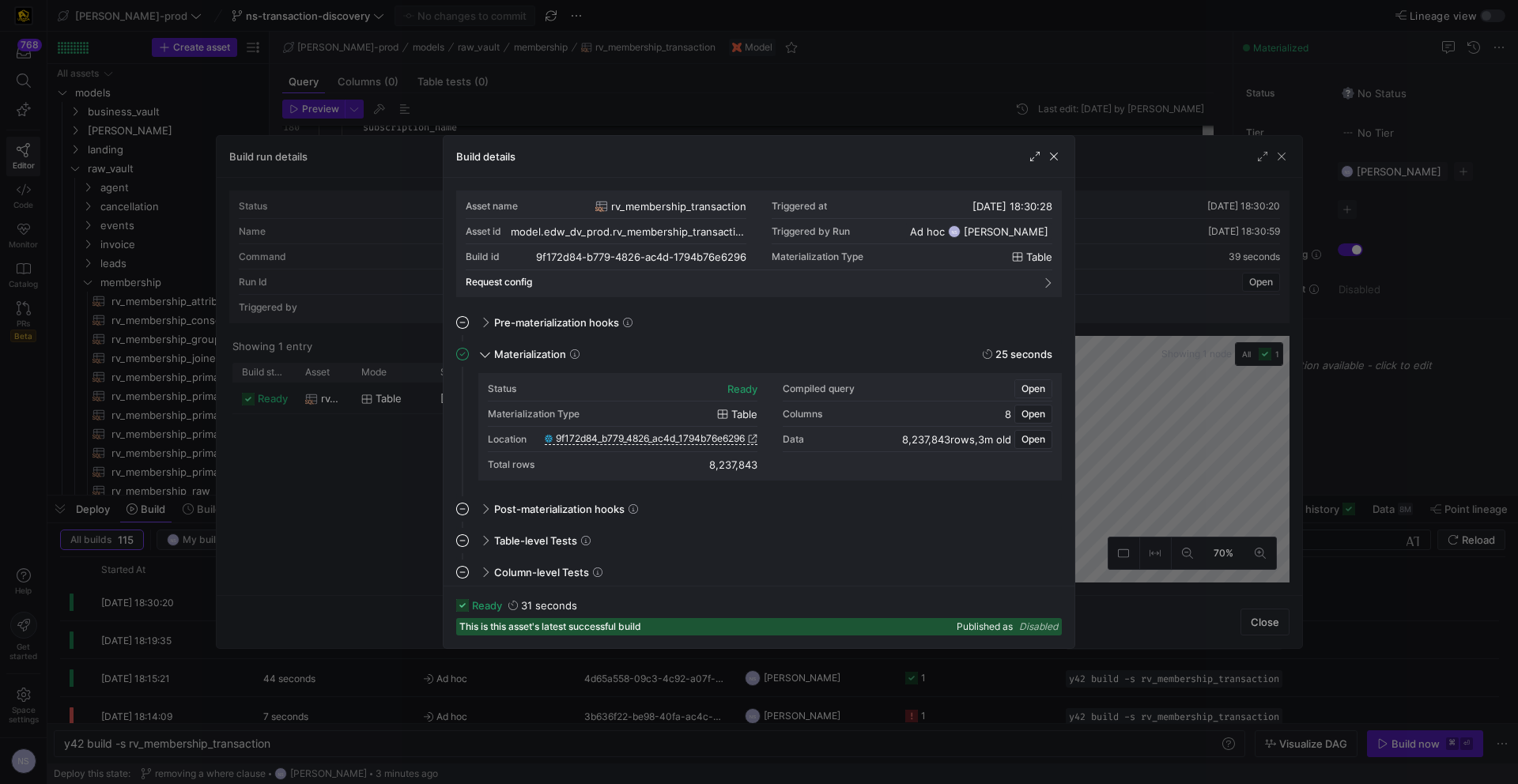
click at [1030, 380] on span "button" at bounding box center [1033, 389] width 36 height 17
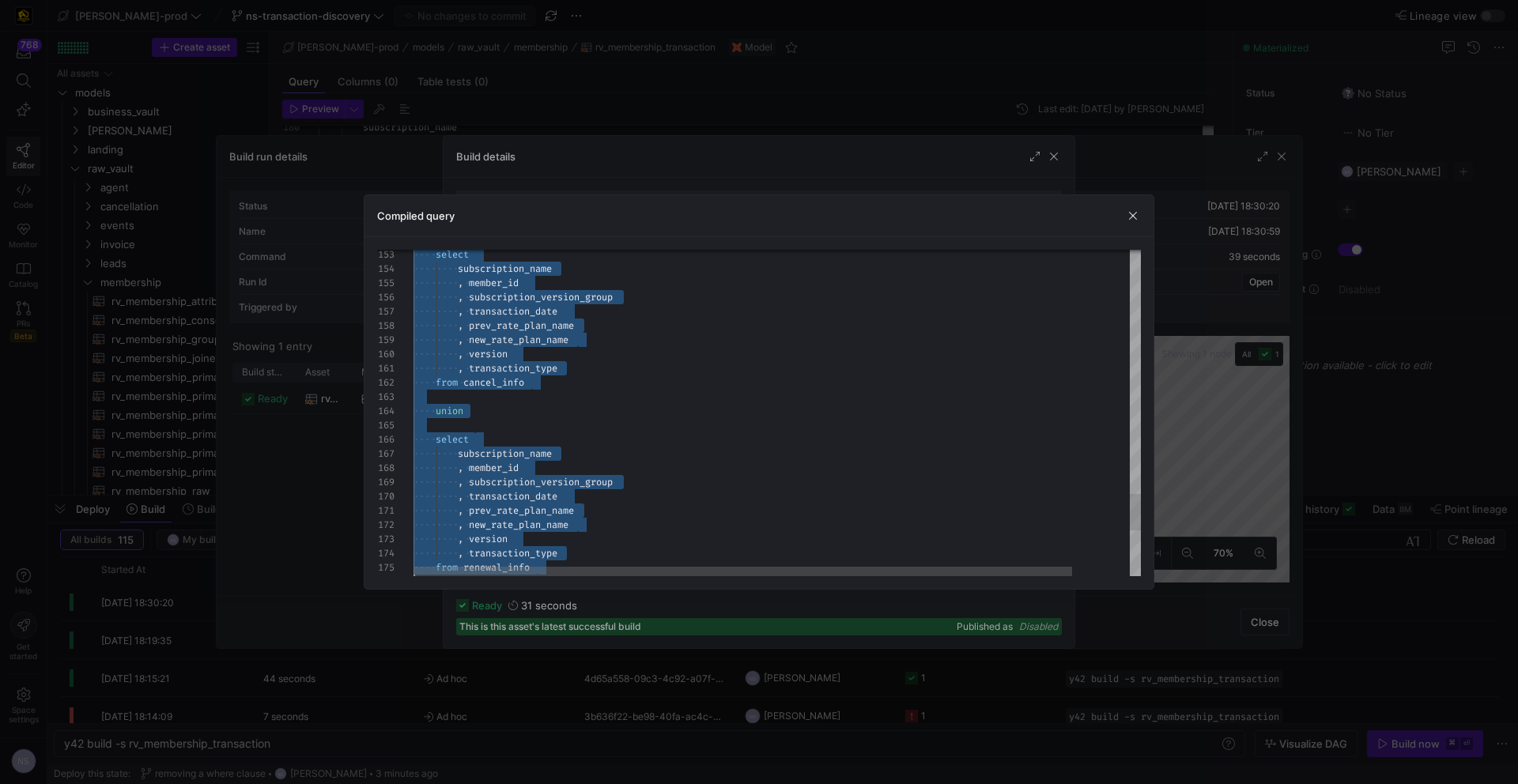
scroll to position [0, 262]
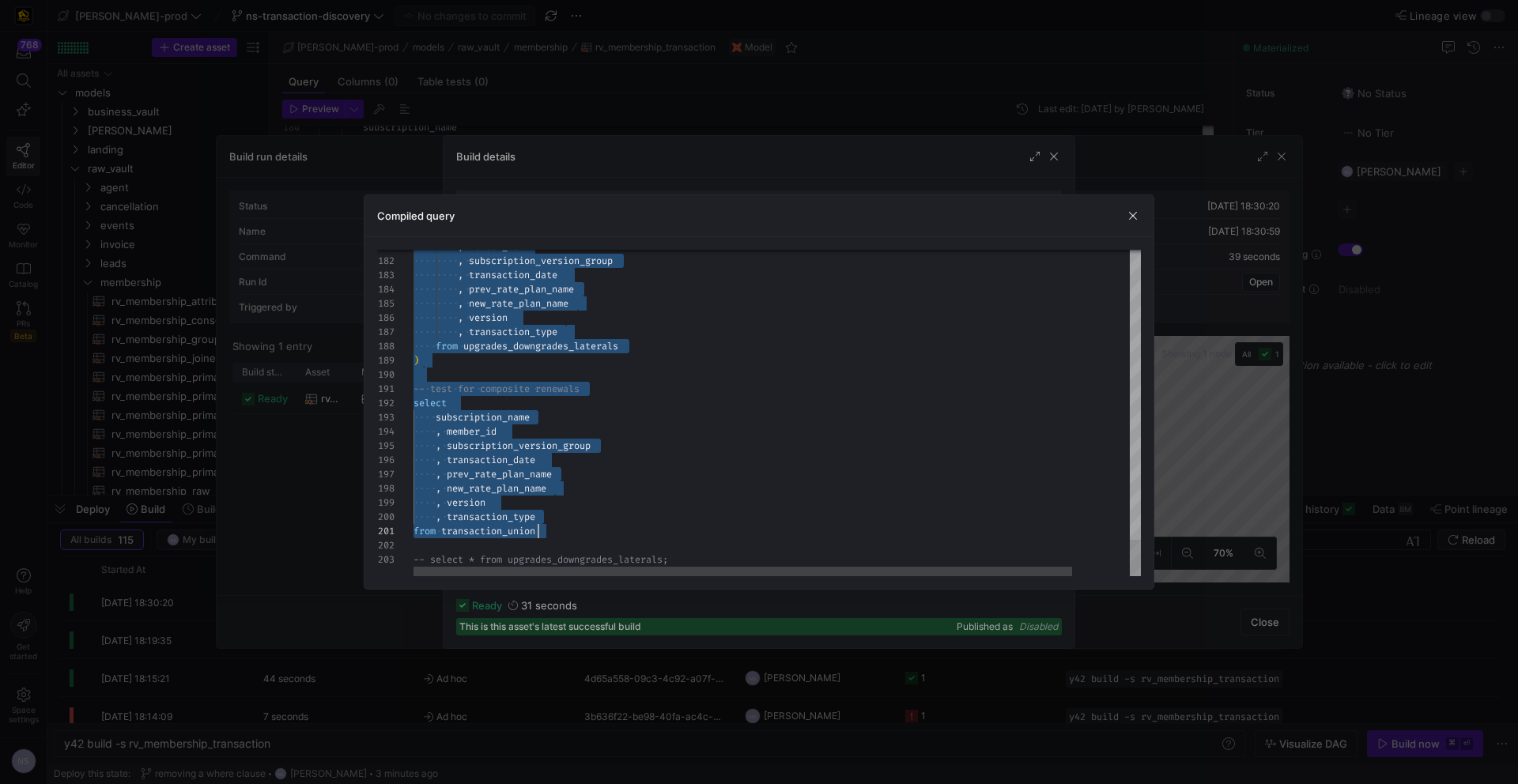
type textarea "CREATE TABLE "9f172d84_b779_4826_ac4d_1794b76e6296" AS with amendment as ( sele…"
drag, startPoint x: 727, startPoint y: 268, endPoint x: 704, endPoint y: 592, distance: 324.8
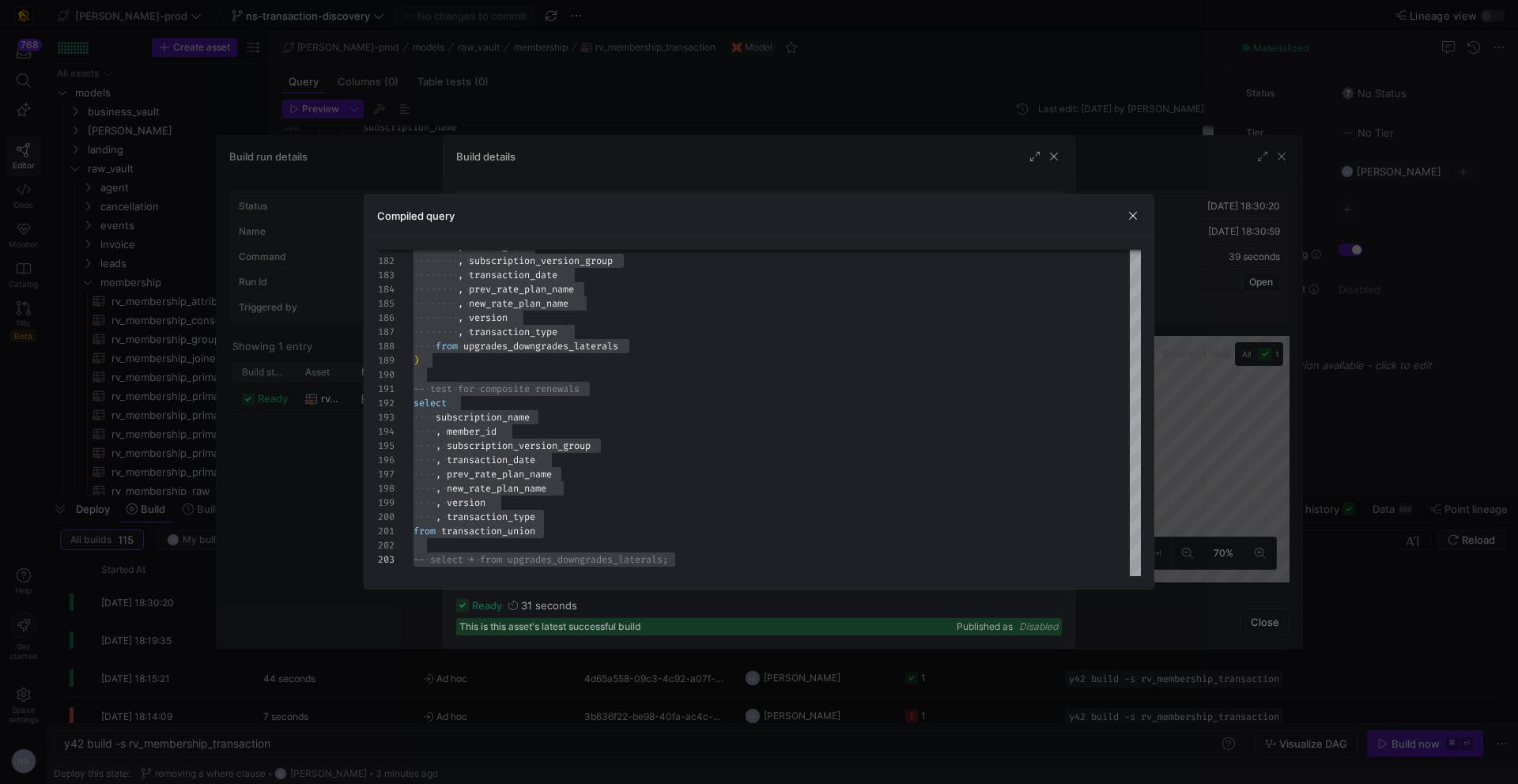
click at [1236, 456] on div at bounding box center [759, 392] width 1518 height 784
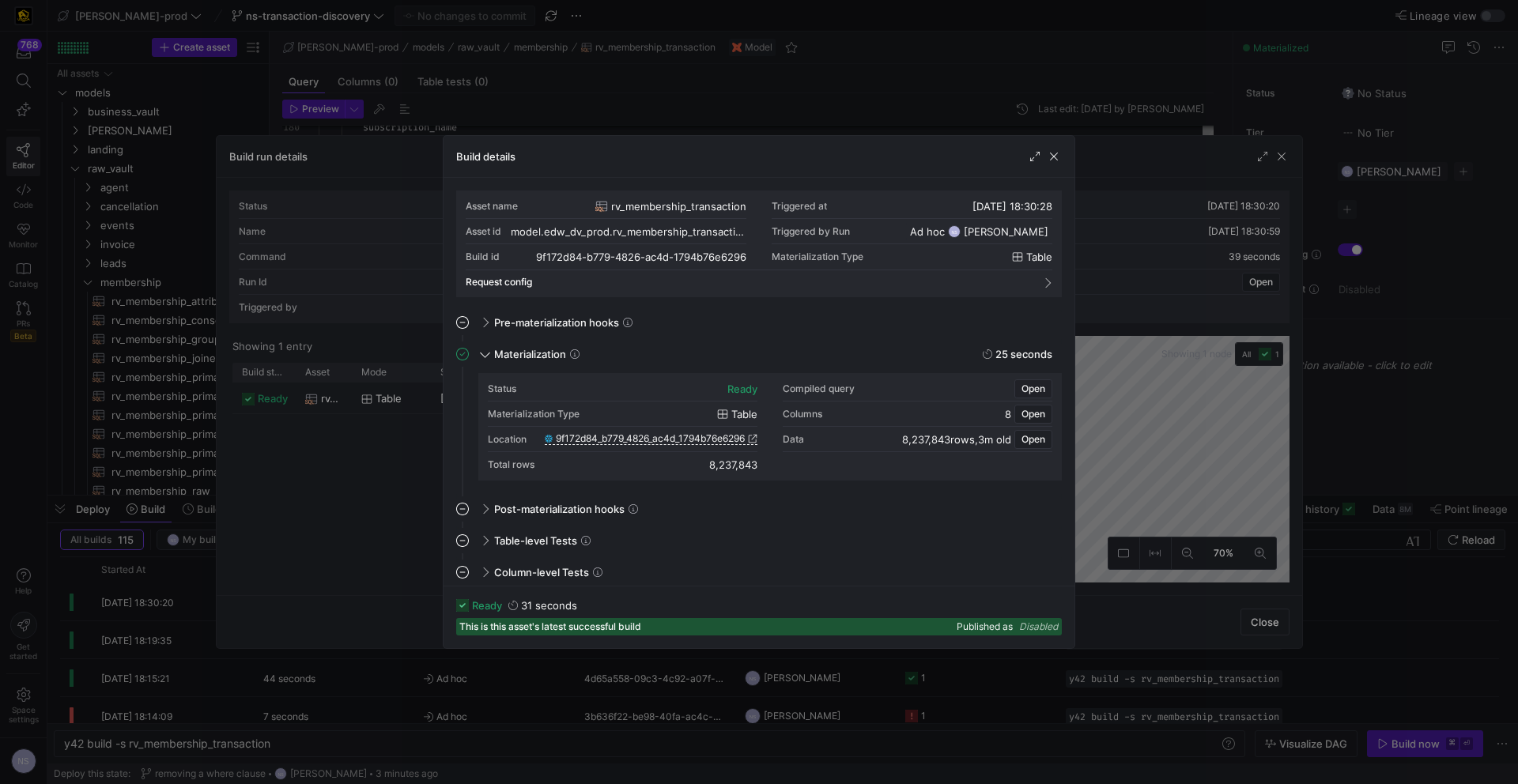
click at [1367, 440] on div at bounding box center [759, 392] width 1518 height 784
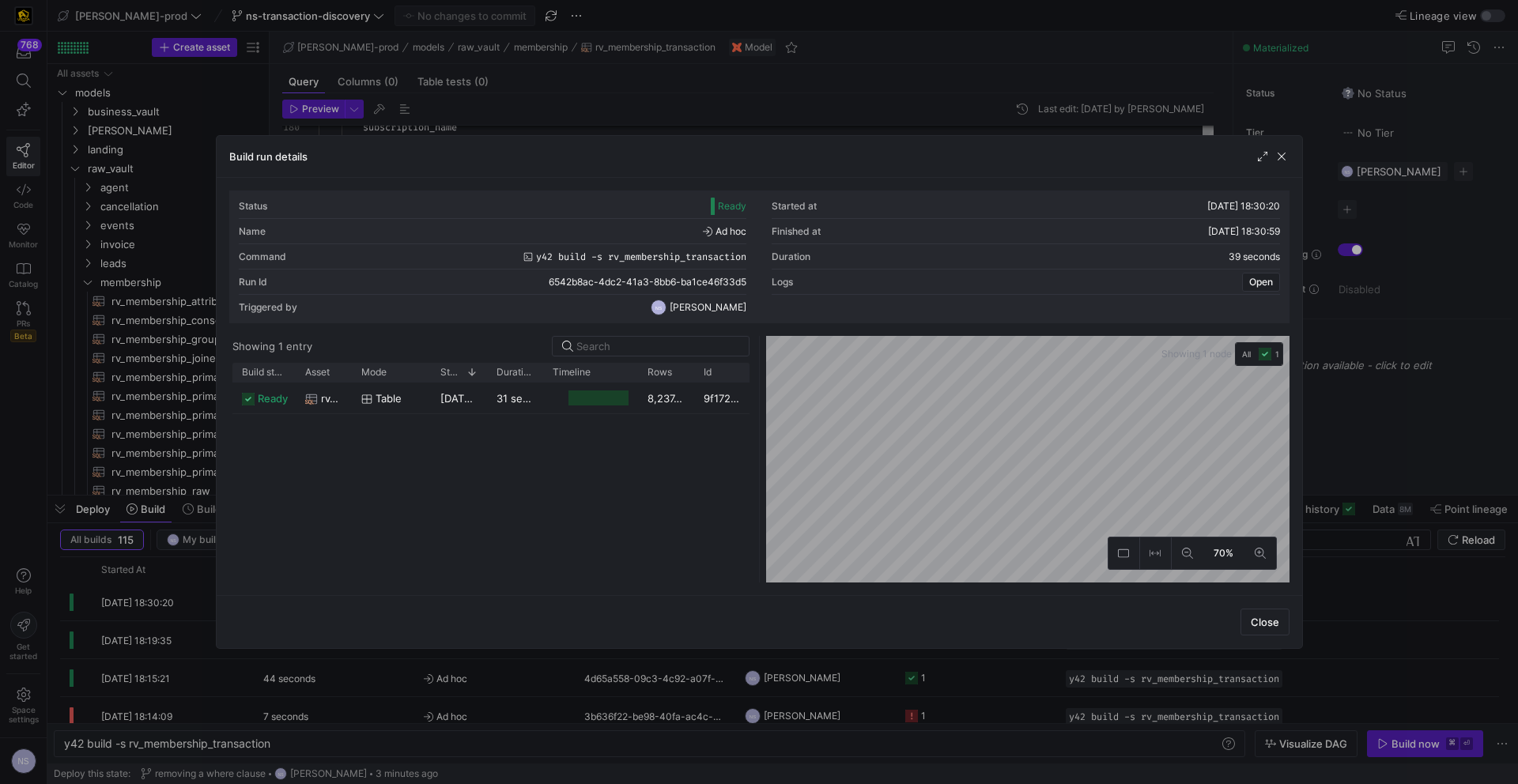
click at [1353, 443] on div at bounding box center [759, 392] width 1518 height 784
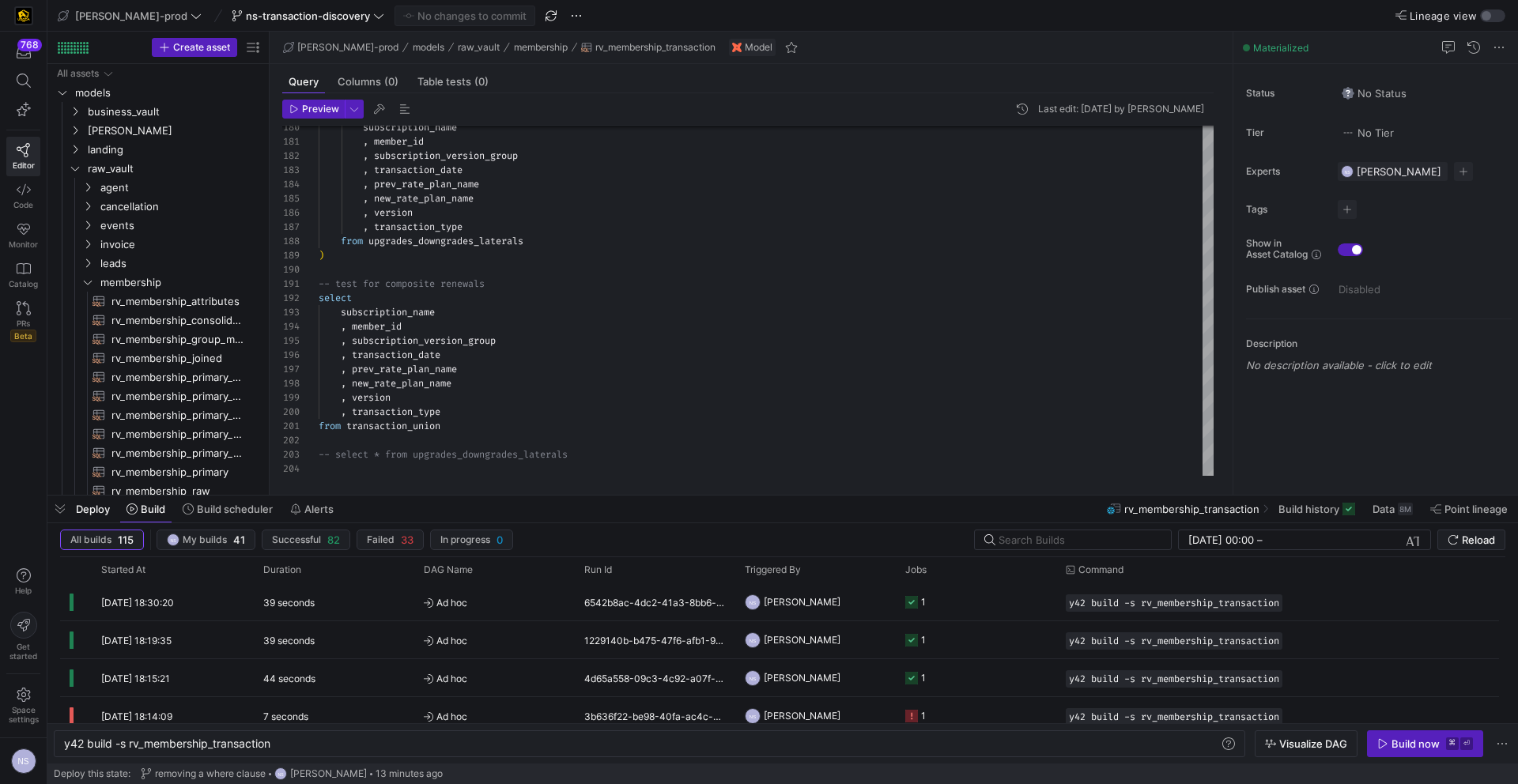
scroll to position [86, 319]
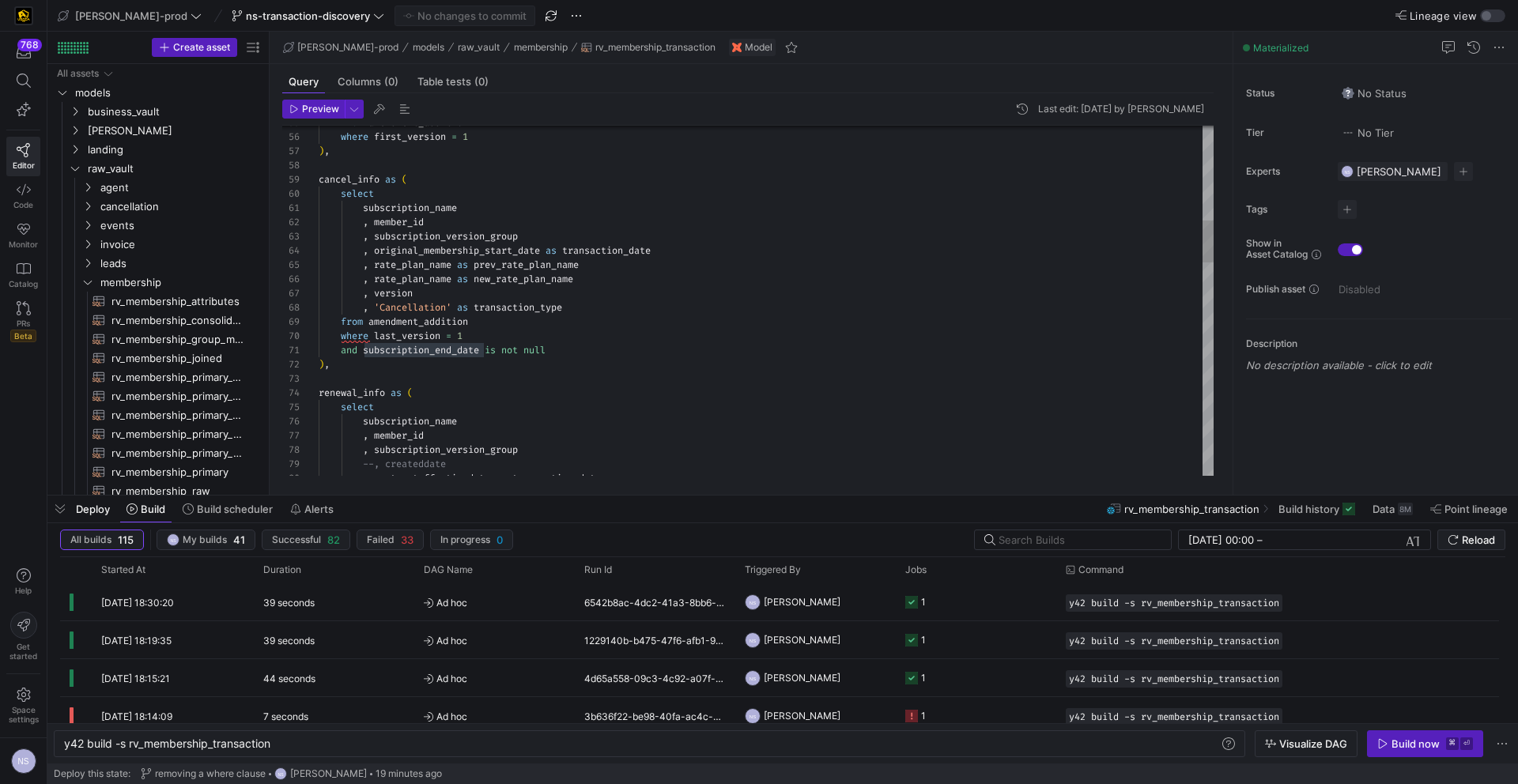
click at [453, 251] on div "from amendment_addition where first_version = 1 ) , cancel_info as ( select sub…" at bounding box center [766, 792] width 895 height 2916
type textarea "subscription_name , member_id , subscription_version_group , subscription_end_d…"
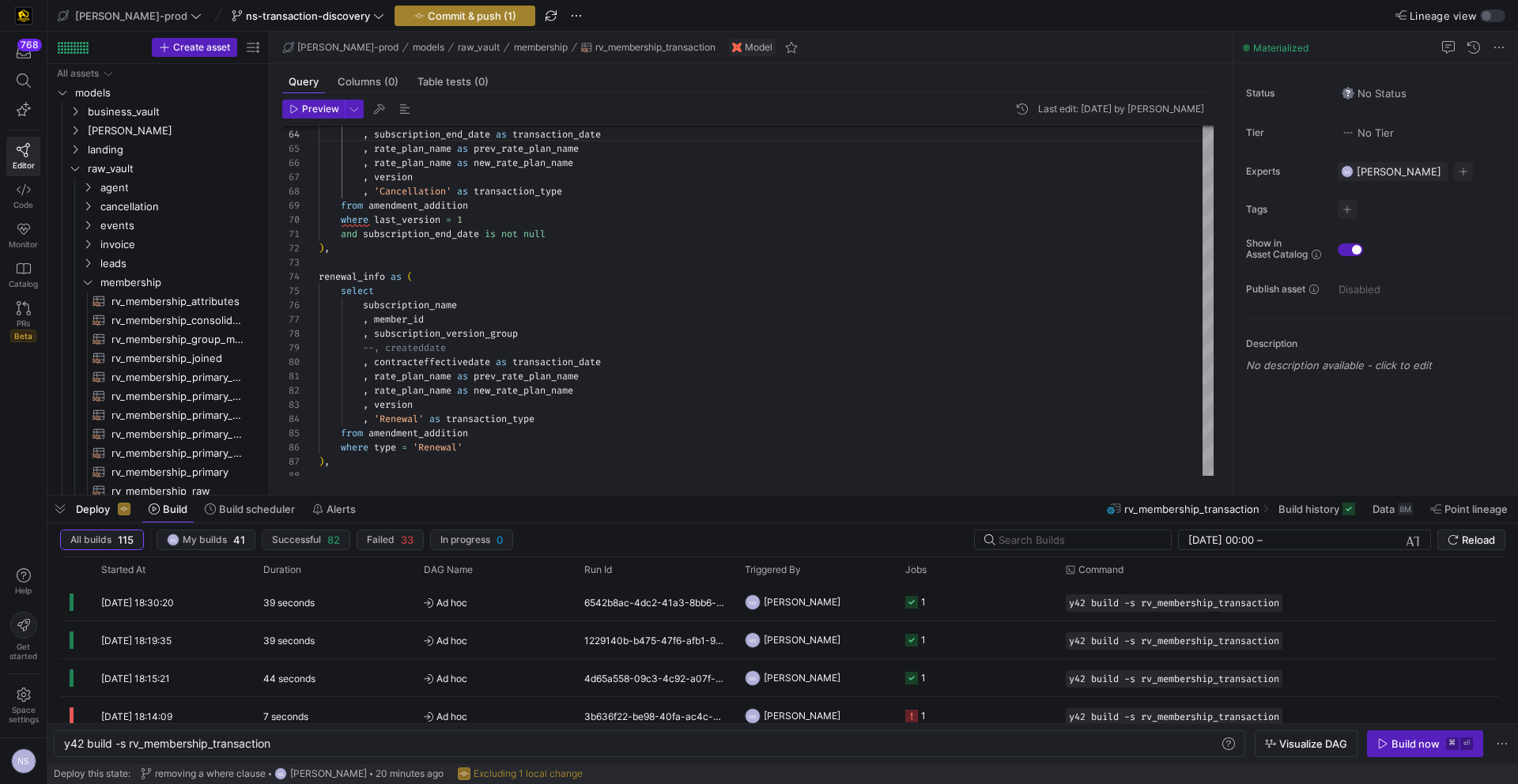
click at [461, 17] on span "Commit & push (1)" at bounding box center [472, 16] width 88 height 13
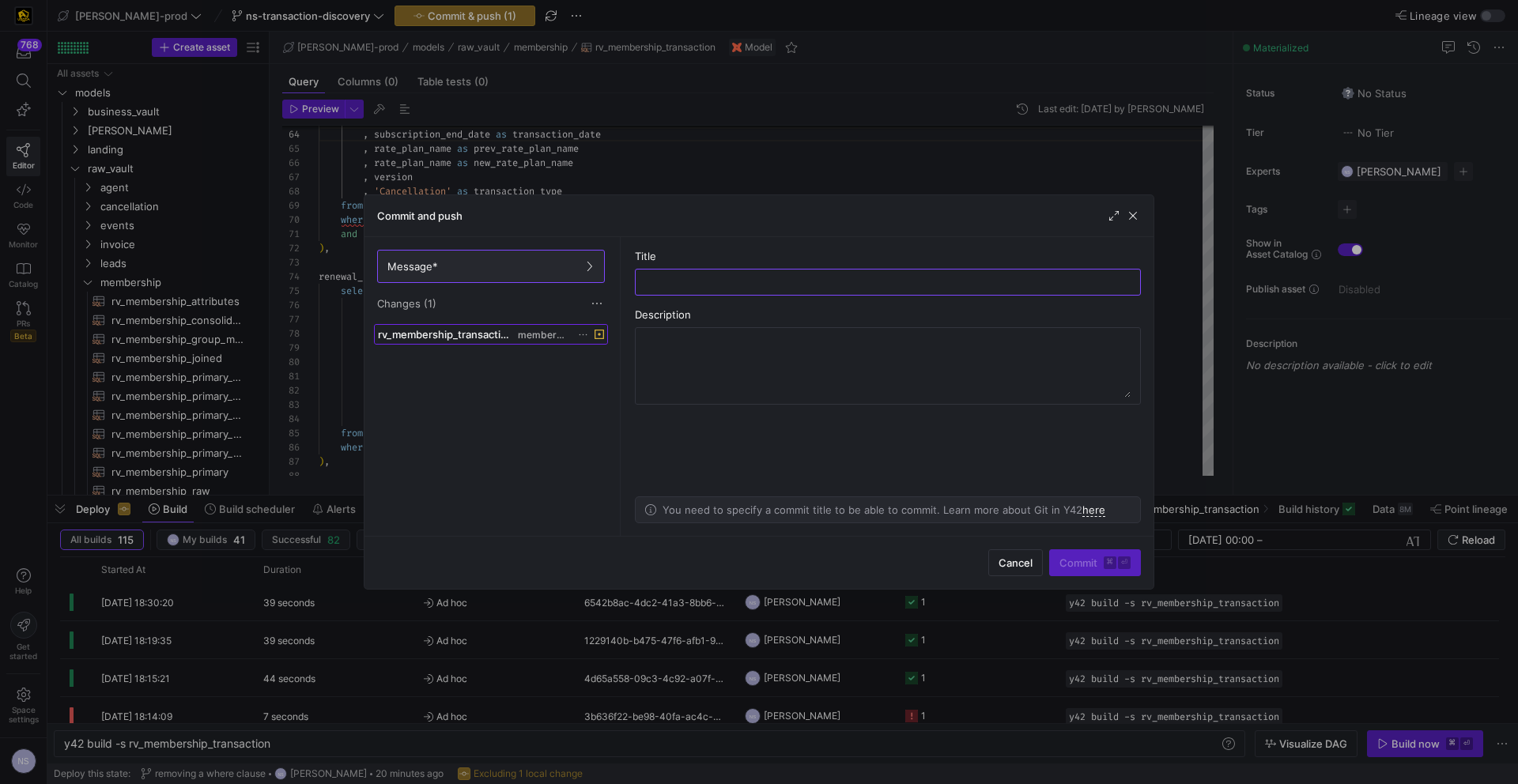
click at [526, 332] on span "membership" at bounding box center [543, 335] width 51 height 11
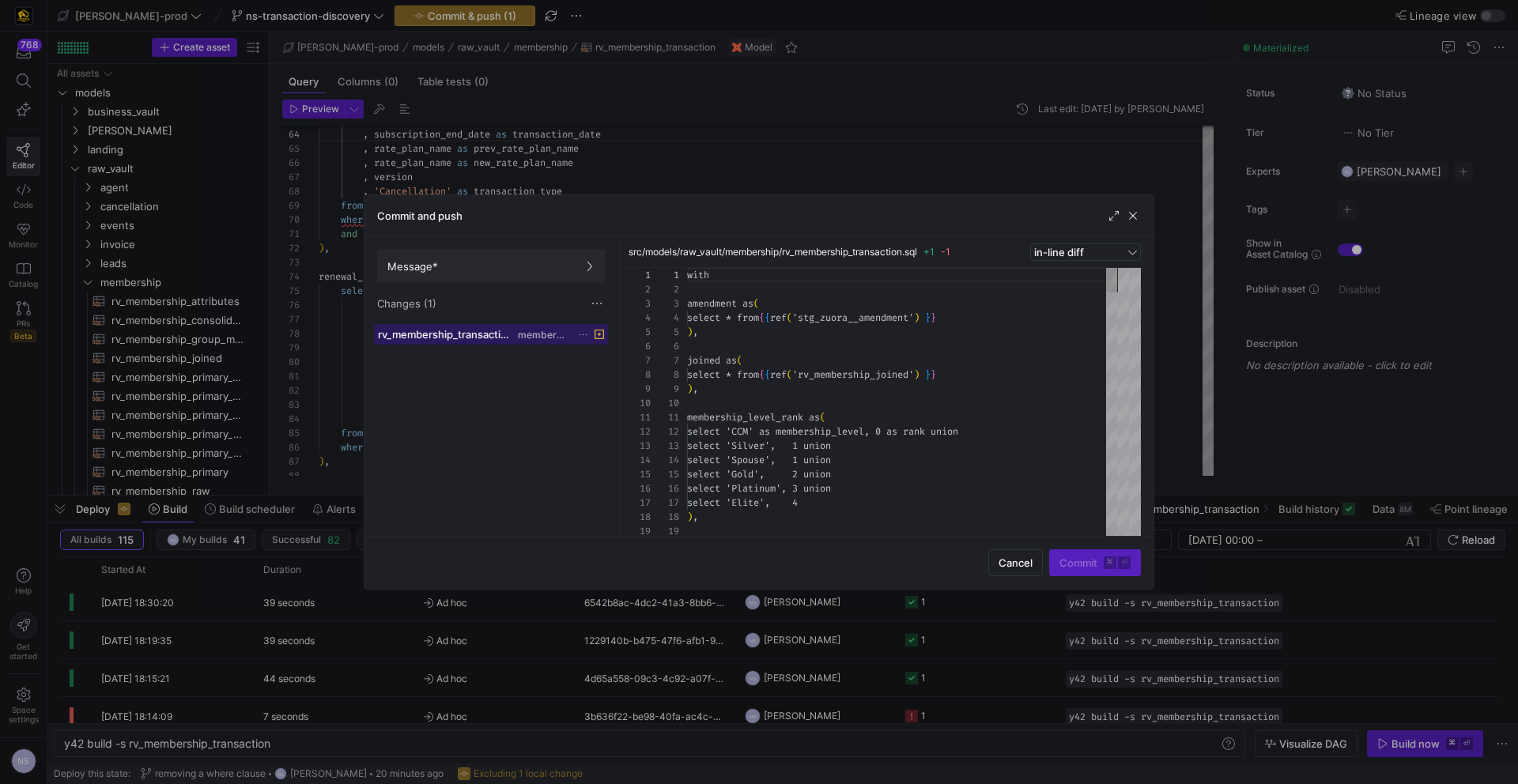
scroll to position [143, 0]
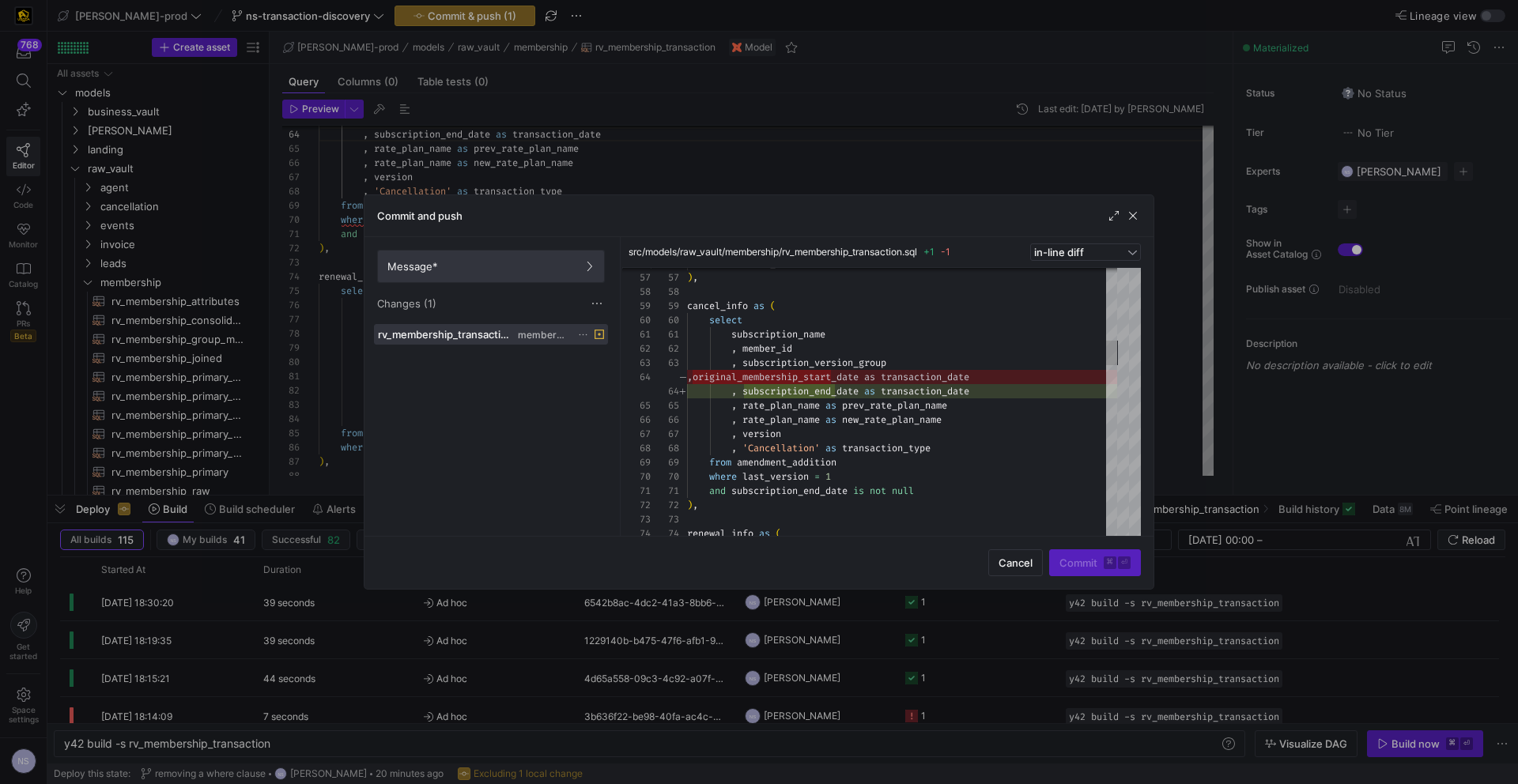
click at [563, 266] on span "Message*" at bounding box center [491, 266] width 207 height 13
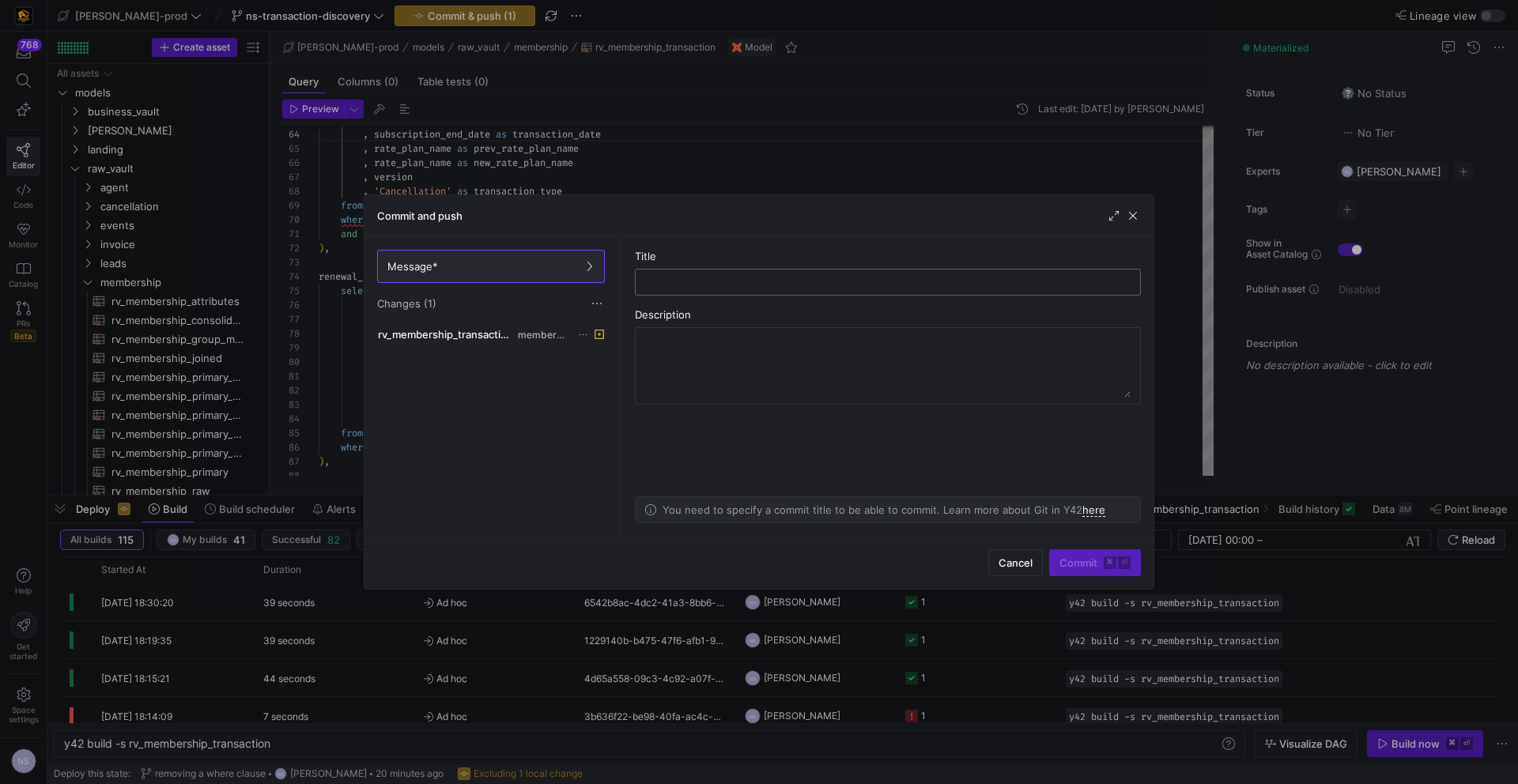
click at [749, 281] on input "text" at bounding box center [888, 282] width 479 height 13
type input "fixing typo"
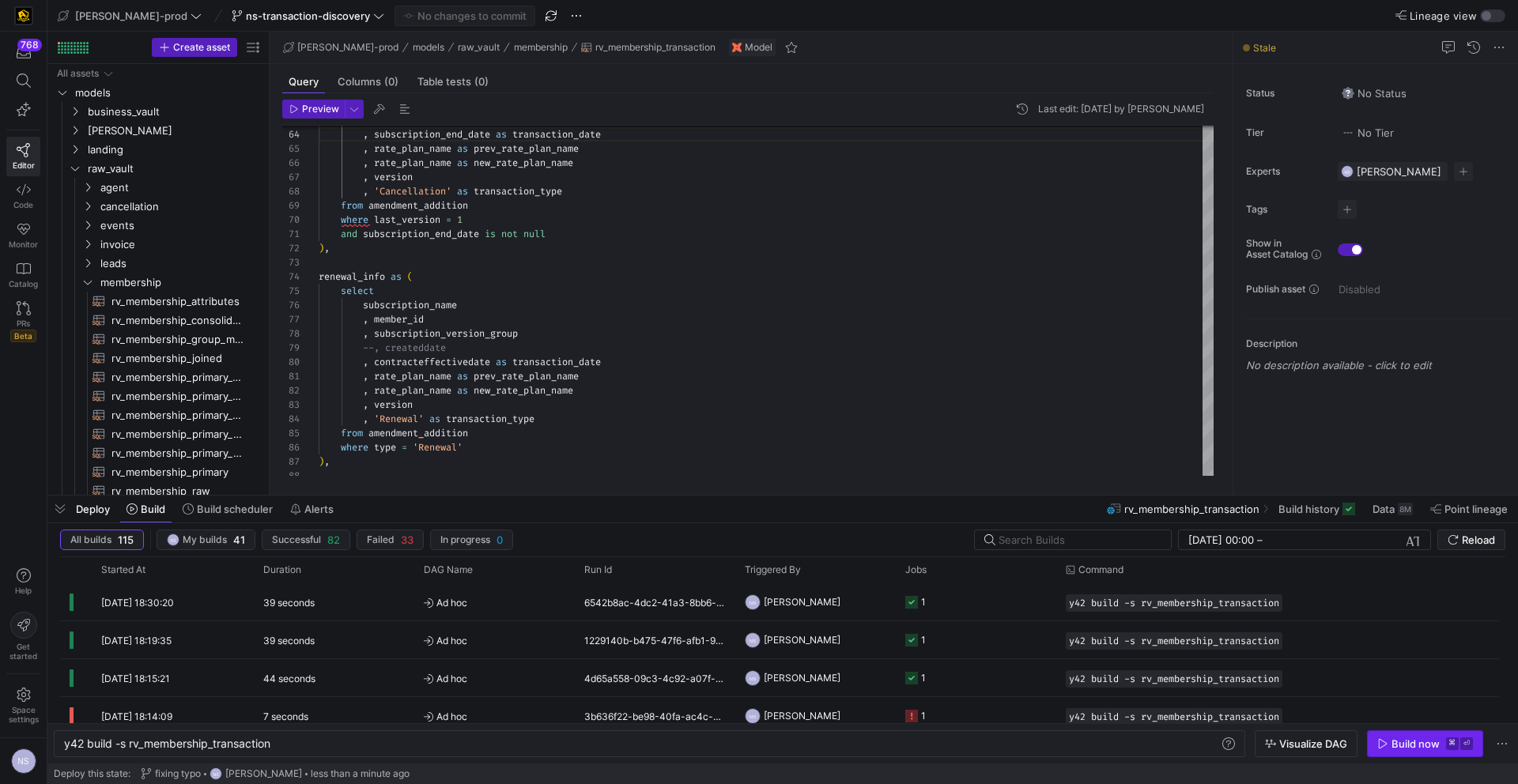
click at [1438, 755] on span "button" at bounding box center [1425, 743] width 115 height 25
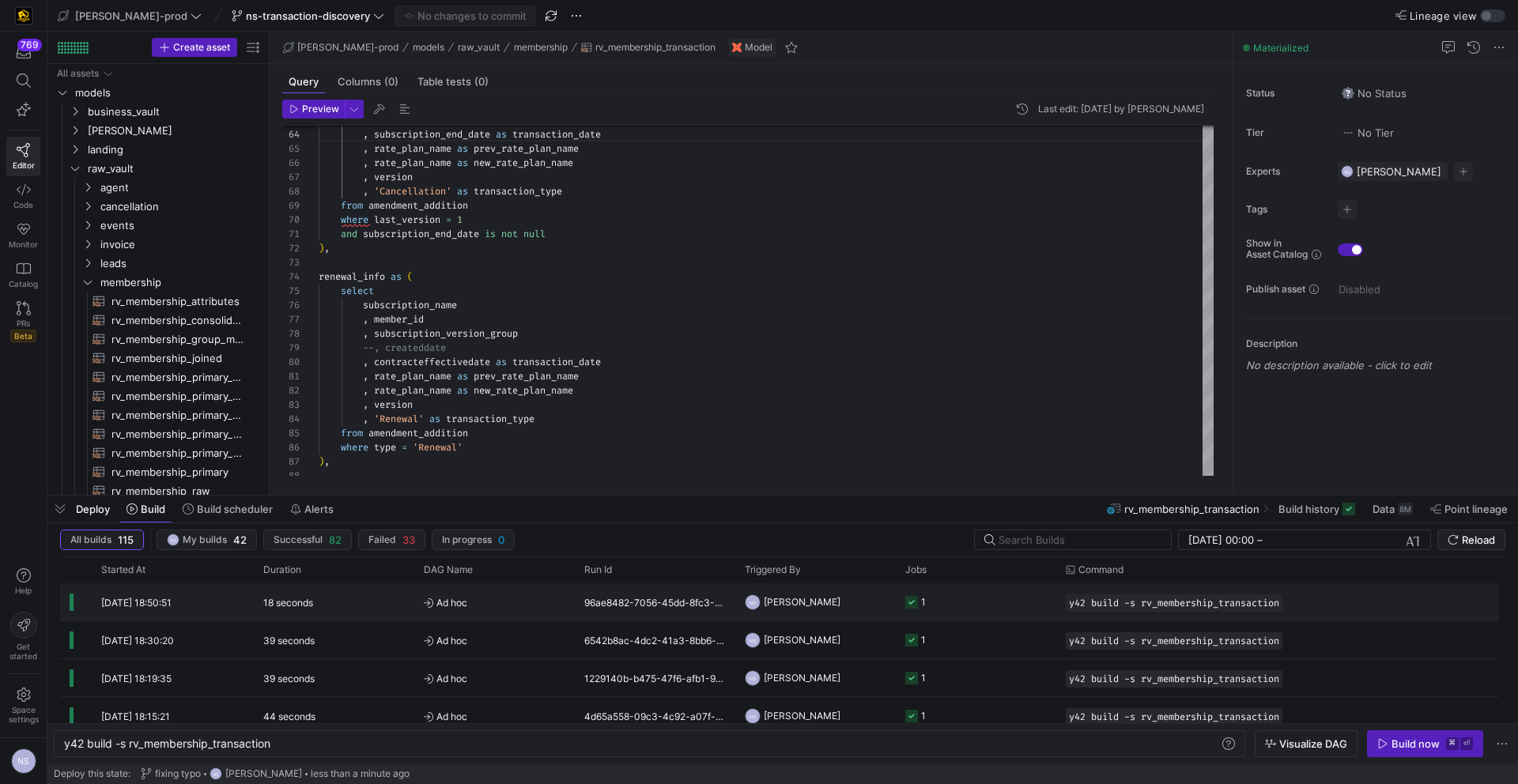
click at [846, 606] on y42-orchestration-triggered-by "NS [PERSON_NAME]" at bounding box center [816, 602] width 142 height 35
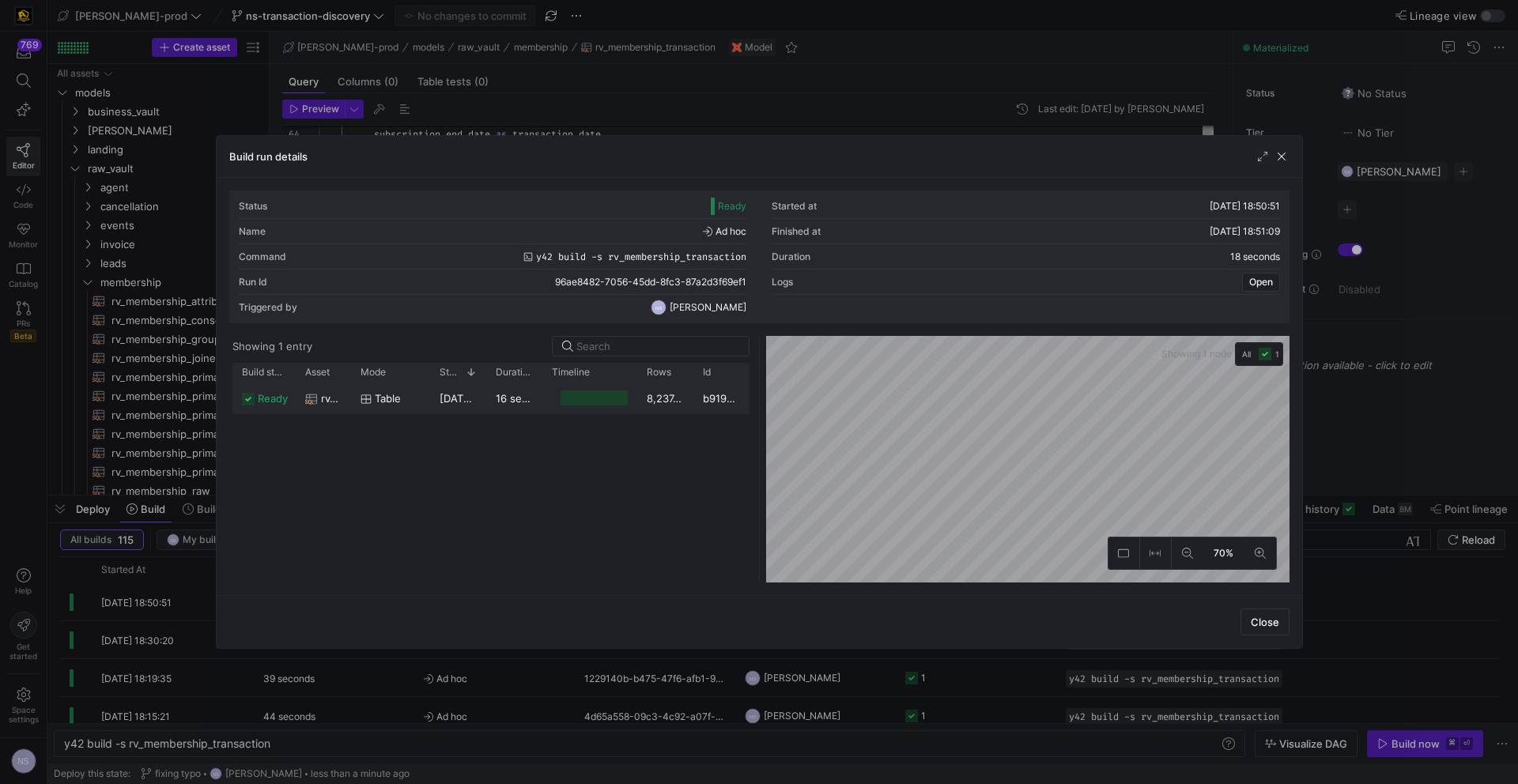
click at [478, 379] on div "Started at 1" at bounding box center [458, 373] width 56 height 19
click at [501, 415] on div "ready rv_membership_transaction table 10/09/25, 18:50:53 16 seconds 8,237,843 b…" at bounding box center [491, 482] width 517 height 200
click at [502, 405] on div "16 seconds" at bounding box center [513, 398] width 56 height 31
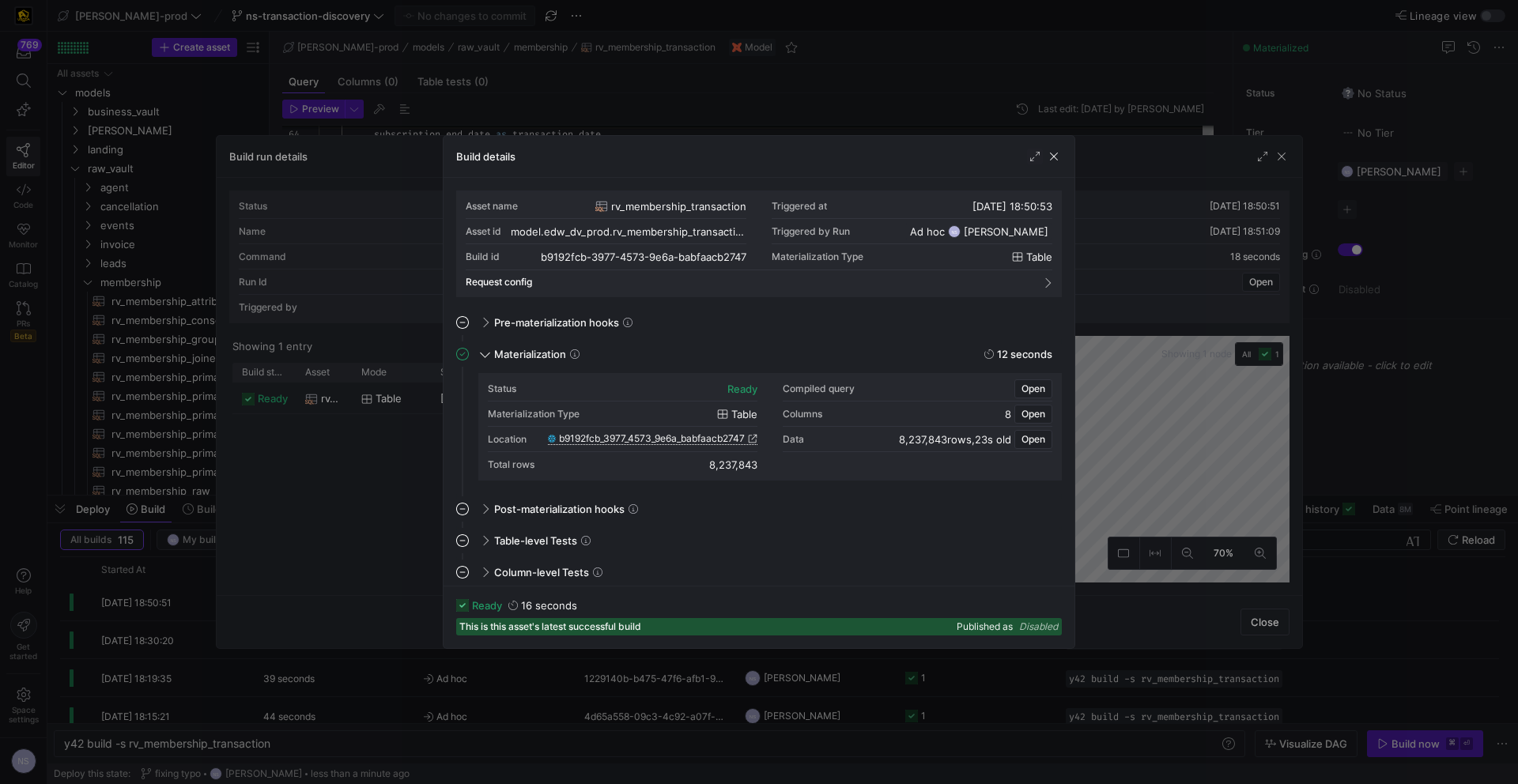
click at [755, 435] on icon at bounding box center [753, 439] width 9 height 9
click at [1181, 449] on div at bounding box center [759, 392] width 1518 height 784
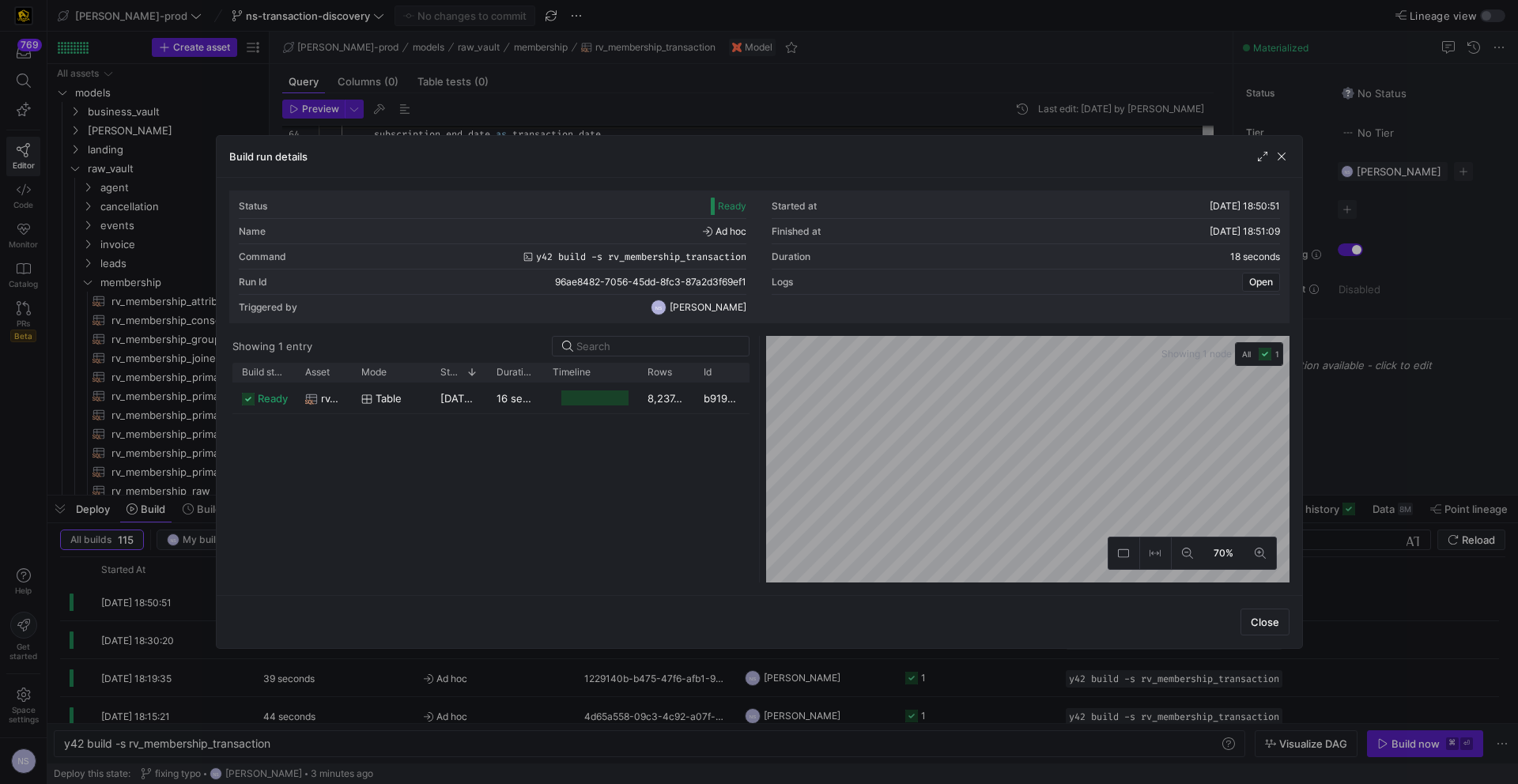
click at [1399, 414] on div at bounding box center [759, 392] width 1518 height 784
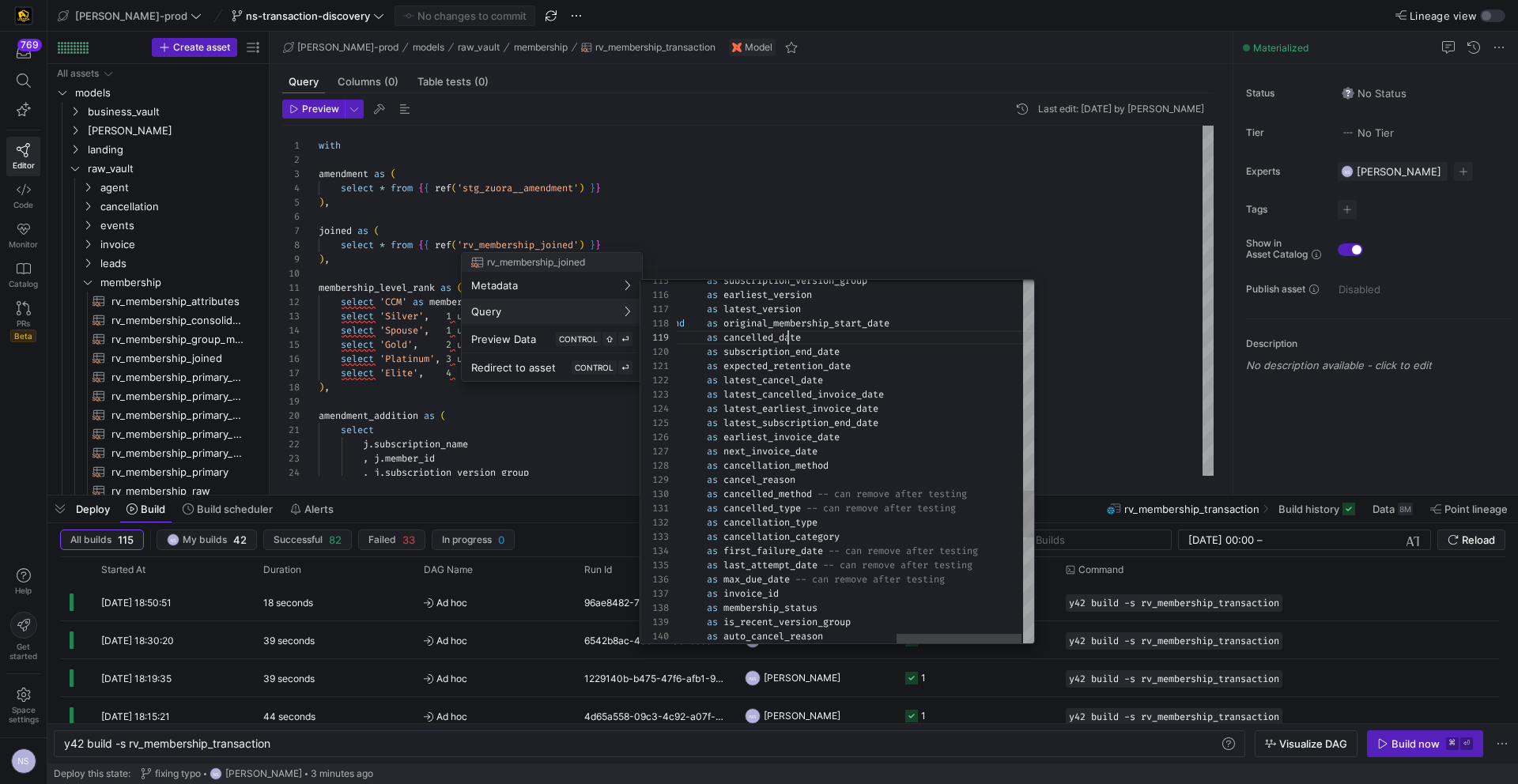
click at [788, 339] on div ", case when s . is_spouse = 1 then sp . latest_subscription_end_date else s . l…" at bounding box center [543, 51] width 990 height 2826
type textarea "else s.min_version end as earliest_version , case when s.is_spouse = 1 then sp.…"
click at [788, 339] on div ", case when s . is_spouse = 1 then sp . latest_subscription_end_date else s . l…" at bounding box center [543, 51] width 990 height 2826
click at [471, 418] on div at bounding box center [759, 392] width 1518 height 784
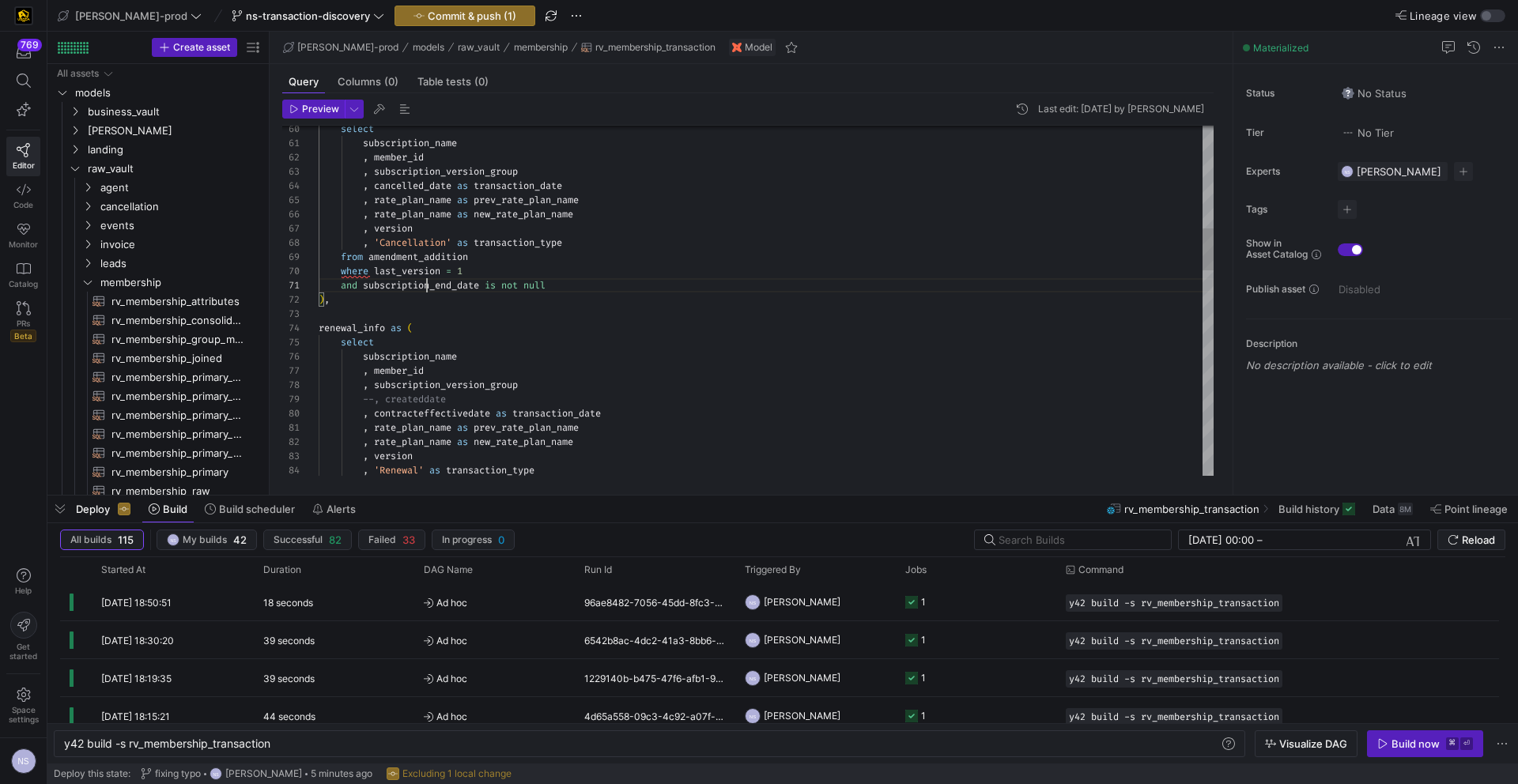
click at [424, 287] on div "renewal_info as ( select subscription_name , member_id , subscription_version_g…" at bounding box center [766, 727] width 895 height 2916
click at [548, 256] on div "renewal_info as ( select subscription_name , member_id , subscription_version_g…" at bounding box center [766, 727] width 895 height 2916
click at [412, 193] on div "renewal_info as ( select subscription_name , member_id , subscription_version_g…" at bounding box center [766, 727] width 895 height 2916
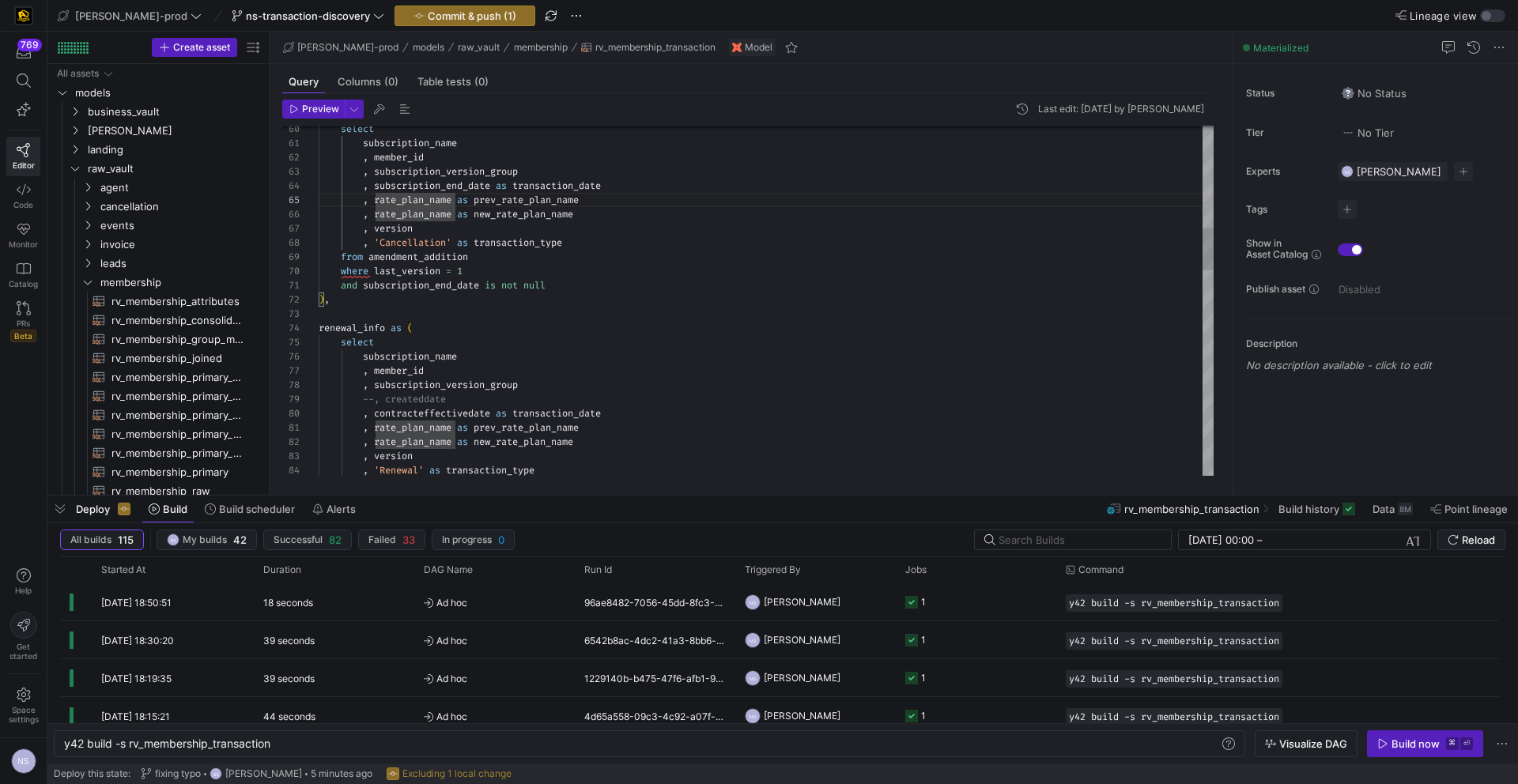
click at [375, 183] on div "renewal_info as ( select subscription_name , member_id , subscription_version_g…" at bounding box center [766, 727] width 895 height 2916
click at [548, 184] on div "renewal_info as ( select subscription_name , member_id , subscription_version_g…" at bounding box center [766, 727] width 895 height 2916
drag, startPoint x: 428, startPoint y: 188, endPoint x: 485, endPoint y: 160, distance: 63.5
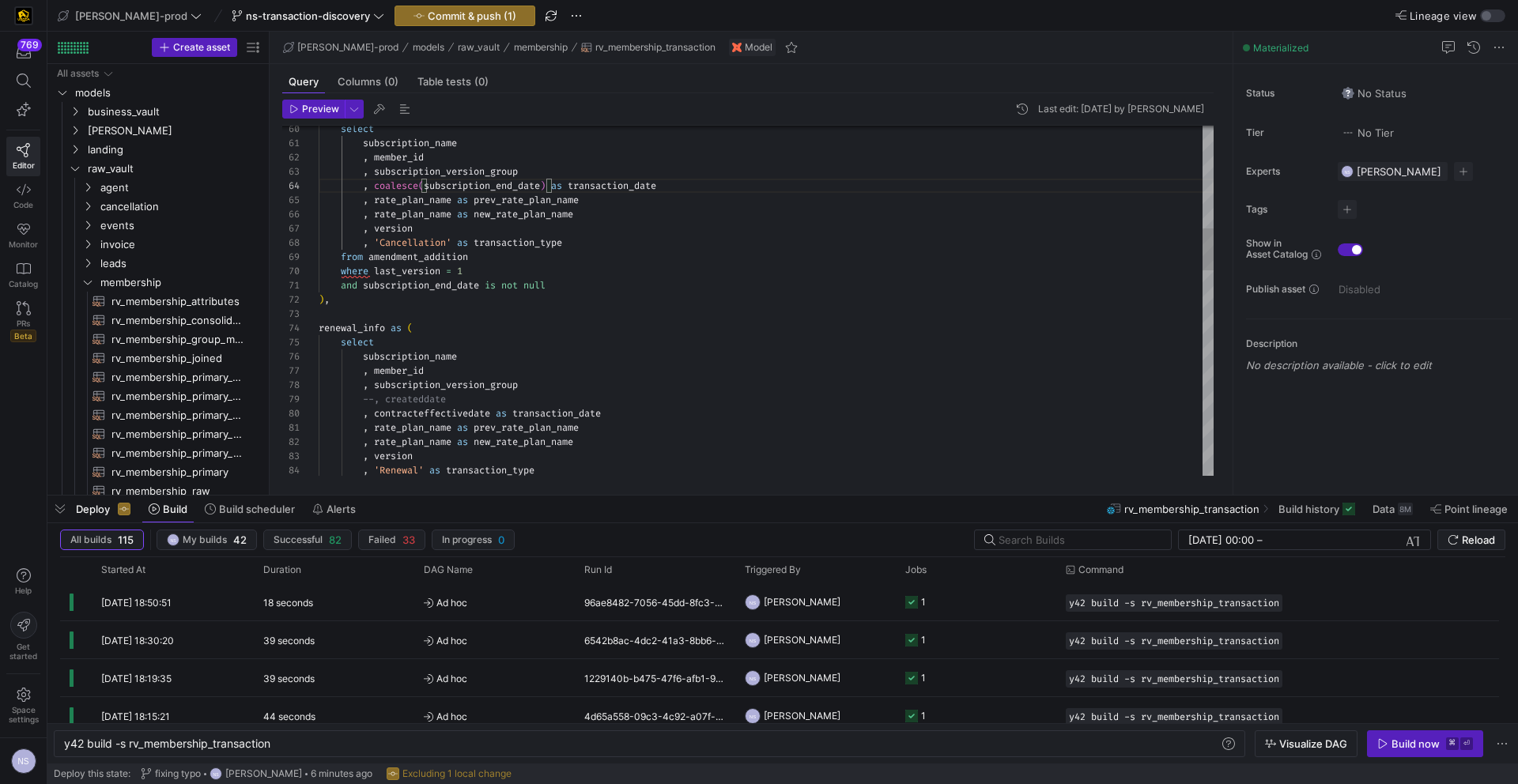
click at [428, 188] on div "renewal_info as ( select subscription_name , member_id , subscription_version_g…" at bounding box center [766, 727] width 895 height 2916
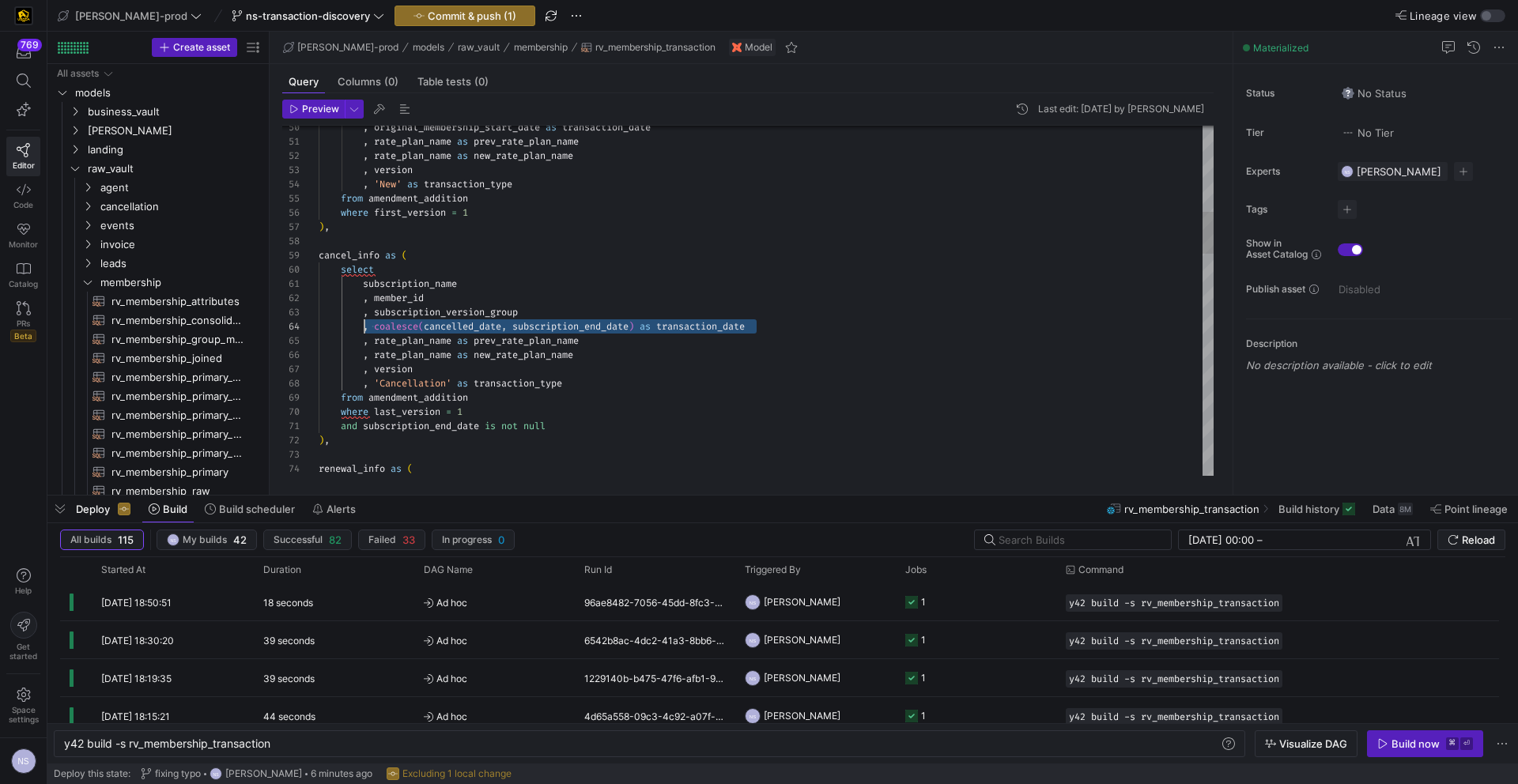
scroll to position [42, 46]
drag, startPoint x: 782, startPoint y: 326, endPoint x: 365, endPoint y: 325, distance: 417.0
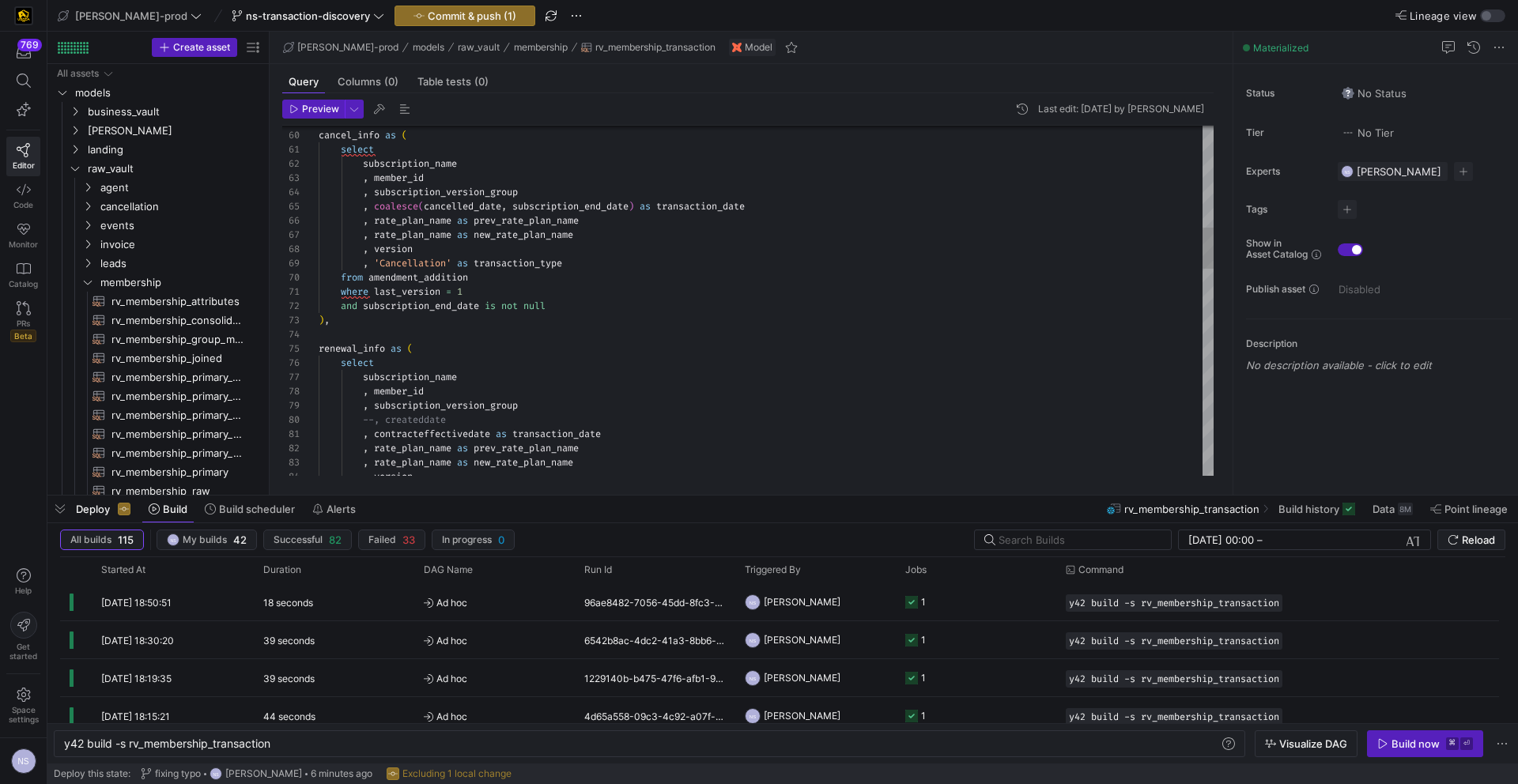
click at [544, 209] on div ", 'Cancellation' as transaction_type from amendment_addition where last_version…" at bounding box center [766, 741] width 895 height 2930
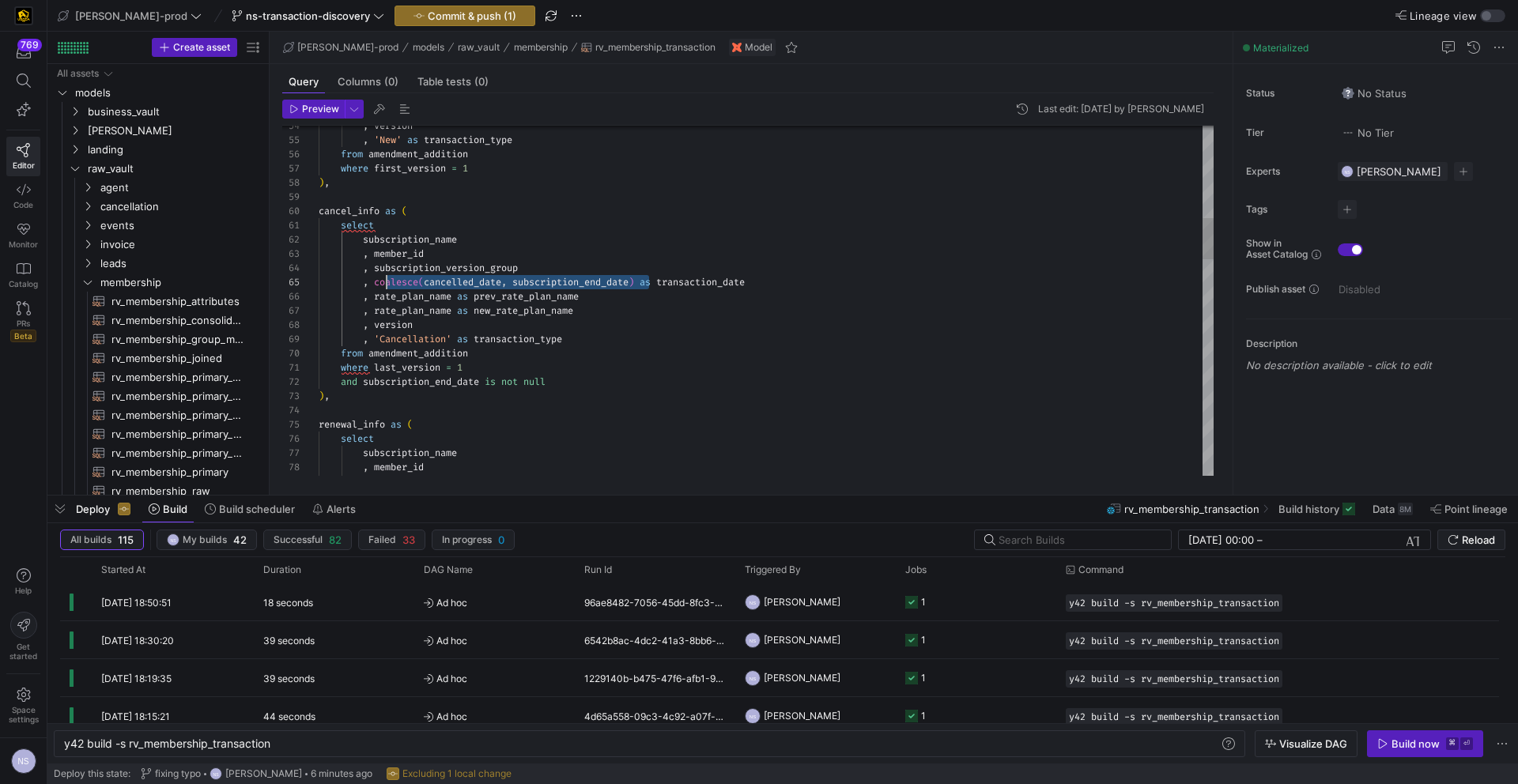
scroll to position [57, 57]
drag, startPoint x: 646, startPoint y: 276, endPoint x: 375, endPoint y: 283, distance: 271.1
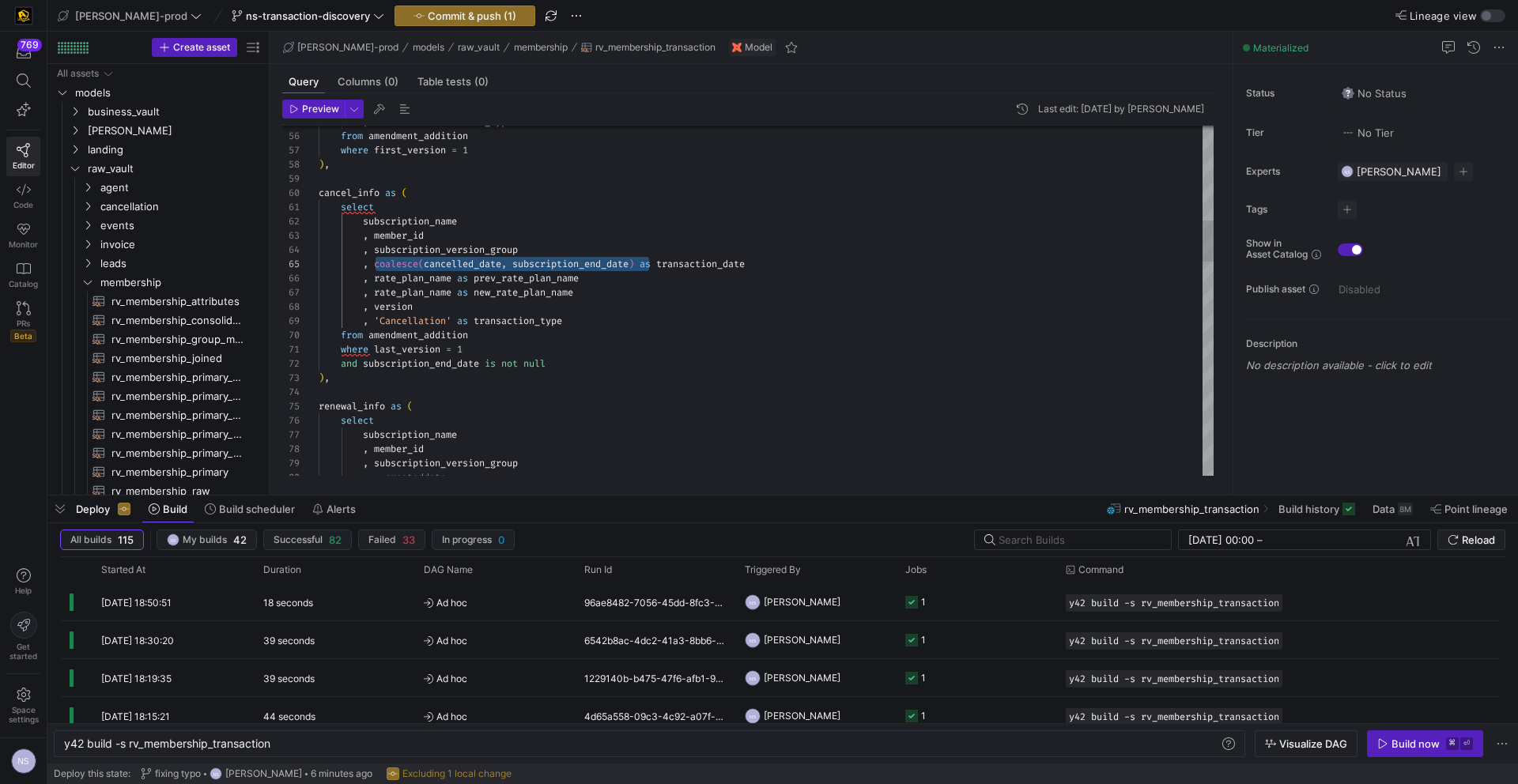
scroll to position [57, 437]
click at [771, 257] on div ", rate_plan_name as new_rate_plan_name , version , 'Cancellation' as transactio…" at bounding box center [766, 799] width 895 height 2930
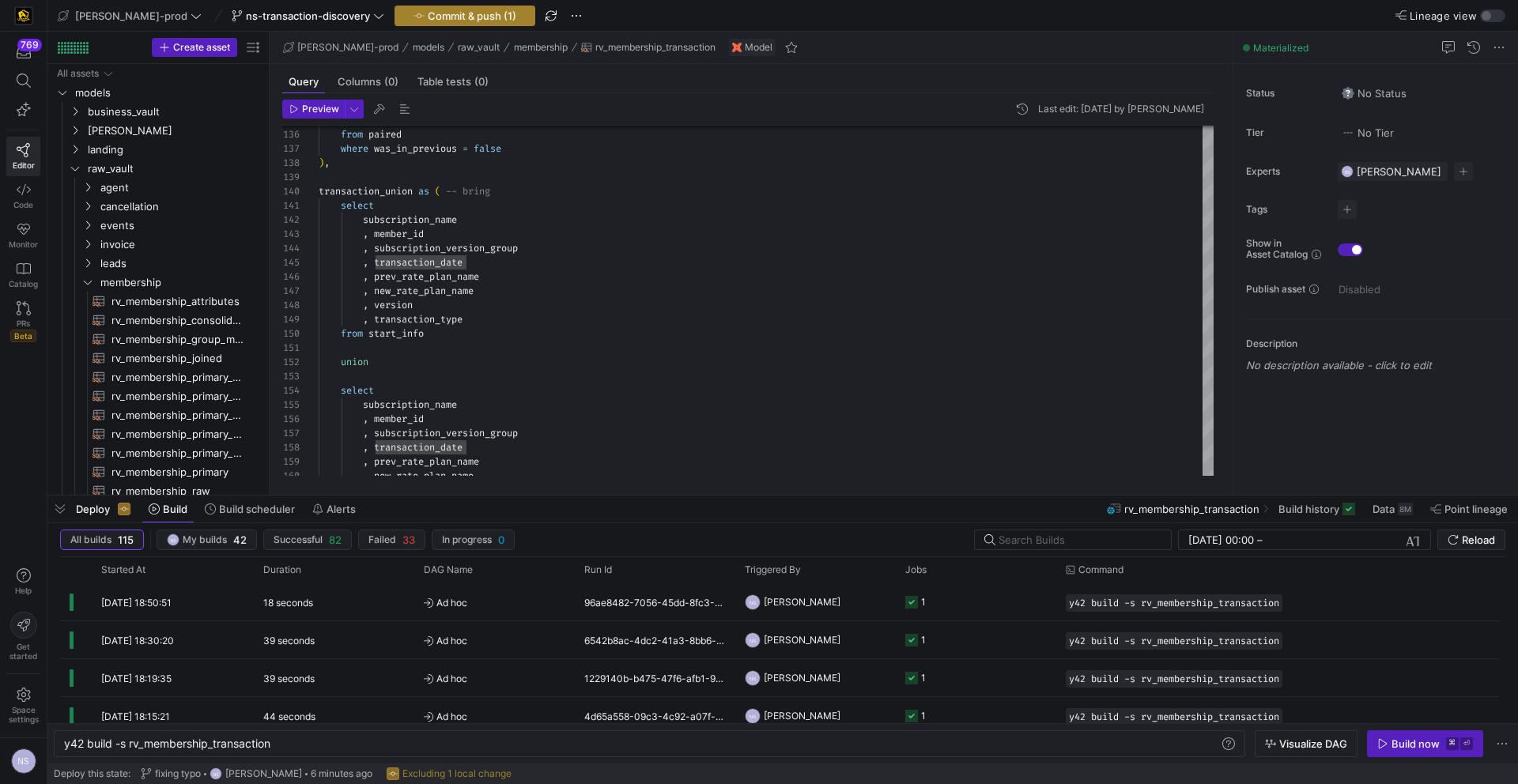
type textarea "select subscription_name , member_id , subscription_version_group , coalesce(ca…"
click at [449, 23] on span "button" at bounding box center [464, 16] width 139 height 19
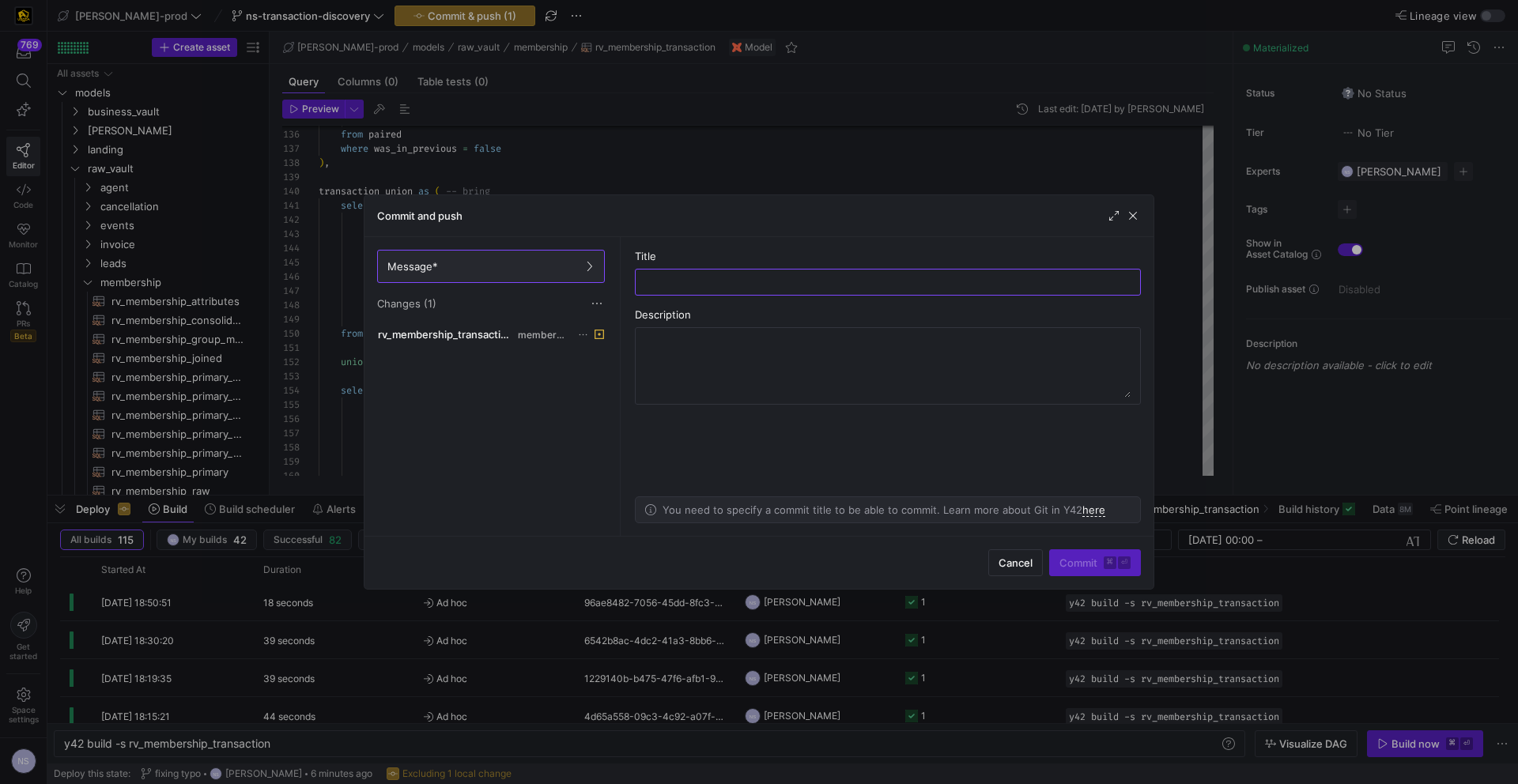
click at [504, 323] on div "Message* Changes (1)" at bounding box center [491, 280] width 253 height 87
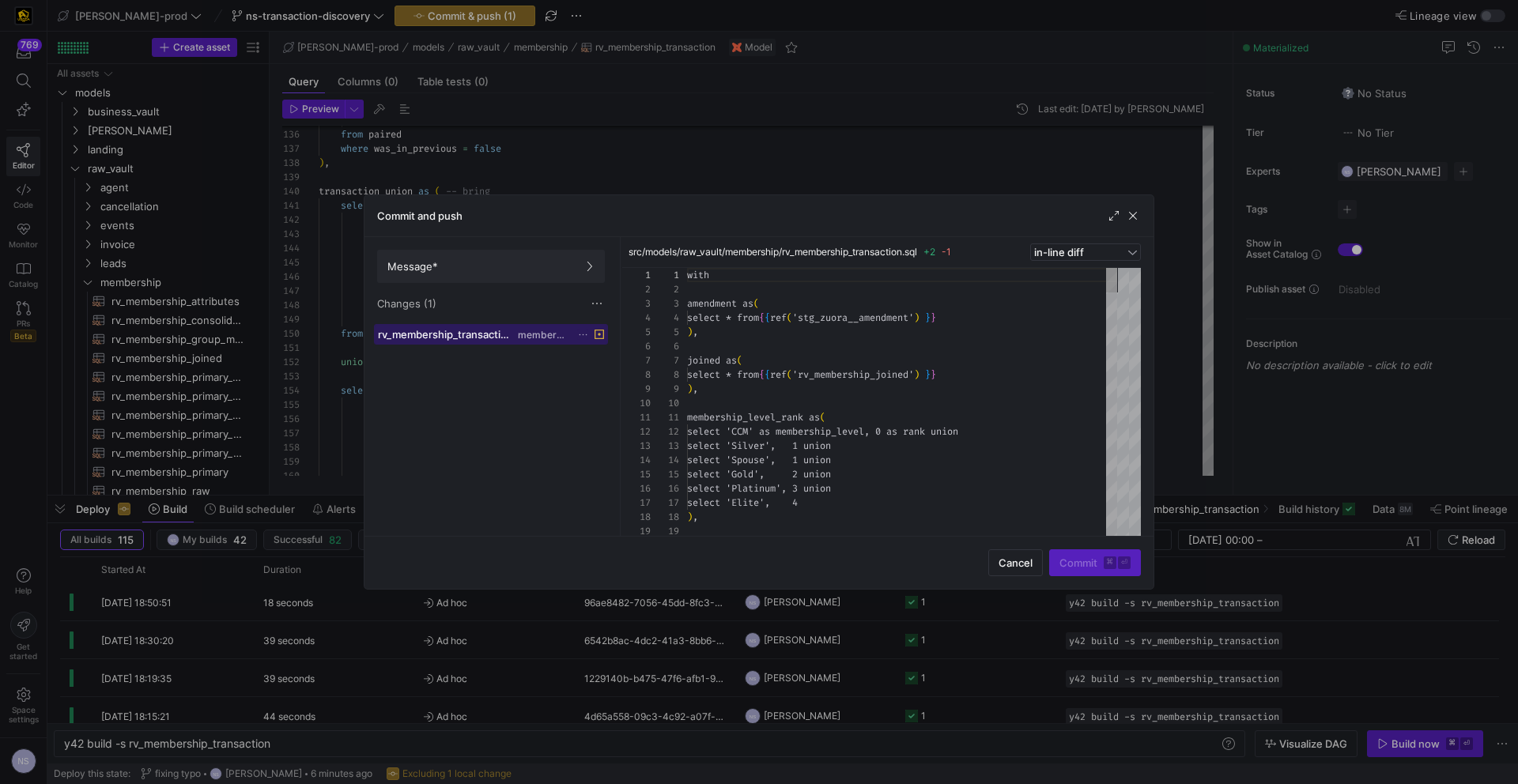
click at [503, 328] on span "rv_membership_transaction.sql" at bounding box center [446, 335] width 137 height 13
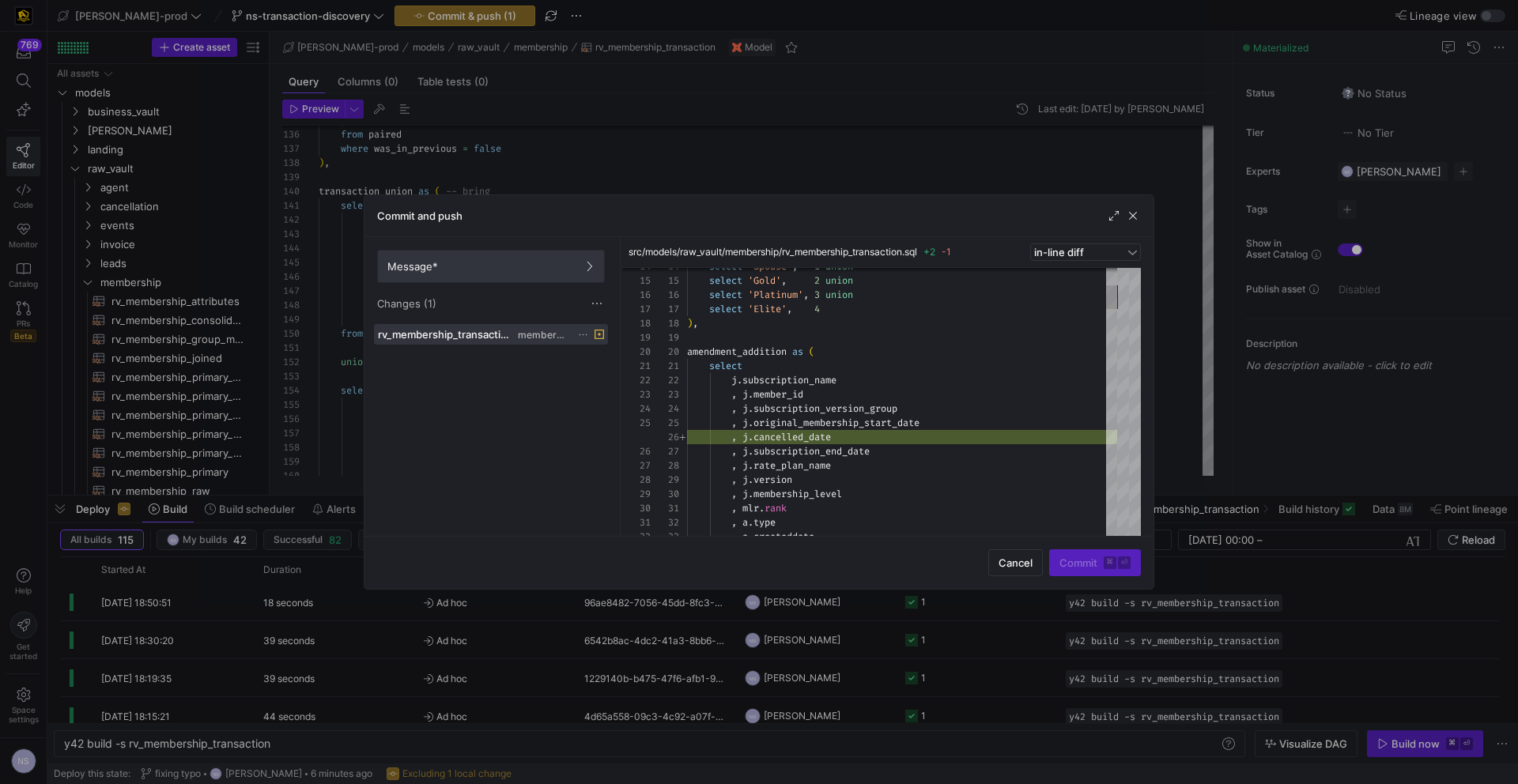
click at [450, 262] on span "Message*" at bounding box center [491, 266] width 207 height 13
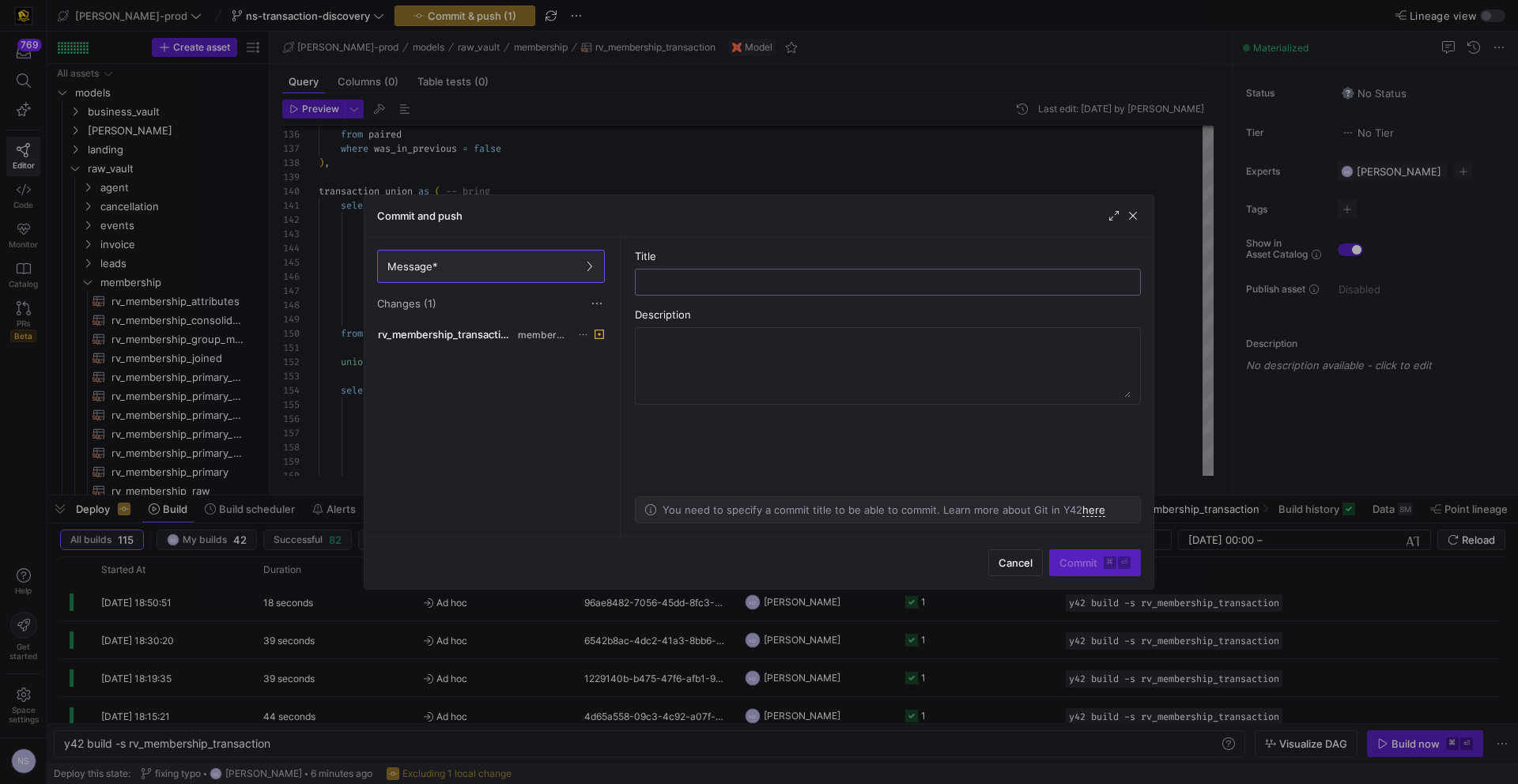
click at [752, 284] on input "text" at bounding box center [888, 282] width 479 height 13
type input "fixing syntax error"
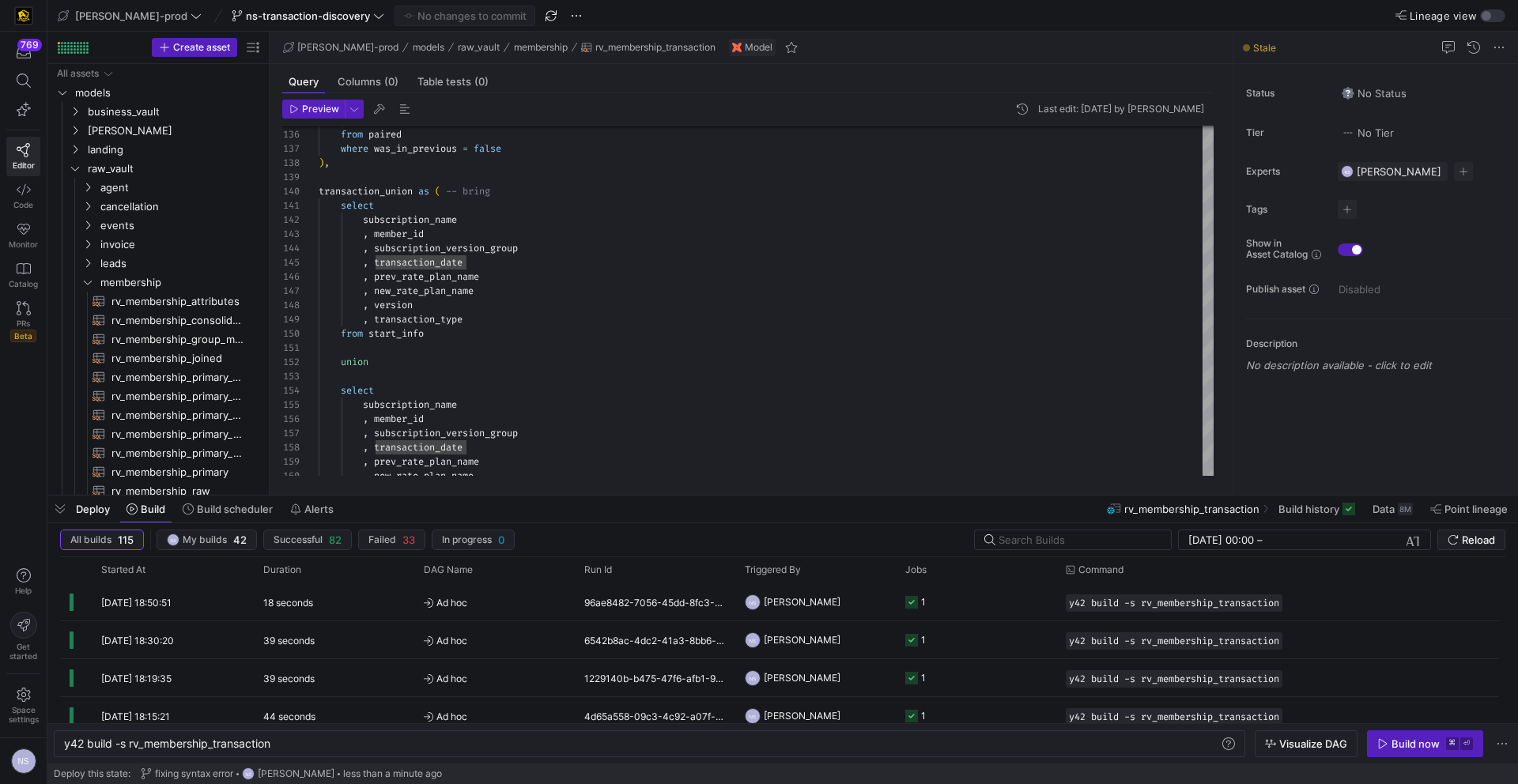
drag, startPoint x: 1397, startPoint y: 736, endPoint x: 1387, endPoint y: 735, distance: 10.0
click at [1397, 737] on div "Build now" at bounding box center [1416, 743] width 48 height 13
click at [940, 603] on y42-job-status-cell-renderer "1" at bounding box center [976, 602] width 142 height 35
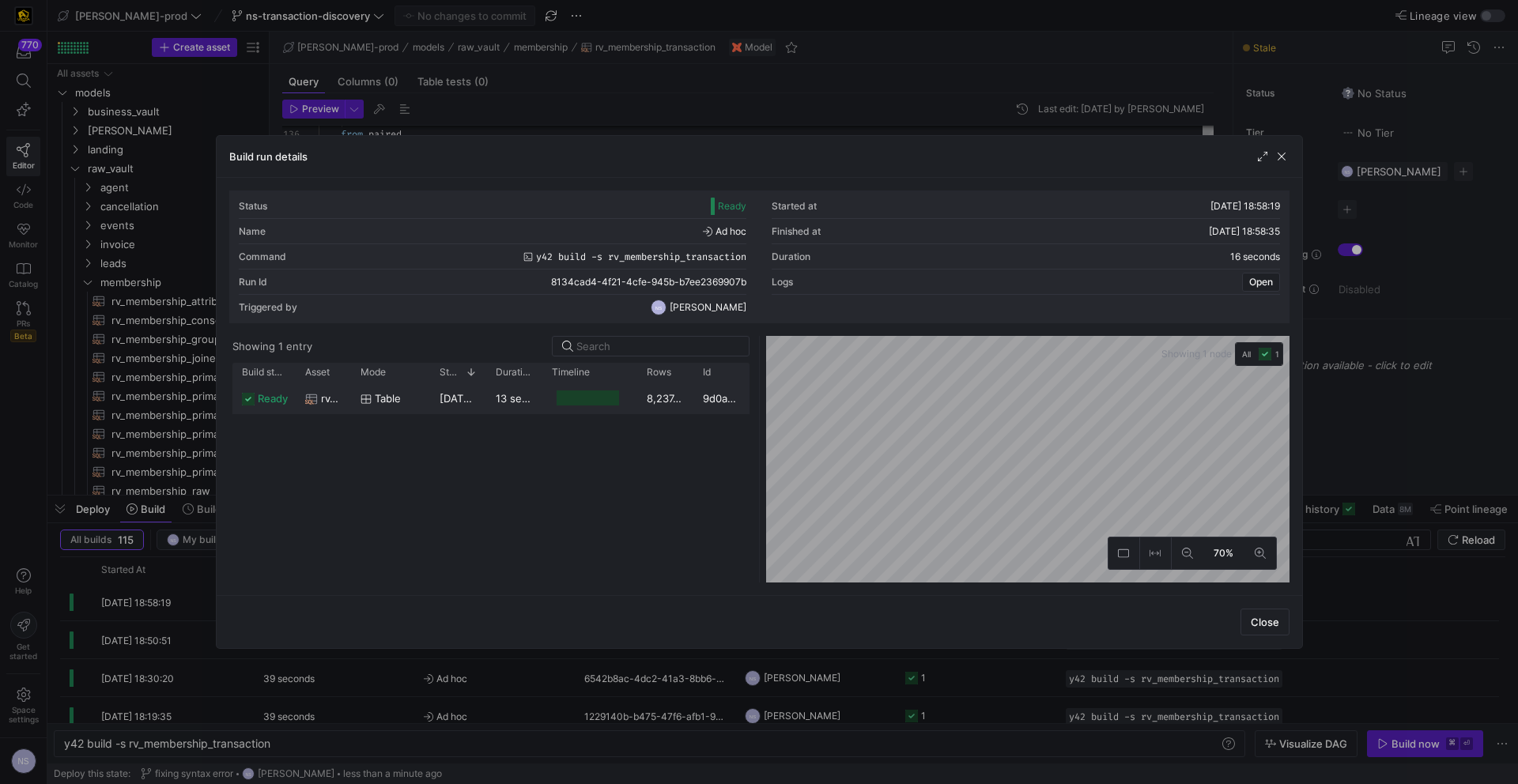
click at [557, 409] on y42-job-duration-timeline-cell-renderer at bounding box center [590, 398] width 76 height 29
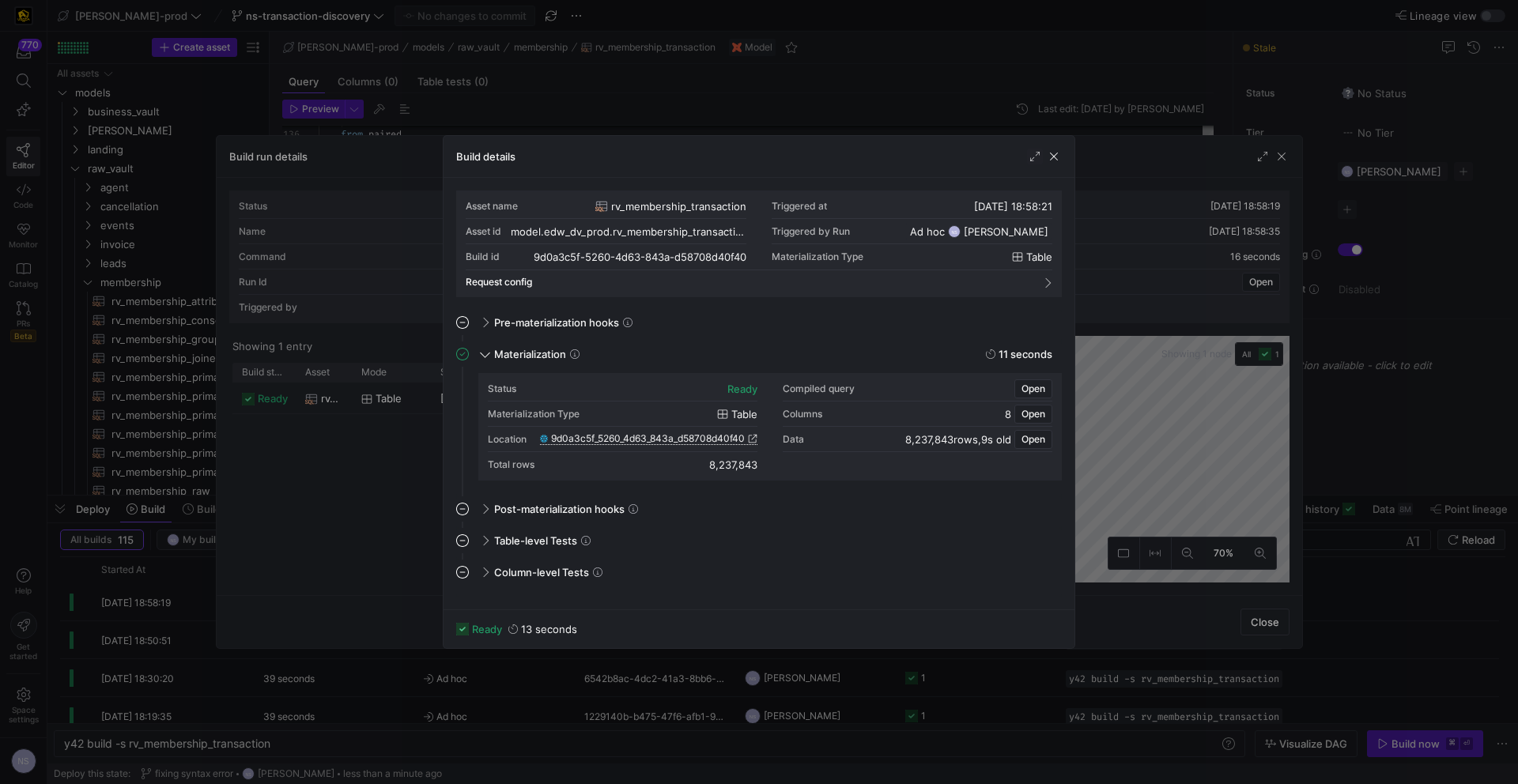
click at [725, 439] on span "9d0a3c5f_5260_4d63_843a_d58708d40f40" at bounding box center [647, 438] width 194 height 11
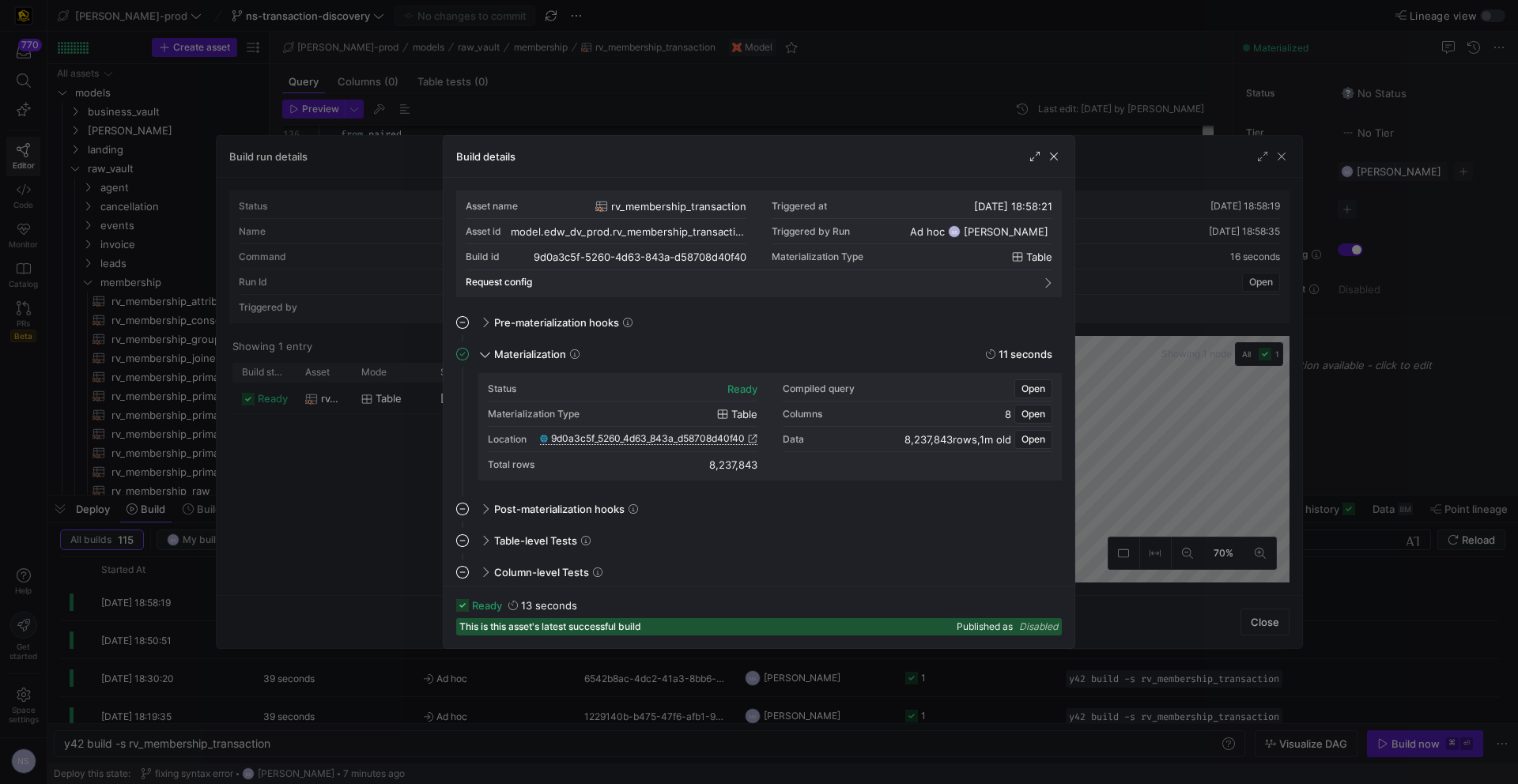
click at [1115, 274] on div at bounding box center [759, 392] width 1518 height 784
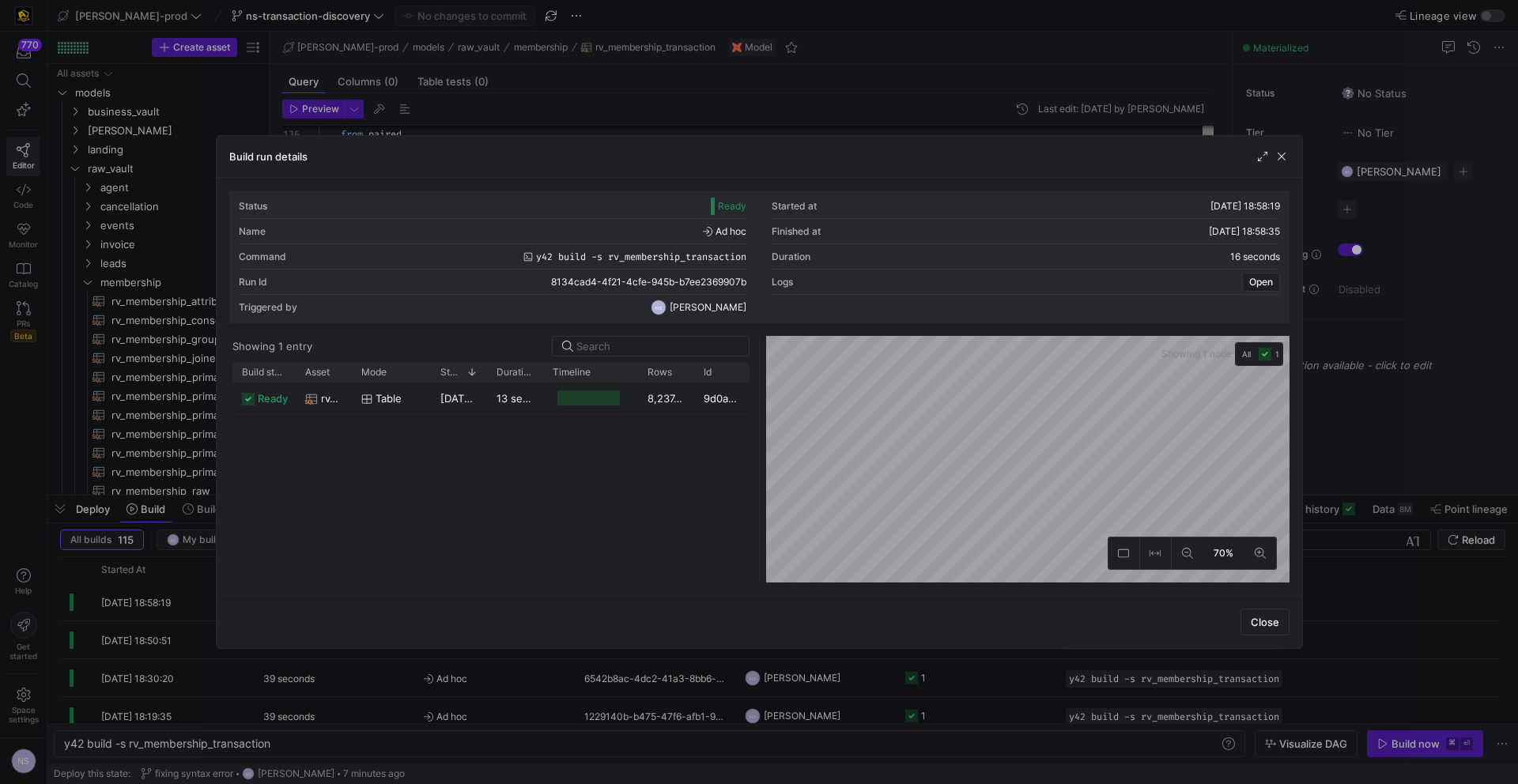
drag, startPoint x: 1371, startPoint y: 275, endPoint x: 1352, endPoint y: 274, distance: 19.0
click at [1371, 275] on div at bounding box center [759, 392] width 1518 height 784
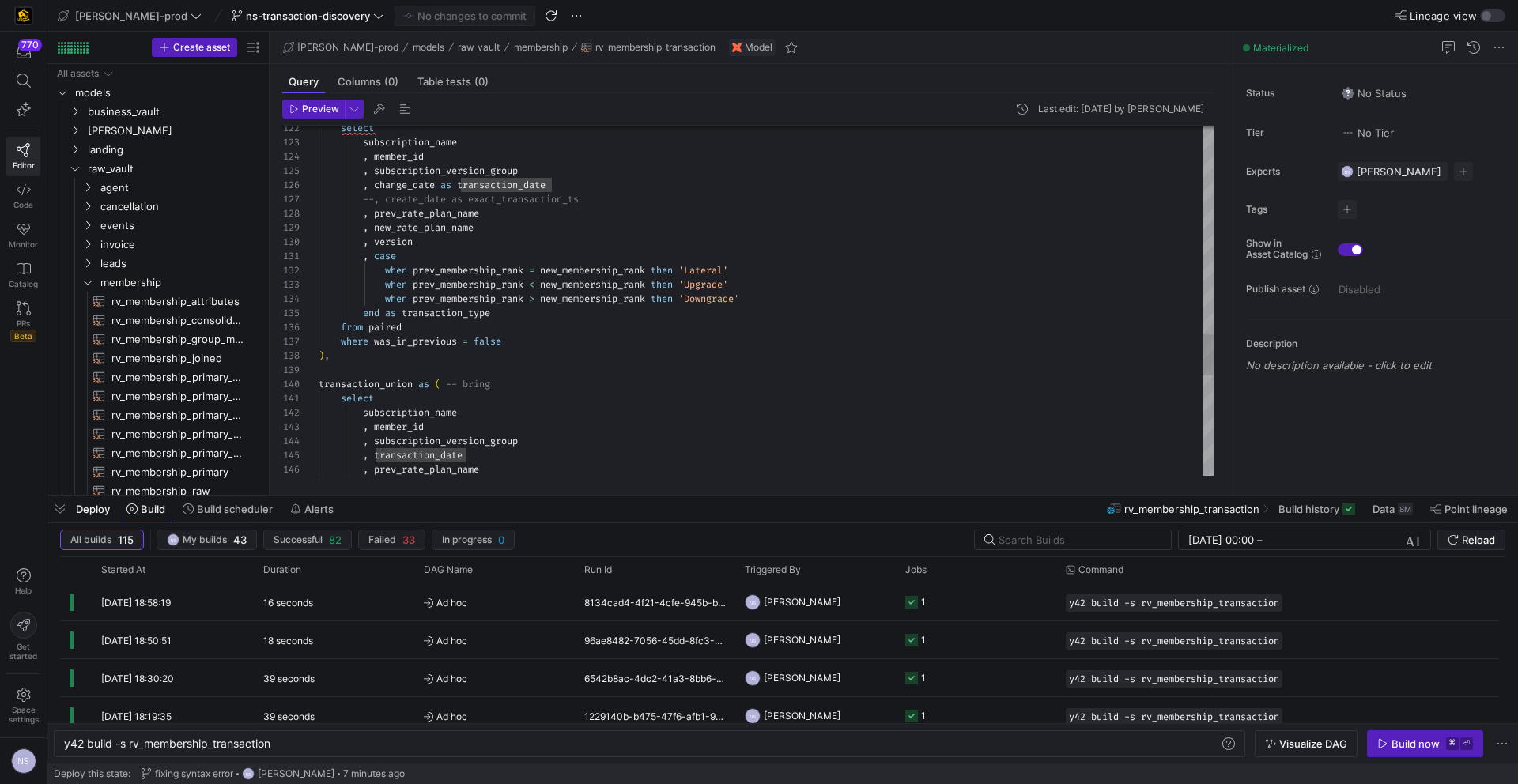
type textarea "upgrades_downgrades_laterals as ( select subscription_name , member_id , subscr…"
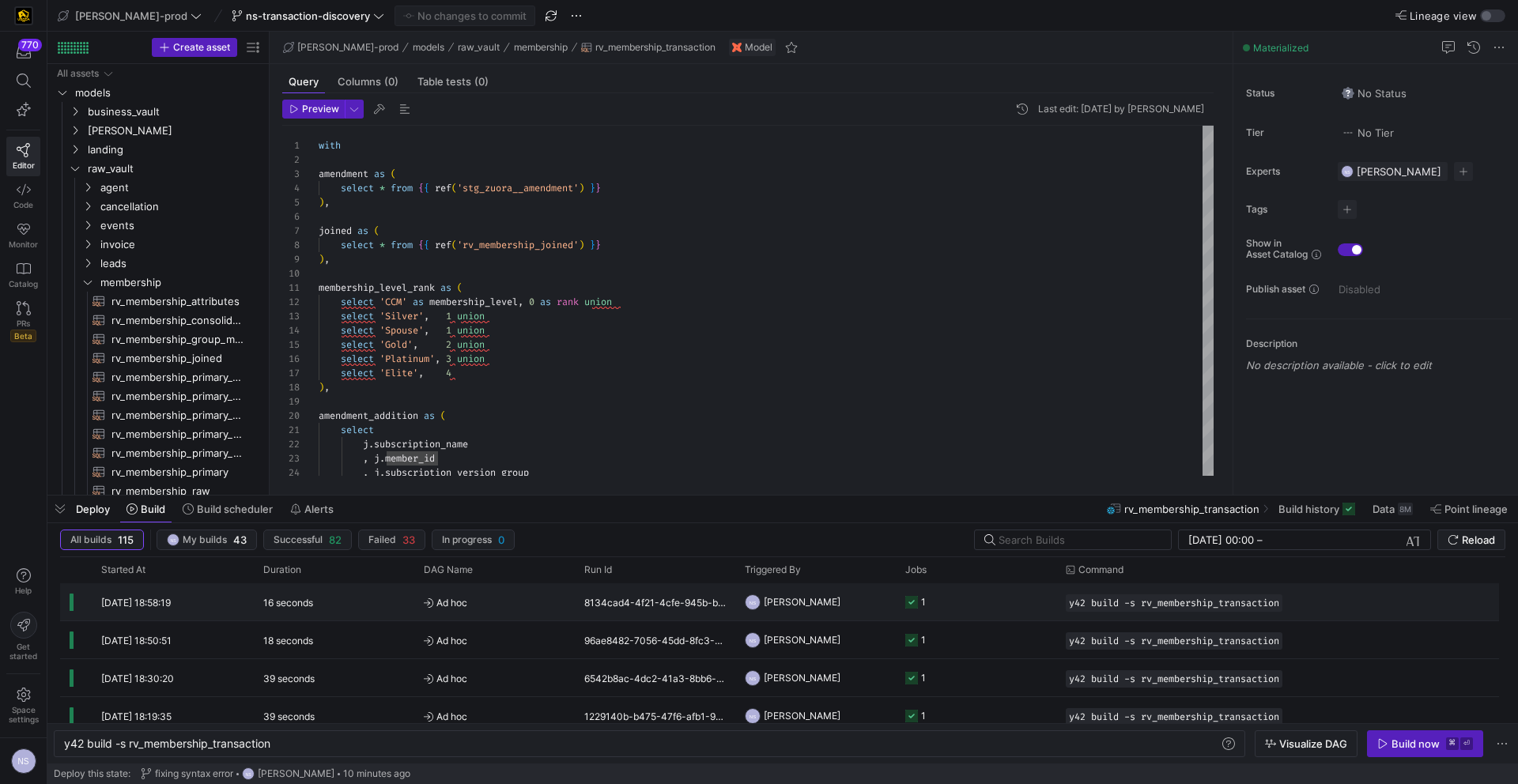
click at [977, 602] on y42-job-status-cell-renderer "1" at bounding box center [976, 602] width 142 height 35
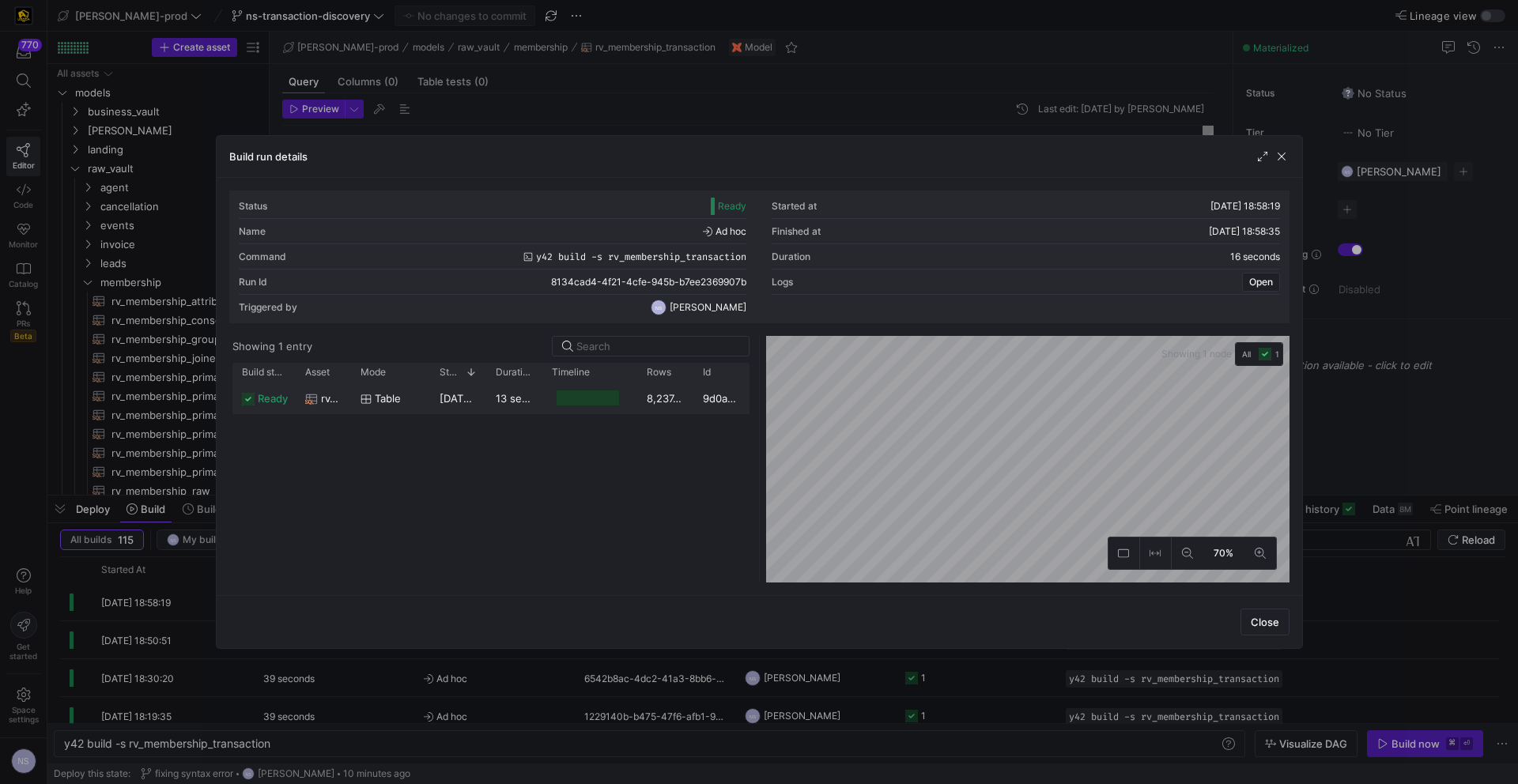
click at [608, 386] on y42-job-duration-timeline-cell-renderer at bounding box center [590, 398] width 76 height 29
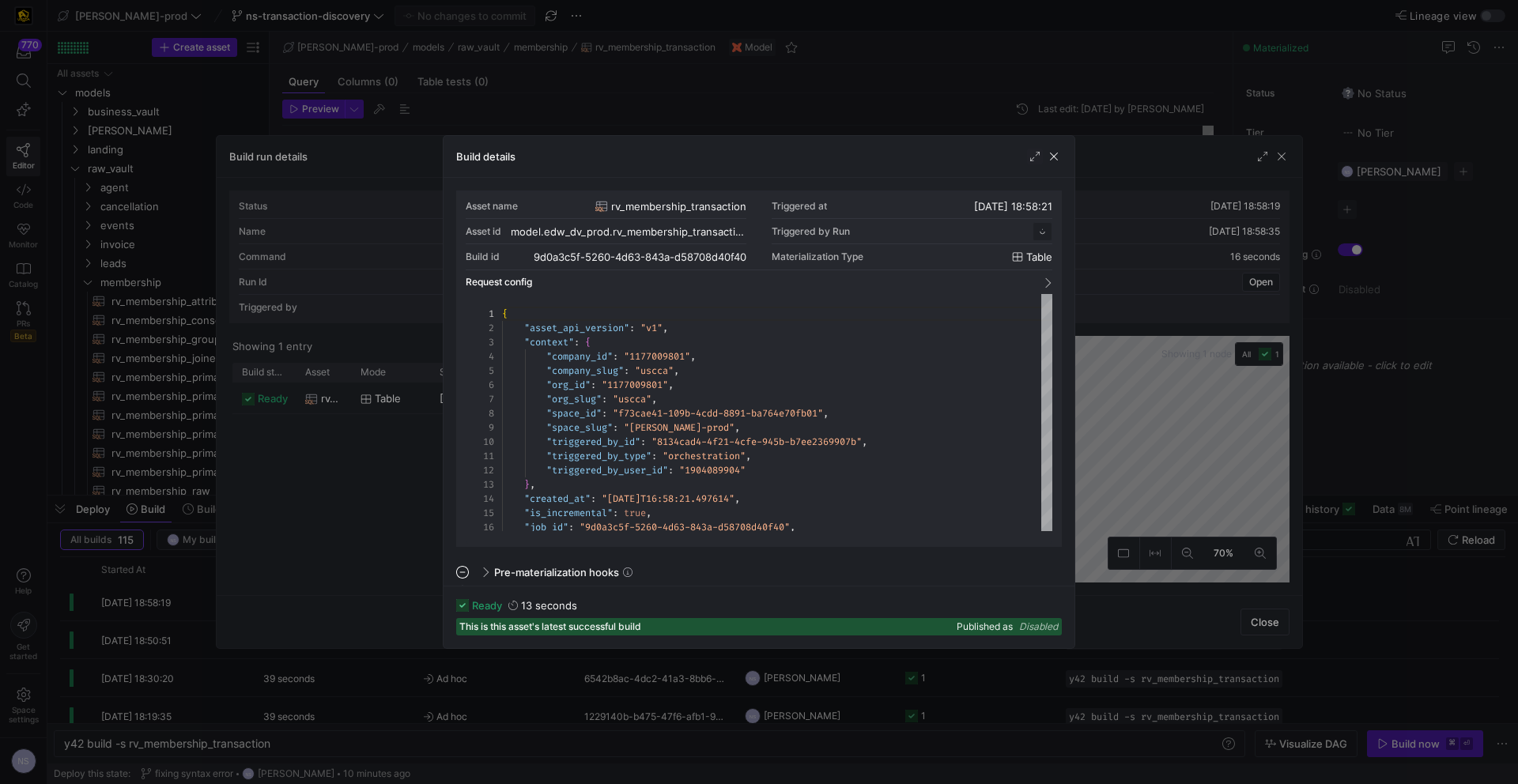
scroll to position [143, 0]
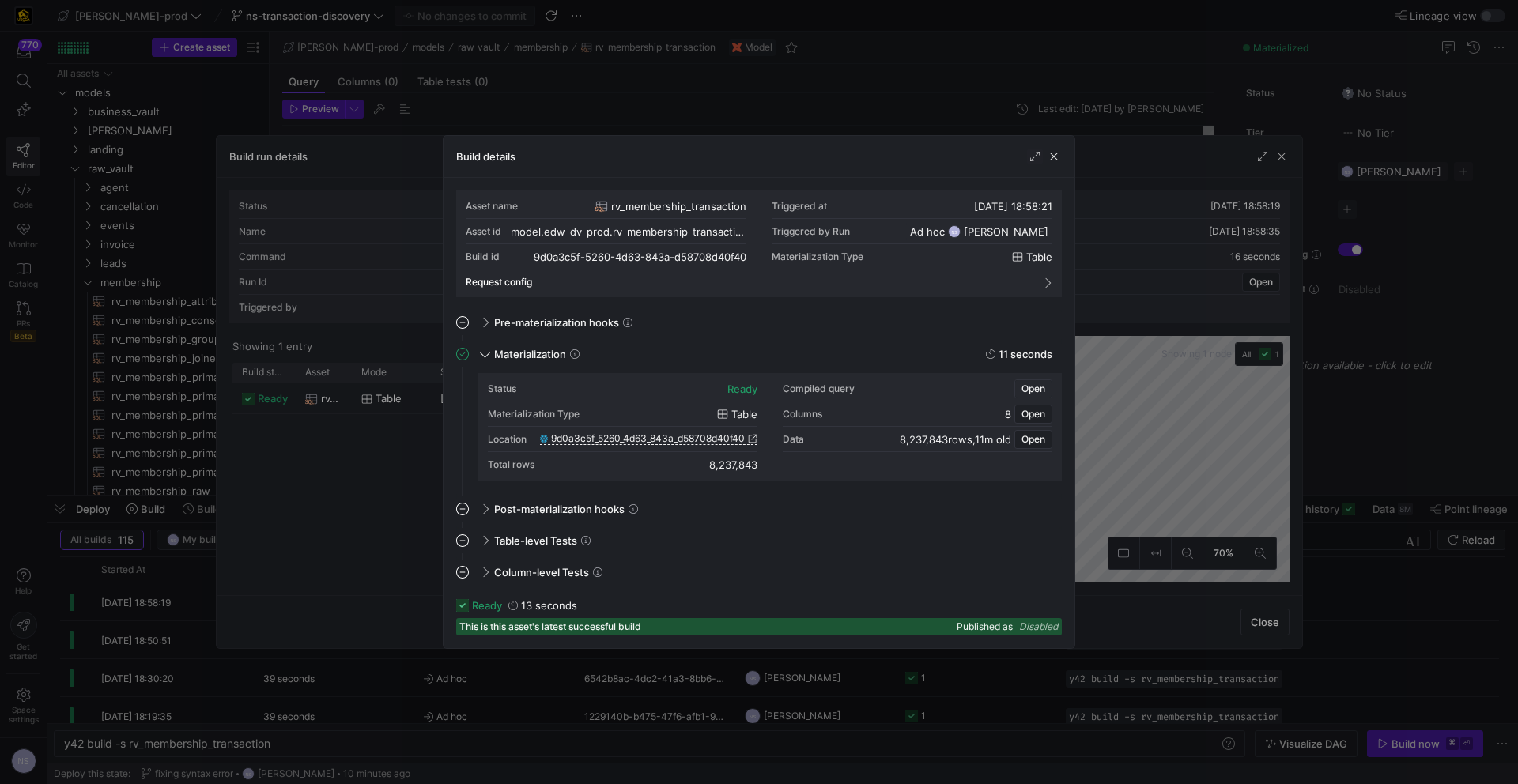
click at [1033, 384] on span "Open" at bounding box center [1033, 389] width 23 height 11
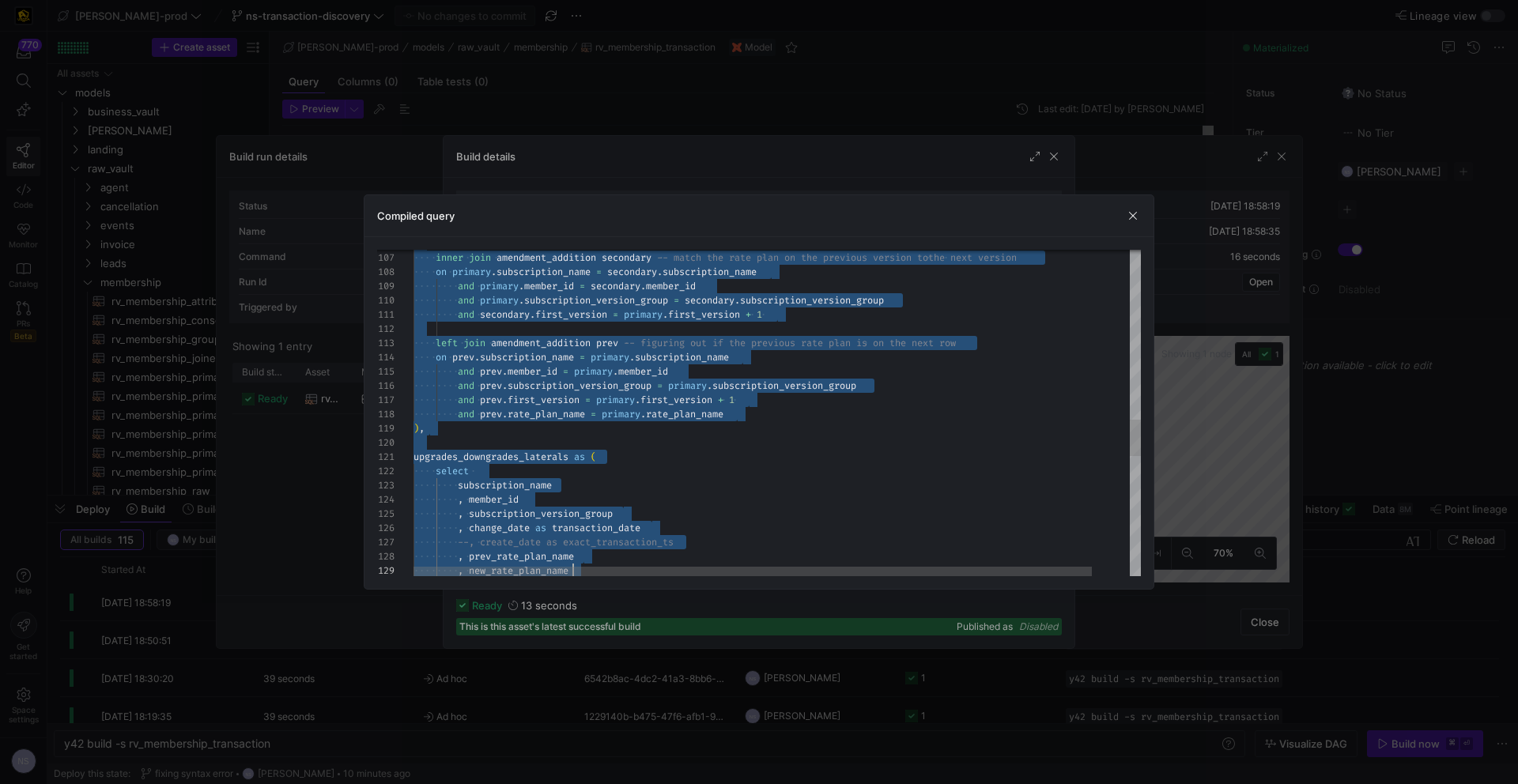
scroll to position [0, 0]
type textarea "CREATE TABLE "9d0a3c5f_5260_4d63_843a_d58708d40f40" AS with amendment as ( sele…"
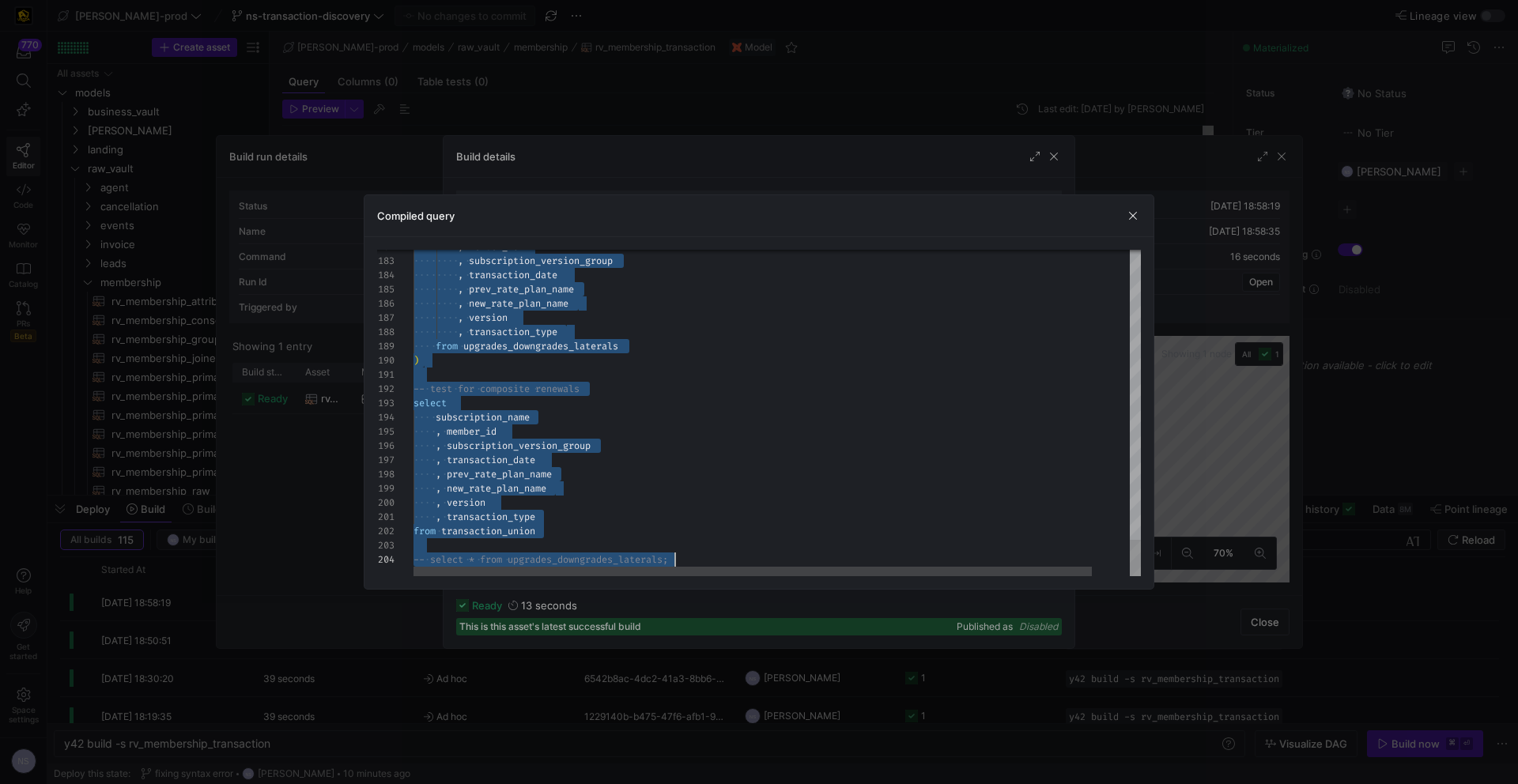
drag, startPoint x: 728, startPoint y: 268, endPoint x: 745, endPoint y: 699, distance: 431.3
drag, startPoint x: 771, startPoint y: 80, endPoint x: 746, endPoint y: 81, distance: 25.0
click at [771, 81] on div at bounding box center [759, 392] width 1518 height 784
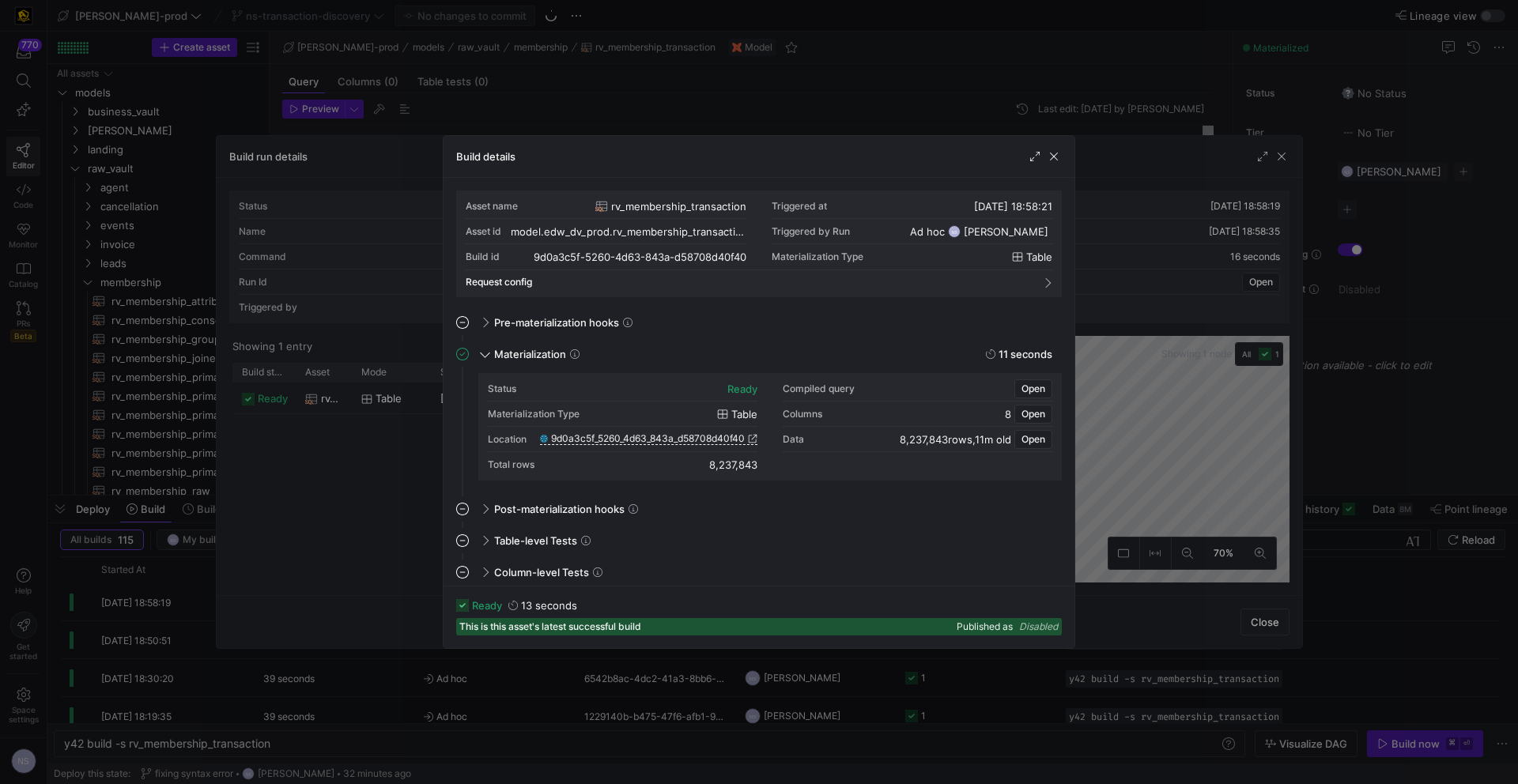
drag, startPoint x: 745, startPoint y: 82, endPoint x: 731, endPoint y: 83, distance: 14.0
click at [744, 82] on div at bounding box center [759, 392] width 1518 height 784
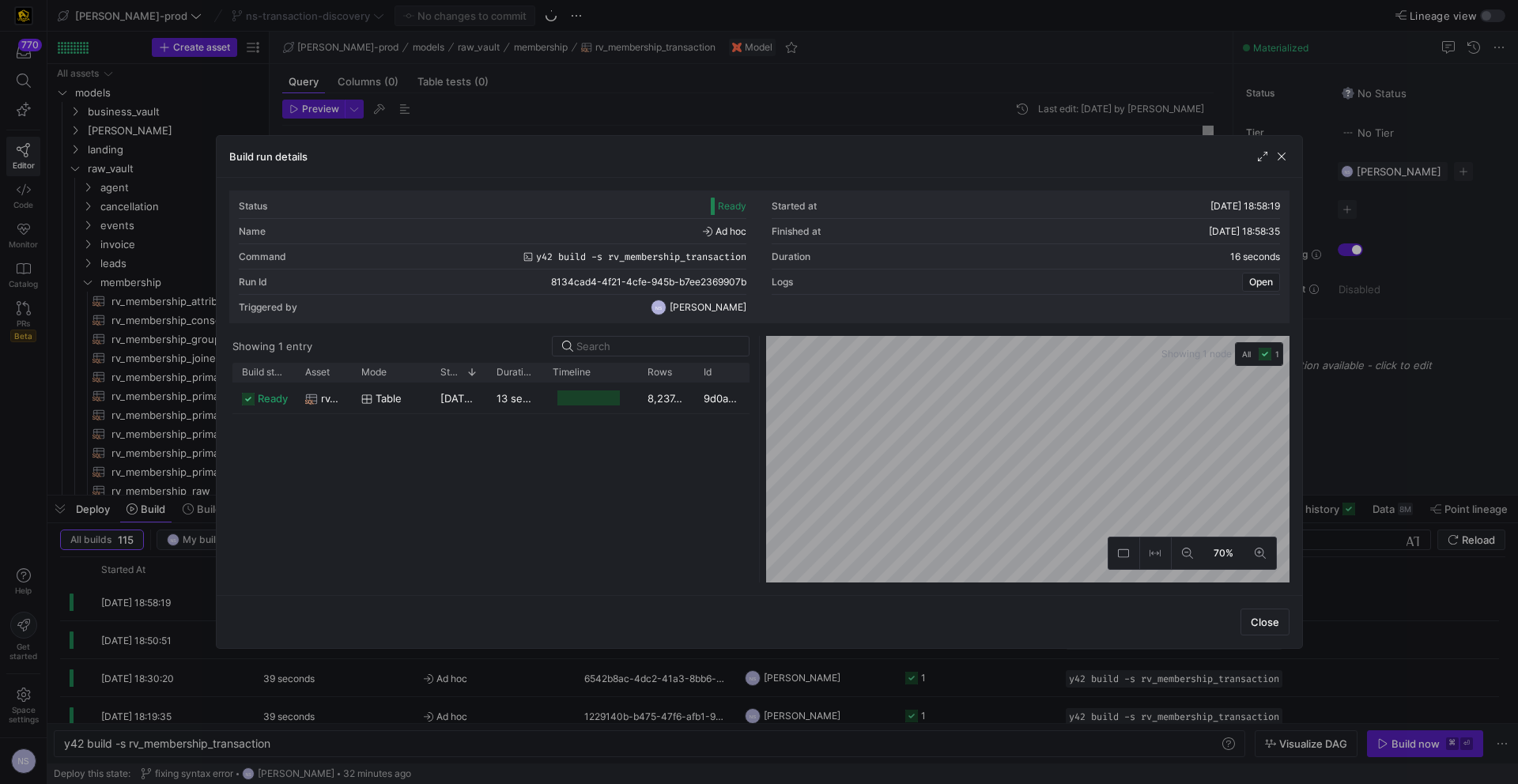
click at [650, 95] on div at bounding box center [759, 392] width 1518 height 784
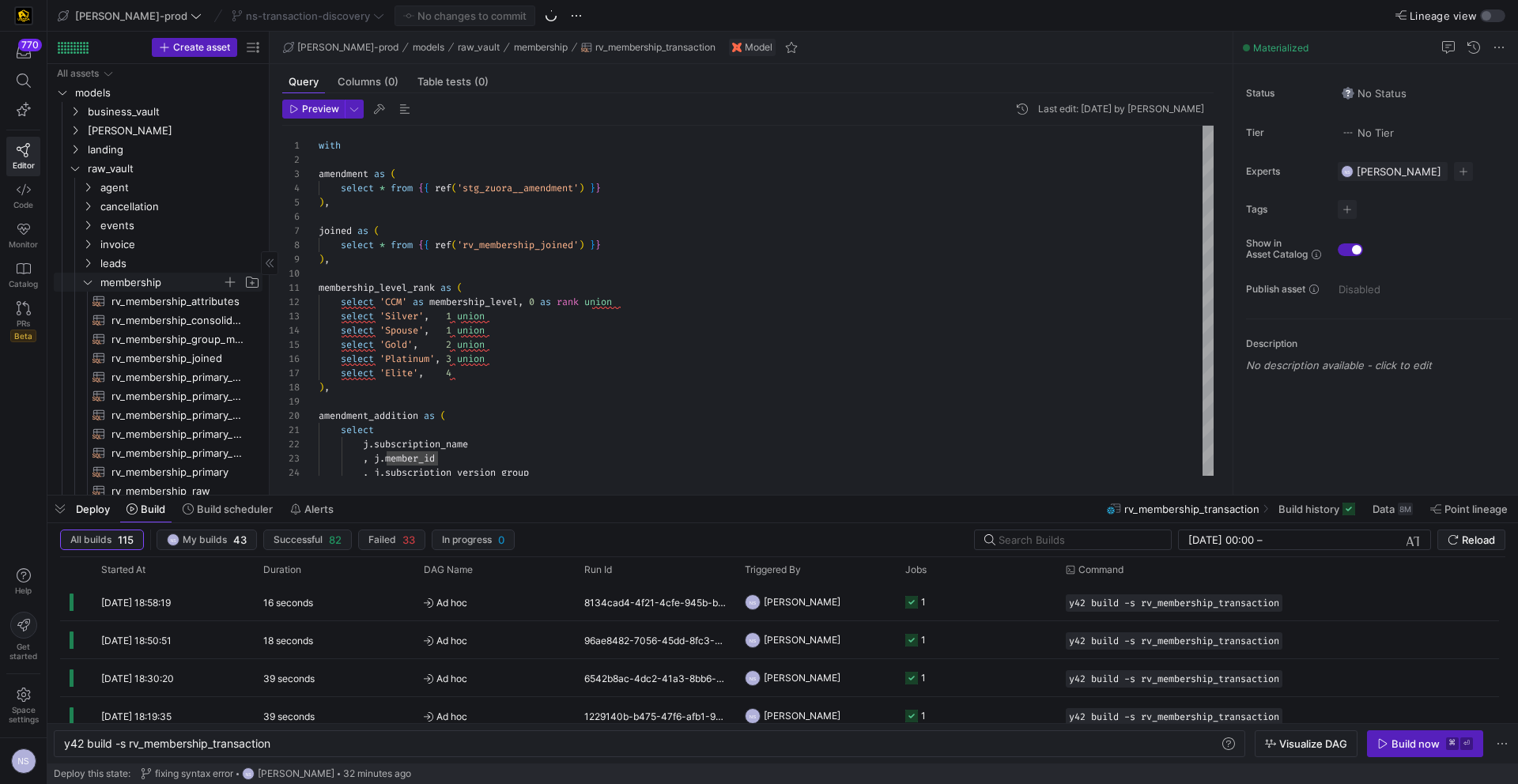
click at [134, 279] on span "membership" at bounding box center [161, 282] width 122 height 18
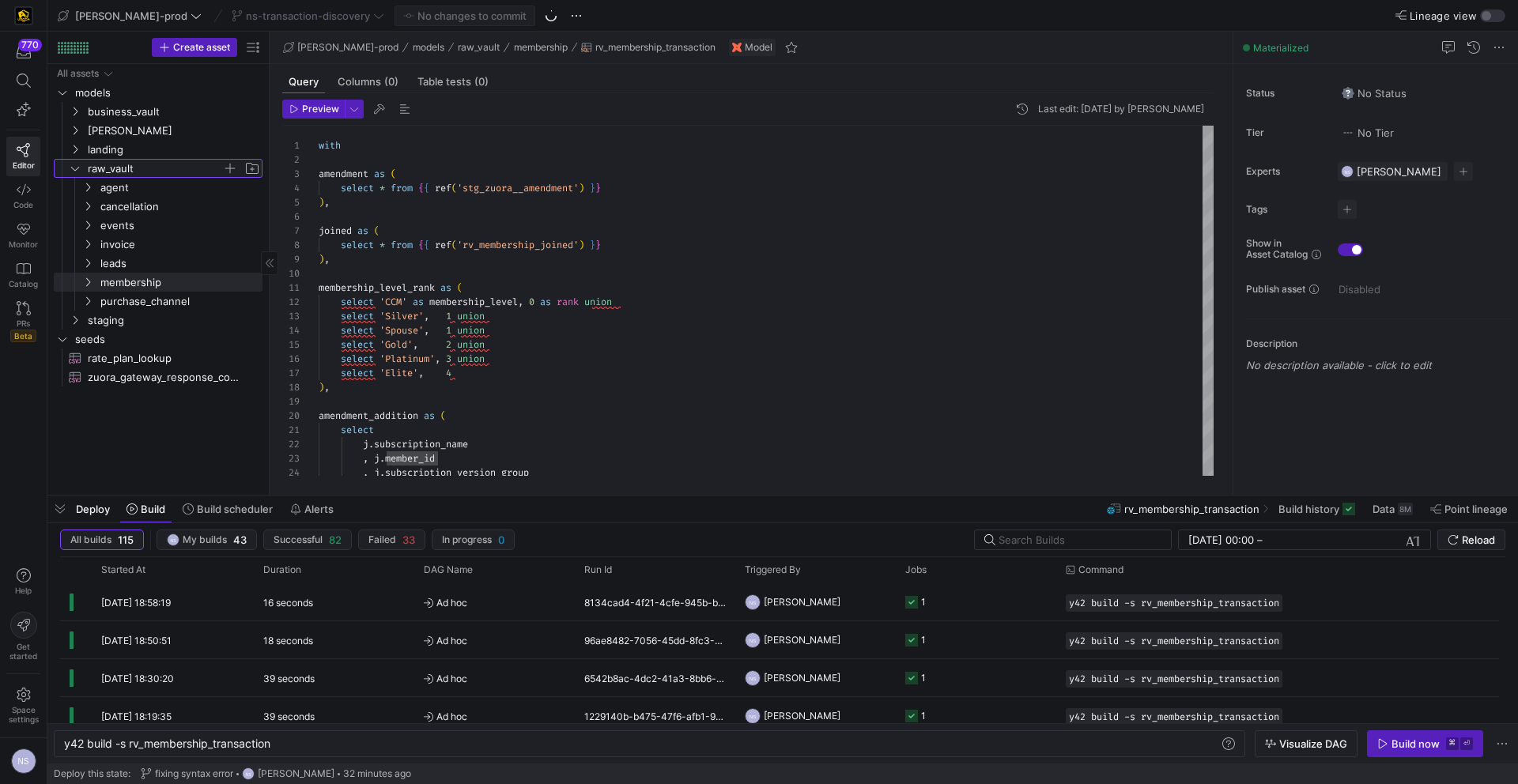
click at [136, 165] on span "raw_vault" at bounding box center [155, 169] width 134 height 18
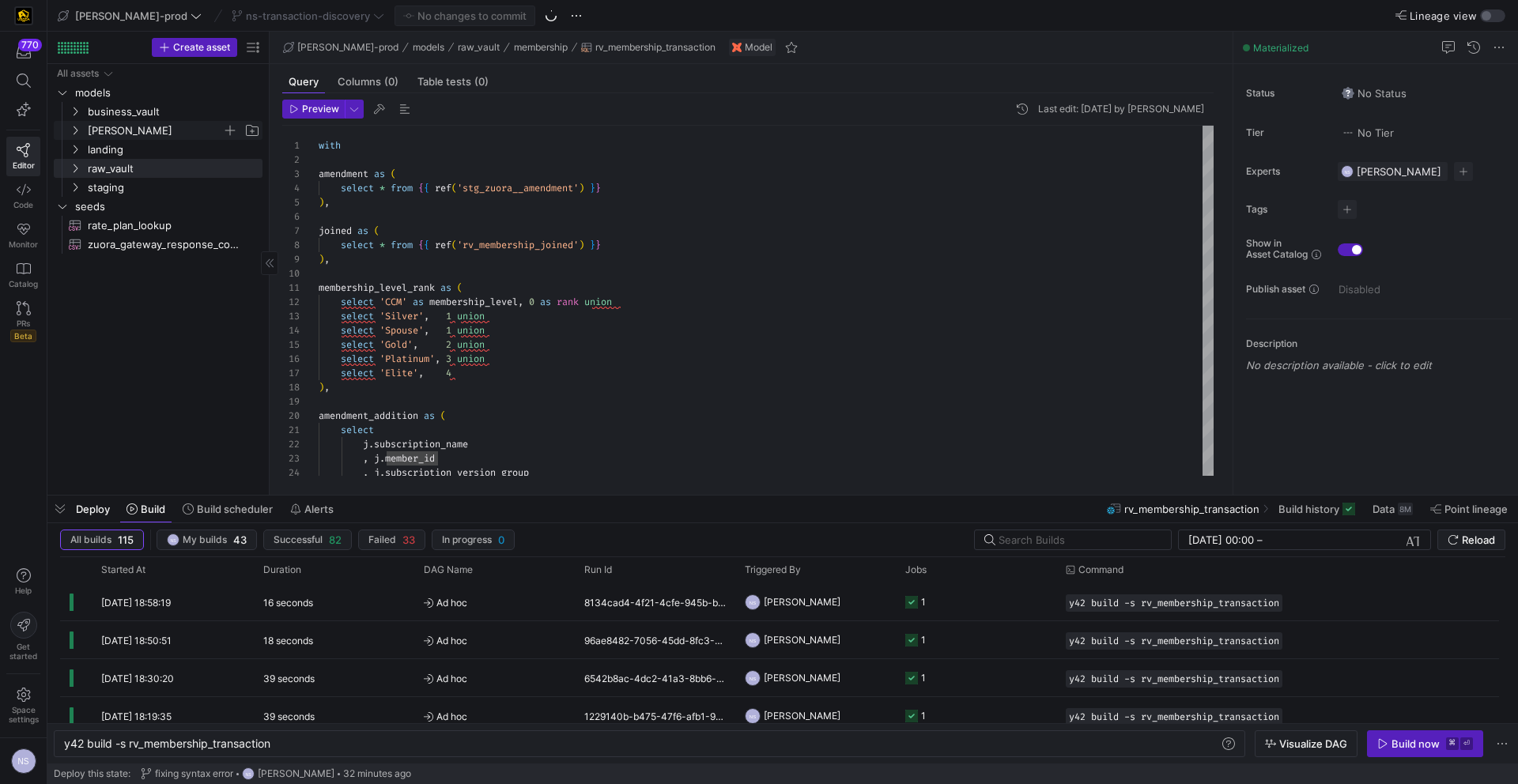
click at [111, 129] on span "[PERSON_NAME]" at bounding box center [155, 131] width 134 height 18
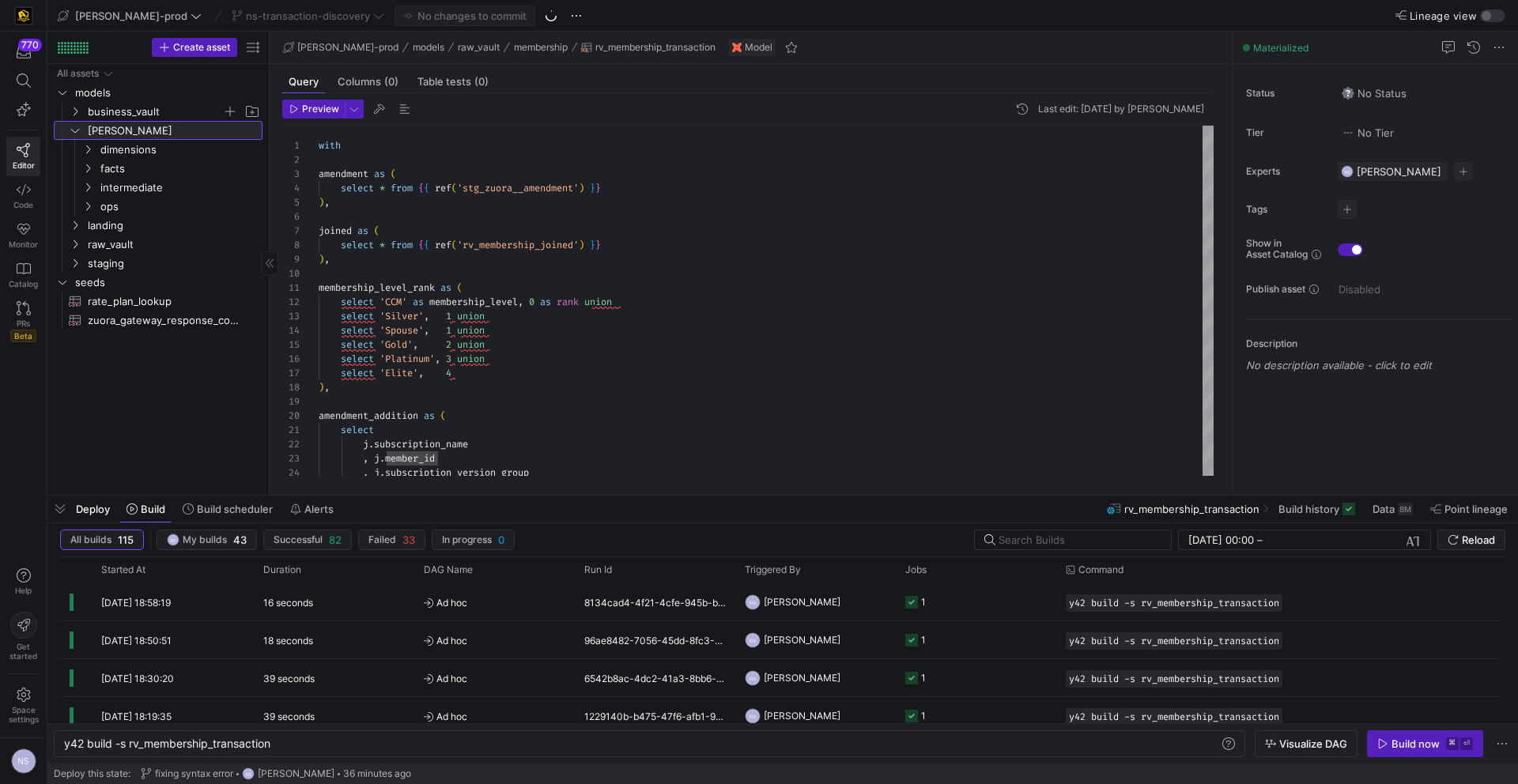
drag, startPoint x: 105, startPoint y: 124, endPoint x: 102, endPoint y: 112, distance: 12.4
click at [105, 124] on span "[PERSON_NAME]" at bounding box center [174, 131] width 172 height 18
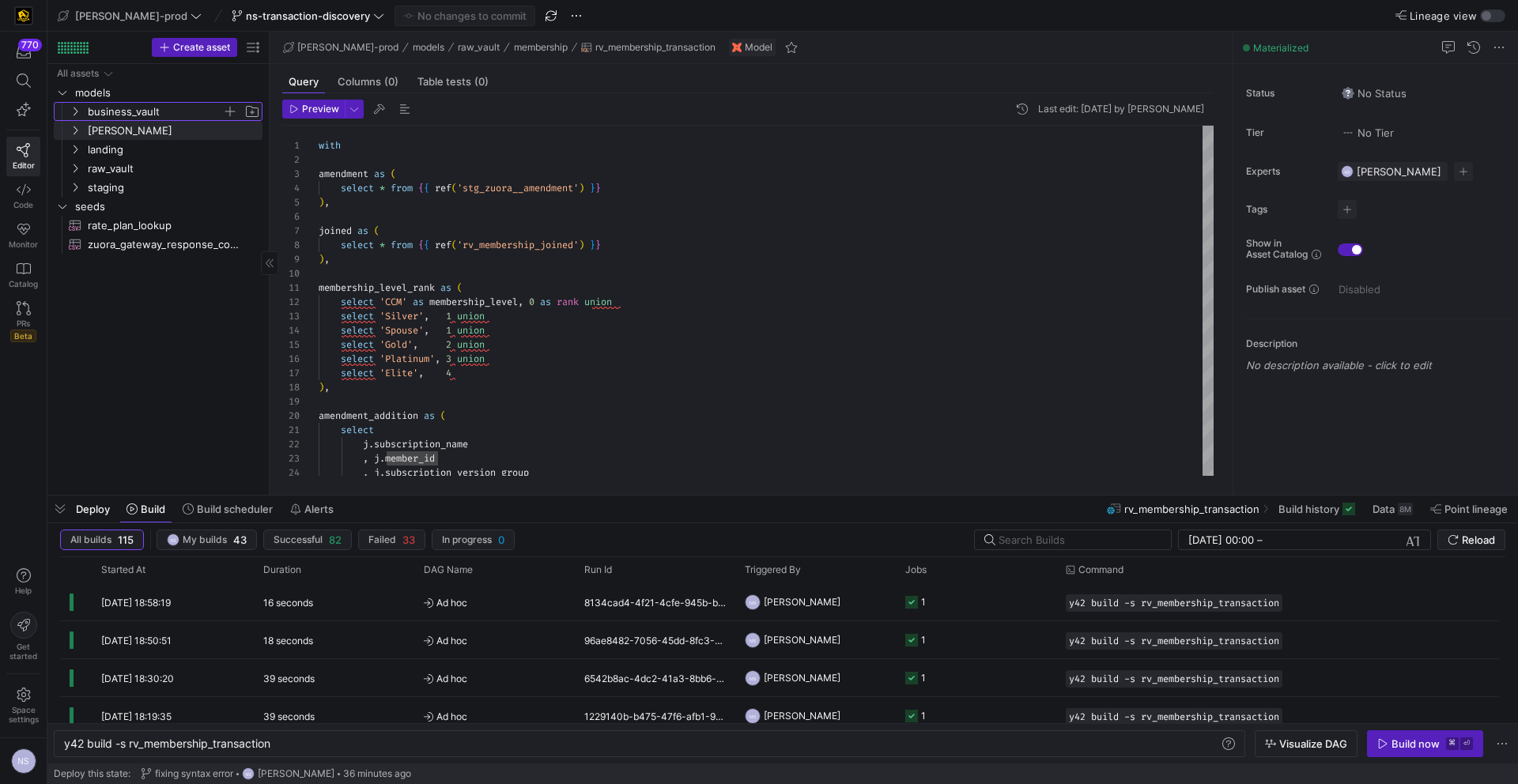
click at [102, 111] on span "business_vault" at bounding box center [155, 112] width 134 height 18
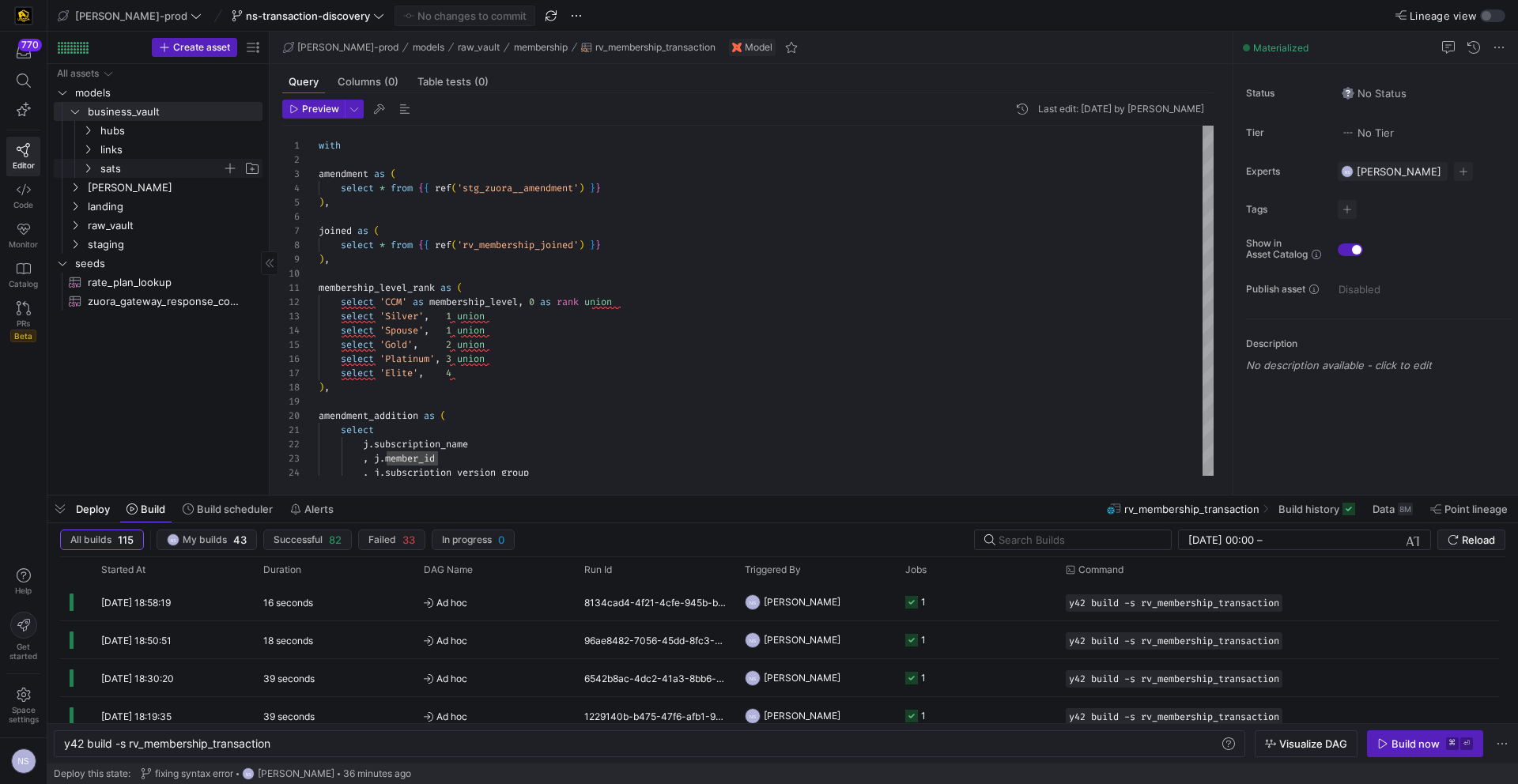
click at [126, 161] on span "sats" at bounding box center [161, 169] width 122 height 18
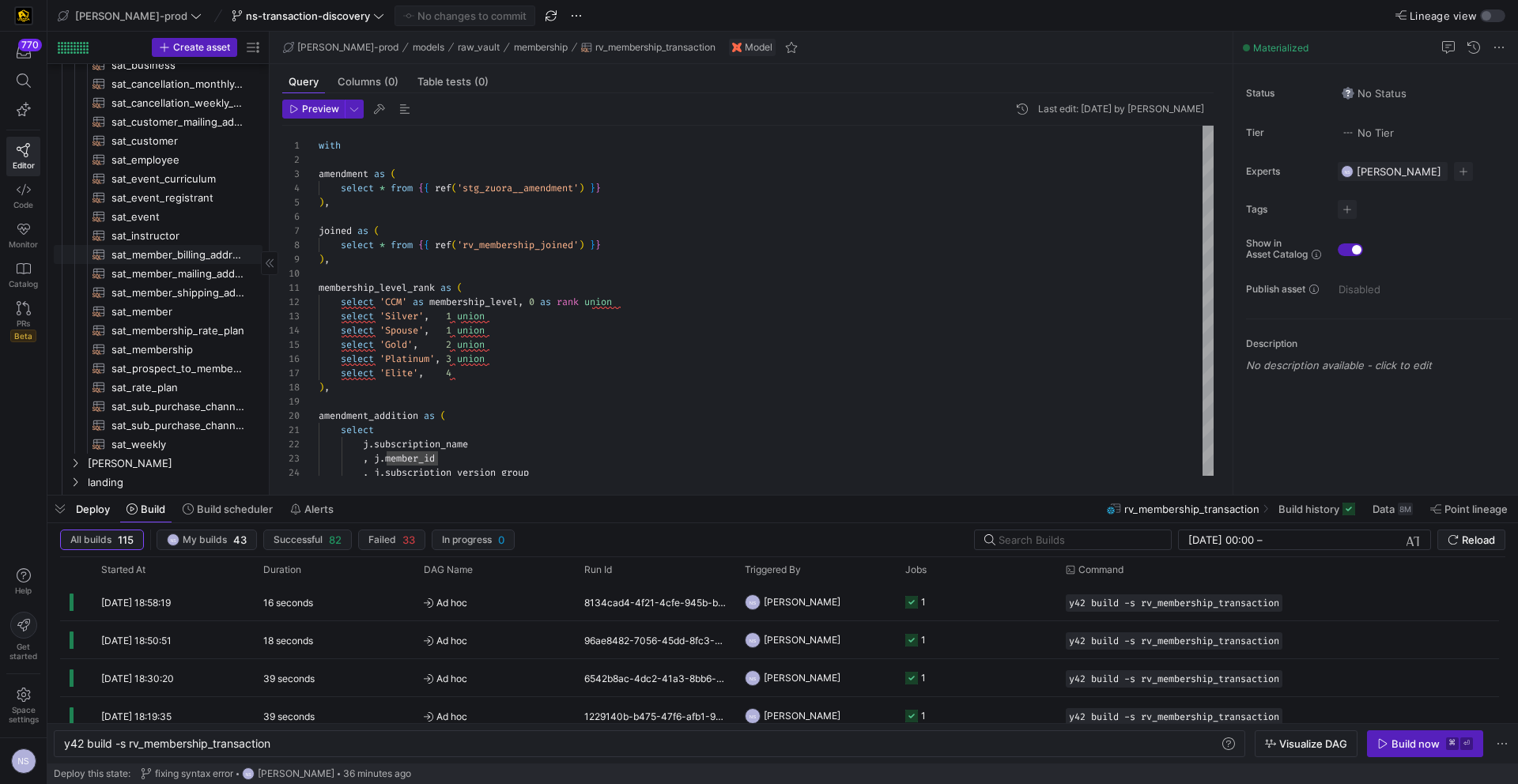
scroll to position [162, 0]
click at [167, 332] on span "sat_membership_rate_plan​​​​​​​​​​" at bounding box center [178, 329] width 133 height 18
type textarea "{{ config( materialized='incremental', incremental_strategy='merge', unique_key…"
type textarea "y42 build -s sat_membership_rate_plan"
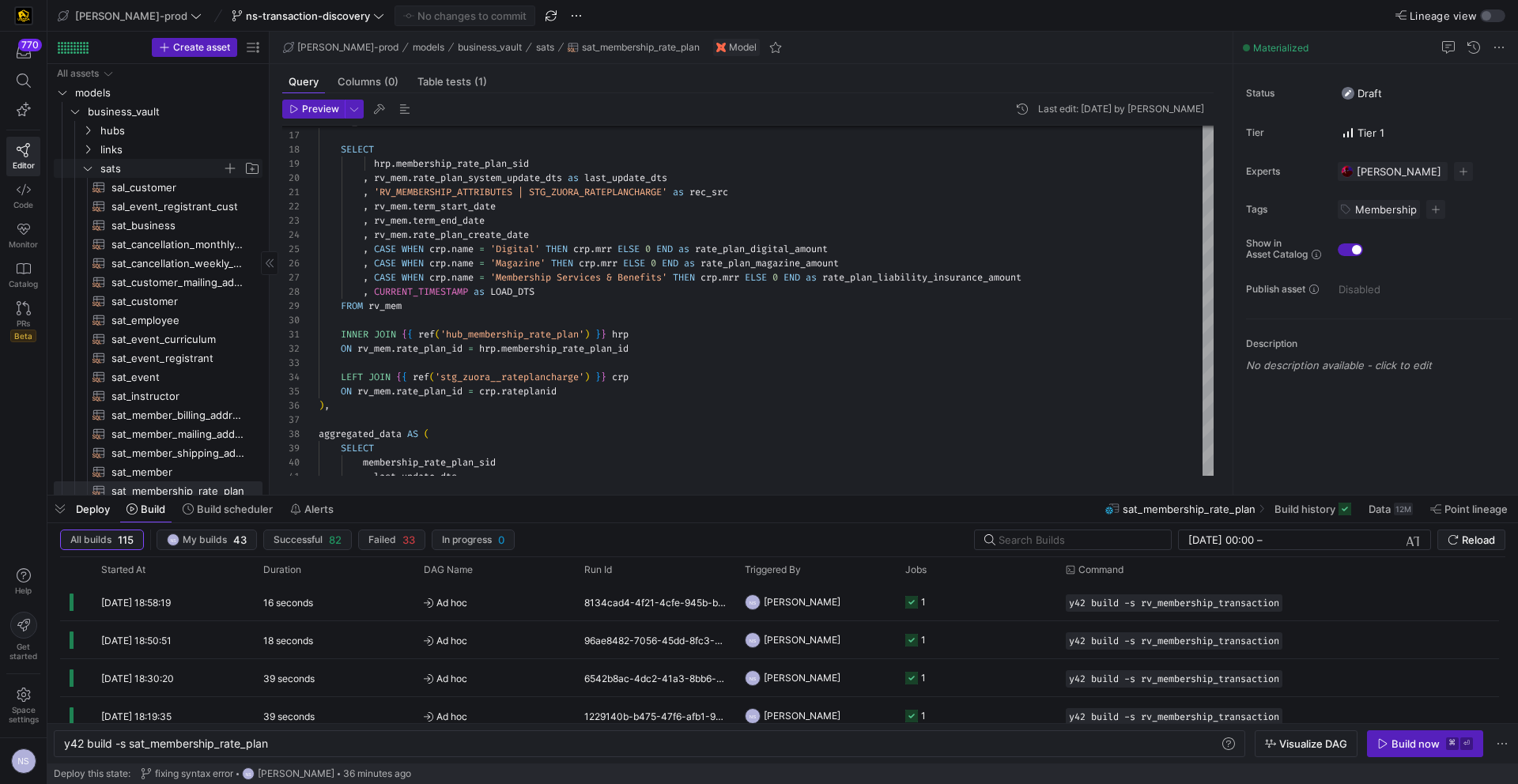
click at [116, 169] on span "sats" at bounding box center [161, 169] width 122 height 18
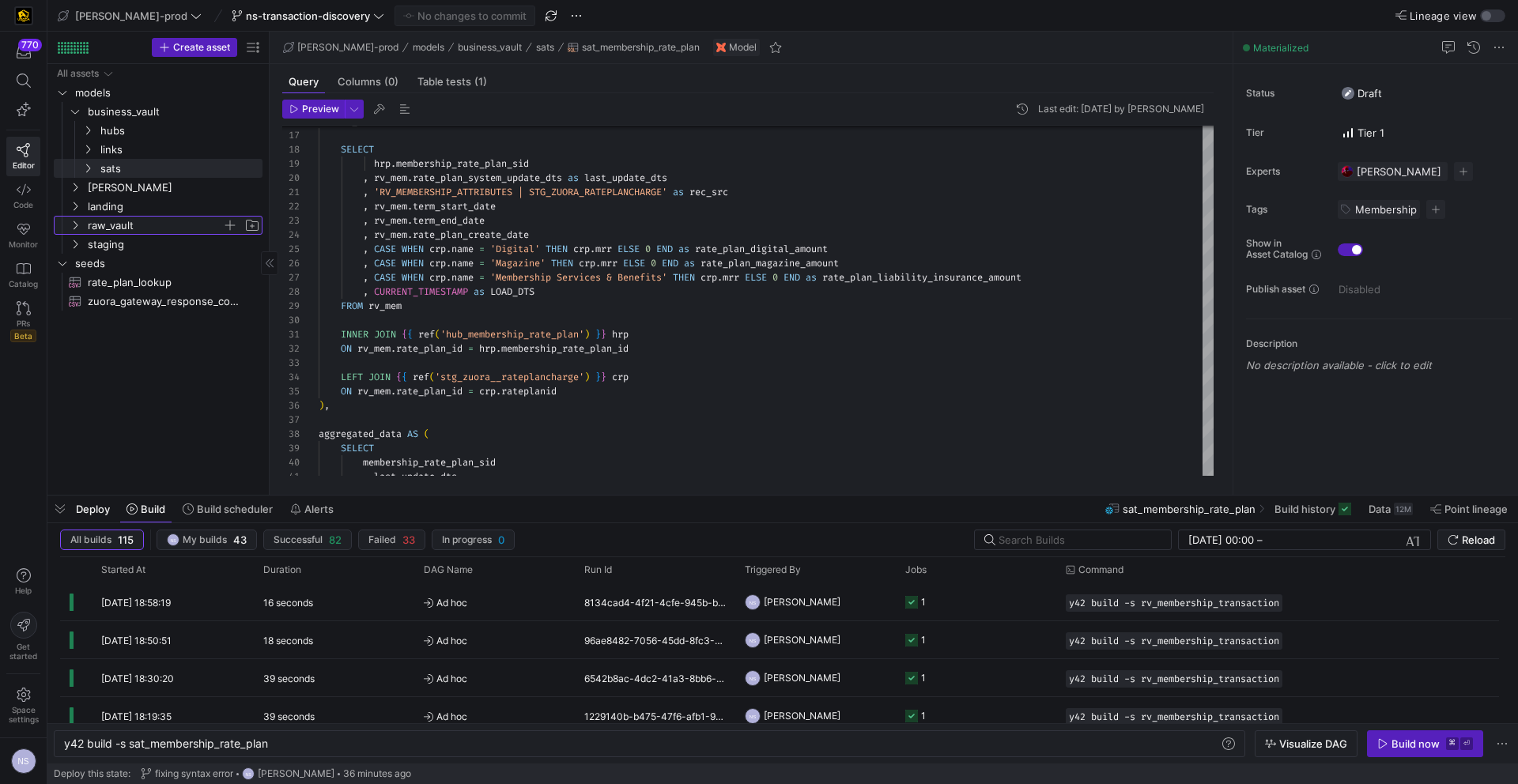
click at [131, 219] on span "raw_vault" at bounding box center [155, 226] width 134 height 18
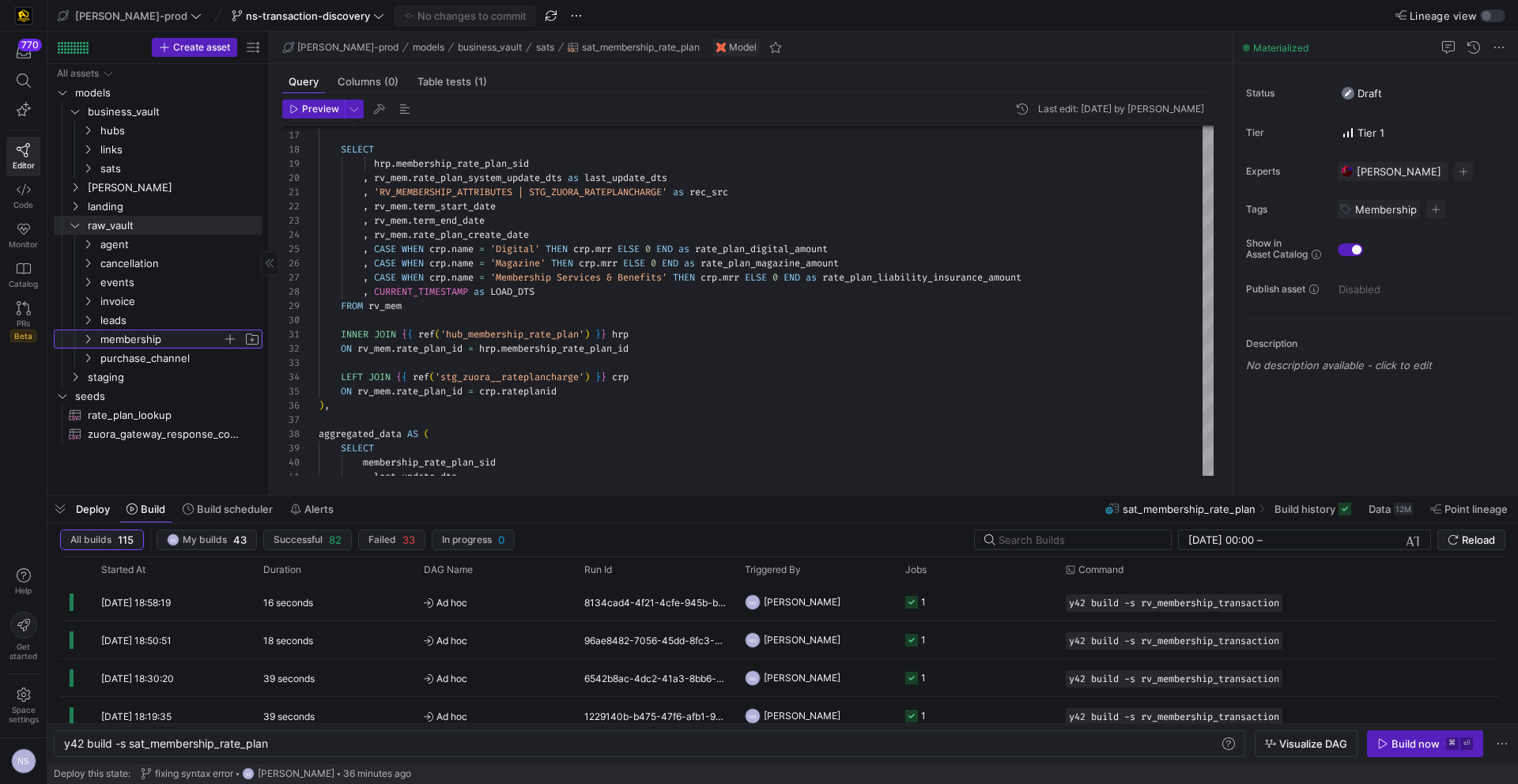
click at [150, 341] on span "membership" at bounding box center [161, 339] width 122 height 18
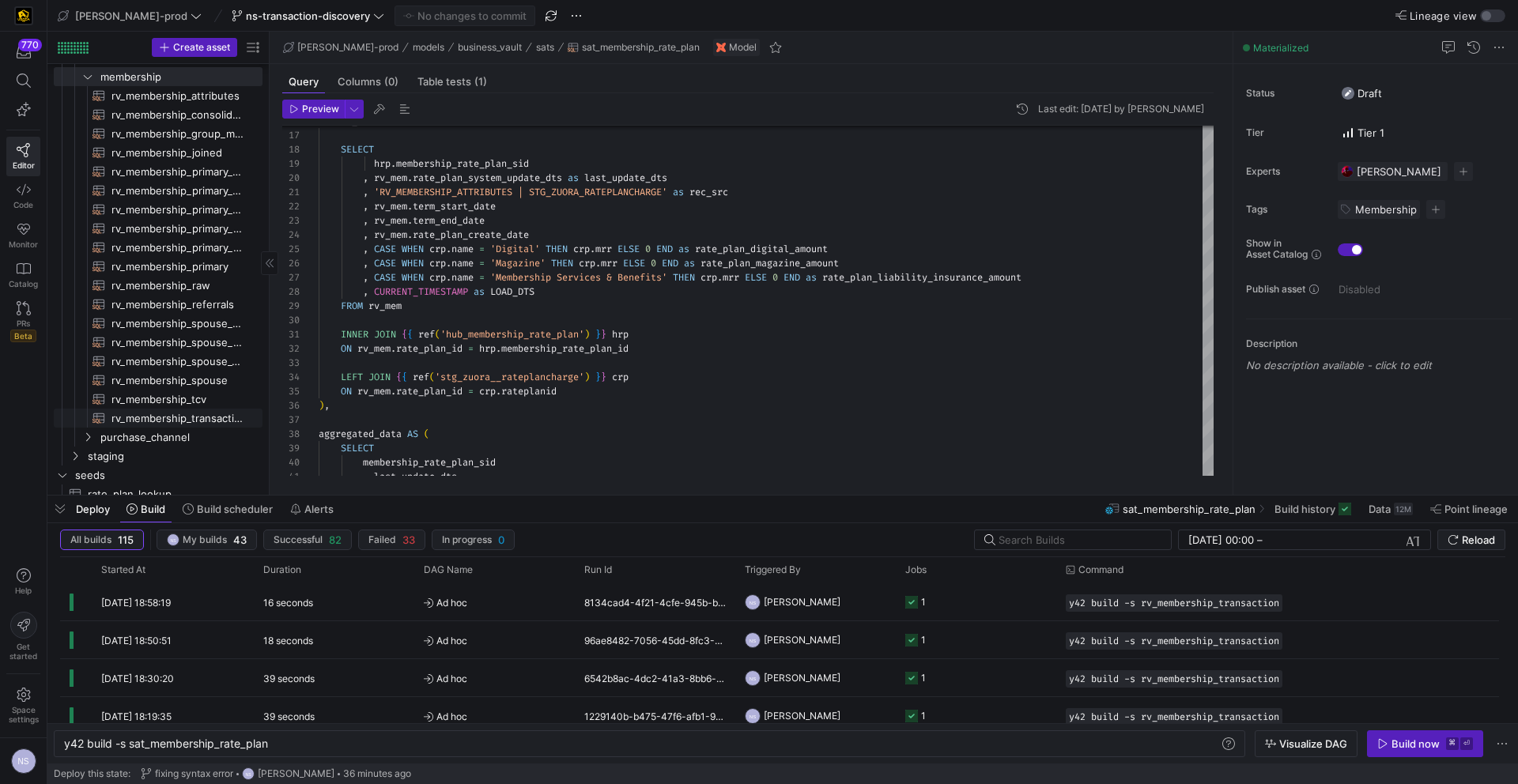
click at [197, 414] on span "rv_membership_transaction​​​​​​​​​​" at bounding box center [178, 418] width 133 height 18
type textarea "with amendment as ( select * from {{ ref('stg_zuora__amendment') }} ), joined a…"
type textarea "y42 build -s rv_membership_transaction"
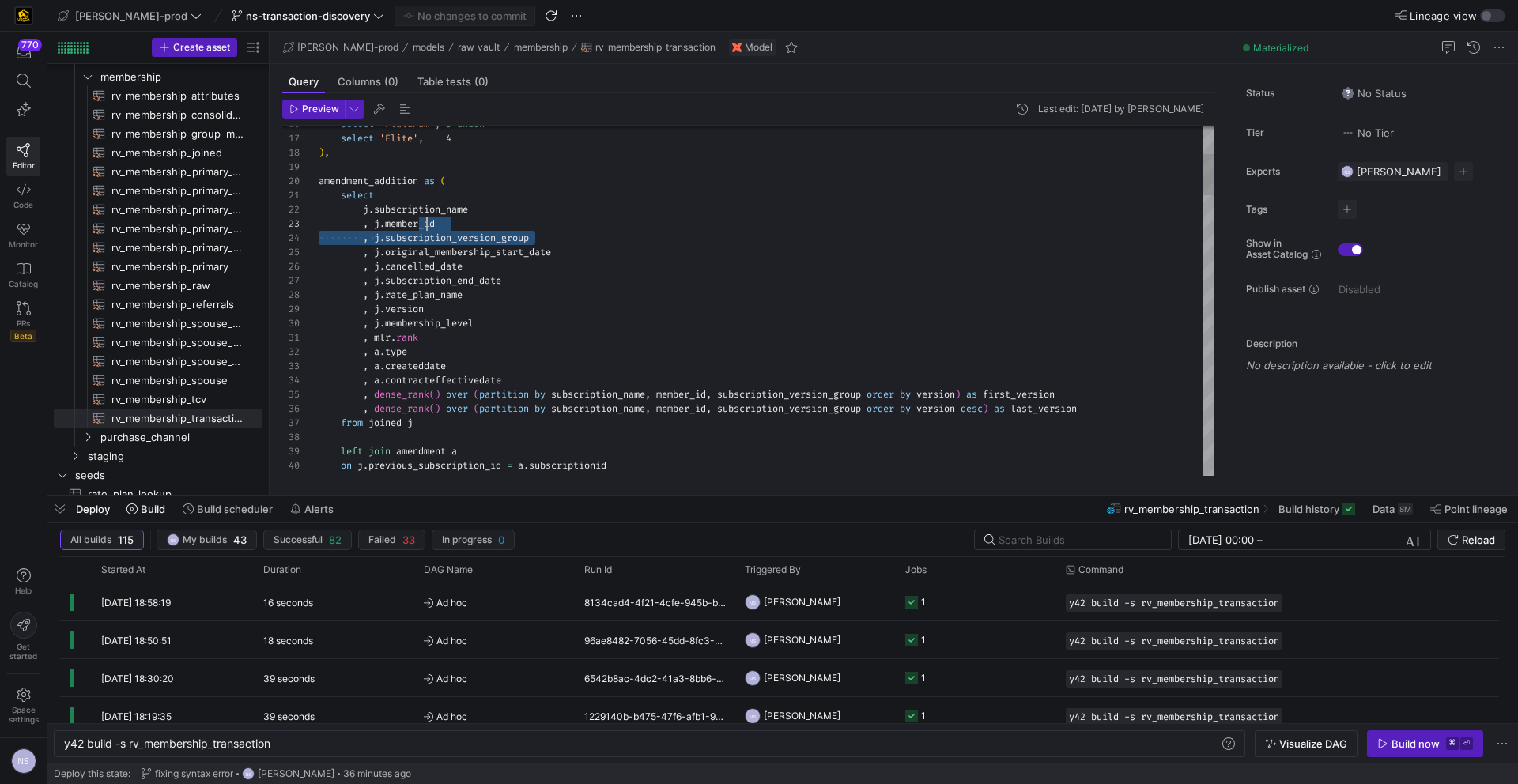
scroll to position [29, 68]
drag, startPoint x: 552, startPoint y: 234, endPoint x: 493, endPoint y: 238, distance: 59.1
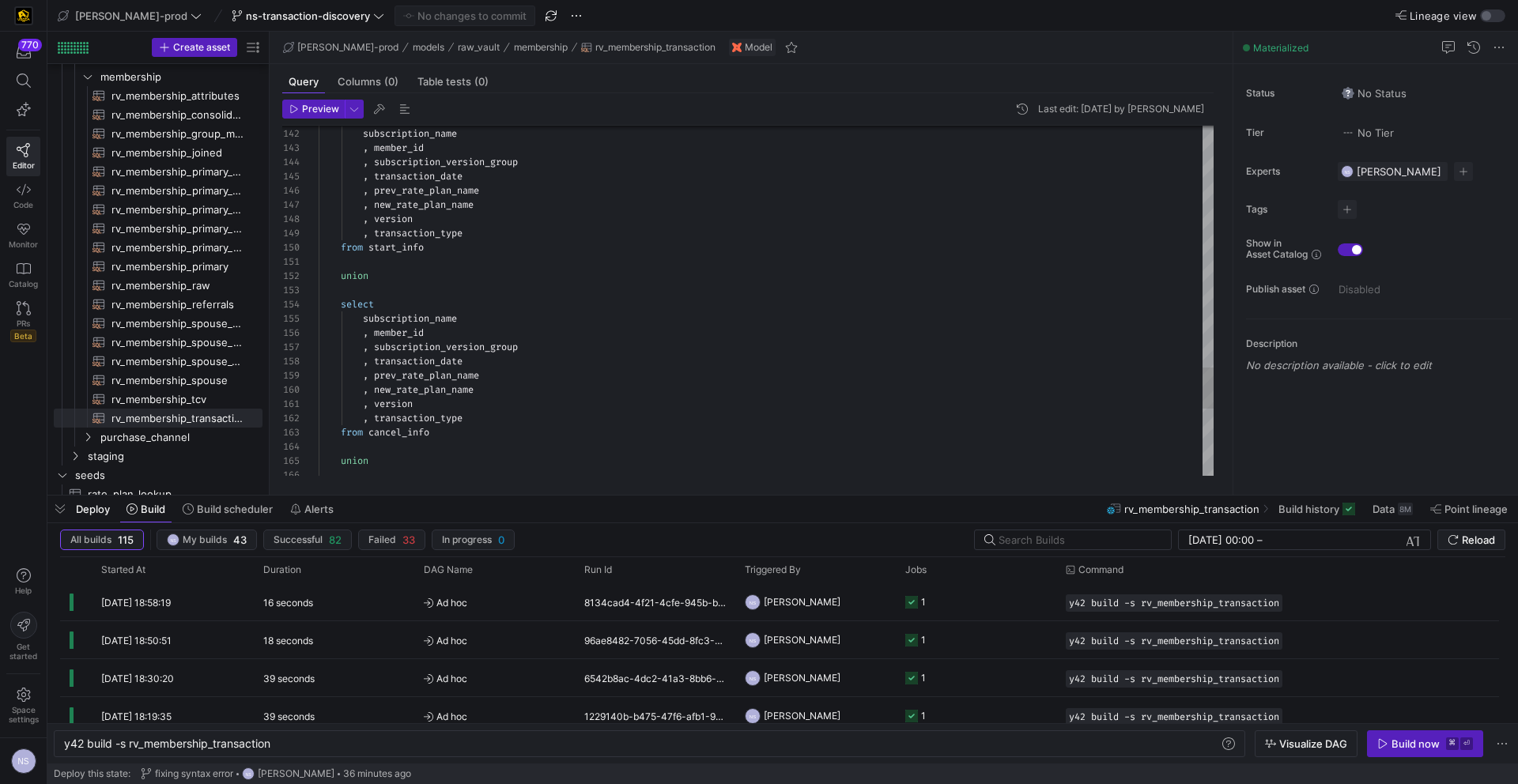
type textarea "union select subscription_name , member_id , subscription_version_group , trans…"
drag, startPoint x: 550, startPoint y: 348, endPoint x: 362, endPoint y: 319, distance: 190.2
